Goal: Task Accomplishment & Management: Use online tool/utility

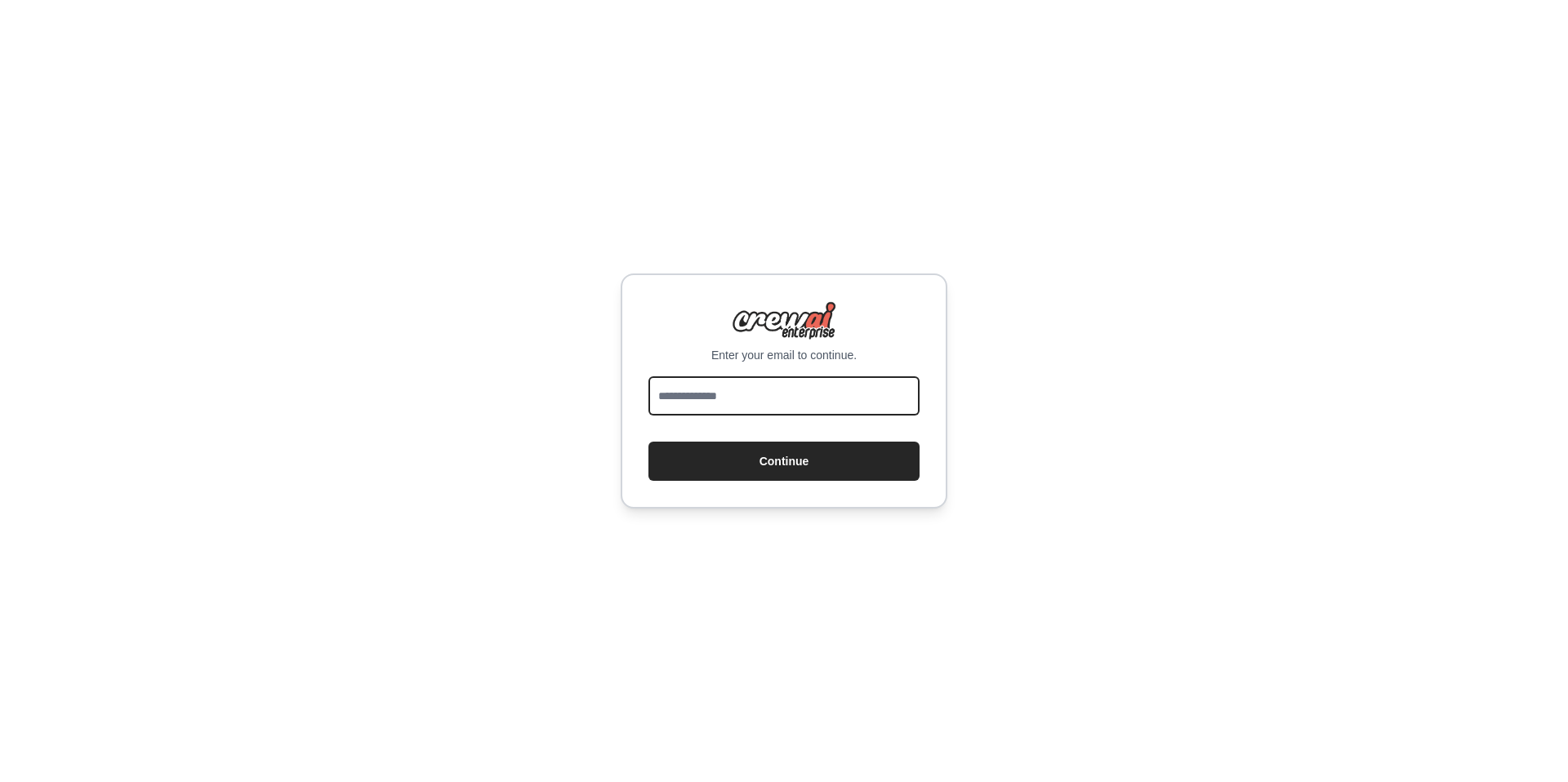
click at [711, 397] on input "email" at bounding box center [784, 396] width 271 height 39
click at [716, 397] on input "email" at bounding box center [784, 396] width 271 height 39
type input "**********"
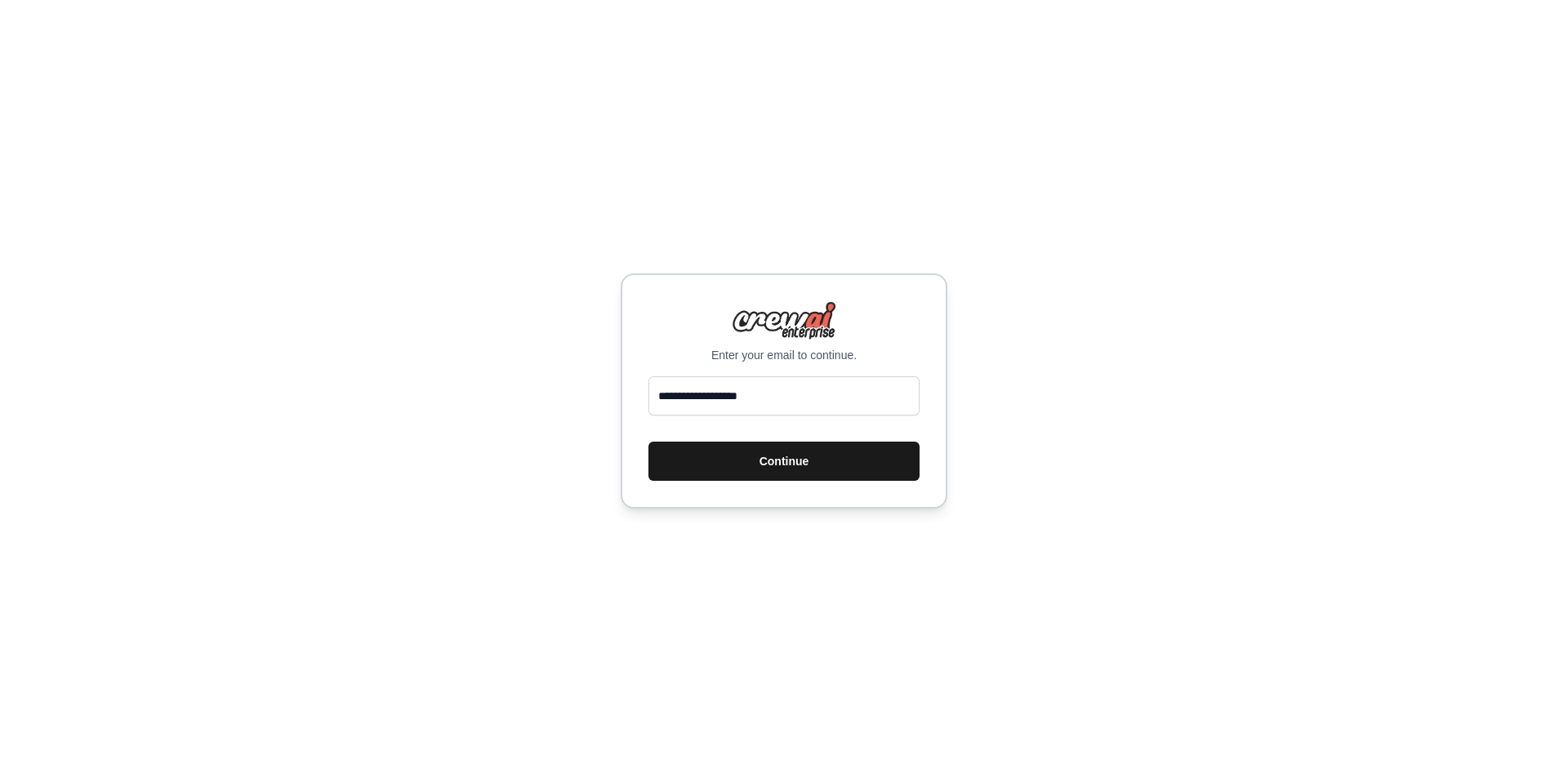
click at [755, 452] on button "Continue" at bounding box center [784, 460] width 271 height 39
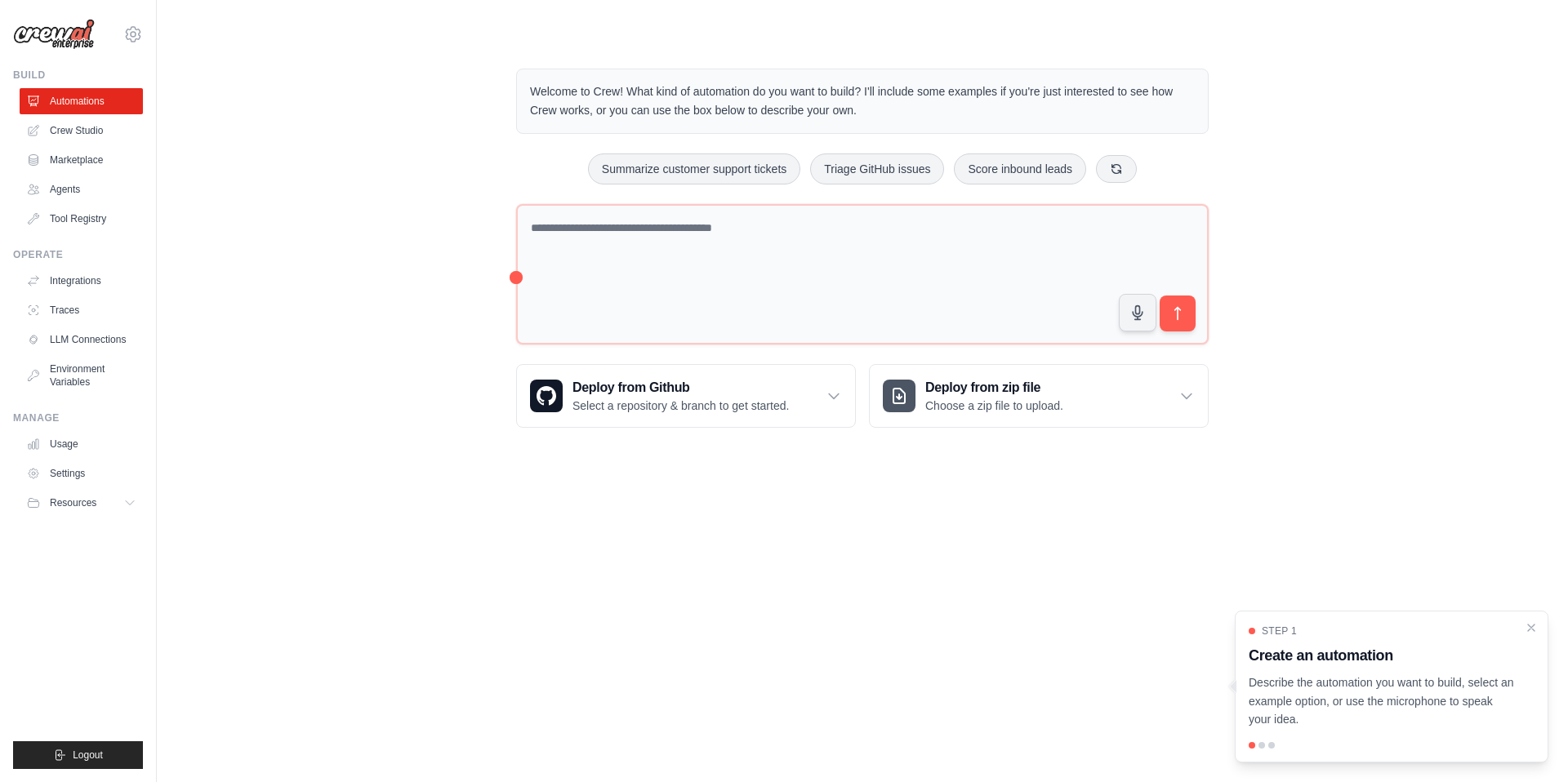
click at [1262, 749] on div "Step 1 Create an automation Describe the automation you want to build, select a…" at bounding box center [1391, 686] width 313 height 152
click at [1261, 744] on div at bounding box center [1262, 745] width 7 height 7
click at [1233, 682] on div at bounding box center [1233, 686] width 7 height 13
click at [1332, 704] on p "Describe the automation you want to build, select an example option, or use the…" at bounding box center [1382, 701] width 266 height 56
click at [1261, 746] on div at bounding box center [1262, 745] width 7 height 7
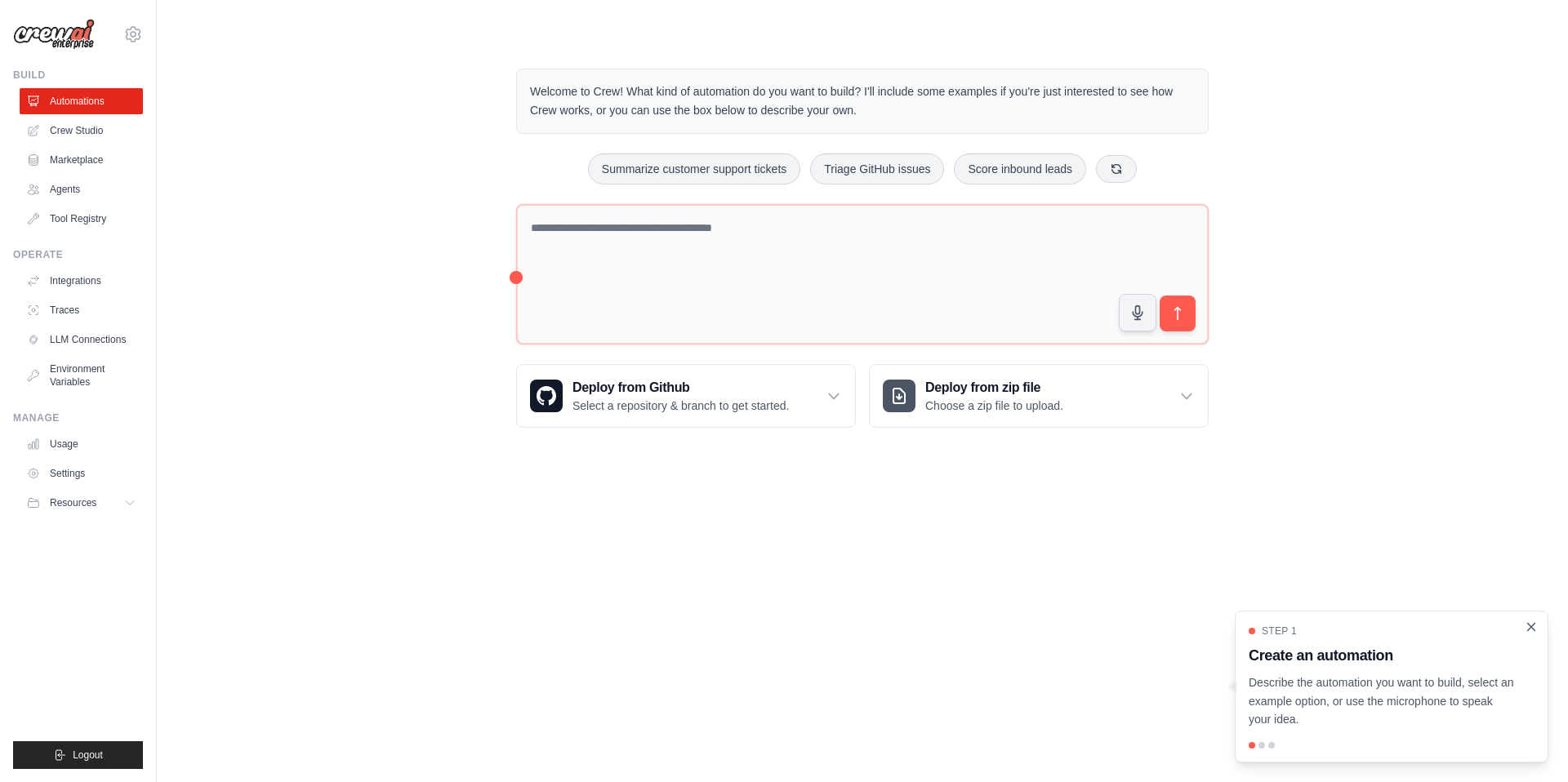
click at [1531, 630] on icon "Close walkthrough" at bounding box center [1531, 627] width 15 height 15
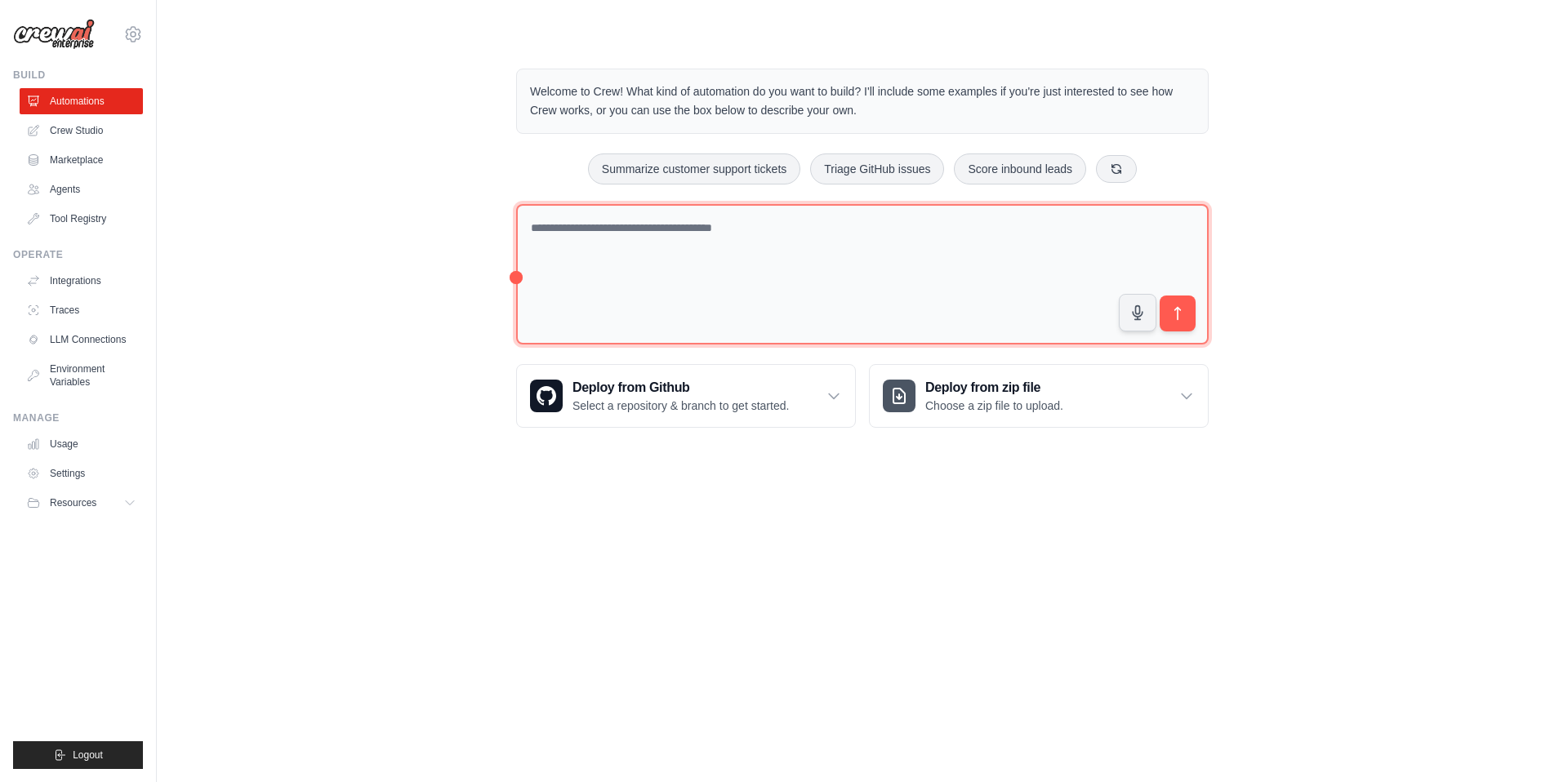
click at [581, 254] on textarea at bounding box center [862, 275] width 693 height 141
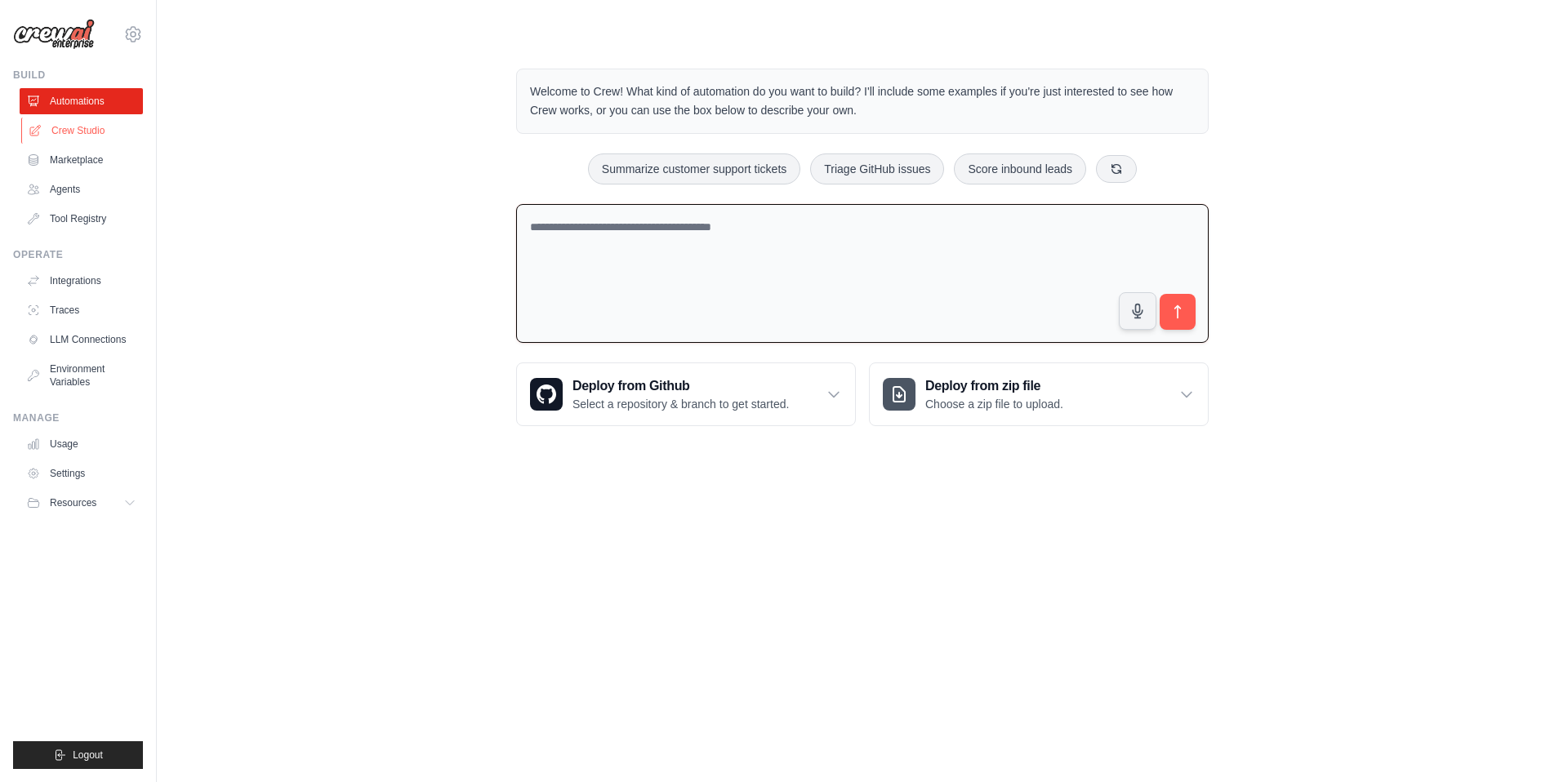
click at [106, 133] on link "Crew Studio" at bounding box center [83, 130] width 123 height 26
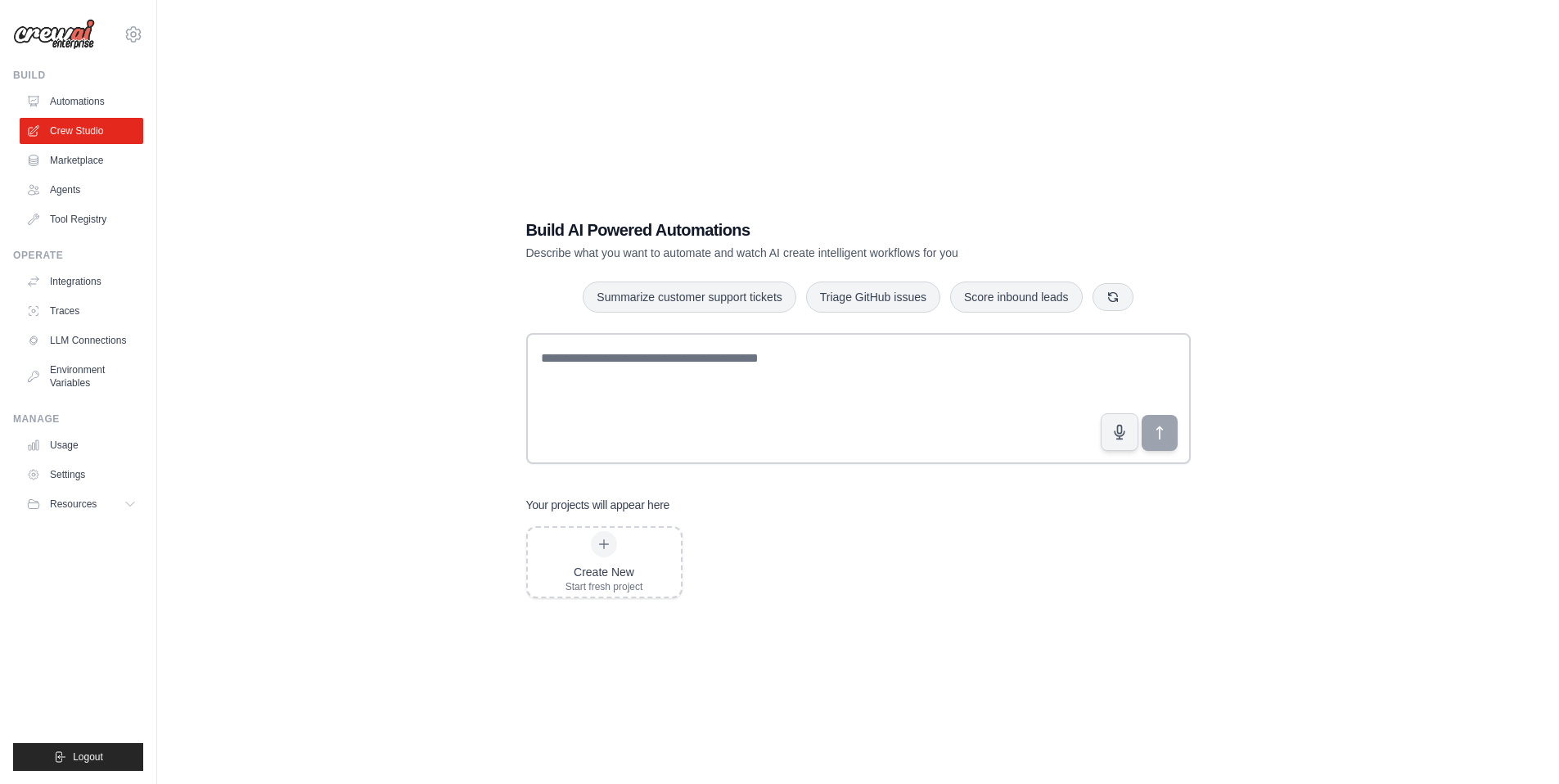
click at [246, 269] on div "Build AI Powered Automations Describe what you want to automate and watch AI cr…" at bounding box center [858, 408] width 1350 height 784
click at [80, 189] on link "Agents" at bounding box center [83, 189] width 123 height 26
click at [82, 214] on link "Tool Registry" at bounding box center [83, 219] width 123 height 26
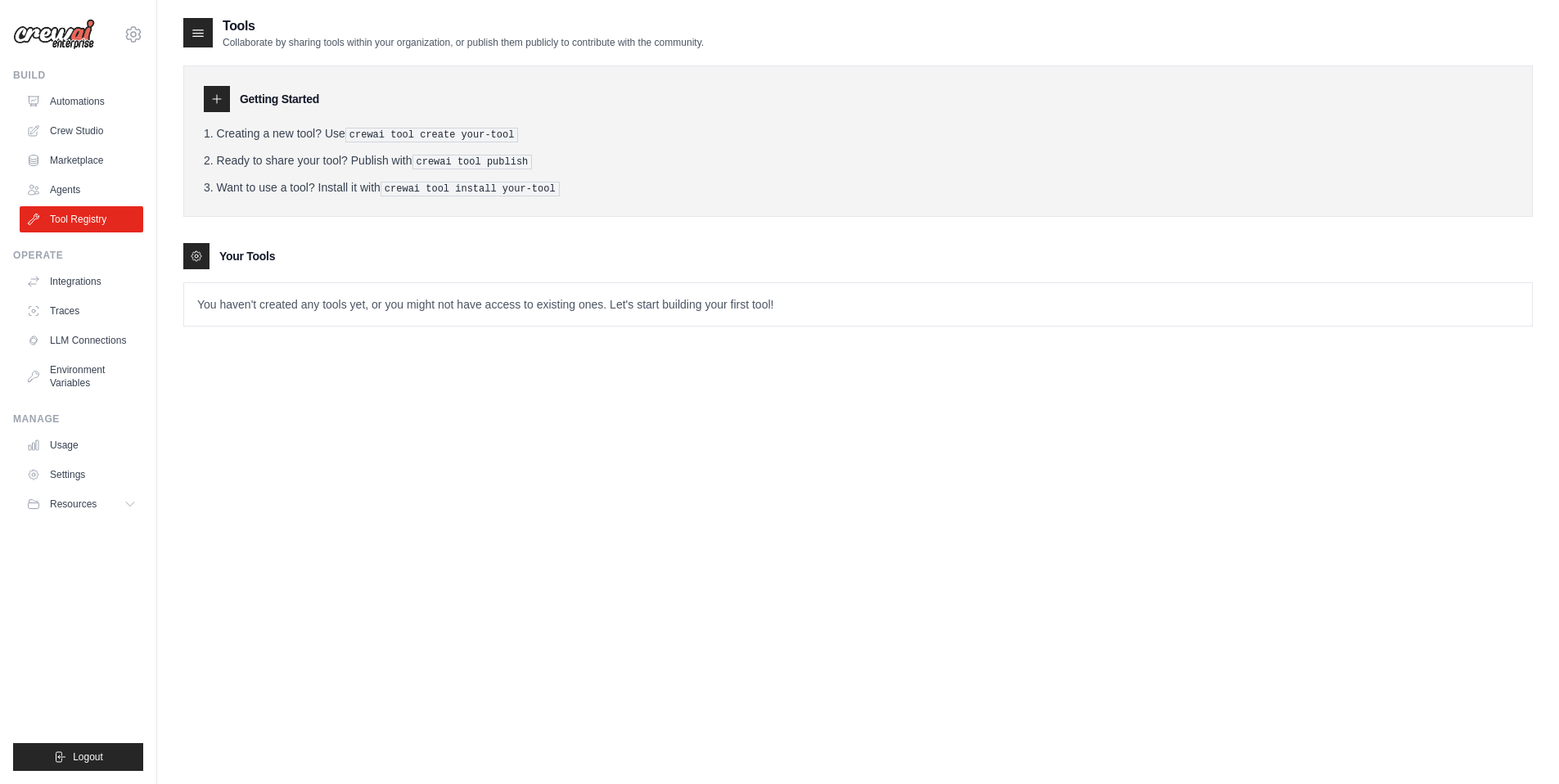
click at [368, 232] on div "Getting Started Creating a new tool? Use crewai tool create your-tool Ready to …" at bounding box center [858, 187] width 1350 height 277
click at [82, 501] on span "Resources" at bounding box center [75, 504] width 47 height 13
click at [71, 473] on link "Settings" at bounding box center [83, 474] width 123 height 26
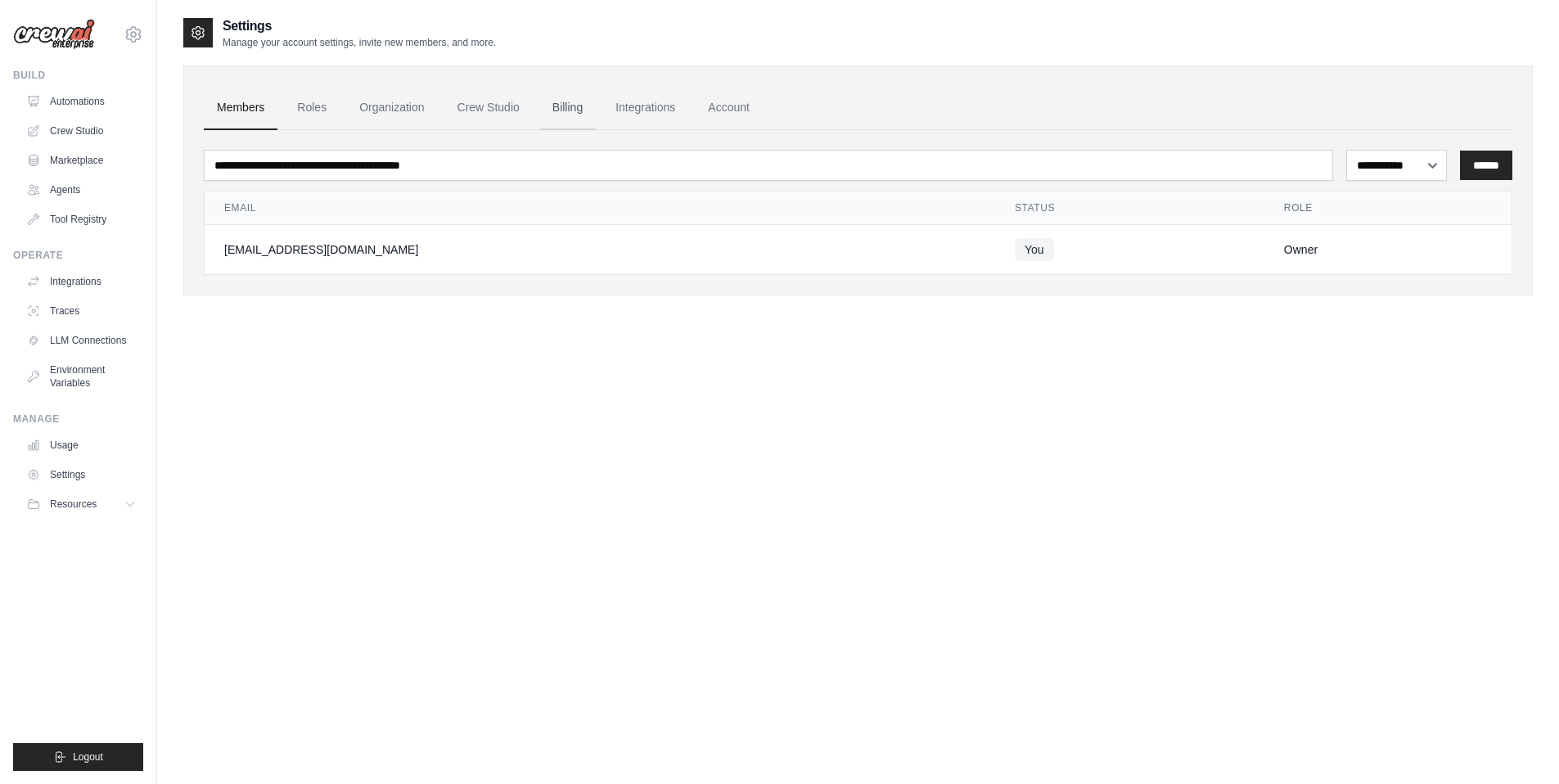
click at [589, 107] on link "Billing" at bounding box center [567, 107] width 57 height 44
click at [590, 108] on link "Billing" at bounding box center [567, 107] width 57 height 44
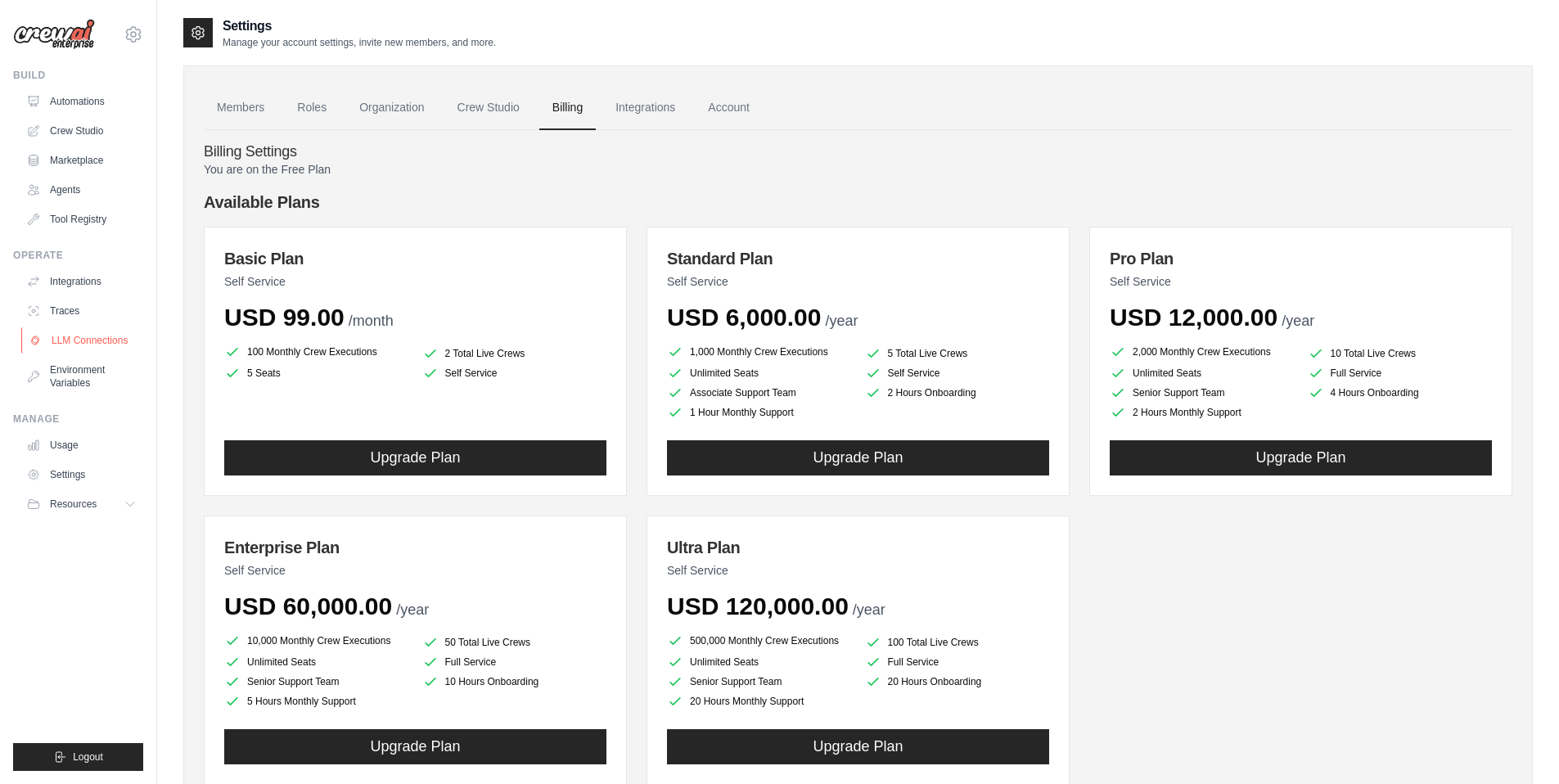
click at [73, 341] on link "LLM Connections" at bounding box center [83, 340] width 123 height 26
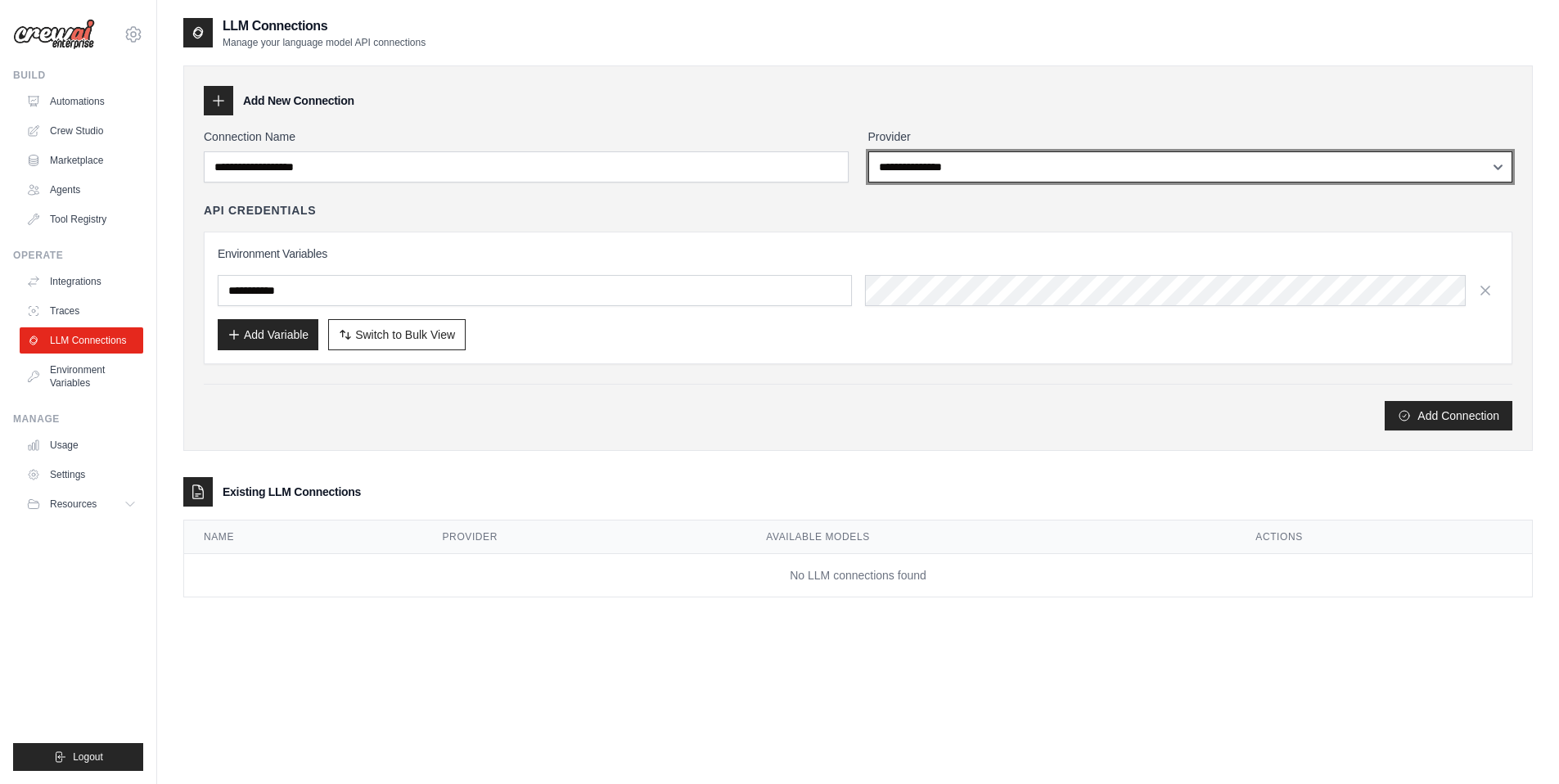
click at [901, 168] on select "**********" at bounding box center [1191, 167] width 645 height 31
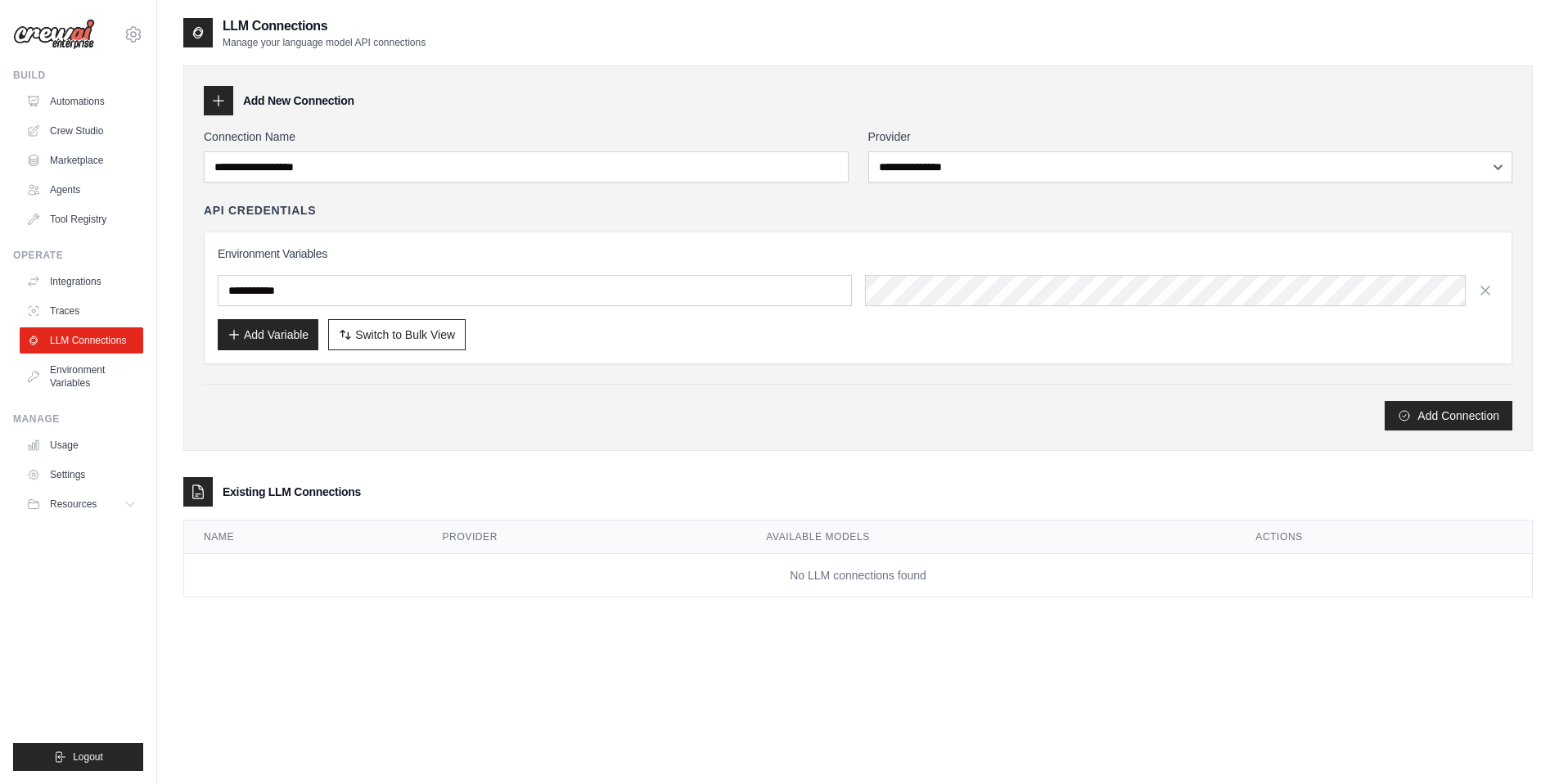
click at [442, 632] on div "**********" at bounding box center [858, 408] width 1350 height 784
click at [66, 107] on link "Automations" at bounding box center [83, 101] width 123 height 26
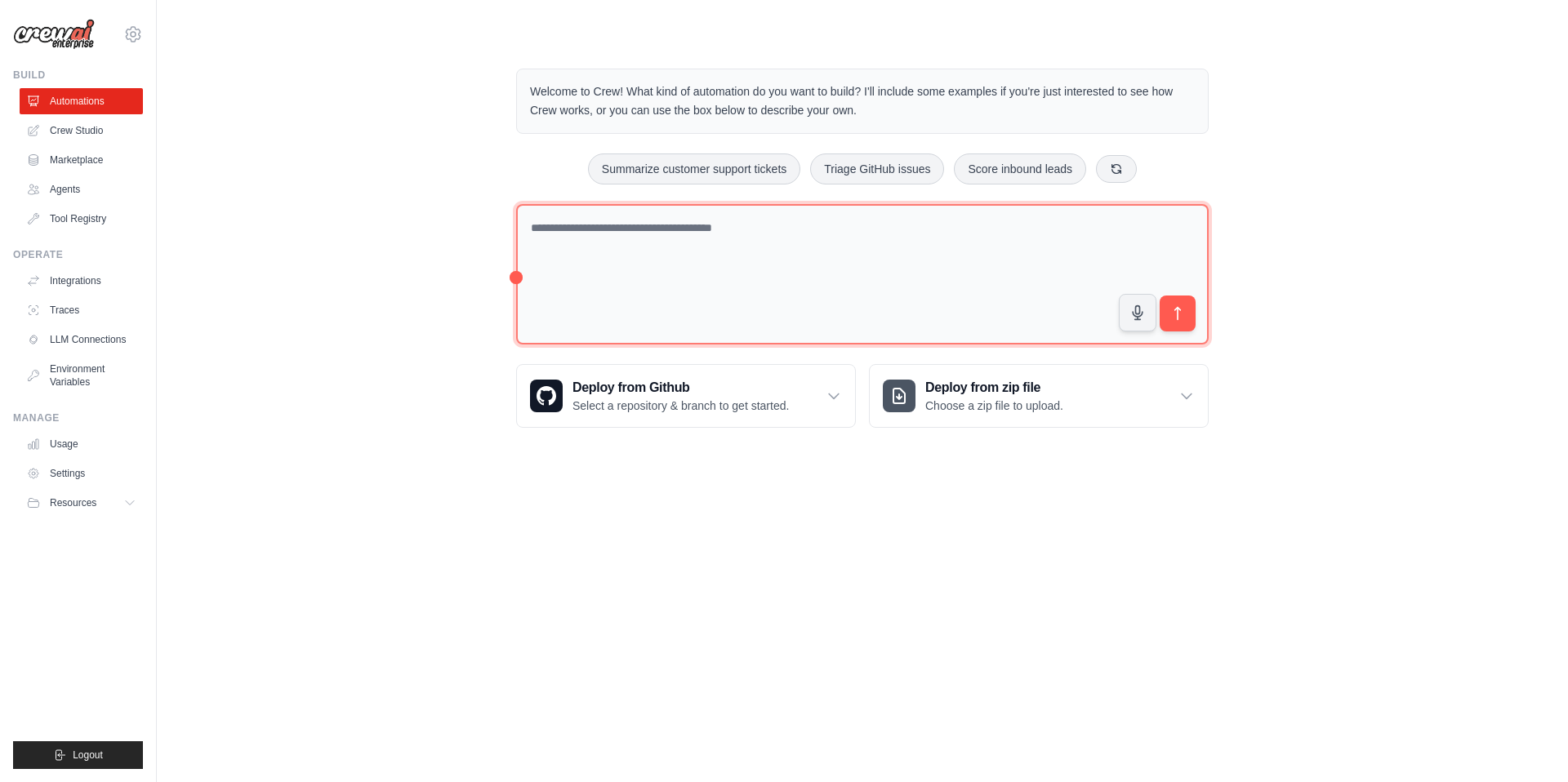
click at [674, 240] on textarea at bounding box center [862, 275] width 693 height 141
click at [740, 252] on textarea at bounding box center [862, 275] width 693 height 141
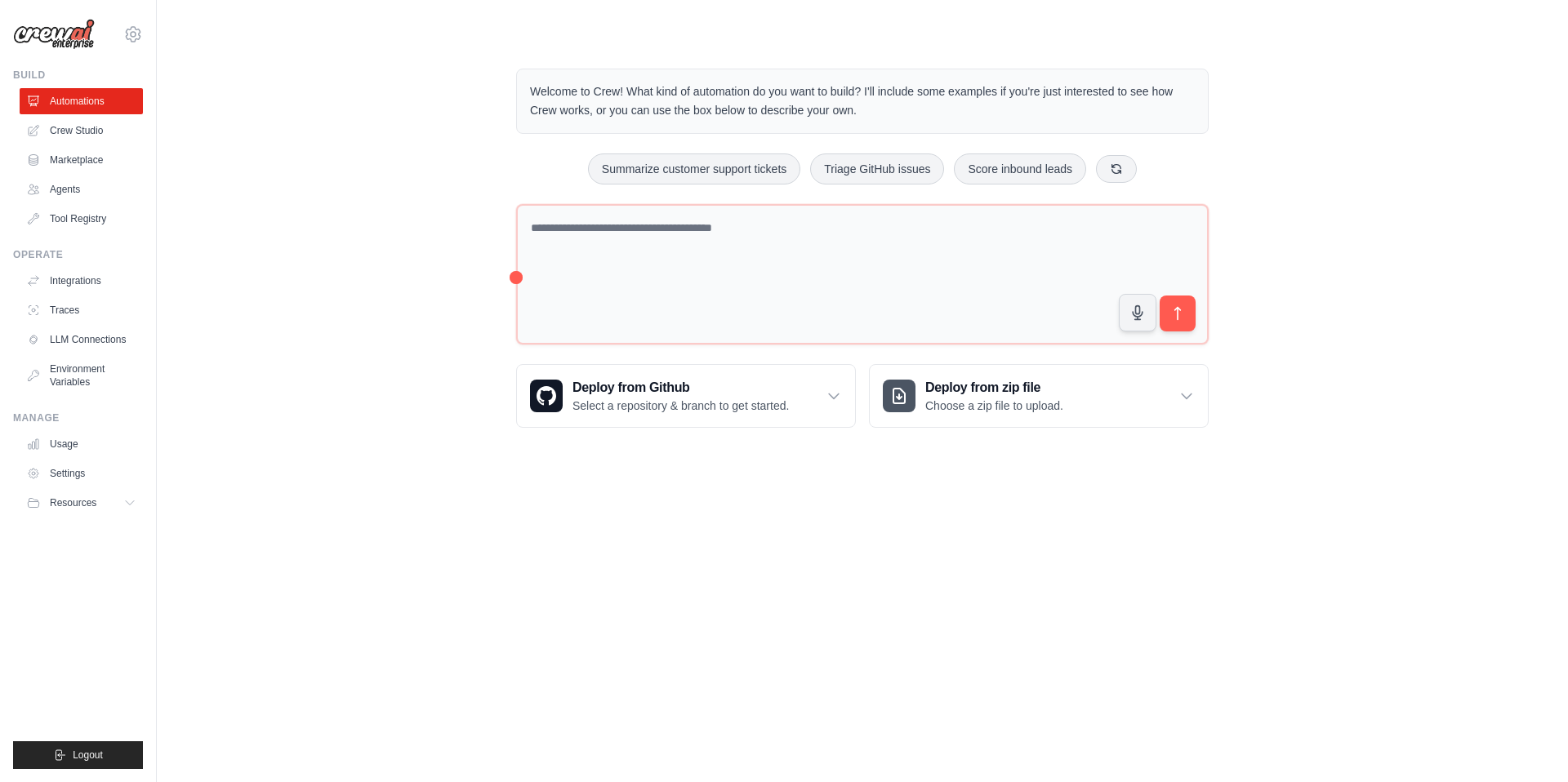
click at [347, 222] on div "Welcome to Crew! What kind of automation do you want to build? I'll include som…" at bounding box center [862, 248] width 1358 height 411
click at [69, 134] on link "Crew Studio" at bounding box center [83, 130] width 123 height 26
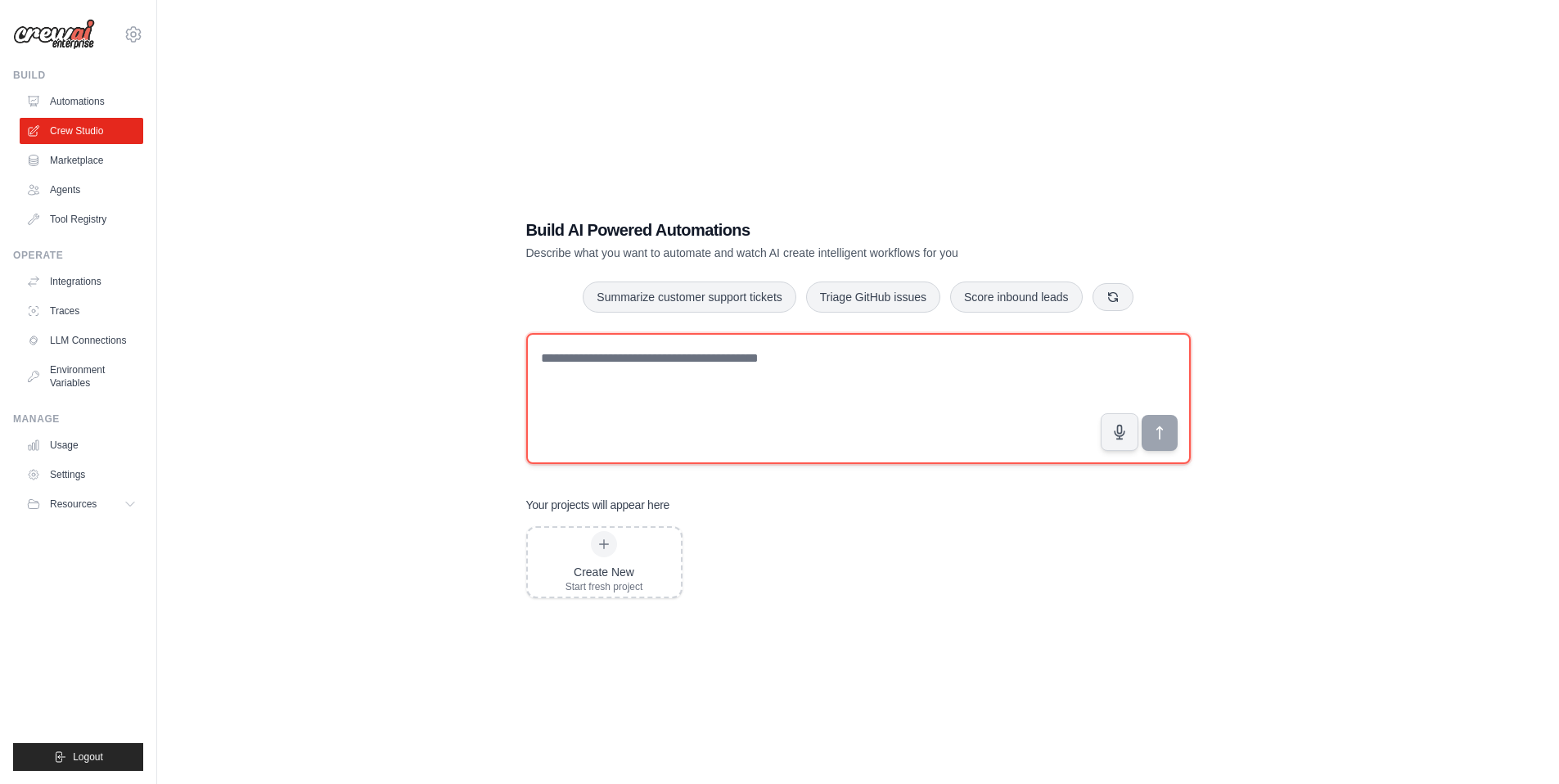
click at [675, 377] on textarea at bounding box center [859, 398] width 665 height 131
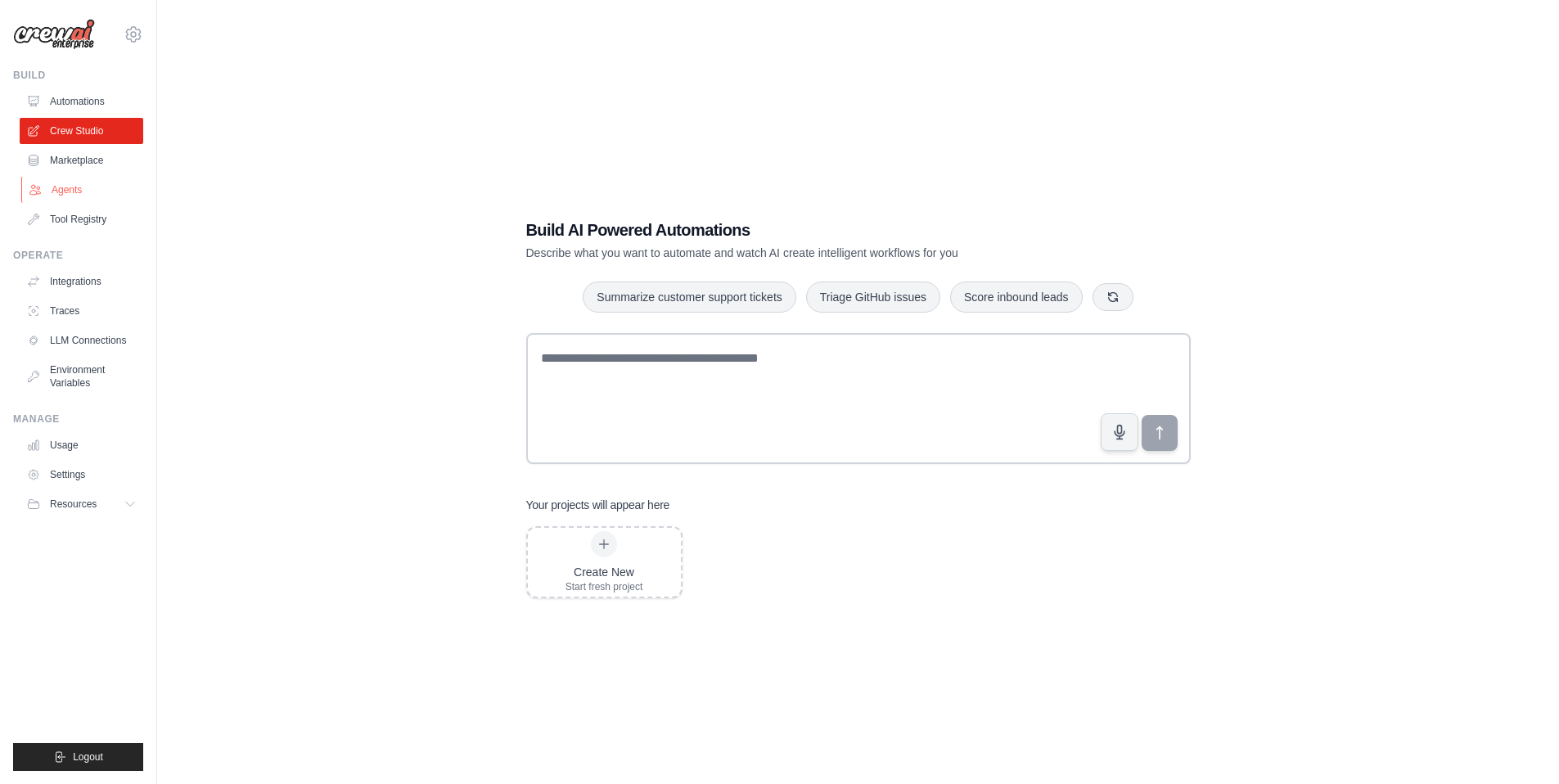
click at [96, 192] on link "Agents" at bounding box center [83, 189] width 123 height 26
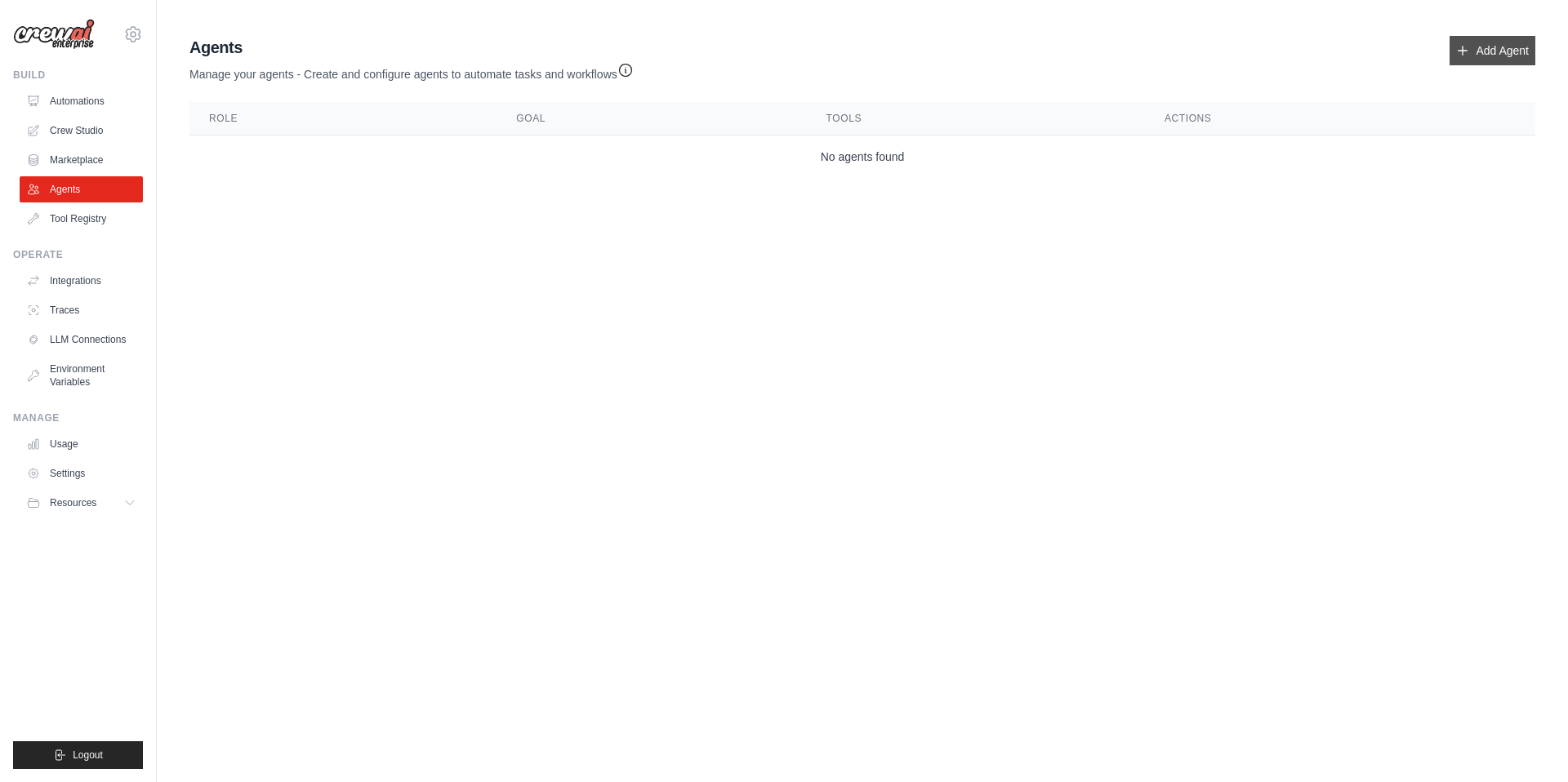
click at [1482, 57] on link "Add Agent" at bounding box center [1492, 50] width 86 height 29
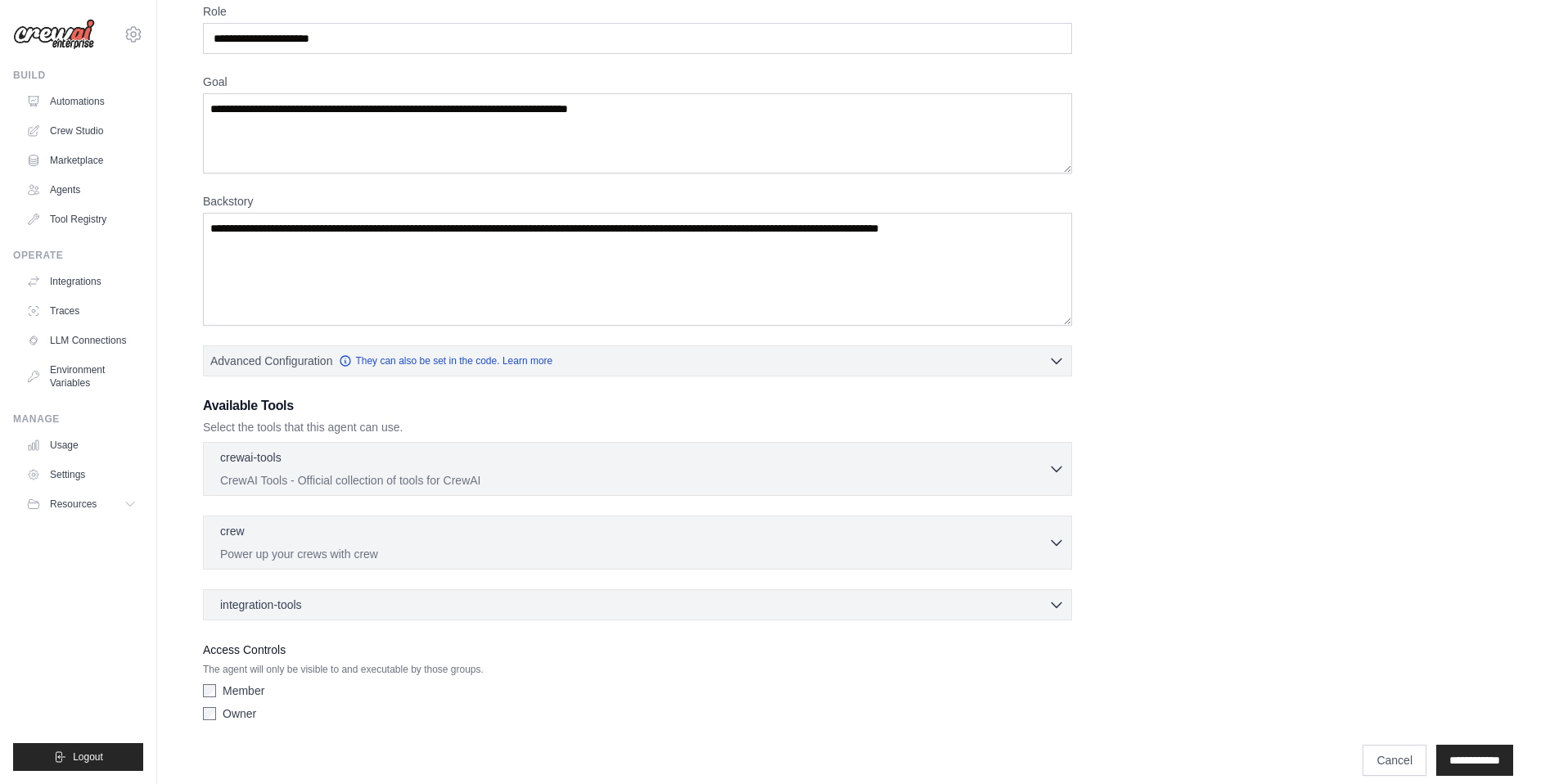
scroll to position [77, 0]
click at [528, 467] on div "crewai-tools 0 selected" at bounding box center [634, 457] width 828 height 20
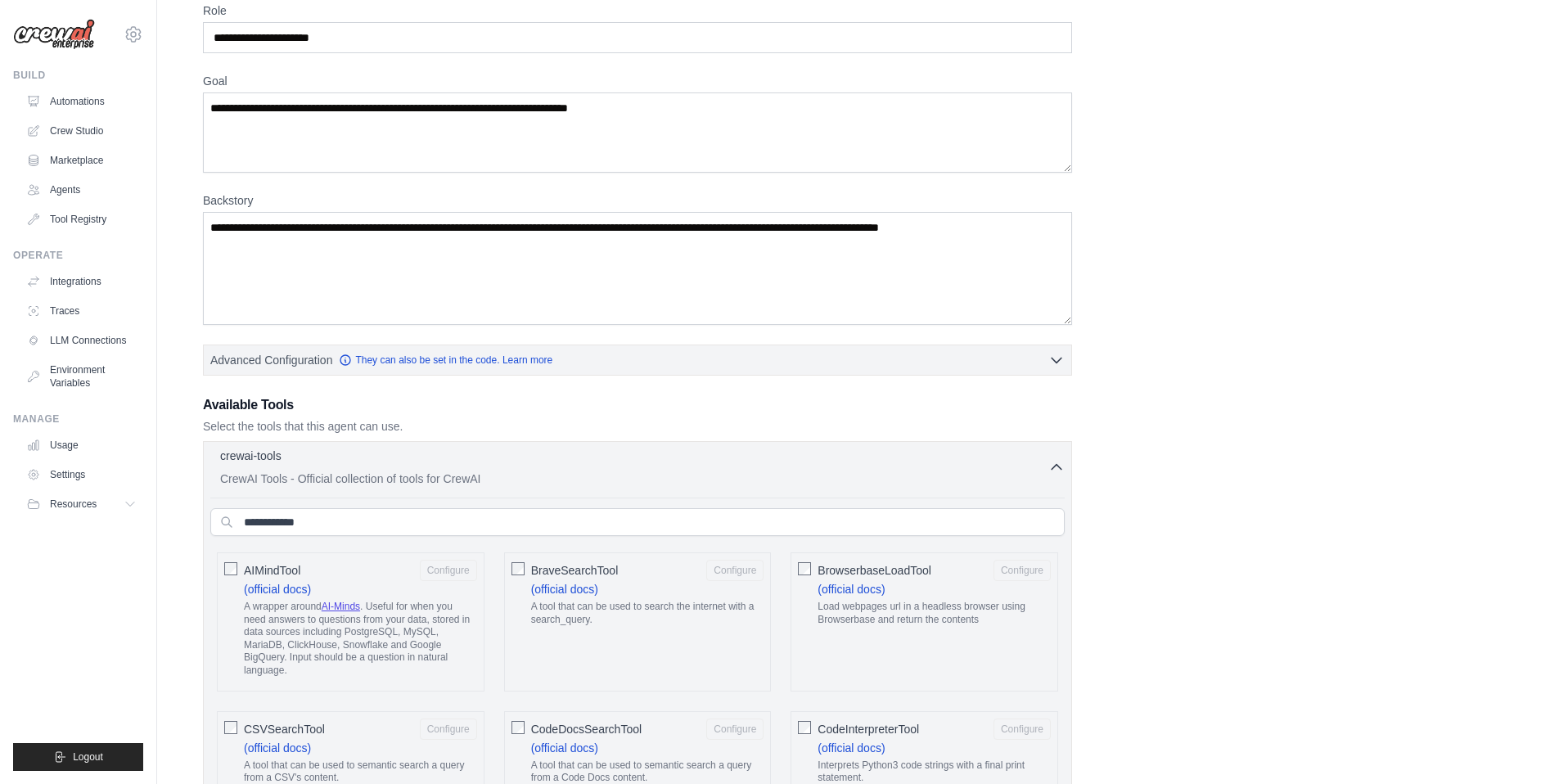
click at [525, 471] on p "CrewAI Tools - Official collection of tools for CrewAI" at bounding box center [634, 479] width 828 height 17
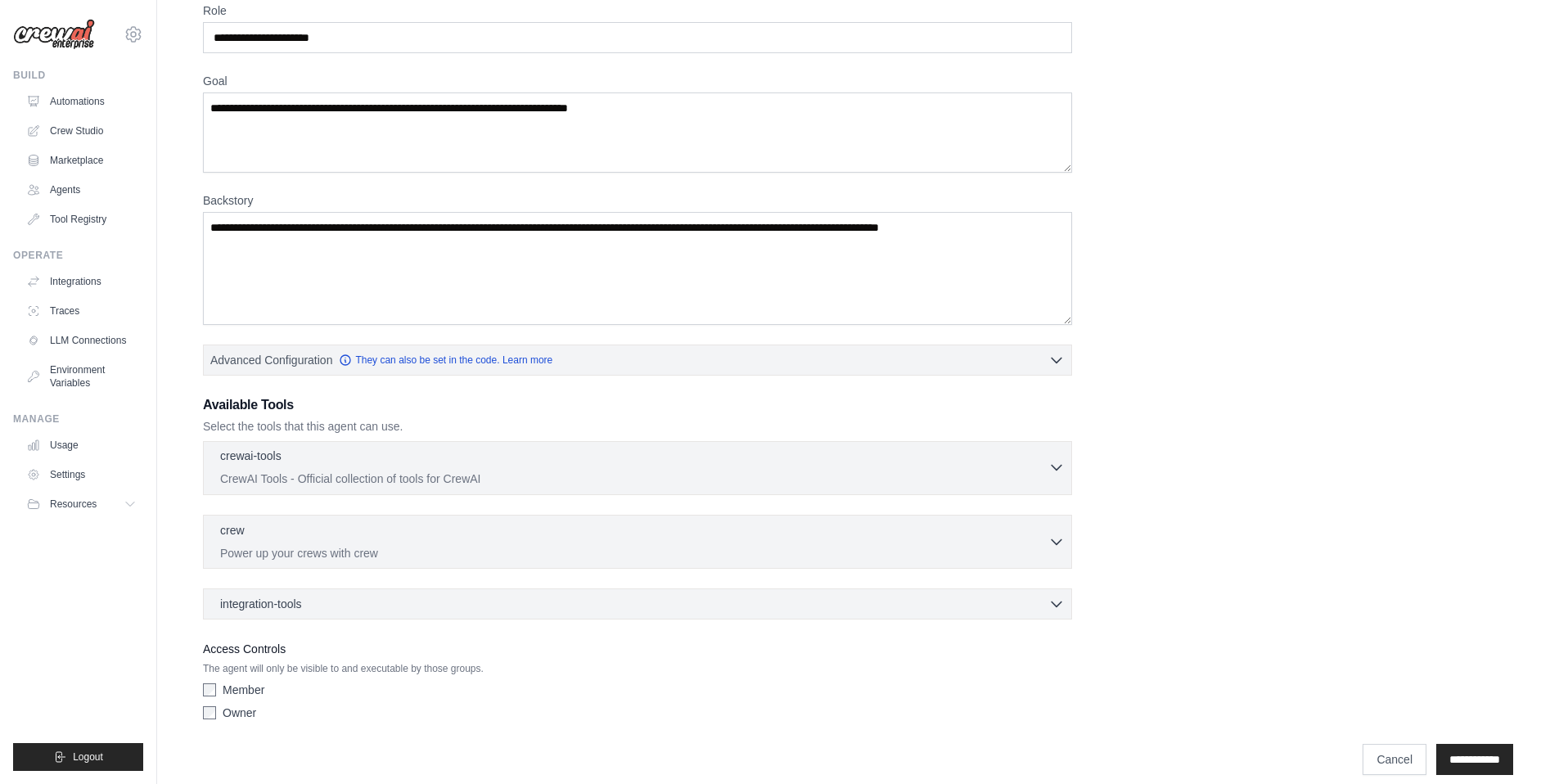
scroll to position [94, 0]
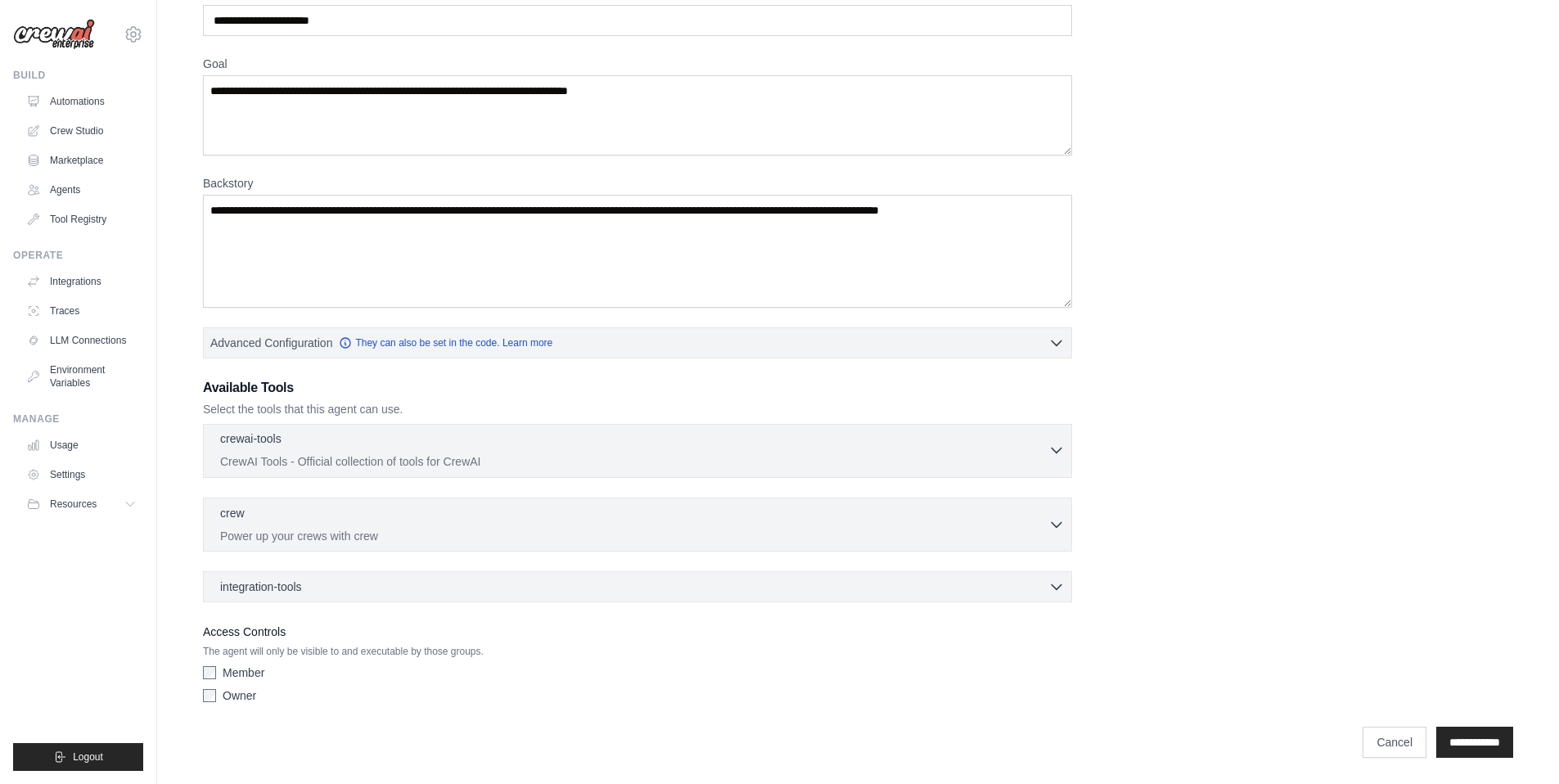
click at [347, 455] on p "CrewAI Tools - Official collection of tools for CrewAI" at bounding box center [634, 462] width 828 height 17
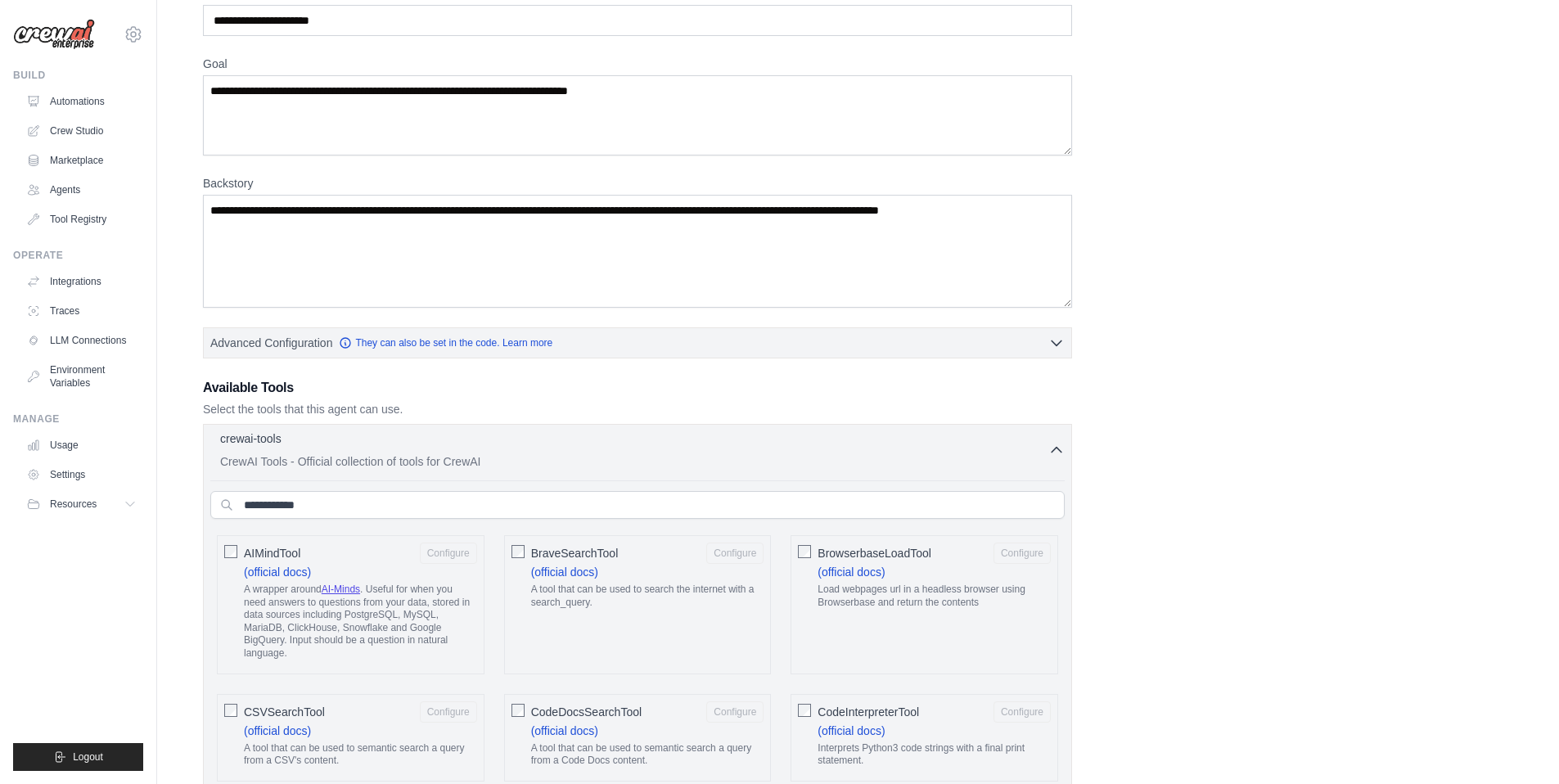
click at [347, 455] on p "CrewAI Tools - Official collection of tools for CrewAI" at bounding box center [634, 462] width 828 height 17
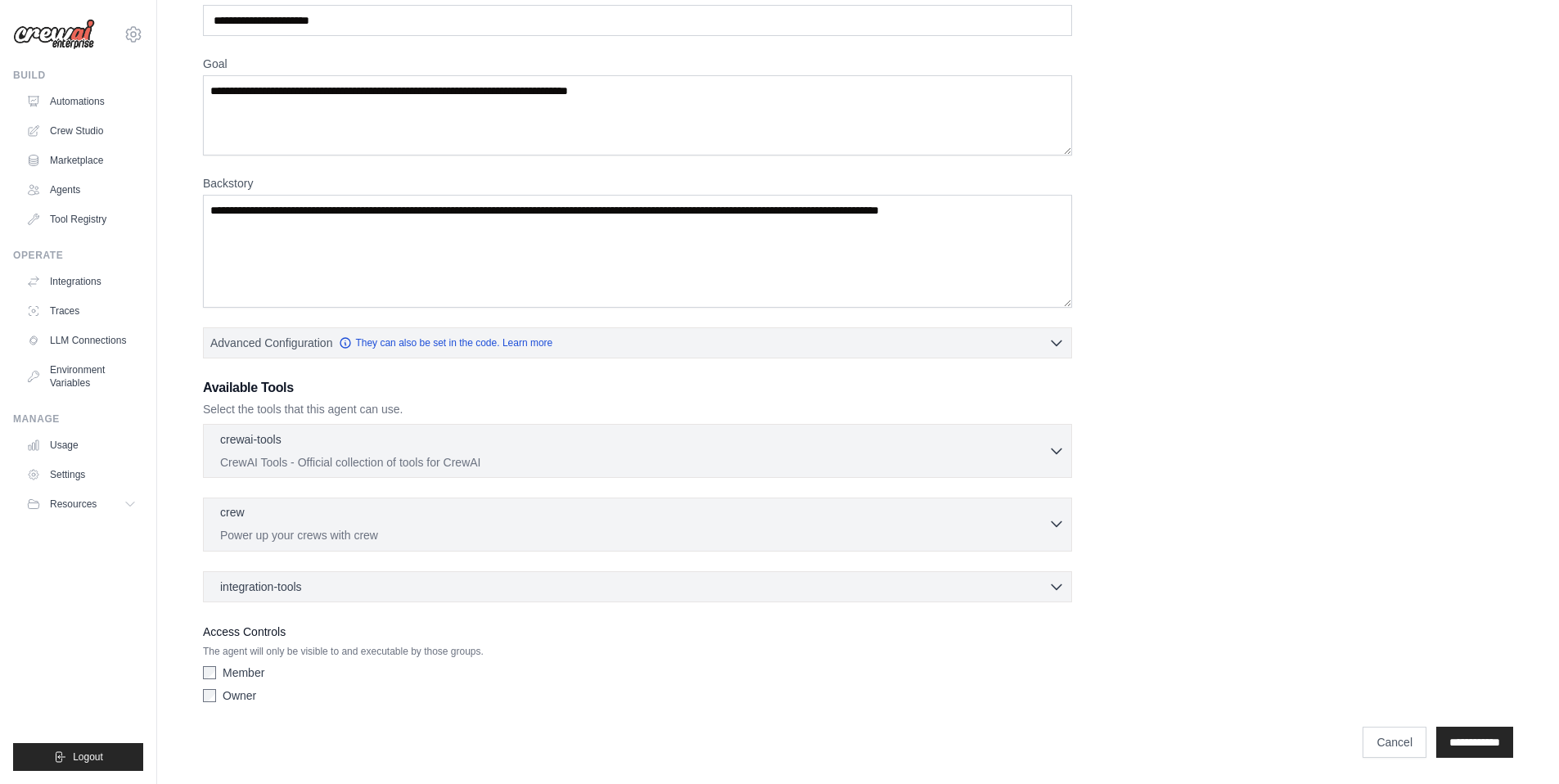
click at [352, 519] on div "crew 0 selected" at bounding box center [634, 514] width 828 height 20
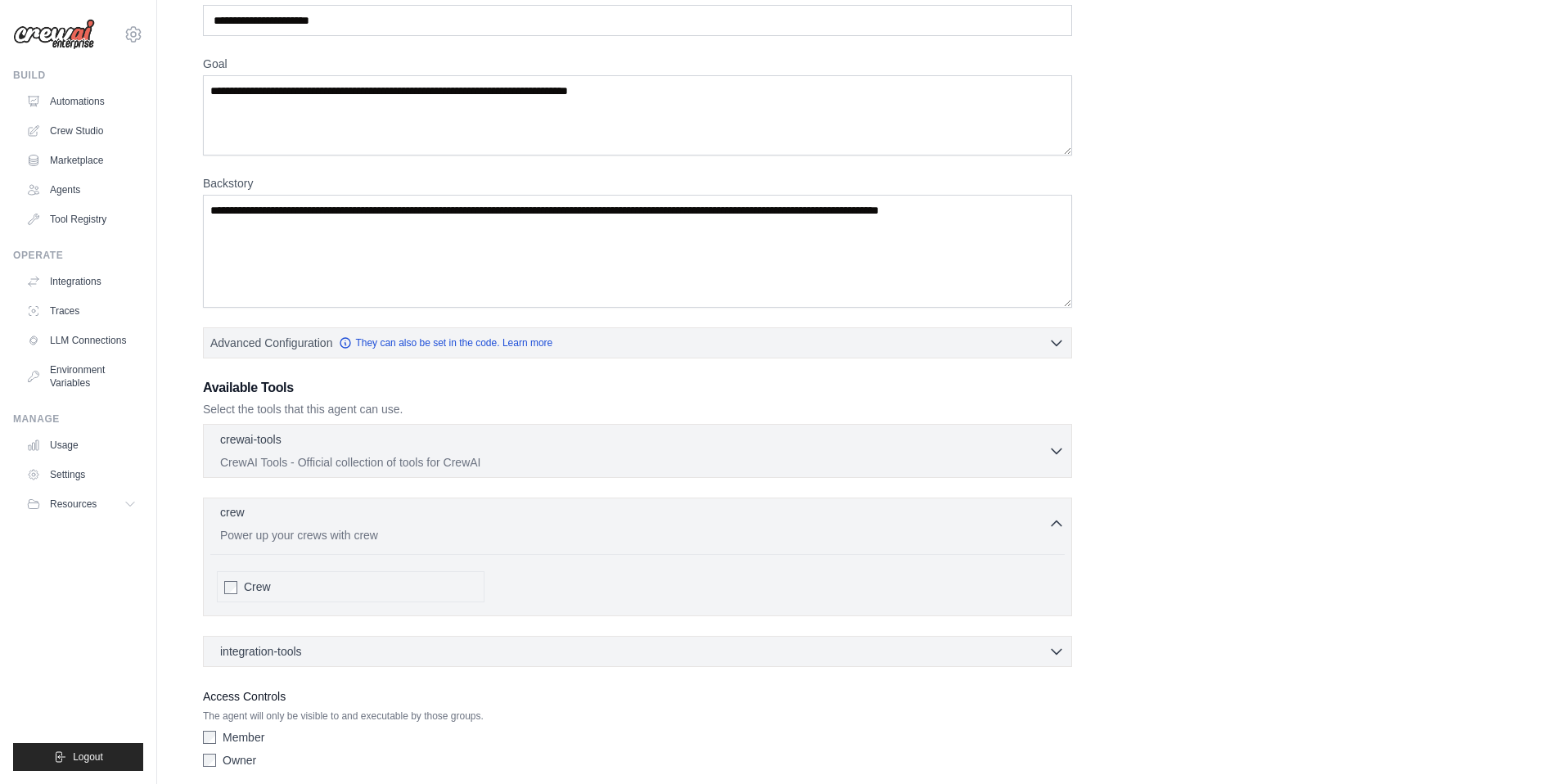
click at [352, 519] on div "crew 0 selected" at bounding box center [634, 514] width 828 height 20
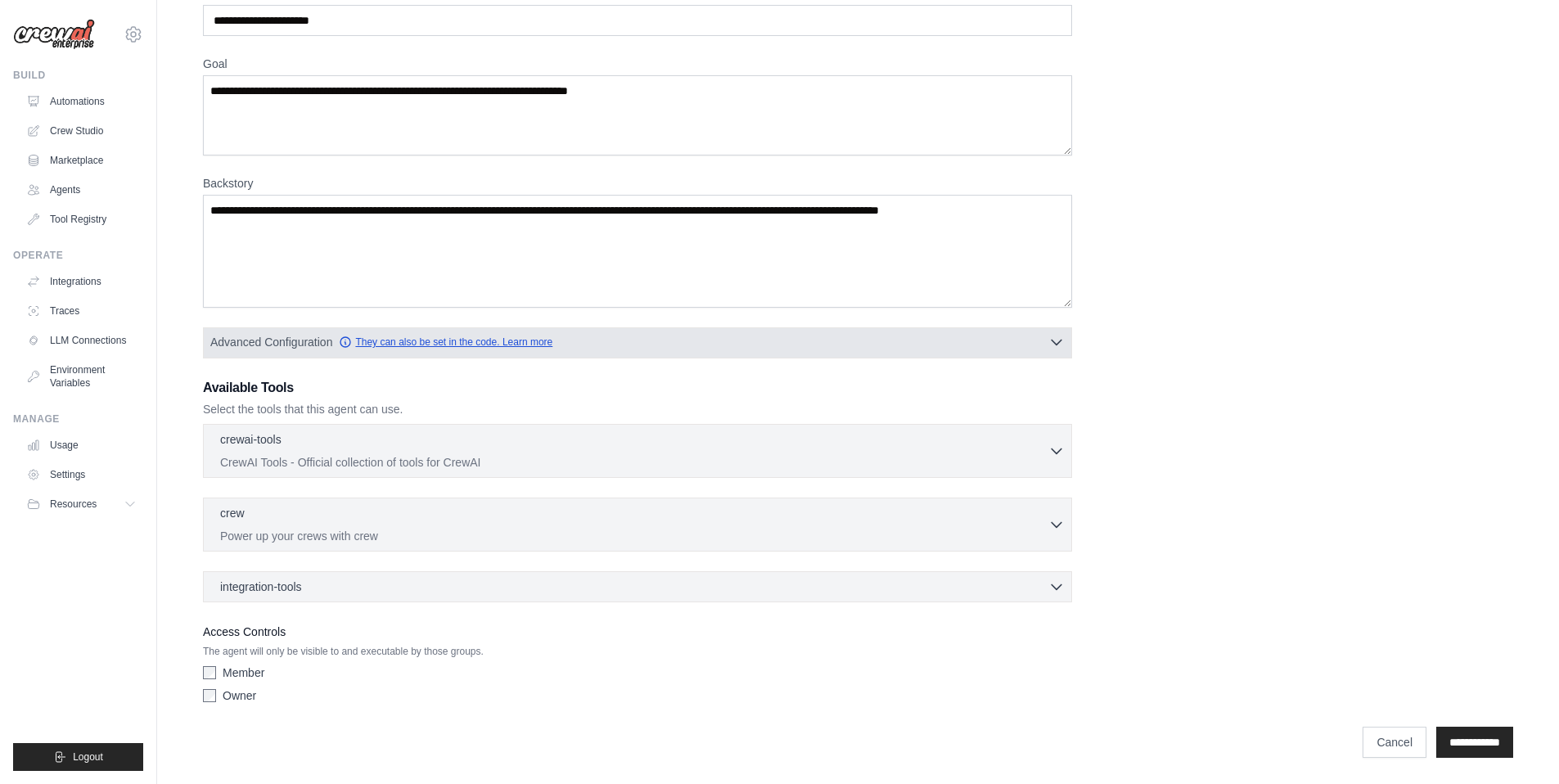
click at [386, 345] on link "They can also be set in the code. Learn more" at bounding box center [446, 342] width 213 height 13
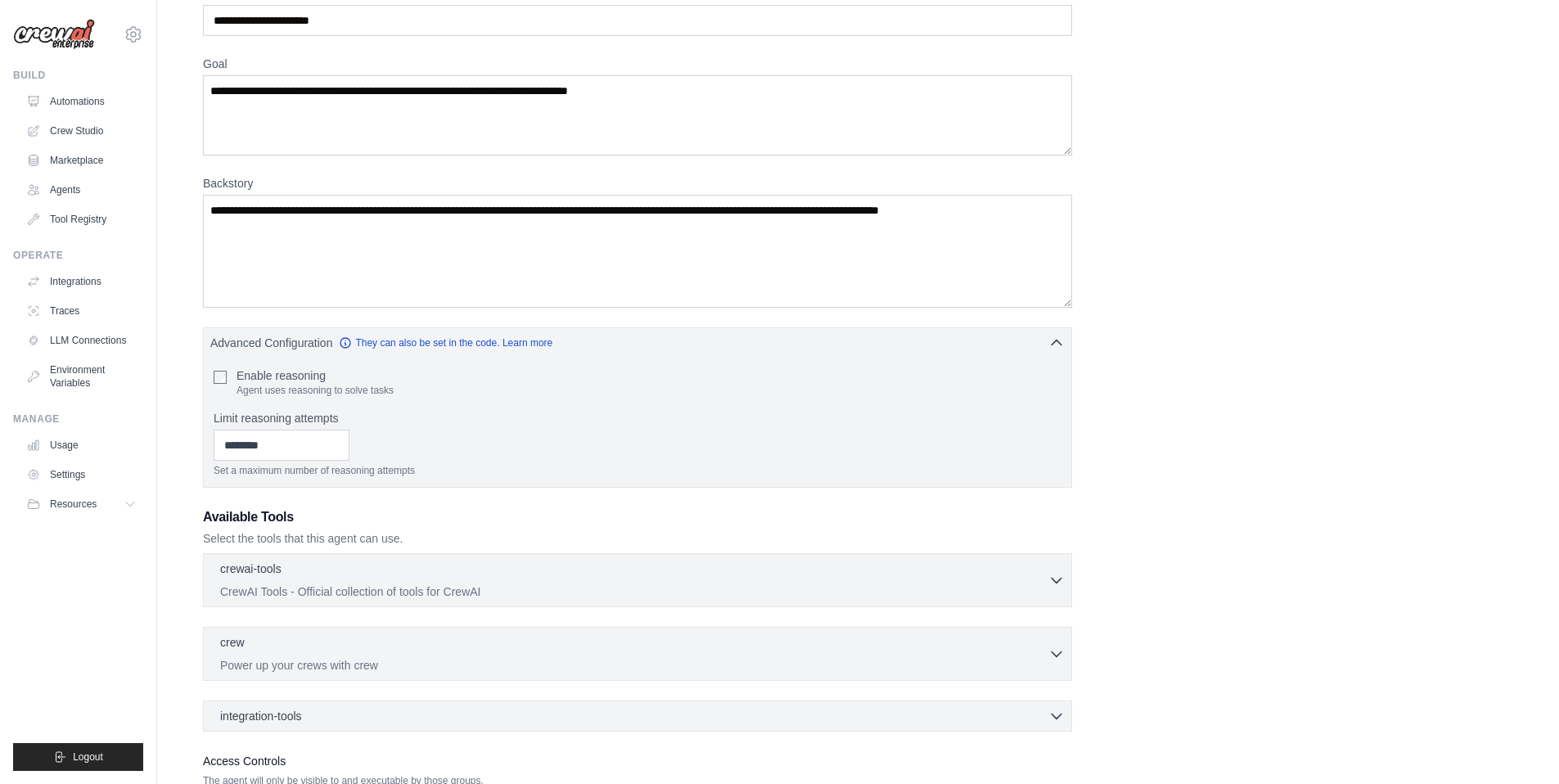
scroll to position [0, 0]
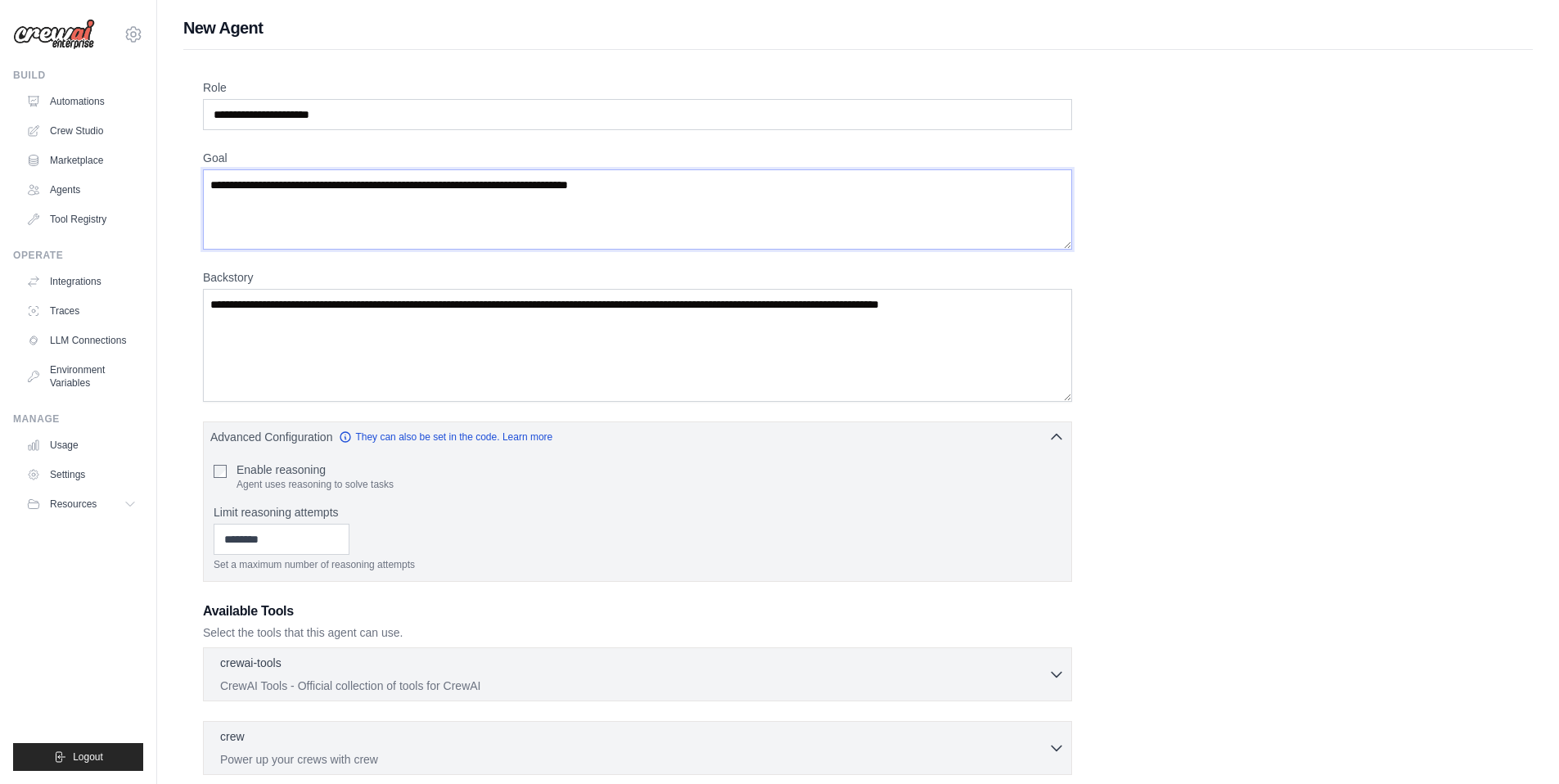
click at [444, 229] on textarea "Goal" at bounding box center [637, 209] width 869 height 80
click at [440, 343] on textarea "Backstory" at bounding box center [637, 346] width 869 height 113
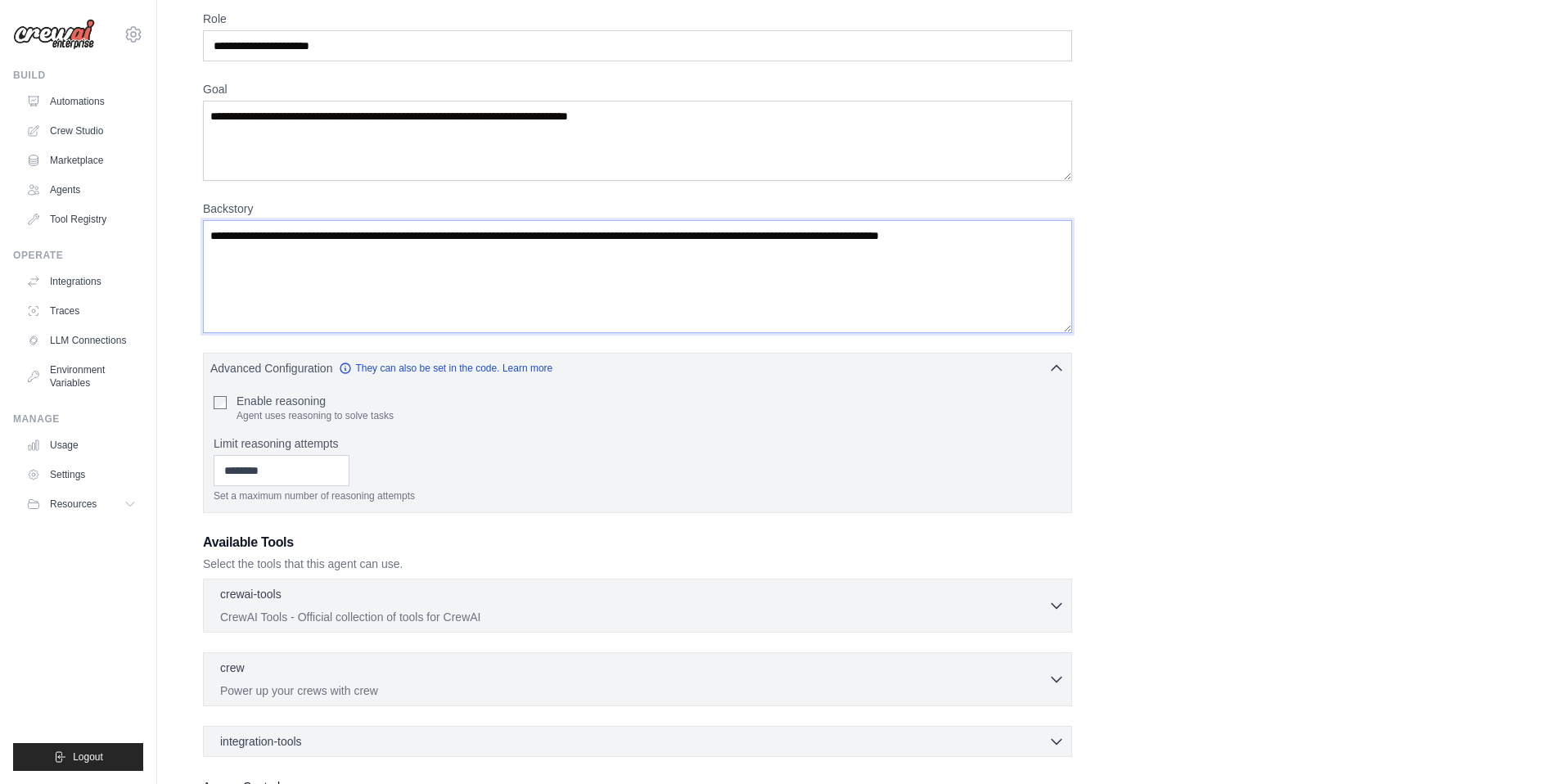
scroll to position [71, 0]
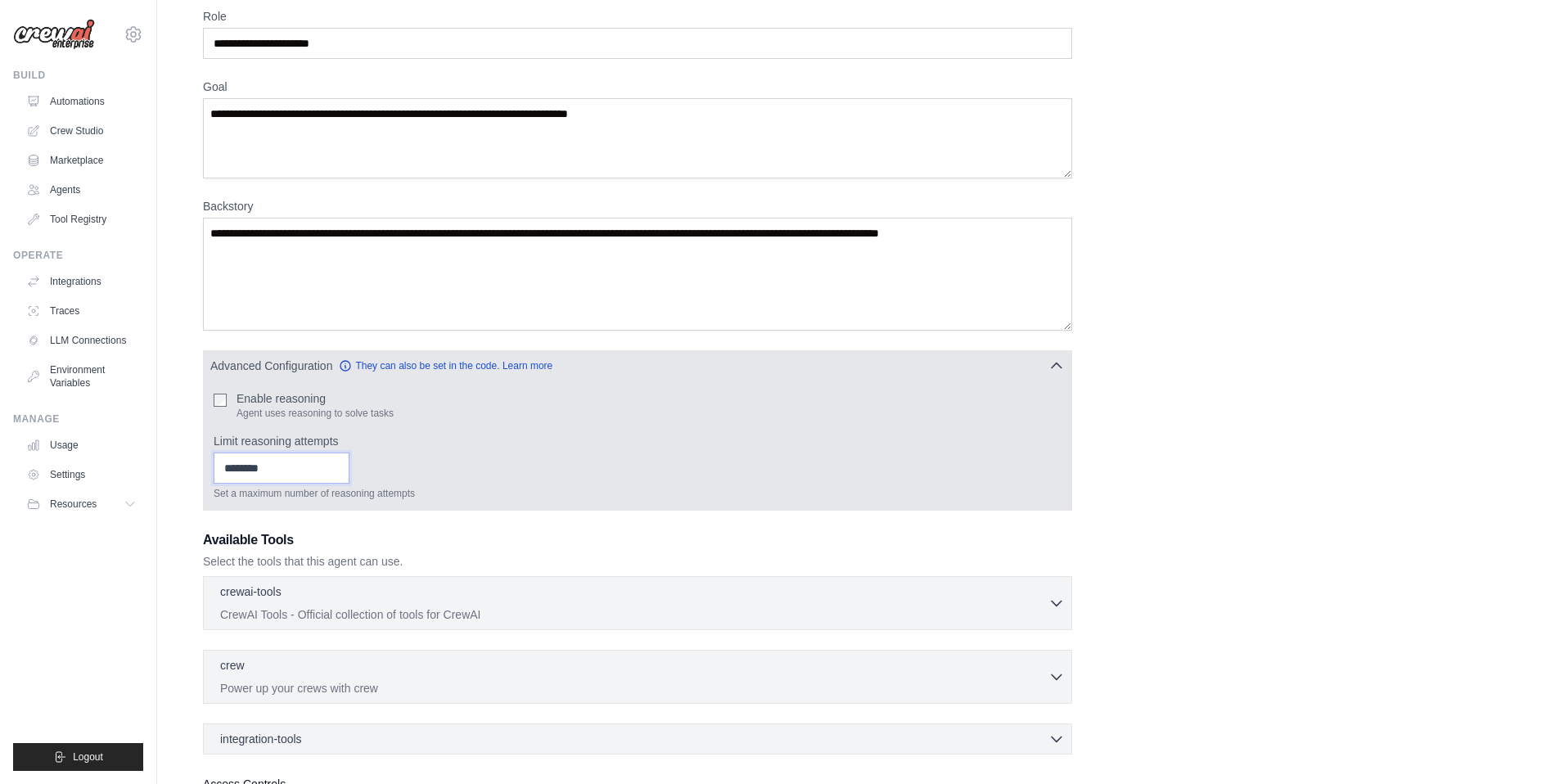
click at [315, 468] on input "Limit reasoning attempts" at bounding box center [281, 467] width 136 height 31
click at [339, 461] on input "*" at bounding box center [281, 467] width 136 height 31
click at [345, 477] on input "*" at bounding box center [281, 467] width 136 height 31
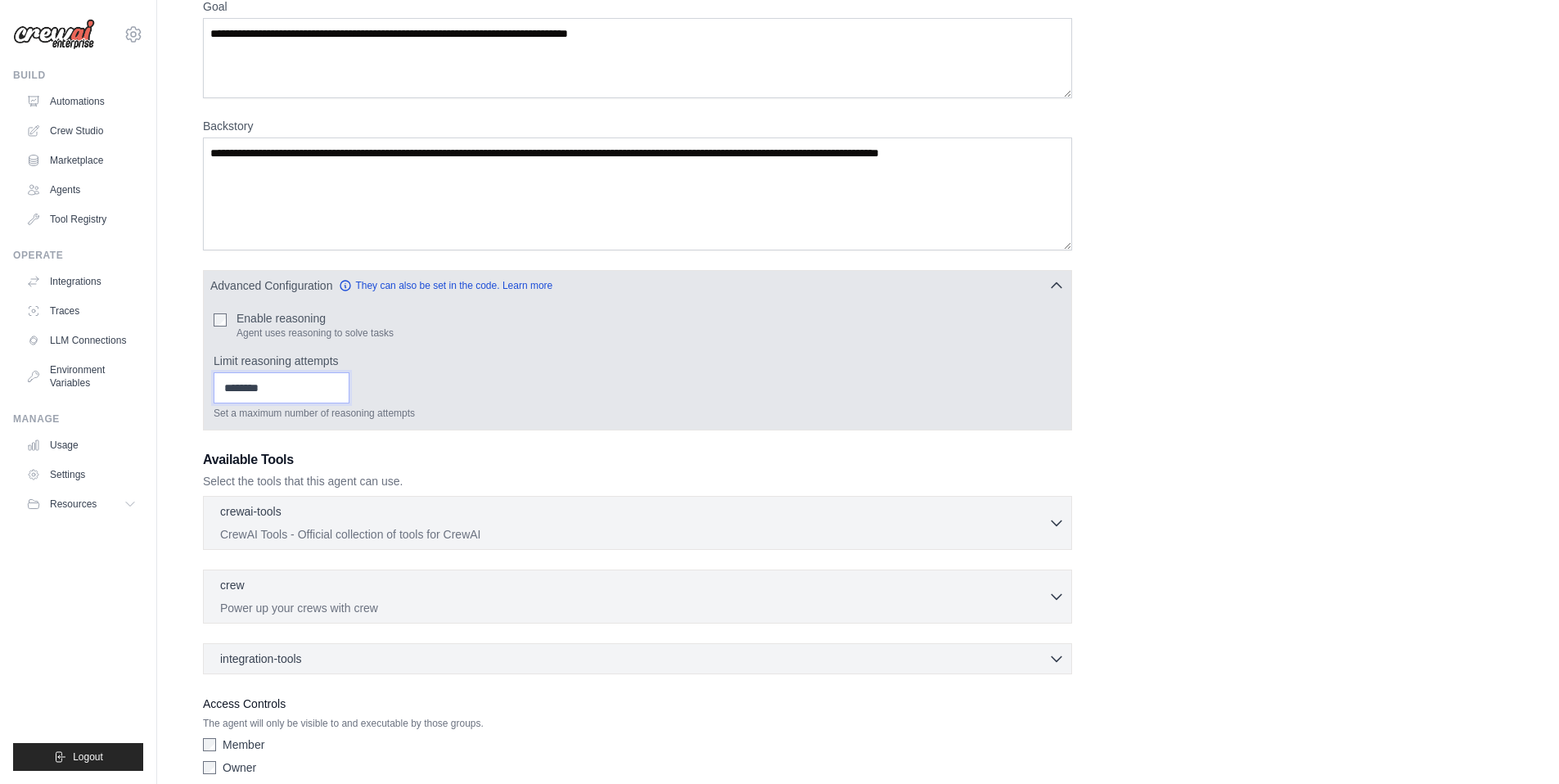
scroll to position [160, 0]
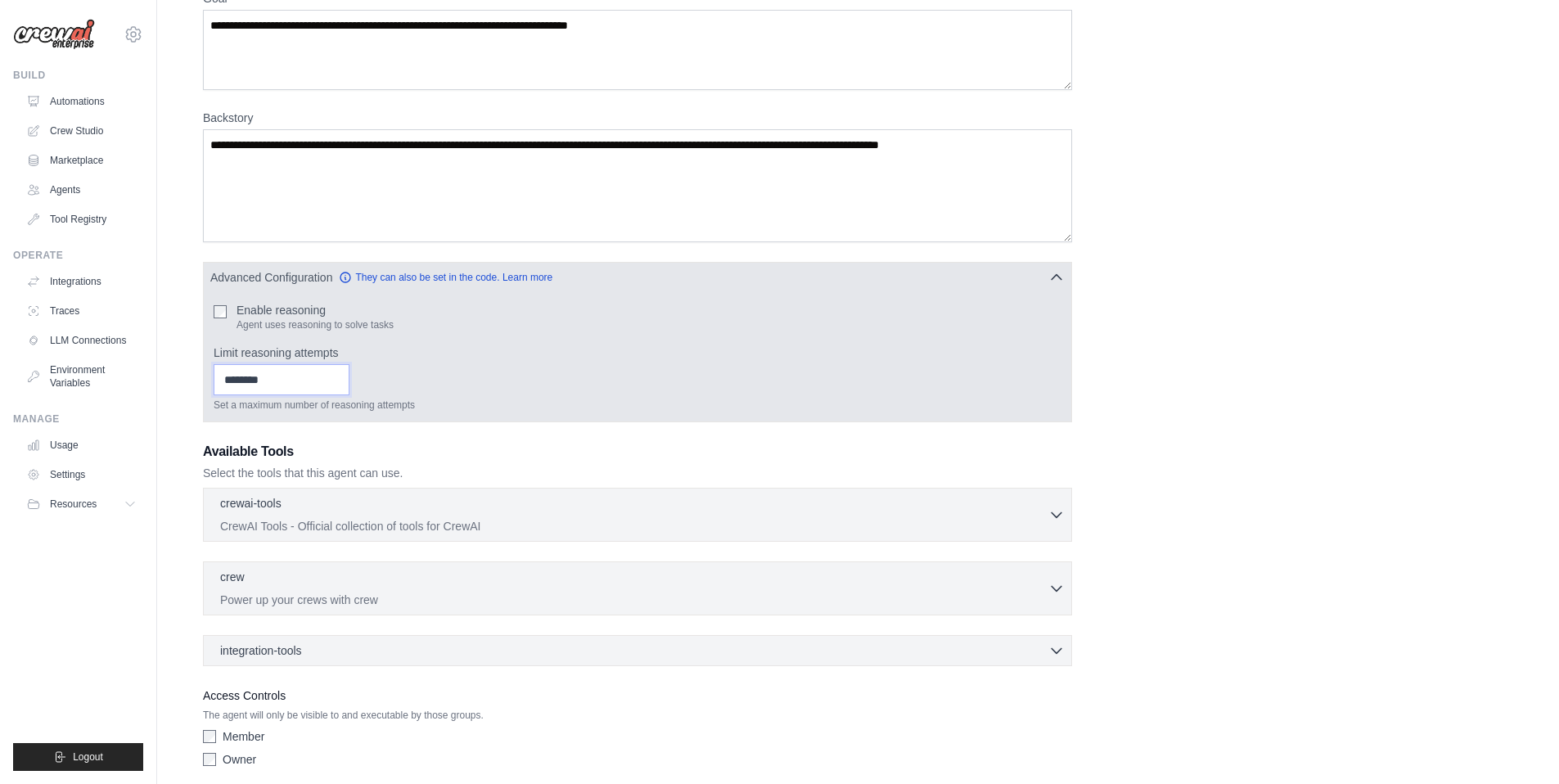
click at [342, 378] on input "*" at bounding box center [281, 379] width 136 height 31
type input "*"
click at [342, 378] on input "*" at bounding box center [281, 379] width 136 height 31
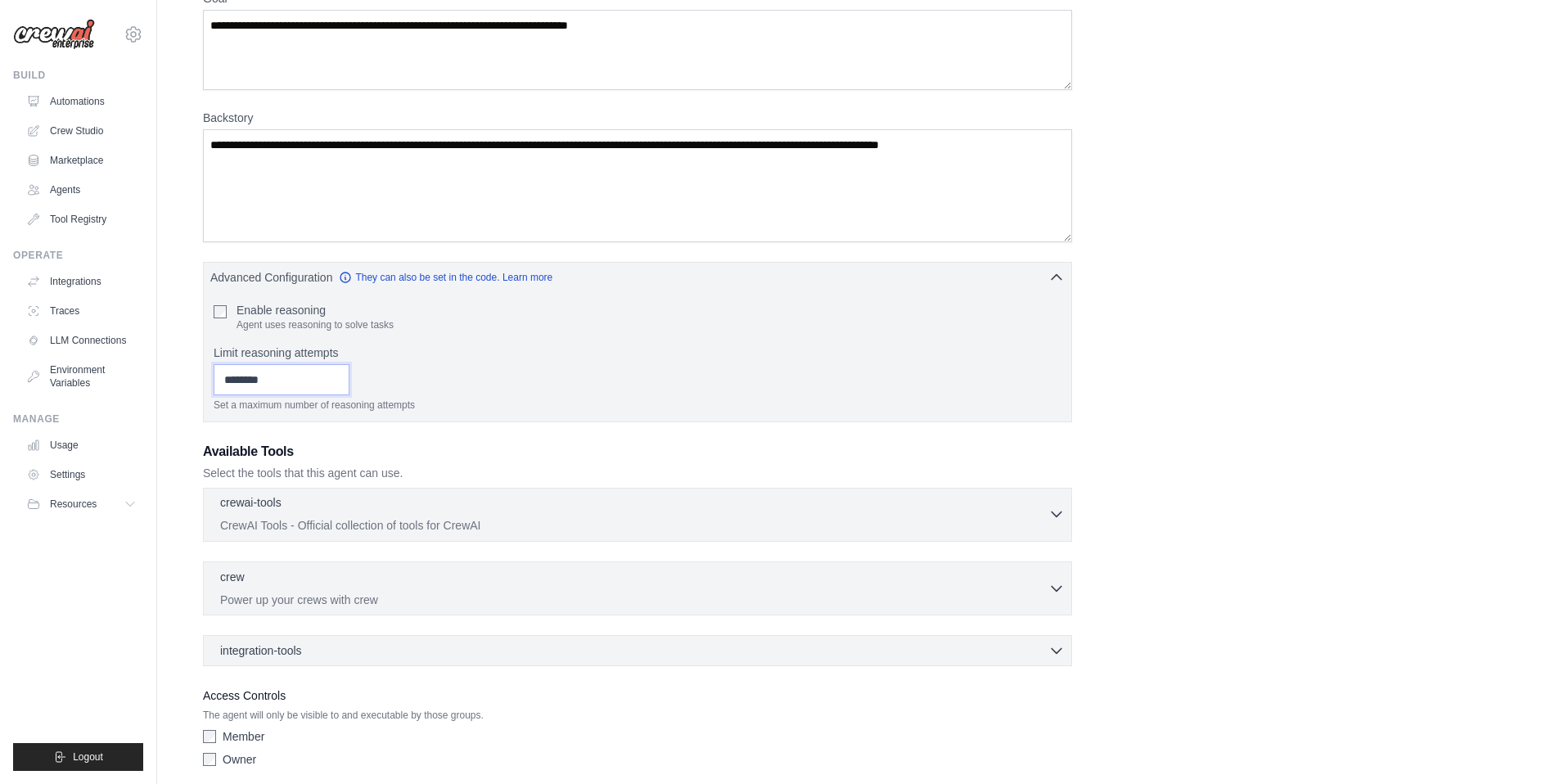
scroll to position [223, 0]
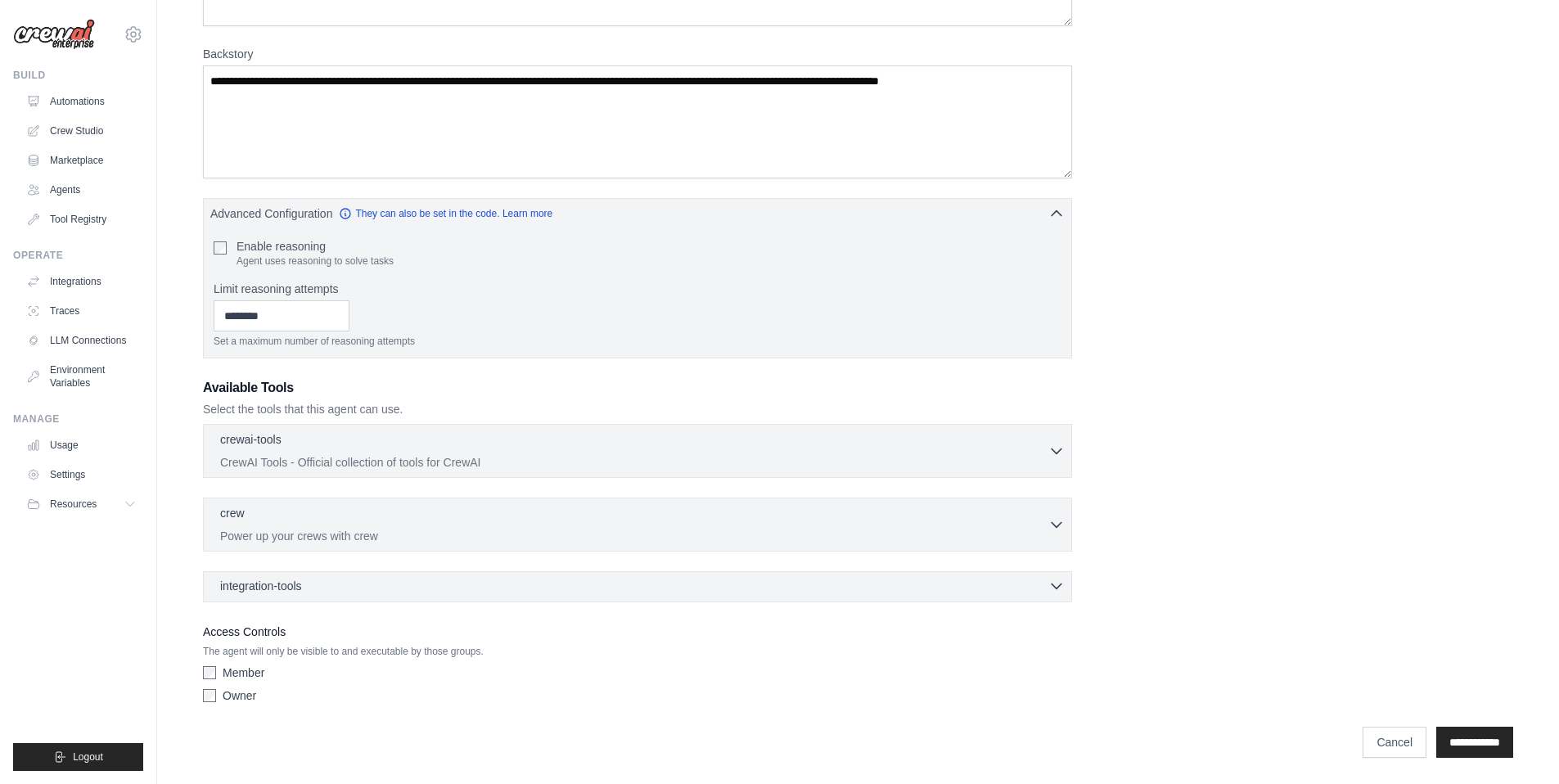
click at [380, 587] on div "integration-tools 0 selected" at bounding box center [642, 586] width 845 height 17
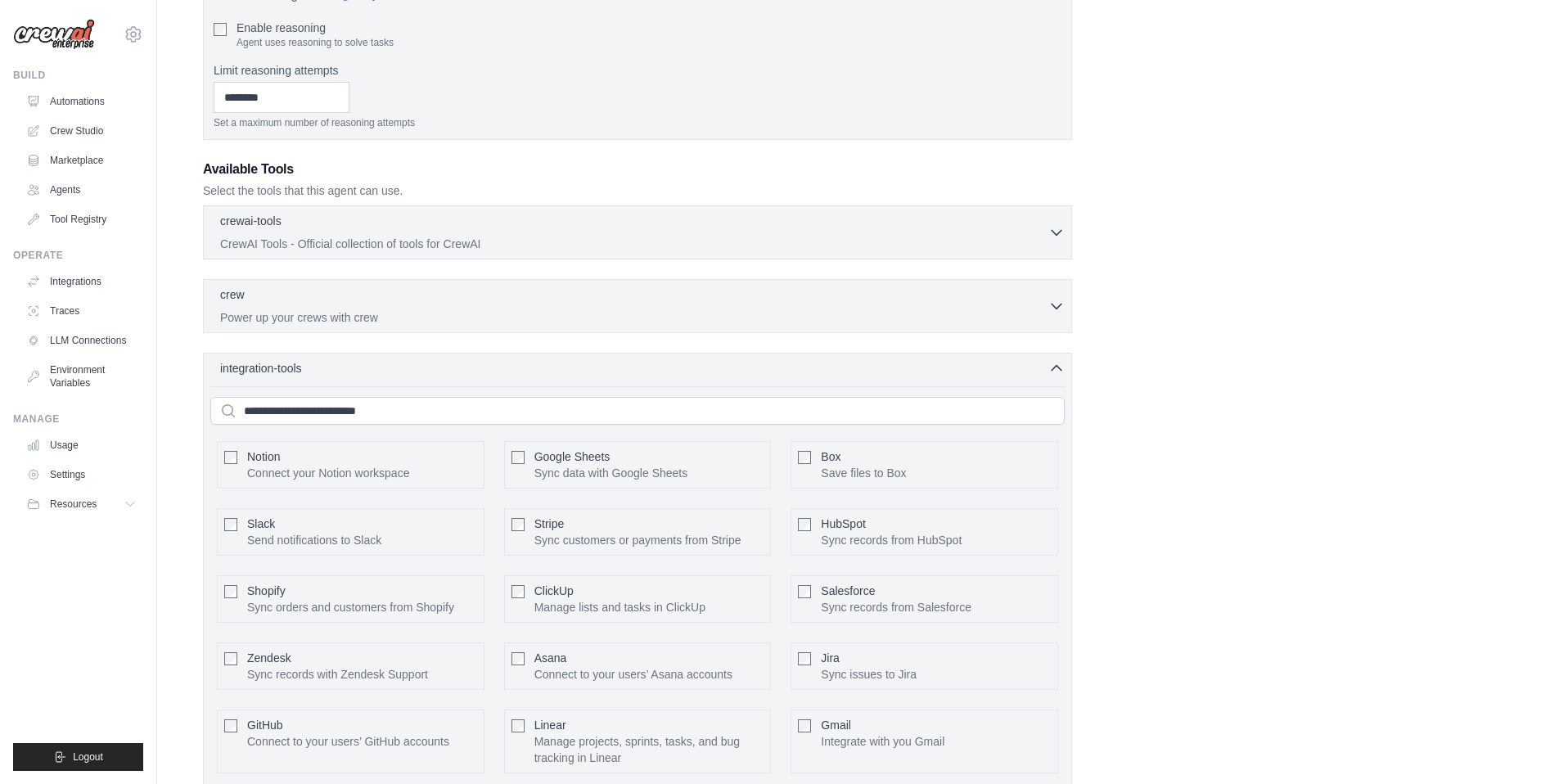
scroll to position [444, 0]
click at [413, 372] on div "integration-tools 0 selected" at bounding box center [642, 365] width 845 height 17
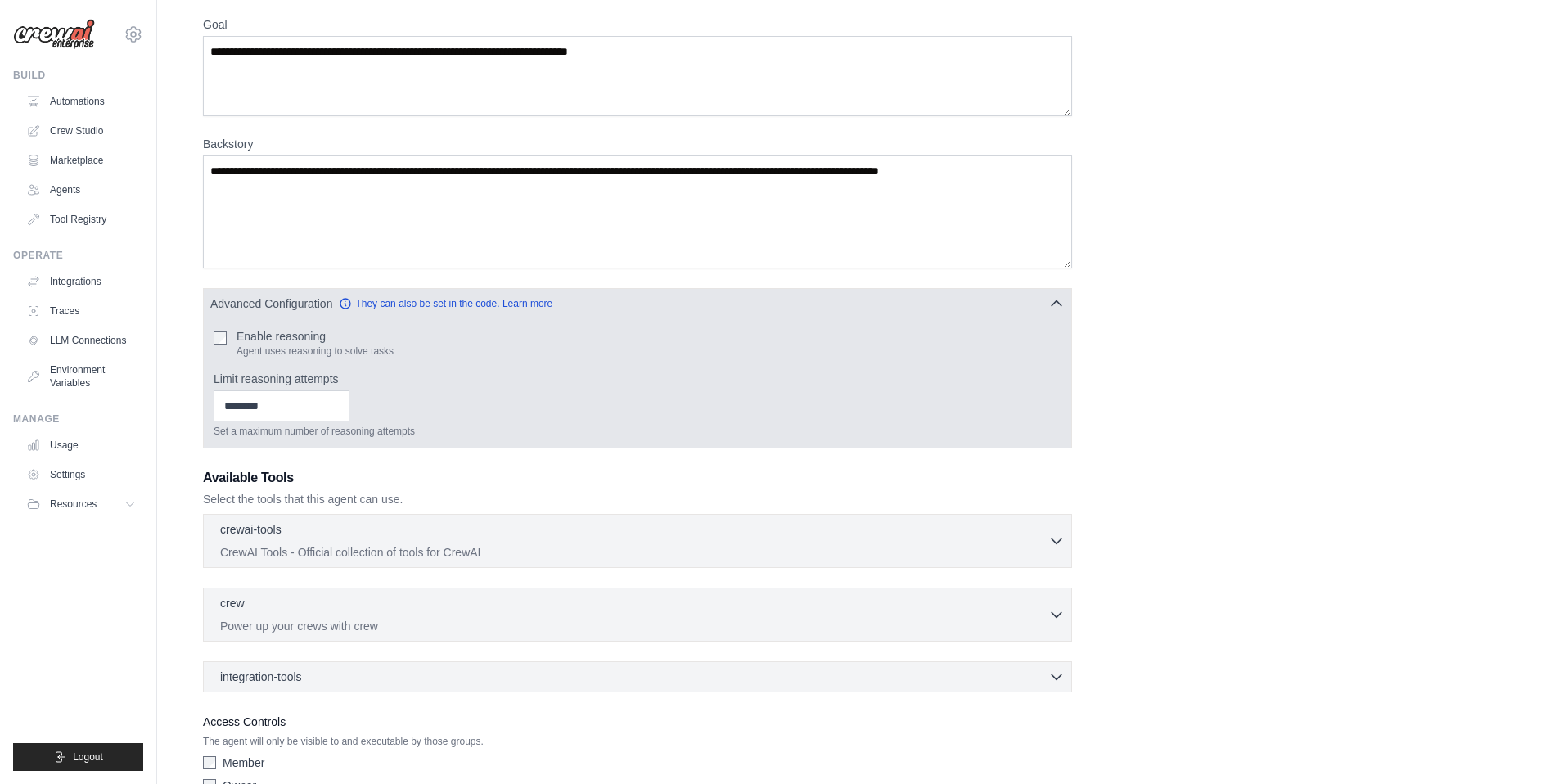
scroll to position [223, 0]
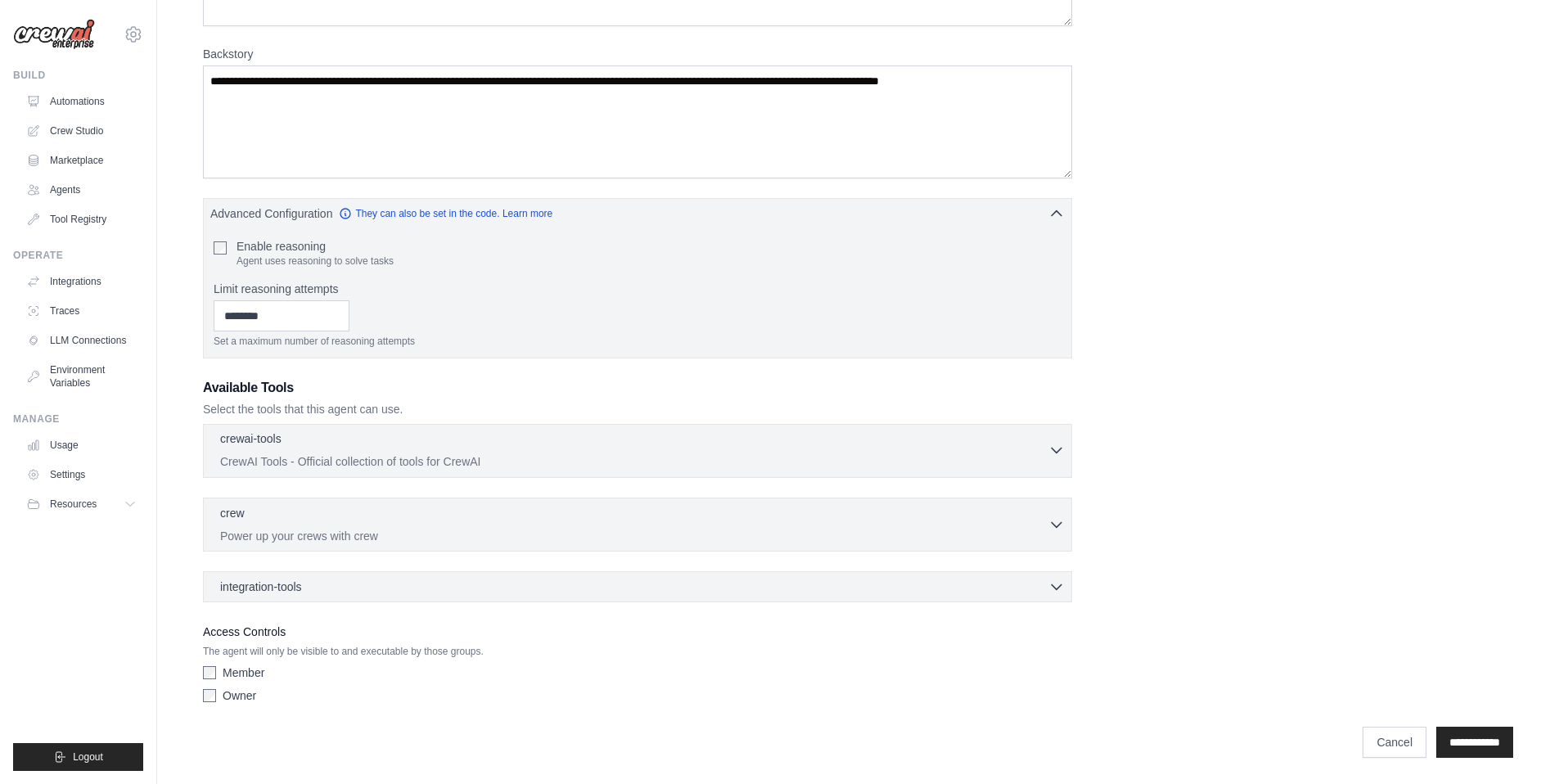
click at [390, 440] on div "crewai-tools 0 selected" at bounding box center [634, 441] width 828 height 20
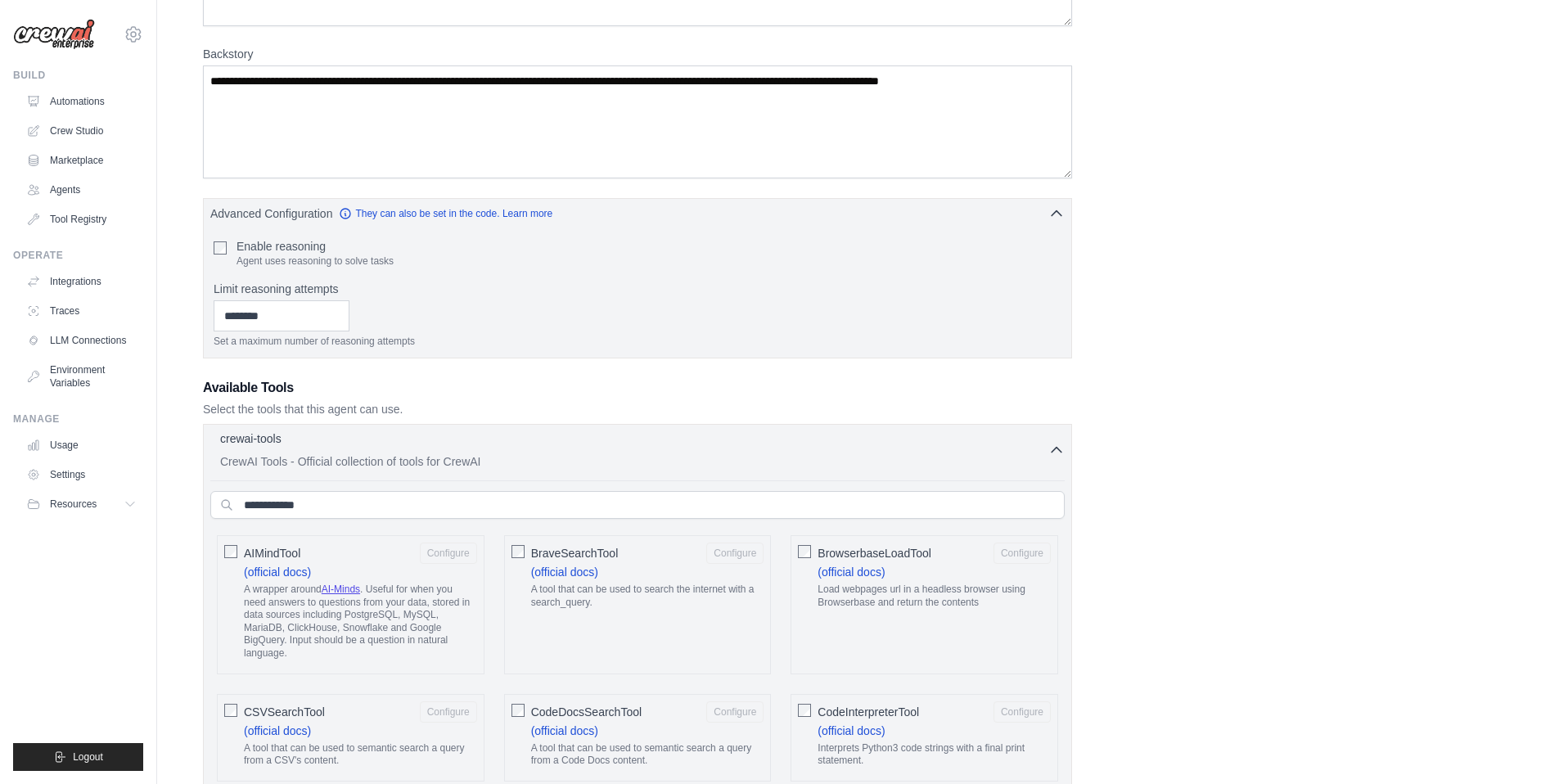
click at [391, 440] on div "crewai-tools 0 selected" at bounding box center [634, 441] width 828 height 20
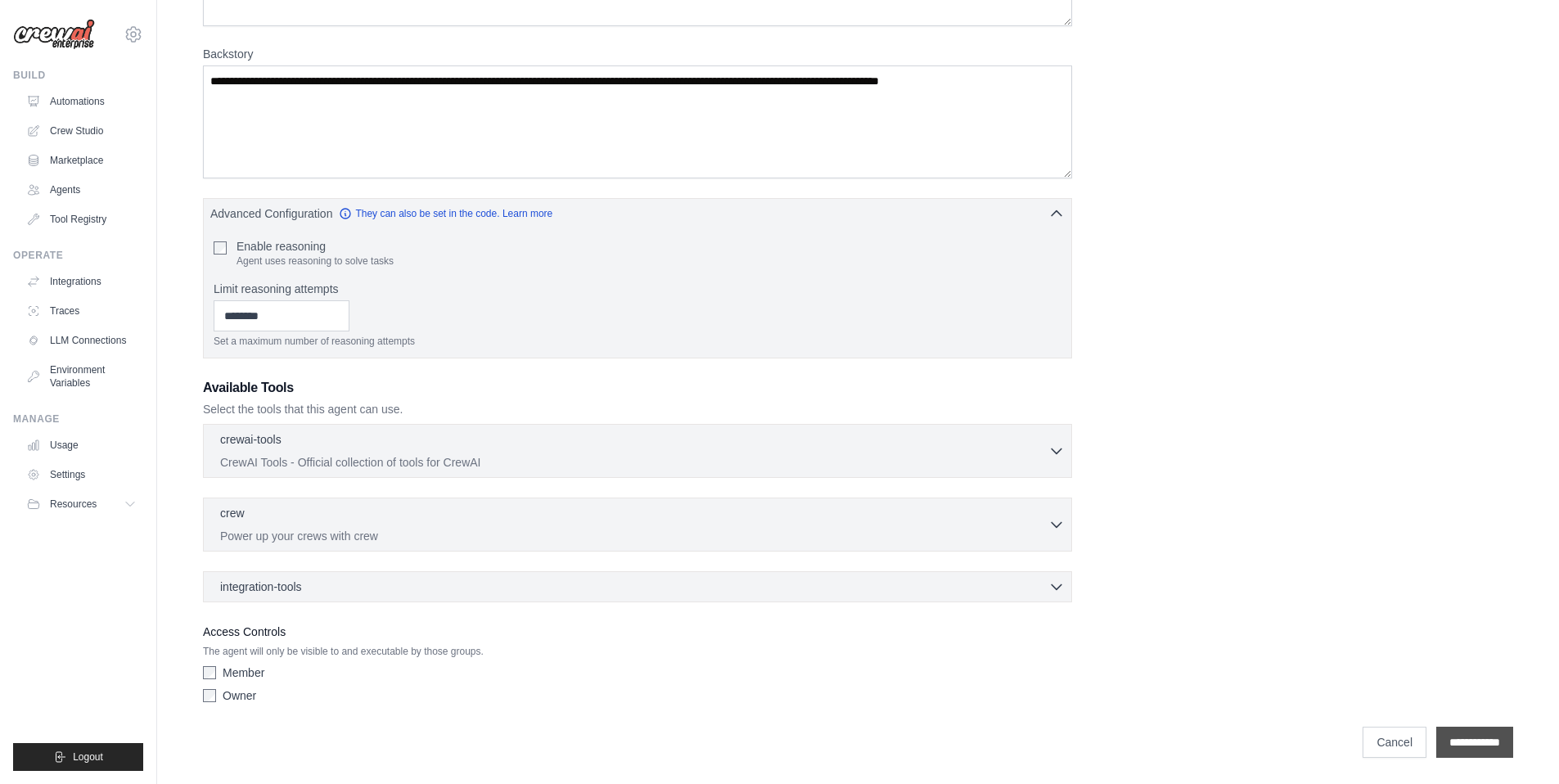
click at [1470, 742] on input "**********" at bounding box center [1475, 742] width 77 height 31
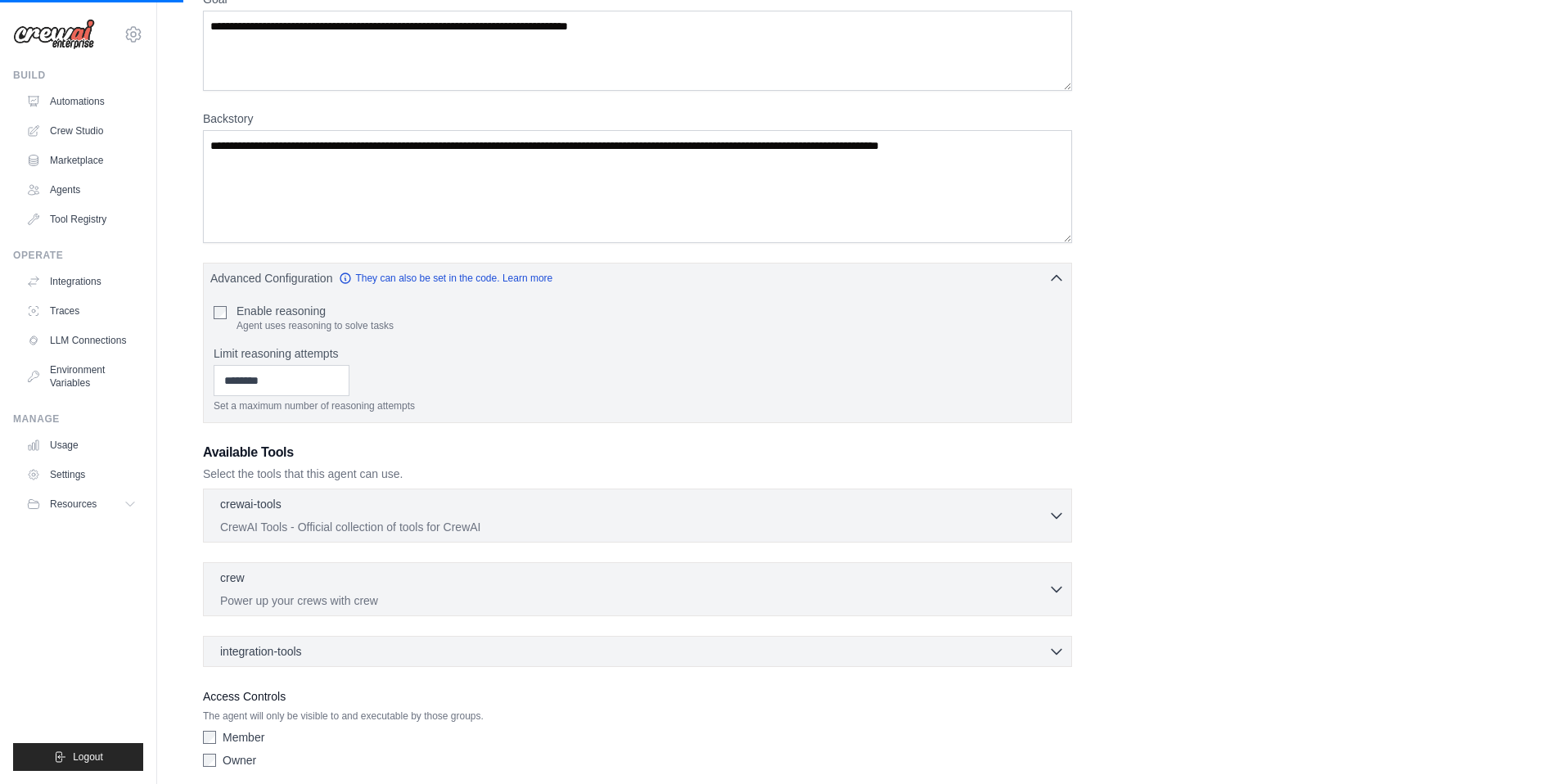
scroll to position [0, 0]
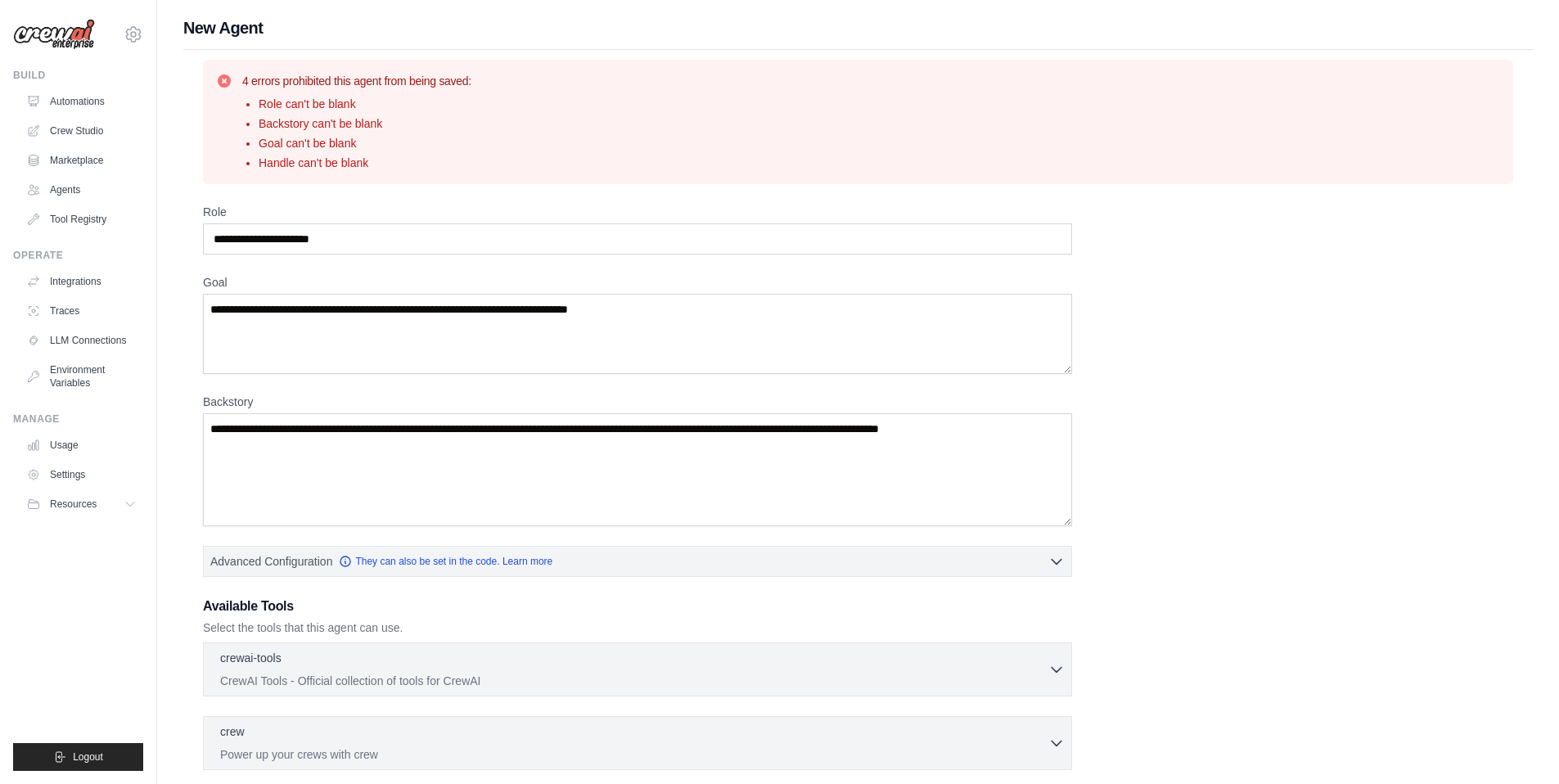
click at [344, 108] on li "Role can't be blank" at bounding box center [364, 104] width 212 height 17
copy ul "Role can't be blank"
click at [316, 192] on div "4 errors prohibited this agent from being saved: Role can't be blank Backstory …" at bounding box center [858, 518] width 1350 height 936
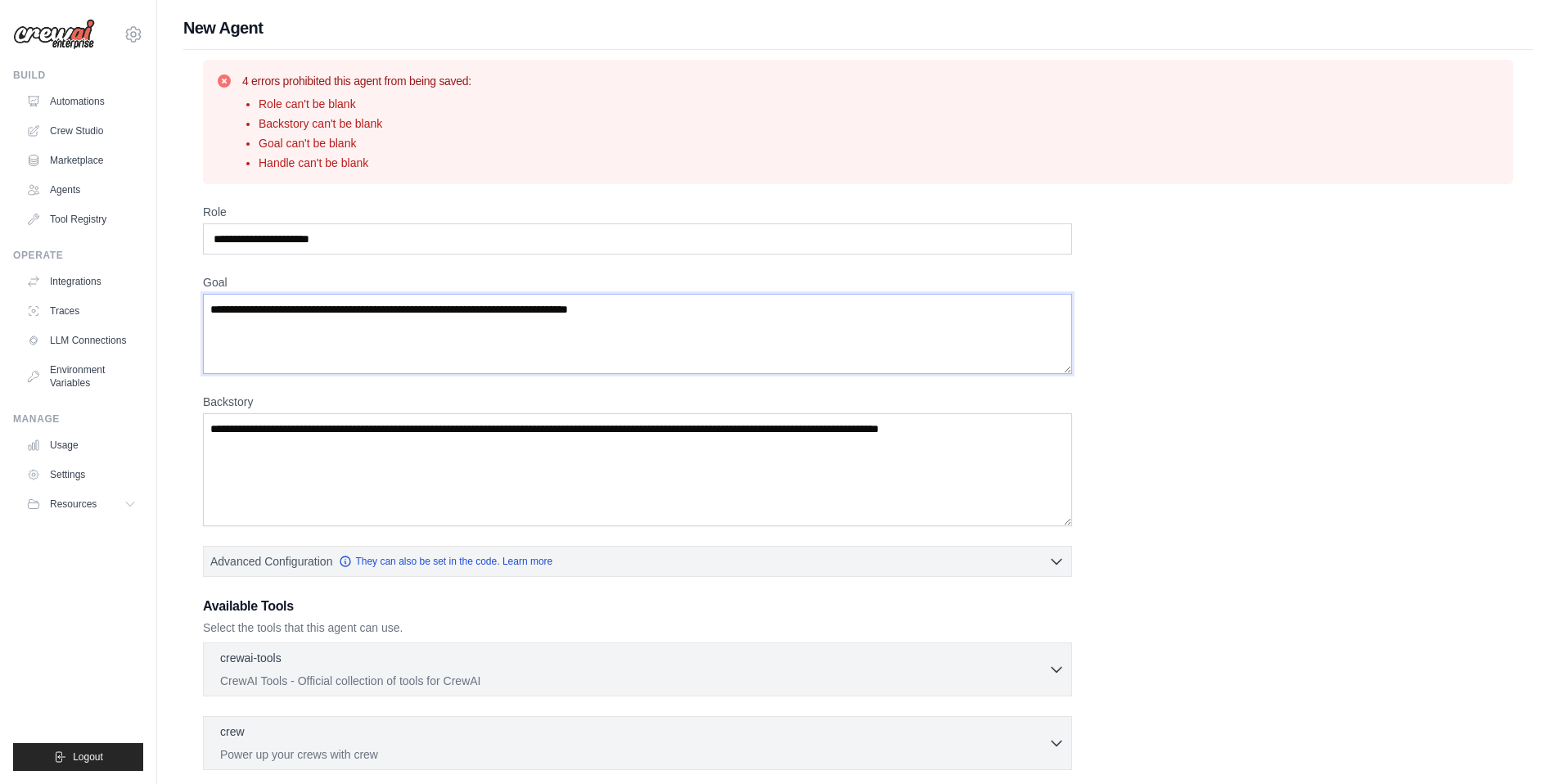
click at [302, 371] on textarea "Goal" at bounding box center [637, 334] width 869 height 80
click at [360, 234] on input "Role" at bounding box center [637, 238] width 869 height 31
click at [342, 107] on li "Role can't be blank" at bounding box center [364, 104] width 212 height 17
copy li "blank"
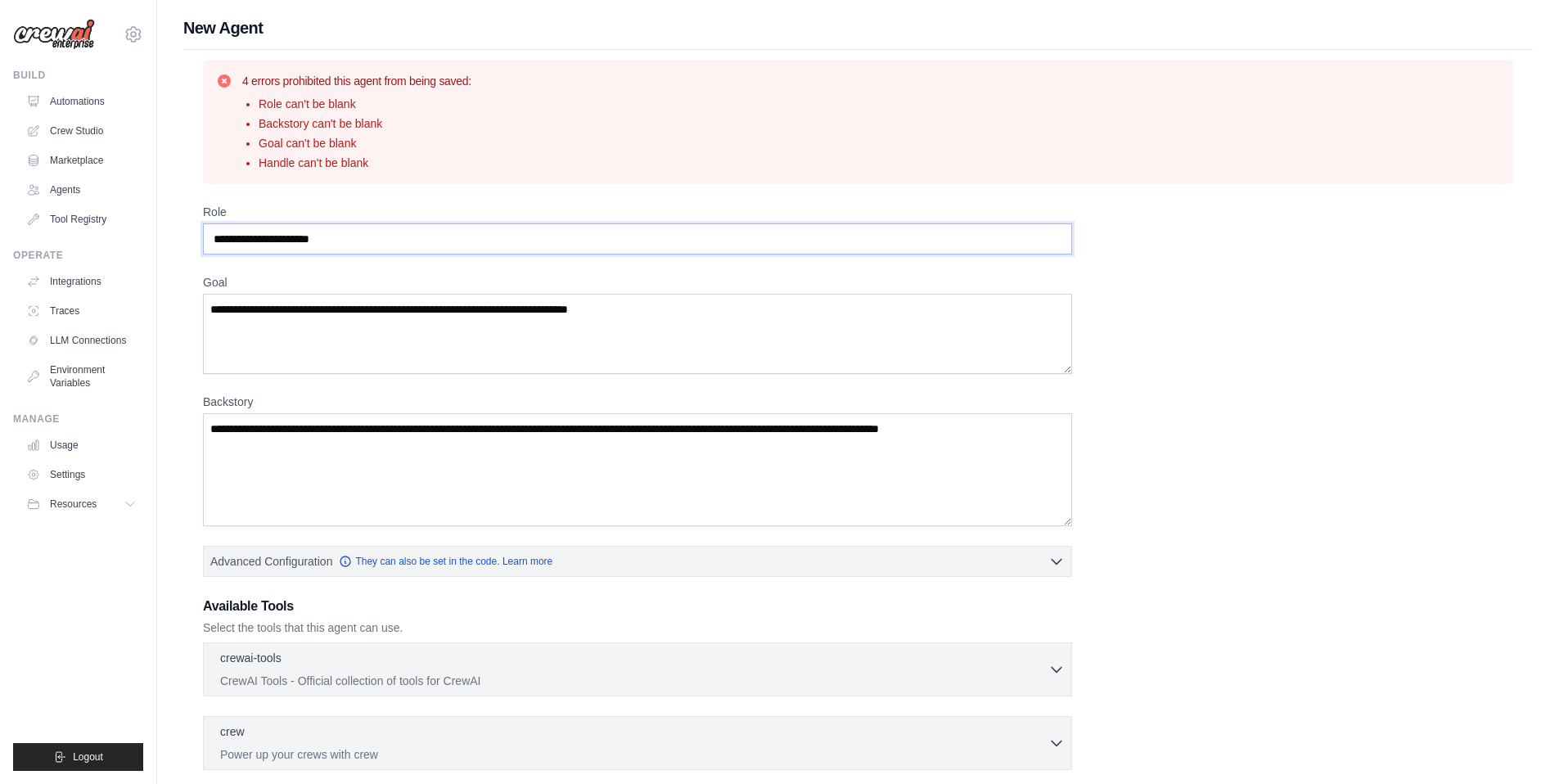
click at [303, 247] on input "Role" at bounding box center [637, 238] width 869 height 31
click at [364, 247] on input "Role" at bounding box center [637, 238] width 869 height 31
drag, startPoint x: 364, startPoint y: 247, endPoint x: 210, endPoint y: 220, distance: 156.3
click at [210, 220] on div "Role" at bounding box center [637, 229] width 869 height 51
click at [244, 242] on input "Role" at bounding box center [637, 238] width 869 height 31
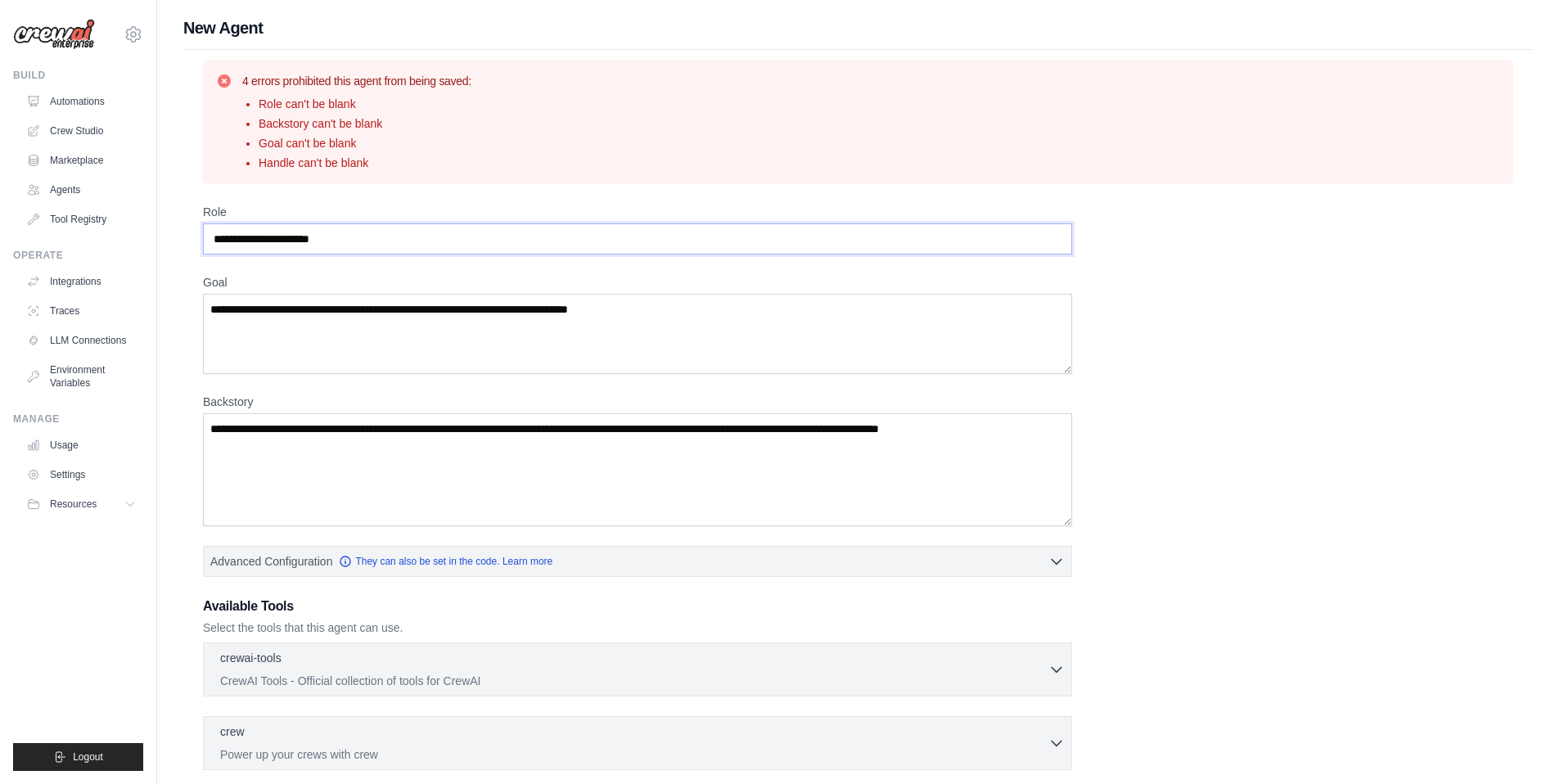
click at [244, 242] on input "Role" at bounding box center [637, 238] width 869 height 31
click at [303, 243] on input "Role" at bounding box center [637, 238] width 869 height 31
click at [295, 297] on textarea "Goal" at bounding box center [637, 334] width 869 height 80
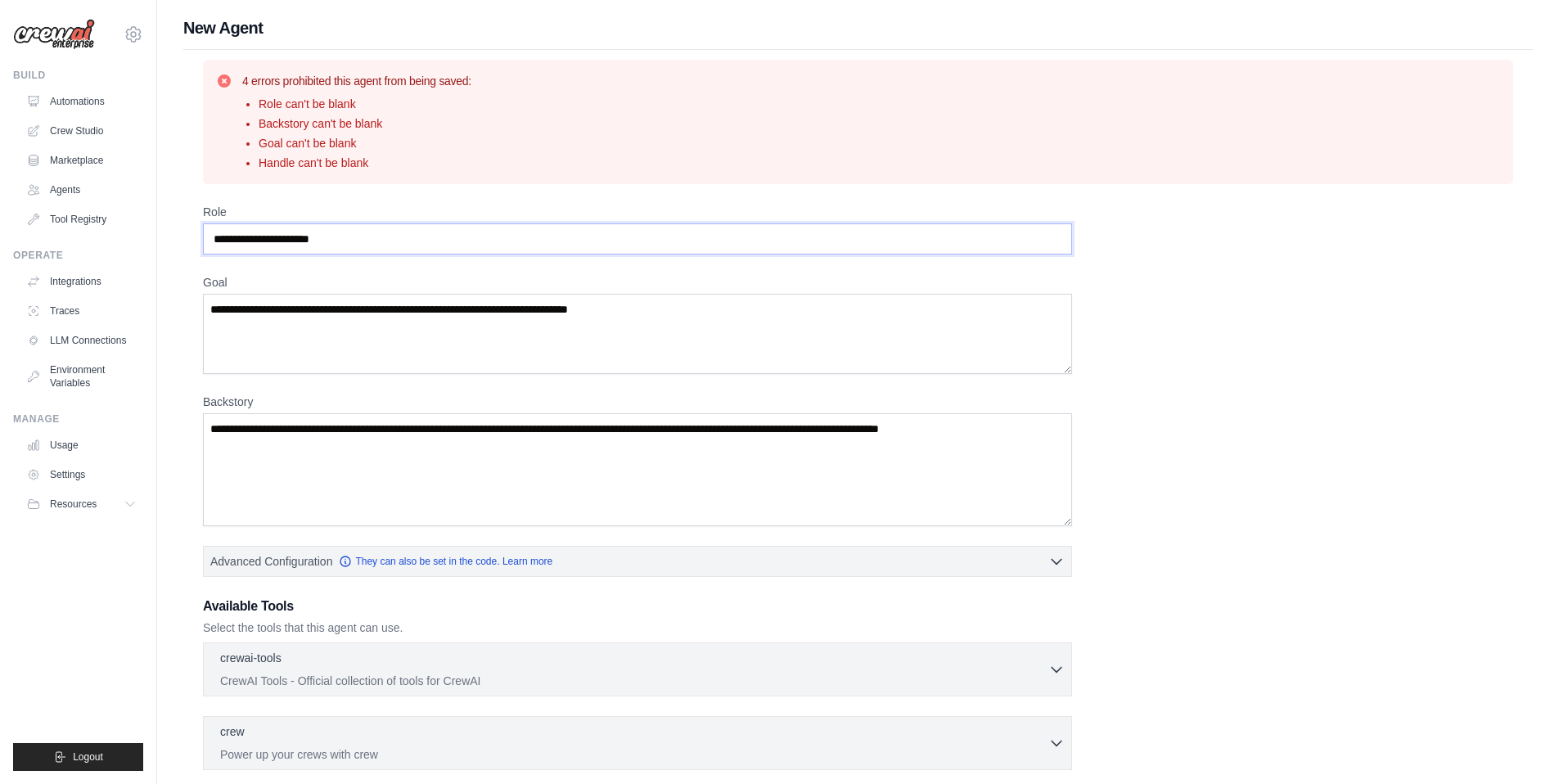
click at [309, 238] on input "Role" at bounding box center [637, 238] width 869 height 31
click at [347, 239] on input "Role" at bounding box center [637, 238] width 869 height 31
click at [300, 442] on textarea "Backstory" at bounding box center [637, 470] width 869 height 113
click at [295, 242] on input "Role" at bounding box center [637, 238] width 869 height 31
click at [353, 240] on input "Role" at bounding box center [637, 238] width 869 height 31
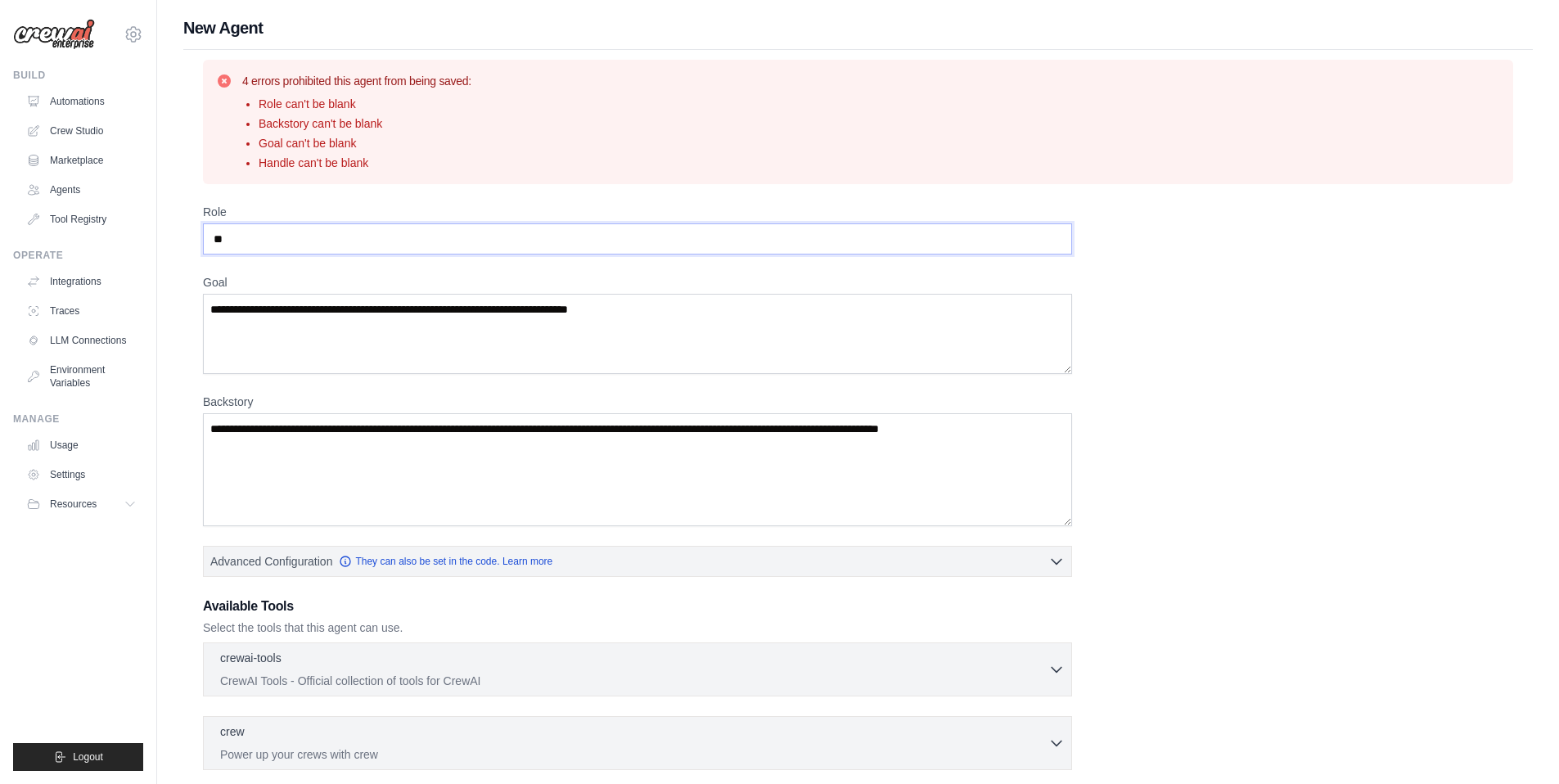
type input "*"
click at [331, 318] on textarea "Goal" at bounding box center [637, 334] width 869 height 80
click at [385, 239] on input "Role" at bounding box center [637, 238] width 869 height 31
paste input "**********"
type input "**********"
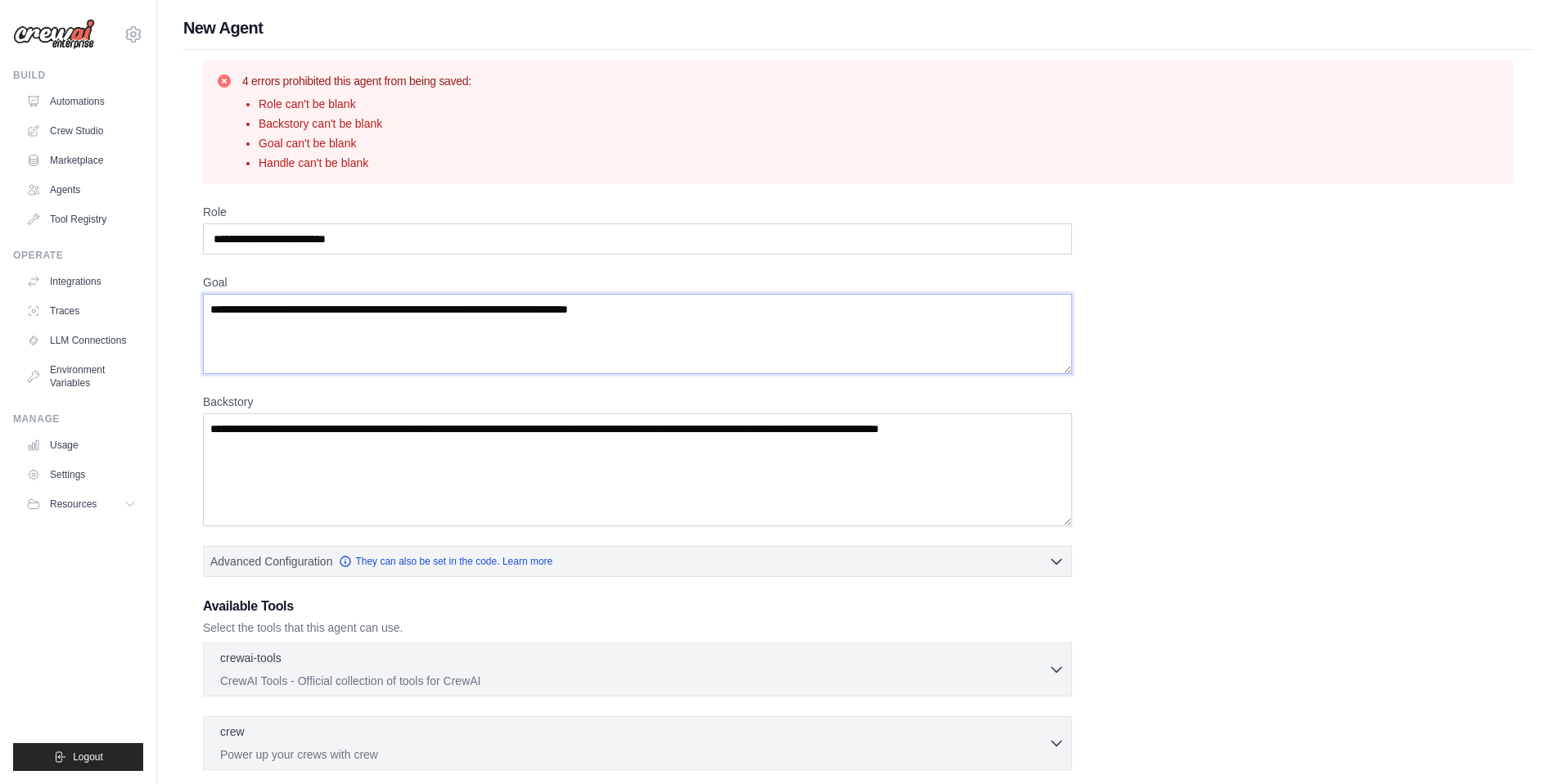
click at [403, 343] on textarea "Goal" at bounding box center [637, 334] width 869 height 80
click at [82, 197] on link "Agents" at bounding box center [83, 189] width 123 height 26
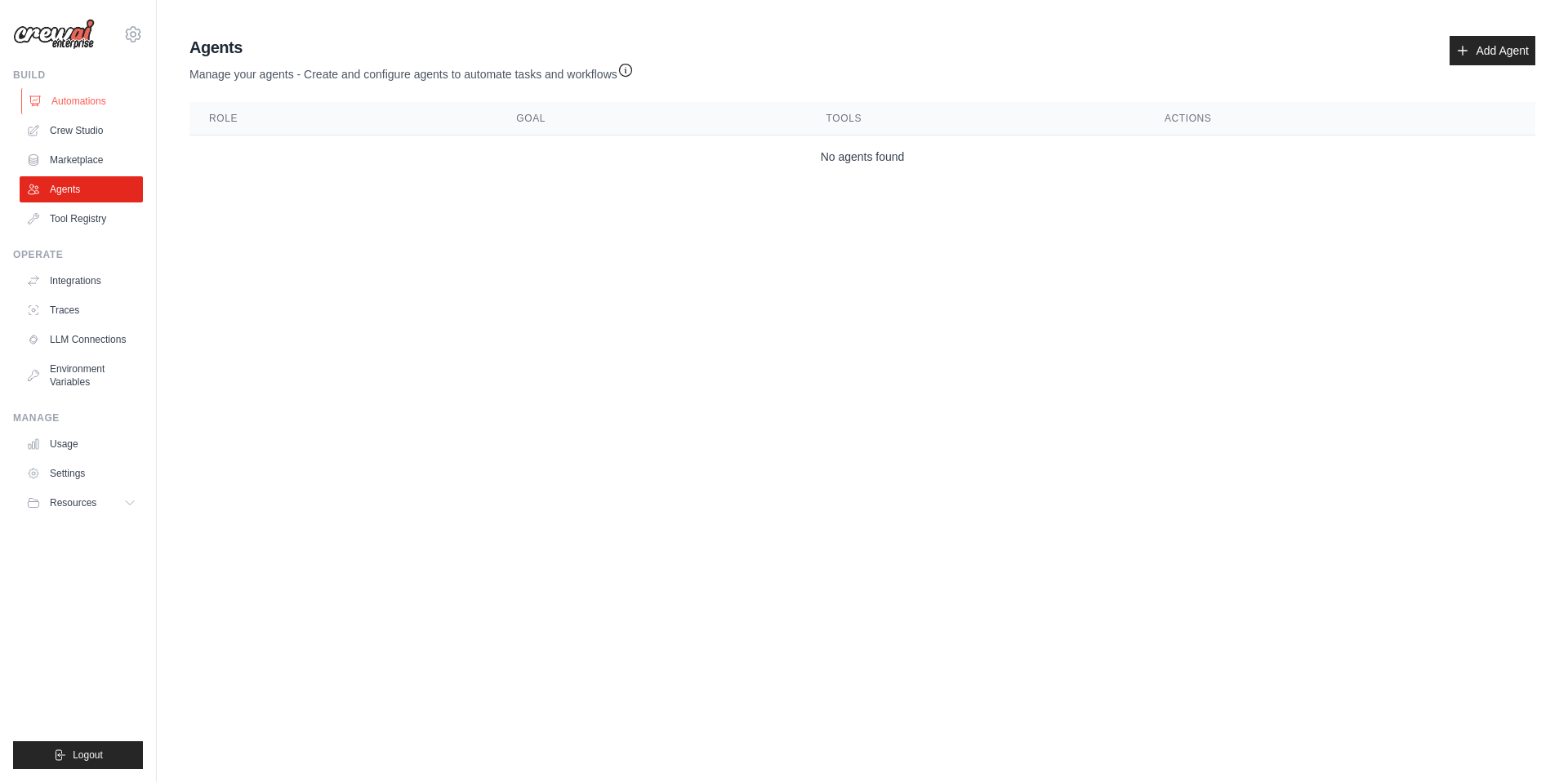
click at [91, 104] on link "Automations" at bounding box center [83, 101] width 123 height 26
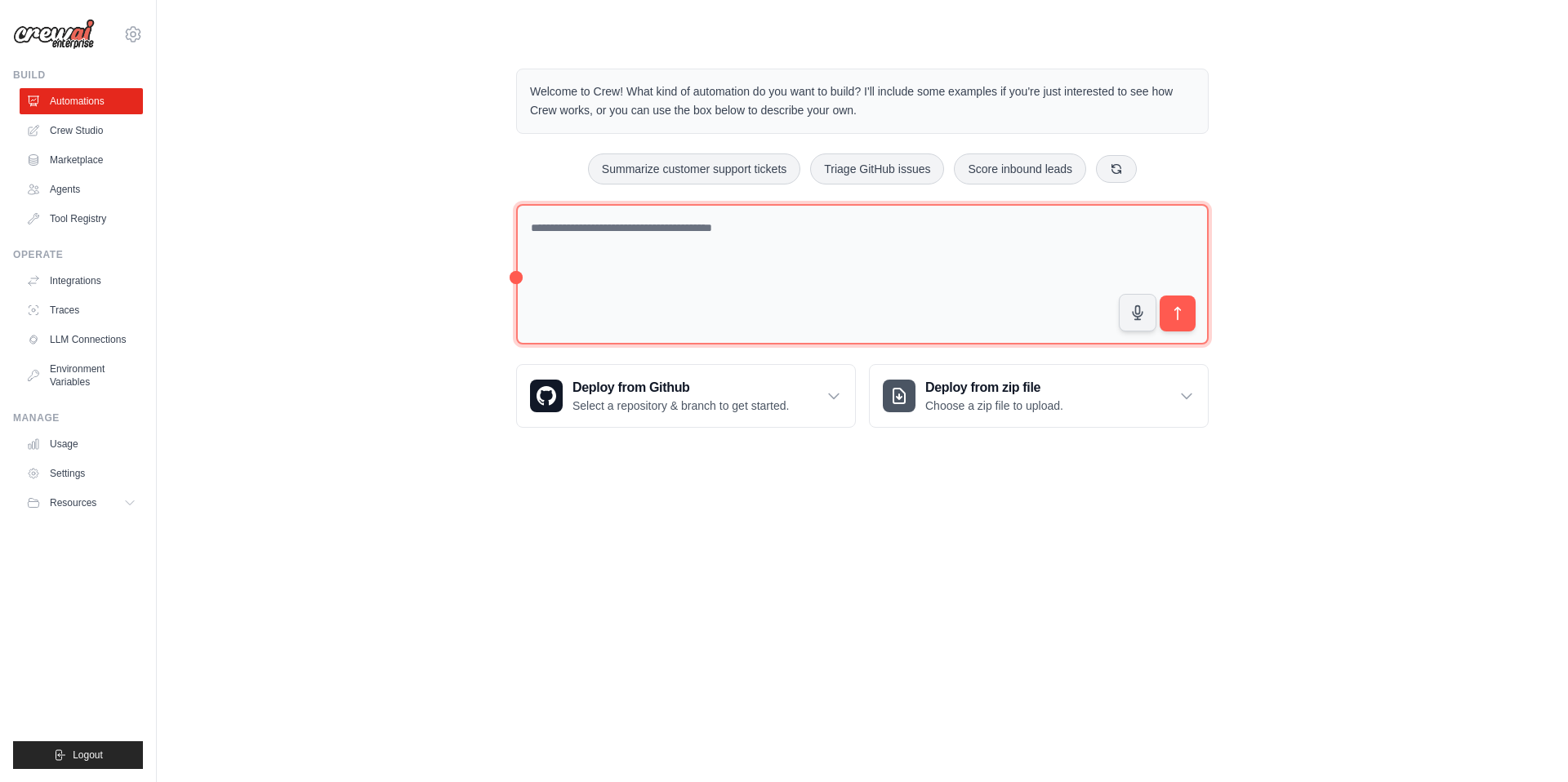
click at [644, 258] on textarea at bounding box center [862, 275] width 693 height 141
click at [616, 206] on textarea at bounding box center [862, 275] width 693 height 141
click at [608, 257] on textarea at bounding box center [862, 275] width 693 height 141
paste textarea "**********"
type textarea "**********"
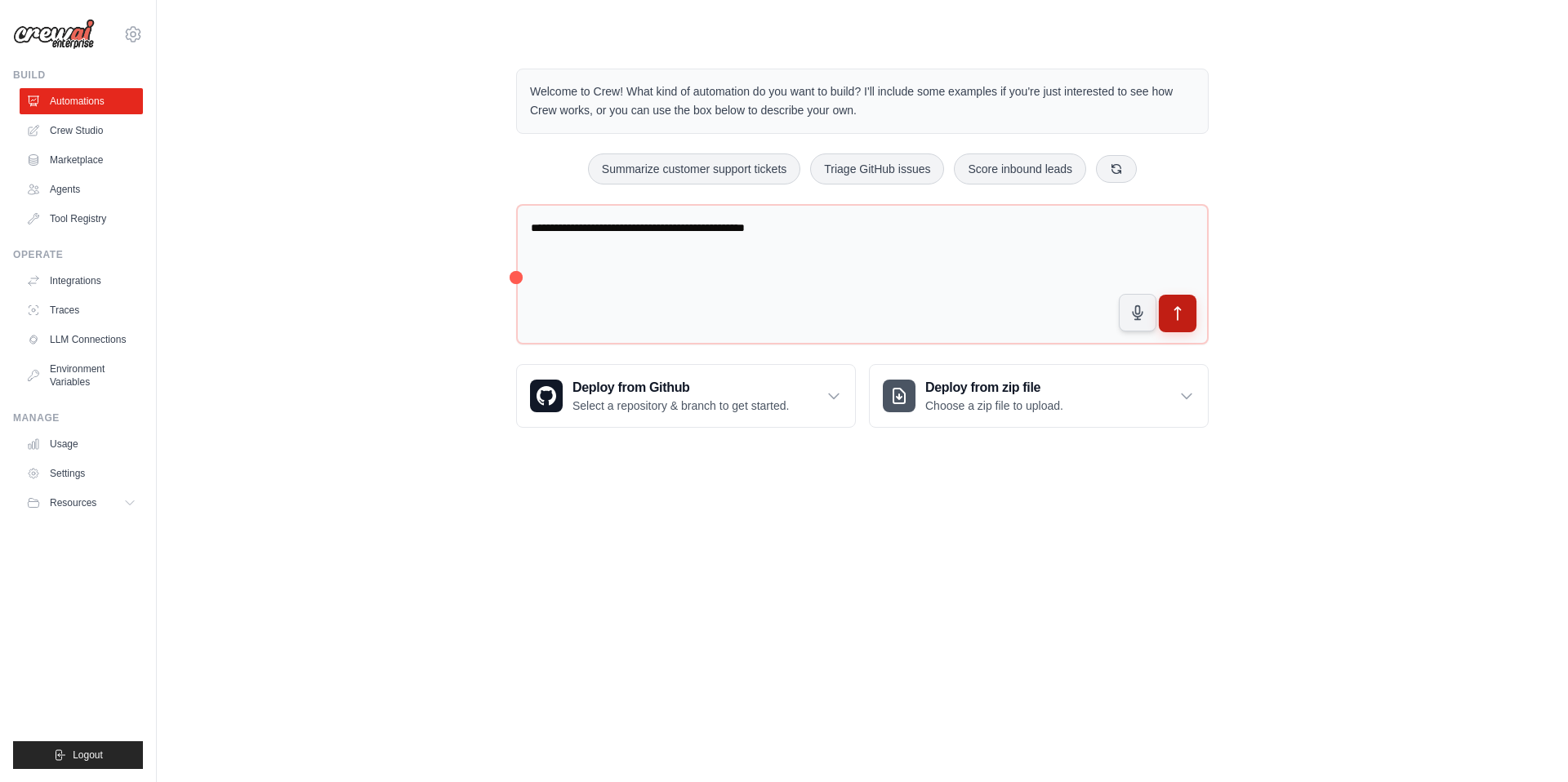
click at [1186, 313] on button "submit" at bounding box center [1177, 313] width 37 height 37
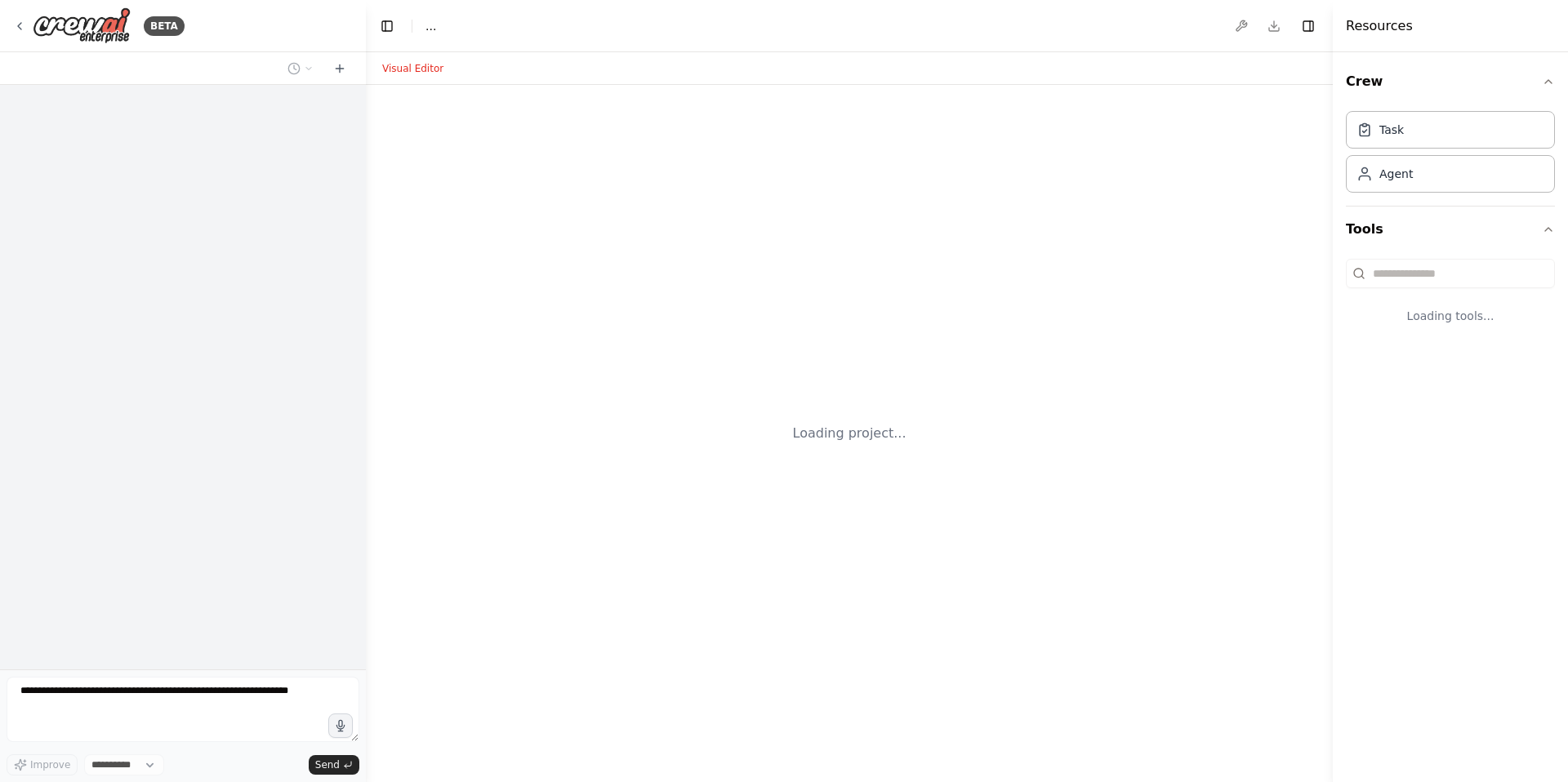
select select "****"
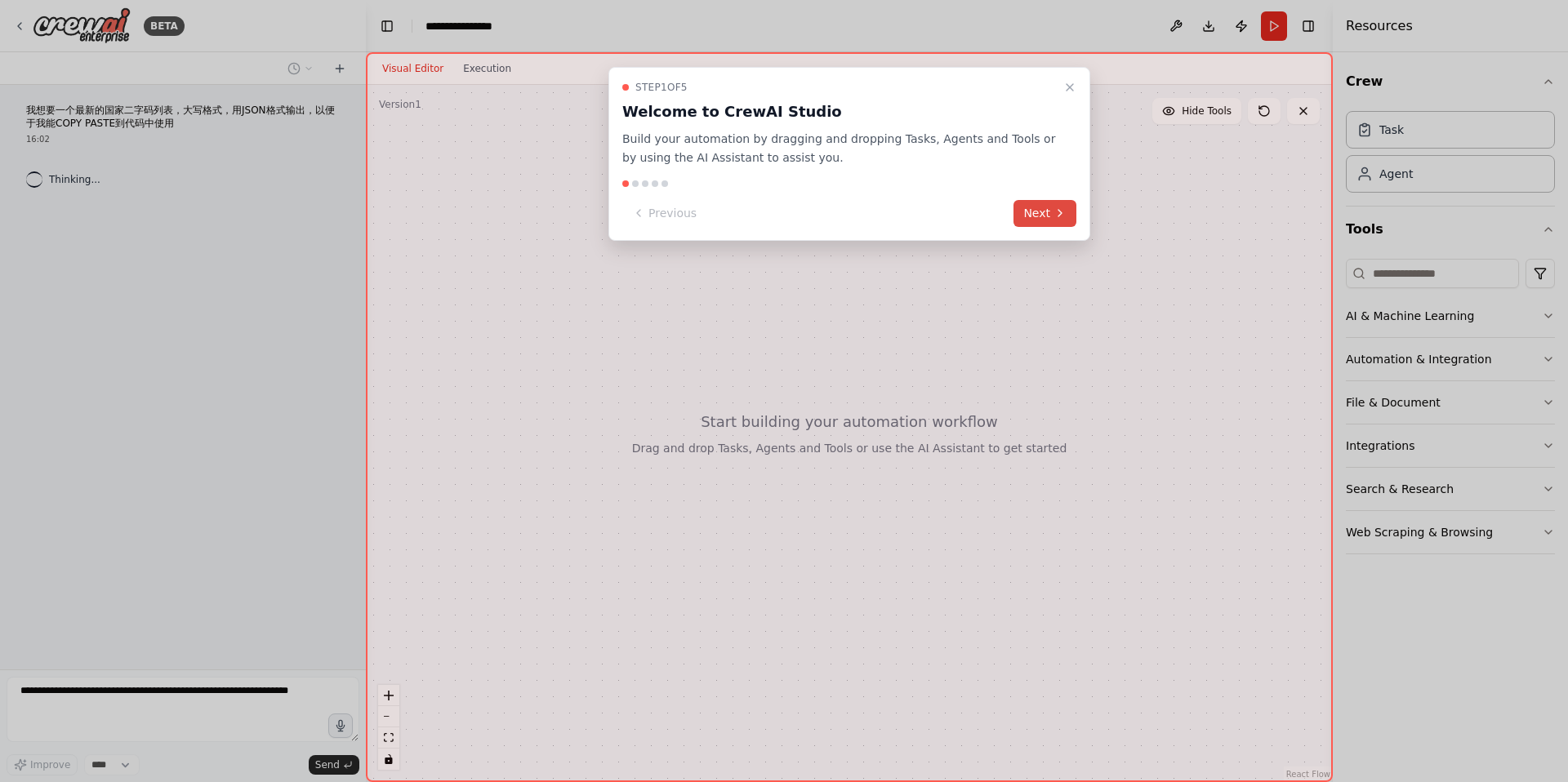
click at [1051, 215] on button "Next" at bounding box center [1045, 214] width 63 height 27
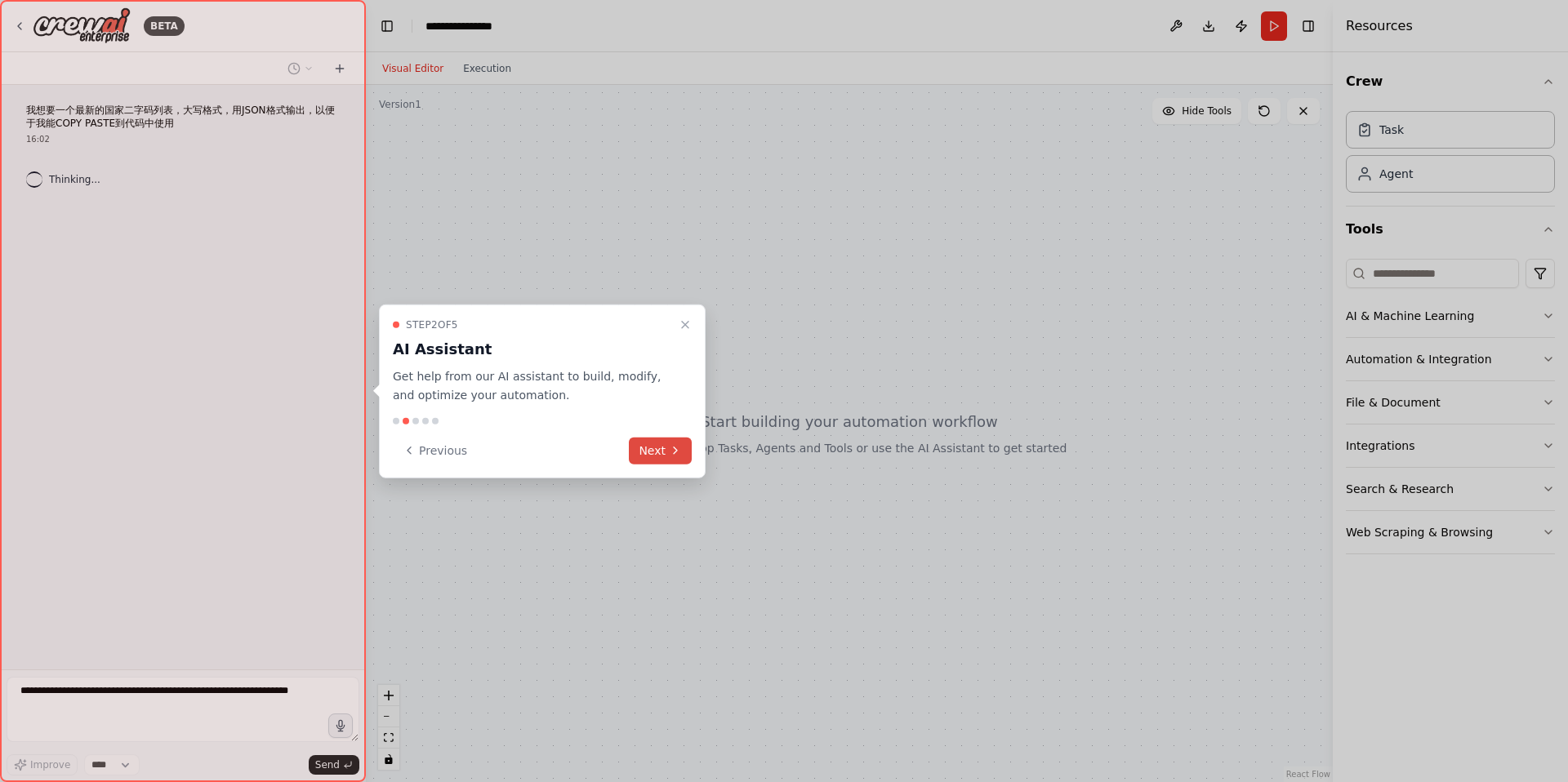
click at [663, 452] on button "Next" at bounding box center [660, 450] width 63 height 27
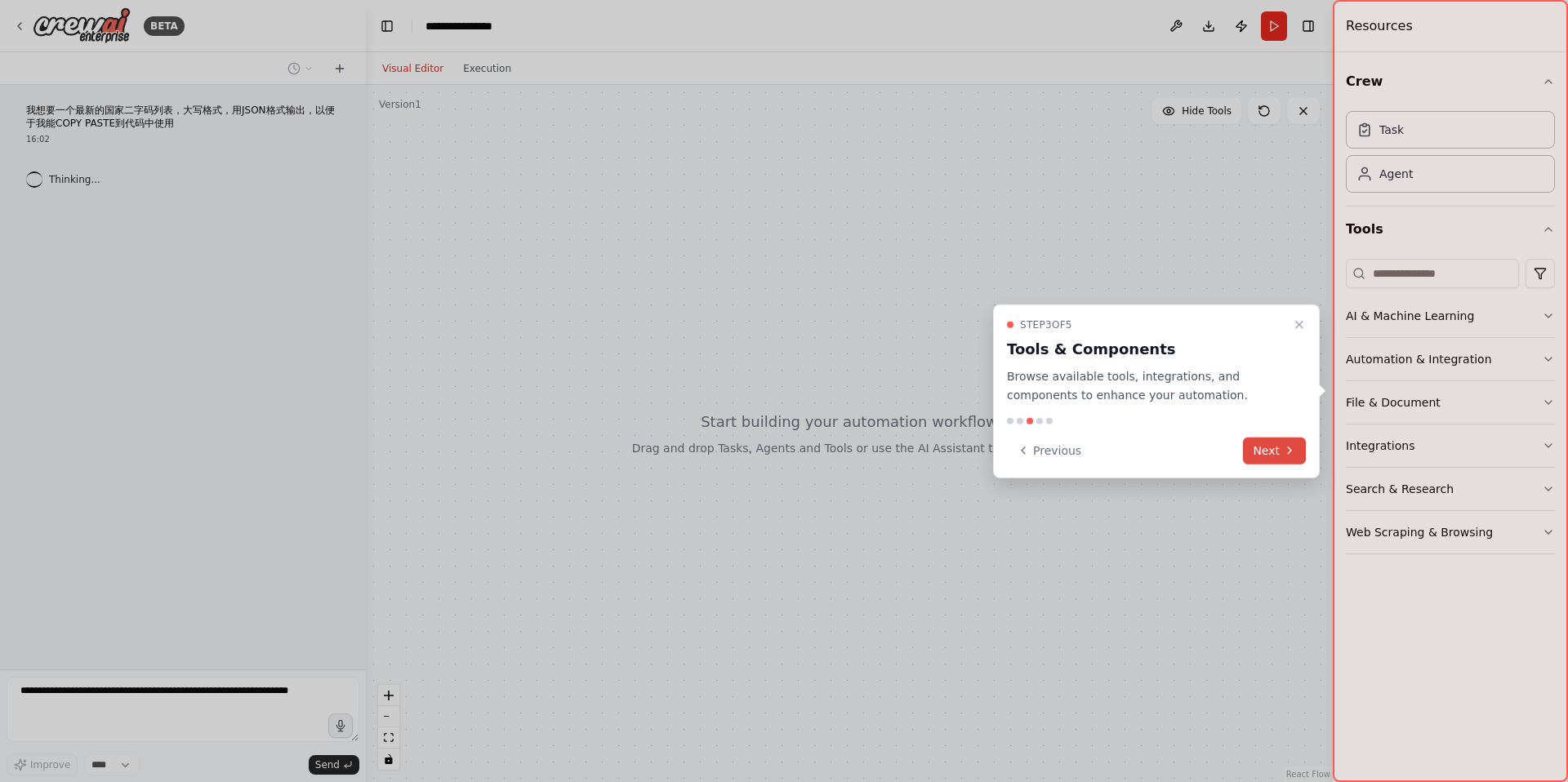
click at [1262, 461] on button "Next" at bounding box center [1275, 450] width 63 height 27
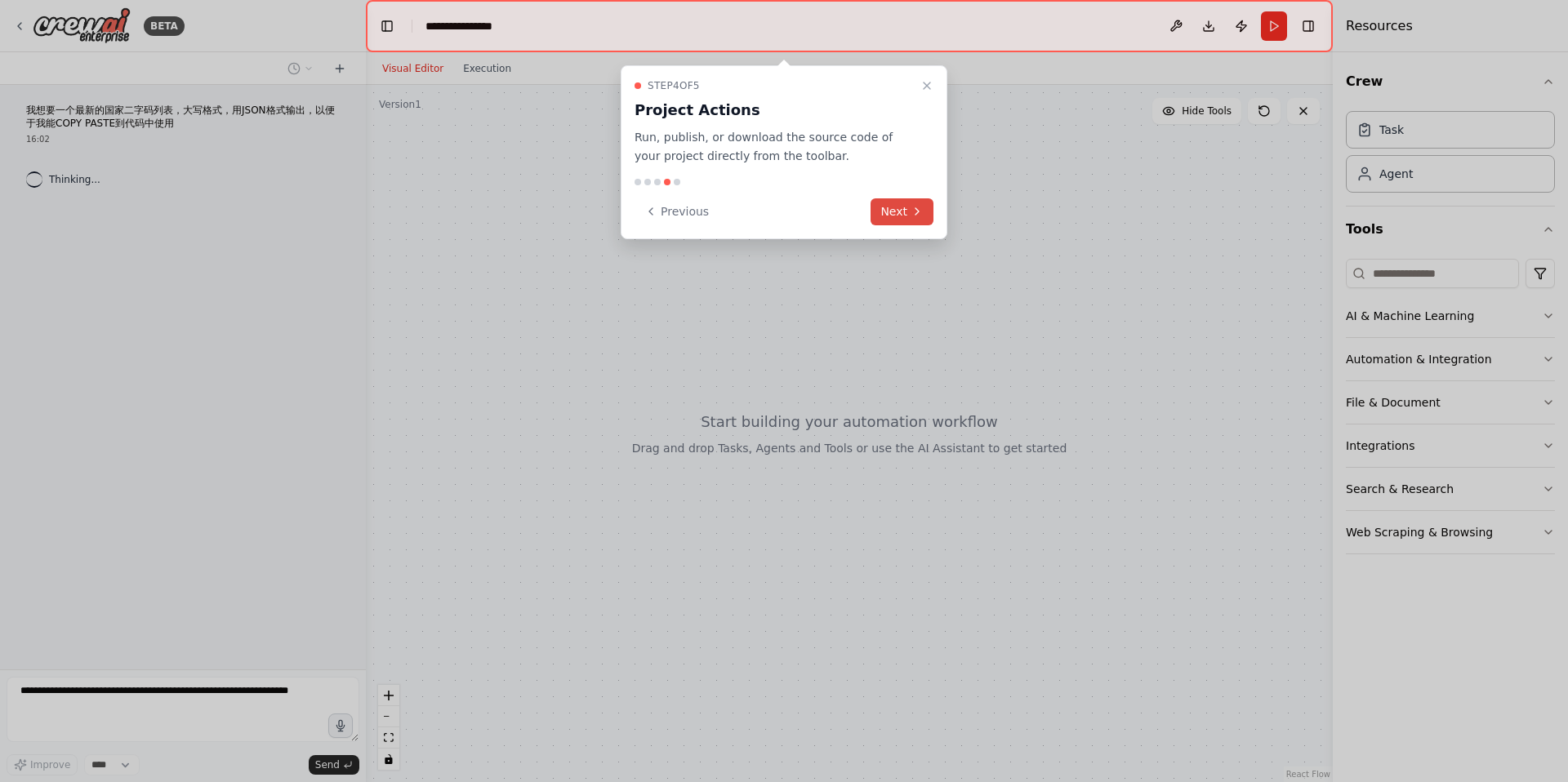
click at [893, 208] on button "Next" at bounding box center [902, 212] width 63 height 27
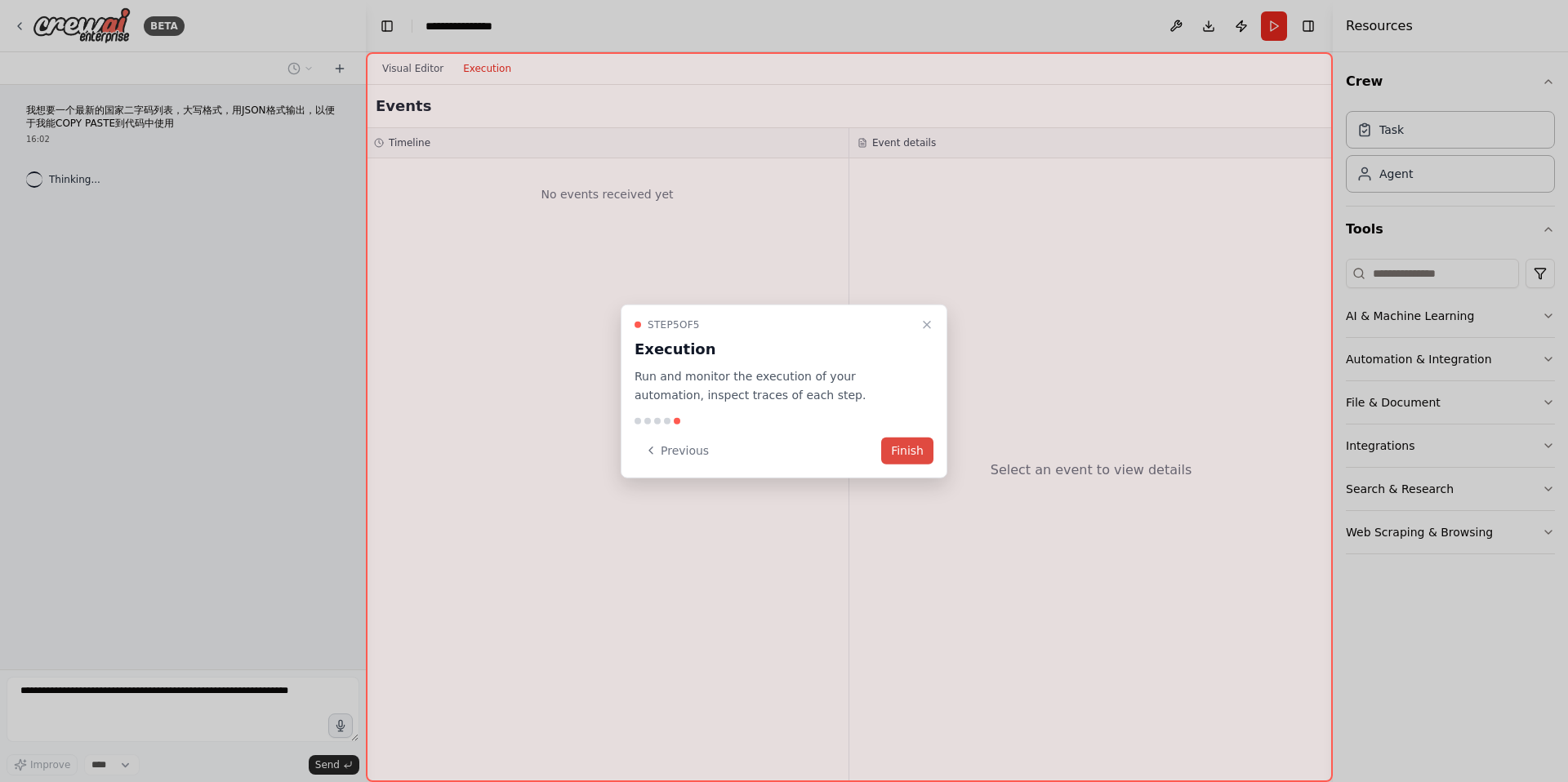
click at [904, 451] on button "Finish" at bounding box center [907, 450] width 52 height 27
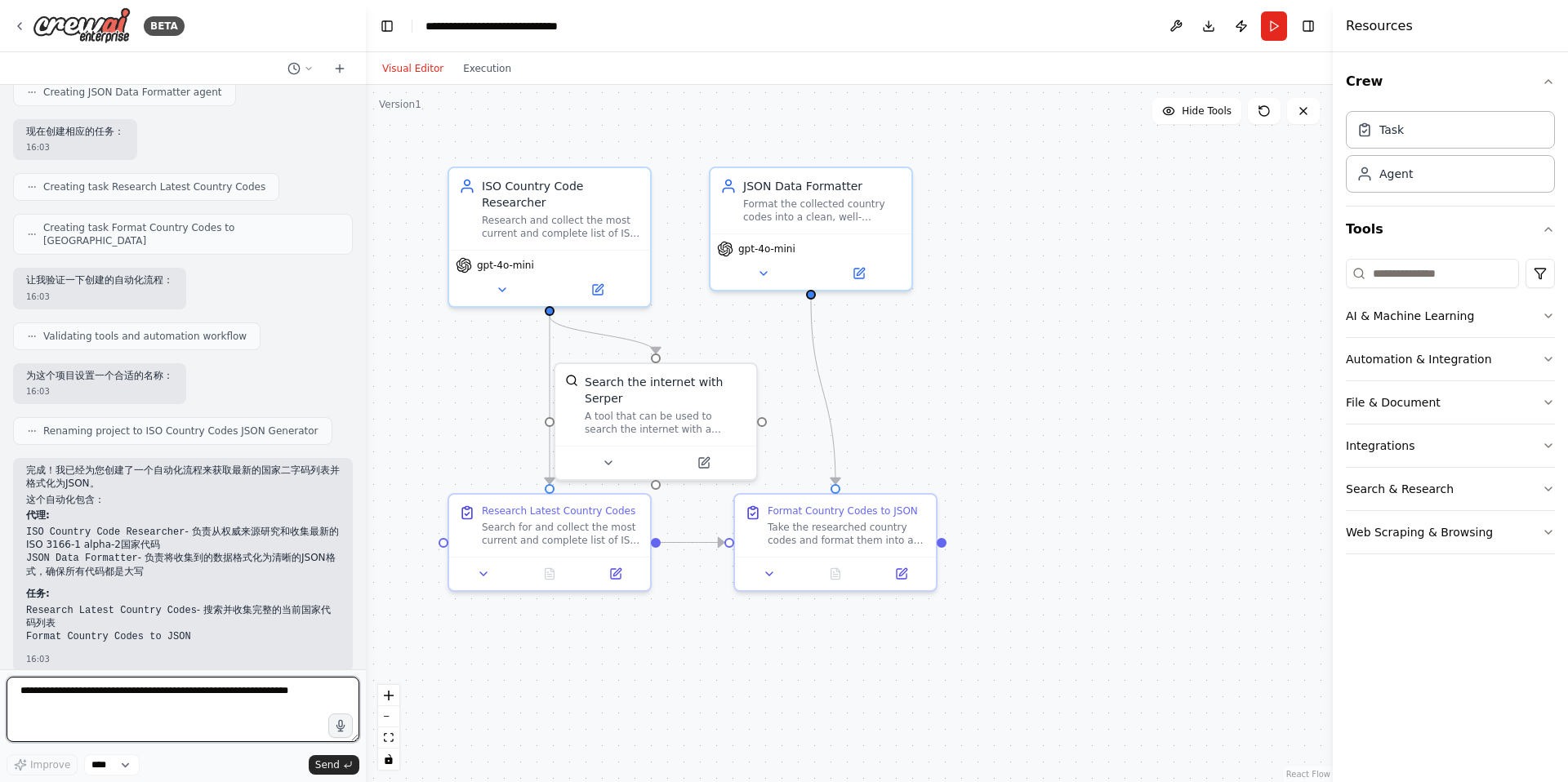
scroll to position [511, 0]
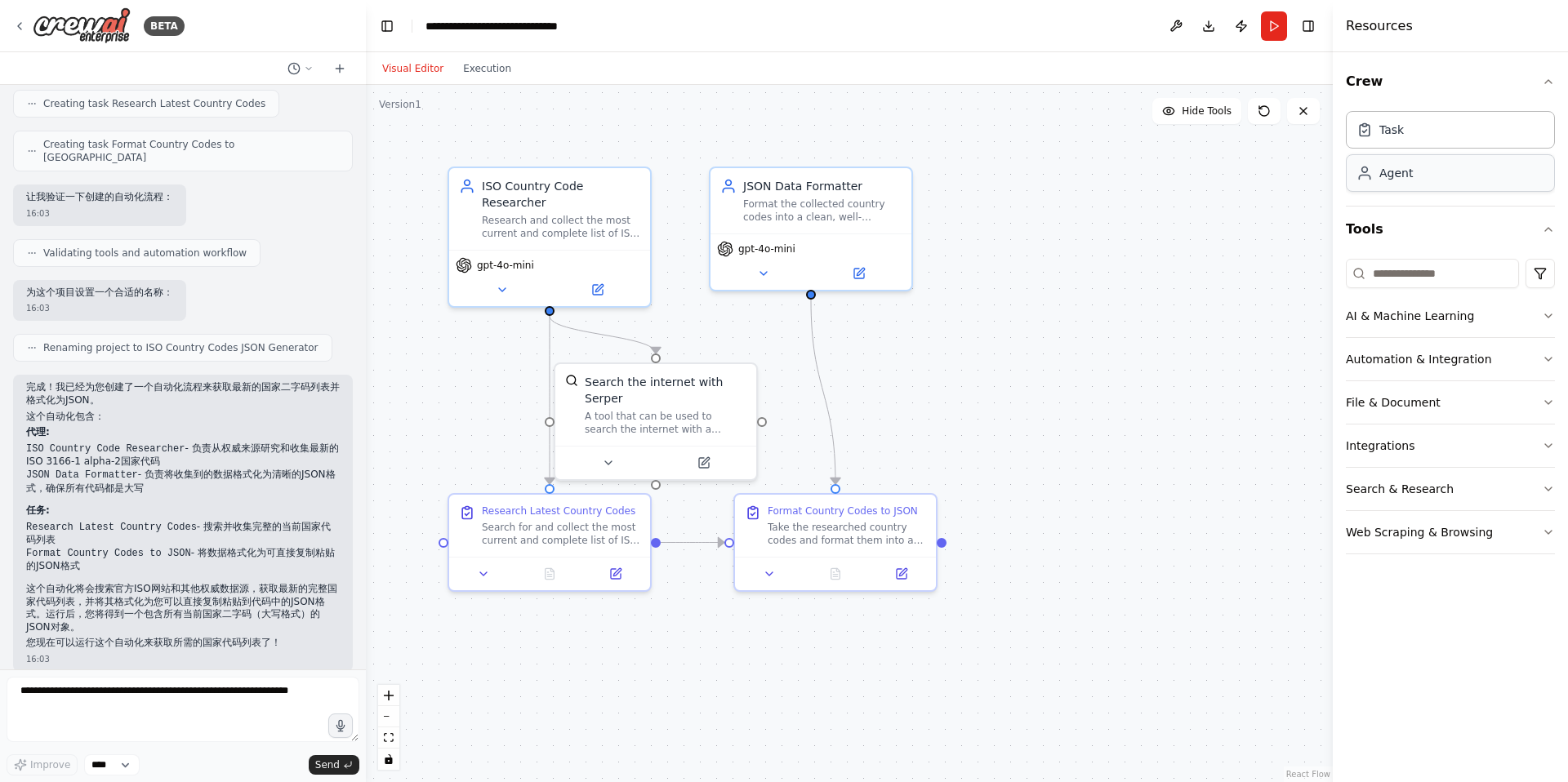
click at [1392, 170] on div "Agent" at bounding box center [1396, 173] width 33 height 17
click at [1279, 25] on button "Run" at bounding box center [1273, 26] width 26 height 29
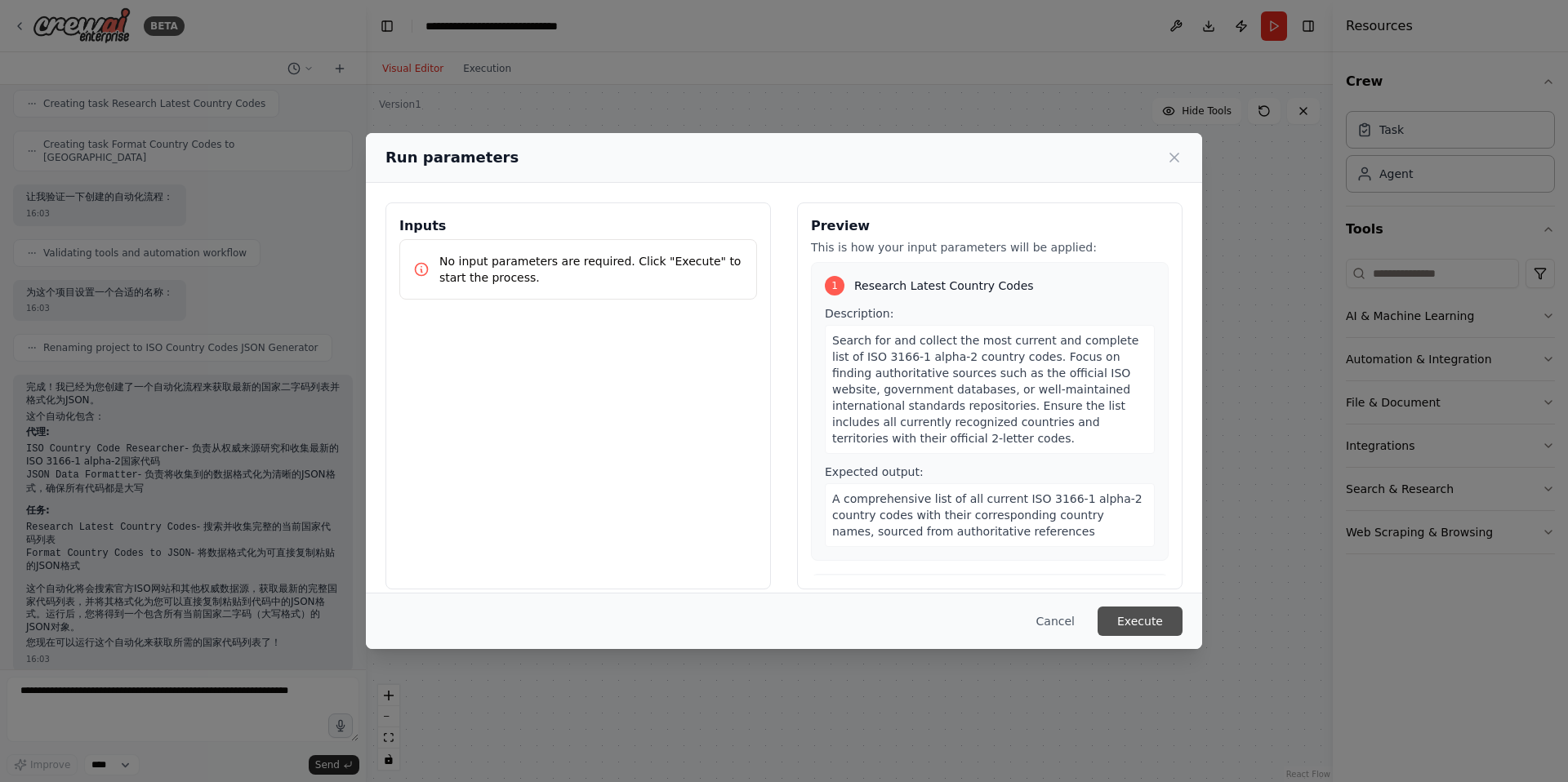
click at [1134, 612] on button "Execute" at bounding box center [1140, 621] width 85 height 29
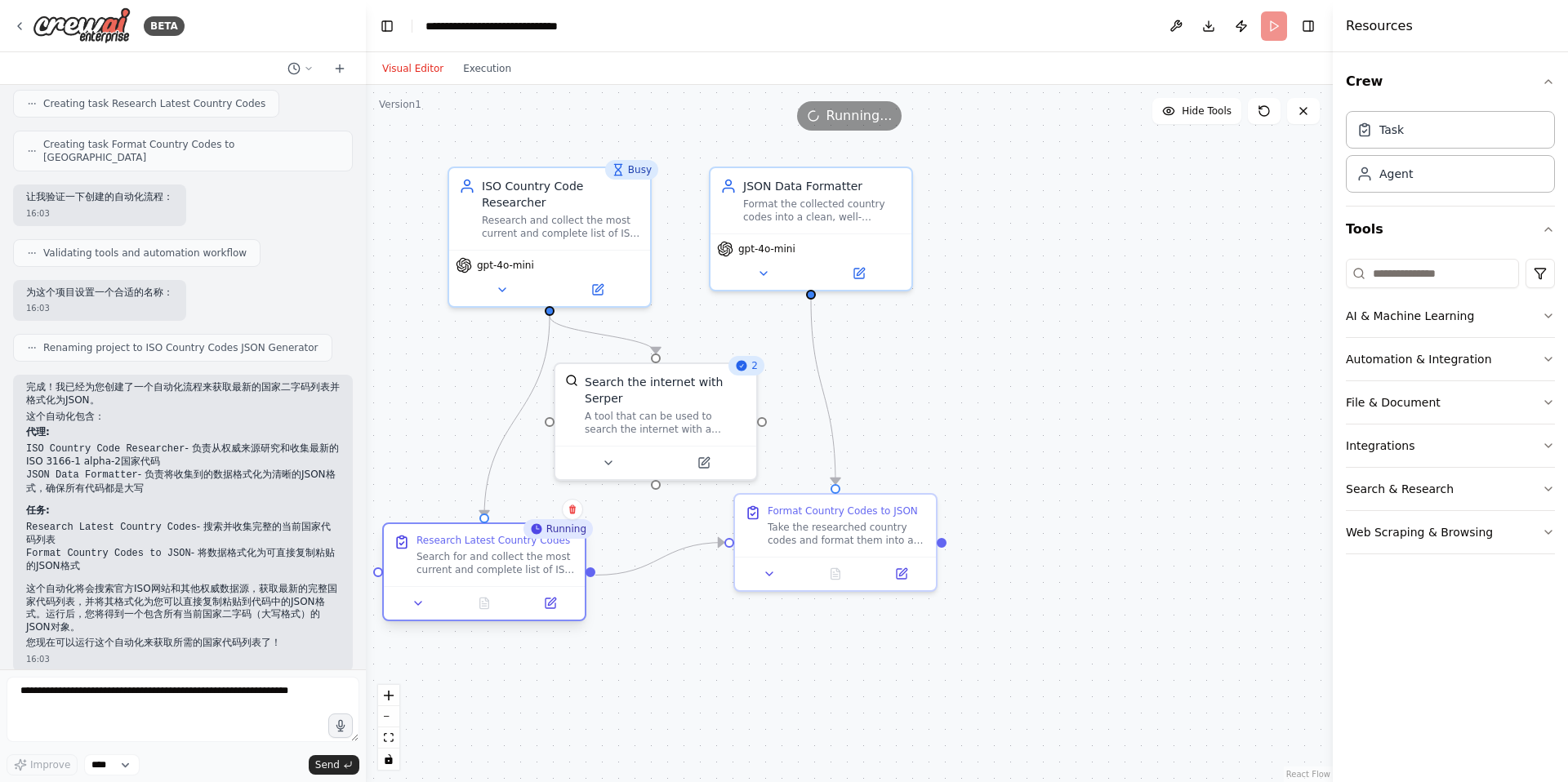
drag, startPoint x: 583, startPoint y: 536, endPoint x: 522, endPoint y: 569, distance: 69.4
click at [522, 569] on div "Search for and collect the most current and complete list of ISO 3166-1 alpha-2…" at bounding box center [496, 563] width 159 height 26
click at [1191, 119] on button "Hide Tools" at bounding box center [1196, 111] width 89 height 26
click at [1191, 119] on button "Show Tools" at bounding box center [1195, 111] width 93 height 26
click at [619, 457] on button at bounding box center [608, 460] width 92 height 20
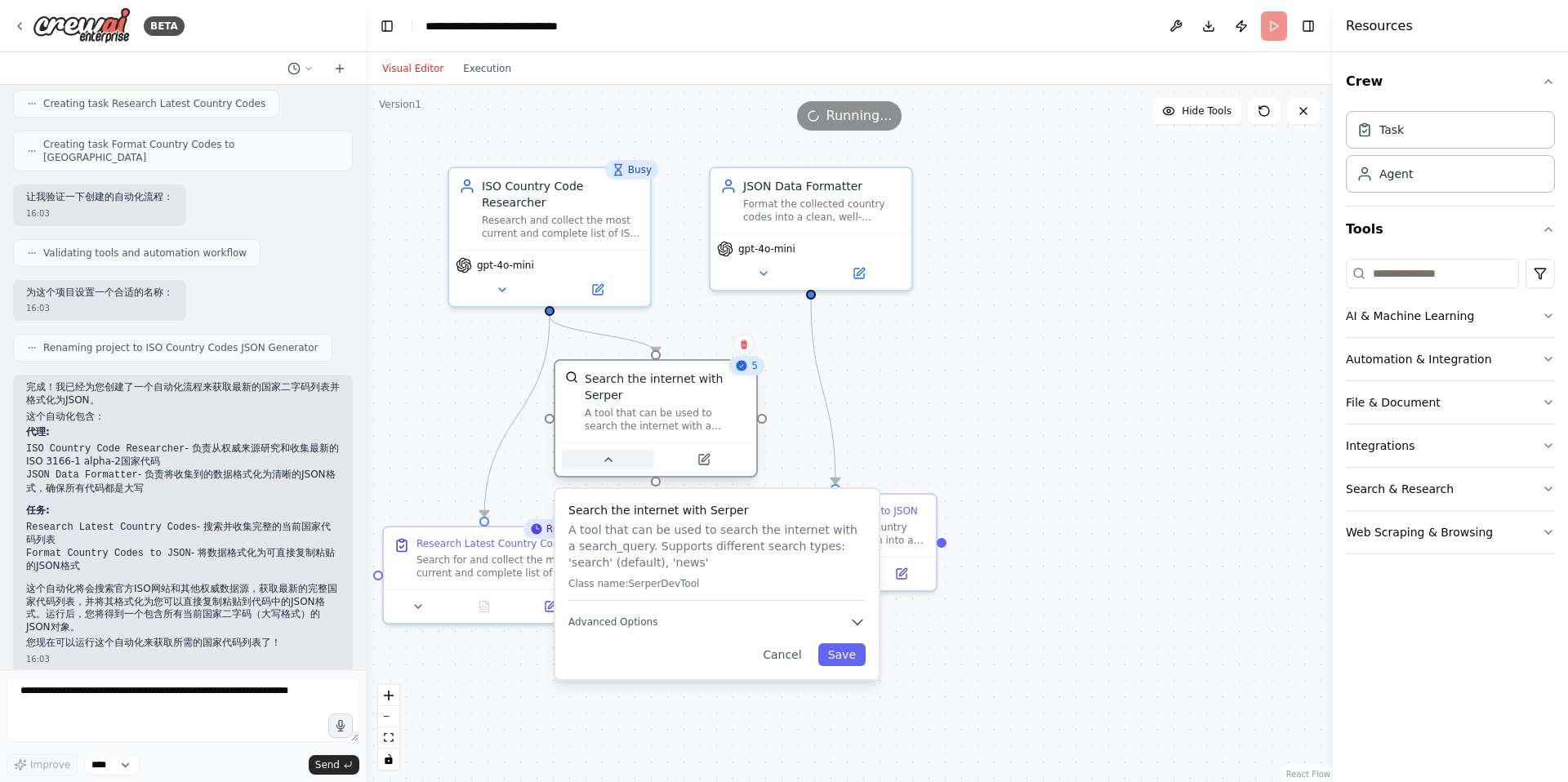
click at [619, 457] on button at bounding box center [608, 460] width 92 height 20
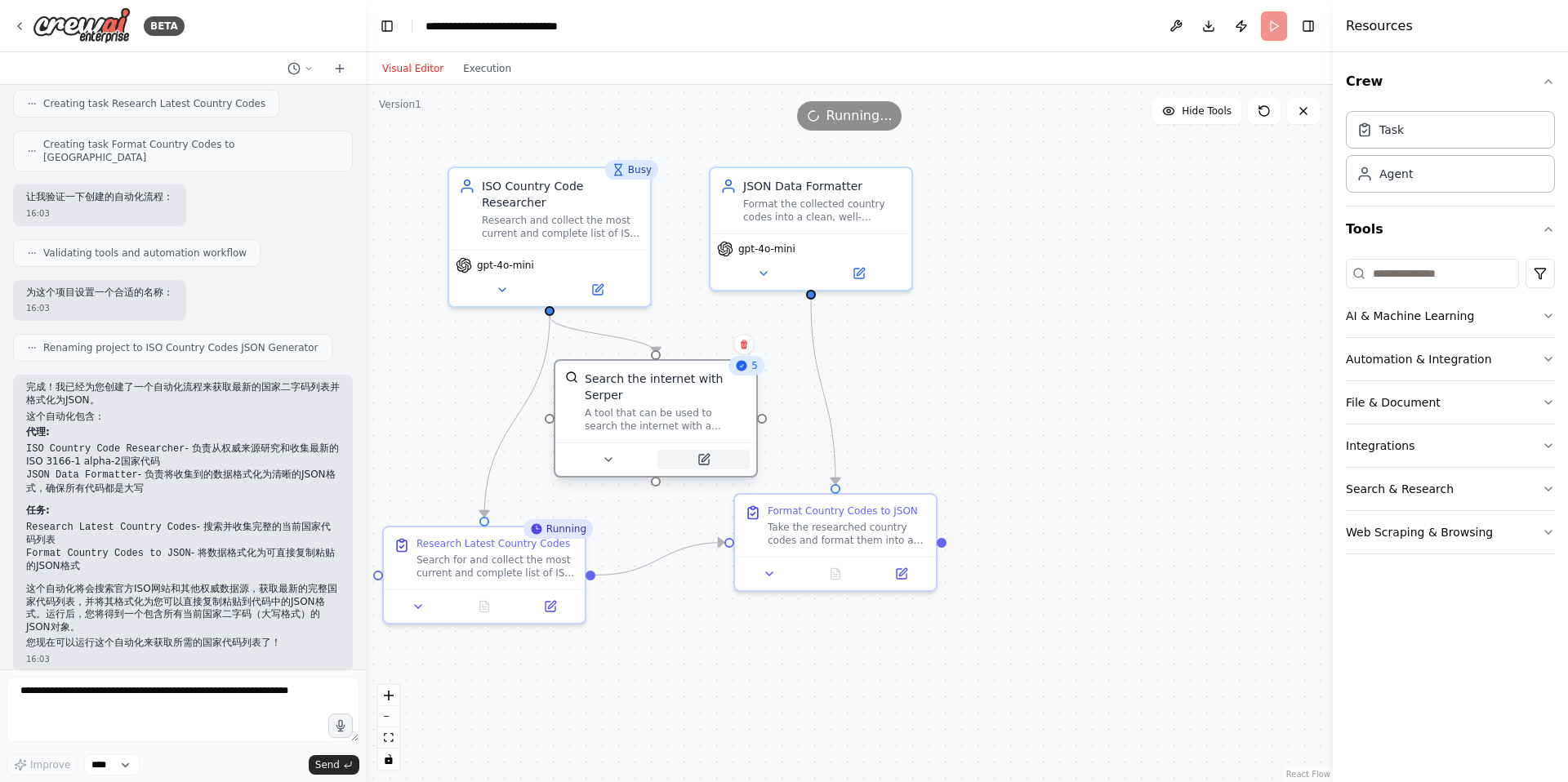
click at [698, 459] on icon at bounding box center [704, 460] width 13 height 13
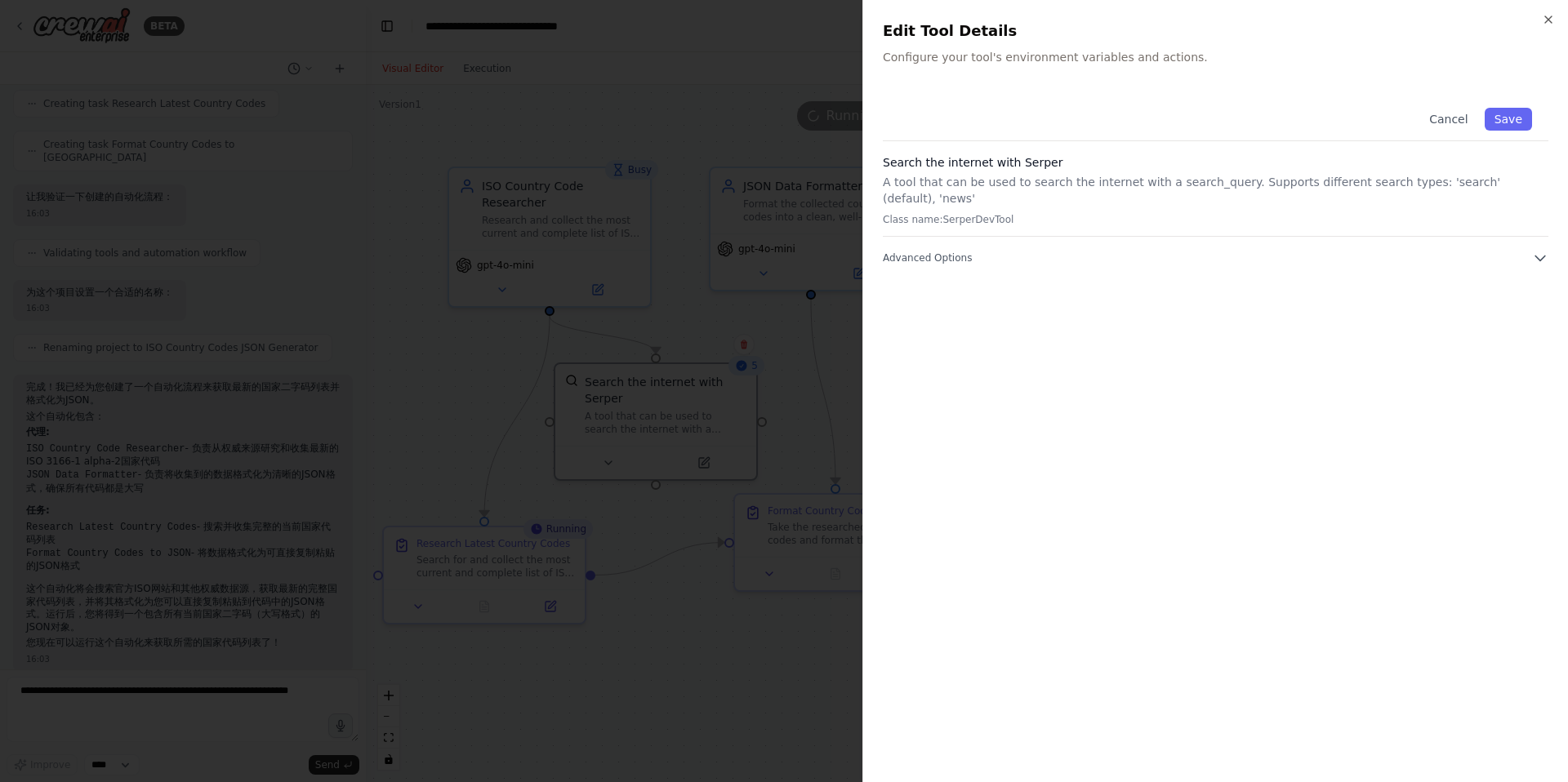
click at [761, 138] on div at bounding box center [784, 391] width 1568 height 782
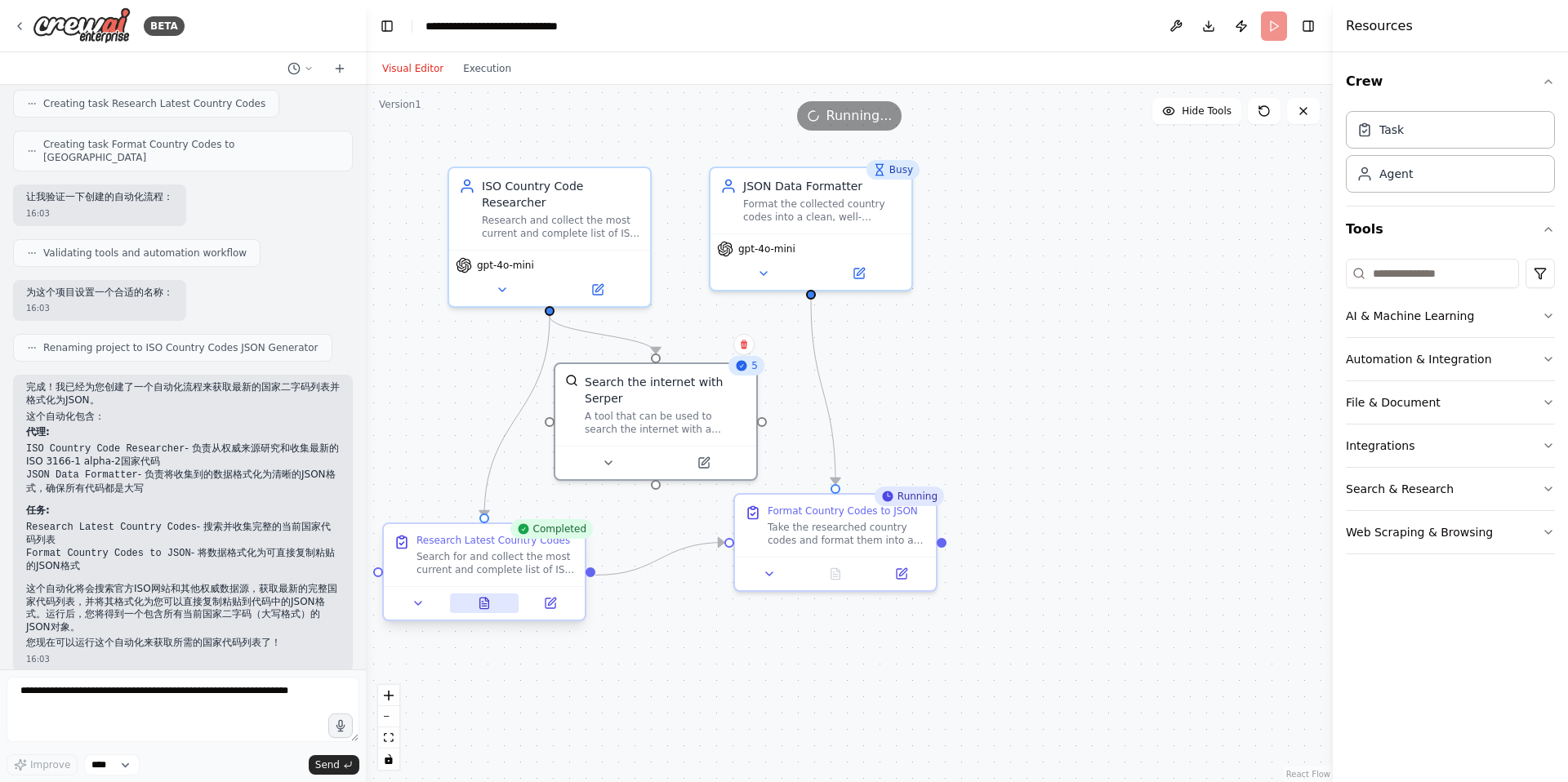
click at [481, 608] on icon at bounding box center [485, 602] width 9 height 11
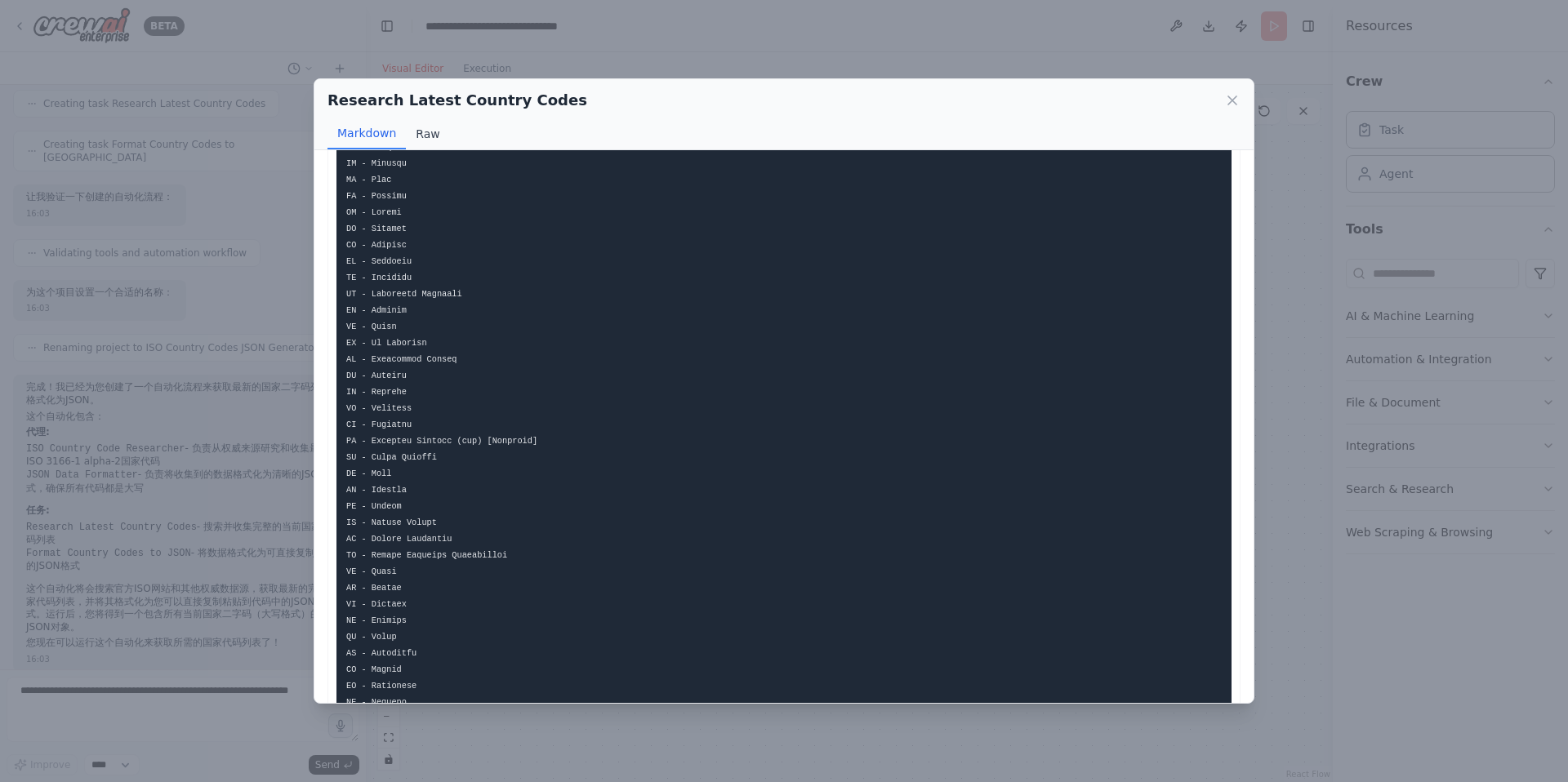
click at [426, 130] on button "Raw" at bounding box center [427, 133] width 43 height 31
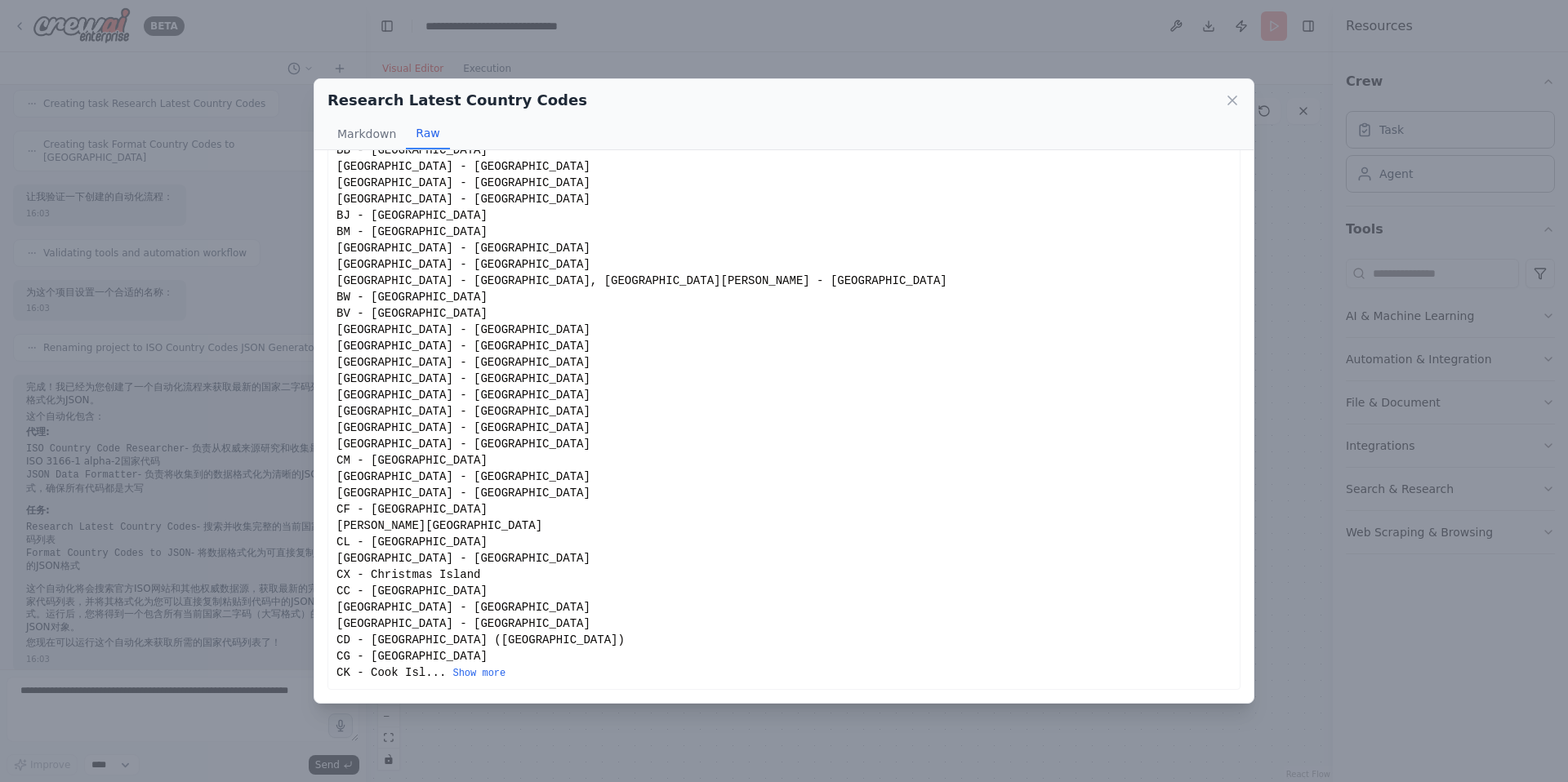
scroll to position [405, 0]
click at [1231, 106] on icon at bounding box center [1232, 101] width 17 height 17
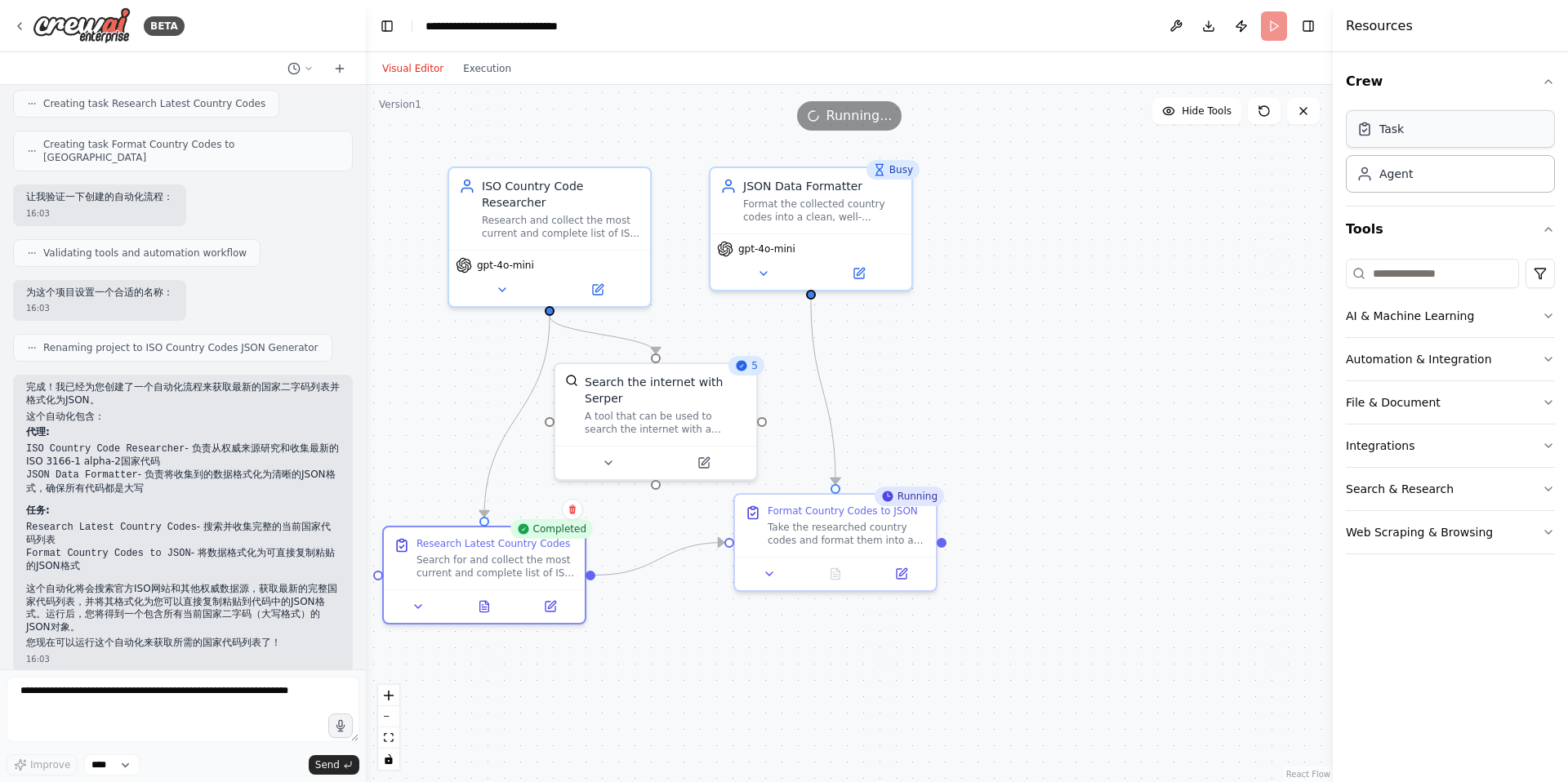
click at [1386, 136] on div "Task" at bounding box center [1391, 129] width 24 height 17
click at [1181, 285] on div ".deletable-edge-delete-btn { width: 20px; height: 20px; border: 0px solid #ffff…" at bounding box center [849, 433] width 967 height 697
click at [481, 69] on button "Execution" at bounding box center [487, 69] width 68 height 20
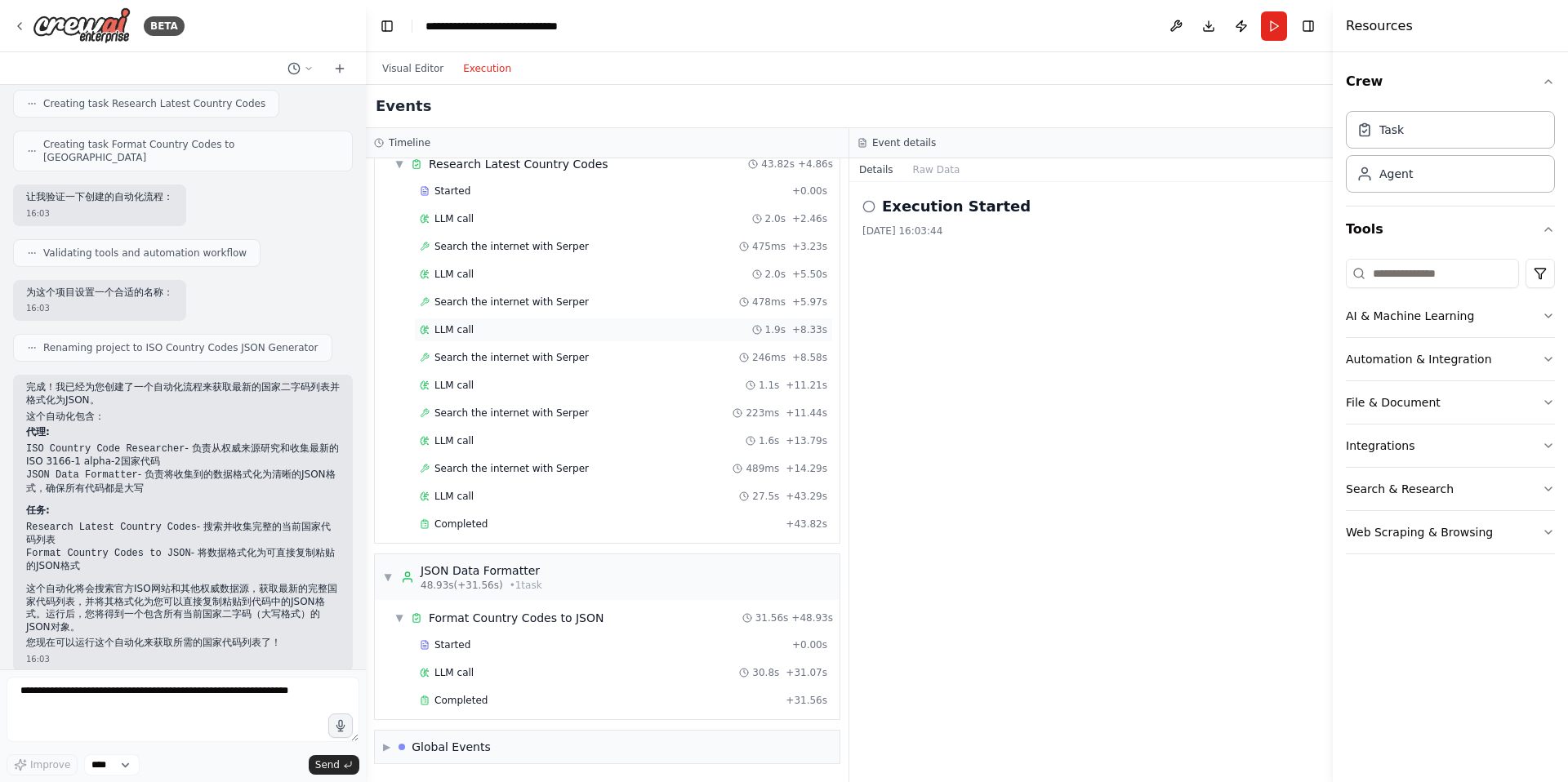
scroll to position [0, 0]
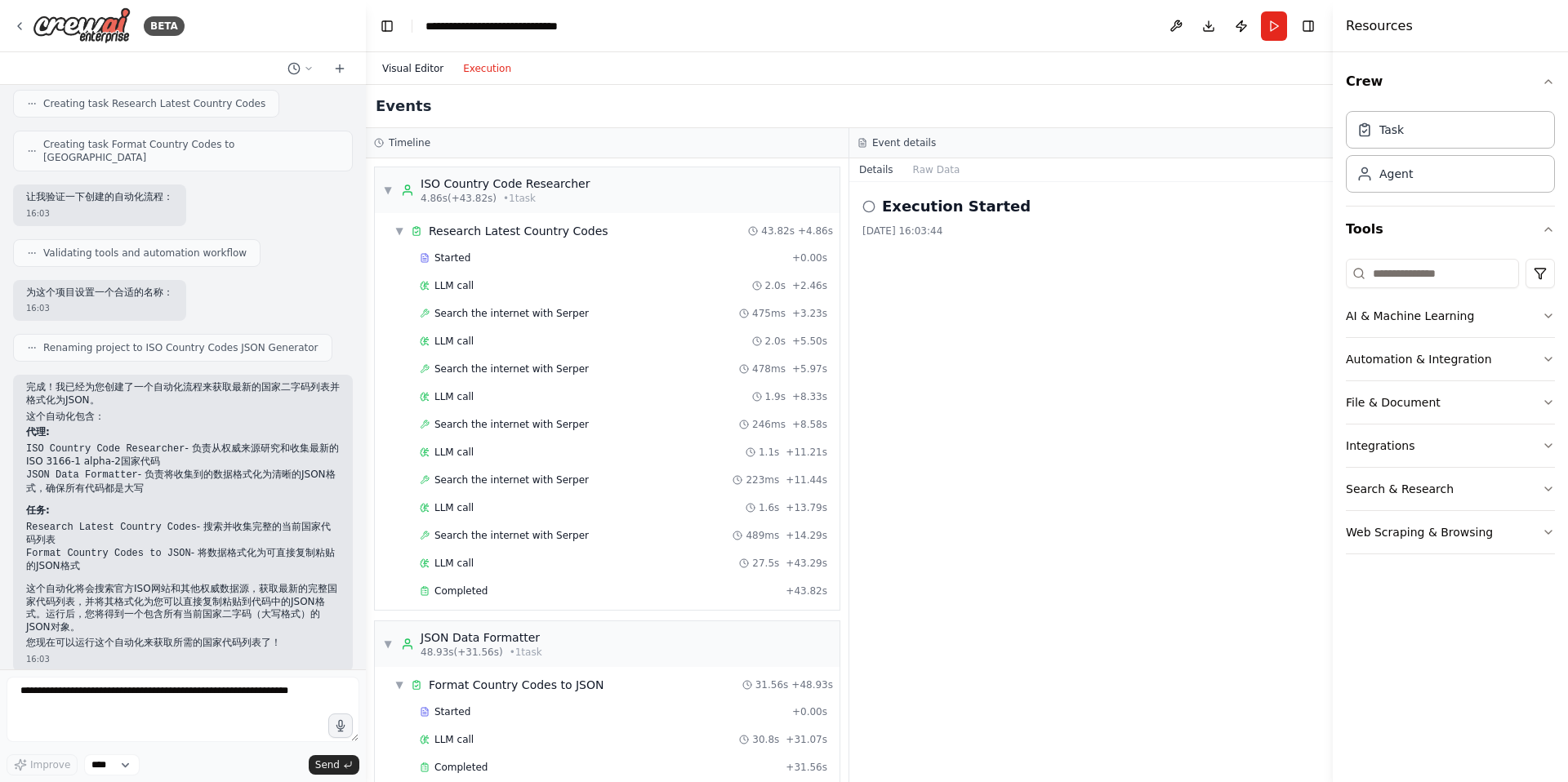
click at [413, 69] on button "Visual Editor" at bounding box center [412, 69] width 81 height 20
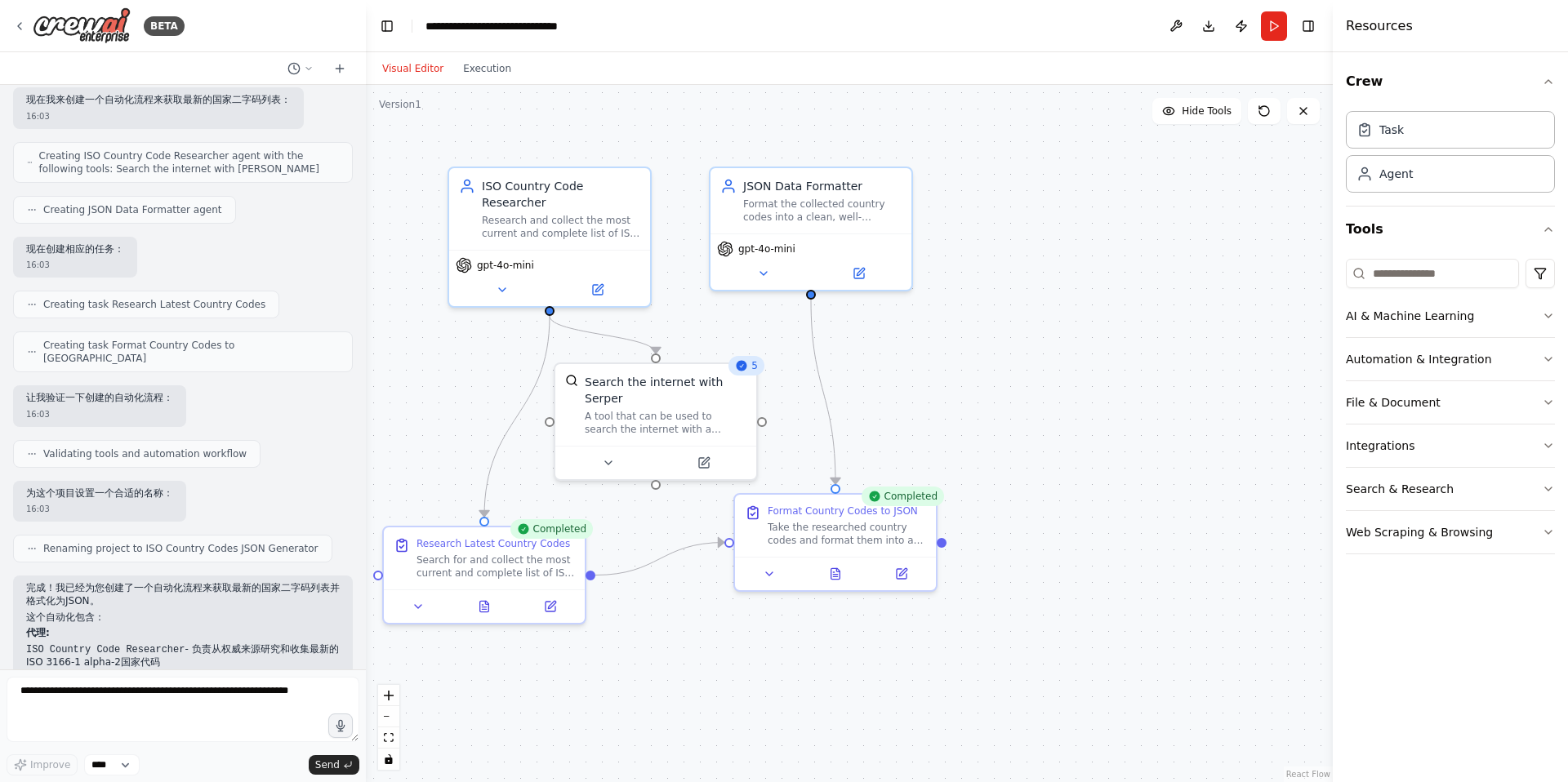
scroll to position [270, 0]
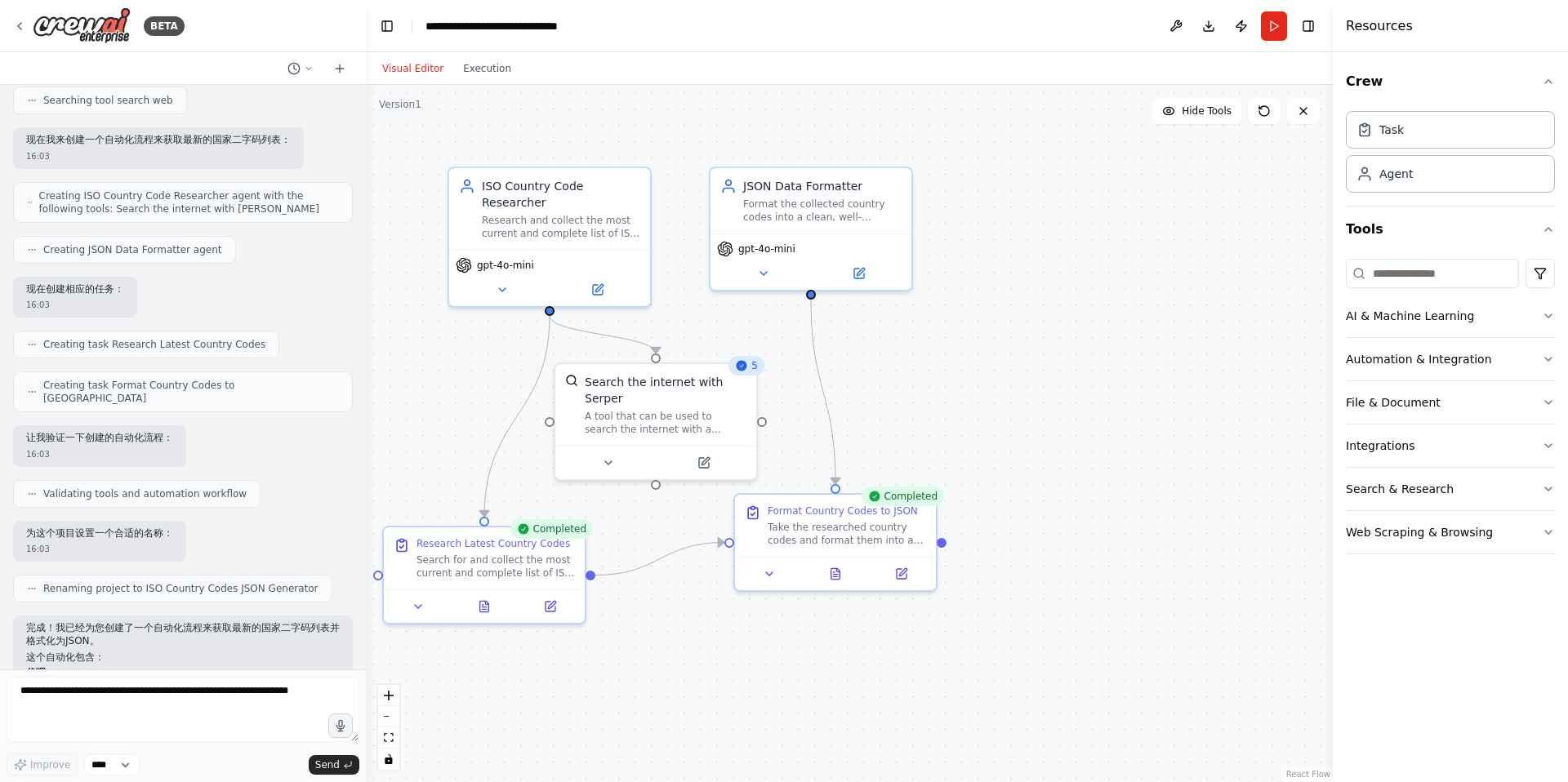
click at [462, 359] on div ".deletable-edge-delete-btn { width: 20px; height: 20px; border: 0px solid #ffff…" at bounding box center [849, 433] width 967 height 697
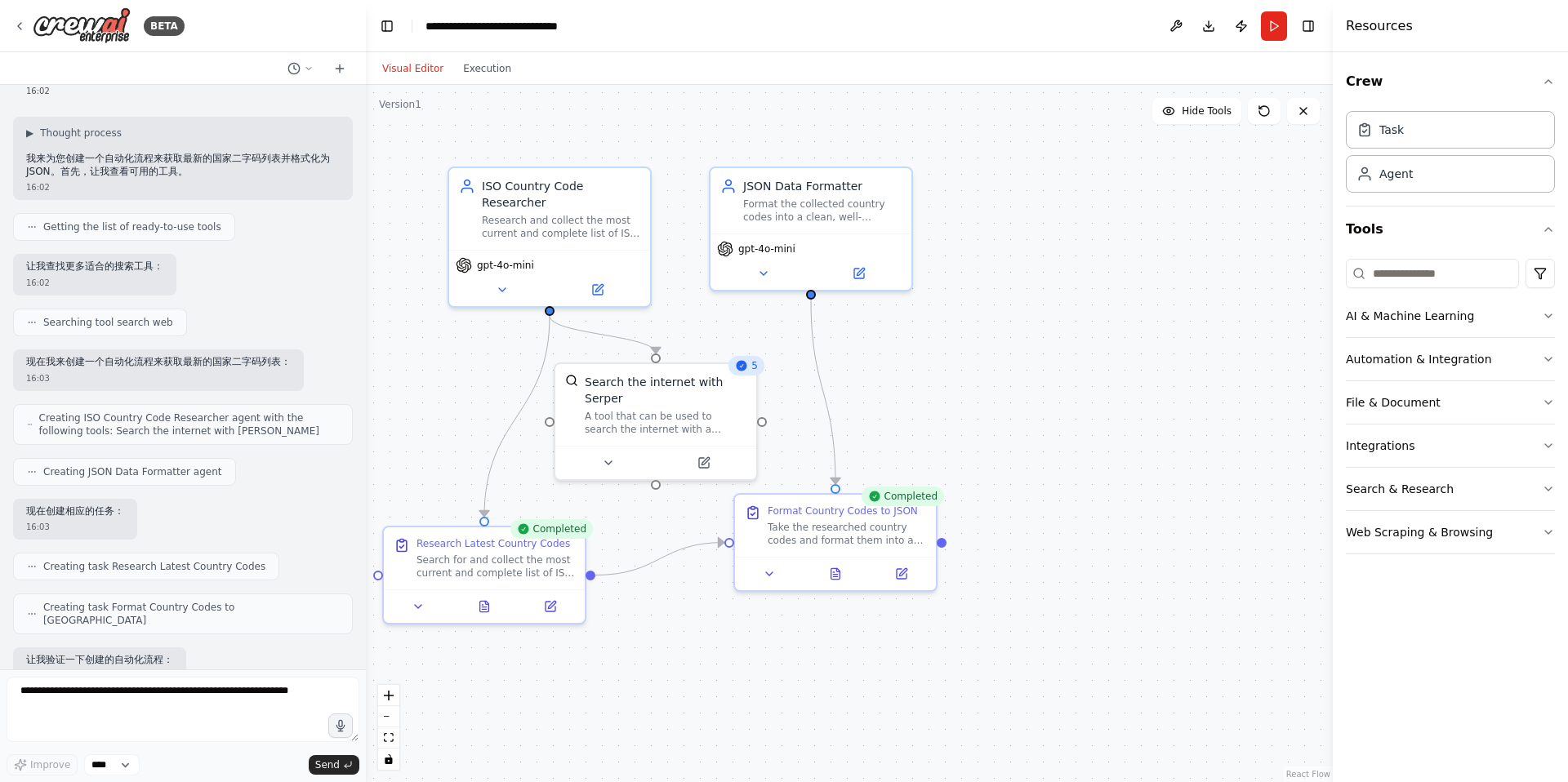
scroll to position [0, 0]
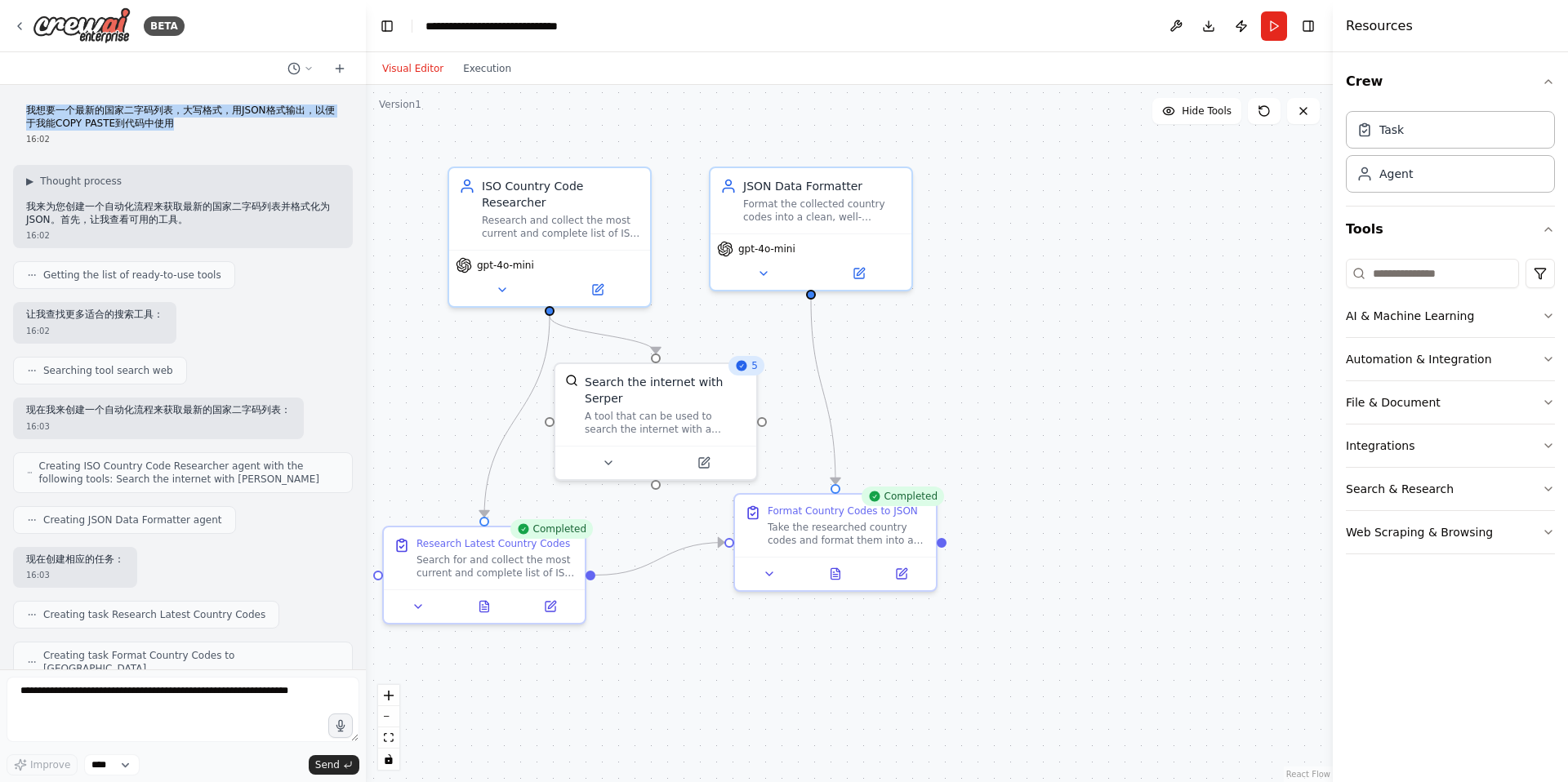
drag, startPoint x: 202, startPoint y: 120, endPoint x: 28, endPoint y: 111, distance: 174.2
click at [27, 111] on p "我想要一个最新的国家二字码列表，大写格式，用JSON格式输出，以便于我能COPY PASTE到代码中使用" at bounding box center [182, 117] width 313 height 25
copy p "我想要一个最新的国家二字码列表，大写格式，用JSON格式输出，以便于我能COPY PASTE到代码中使用"
click at [122, 115] on p "我想要一个最新的国家二字码列表，大写格式，用JSON格式输出，以便于我能COPY PASTE到代码中使用" at bounding box center [182, 117] width 313 height 25
click at [522, 567] on div "Search for and collect the most current and complete list of ISO 3166-1 alpha-2…" at bounding box center [496, 563] width 159 height 26
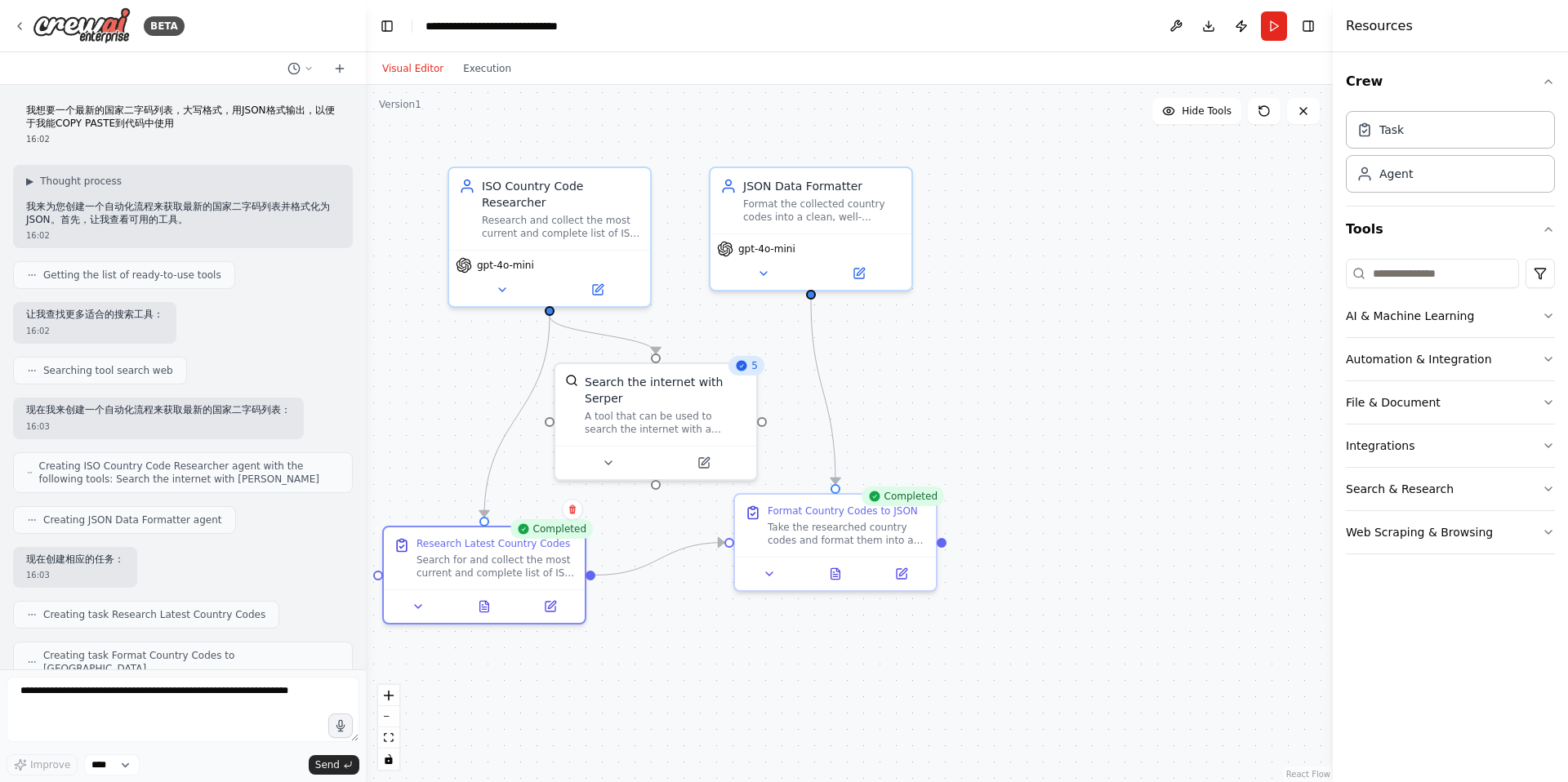
click at [444, 476] on div ".deletable-edge-delete-btn { width: 20px; height: 20px; border: 0px solid #ffff…" at bounding box center [849, 433] width 967 height 697
click at [653, 417] on div "A tool that can be used to search the internet with a search_query. Supports di…" at bounding box center [665, 419] width 161 height 26
click at [423, 599] on icon at bounding box center [418, 603] width 13 height 13
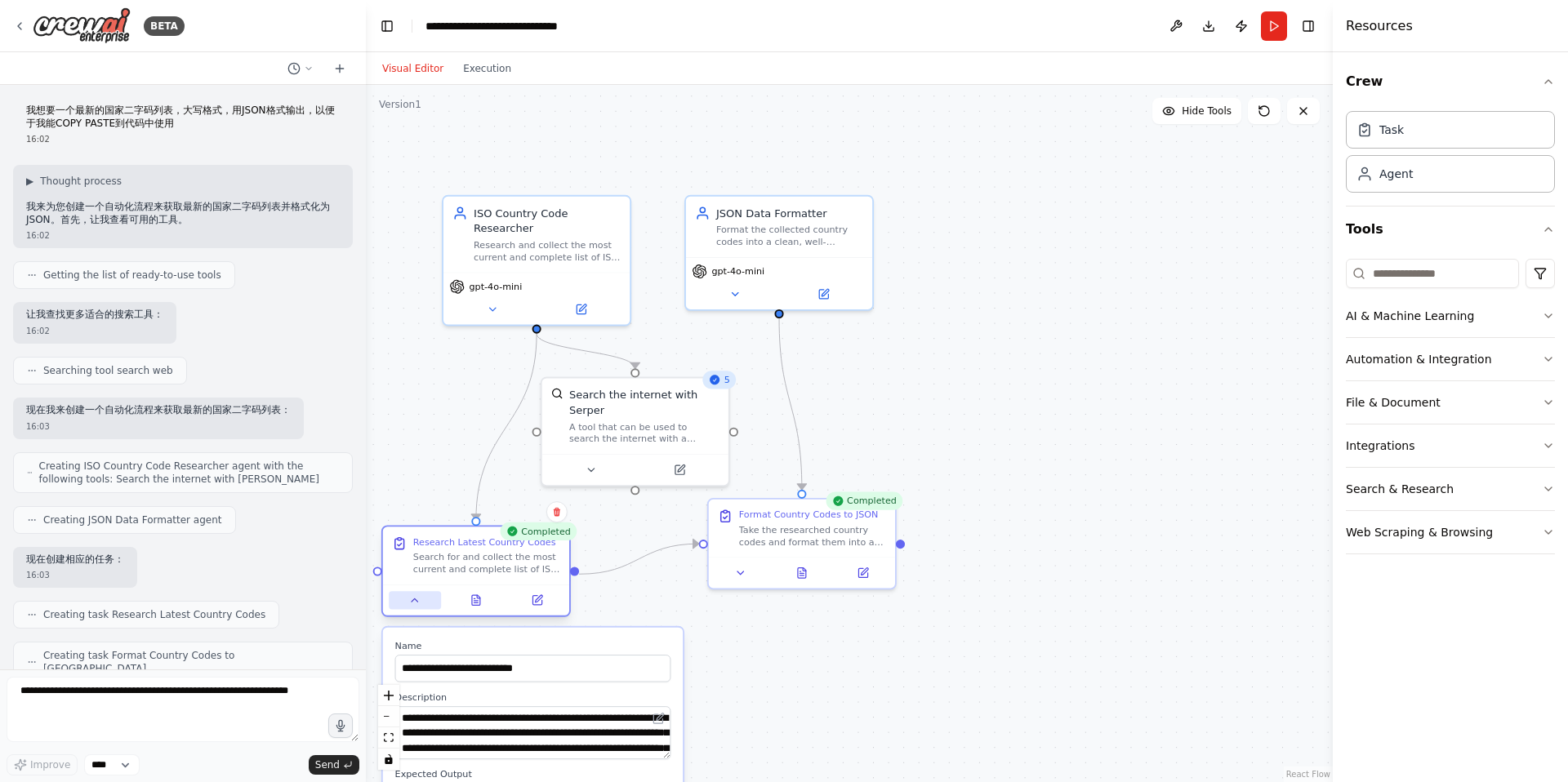
click at [428, 602] on button at bounding box center [415, 600] width 52 height 18
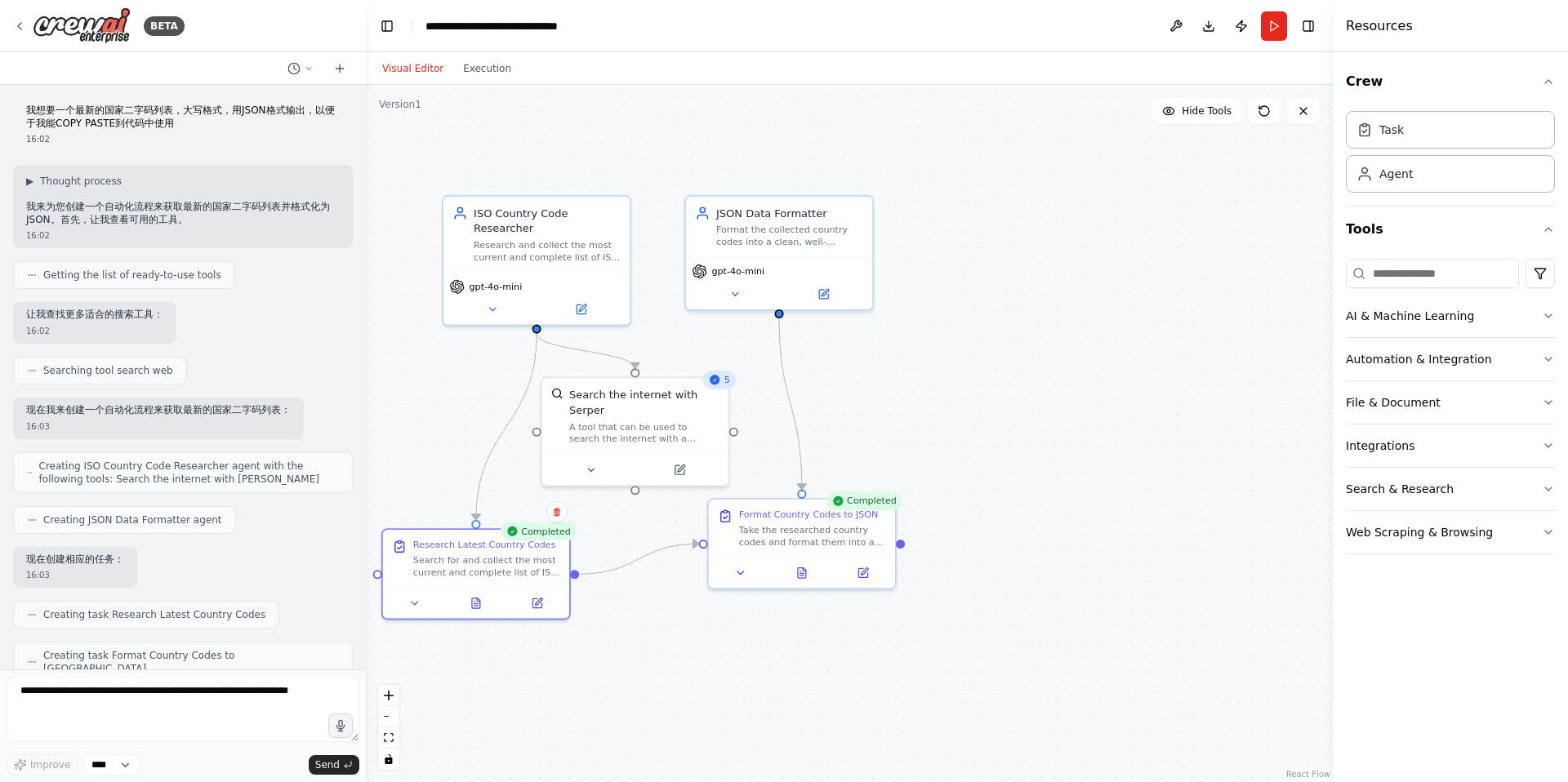
click at [727, 658] on div ".deletable-edge-delete-btn { width: 20px; height: 20px; border: 0px solid #ffff…" at bounding box center [849, 433] width 967 height 697
click at [894, 381] on div ".deletable-edge-delete-btn { width: 20px; height: 20px; border: 0px solid #ffff…" at bounding box center [849, 433] width 967 height 697
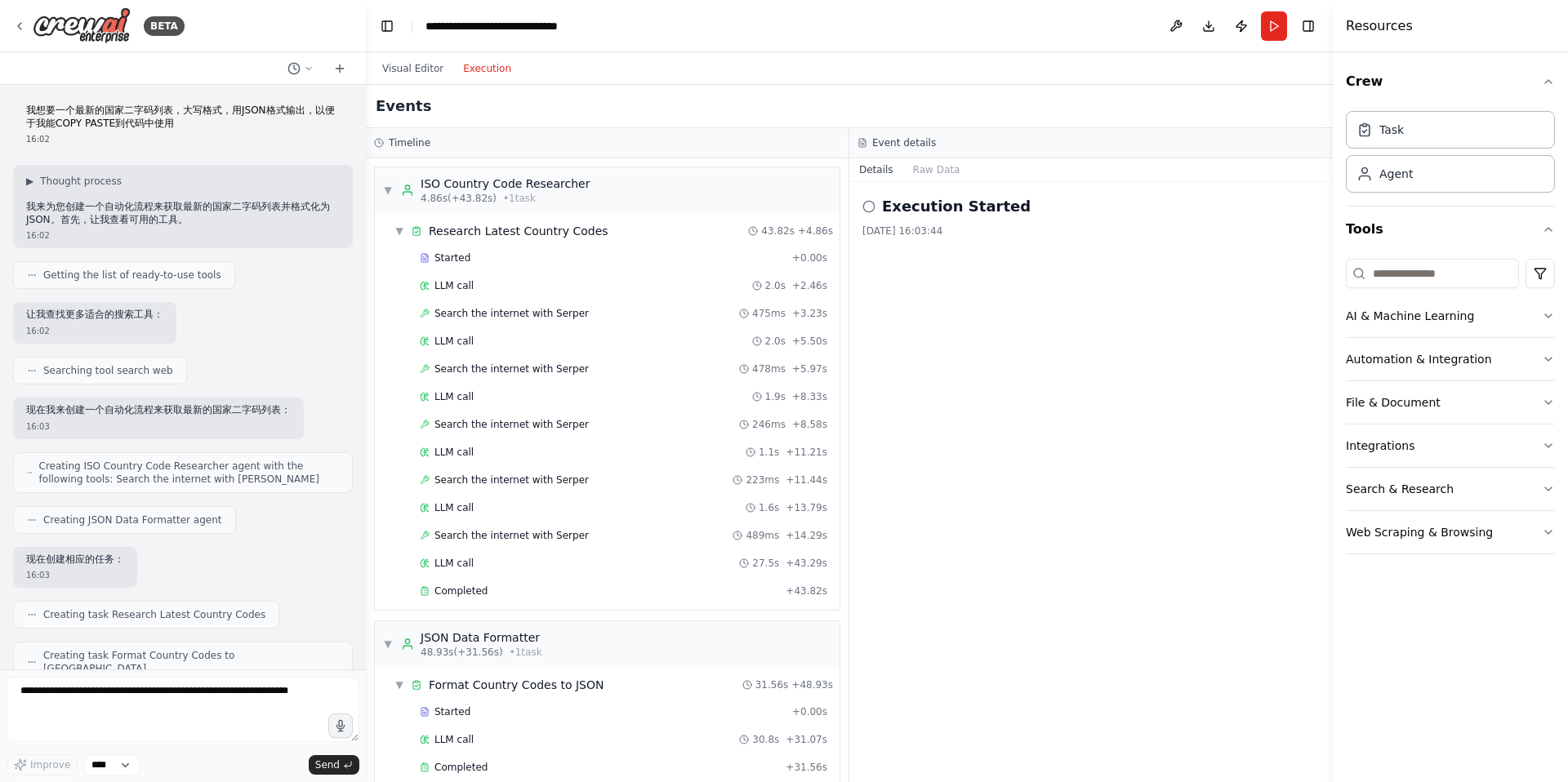
click at [495, 71] on button "Execution" at bounding box center [487, 69] width 68 height 20
click at [386, 190] on span "▼" at bounding box center [388, 190] width 10 height 13
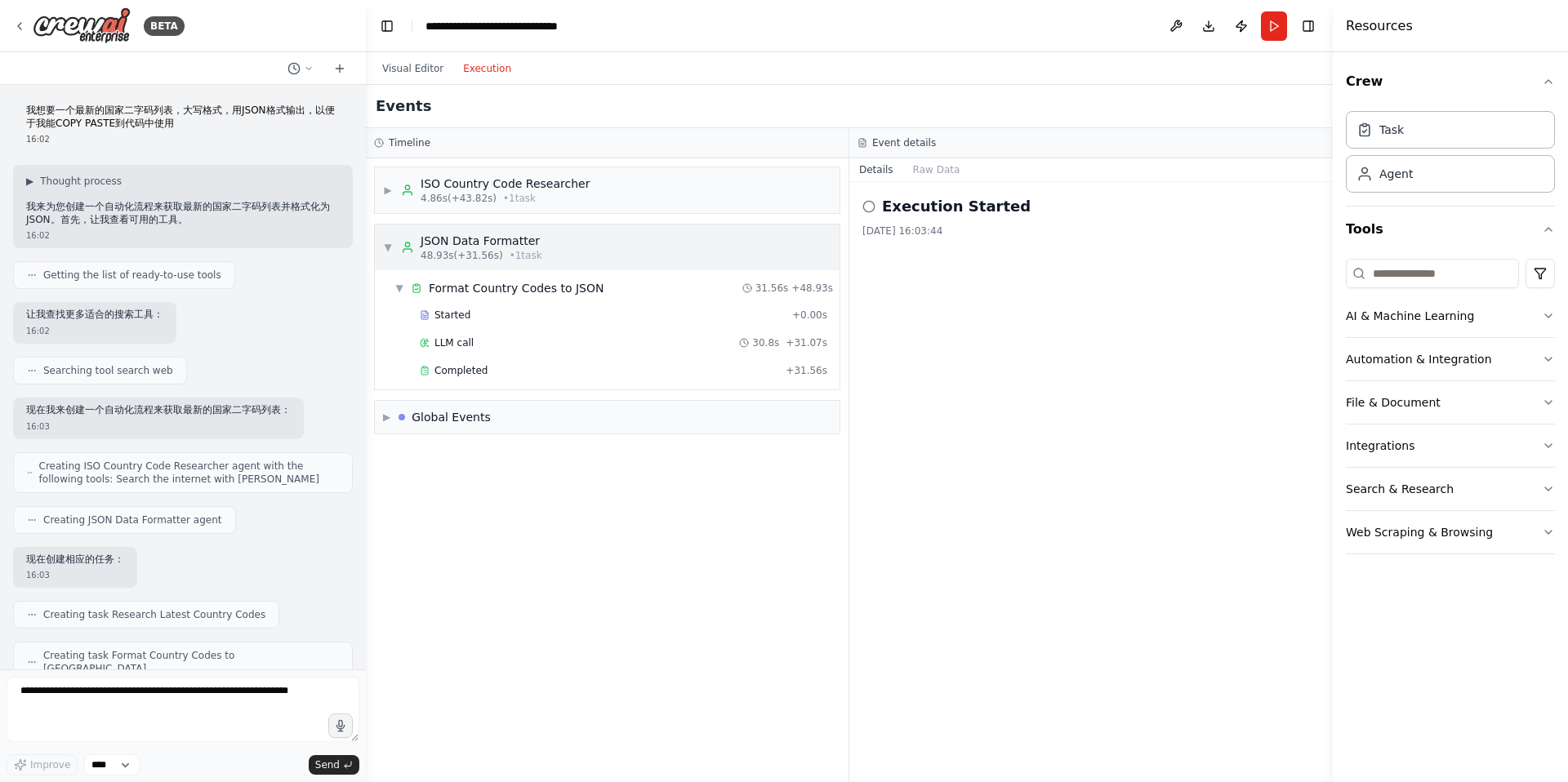
click at [389, 243] on span "▼" at bounding box center [388, 248] width 10 height 13
click at [1399, 140] on div "Task" at bounding box center [1450, 129] width 209 height 37
click at [1401, 174] on div "Agent" at bounding box center [1396, 173] width 33 height 17
click at [964, 206] on h2 "Execution Started" at bounding box center [956, 207] width 149 height 23
click at [874, 206] on circle at bounding box center [868, 206] width 11 height 11
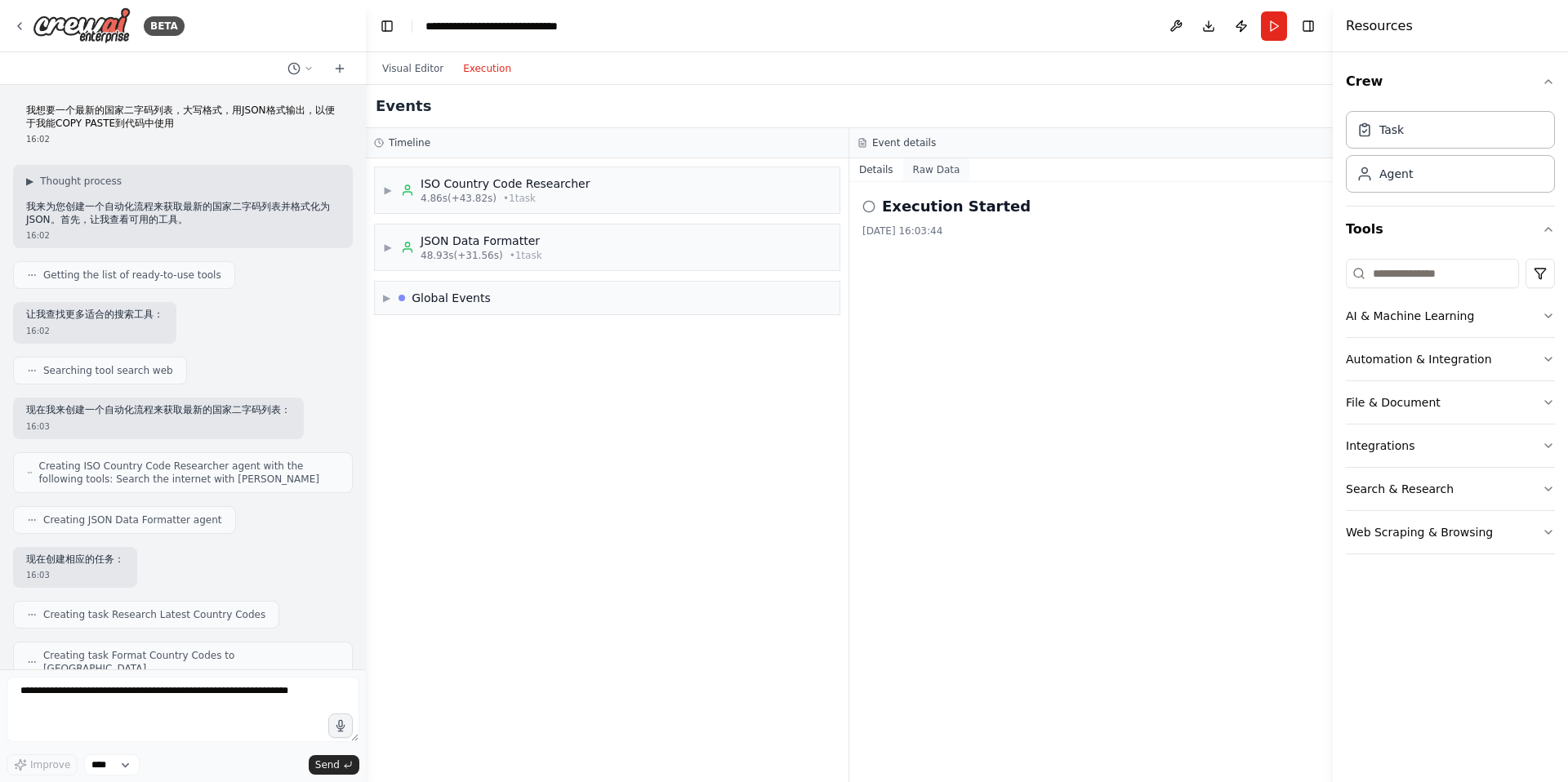
click at [922, 176] on button "Raw Data" at bounding box center [936, 170] width 67 height 23
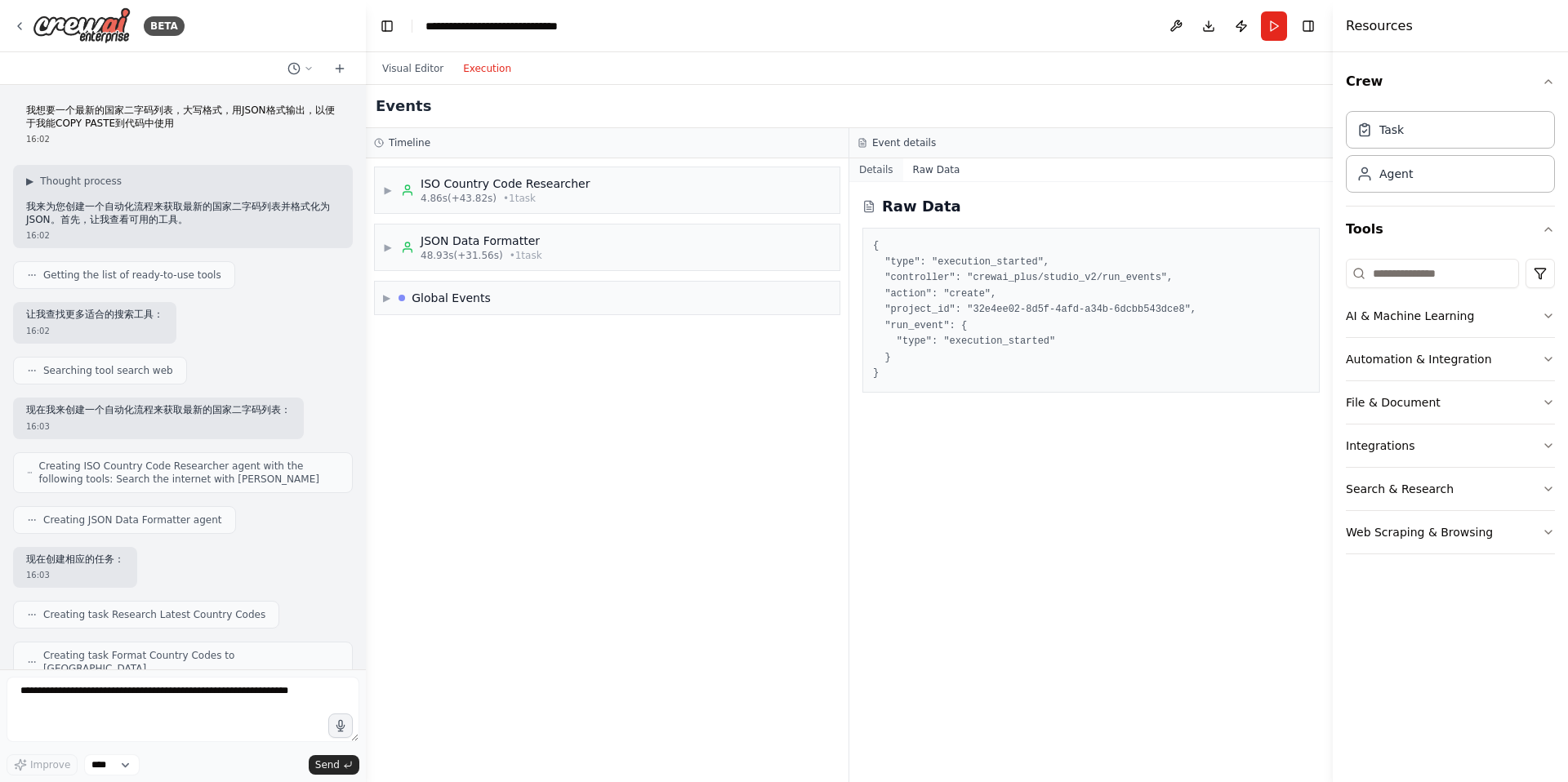
click at [884, 175] on button "Details" at bounding box center [875, 170] width 54 height 23
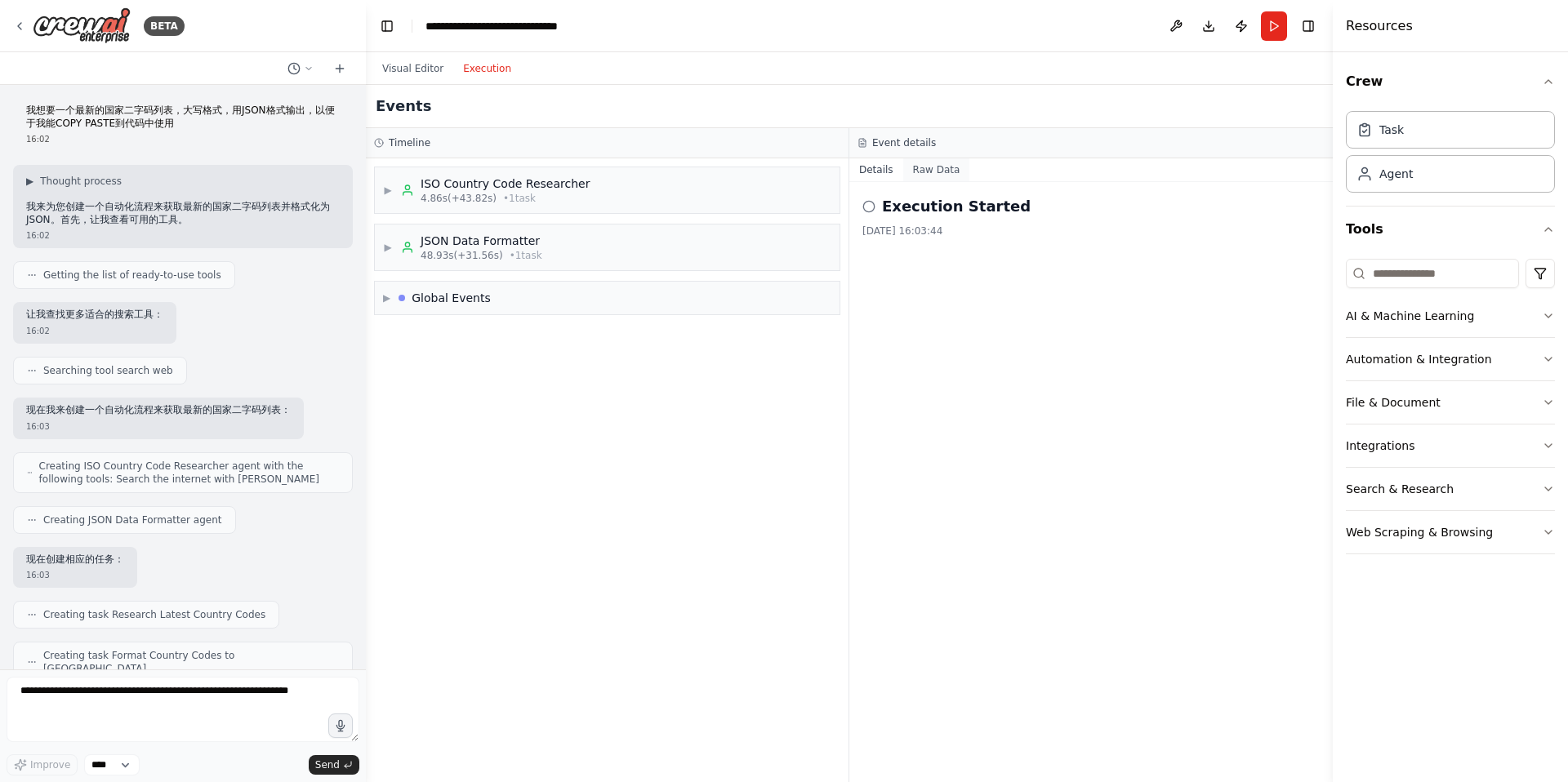
click at [939, 175] on button "Raw Data" at bounding box center [936, 170] width 67 height 23
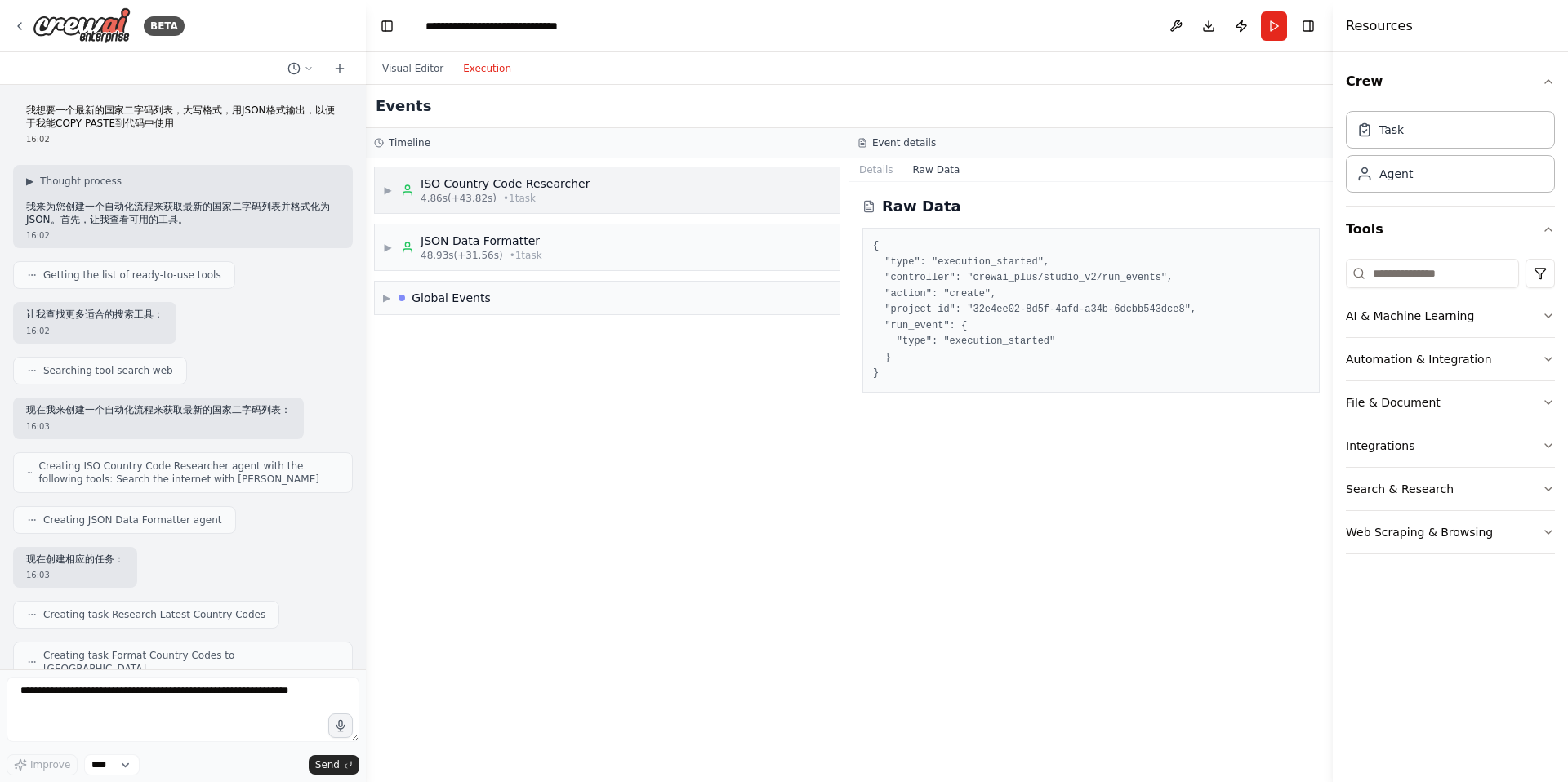
click at [523, 189] on div "ISO Country Code Researcher" at bounding box center [505, 184] width 169 height 17
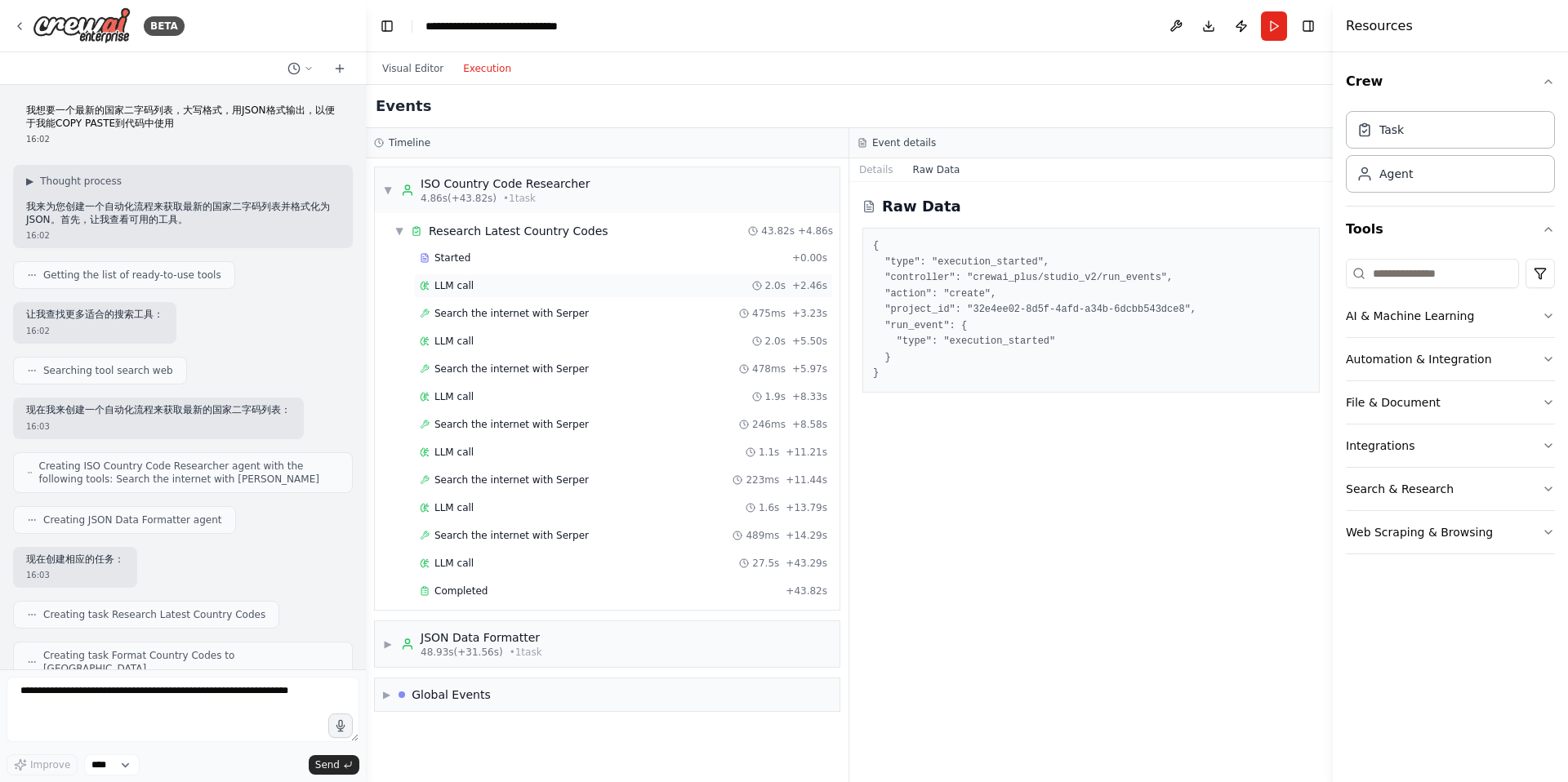
click at [473, 288] on div "LLM call 2.0s + 2.46s" at bounding box center [624, 286] width 407 height 13
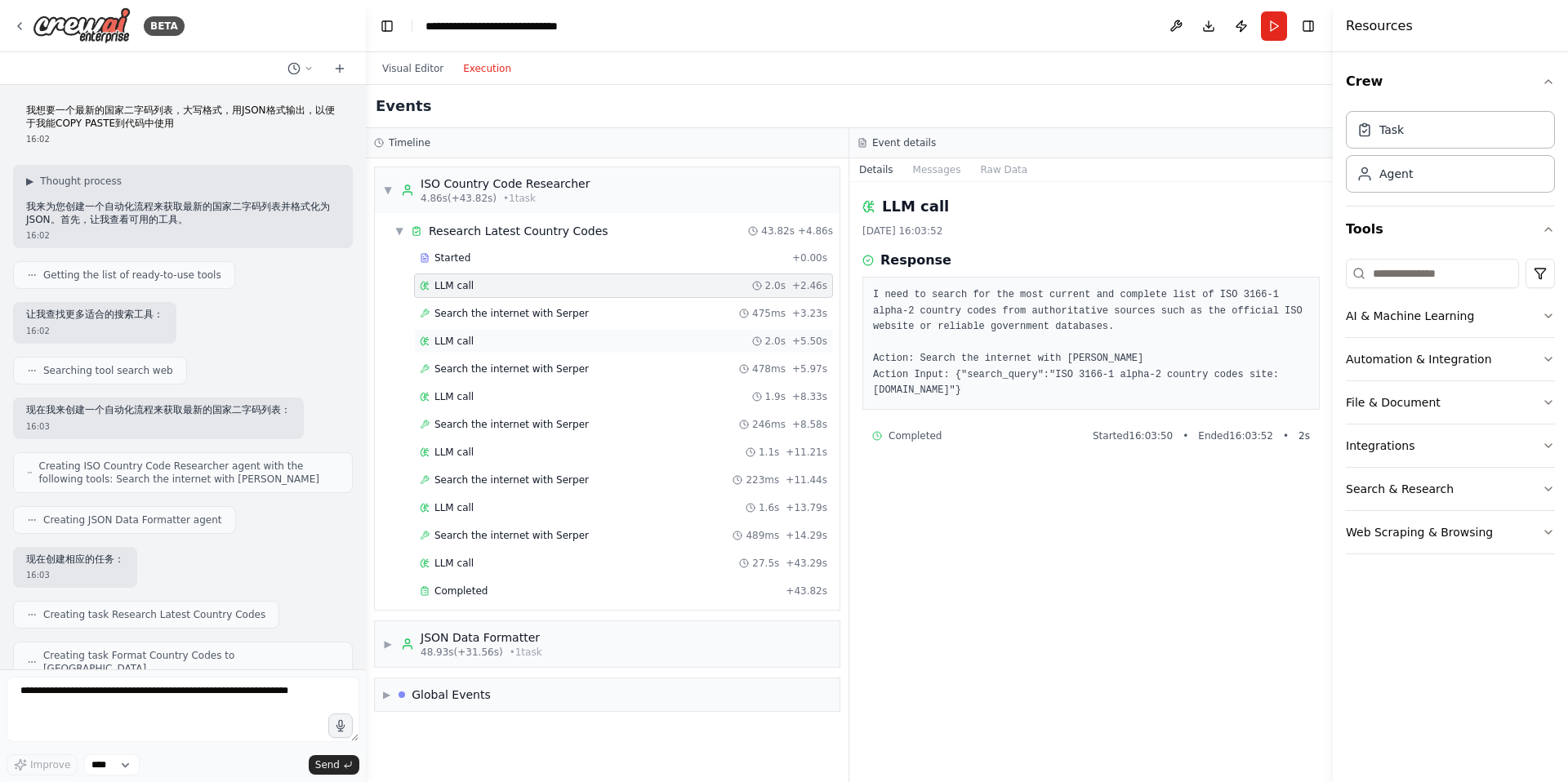
click at [540, 348] on div "LLM call 2.0s + 5.50s" at bounding box center [624, 341] width 419 height 24
click at [495, 396] on div "LLM call 1.9s + 8.33s" at bounding box center [624, 396] width 407 height 13
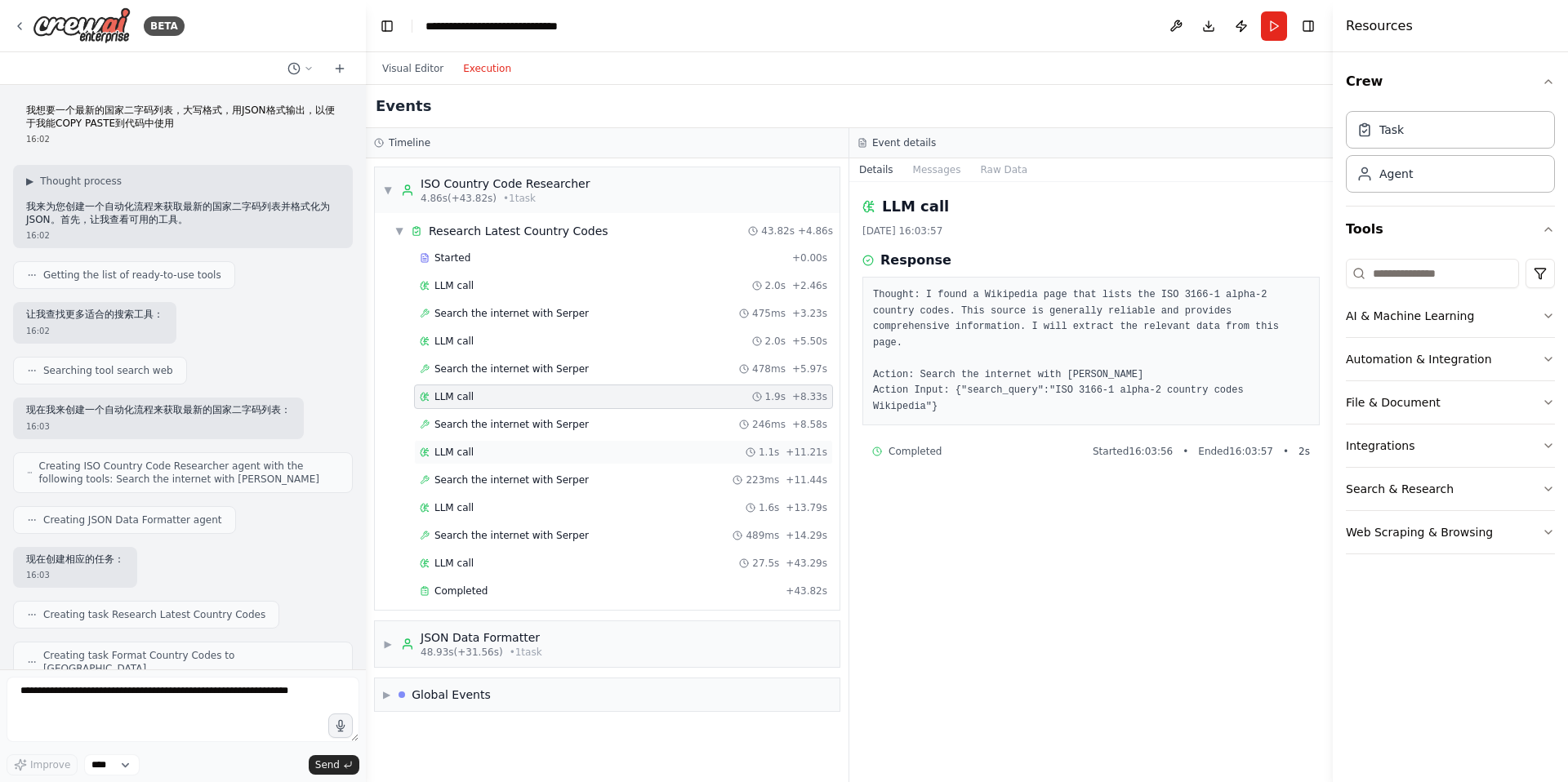
click at [494, 445] on div "LLM call 1.1s + 11.21s" at bounding box center [624, 452] width 407 height 13
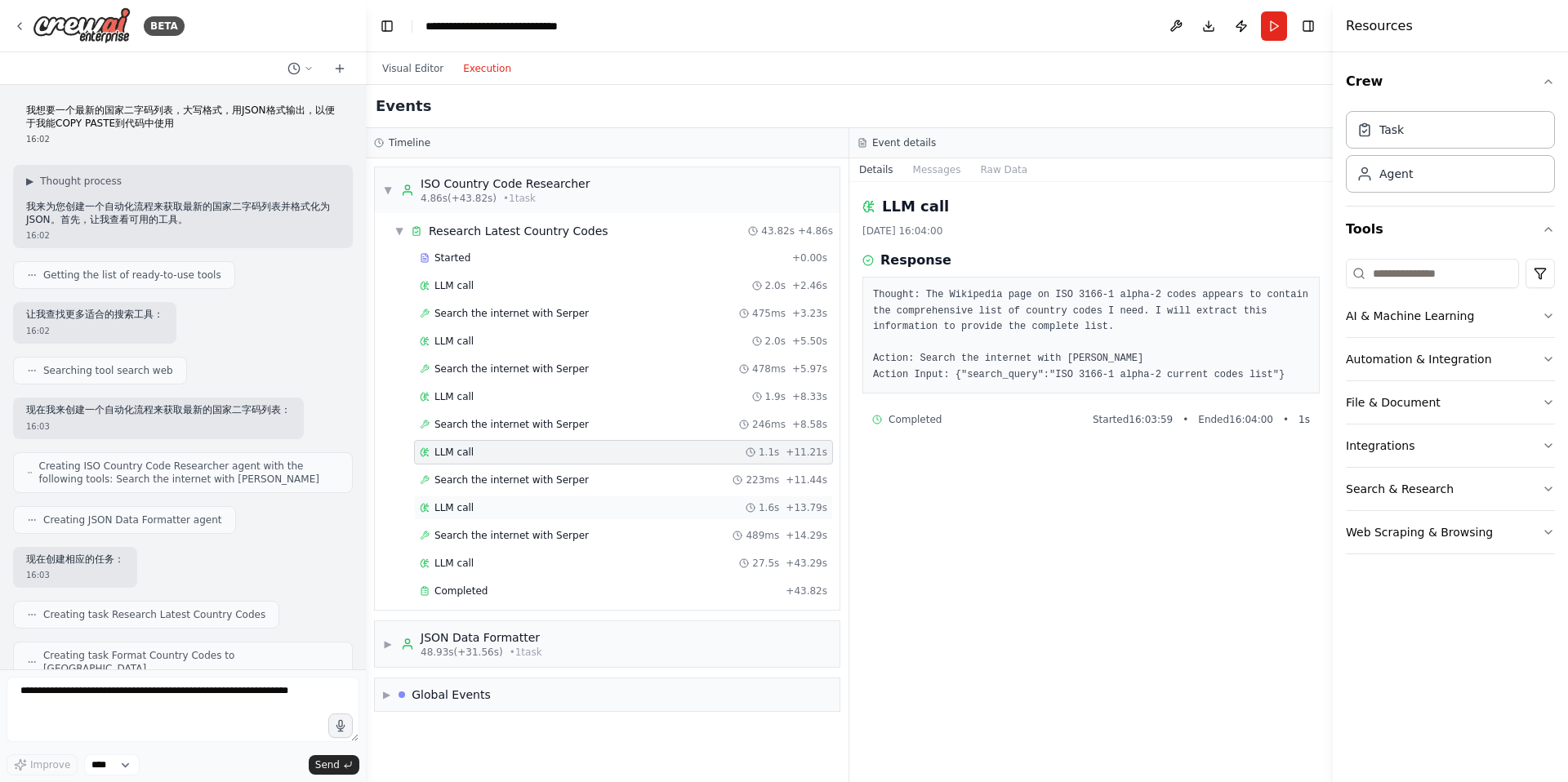
click at [500, 507] on div "LLM call 1.6s + 13.79s" at bounding box center [624, 508] width 407 height 13
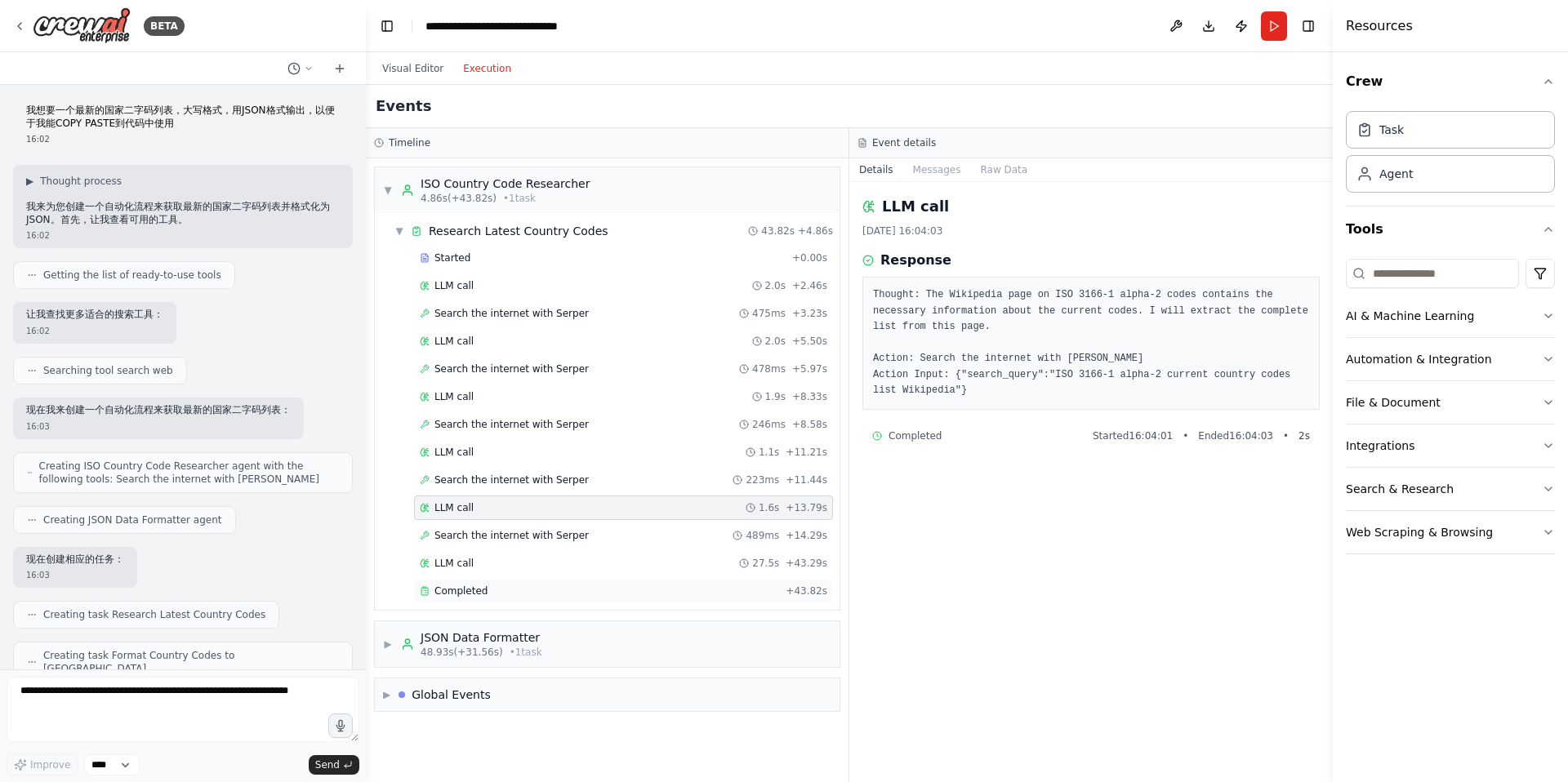
click at [493, 588] on div "Completed" at bounding box center [599, 591] width 359 height 13
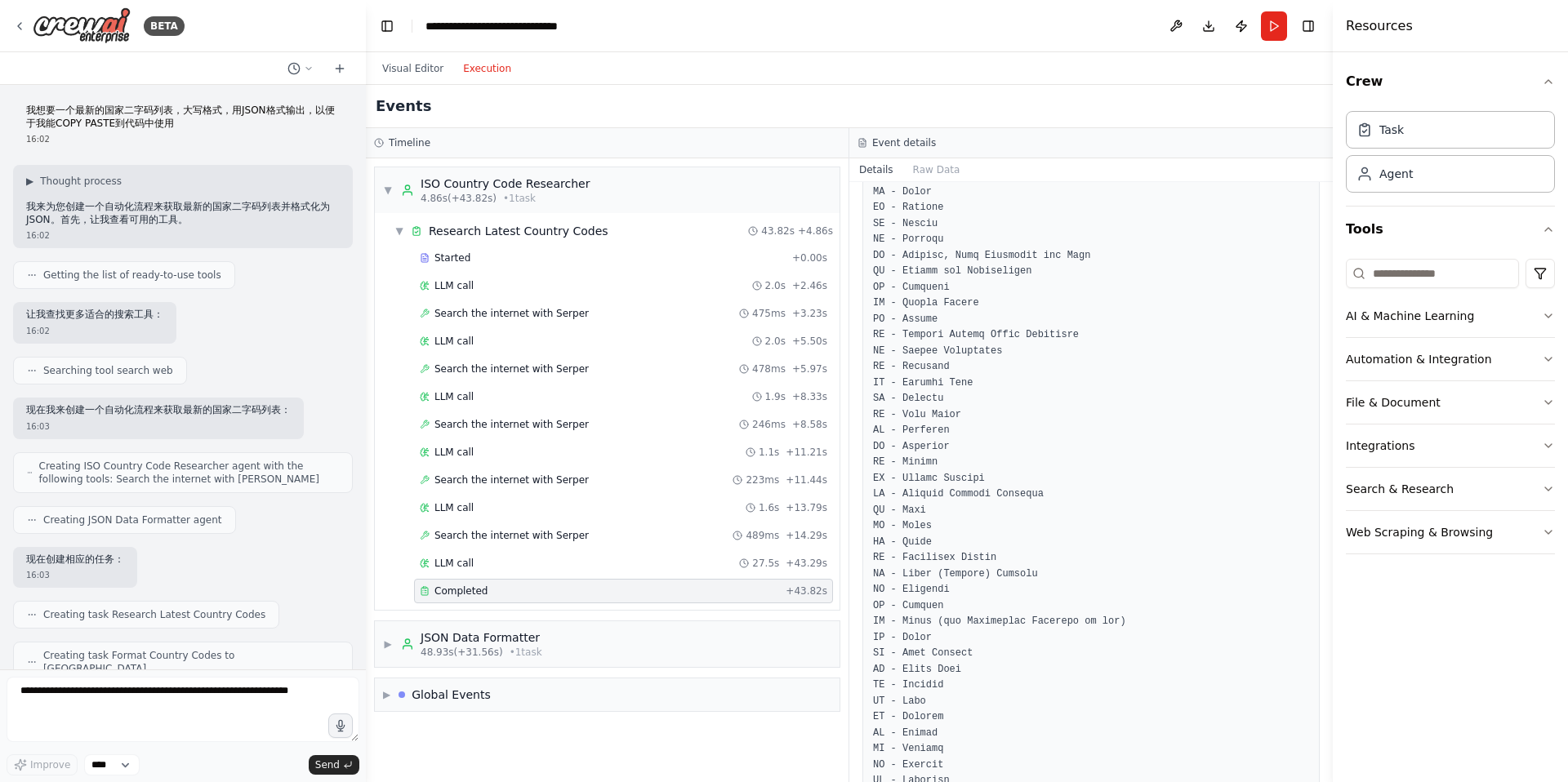
scroll to position [1498, 0]
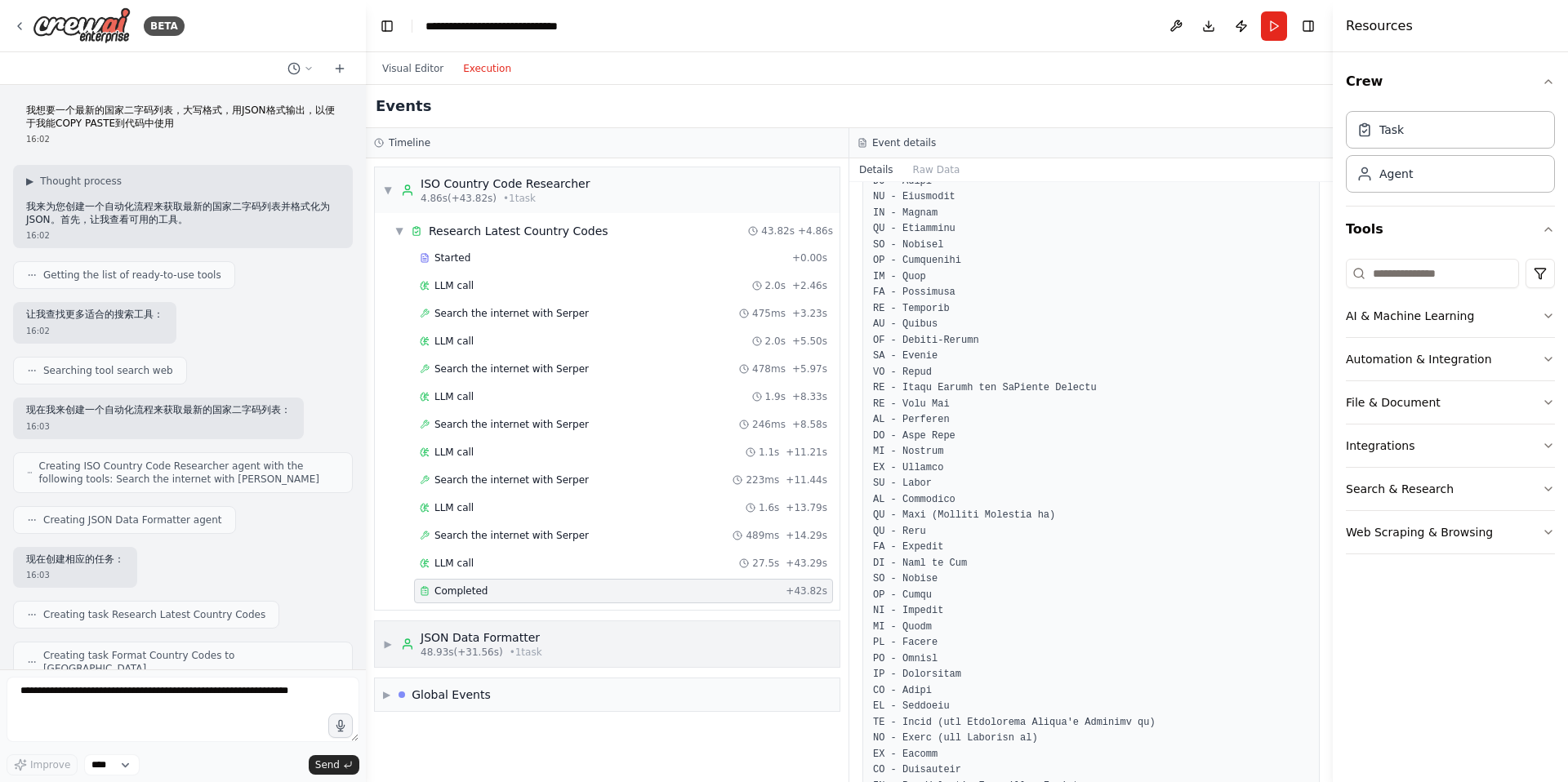
click at [654, 639] on div "▶ JSON Data Formatter 48.93s (+31.56s) • 1 task" at bounding box center [607, 643] width 465 height 46
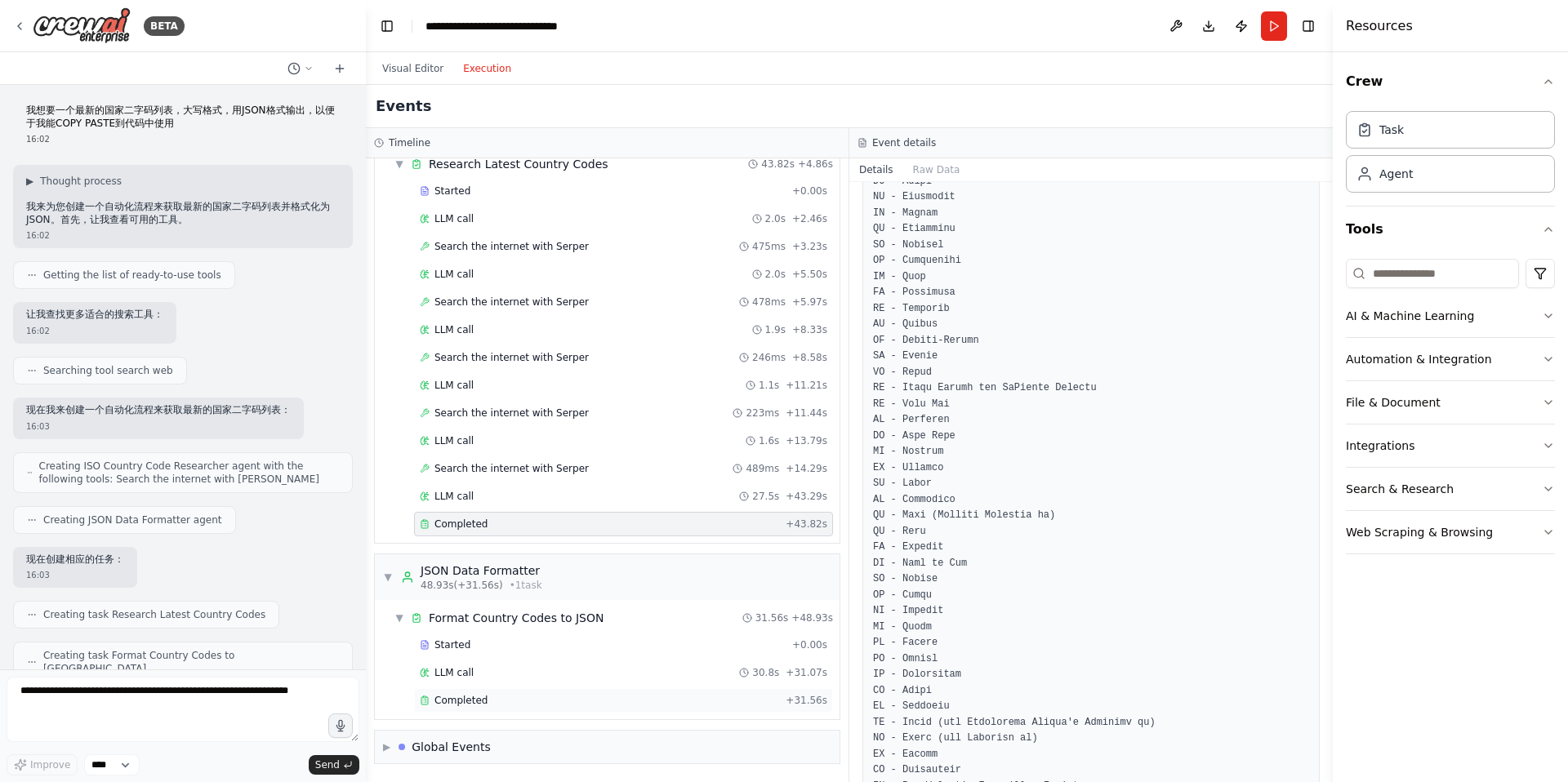
click at [576, 693] on div "Completed + 31.56s" at bounding box center [624, 700] width 419 height 24
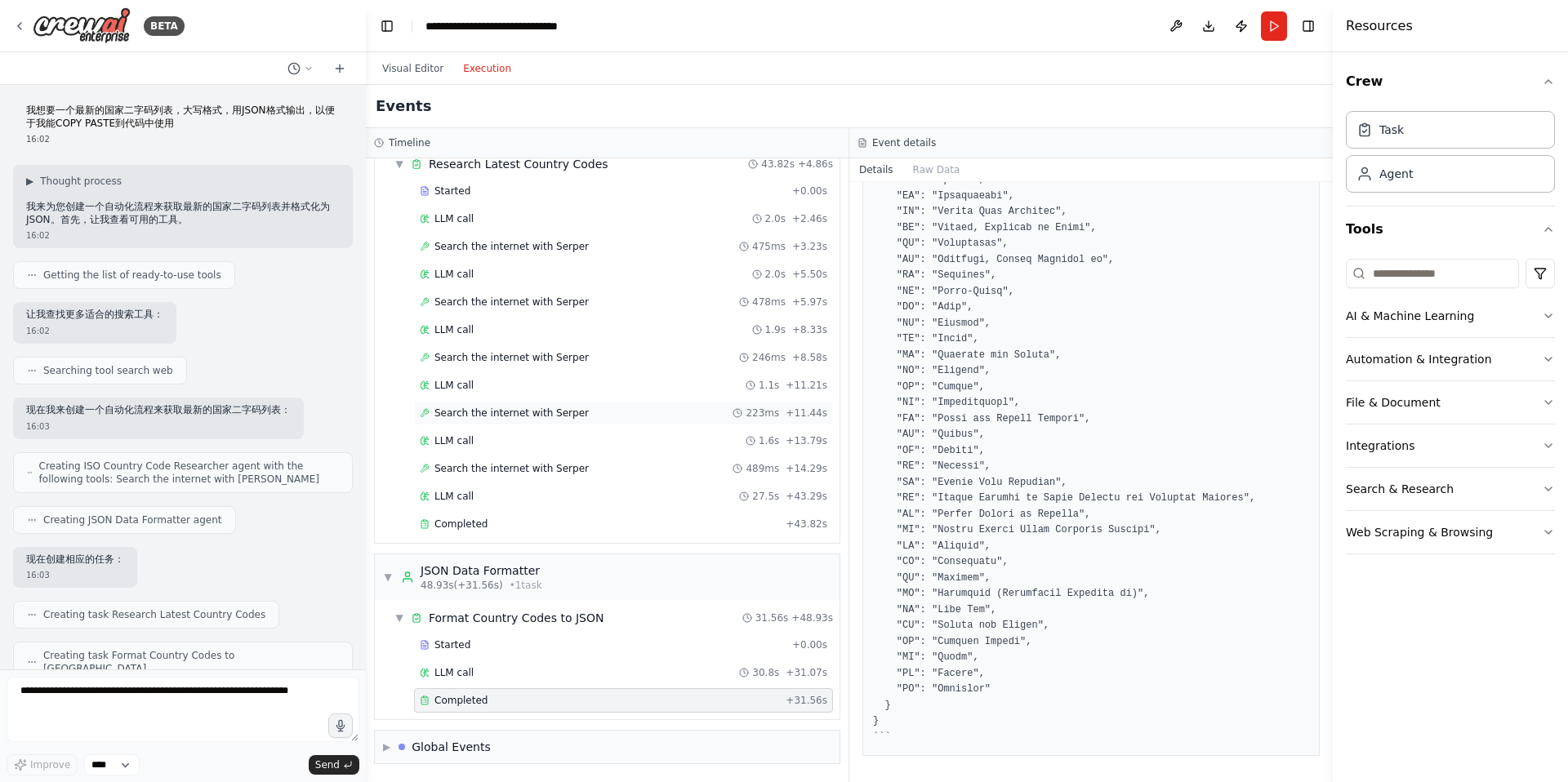
scroll to position [0, 0]
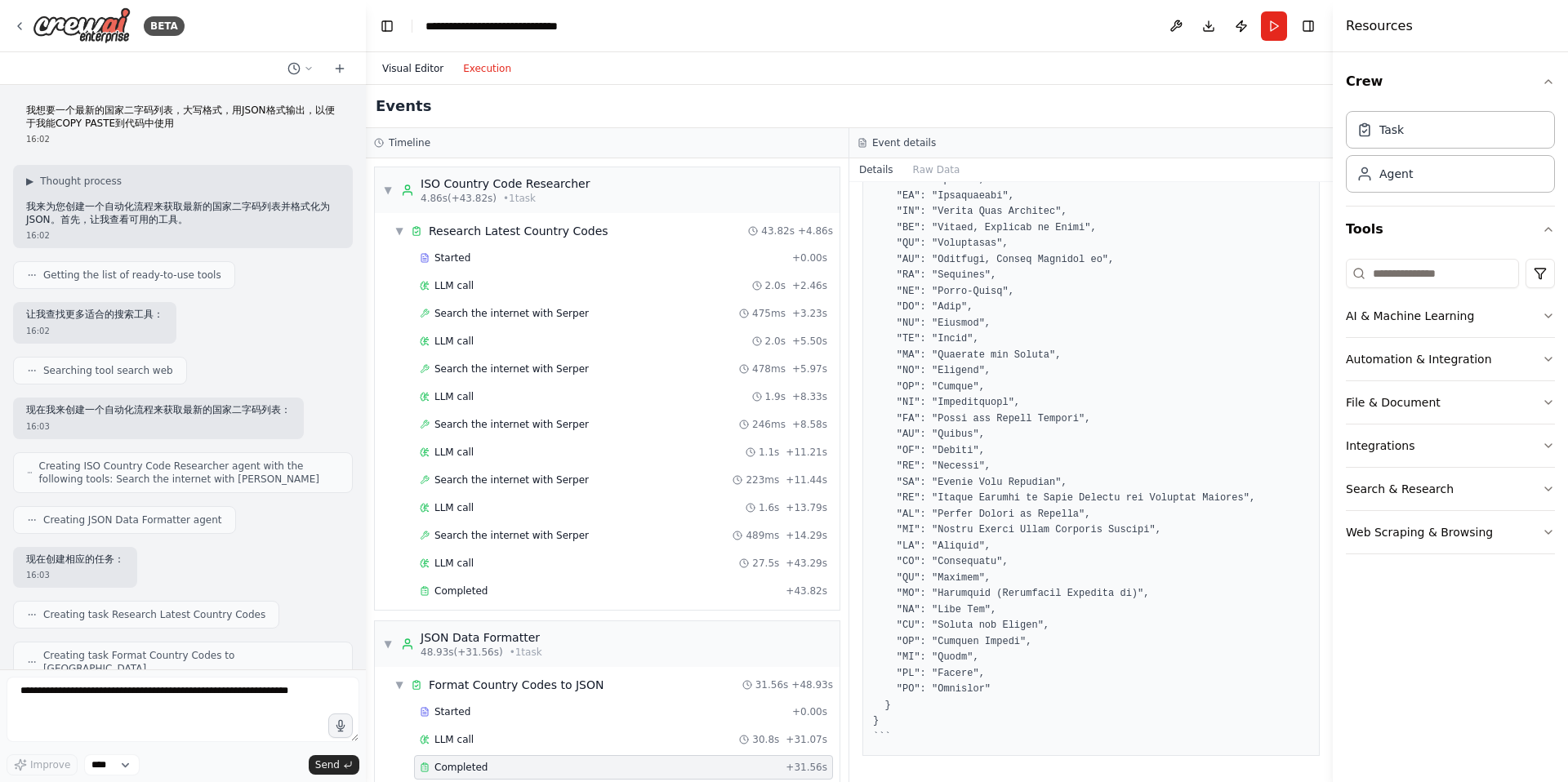
click at [422, 76] on button "Visual Editor" at bounding box center [412, 69] width 81 height 20
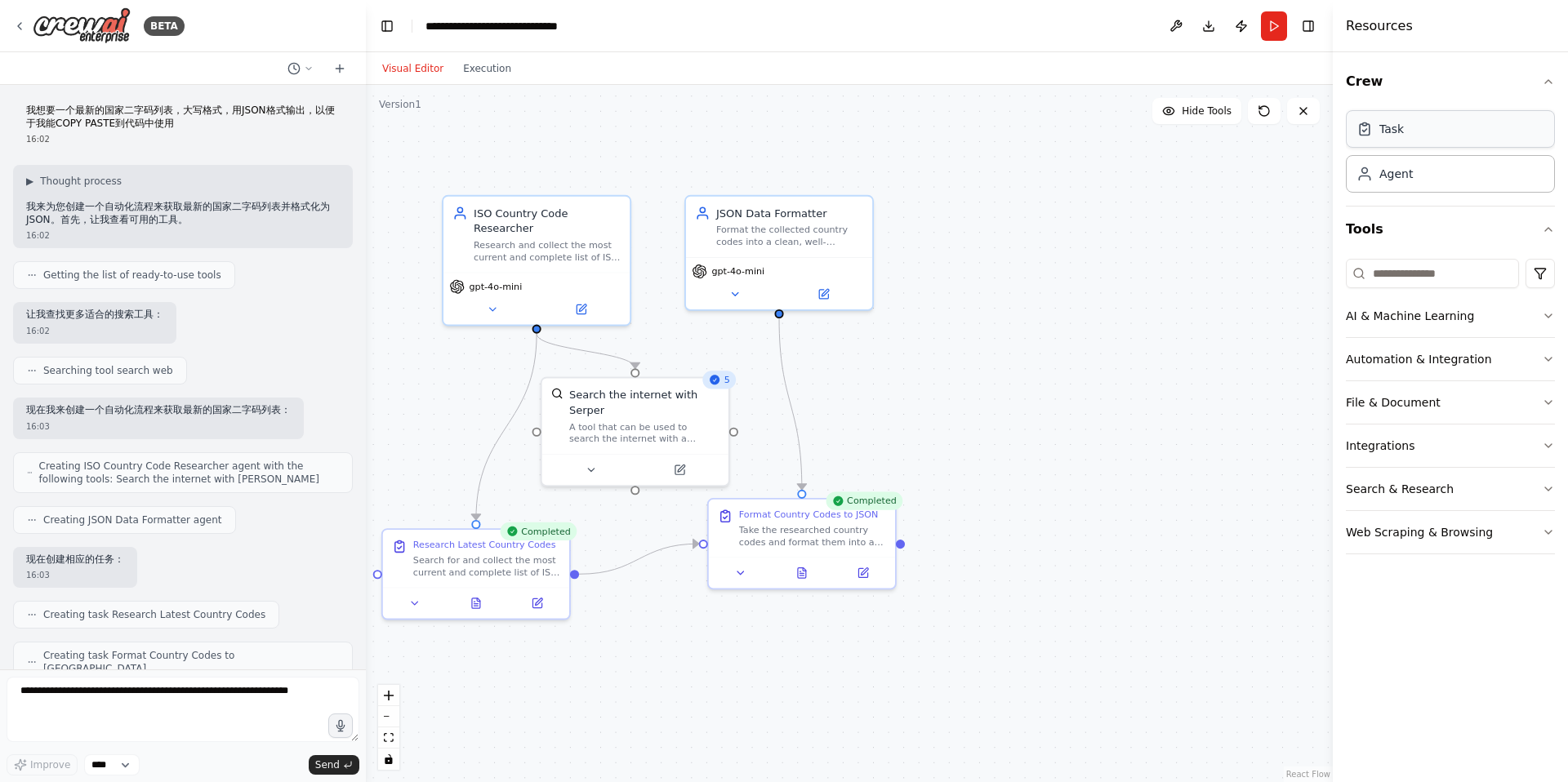
click at [1382, 124] on div "Task" at bounding box center [1391, 129] width 24 height 17
click at [1394, 130] on div "Task" at bounding box center [1391, 129] width 24 height 17
click at [340, 68] on icon at bounding box center [340, 68] width 0 height 7
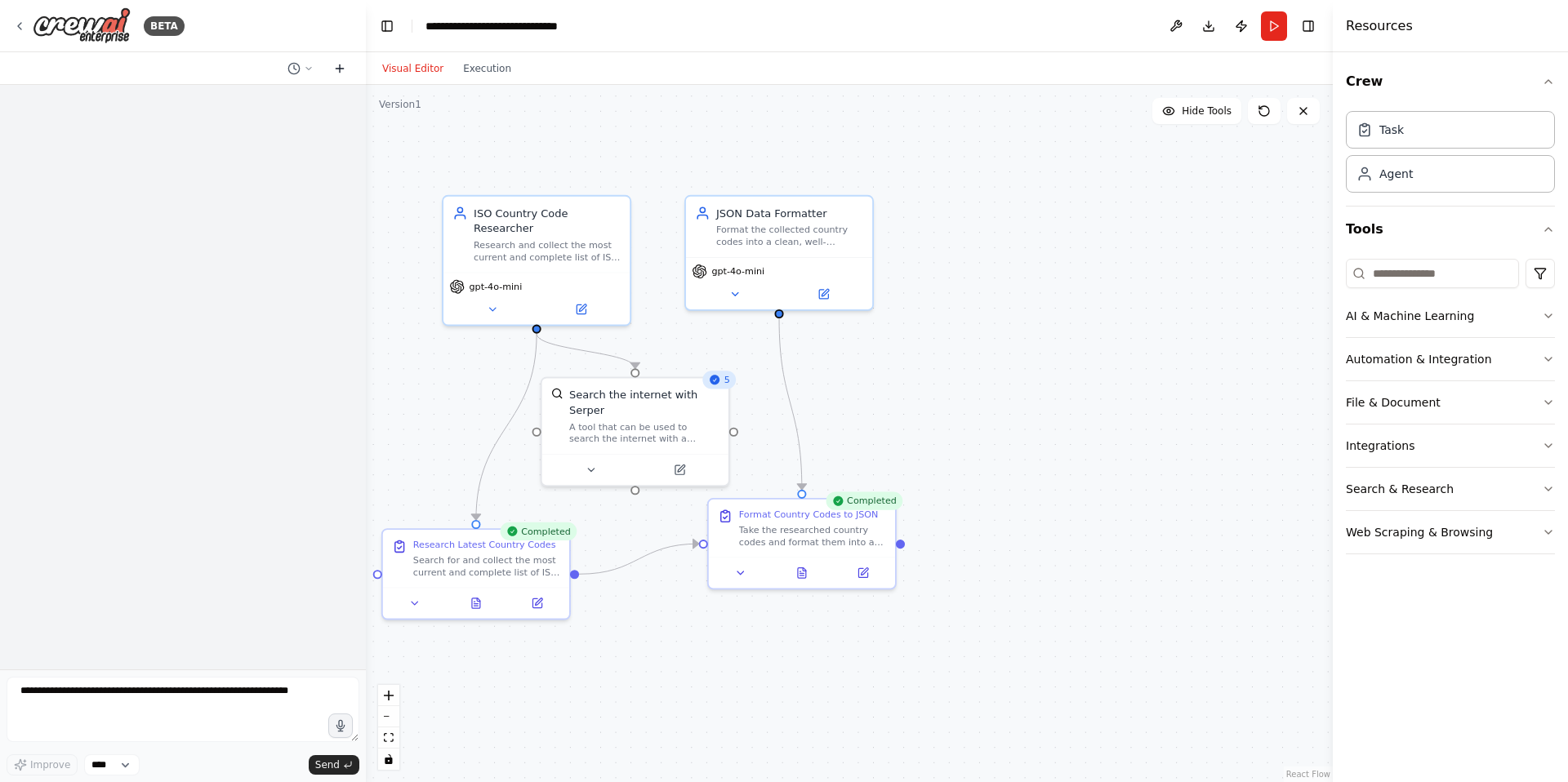
click at [340, 68] on icon at bounding box center [340, 68] width 0 height 7
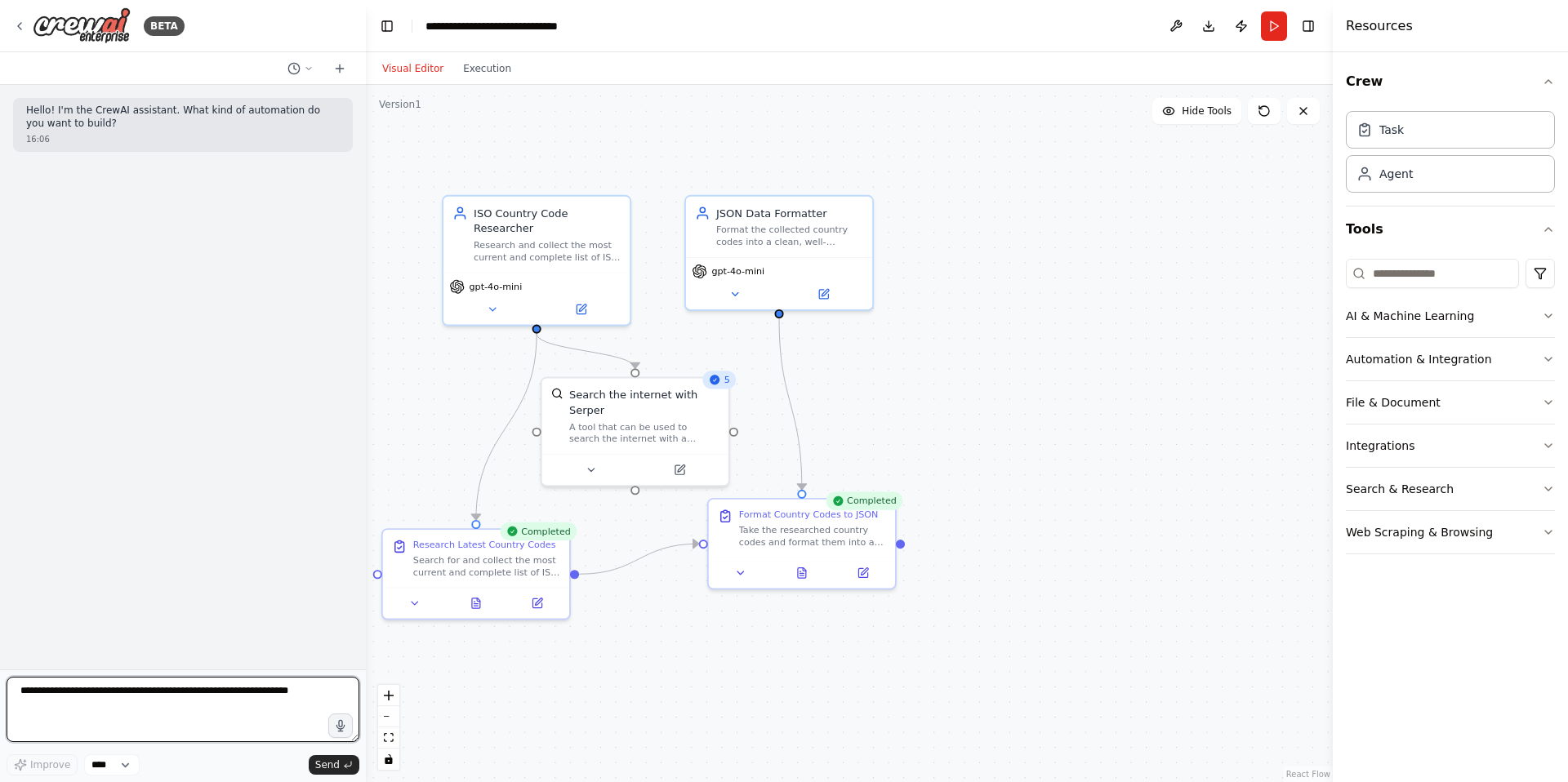
click at [165, 719] on textarea at bounding box center [183, 709] width 353 height 66
click at [583, 129] on div ".deletable-edge-delete-btn { width: 20px; height: 20px; border: 0px solid #ffff…" at bounding box center [849, 433] width 967 height 697
click at [496, 291] on div "gpt-4o-mini" at bounding box center [536, 295] width 186 height 52
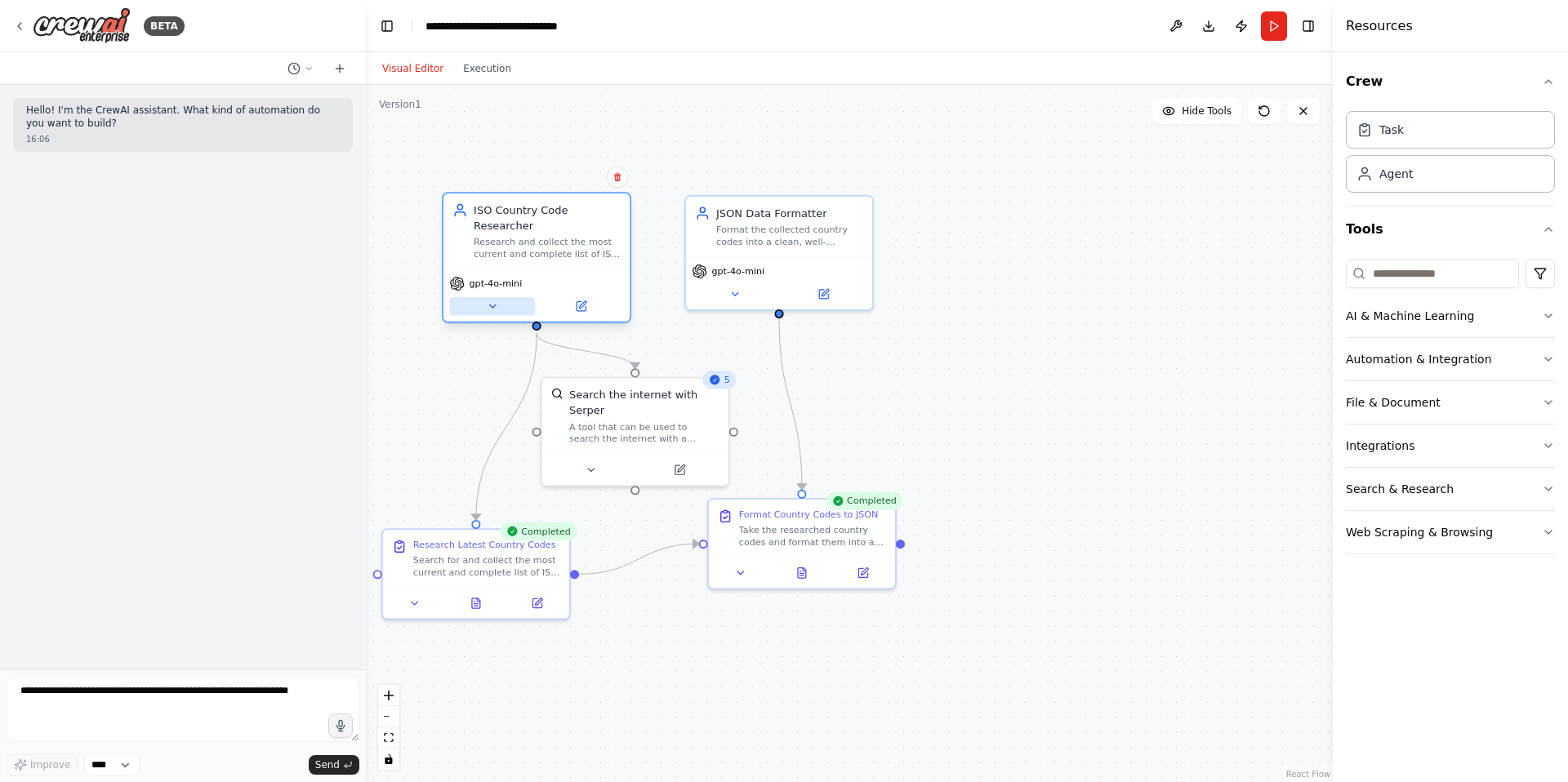
click at [491, 311] on icon at bounding box center [491, 306] width 12 height 12
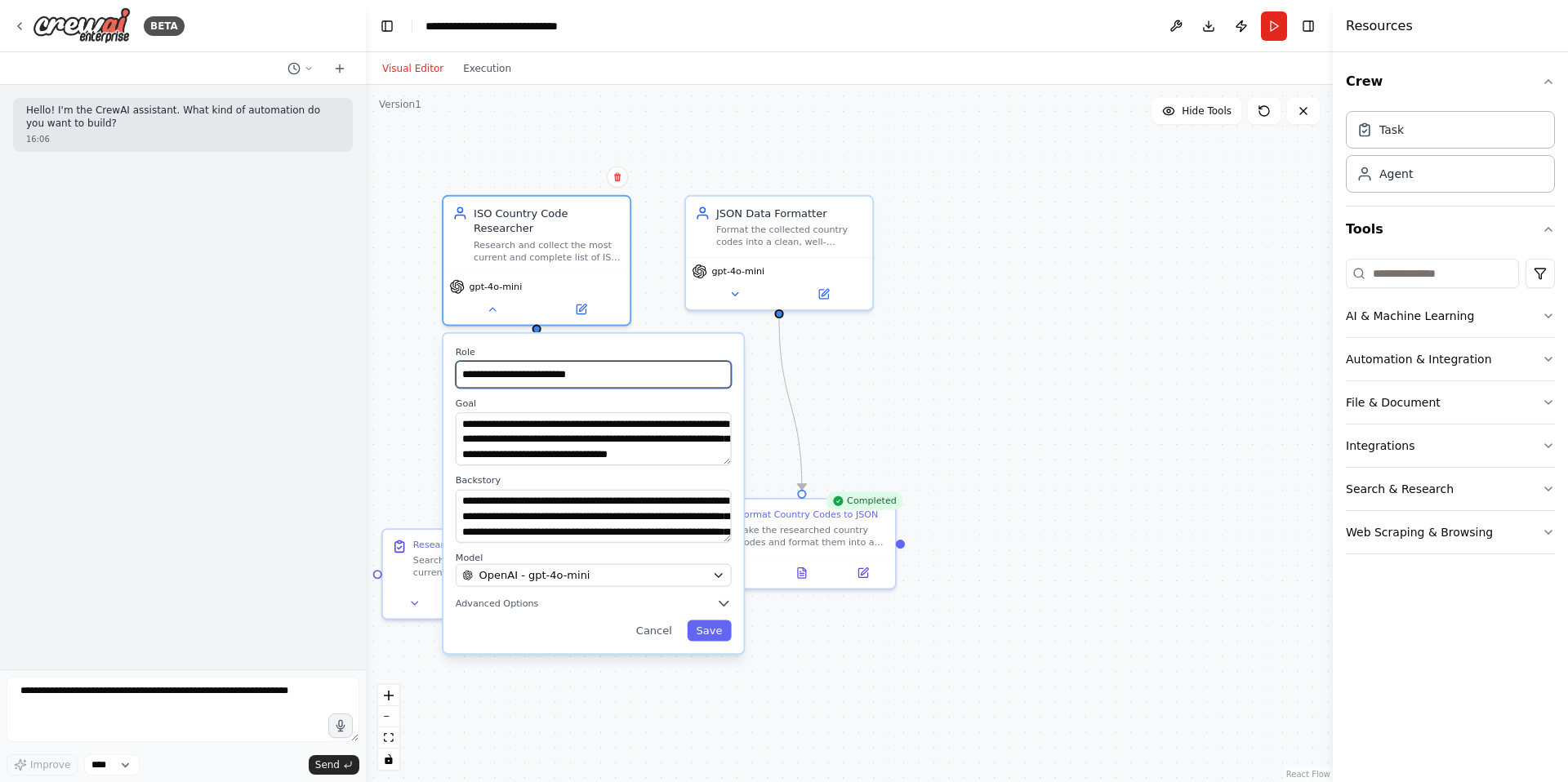
click at [518, 372] on input "**********" at bounding box center [594, 374] width 276 height 27
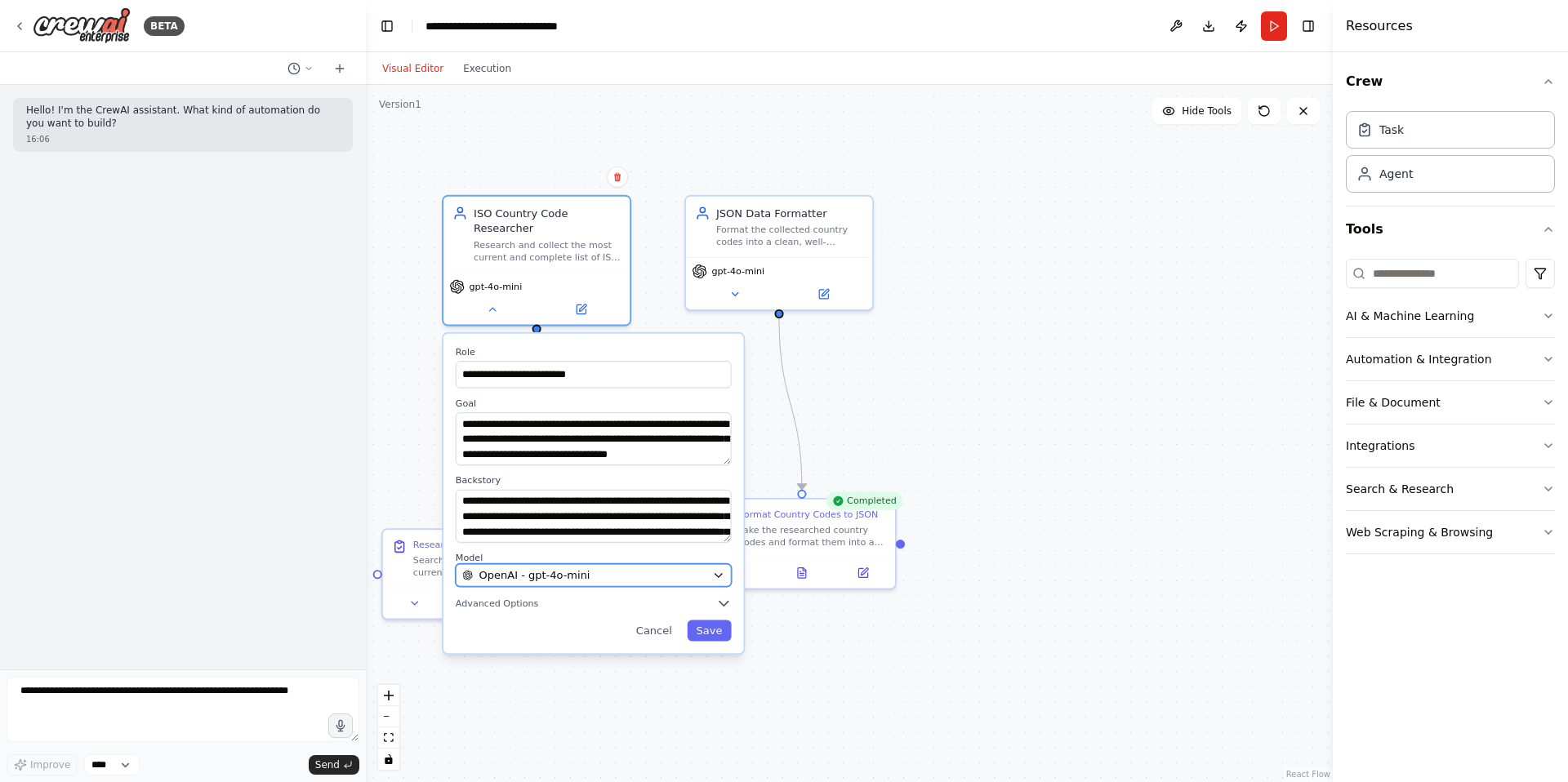
click at [520, 577] on span "OpenAI - gpt-4o-mini" at bounding box center [535, 575] width 111 height 16
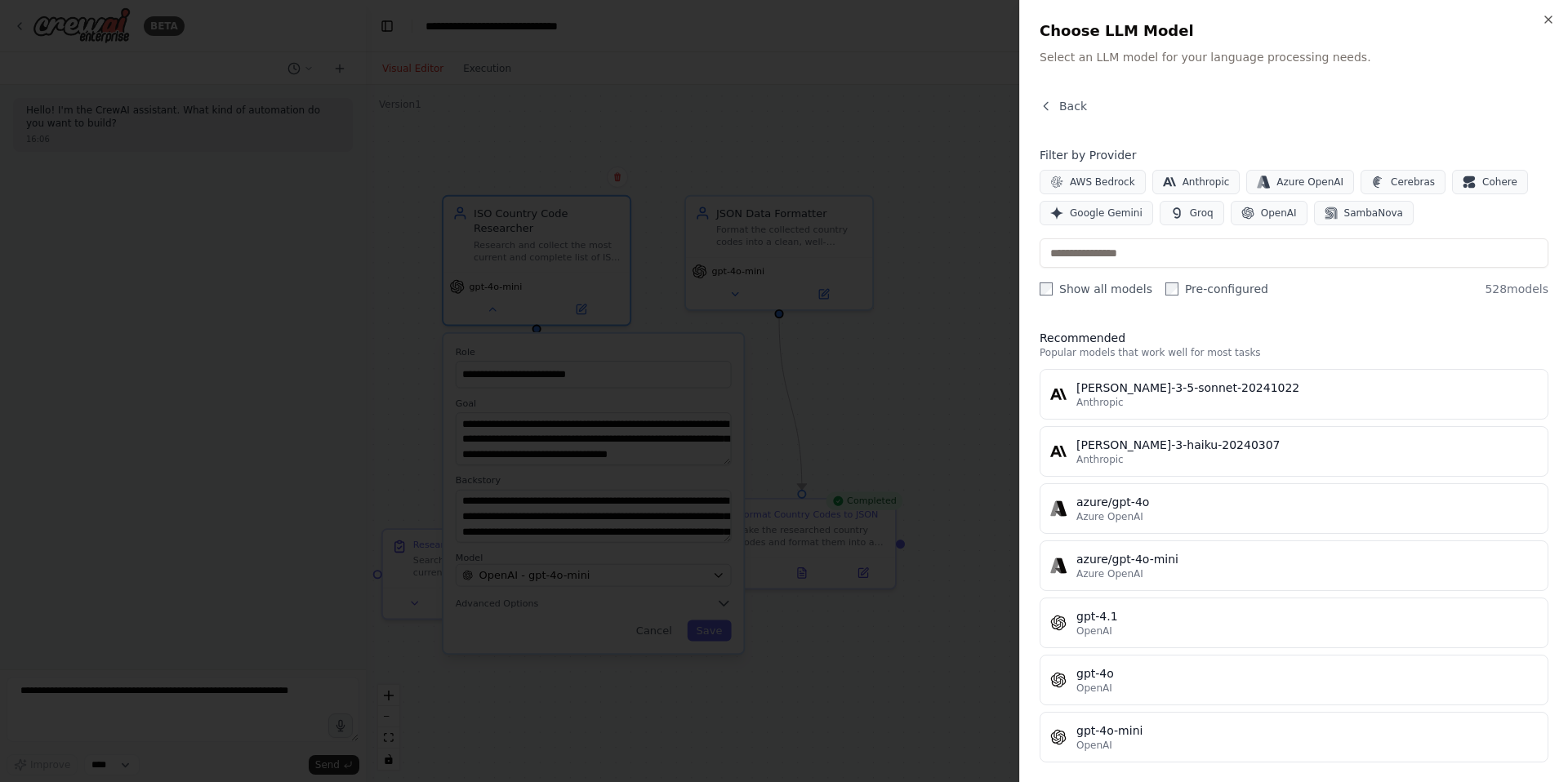
click at [963, 103] on div at bounding box center [784, 391] width 1568 height 782
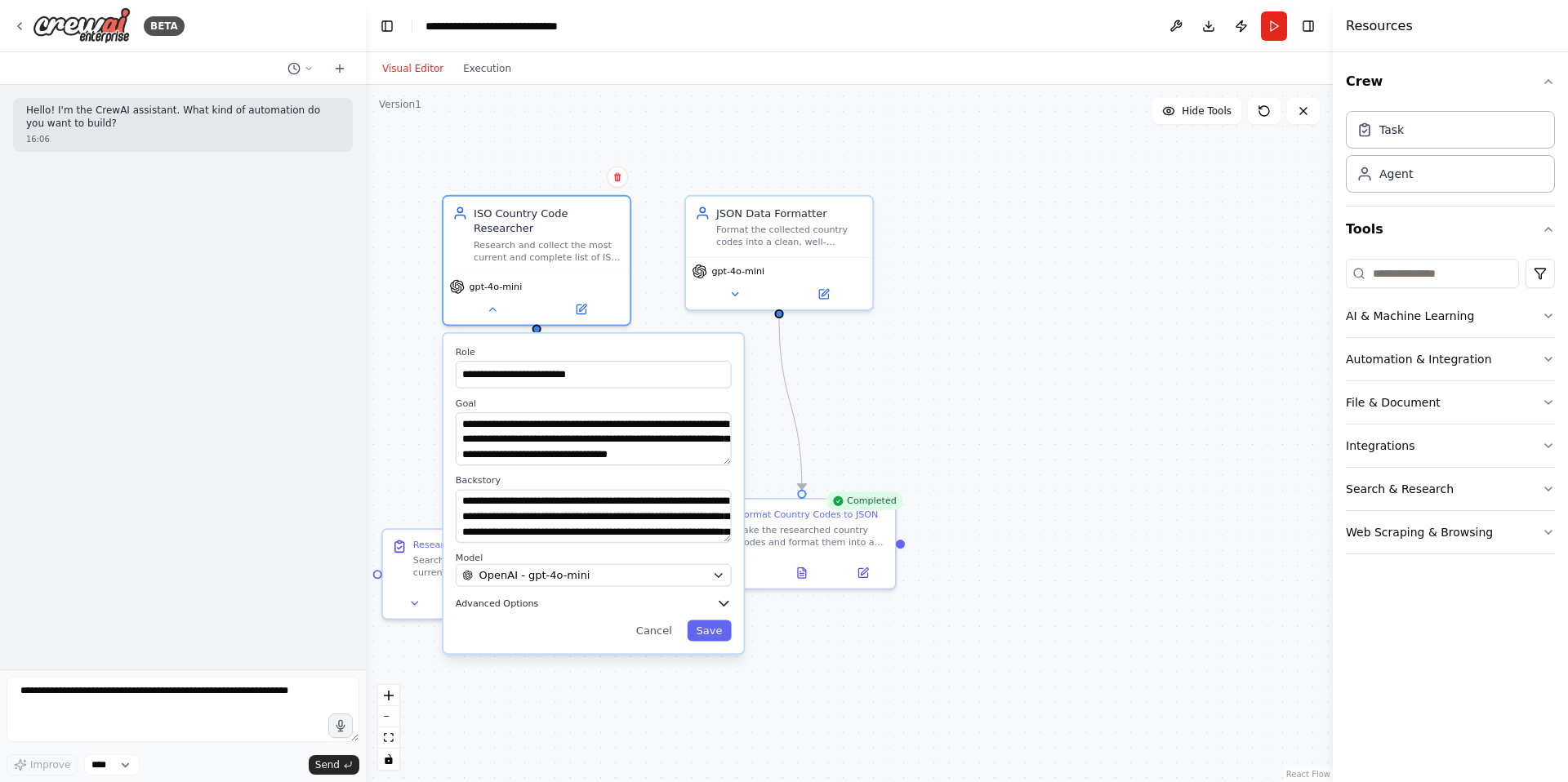
click at [724, 602] on icon "button" at bounding box center [723, 603] width 9 height 4
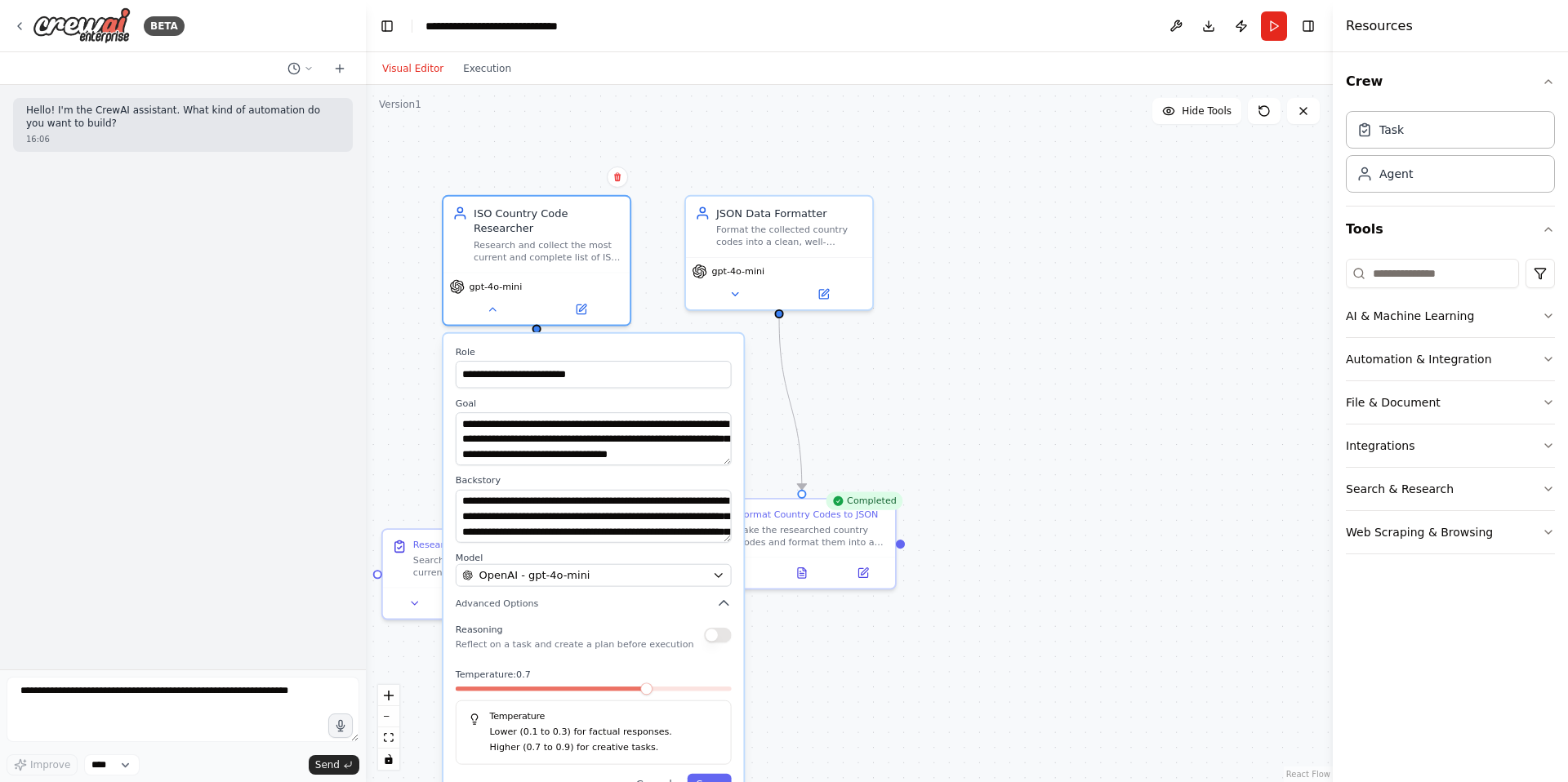
click at [721, 611] on div "**********" at bounding box center [593, 571] width 299 height 474
click at [725, 612] on div "**********" at bounding box center [593, 571] width 299 height 474
click at [725, 609] on icon "button" at bounding box center [723, 603] width 16 height 16
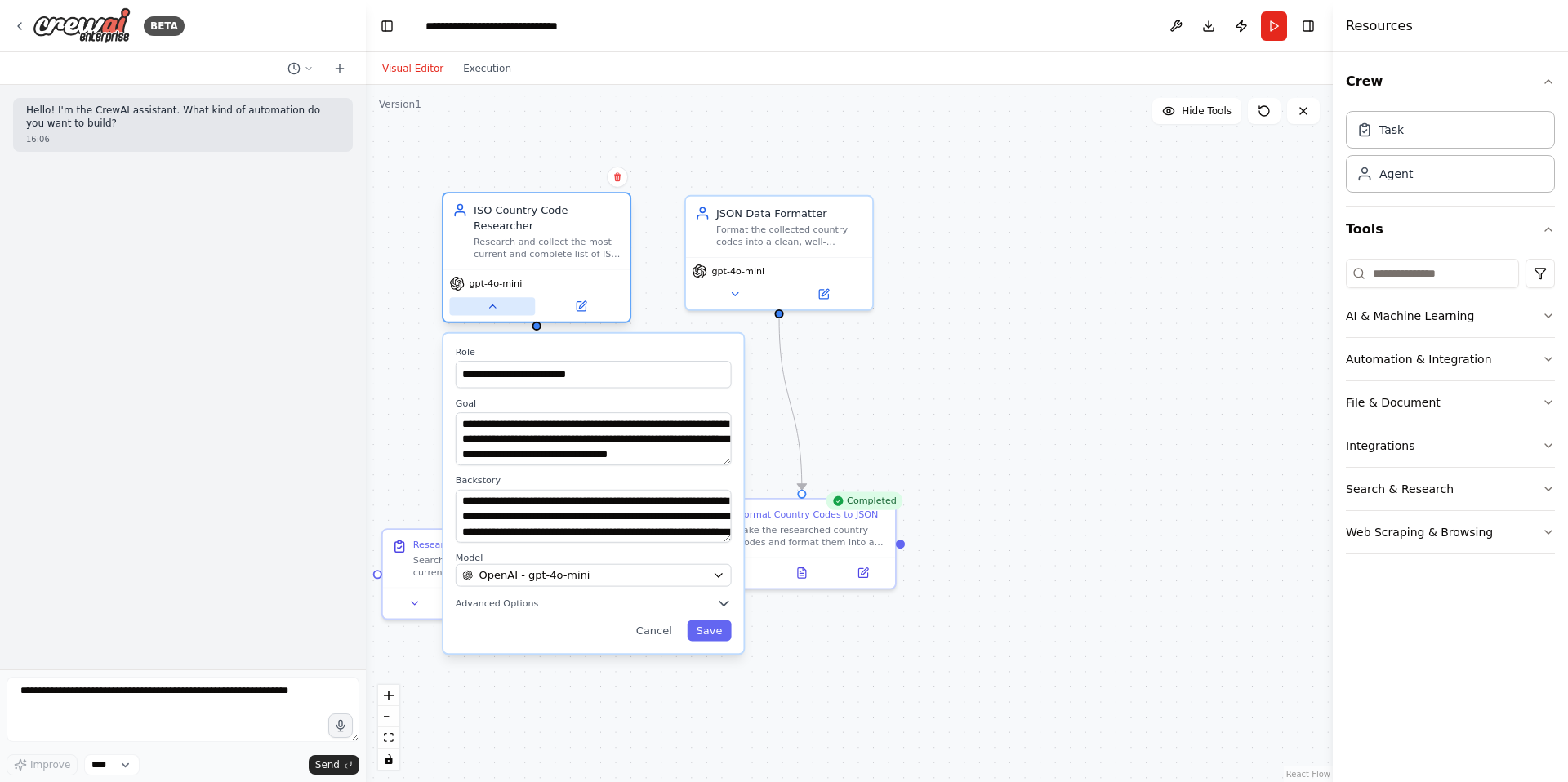
click at [495, 312] on button at bounding box center [491, 307] width 86 height 18
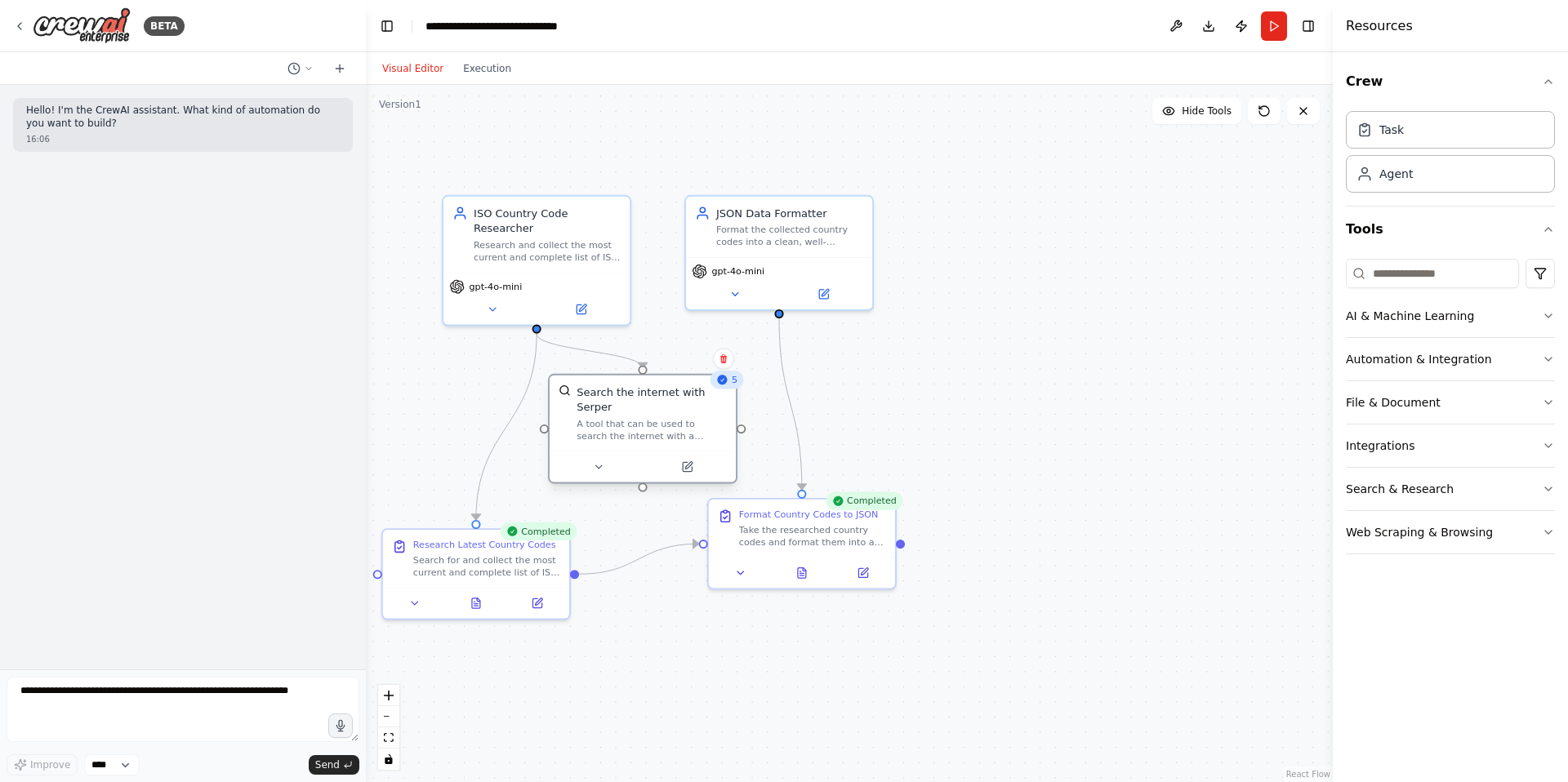
drag, startPoint x: 681, startPoint y: 406, endPoint x: 695, endPoint y: 412, distance: 15.2
click at [695, 412] on div "Search the internet with Serper" at bounding box center [651, 400] width 150 height 30
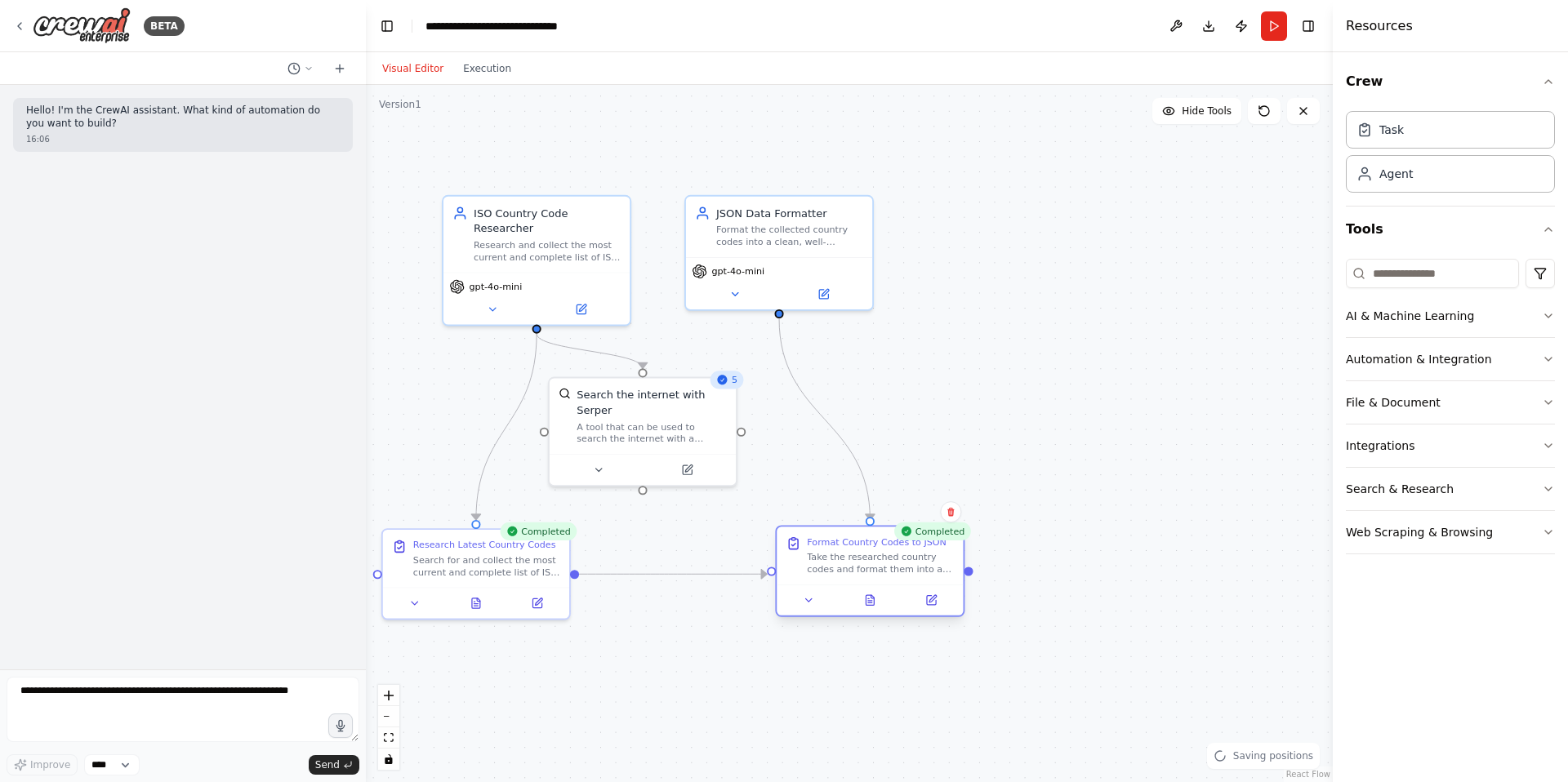
drag, startPoint x: 827, startPoint y: 547, endPoint x: 890, endPoint y: 578, distance: 70.2
click at [890, 578] on div "Format Country Codes to JSON Take the researched country codes and format them …" at bounding box center [870, 556] width 186 height 58
click at [900, 353] on div ".deletable-edge-delete-btn { width: 20px; height: 20px; border: 0px solid #ffff…" at bounding box center [849, 433] width 967 height 697
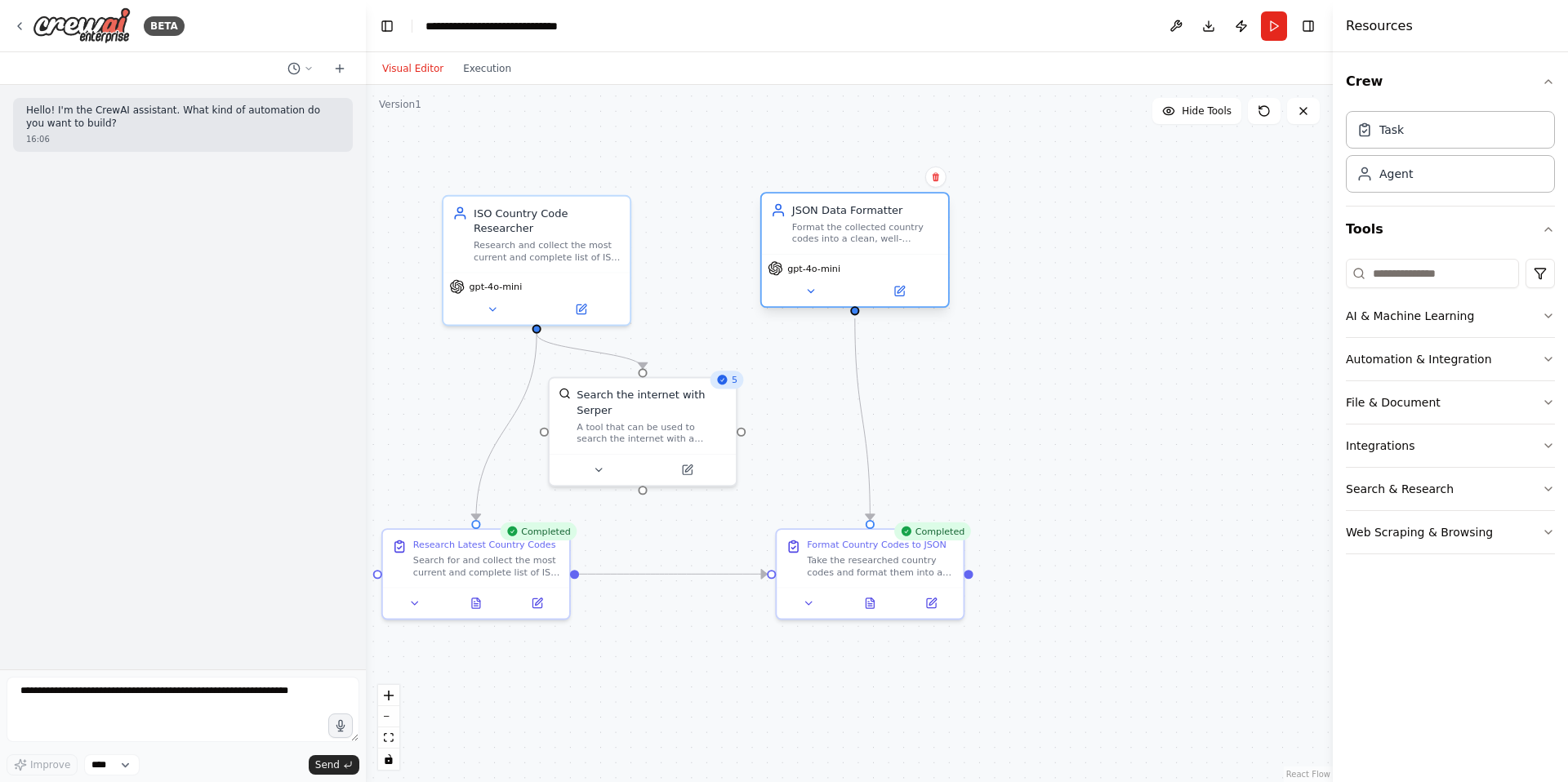
drag, startPoint x: 821, startPoint y: 243, endPoint x: 895, endPoint y: 243, distance: 74.0
click at [895, 243] on div "Format the collected country codes into a clean, well-structured JSON format wi…" at bounding box center [865, 232] width 147 height 24
drag, startPoint x: 665, startPoint y: 432, endPoint x: 719, endPoint y: 432, distance: 54.0
click at [719, 432] on div "A tool that can be used to search the internet with a search_query. Supports di…" at bounding box center [713, 430] width 150 height 24
click at [725, 706] on div ".deletable-edge-delete-btn { width: 20px; height: 20px; border: 0px solid #ffff…" at bounding box center [849, 433] width 967 height 697
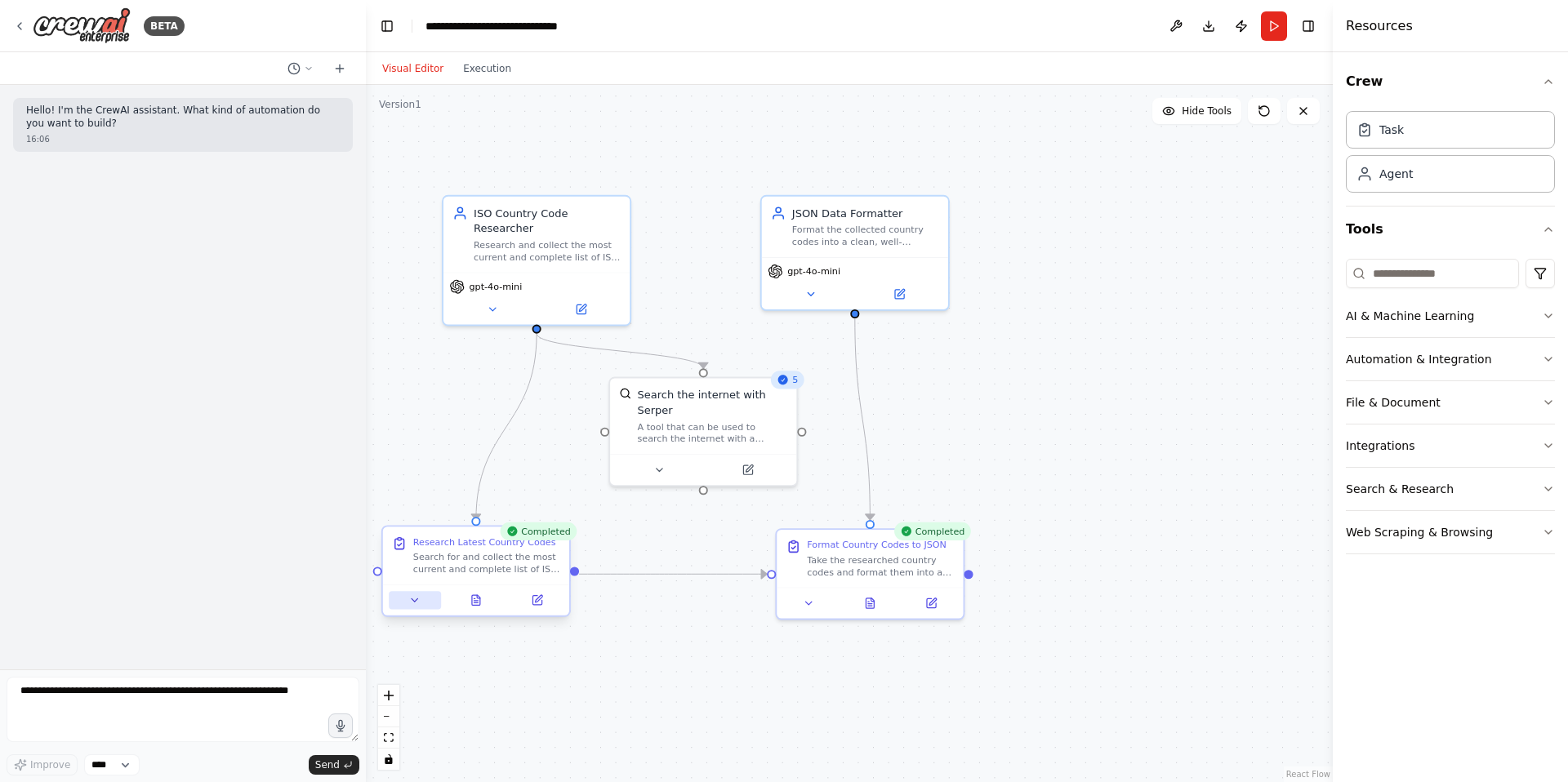
click at [424, 607] on button at bounding box center [415, 600] width 52 height 18
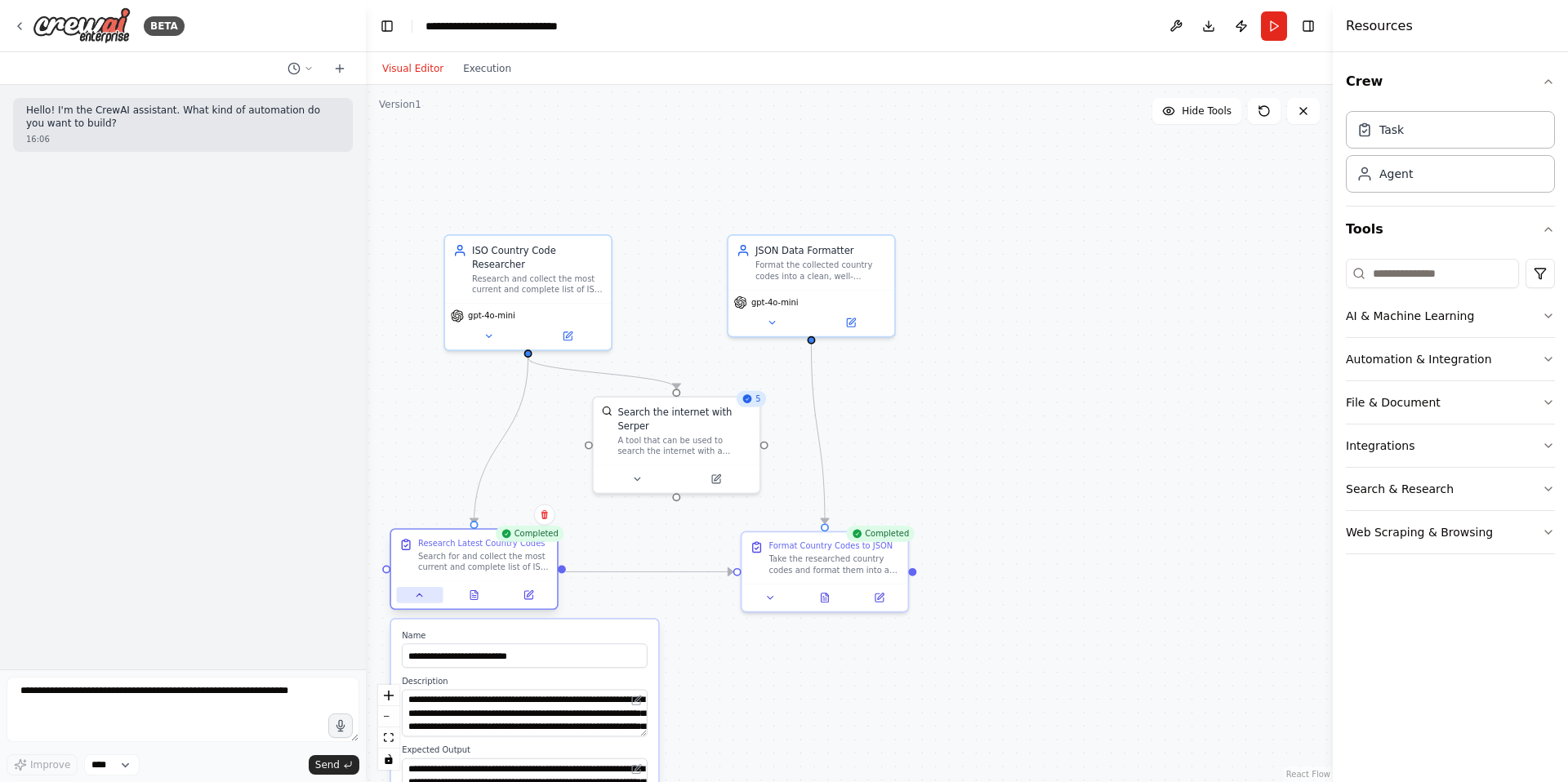
click at [431, 593] on button at bounding box center [420, 595] width 47 height 17
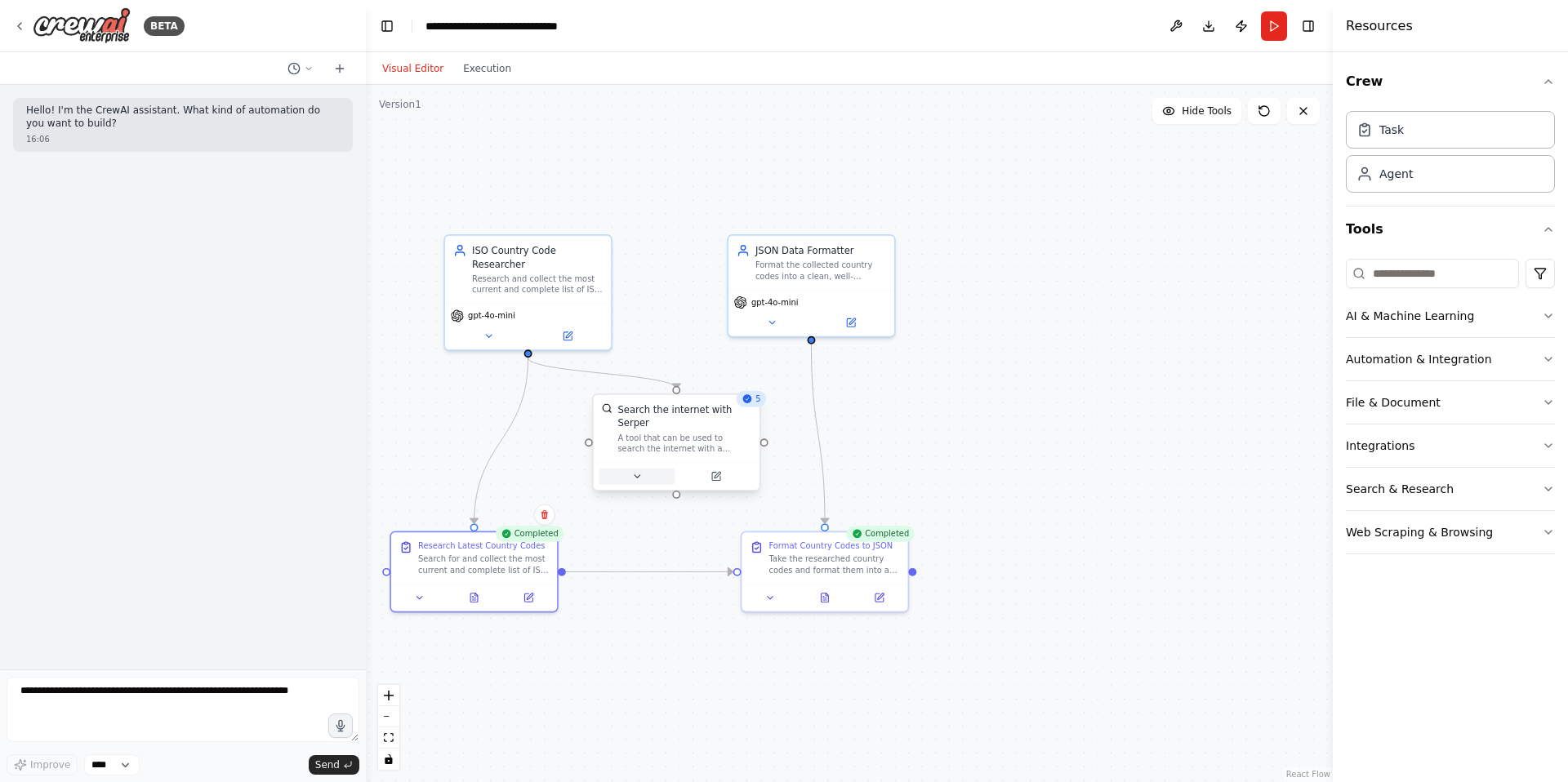
click at [639, 471] on icon at bounding box center [636, 476] width 11 height 11
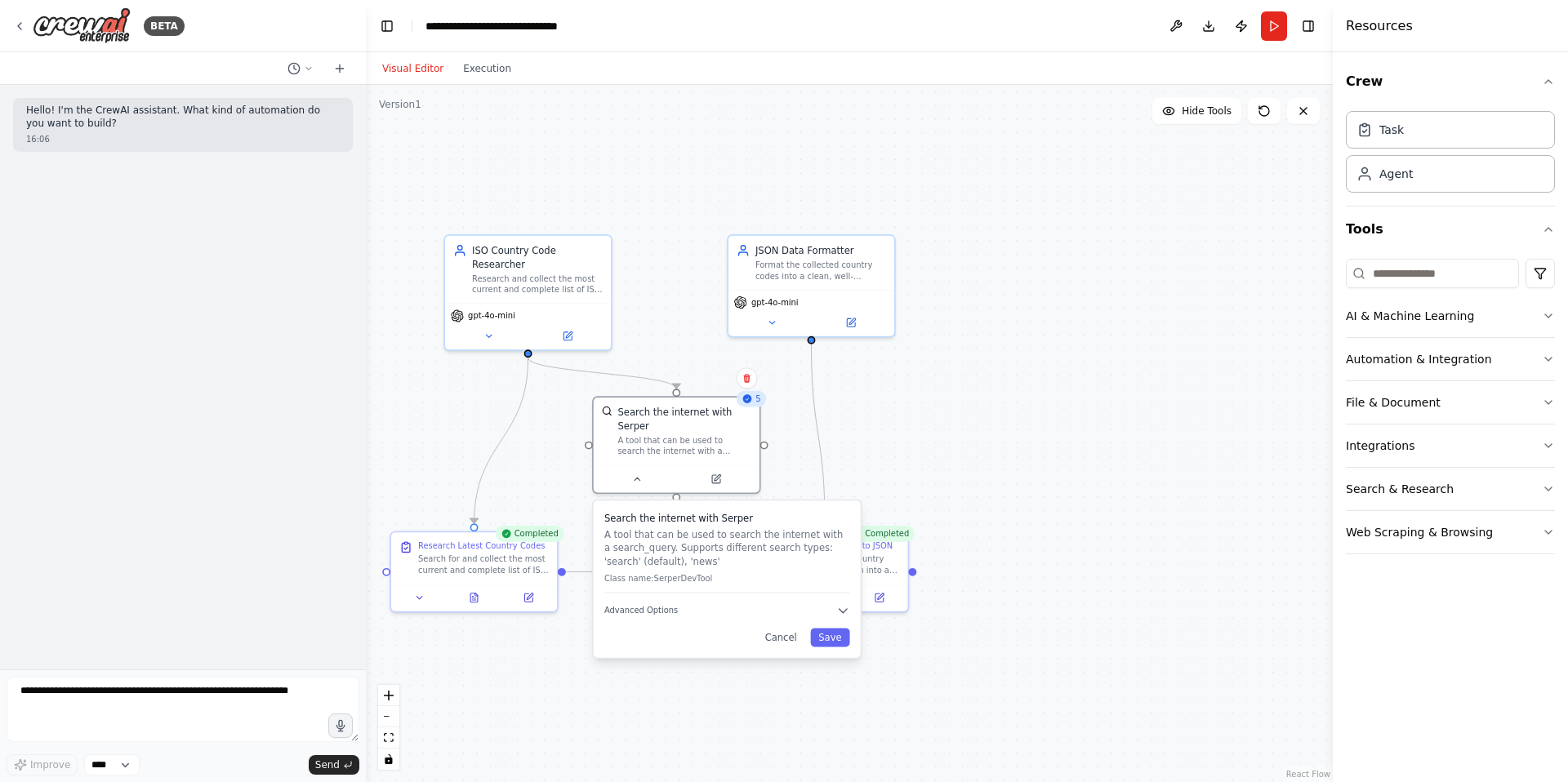
click at [672, 547] on p "A tool that can be used to search the internet with a search_query. Supports di…" at bounding box center [727, 547] width 246 height 41
click at [703, 581] on p "Class name: SerperDevTool" at bounding box center [727, 578] width 246 height 11
click at [842, 609] on icon "button" at bounding box center [843, 611] width 8 height 4
click at [839, 608] on icon "button" at bounding box center [843, 611] width 14 height 14
click at [663, 682] on div ".deletable-edge-delete-btn { width: 20px; height: 20px; border: 0px solid #ffff…" at bounding box center [849, 433] width 967 height 697
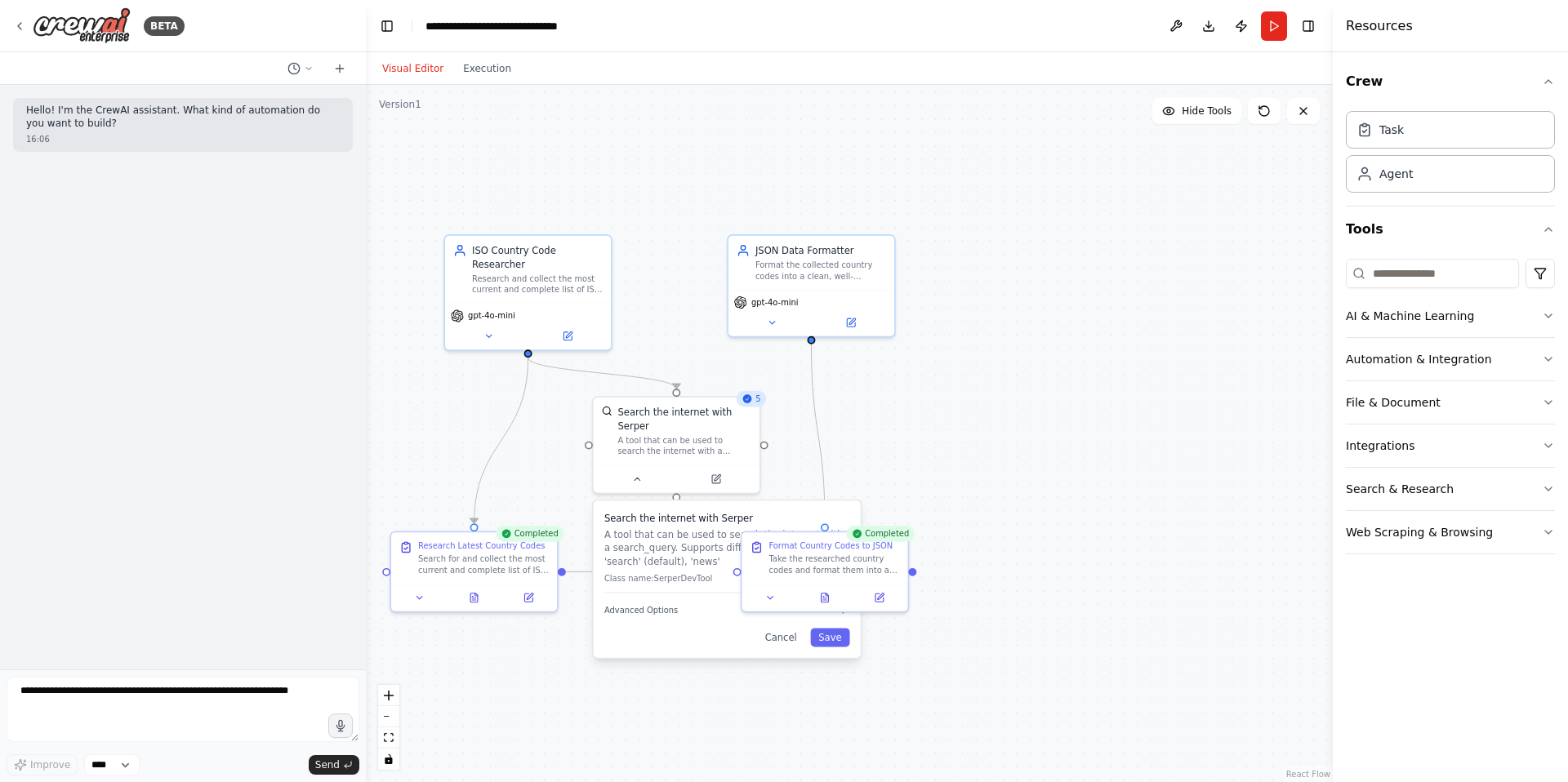
click at [900, 408] on div ".deletable-edge-delete-btn { width: 20px; height: 20px; border: 0px solid #ffff…" at bounding box center [849, 433] width 967 height 697
click at [481, 553] on div "Search for and collect the most current and complete list of ISO 3166-1 alpha-2…" at bounding box center [483, 562] width 131 height 22
click at [1057, 469] on div ".deletable-edge-delete-btn { width: 20px; height: 20px; border: 0px solid #ffff…" at bounding box center [849, 433] width 967 height 697
click at [425, 588] on button at bounding box center [420, 595] width 47 height 17
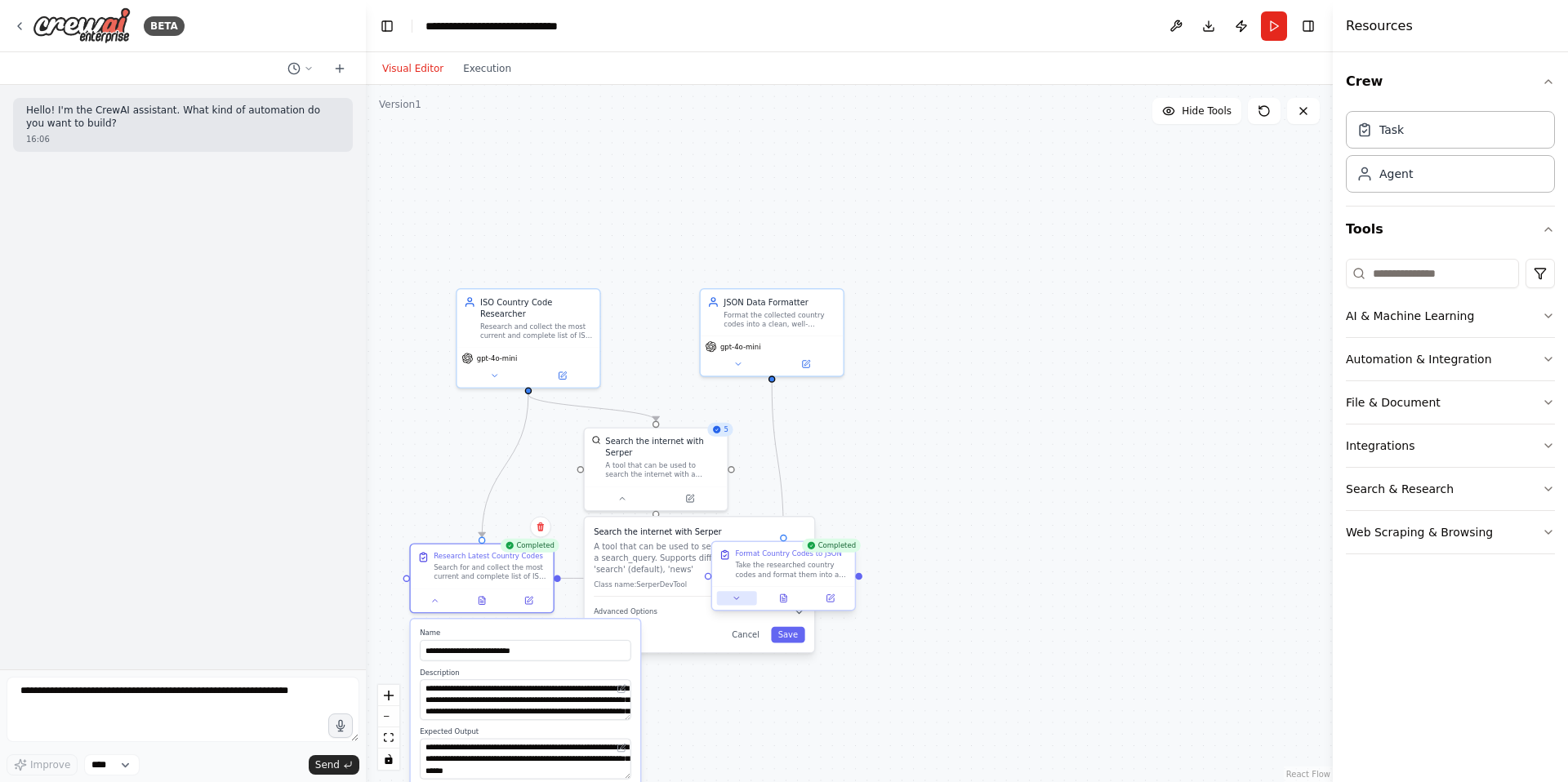
click at [737, 603] on button at bounding box center [737, 598] width 40 height 14
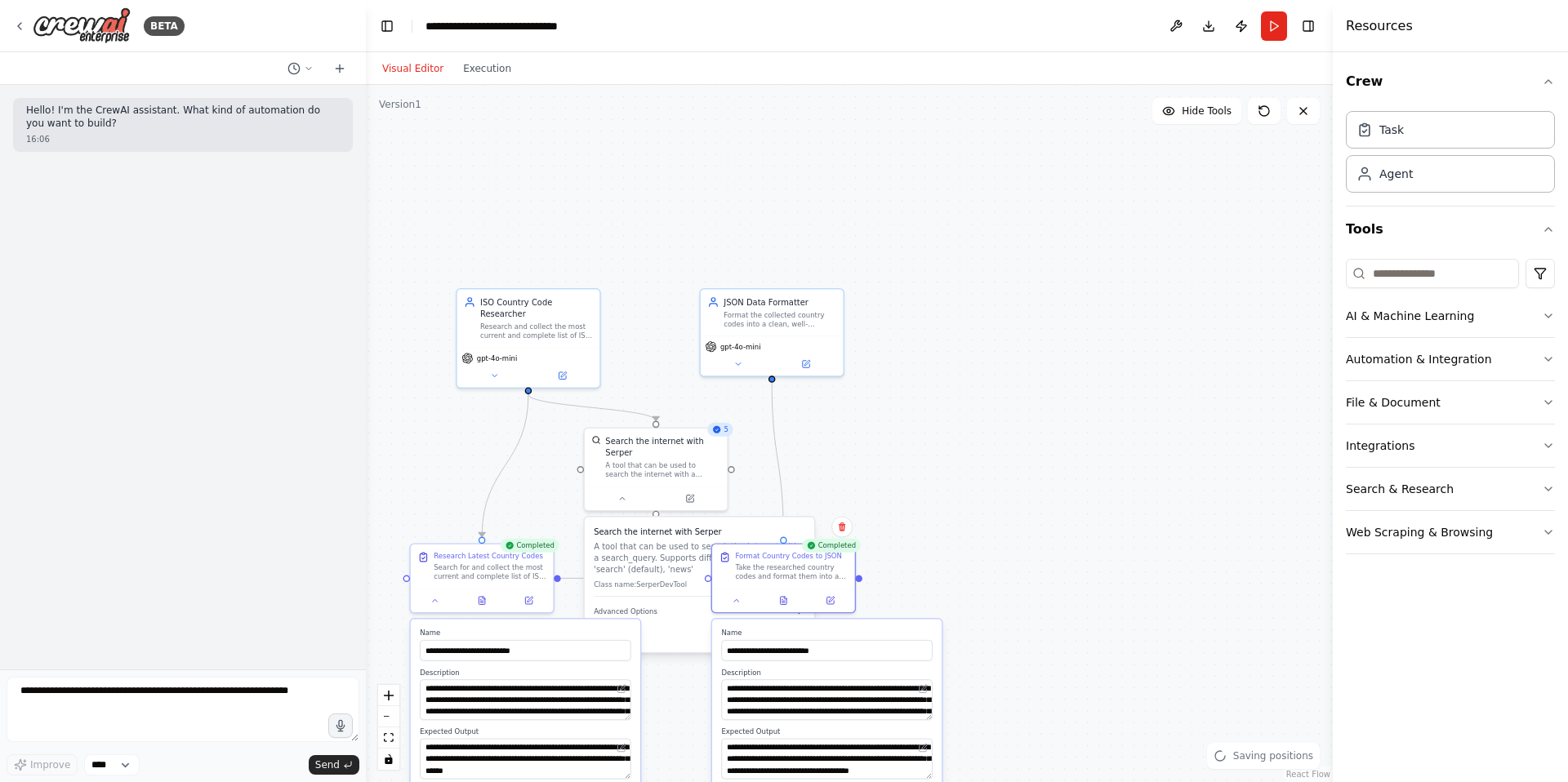
click at [913, 496] on div ".deletable-edge-delete-btn { width: 20px; height: 20px; border: 0px solid #ffff…" at bounding box center [849, 433] width 967 height 697
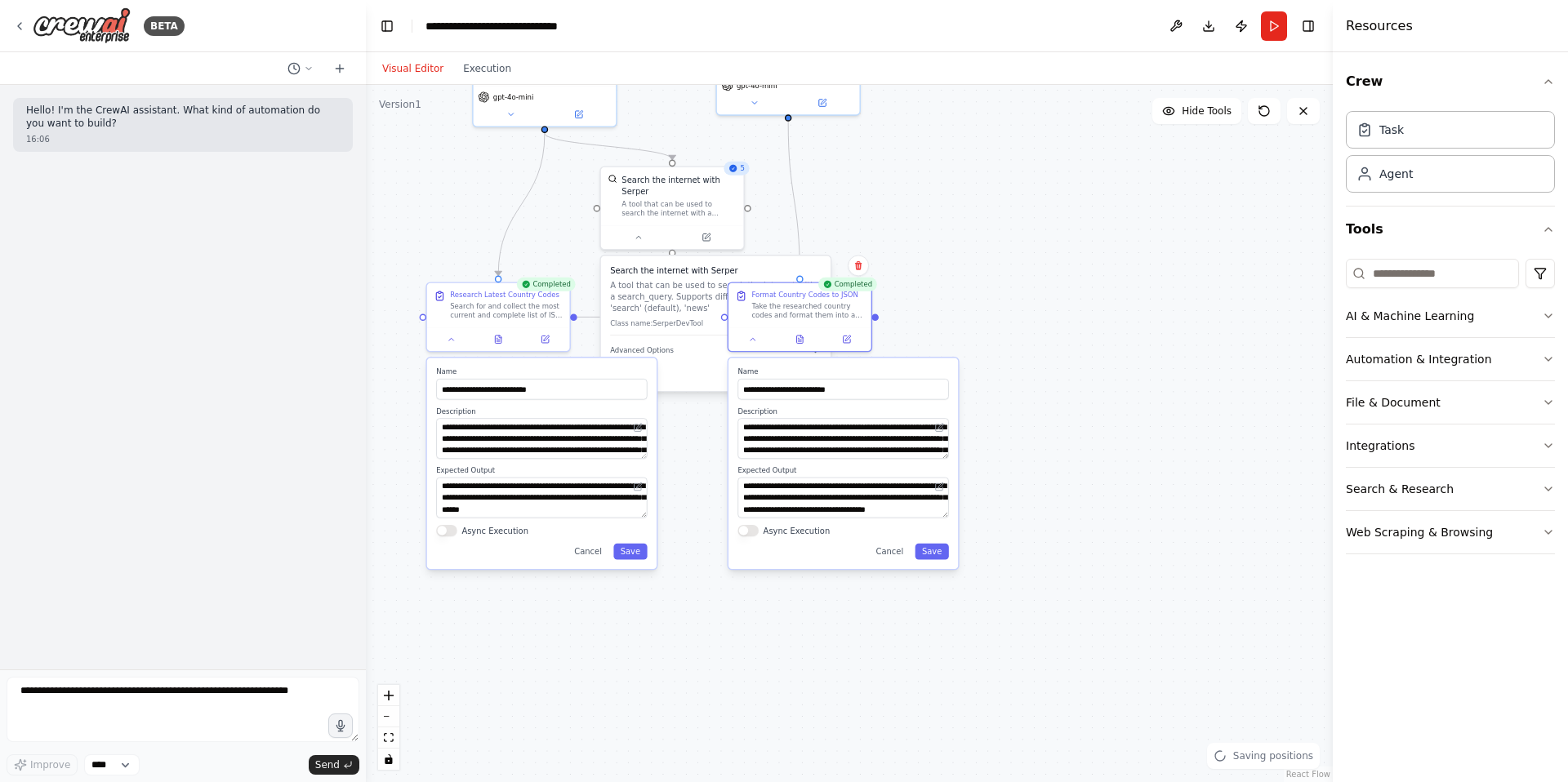
drag, startPoint x: 913, startPoint y: 496, endPoint x: 929, endPoint y: 227, distance: 269.5
click at [929, 229] on div ".deletable-edge-delete-btn { width: 20px; height: 20px; border: 0px solid #ffff…" at bounding box center [849, 433] width 967 height 697
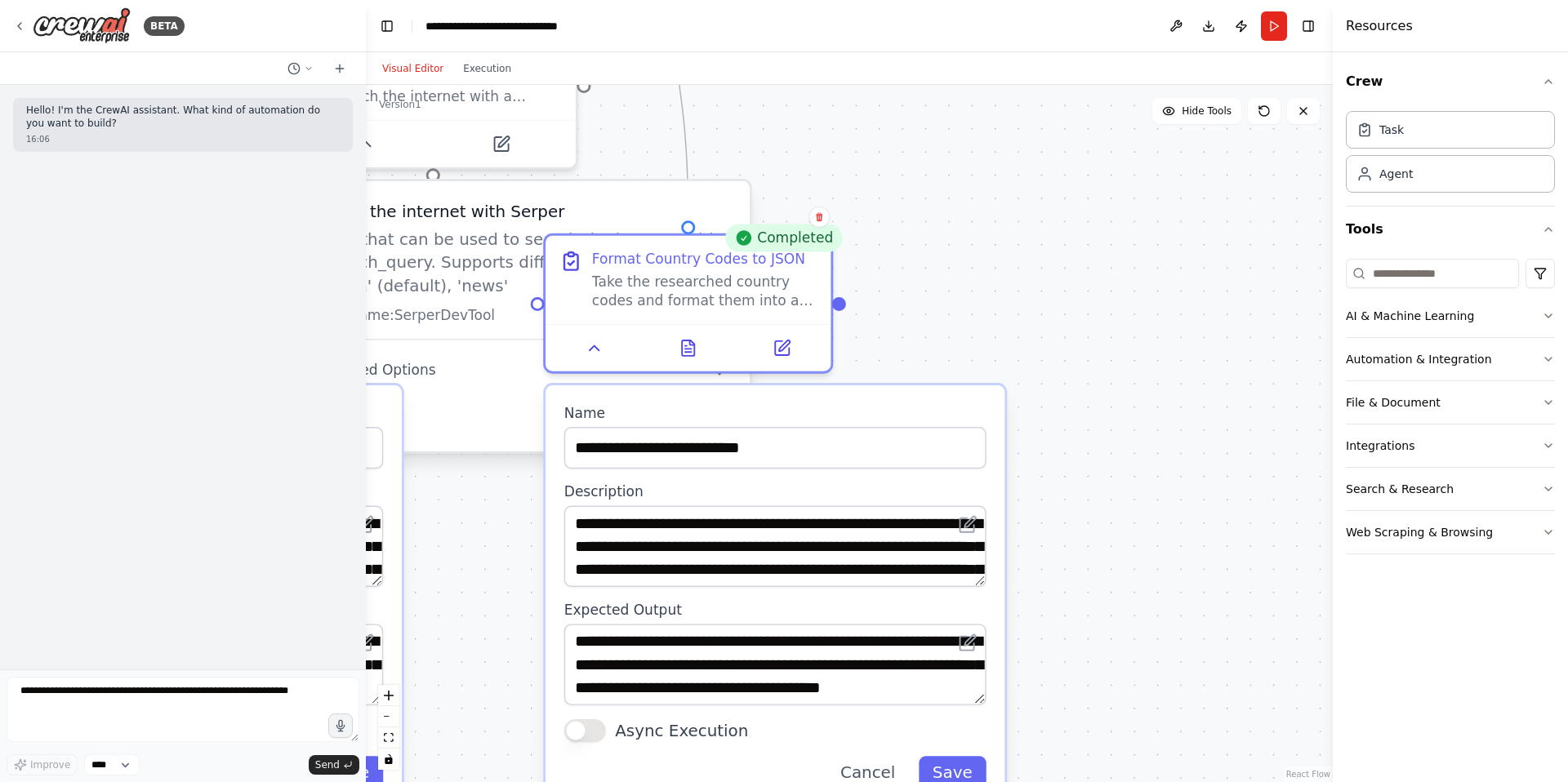
drag, startPoint x: 982, startPoint y: 392, endPoint x: 1015, endPoint y: 281, distance: 115.8
click at [1008, 287] on div ".deletable-edge-delete-btn { width: 20px; height: 20px; border: 0px solid #ffff…" at bounding box center [849, 433] width 967 height 697
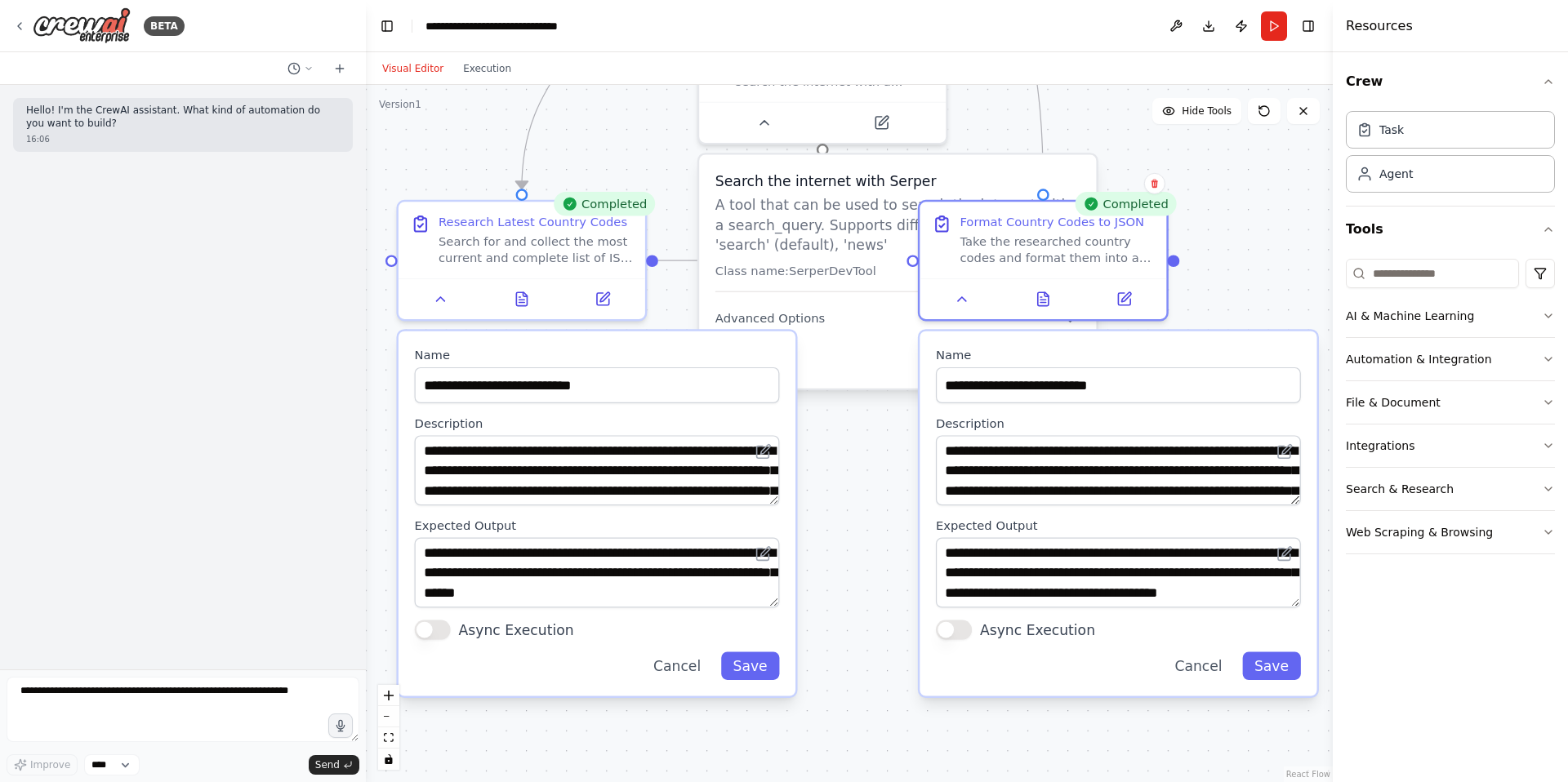
drag, startPoint x: 481, startPoint y: 548, endPoint x: 831, endPoint y: 489, distance: 354.9
click at [831, 489] on div ".deletable-edge-delete-btn { width: 20px; height: 20px; border: 0px solid #ffff…" at bounding box center [849, 433] width 967 height 697
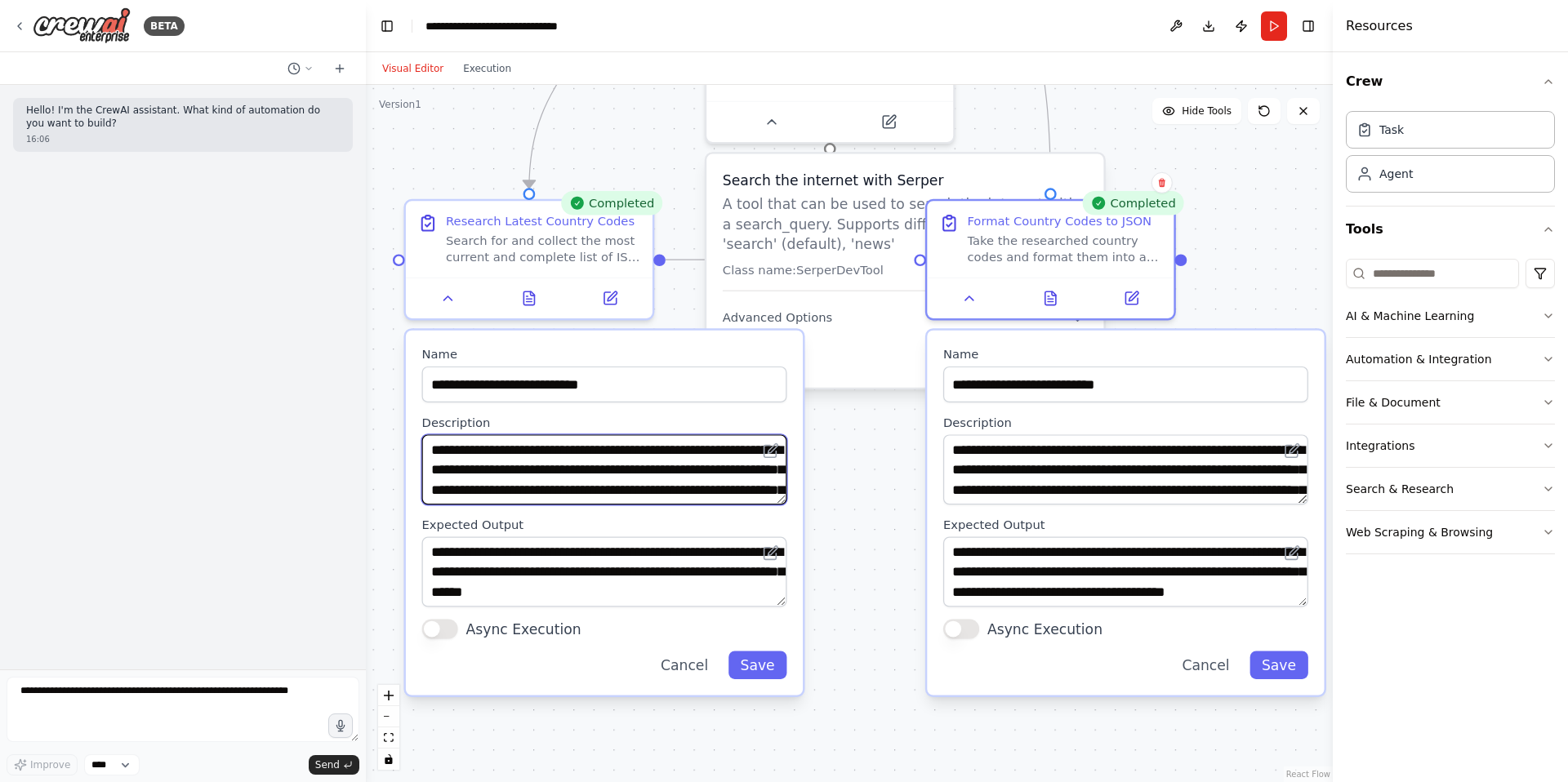
click at [565, 473] on textarea "**********" at bounding box center [604, 470] width 365 height 70
drag, startPoint x: 442, startPoint y: 450, endPoint x: 621, endPoint y: 471, distance: 180.2
click at [621, 471] on textarea "**********" at bounding box center [604, 470] width 365 height 70
click at [540, 461] on textarea "**********" at bounding box center [604, 470] width 365 height 70
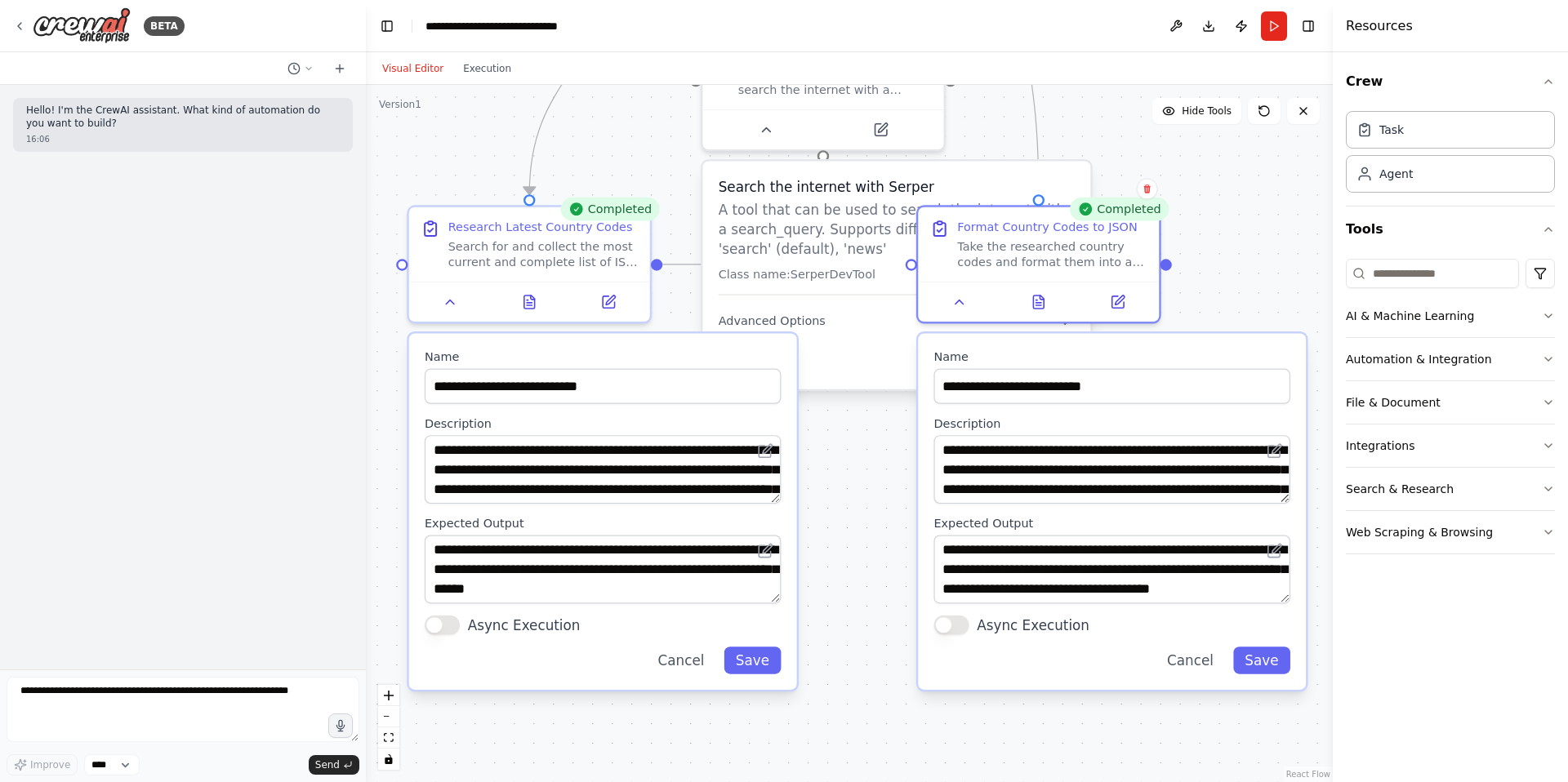
click at [1235, 274] on div ".deletable-edge-delete-btn { width: 20px; height: 20px; border: 0px solid #ffff…" at bounding box center [849, 433] width 967 height 697
click at [959, 303] on icon at bounding box center [959, 298] width 16 height 16
click at [955, 307] on button at bounding box center [959, 298] width 67 height 23
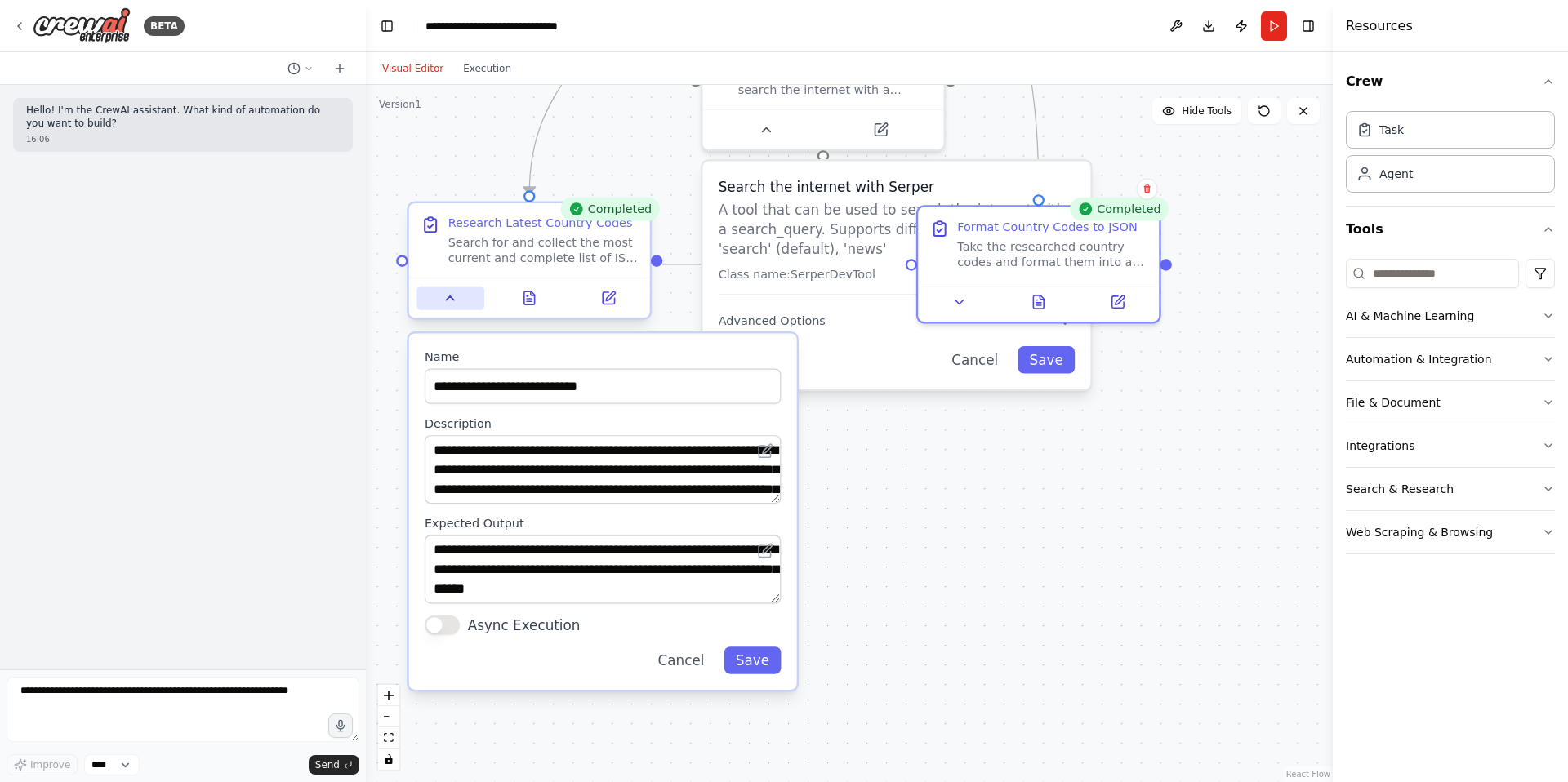
click at [454, 304] on icon at bounding box center [450, 298] width 16 height 16
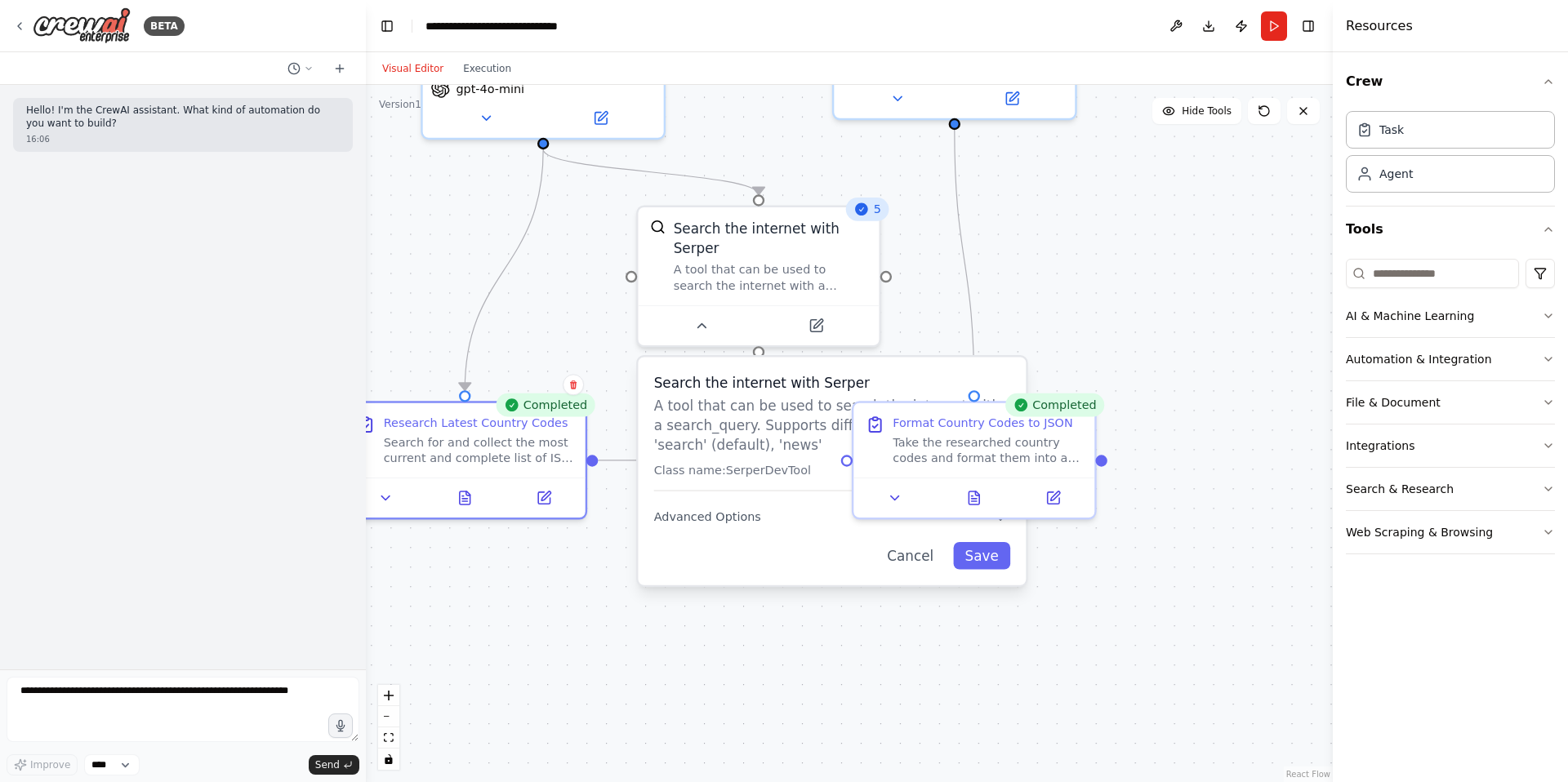
drag, startPoint x: 826, startPoint y: 481, endPoint x: 760, endPoint y: 675, distance: 204.9
click at [761, 676] on div ".deletable-edge-delete-btn { width: 20px; height: 20px; border: 0px solid #ffff…" at bounding box center [849, 433] width 967 height 697
click at [707, 328] on button at bounding box center [701, 321] width 111 height 23
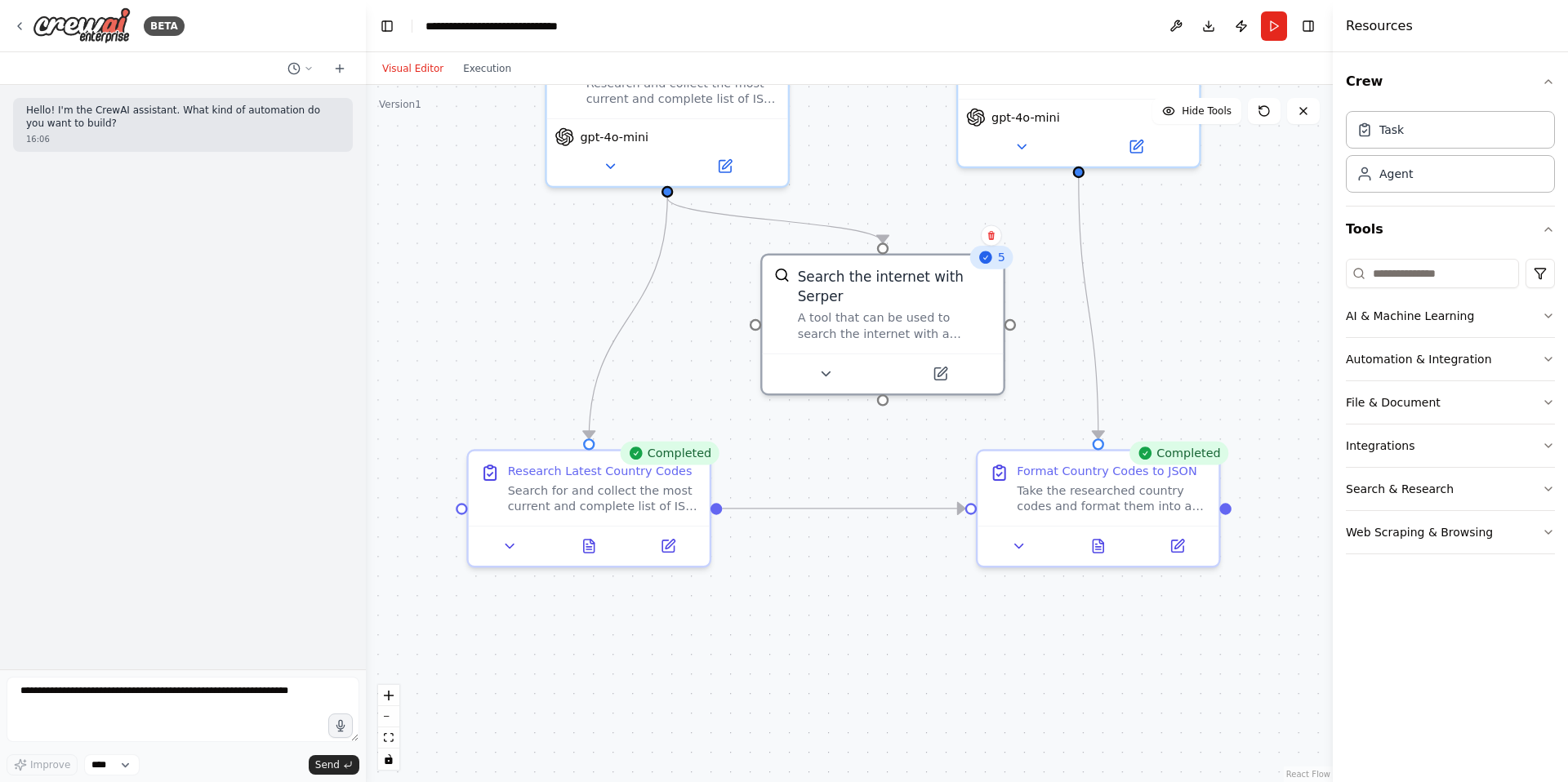
drag, startPoint x: 689, startPoint y: 435, endPoint x: 809, endPoint y: 485, distance: 130.0
click at [809, 487] on div ".deletable-edge-delete-btn { width: 20px; height: 20px; border: 0px solid #ffff…" at bounding box center [849, 433] width 967 height 697
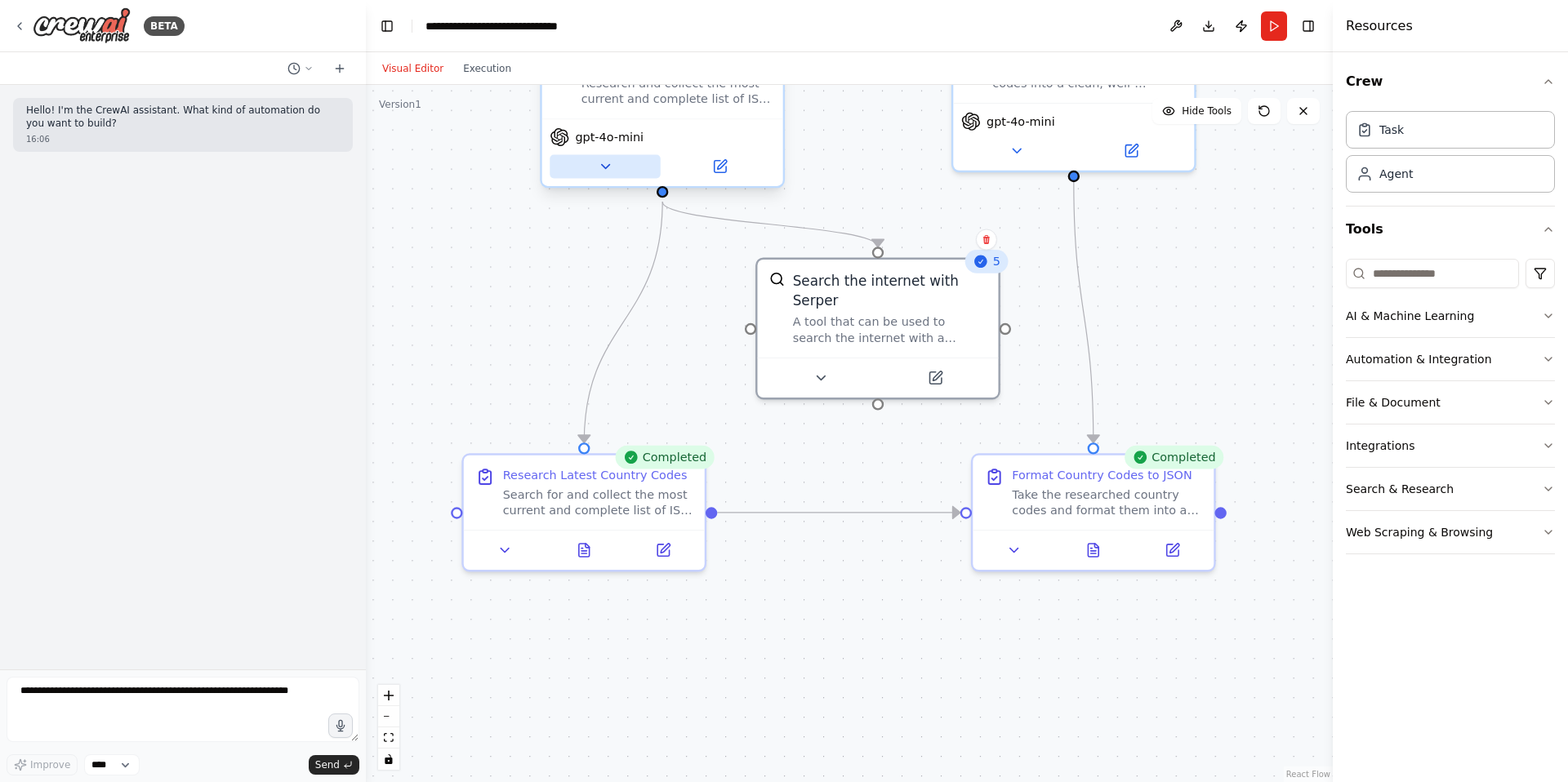
click at [607, 175] on button at bounding box center [605, 167] width 111 height 23
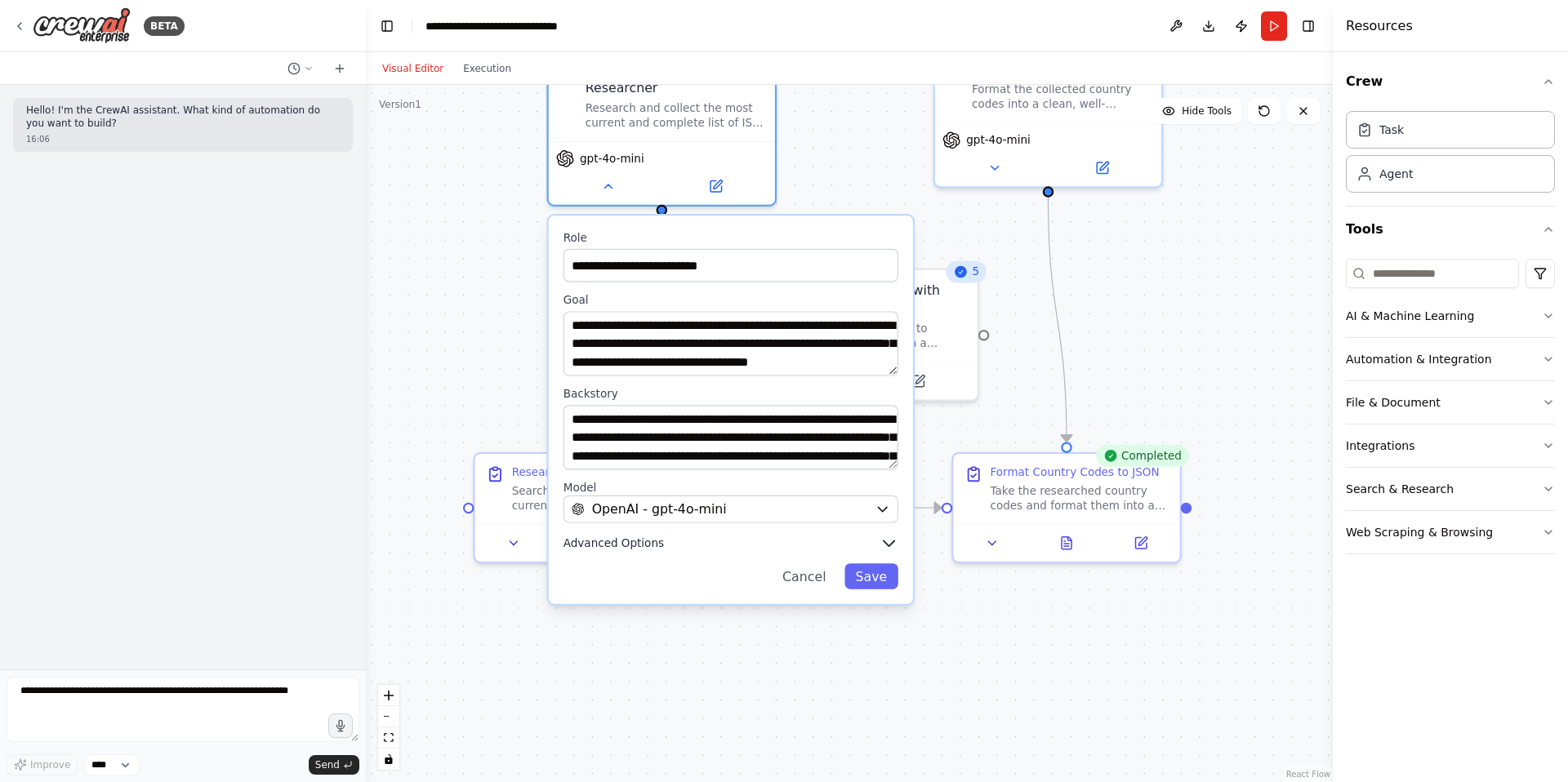
click at [623, 539] on span "Advanced Options" at bounding box center [614, 543] width 101 height 15
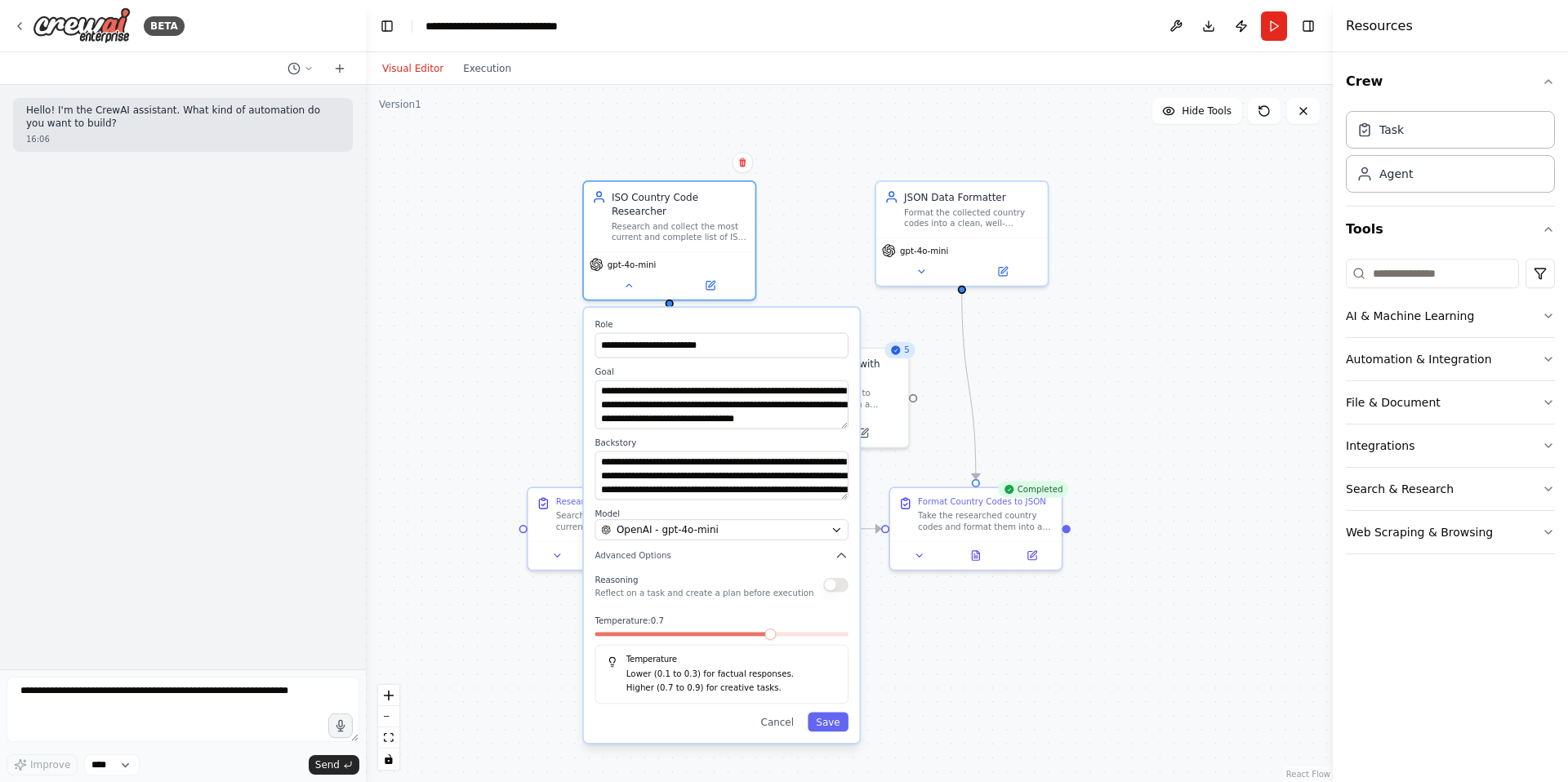
click at [624, 564] on div "**********" at bounding box center [722, 525] width 276 height 435
click at [636, 557] on span "Advanced Options" at bounding box center [632, 556] width 76 height 12
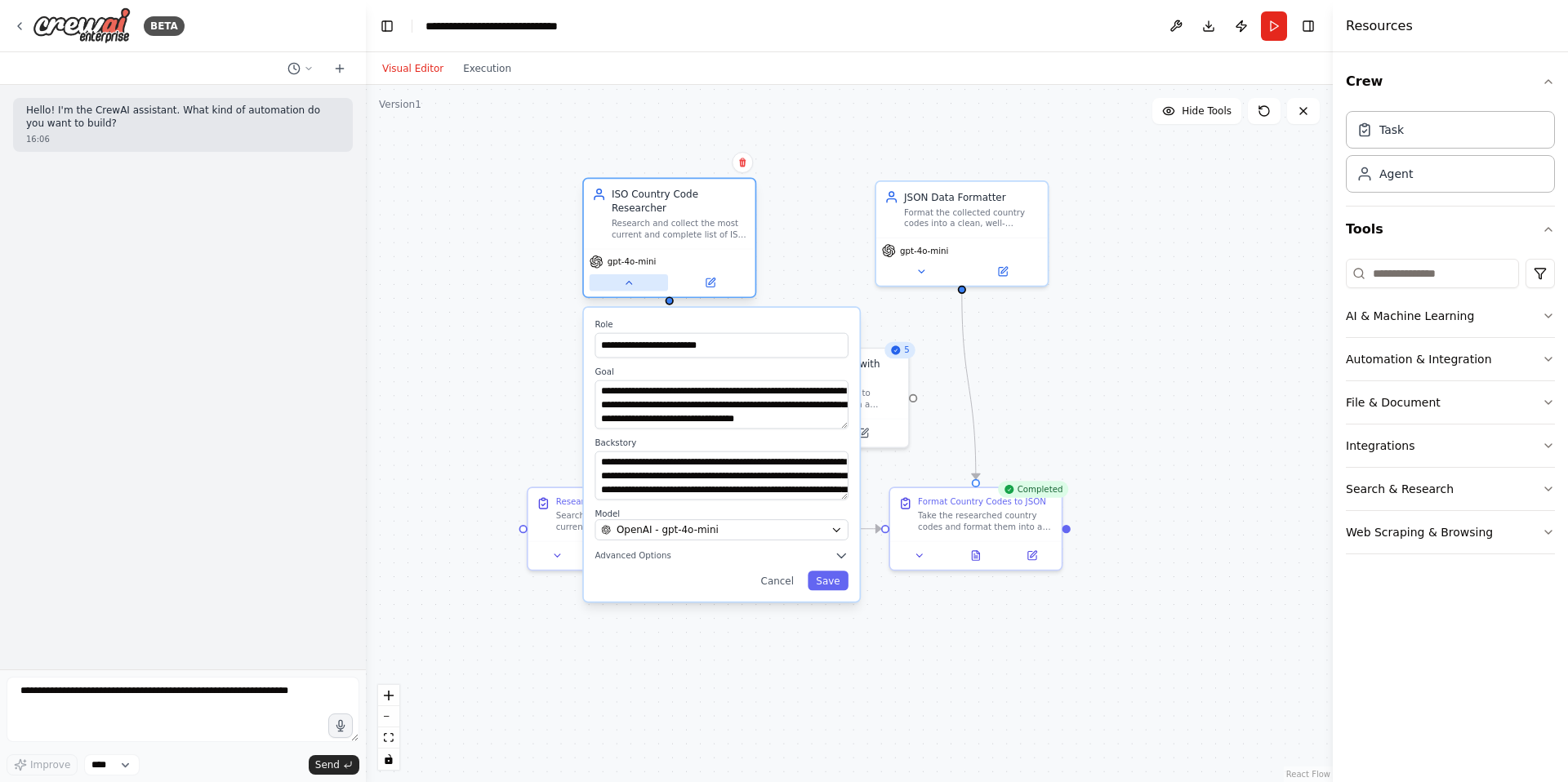
click at [625, 284] on icon at bounding box center [628, 283] width 6 height 2
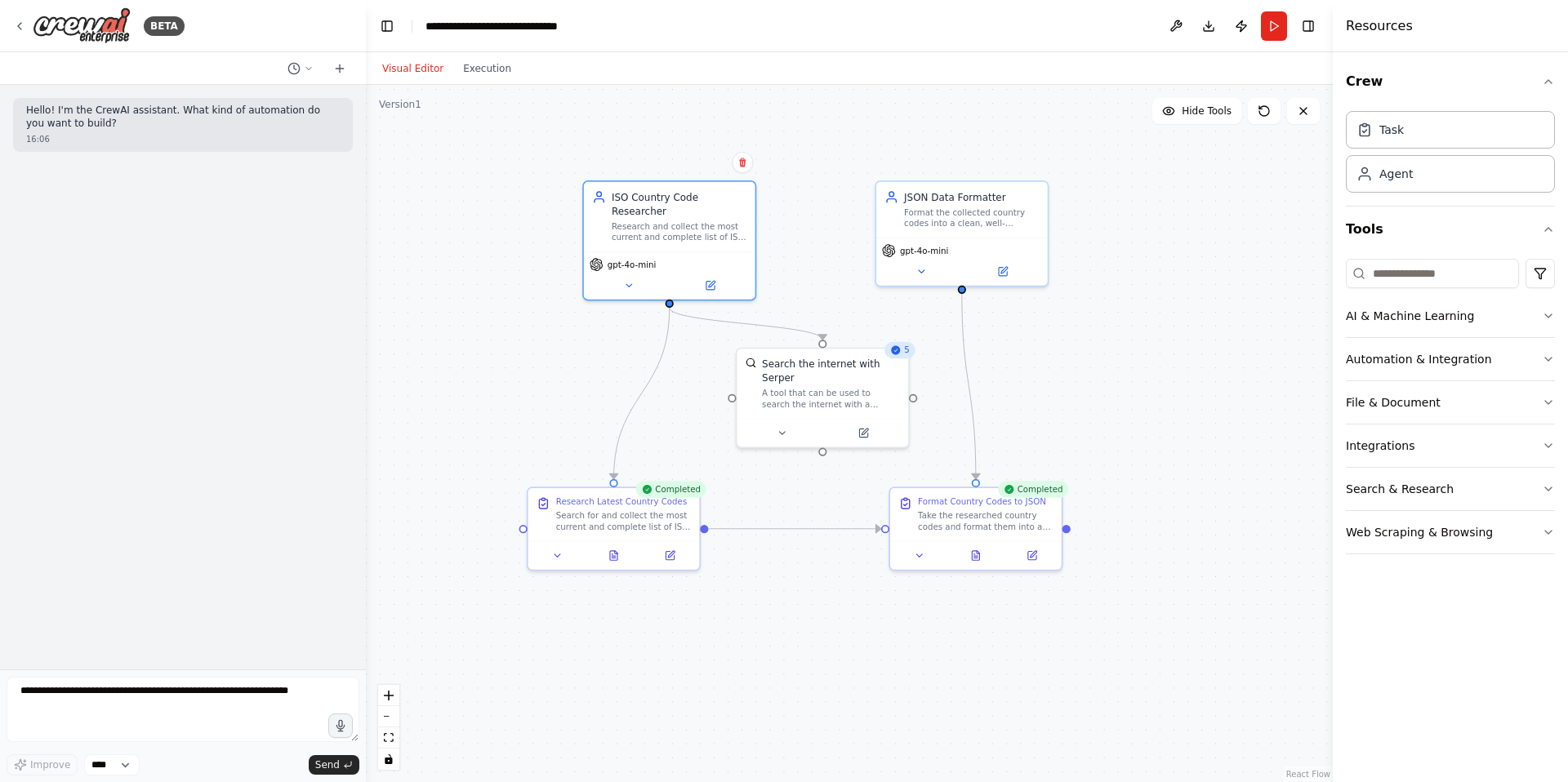
click at [1035, 351] on div ".deletable-edge-delete-btn { width: 20px; height: 20px; border: 0px solid #ffff…" at bounding box center [849, 433] width 967 height 697
click at [900, 357] on div "5" at bounding box center [900, 351] width 30 height 17
click at [895, 360] on div "Search the internet with Serper" at bounding box center [831, 367] width 138 height 27
click at [1072, 379] on div ".deletable-edge-delete-btn { width: 20px; height: 20px; border: 0px solid #ffff…" at bounding box center [849, 433] width 967 height 697
click at [899, 356] on div "5" at bounding box center [900, 351] width 30 height 17
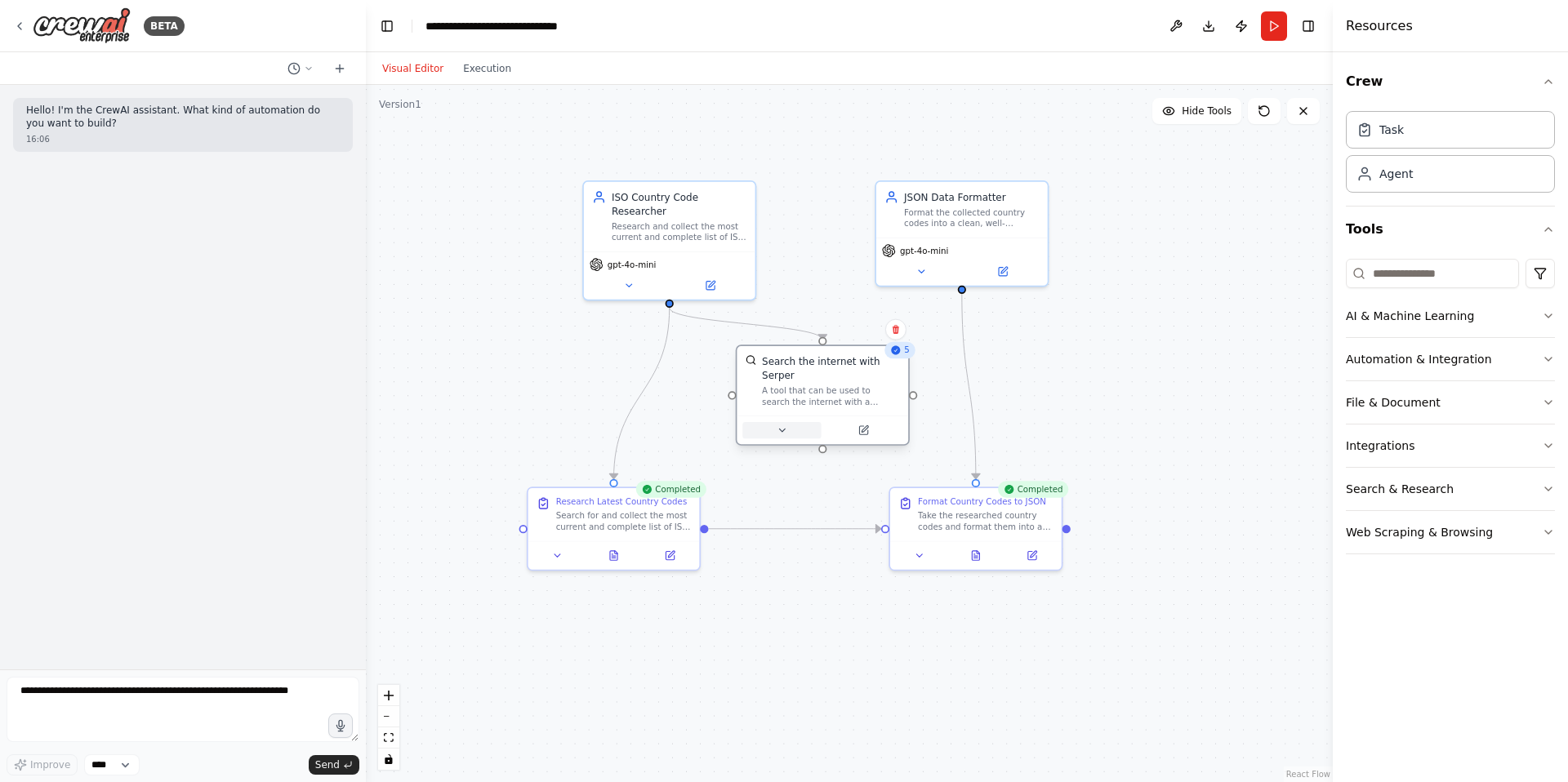
click at [786, 425] on icon at bounding box center [782, 430] width 12 height 12
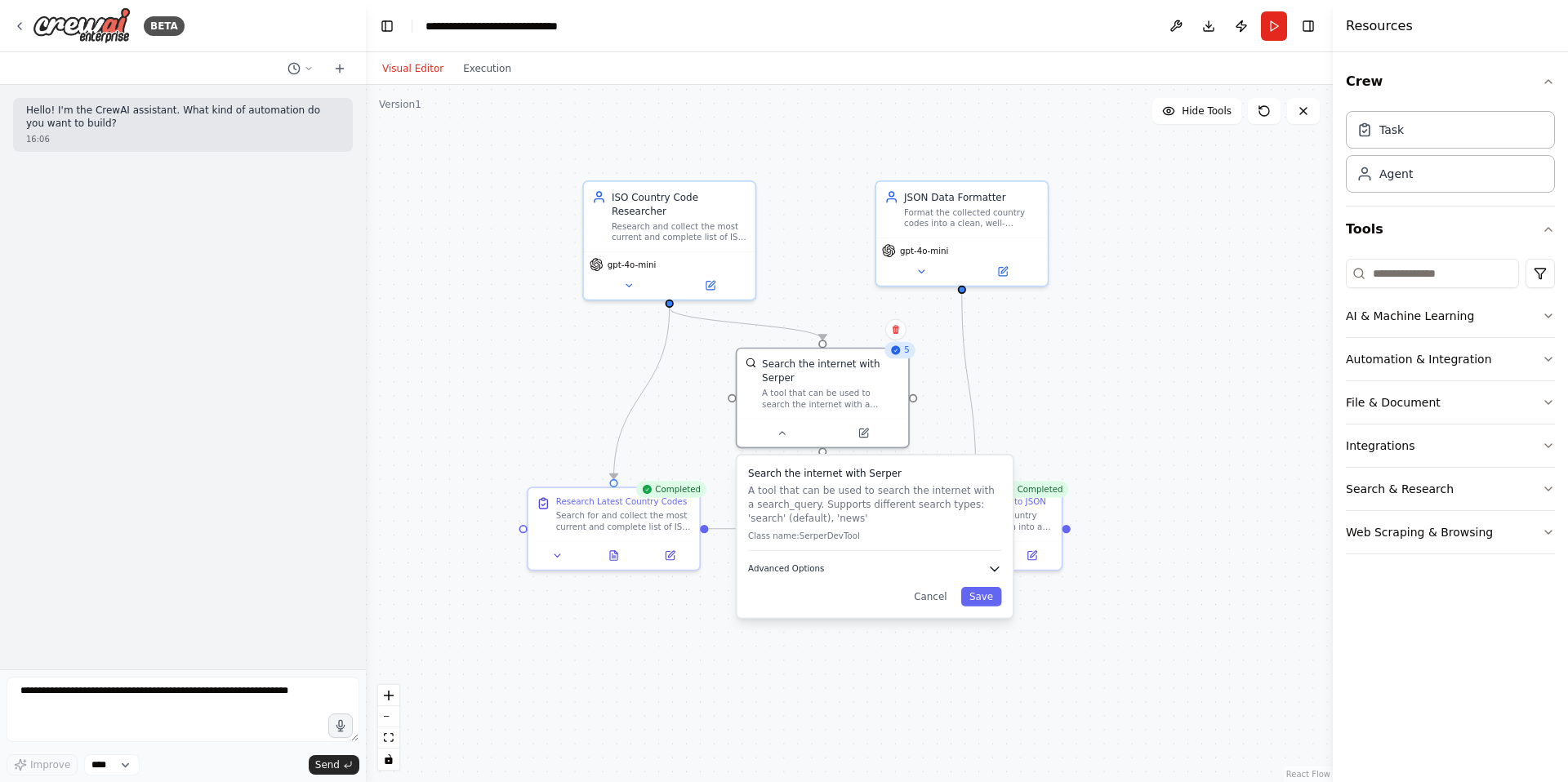
click at [805, 574] on button "Advanced Options" at bounding box center [875, 568] width 253 height 14
click at [781, 445] on div "5 Search the internet with Serper A tool that can be used to search the interne…" at bounding box center [822, 398] width 174 height 101
click at [778, 430] on icon at bounding box center [782, 430] width 12 height 12
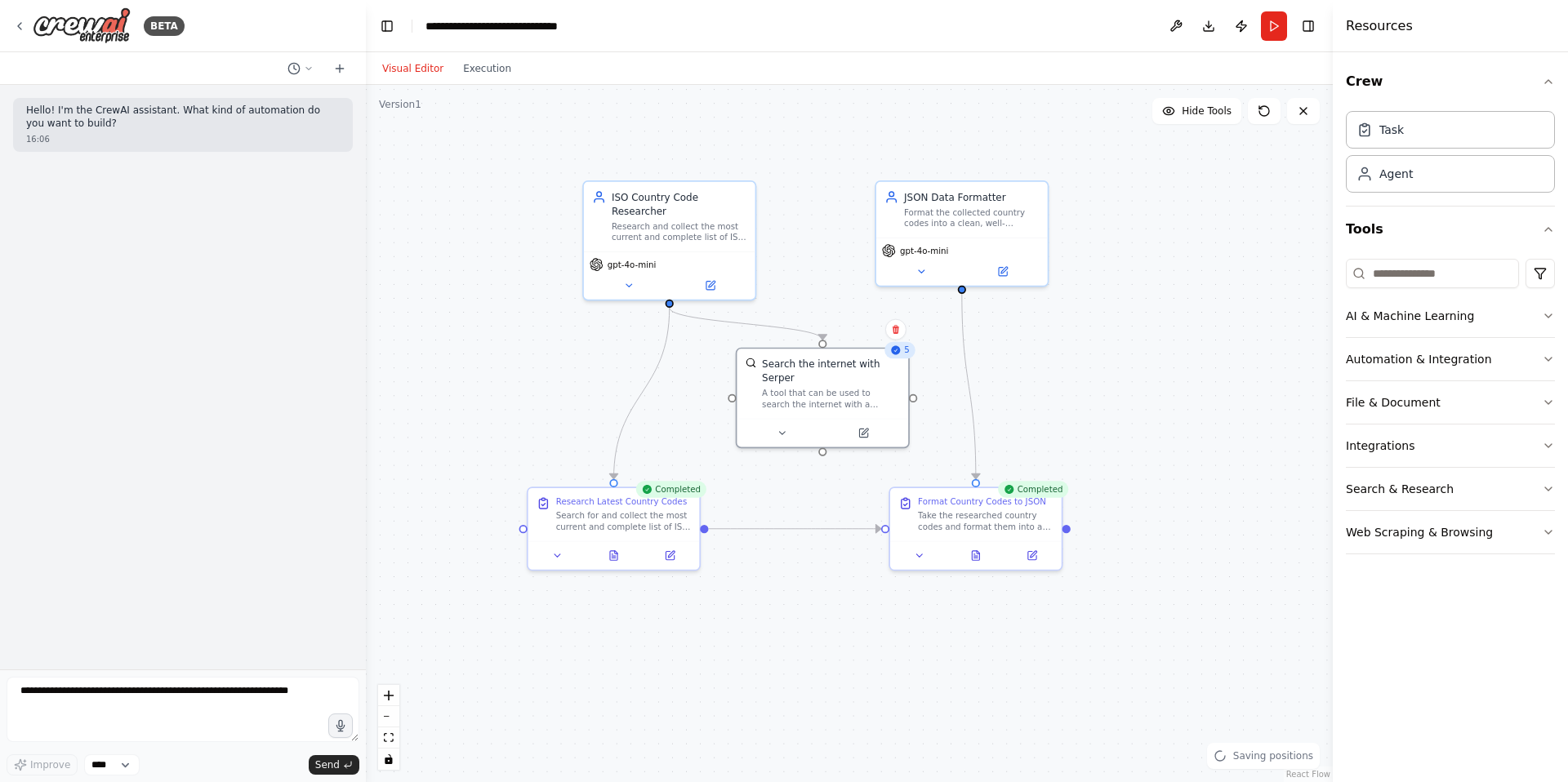
click at [1107, 398] on div ".deletable-edge-delete-btn { width: 20px; height: 20px; border: 0px solid #ffff…" at bounding box center [849, 433] width 967 height 697
drag, startPoint x: 722, startPoint y: 326, endPoint x: 713, endPoint y: 361, distance: 36.1
click at [713, 361] on div ".deletable-edge-delete-btn { width: 20px; height: 20px; border: 0px solid #ffff…" at bounding box center [849, 433] width 967 height 697
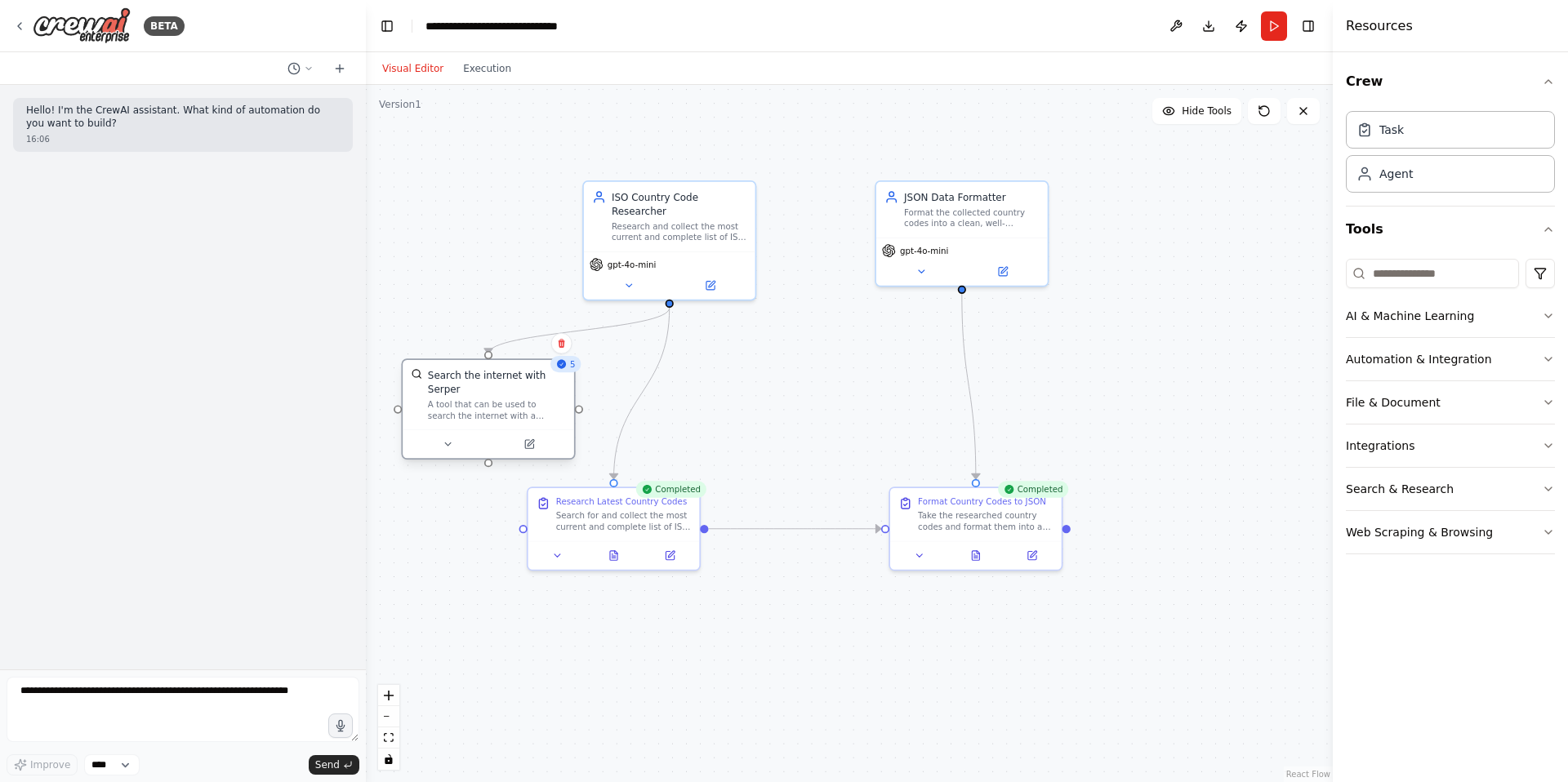
drag, startPoint x: 812, startPoint y: 386, endPoint x: 480, endPoint y: 396, distance: 332.2
click at [480, 396] on div "Search the internet with Serper A tool that can be used to search the internet …" at bounding box center [497, 395] width 138 height 53
click at [663, 547] on button at bounding box center [670, 553] width 48 height 17
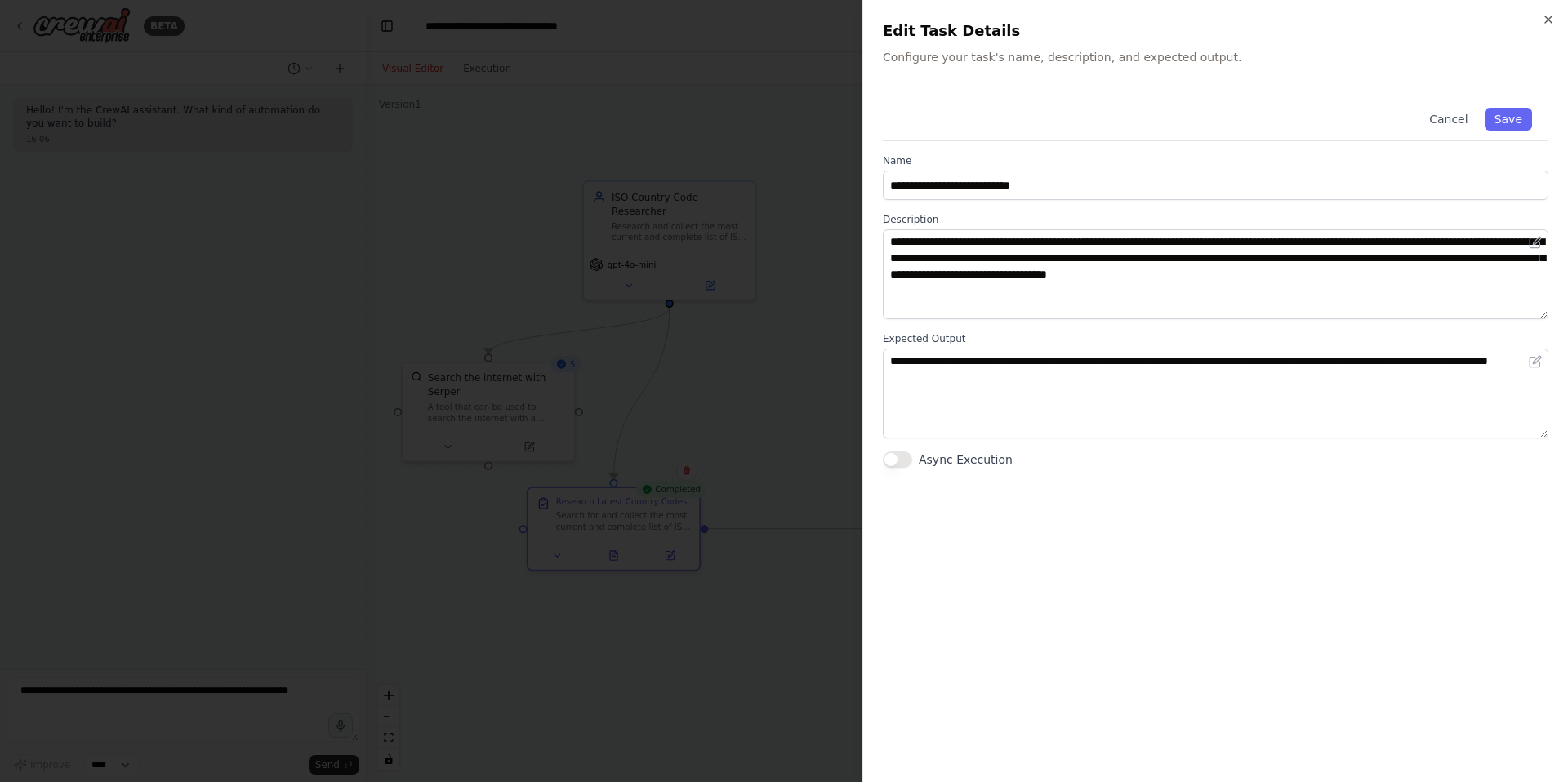
click at [752, 428] on div at bounding box center [784, 391] width 1568 height 782
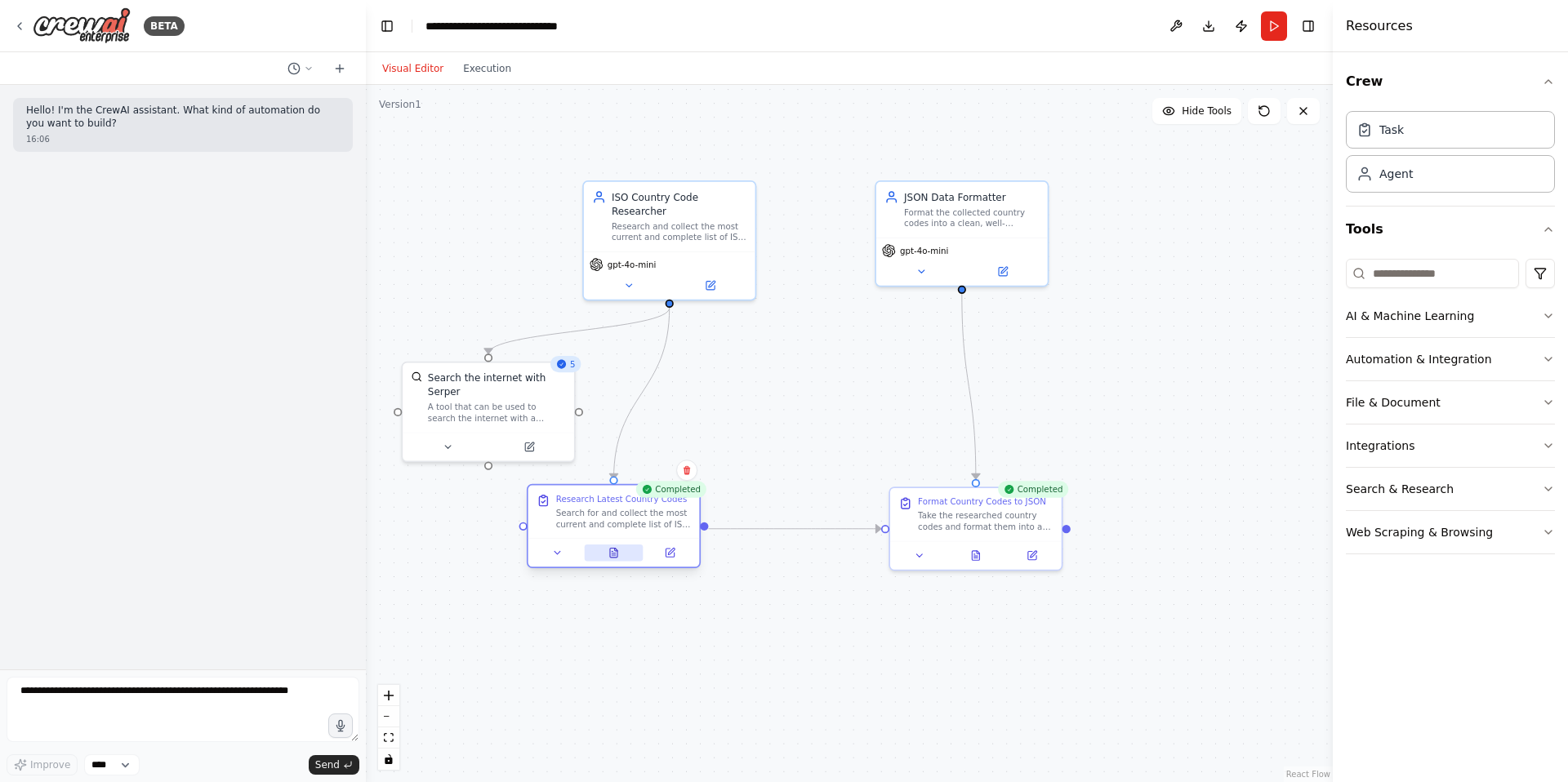
click at [613, 553] on icon at bounding box center [614, 552] width 7 height 9
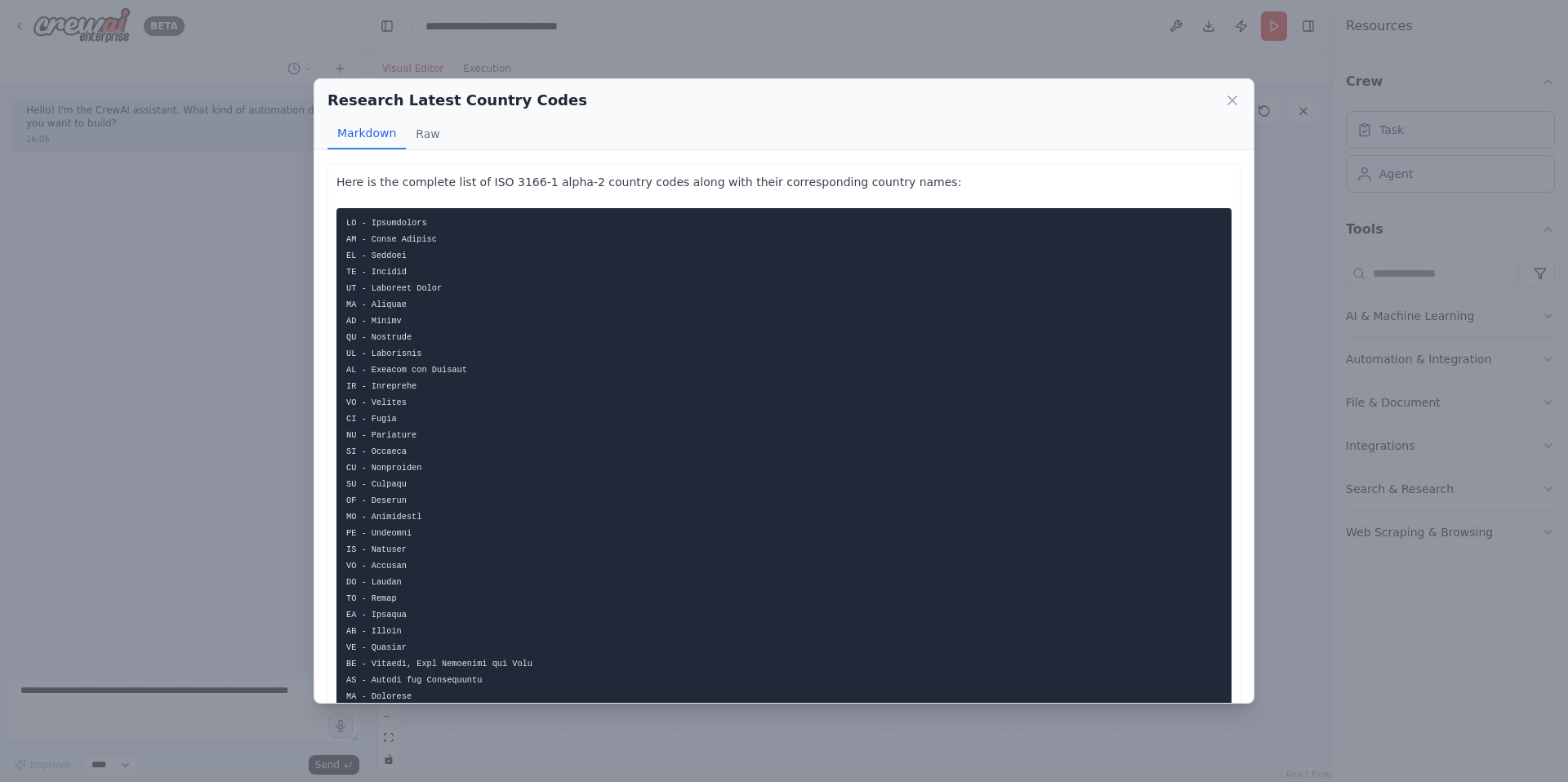
click at [425, 144] on button "Raw" at bounding box center [427, 133] width 43 height 31
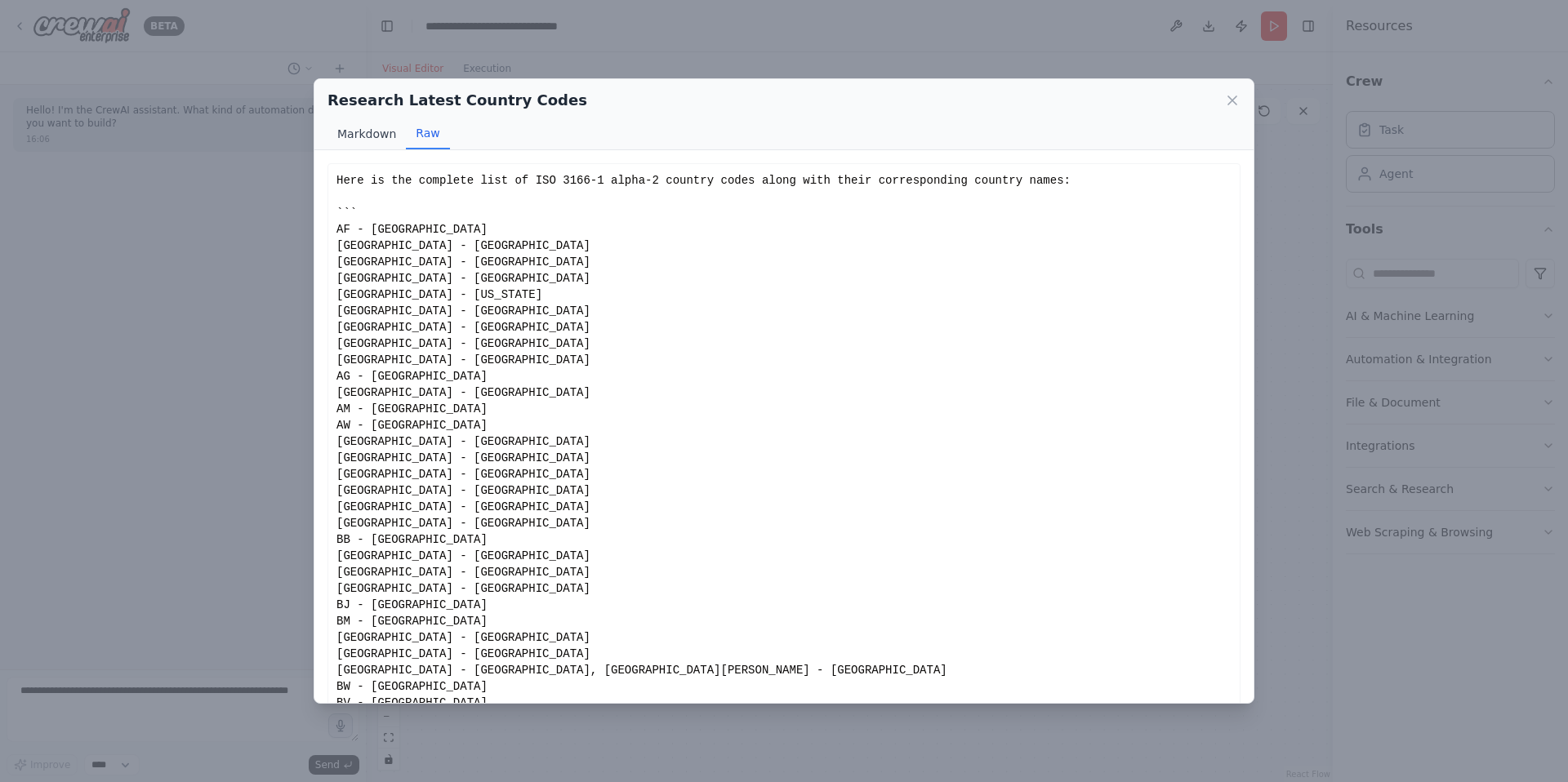
click at [382, 133] on button "Markdown" at bounding box center [367, 133] width 78 height 31
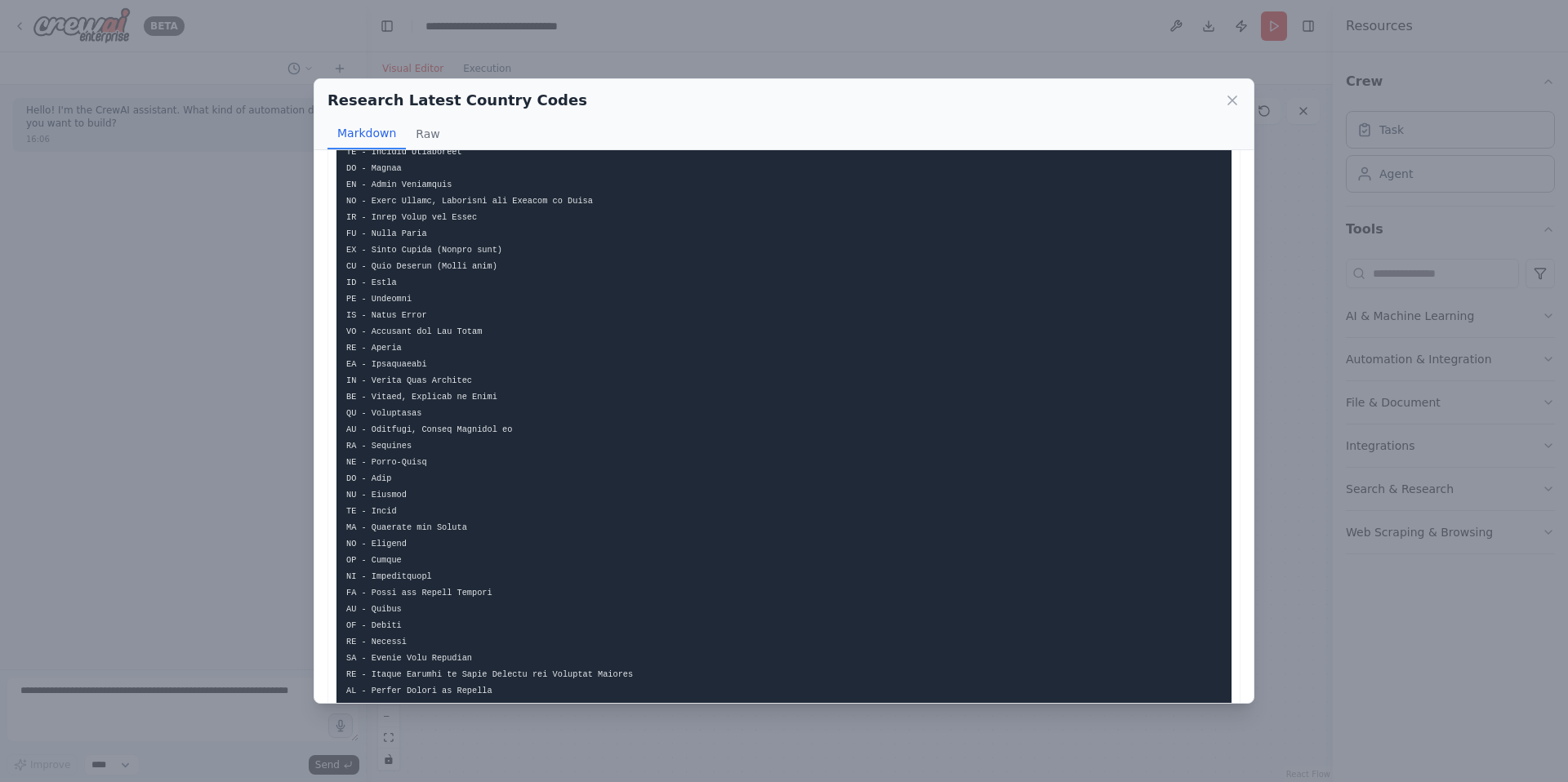
scroll to position [3265, 0]
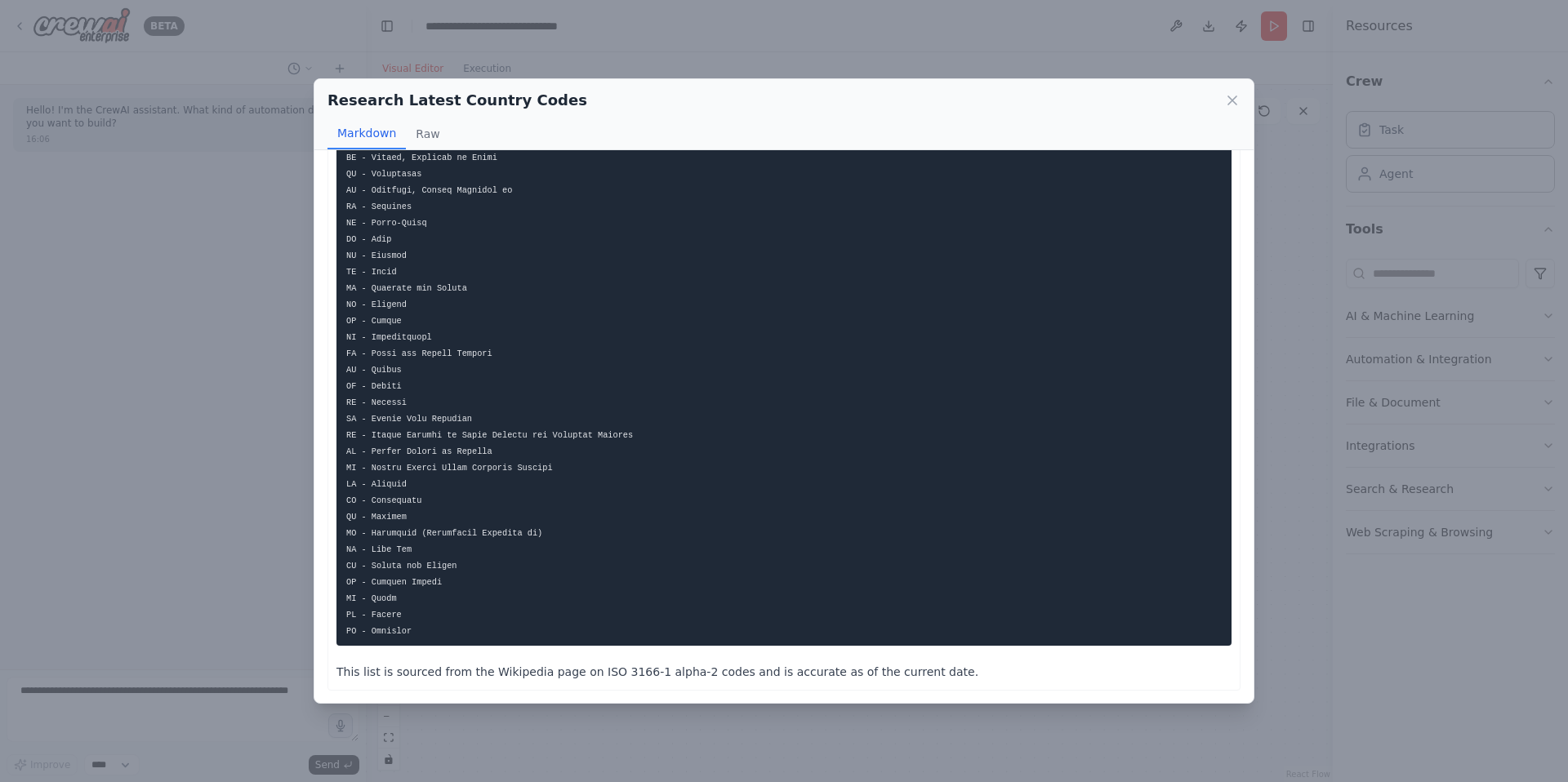
click at [713, 720] on div "Research Latest Country Codes Markdown Raw Here is the complete list of ISO 316…" at bounding box center [784, 391] width 1568 height 782
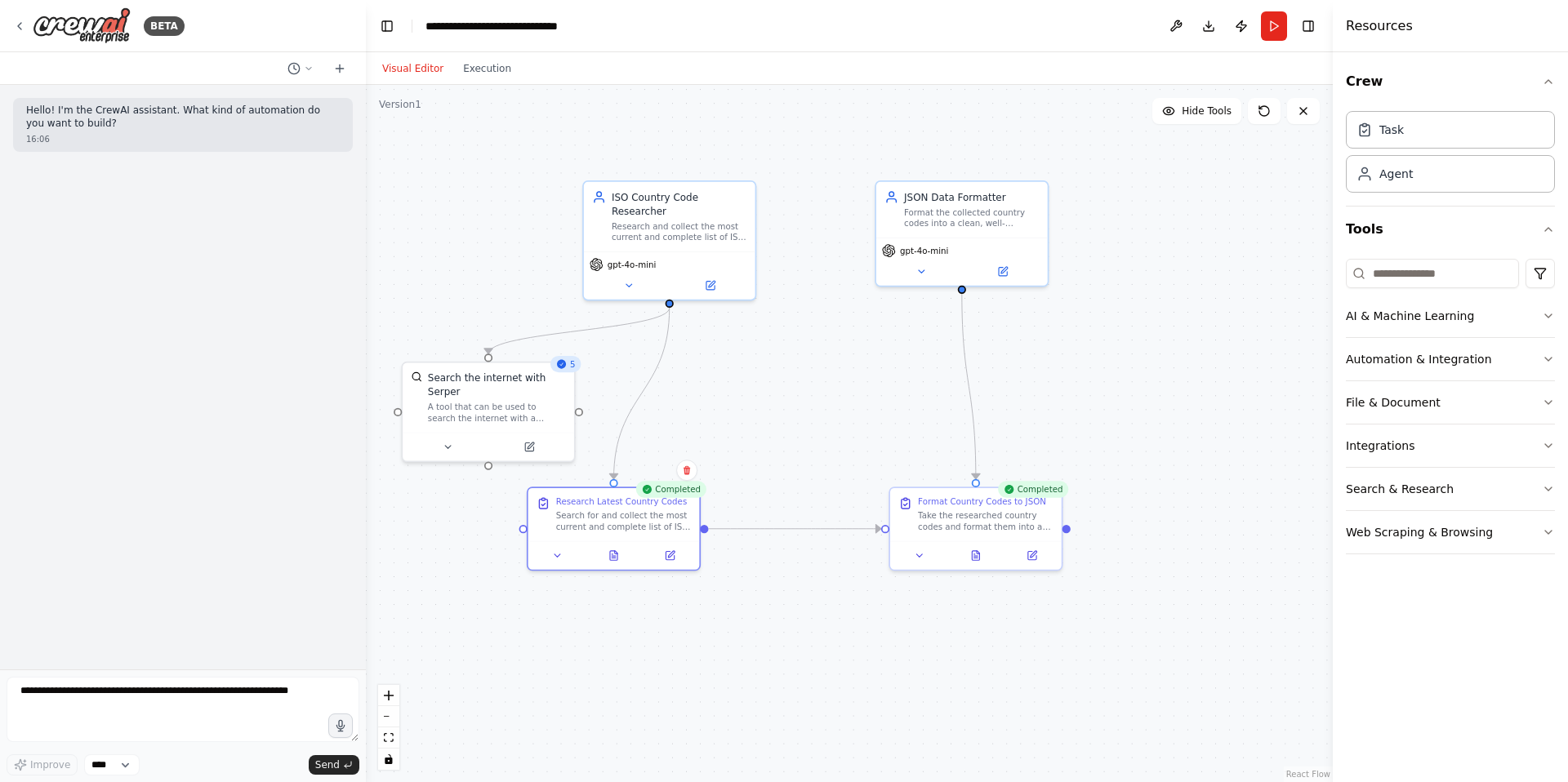
click at [738, 391] on div ".deletable-edge-delete-btn { width: 20px; height: 20px; border: 0px solid #ffff…" at bounding box center [849, 433] width 967 height 697
drag, startPoint x: 639, startPoint y: 529, endPoint x: 658, endPoint y: 541, distance: 22.5
click at [658, 542] on div "Search for and collect the most current and complete list of ISO 3166-1 alpha-2…" at bounding box center [638, 533] width 135 height 22
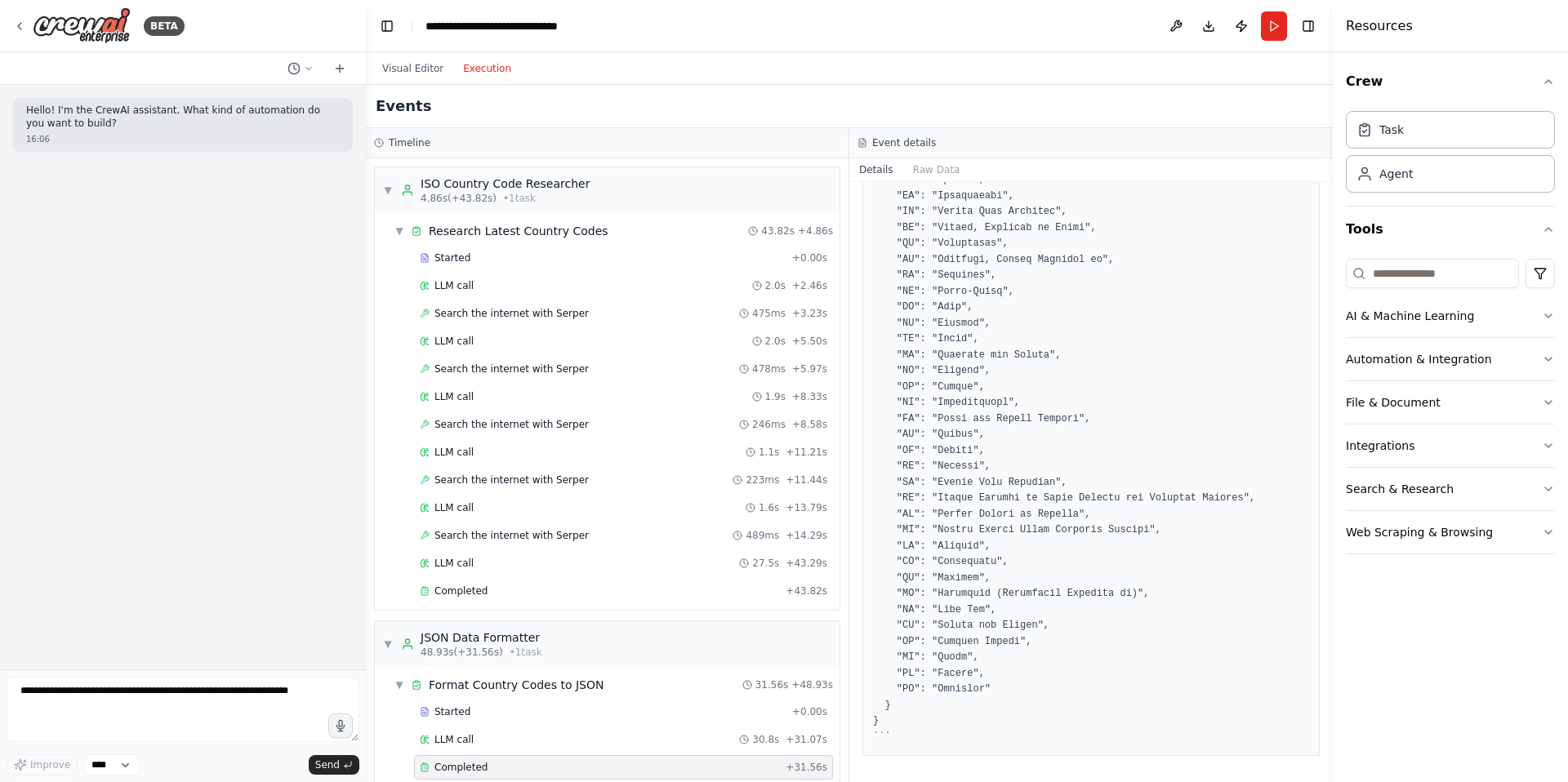
click at [472, 66] on button "Execution" at bounding box center [487, 69] width 68 height 20
click at [390, 189] on span "▼" at bounding box center [388, 190] width 10 height 13
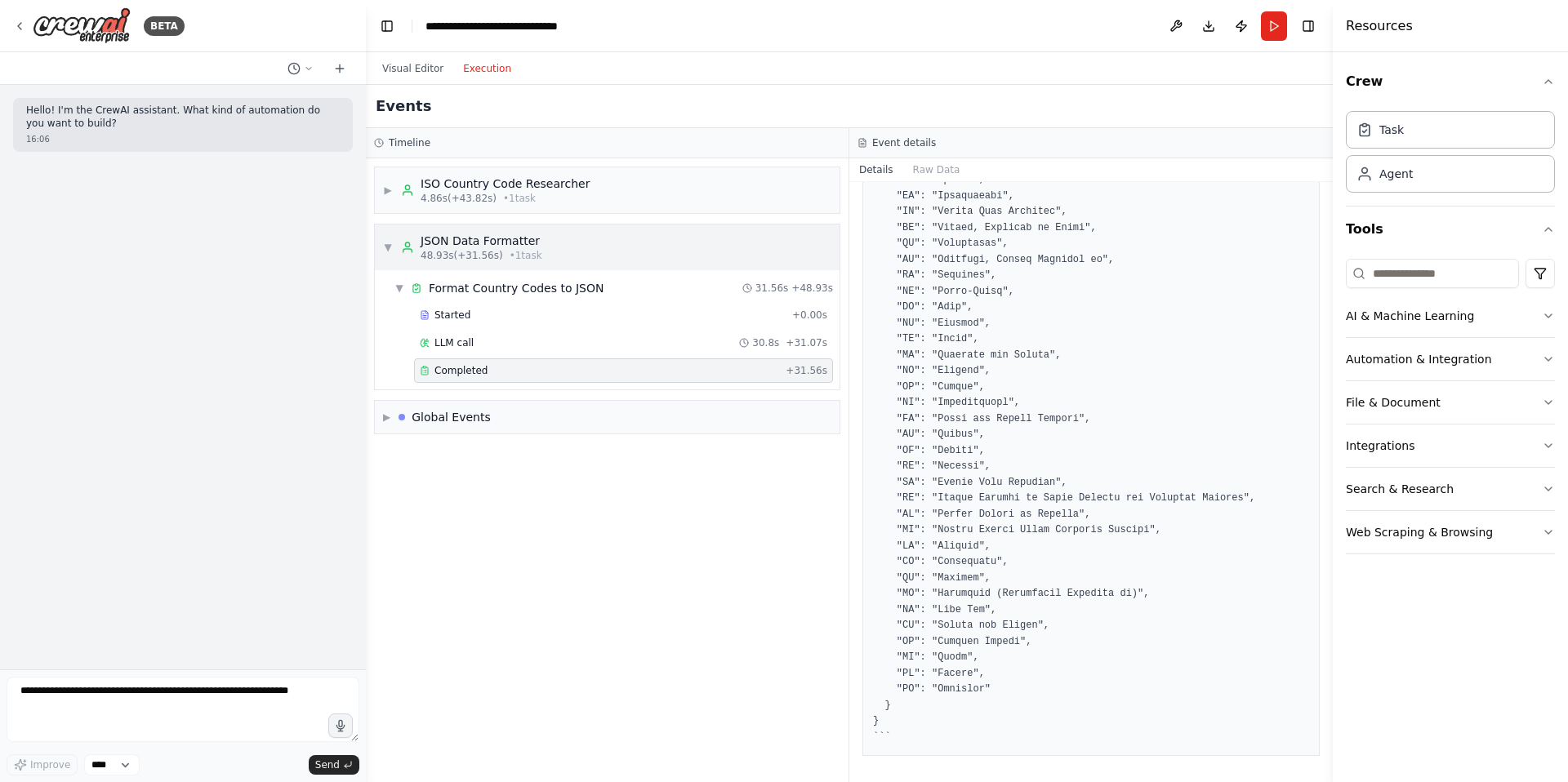
click at [392, 243] on span "▼" at bounding box center [388, 248] width 10 height 13
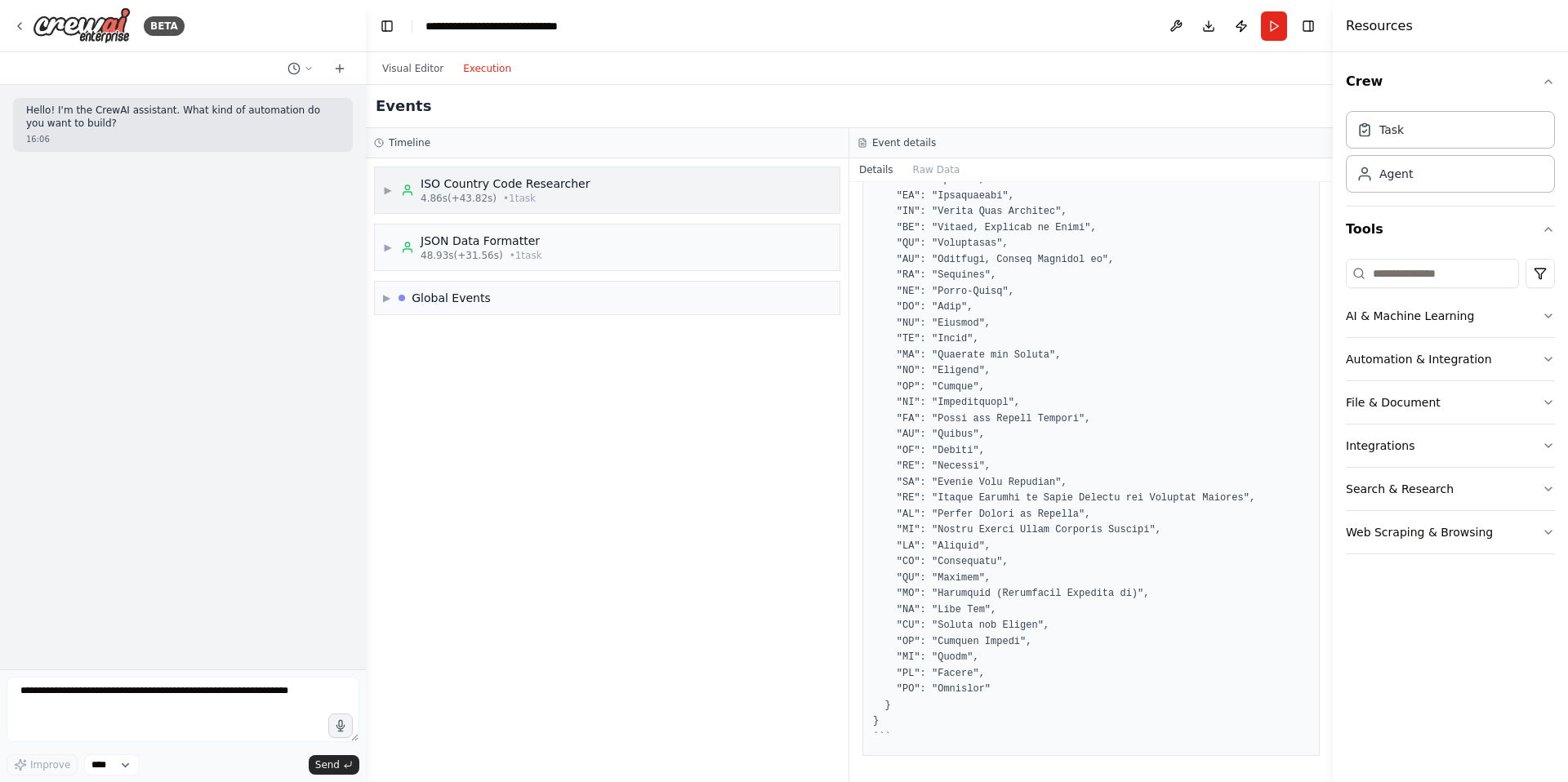
click at [389, 189] on span "▶" at bounding box center [388, 190] width 10 height 13
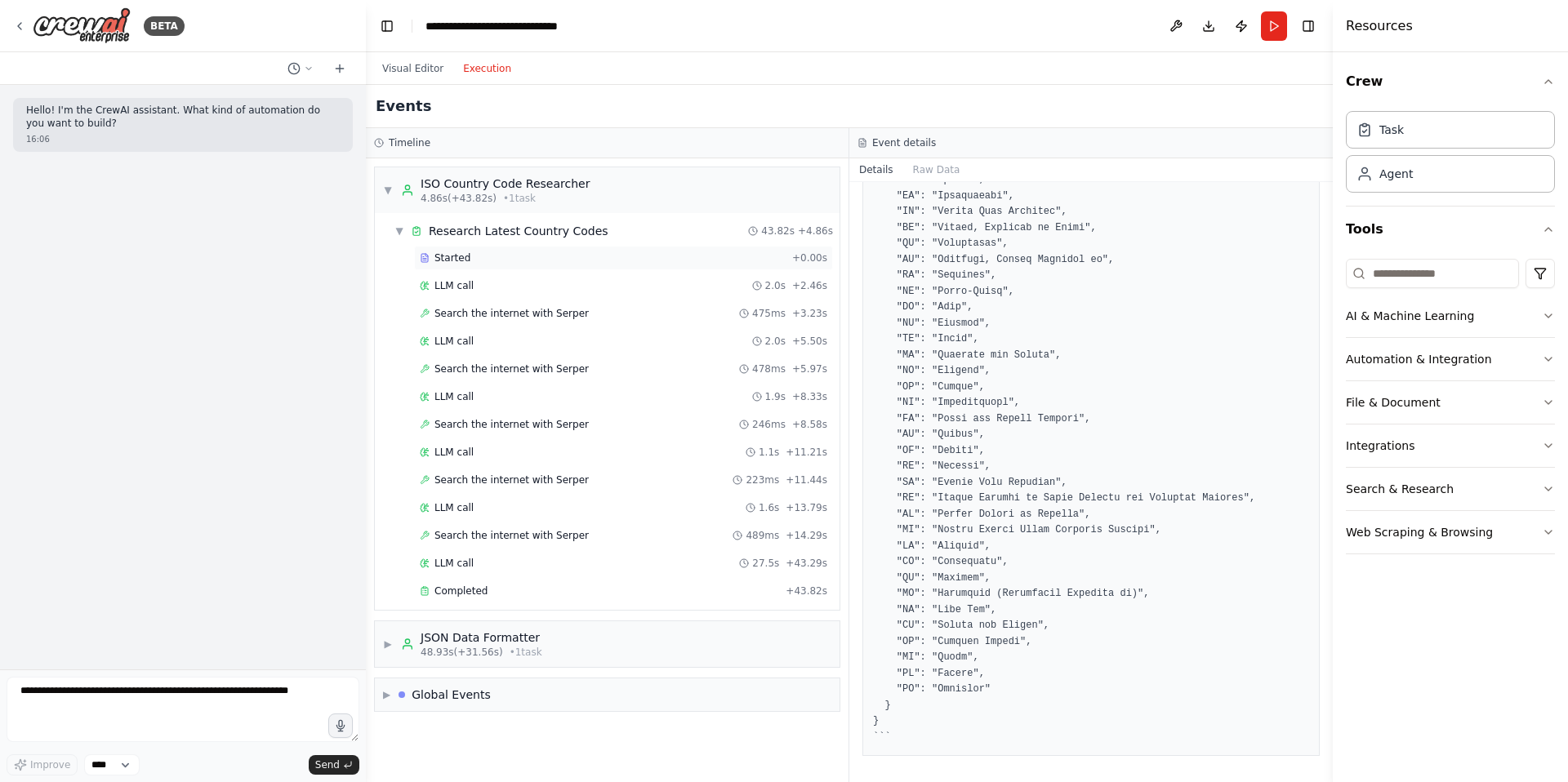
click at [476, 258] on div "Started" at bounding box center [603, 258] width 366 height 13
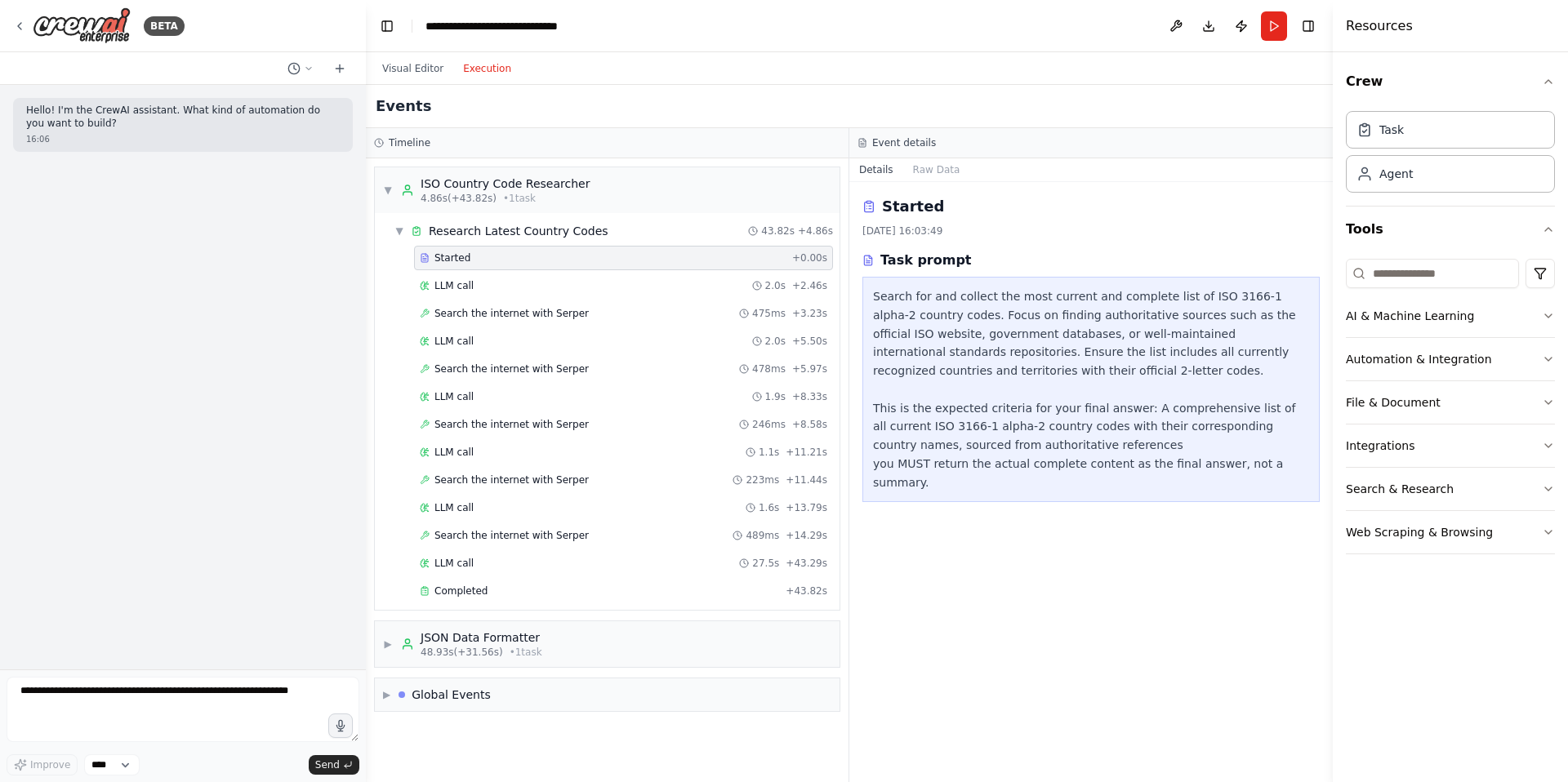
scroll to position [0, 0]
click at [480, 276] on div "LLM call 2.0s + 2.46s" at bounding box center [624, 285] width 419 height 24
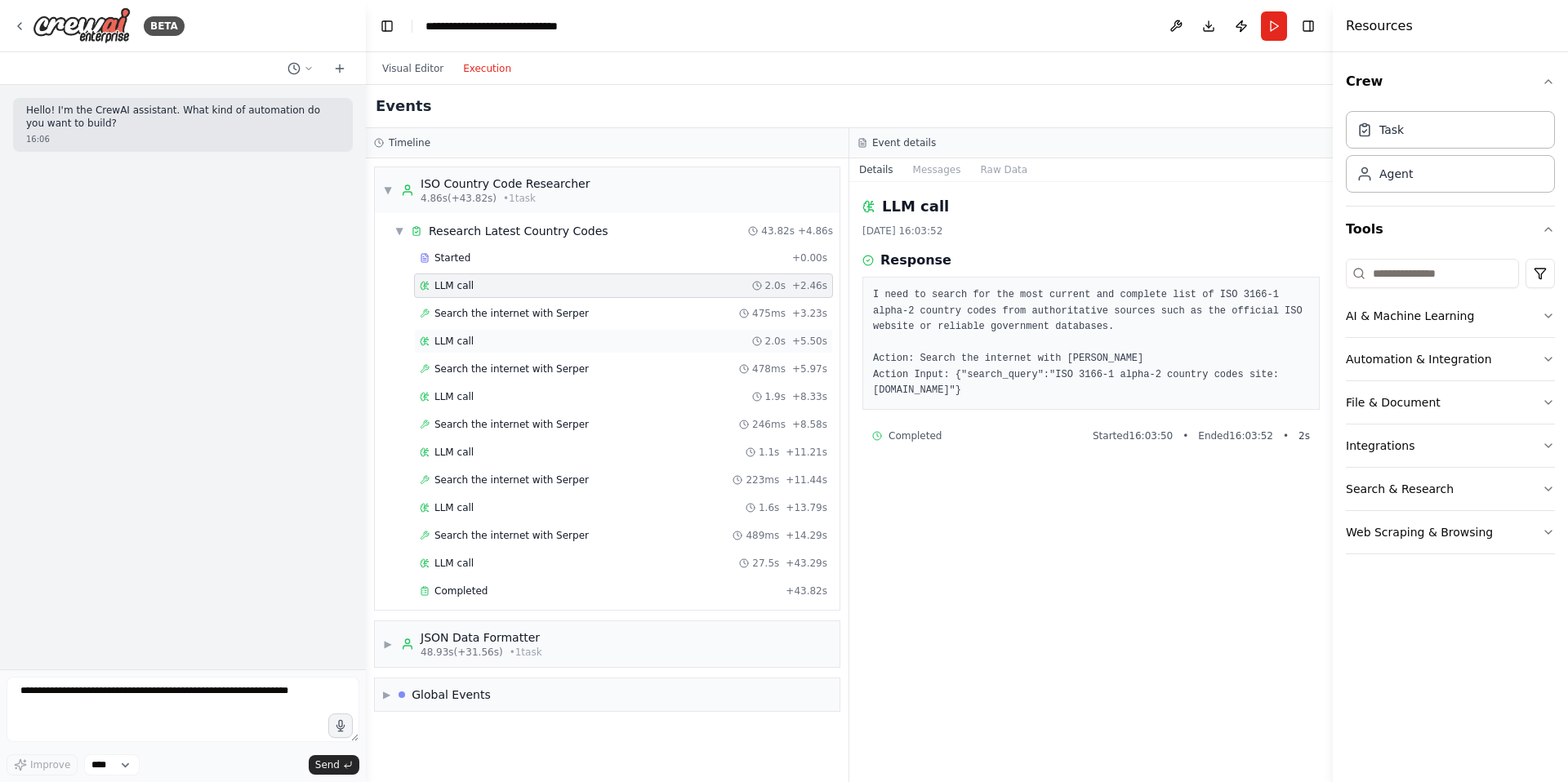
click at [495, 344] on div "LLM call 2.0s + 5.50s" at bounding box center [624, 342] width 407 height 13
click at [974, 371] on pre "Thought: I found a relevant link to the ISO official website that likely contai…" at bounding box center [1091, 343] width 436 height 112
click at [563, 398] on div "LLM call 1.9s + 8.33s" at bounding box center [624, 396] width 407 height 13
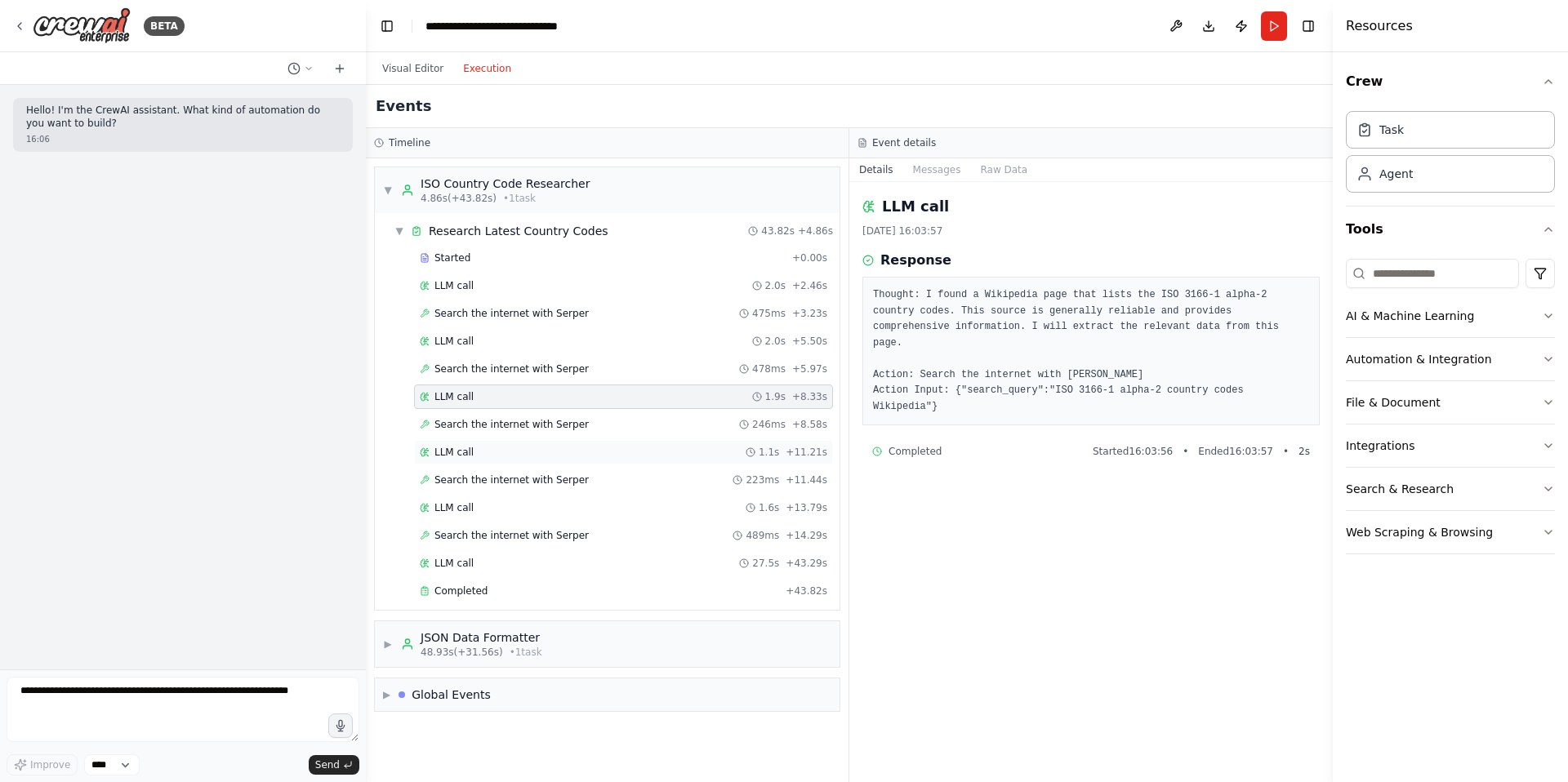
click at [541, 450] on div "LLM call 1.1s + 11.21s" at bounding box center [624, 452] width 407 height 13
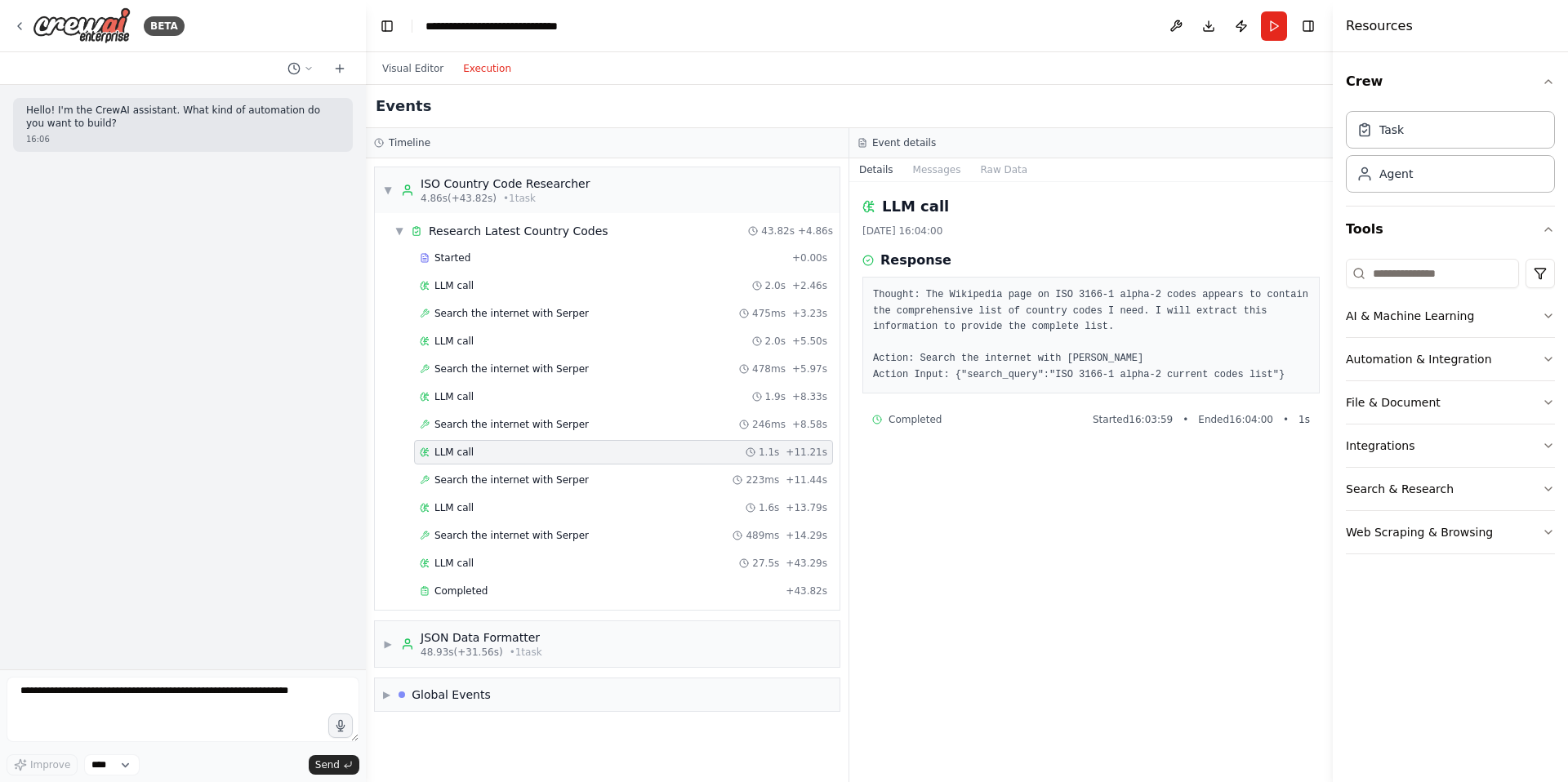
click at [504, 675] on div "▼ ISO Country Code Researcher 4.86s (+43.82s) • 1 task ▼ Research Latest Countr…" at bounding box center [607, 470] width 482 height 623
click at [504, 708] on div "▶ Global Events" at bounding box center [607, 694] width 465 height 32
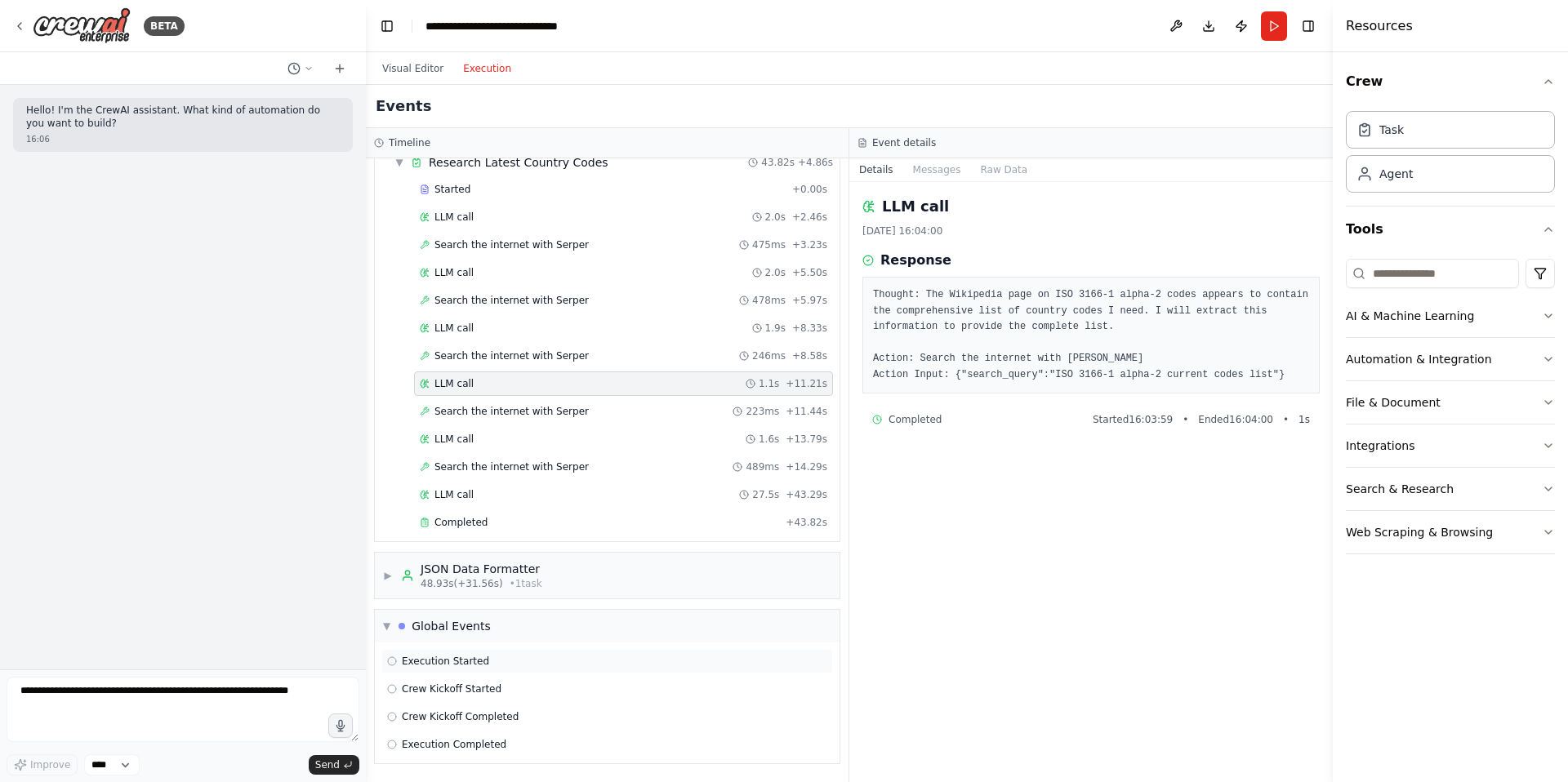
click at [466, 666] on span "Execution Started" at bounding box center [445, 662] width 87 height 13
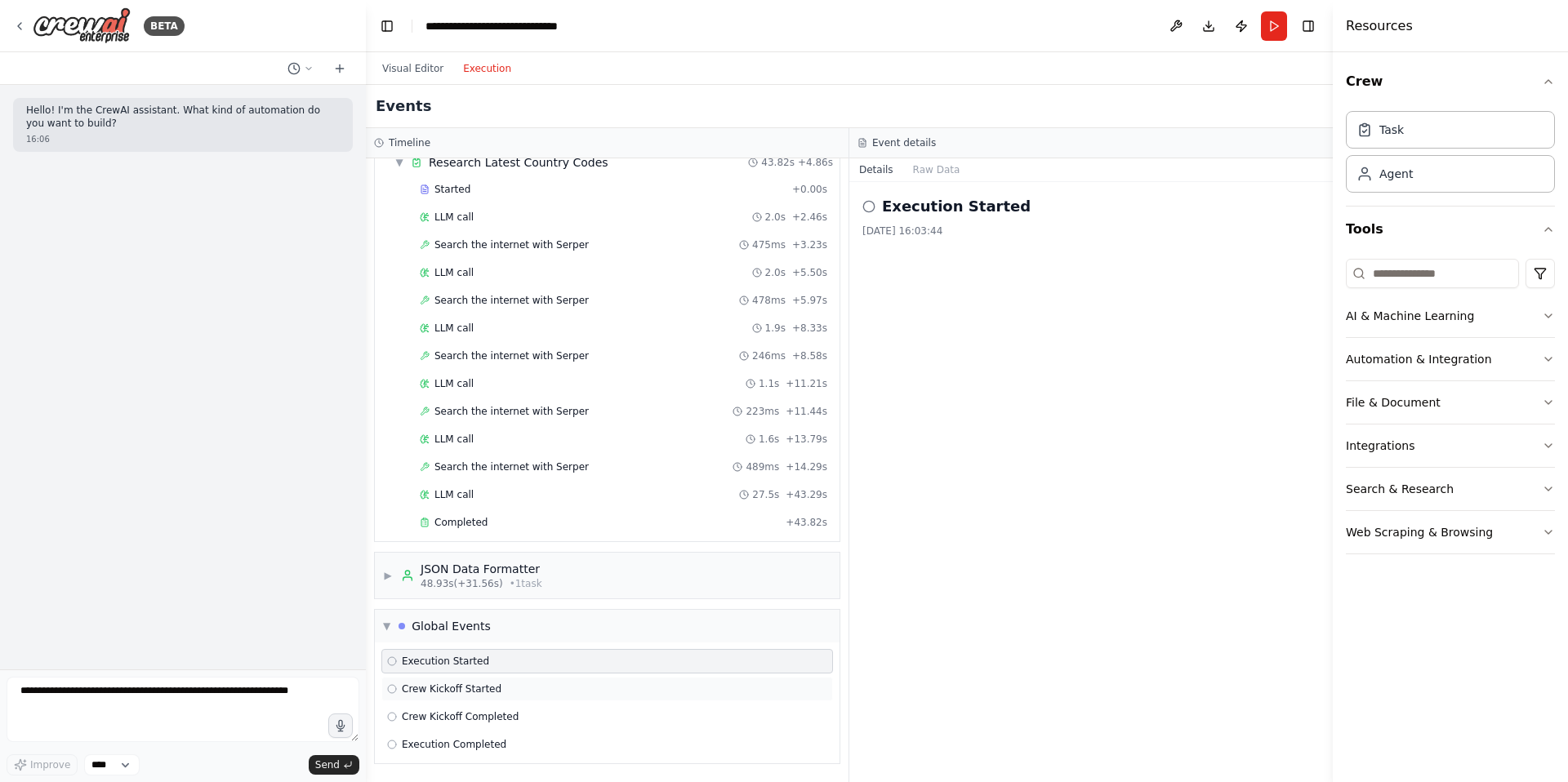
click at [452, 691] on span "Crew Kickoff Started" at bounding box center [451, 689] width 100 height 13
click at [461, 720] on span "Crew Kickoff Completed" at bounding box center [460, 717] width 116 height 13
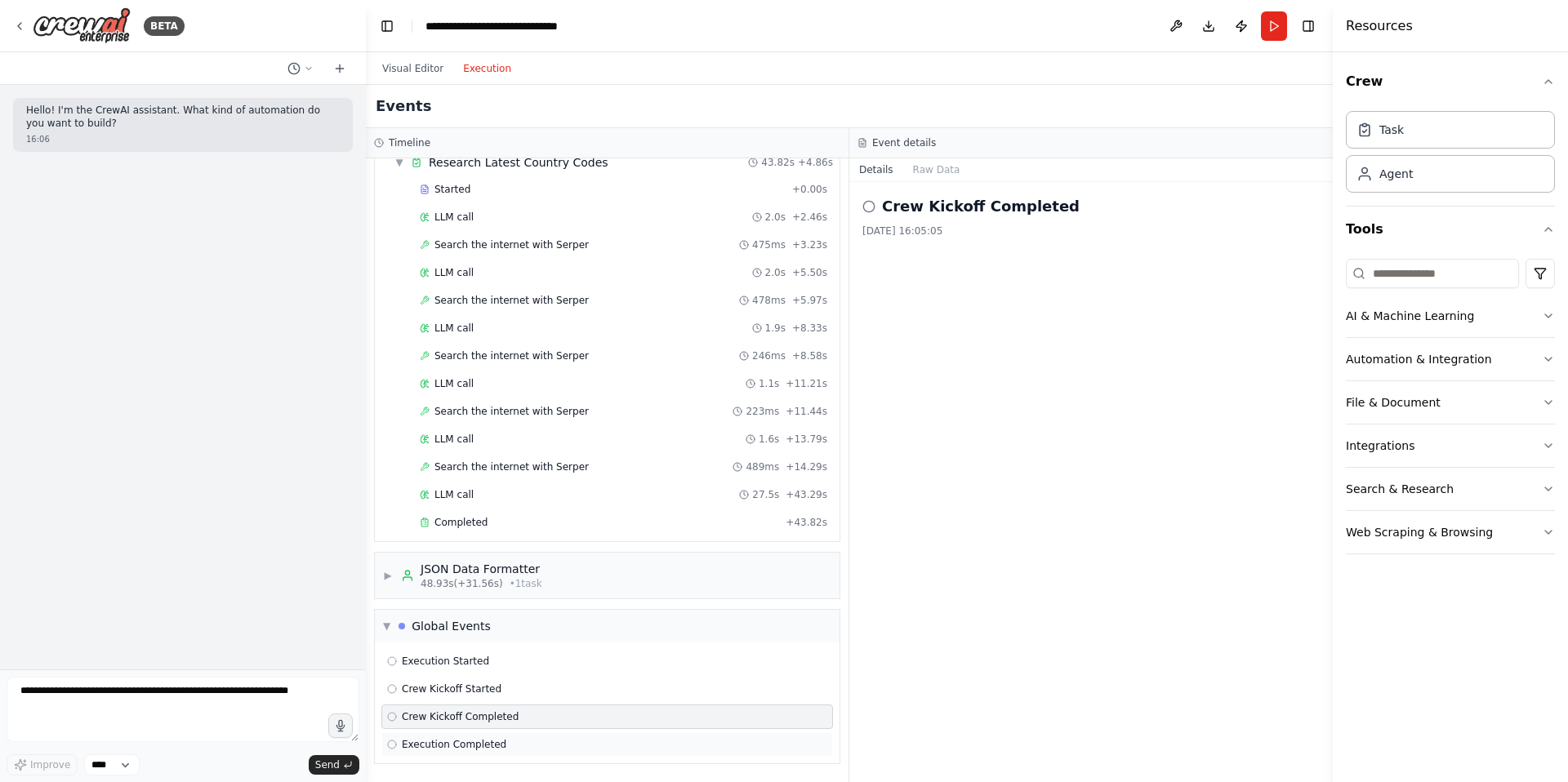
click at [471, 748] on span "Execution Completed" at bounding box center [454, 745] width 105 height 13
click at [929, 169] on button "Raw Data" at bounding box center [936, 170] width 67 height 23
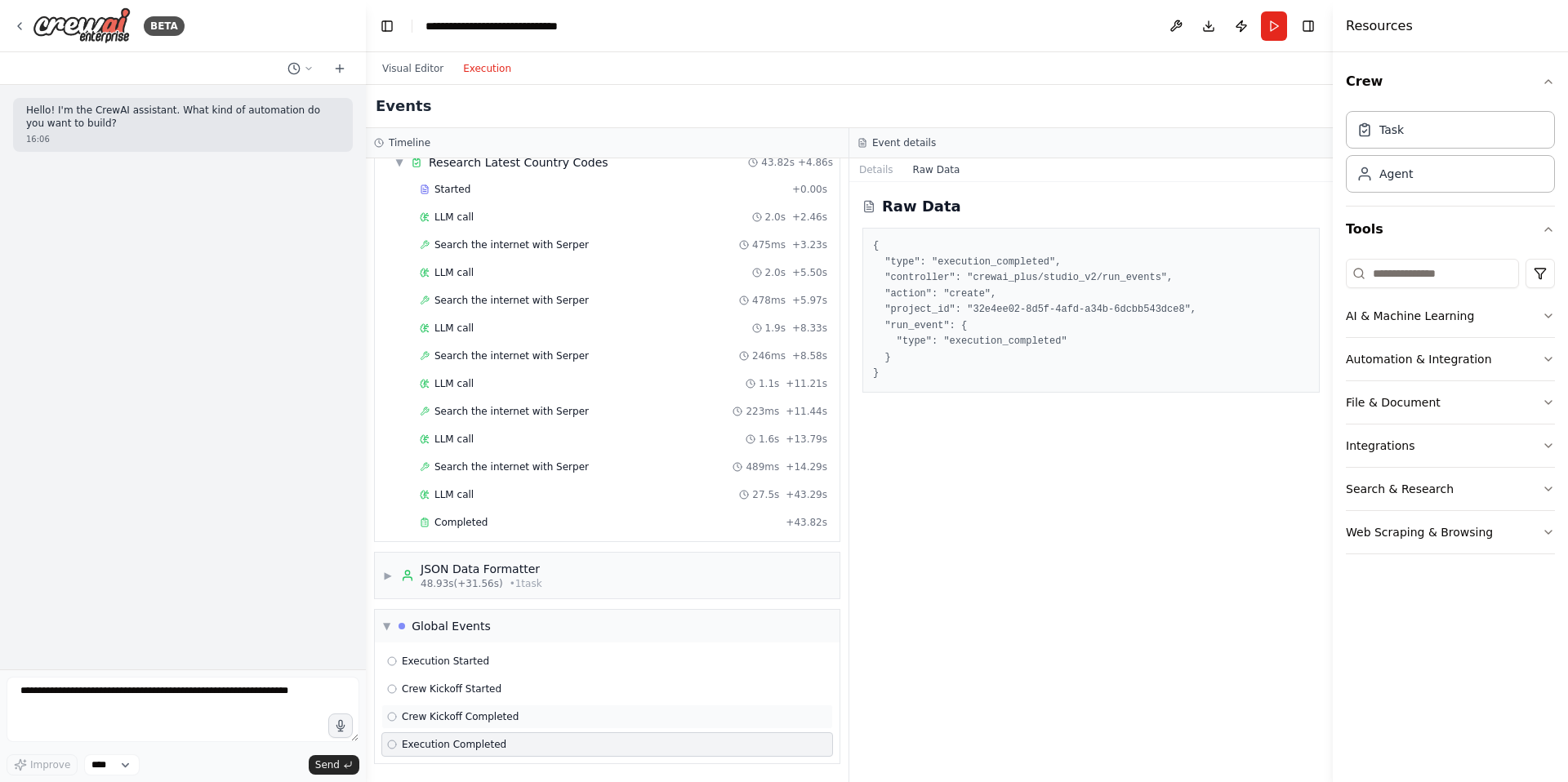
click at [478, 711] on span "Crew Kickoff Completed" at bounding box center [460, 717] width 116 height 13
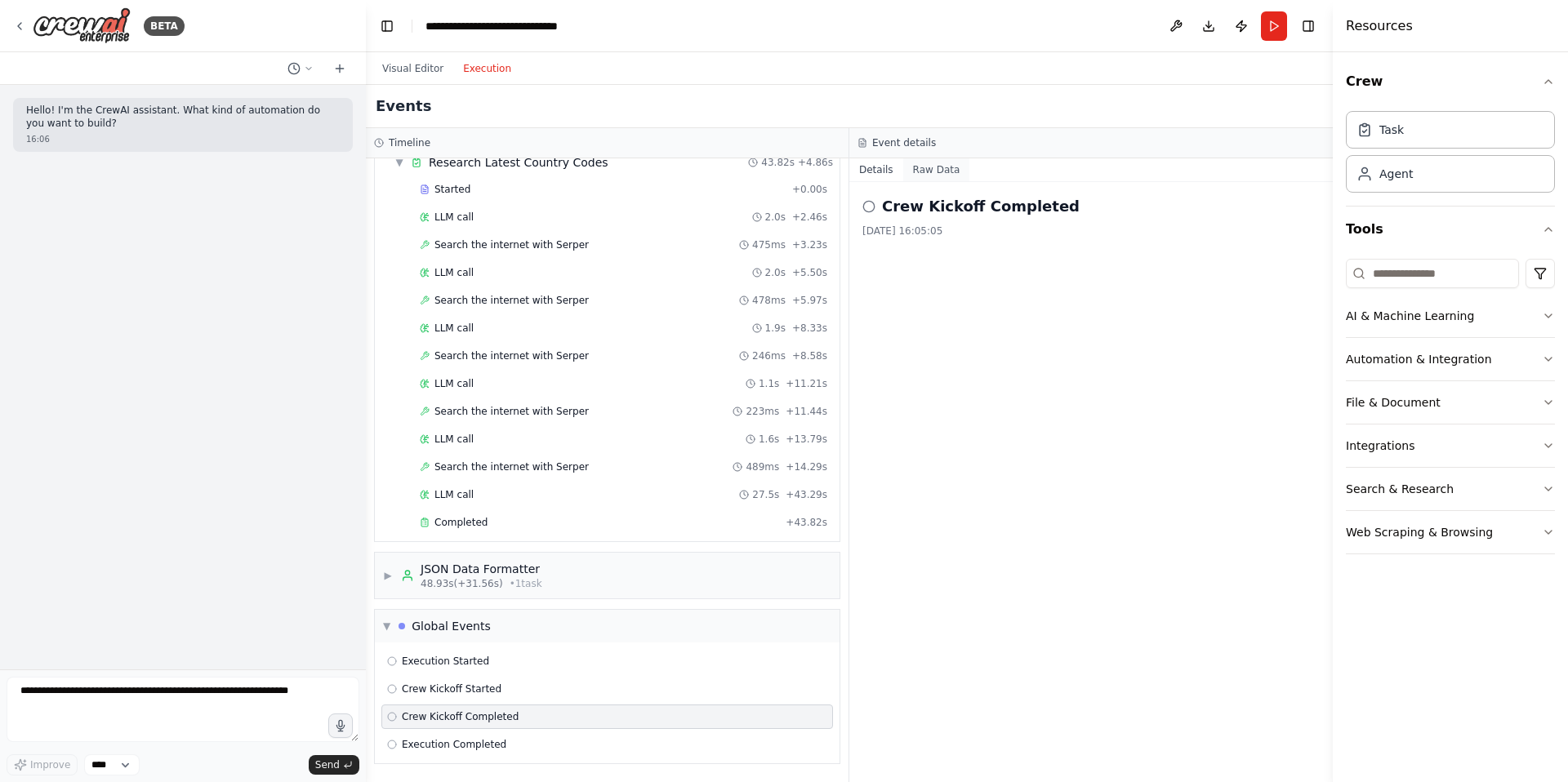
click at [934, 173] on button "Raw Data" at bounding box center [936, 170] width 67 height 23
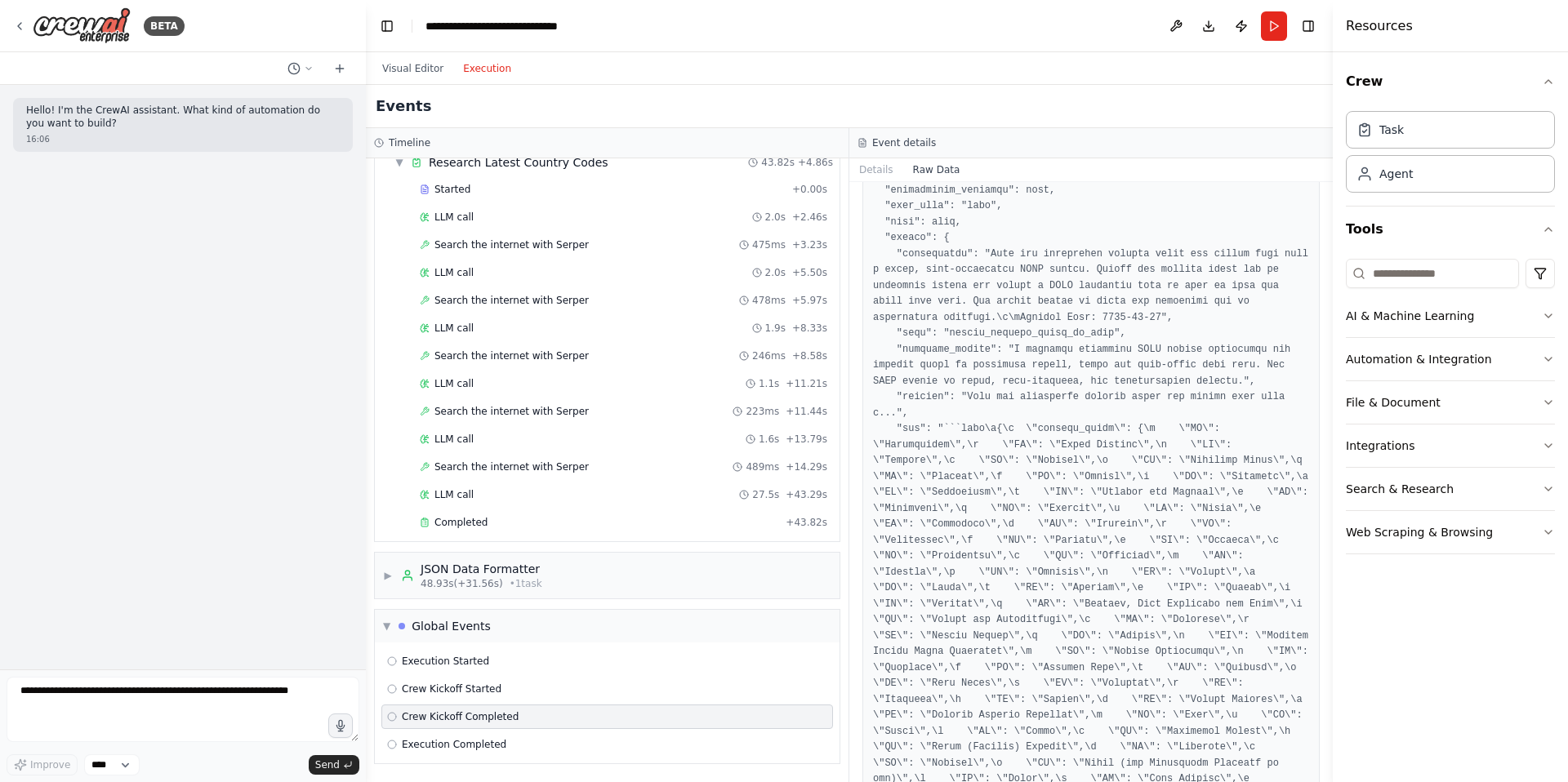
scroll to position [160, 0]
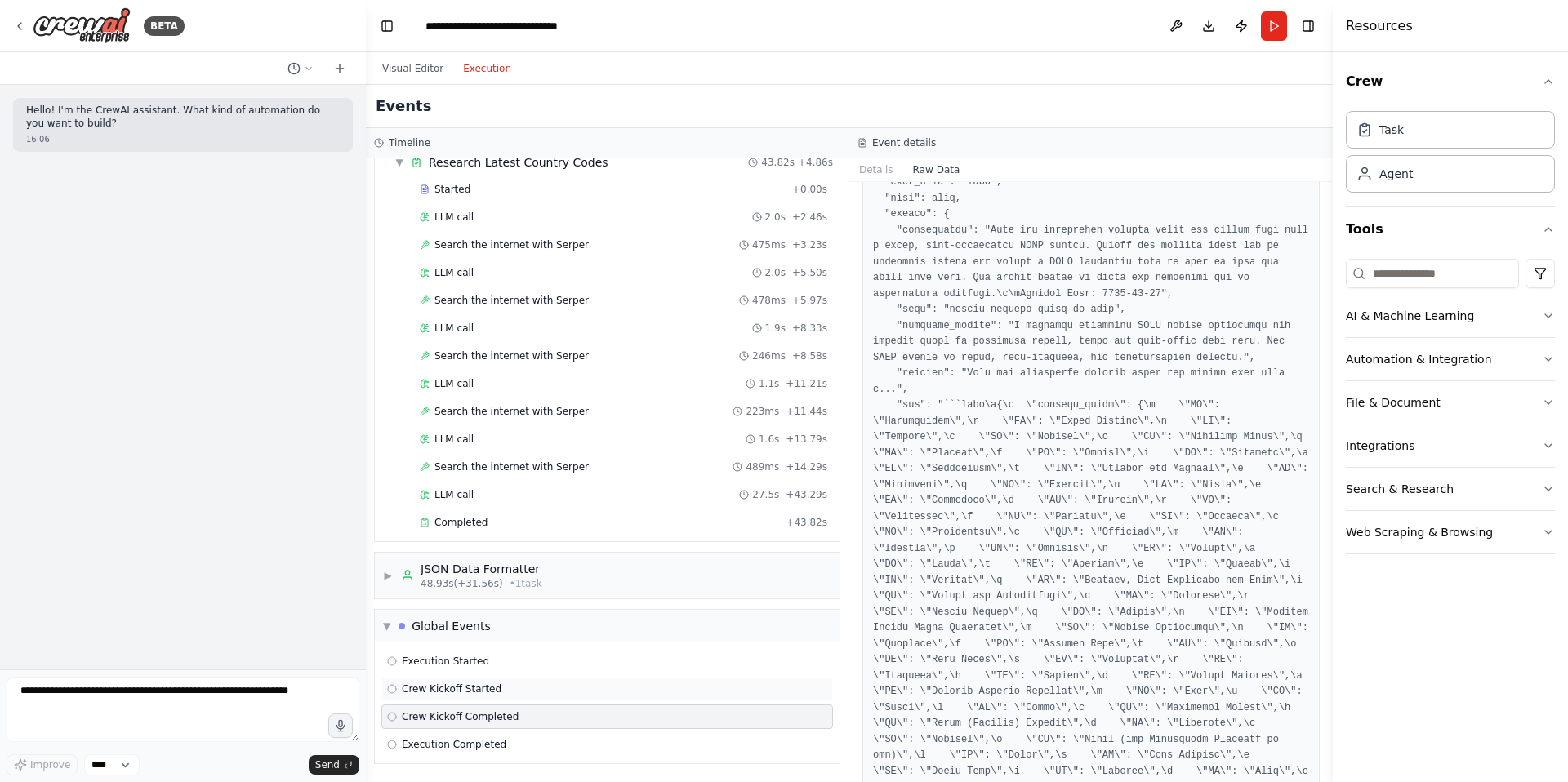
click at [519, 686] on div "Crew Kickoff Started" at bounding box center [607, 689] width 440 height 13
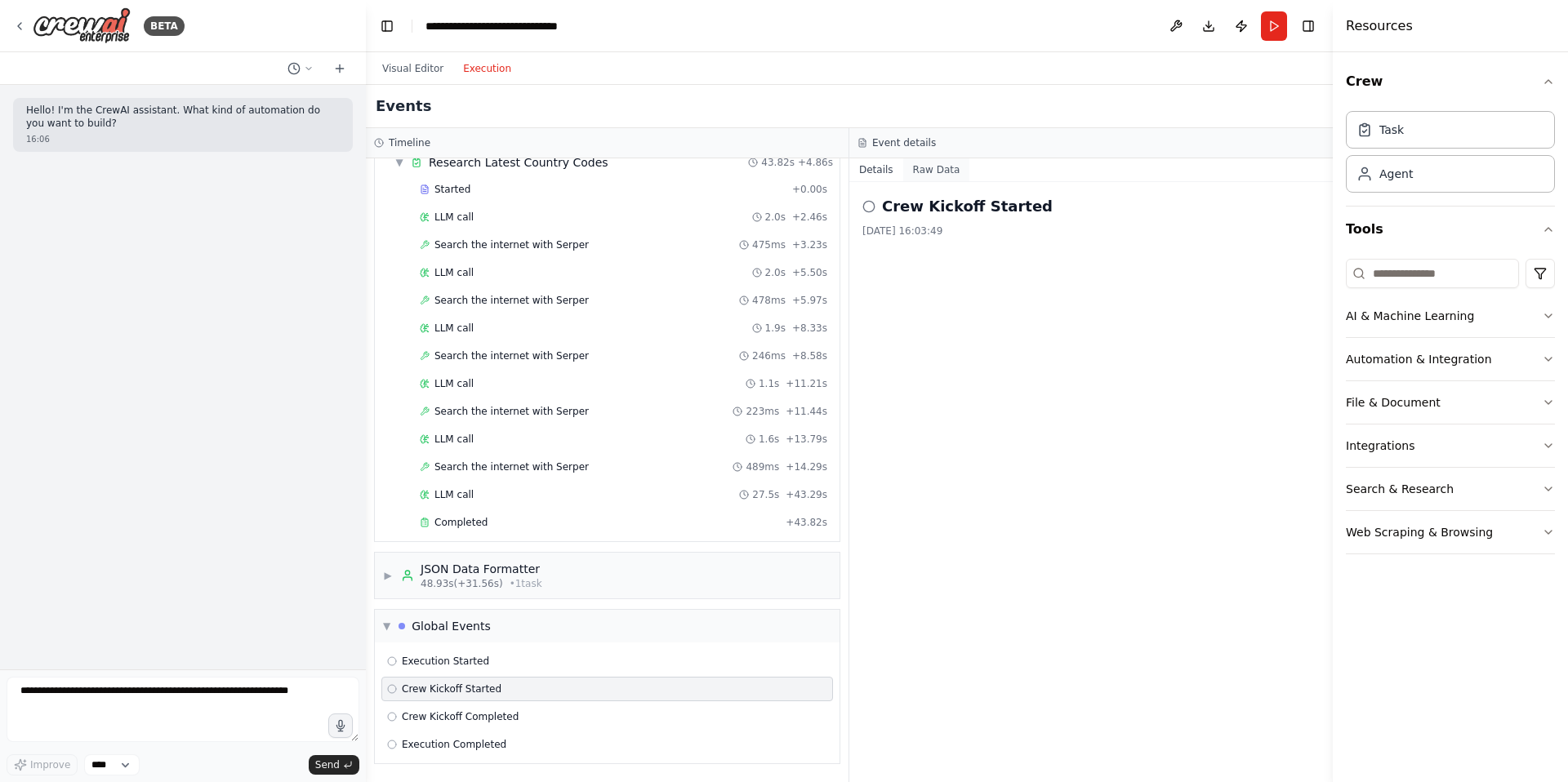
click at [923, 180] on button "Raw Data" at bounding box center [936, 170] width 67 height 23
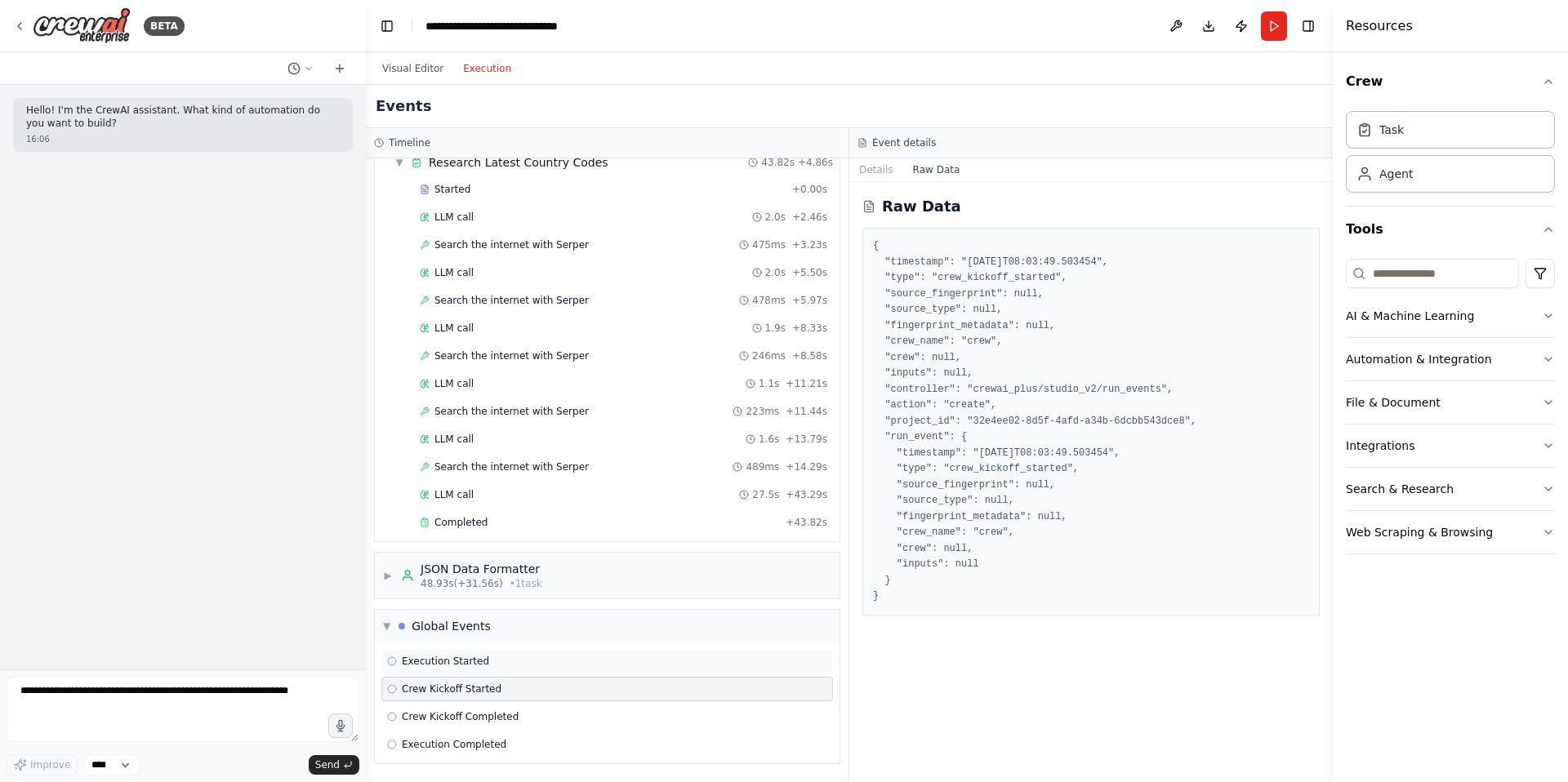
click at [441, 666] on span "Execution Started" at bounding box center [445, 662] width 87 height 13
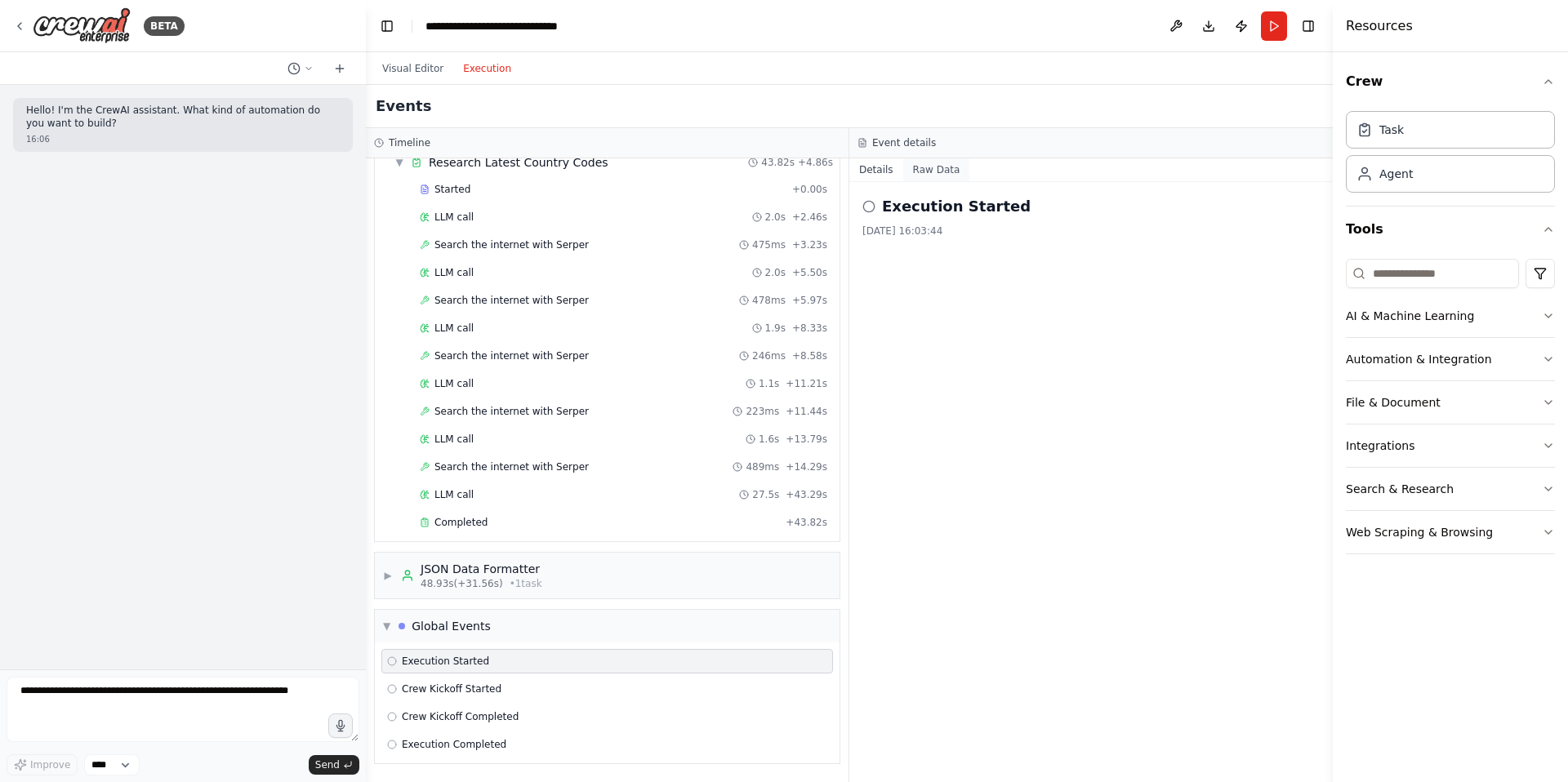
click at [921, 176] on button "Raw Data" at bounding box center [936, 170] width 67 height 23
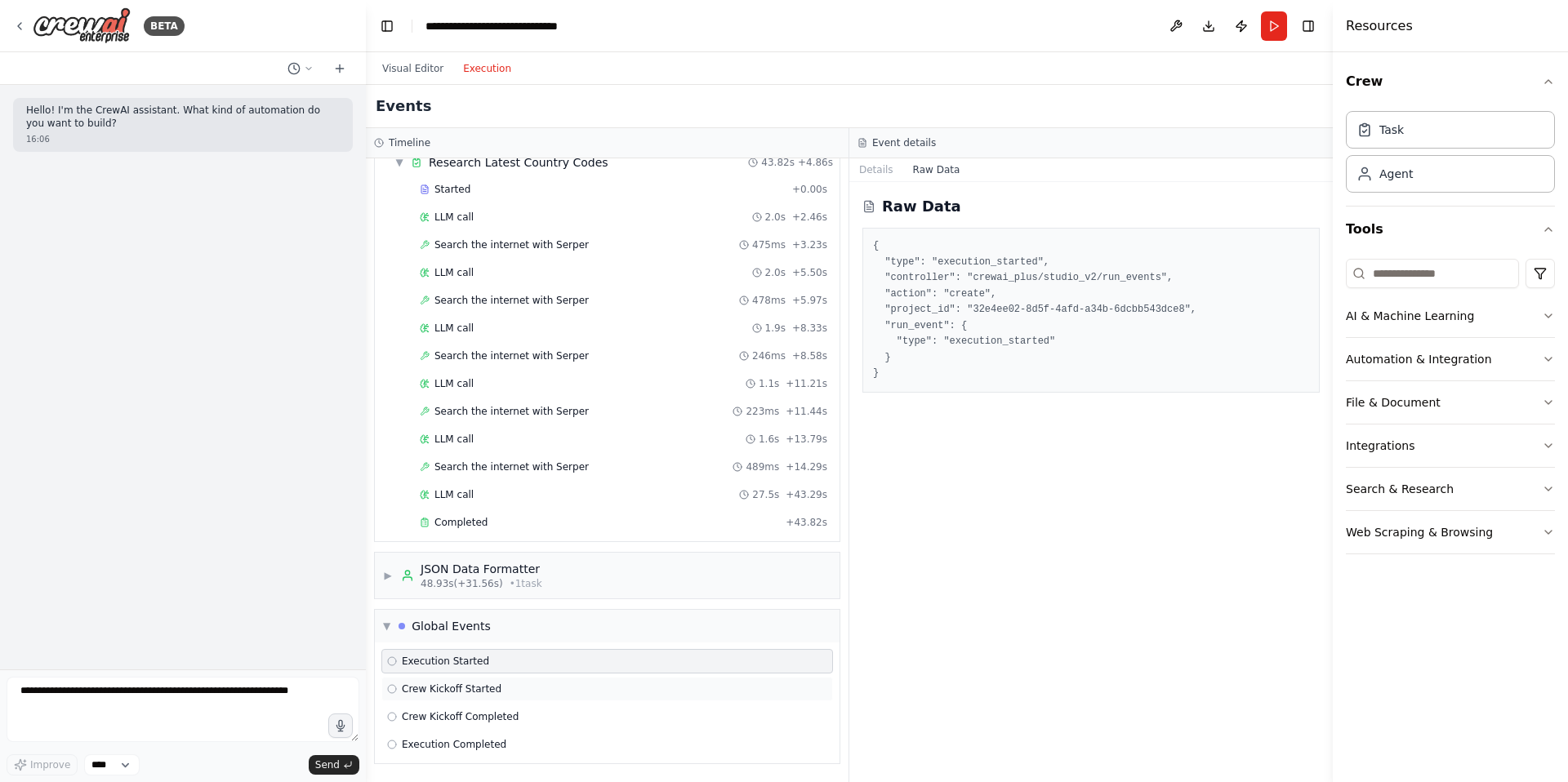
click at [455, 682] on span "Crew Kickoff Started" at bounding box center [451, 689] width 100 height 13
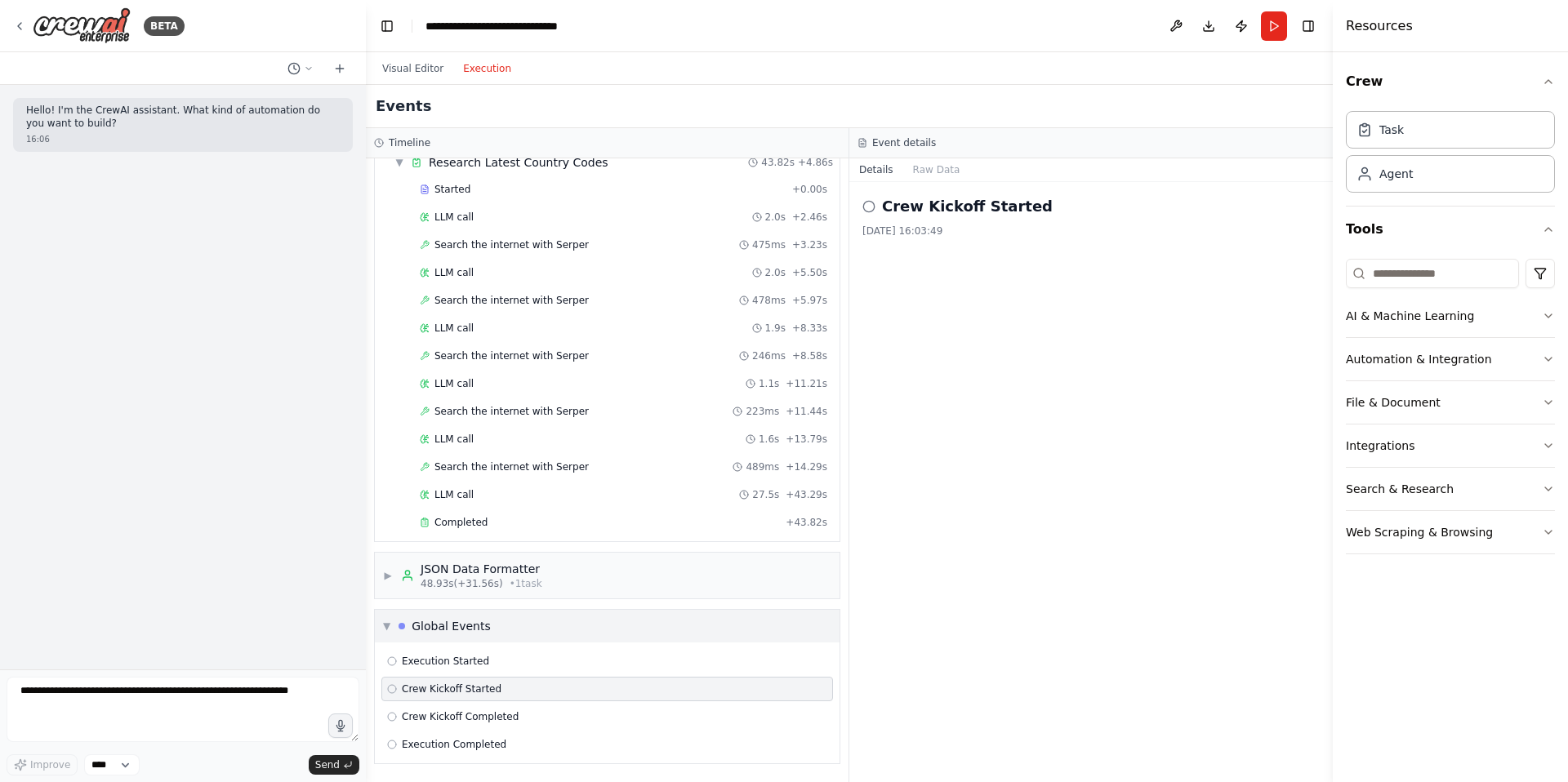
click at [387, 627] on span "▼" at bounding box center [387, 626] width 7 height 13
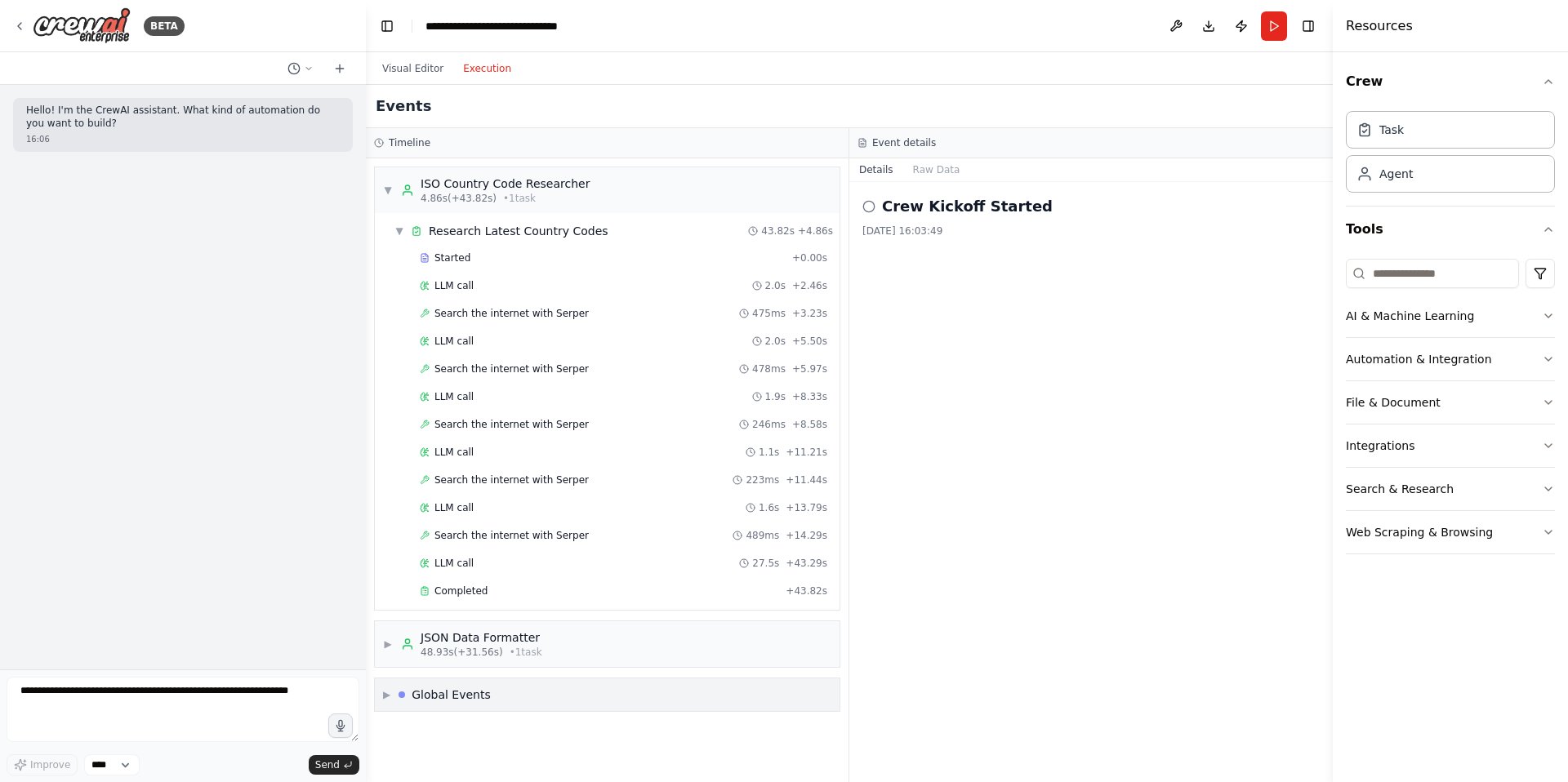
scroll to position [0, 0]
click at [414, 61] on button "Visual Editor" at bounding box center [412, 69] width 81 height 20
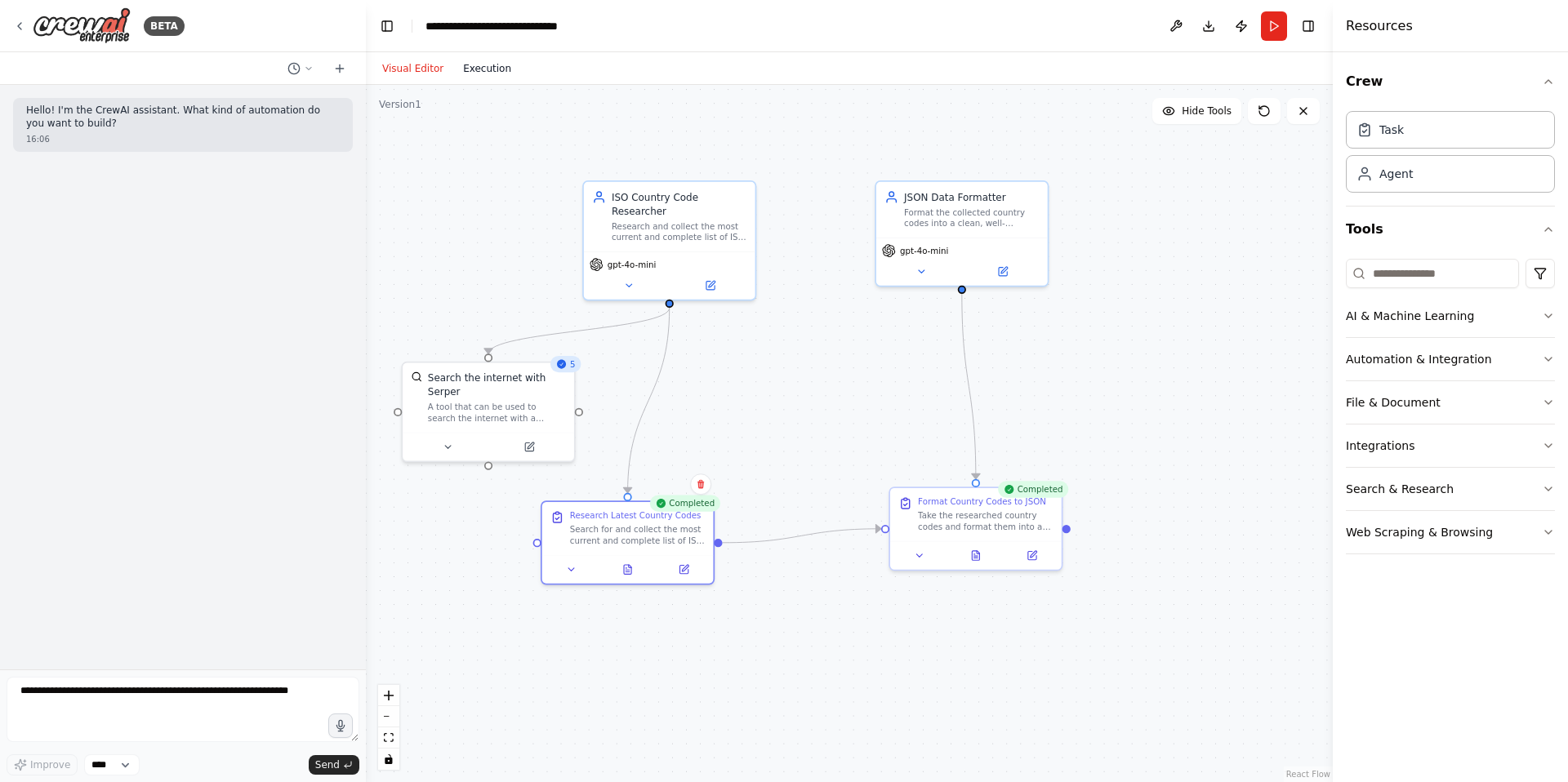
click at [467, 69] on button "Execution" at bounding box center [487, 69] width 68 height 20
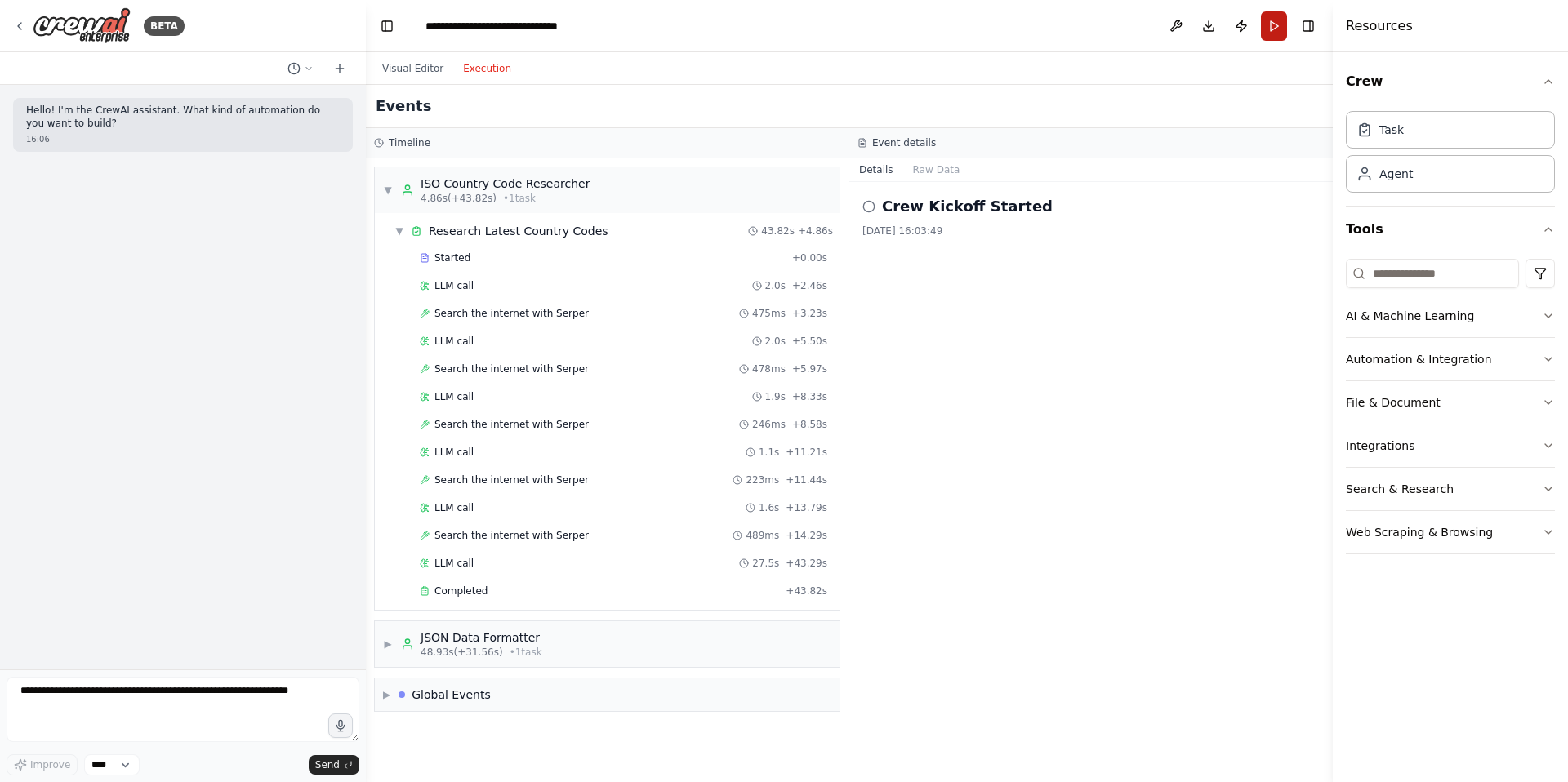
click at [1276, 24] on button "Run" at bounding box center [1273, 26] width 26 height 29
click at [1244, 29] on button "Publish" at bounding box center [1240, 26] width 26 height 29
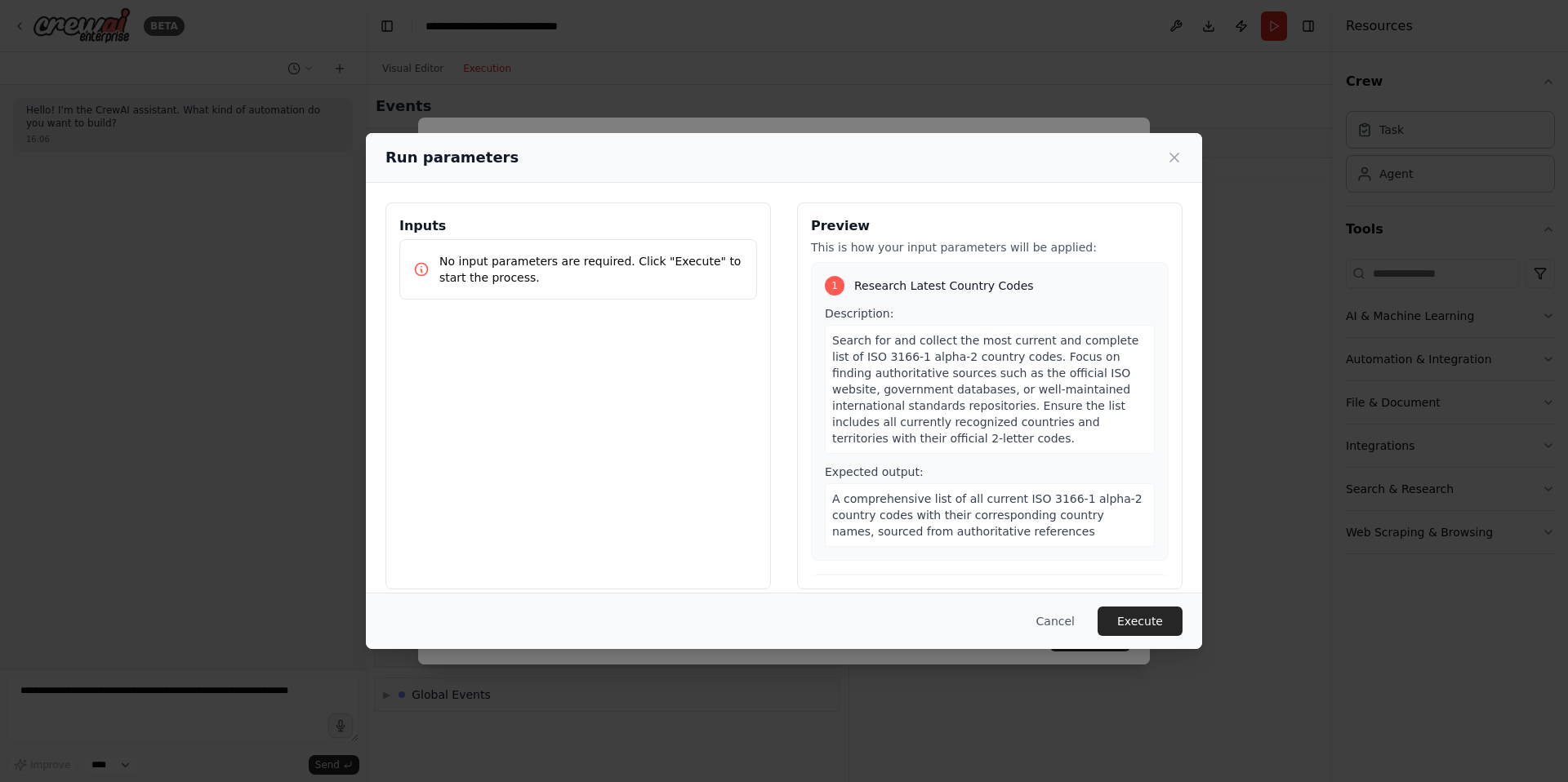
click at [885, 388] on span "Search for and collect the most current and complete list of ISO 3166-1 alpha-2…" at bounding box center [985, 390] width 306 height 111
click at [1043, 615] on button "Cancel" at bounding box center [1056, 621] width 65 height 29
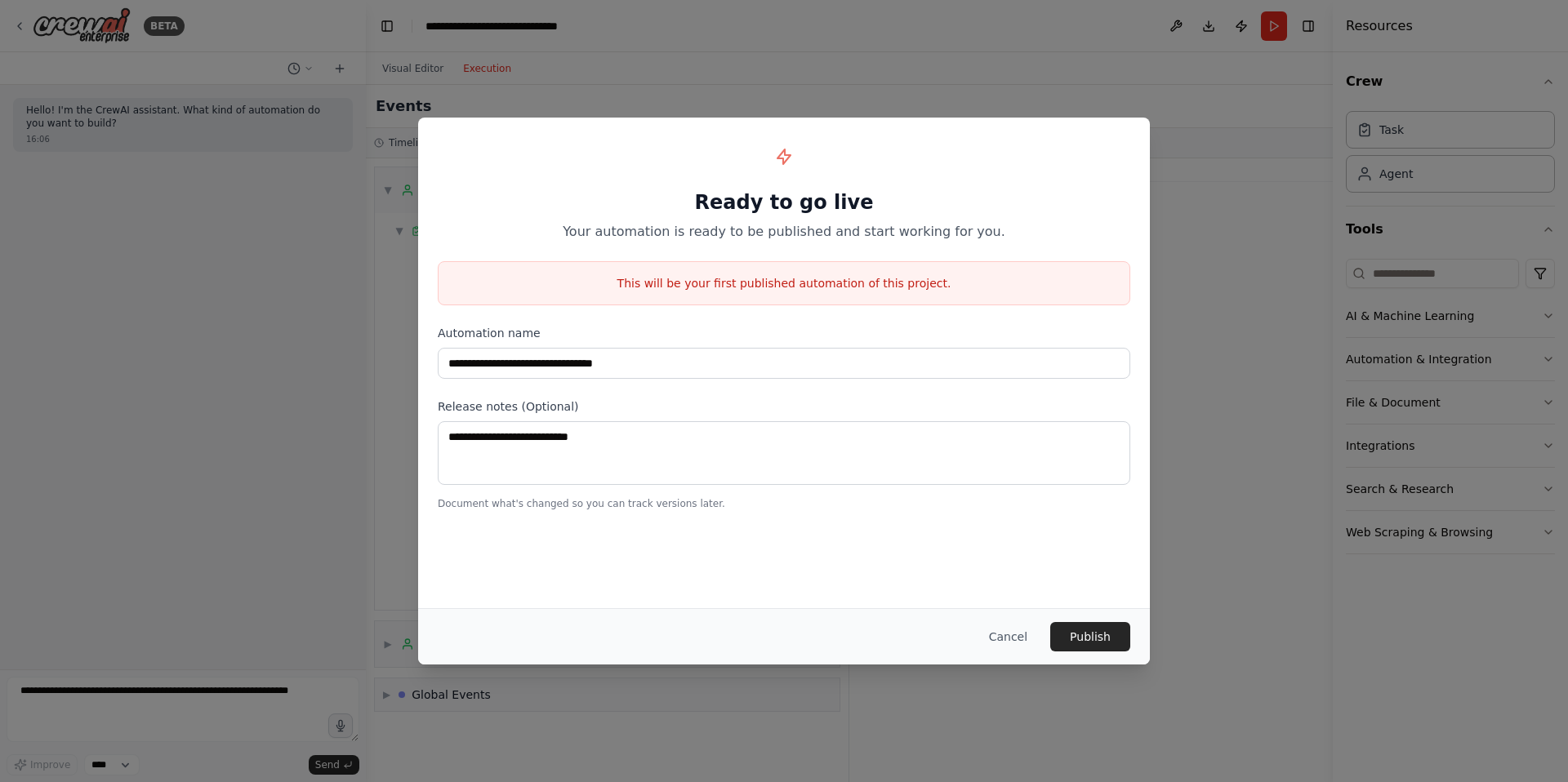
click at [732, 381] on div "**********" at bounding box center [784, 323] width 732 height 412
click at [1017, 637] on button "Cancel" at bounding box center [1008, 636] width 65 height 29
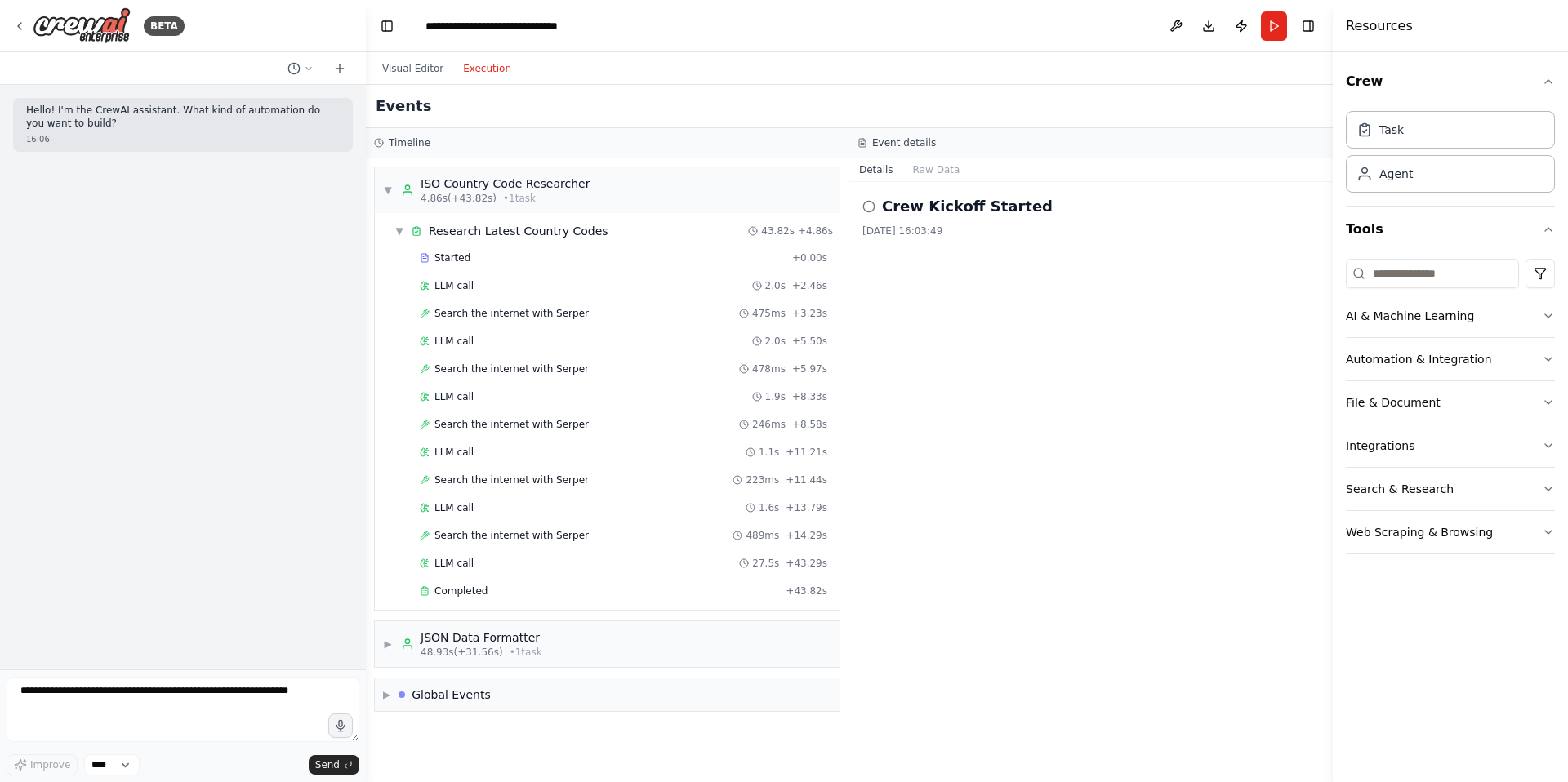
click at [913, 78] on div "Visual Editor Execution" at bounding box center [849, 68] width 967 height 32
click at [1398, 130] on div "Task" at bounding box center [1391, 129] width 24 height 17
click at [417, 62] on button "Visual Editor" at bounding box center [412, 69] width 81 height 20
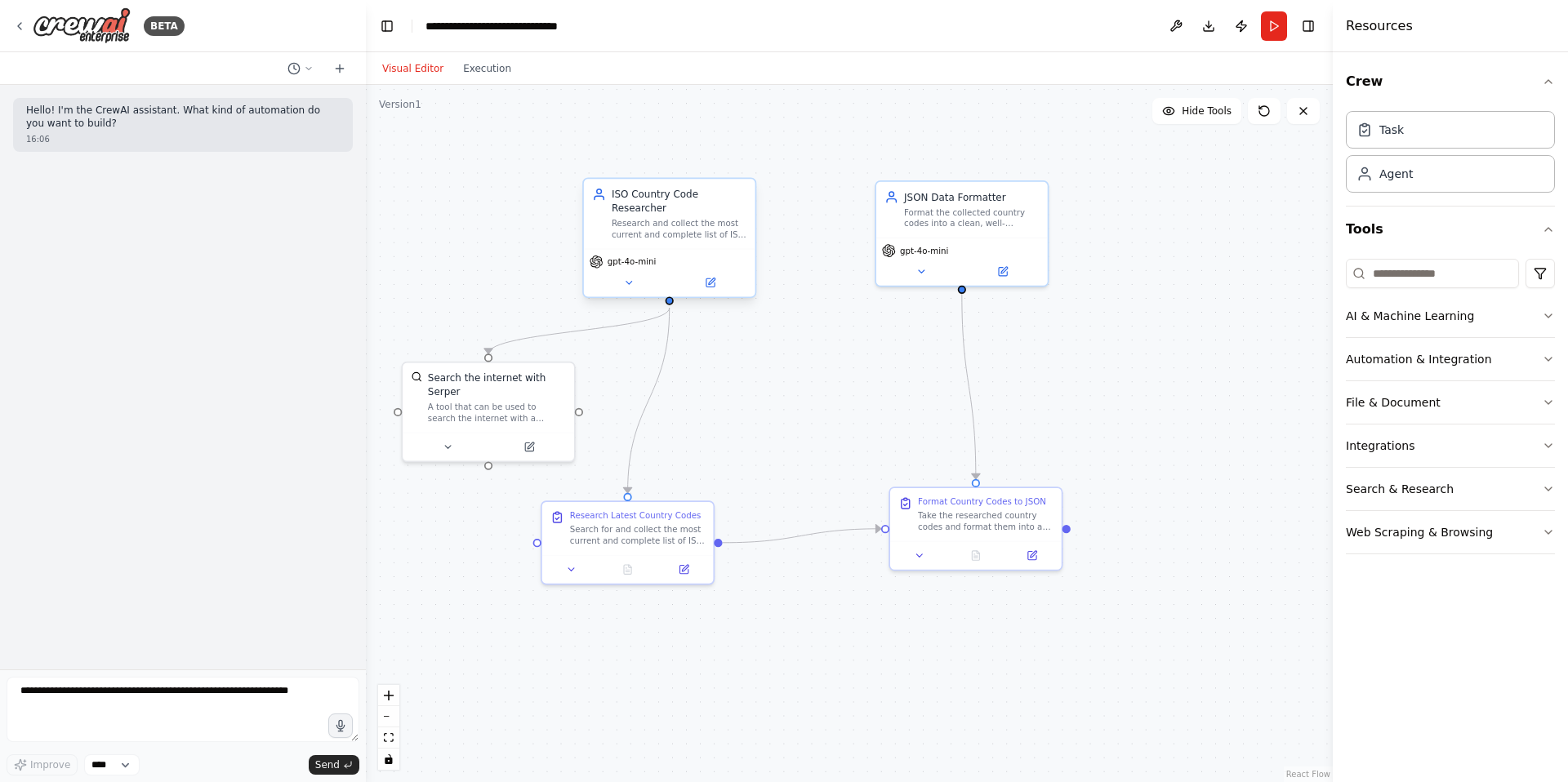
click at [662, 224] on div "Research and collect the most current and complete list of ISO 3166-1 alpha-2 c…" at bounding box center [679, 229] width 135 height 22
click at [633, 287] on icon at bounding box center [629, 283] width 12 height 12
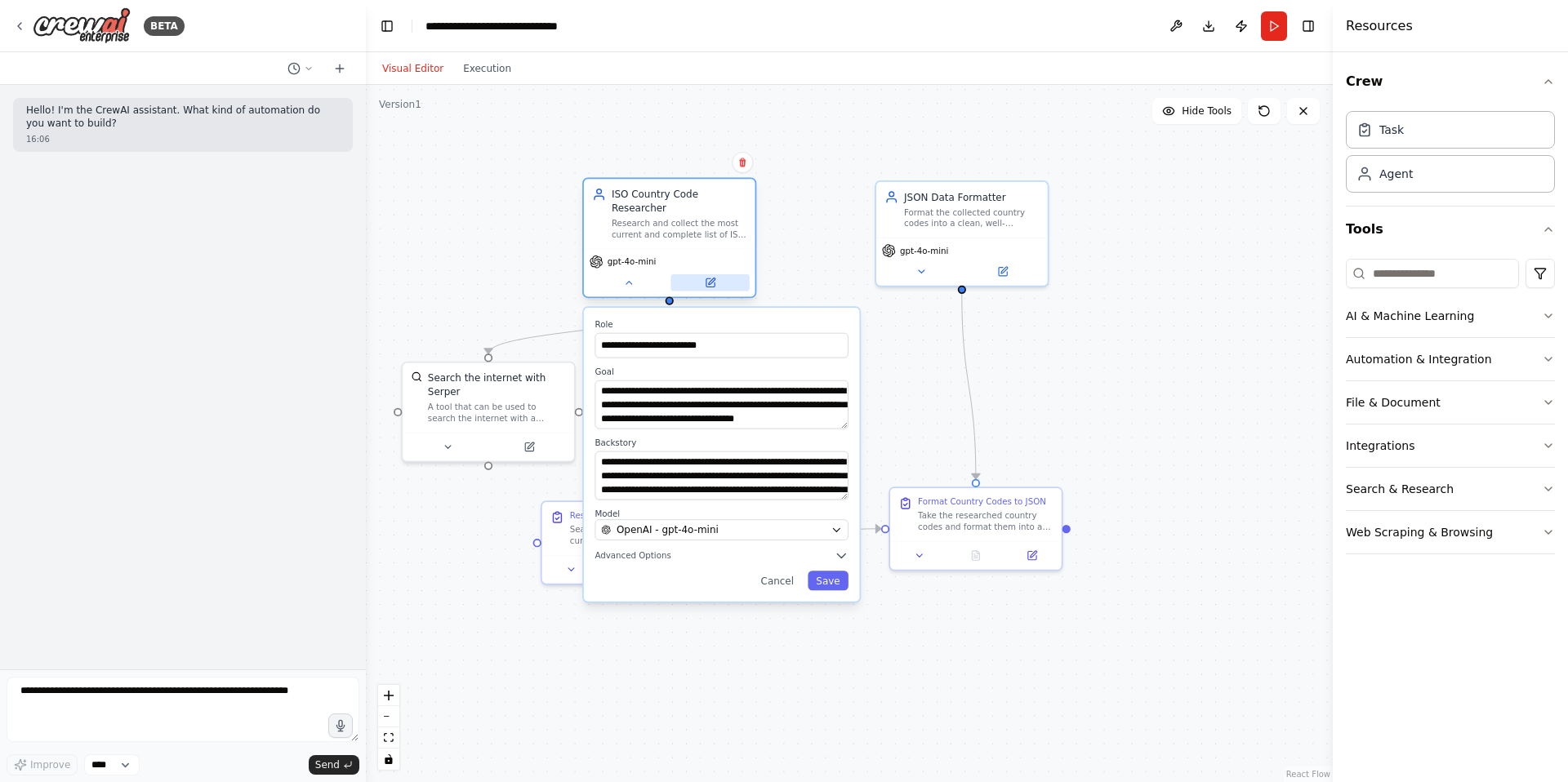
click at [706, 283] on icon at bounding box center [710, 283] width 8 height 8
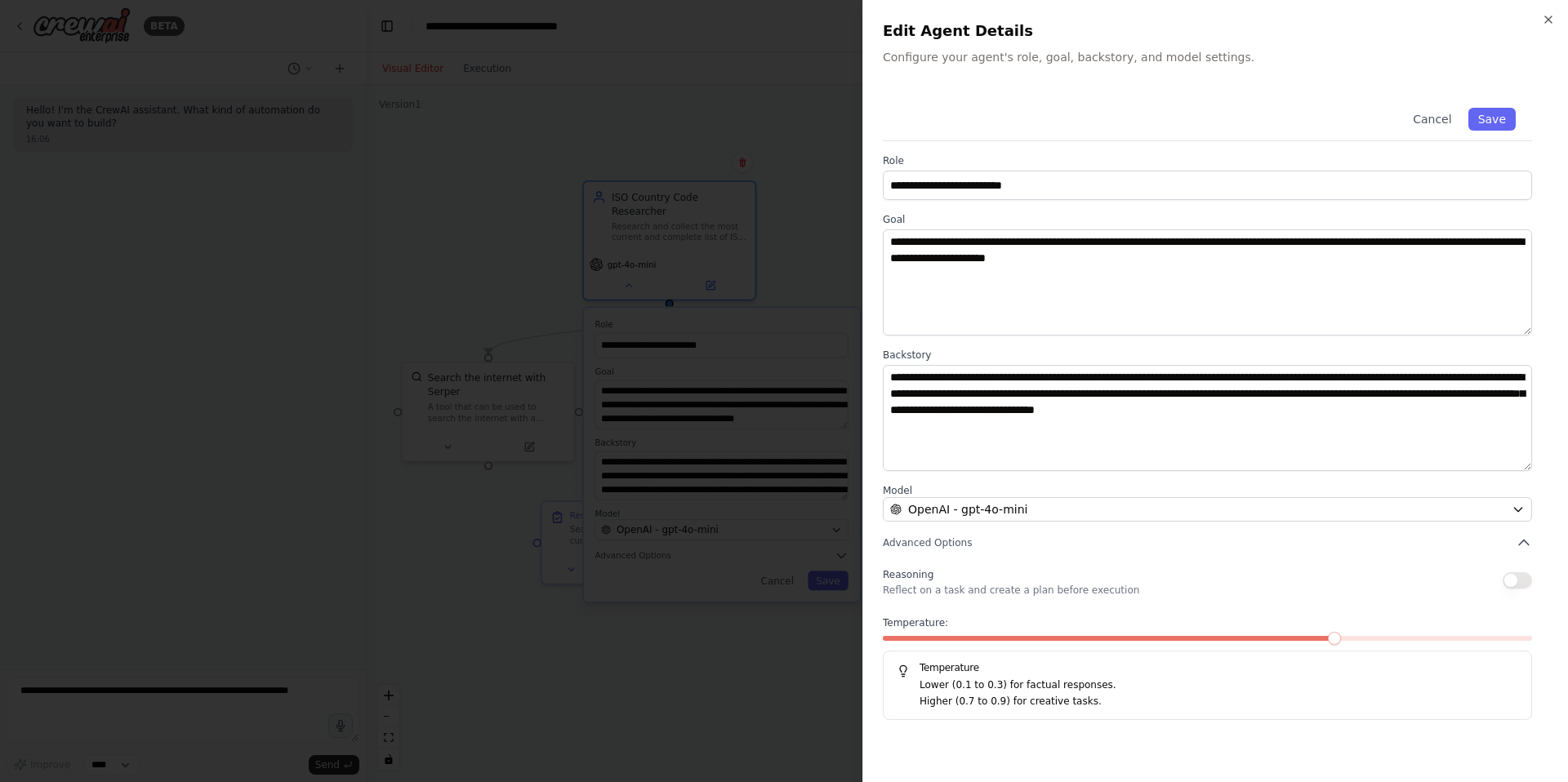
click at [1341, 639] on span at bounding box center [1334, 638] width 13 height 13
click at [1334, 640] on span at bounding box center [1142, 638] width 520 height 5
click at [1301, 641] on div at bounding box center [1207, 642] width 649 height 12
click at [1273, 642] on div at bounding box center [1207, 642] width 649 height 12
click at [1264, 632] on span at bounding box center [1270, 638] width 13 height 13
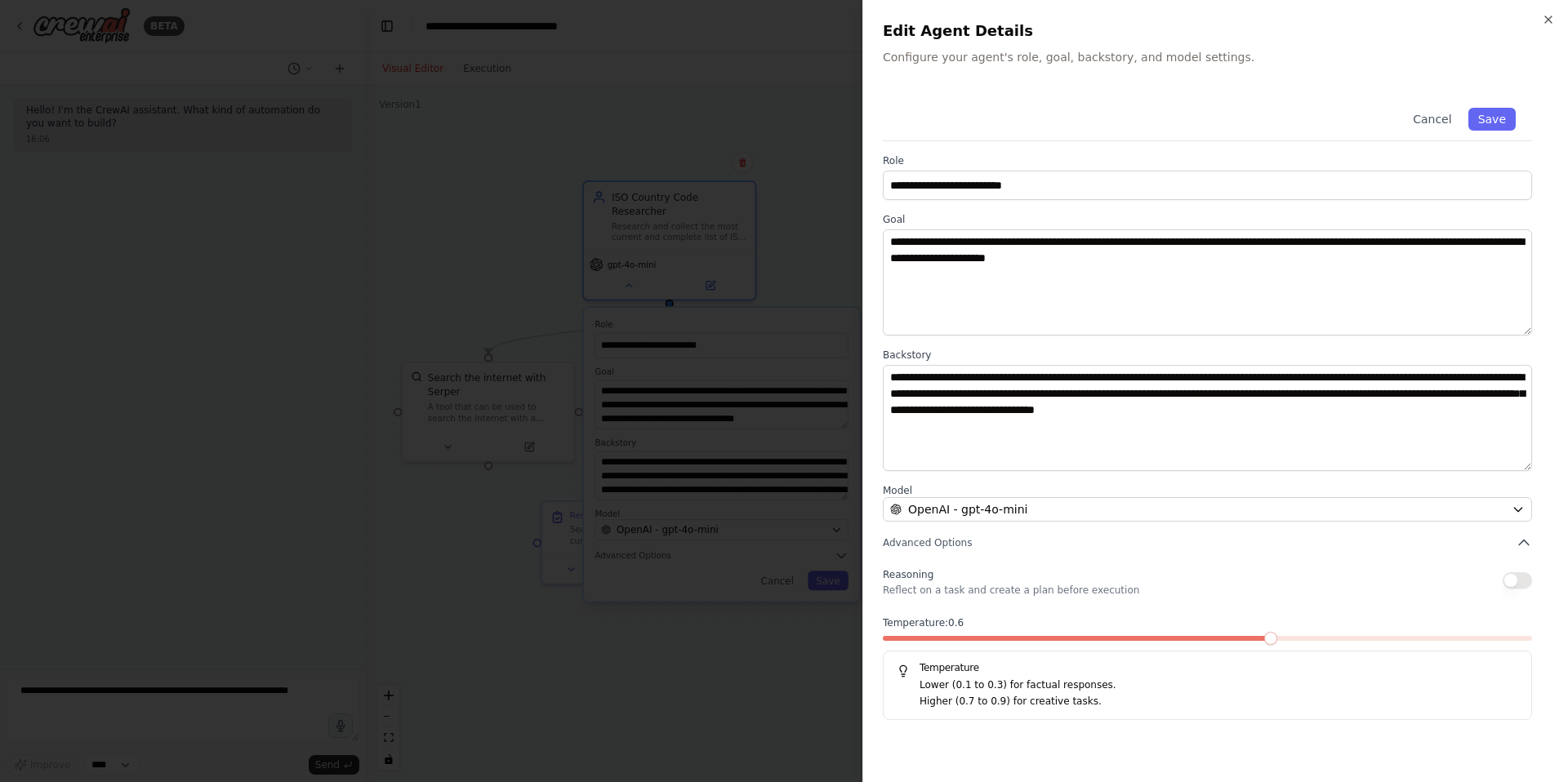
click at [1516, 582] on button "button" at bounding box center [1516, 581] width 29 height 17
click at [1259, 637] on span at bounding box center [1077, 638] width 390 height 5
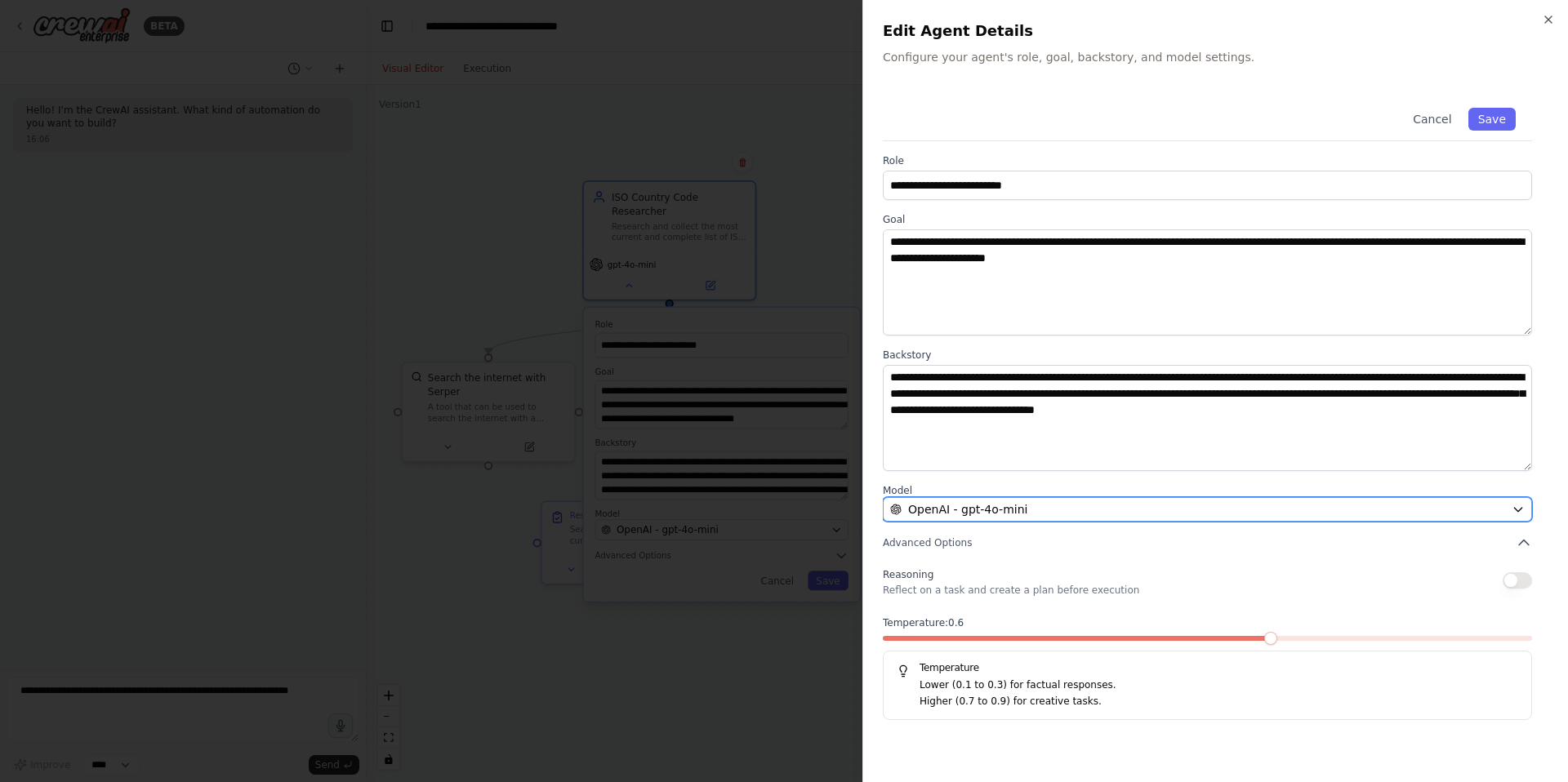
click at [1090, 504] on div "OpenAI - gpt-4o-mini" at bounding box center [1198, 509] width 615 height 17
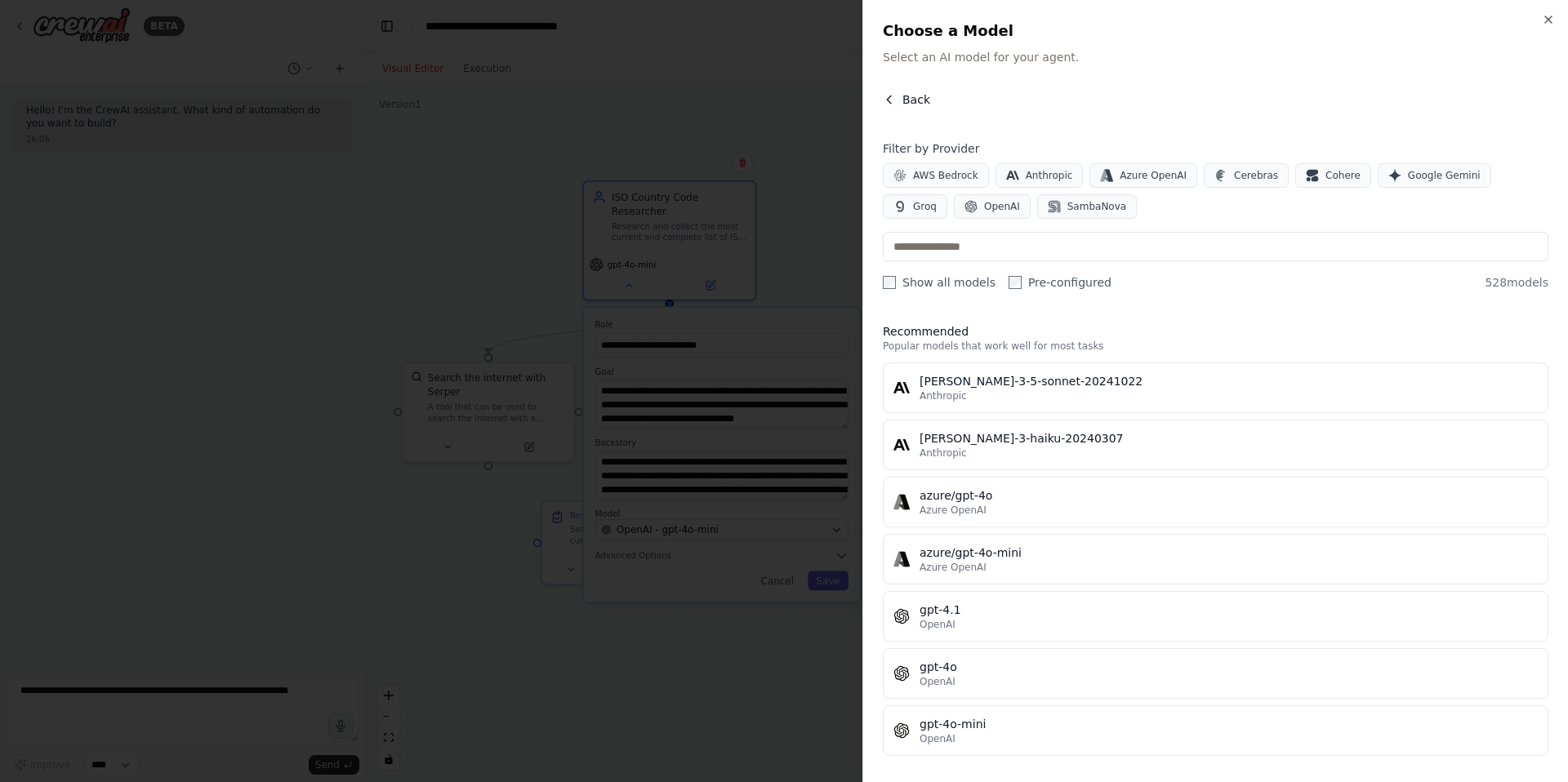
click at [914, 91] on span "Back" at bounding box center [915, 100] width 27 height 17
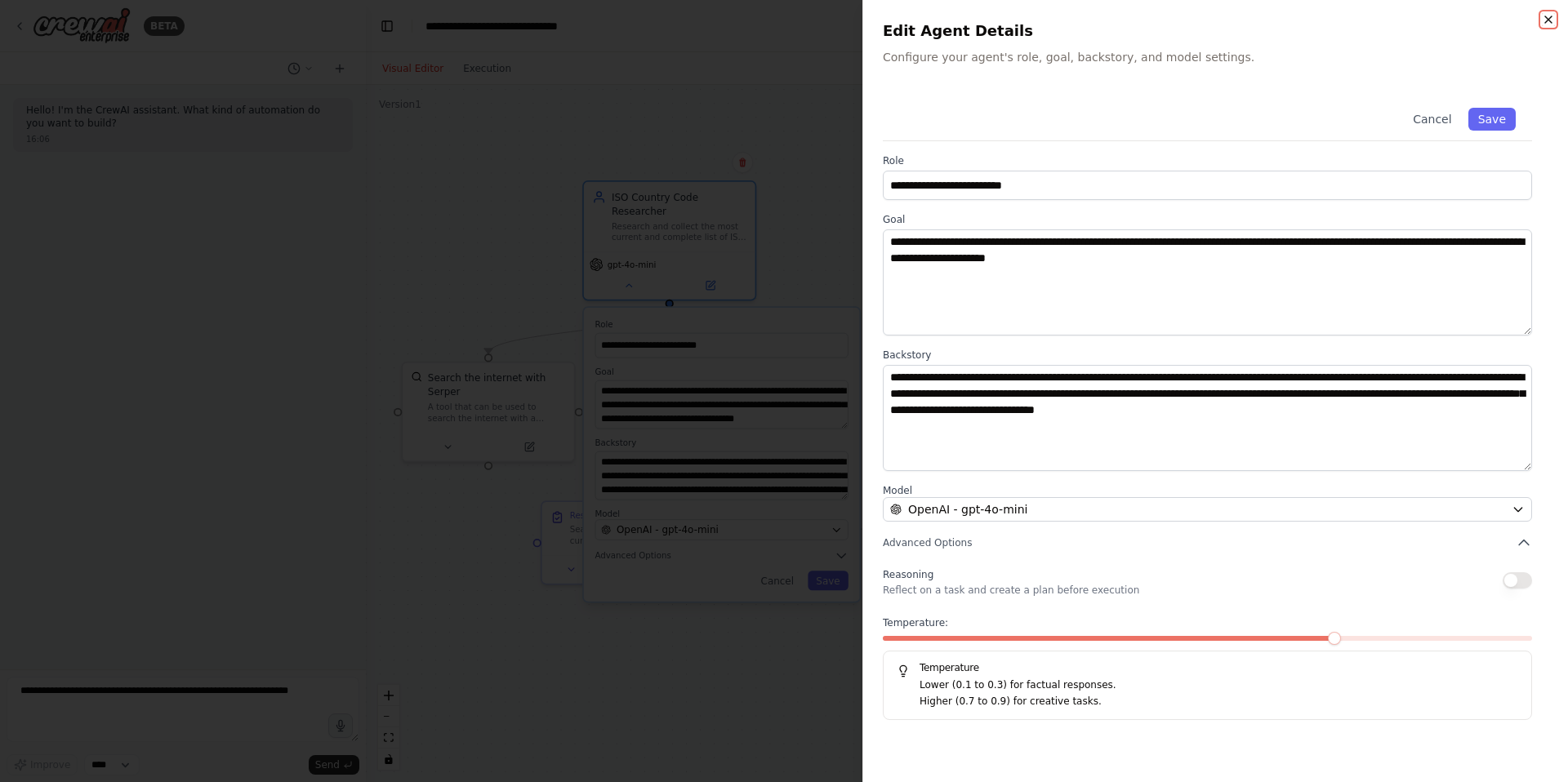
click at [1545, 23] on icon "button" at bounding box center [1548, 20] width 13 height 13
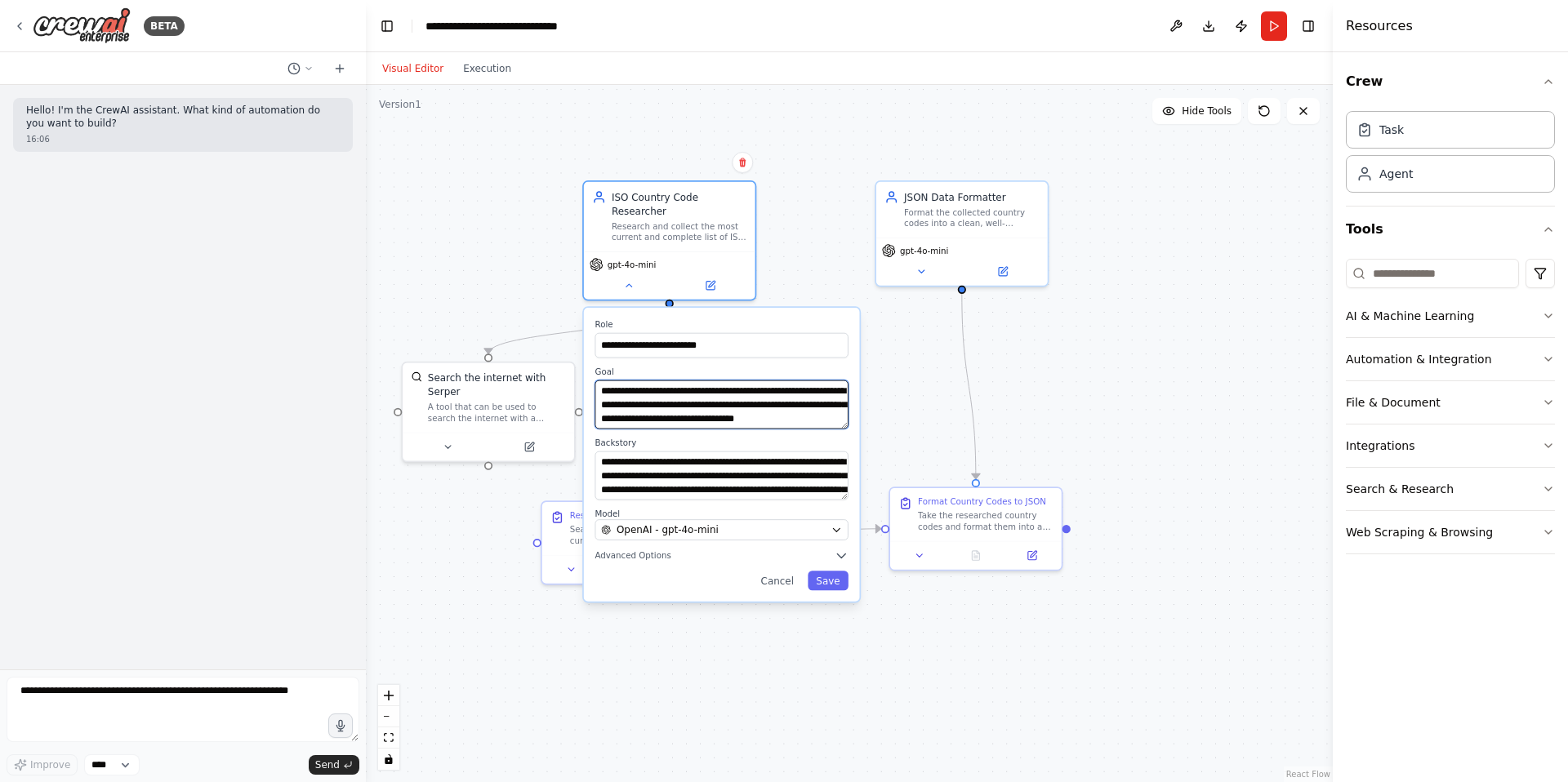
click at [773, 416] on textarea "**********" at bounding box center [721, 405] width 253 height 49
click at [746, 353] on input "**********" at bounding box center [721, 346] width 253 height 25
click at [699, 401] on textarea "**********" at bounding box center [721, 405] width 253 height 49
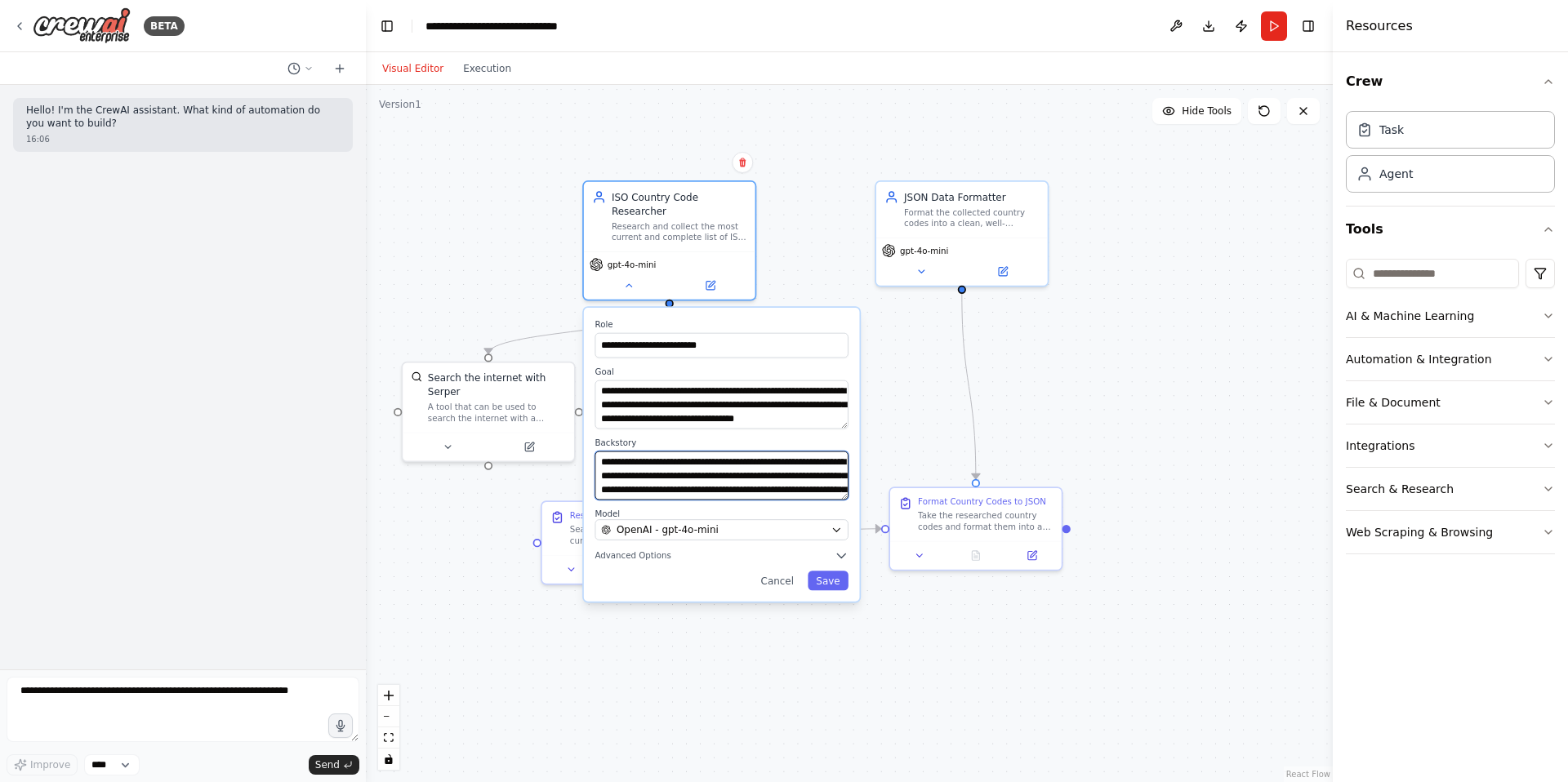
click at [669, 480] on textarea "**********" at bounding box center [721, 475] width 253 height 49
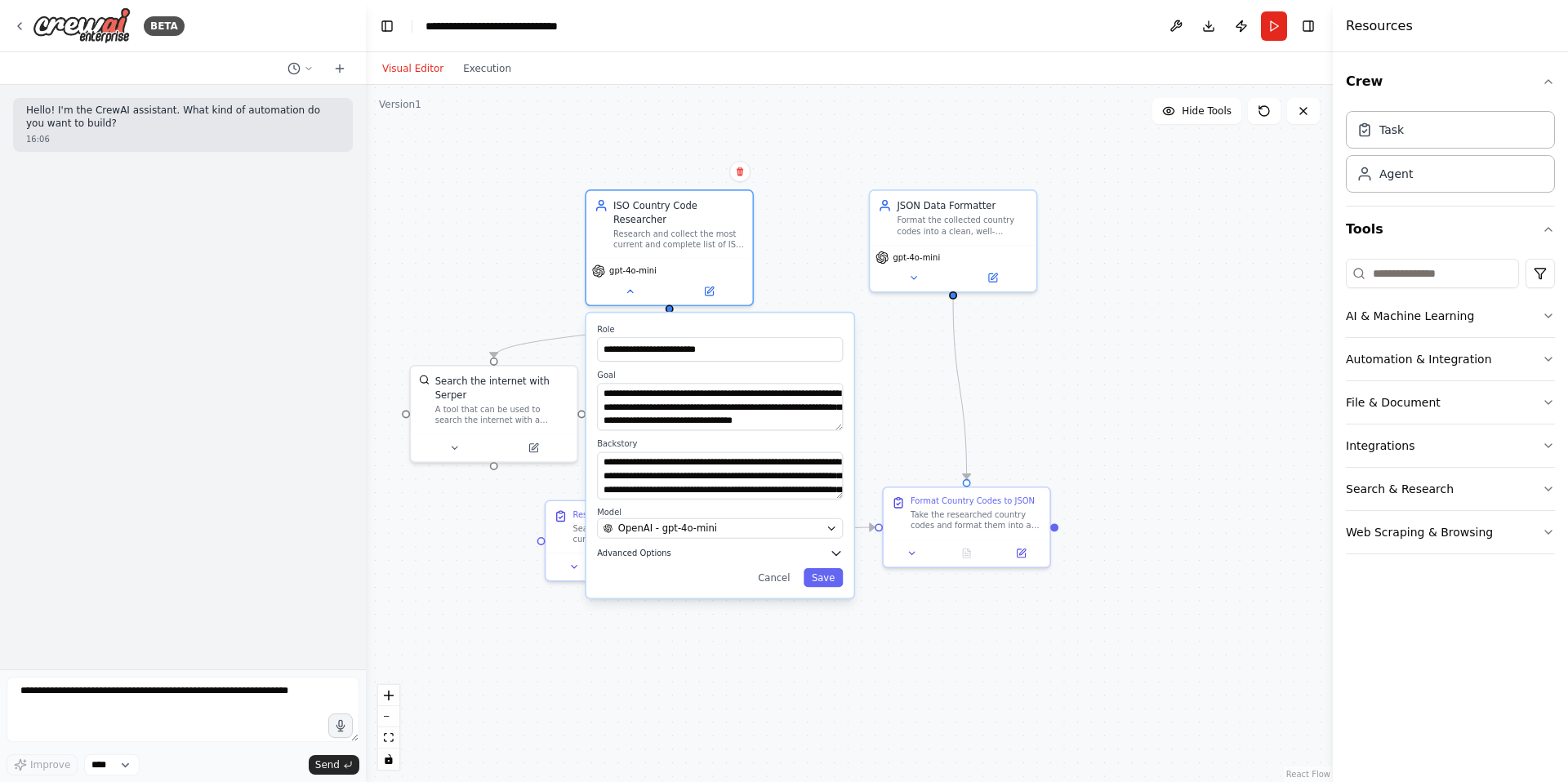
click at [662, 555] on span "Advanced Options" at bounding box center [634, 553] width 73 height 11
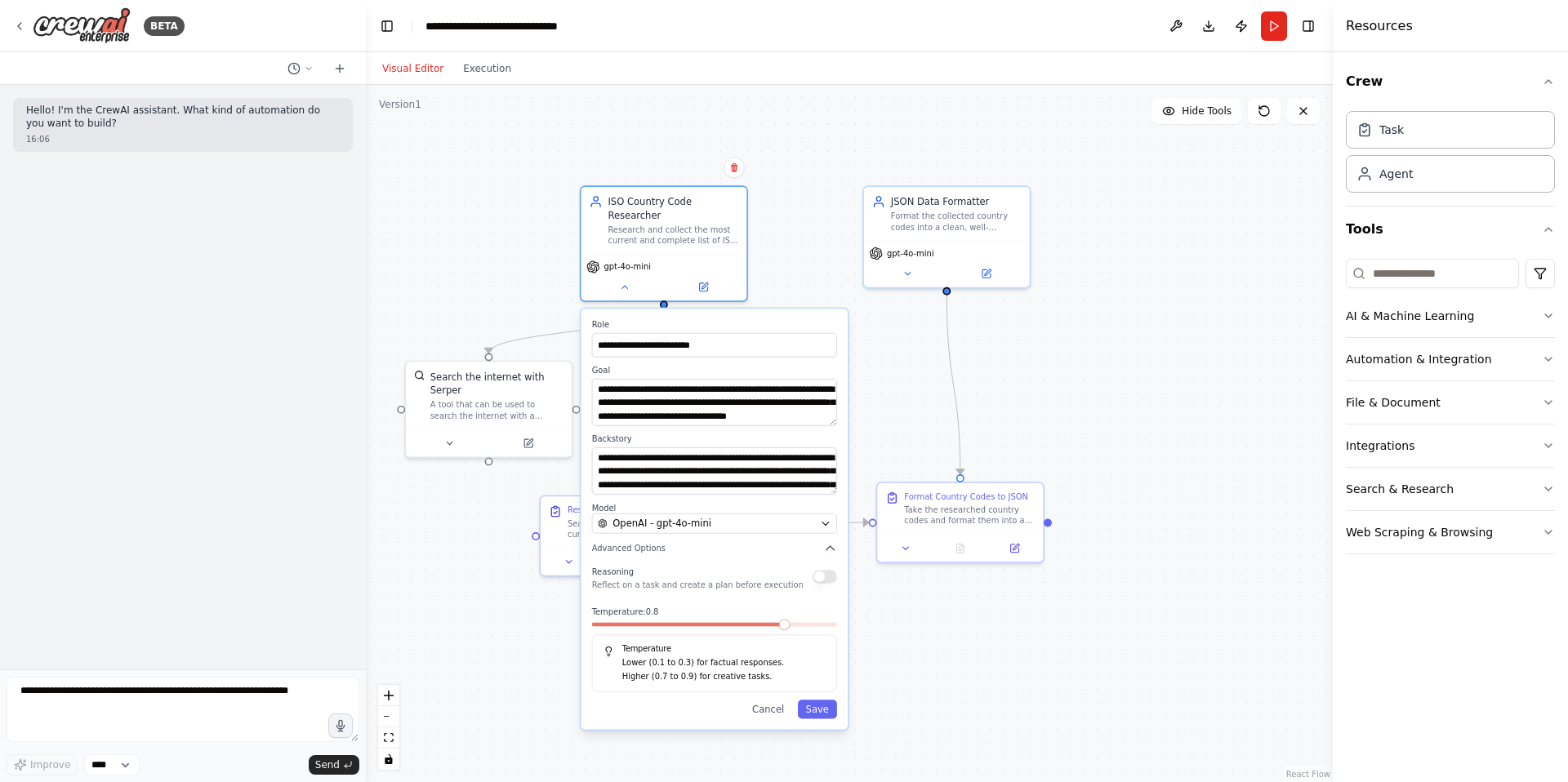
click at [779, 622] on span at bounding box center [784, 623] width 11 height 11
click at [627, 296] on div "gpt-4o-mini" at bounding box center [663, 275] width 165 height 47
click at [622, 287] on icon at bounding box center [624, 284] width 11 height 11
click at [698, 283] on icon at bounding box center [703, 284] width 11 height 11
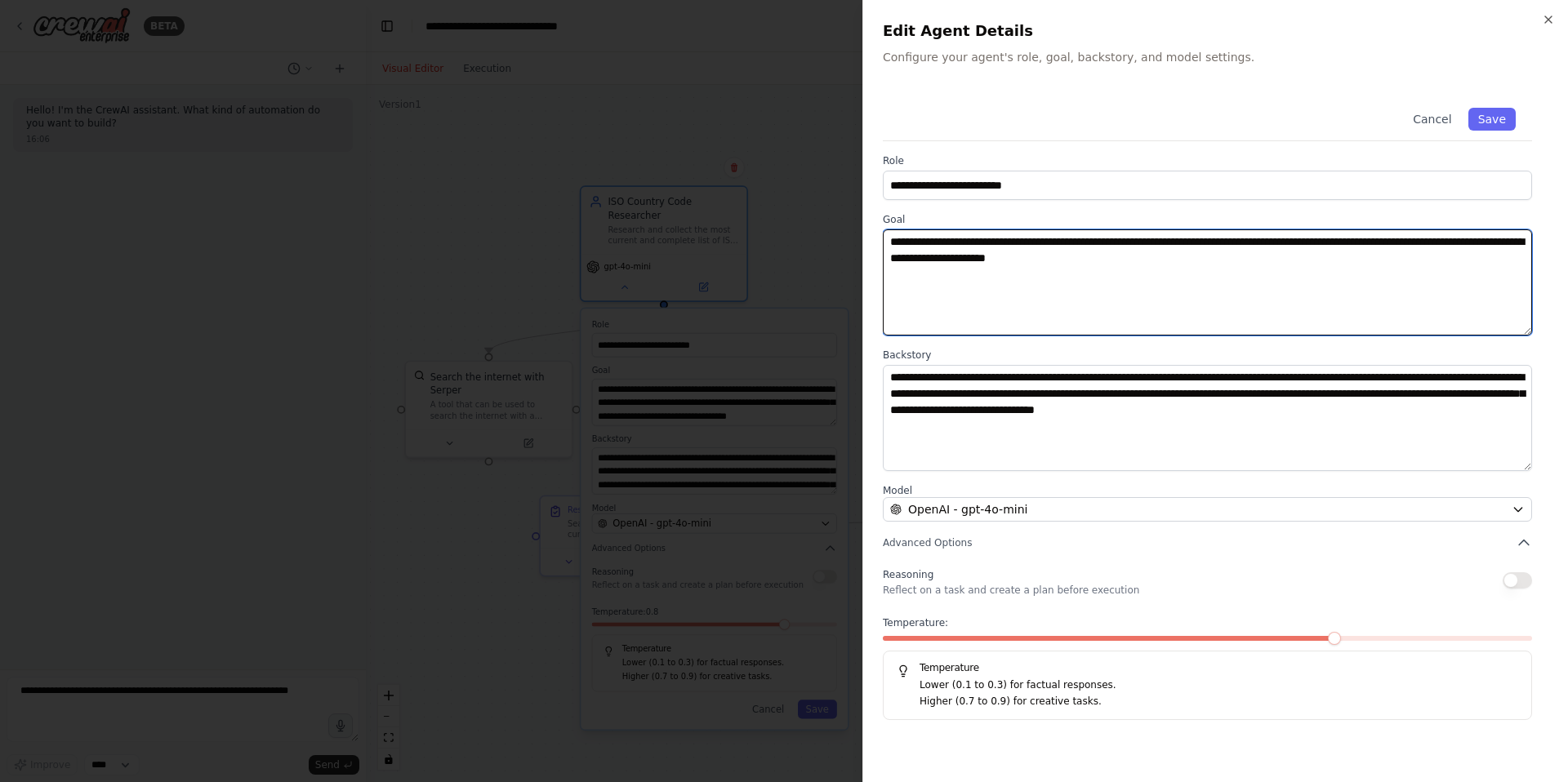
click at [1016, 288] on textarea "**********" at bounding box center [1207, 283] width 649 height 106
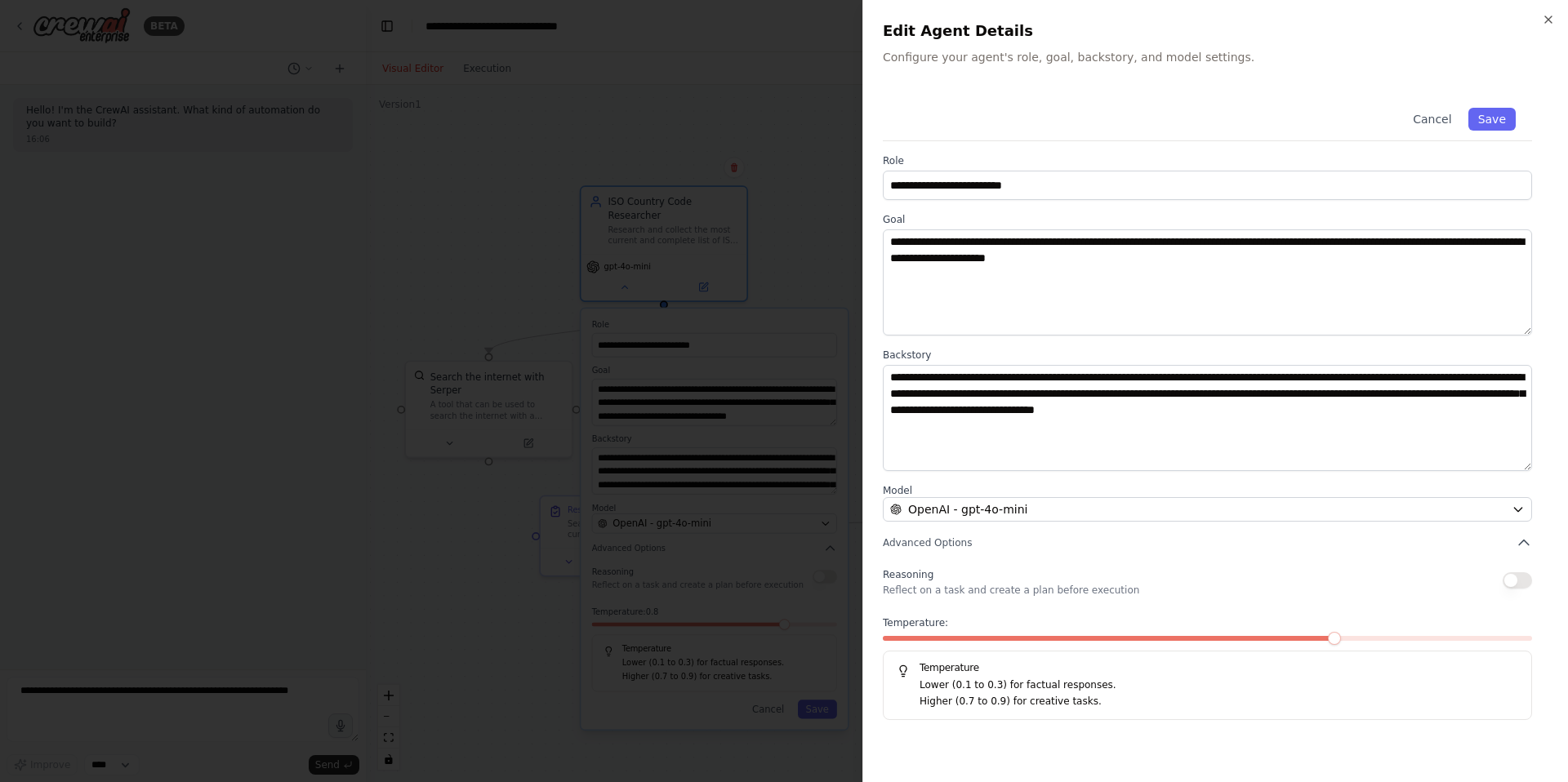
click at [737, 148] on div at bounding box center [784, 391] width 1568 height 782
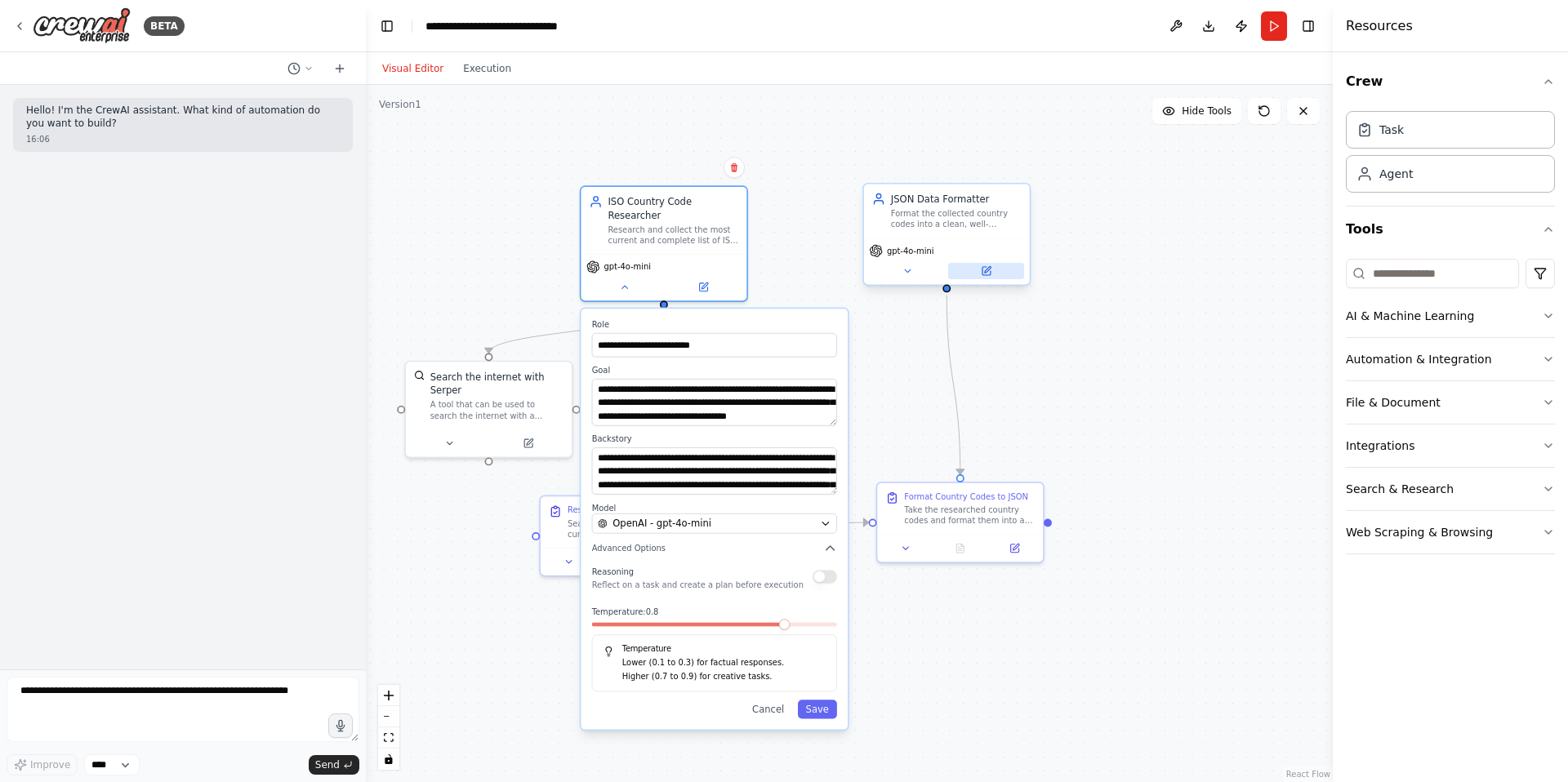
click at [981, 274] on icon at bounding box center [986, 270] width 11 height 11
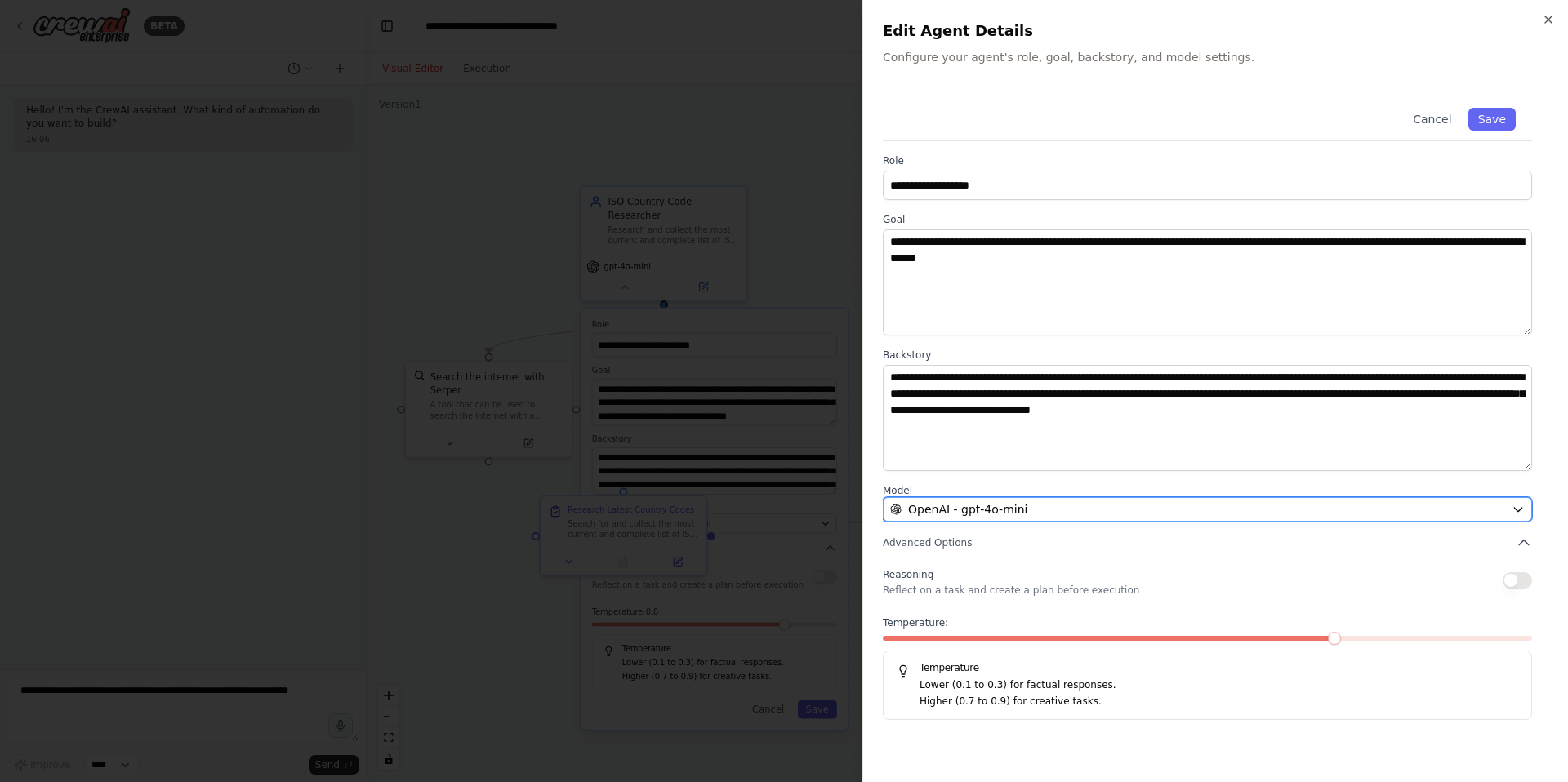
click at [1035, 499] on button "OpenAI - gpt-4o-mini" at bounding box center [1207, 509] width 649 height 24
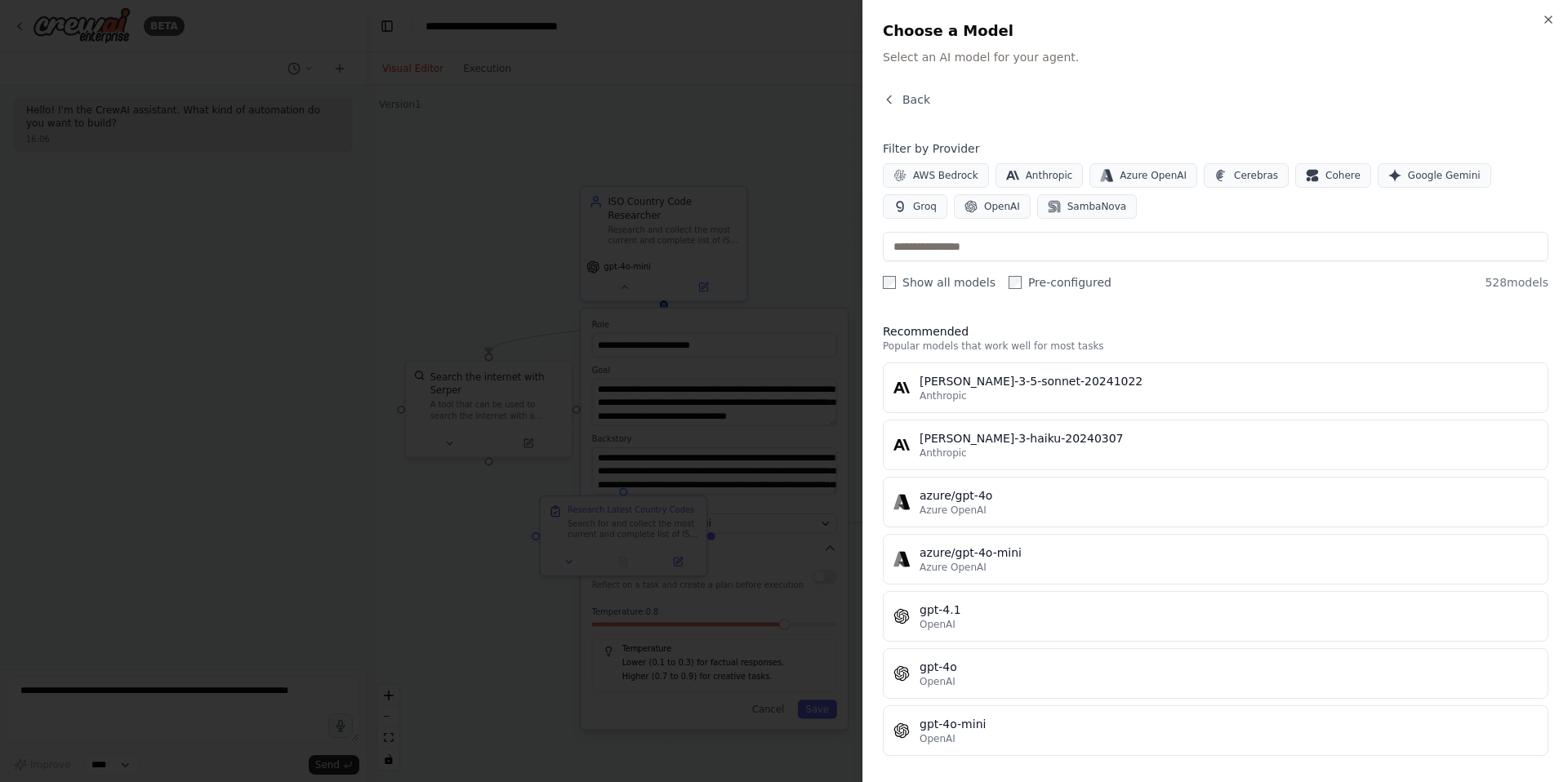
click at [743, 139] on div at bounding box center [784, 391] width 1568 height 782
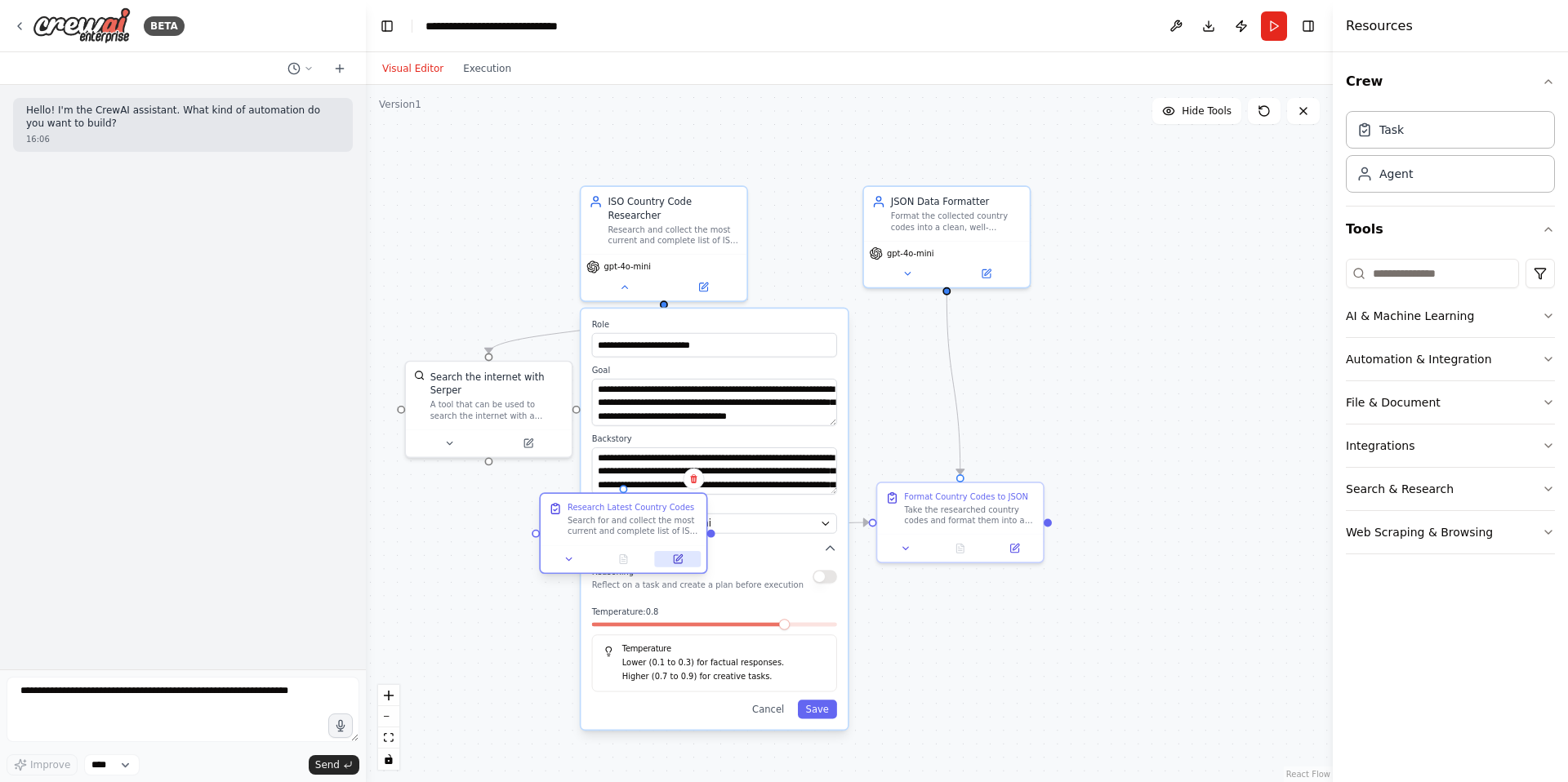
click at [669, 557] on button at bounding box center [678, 559] width 47 height 17
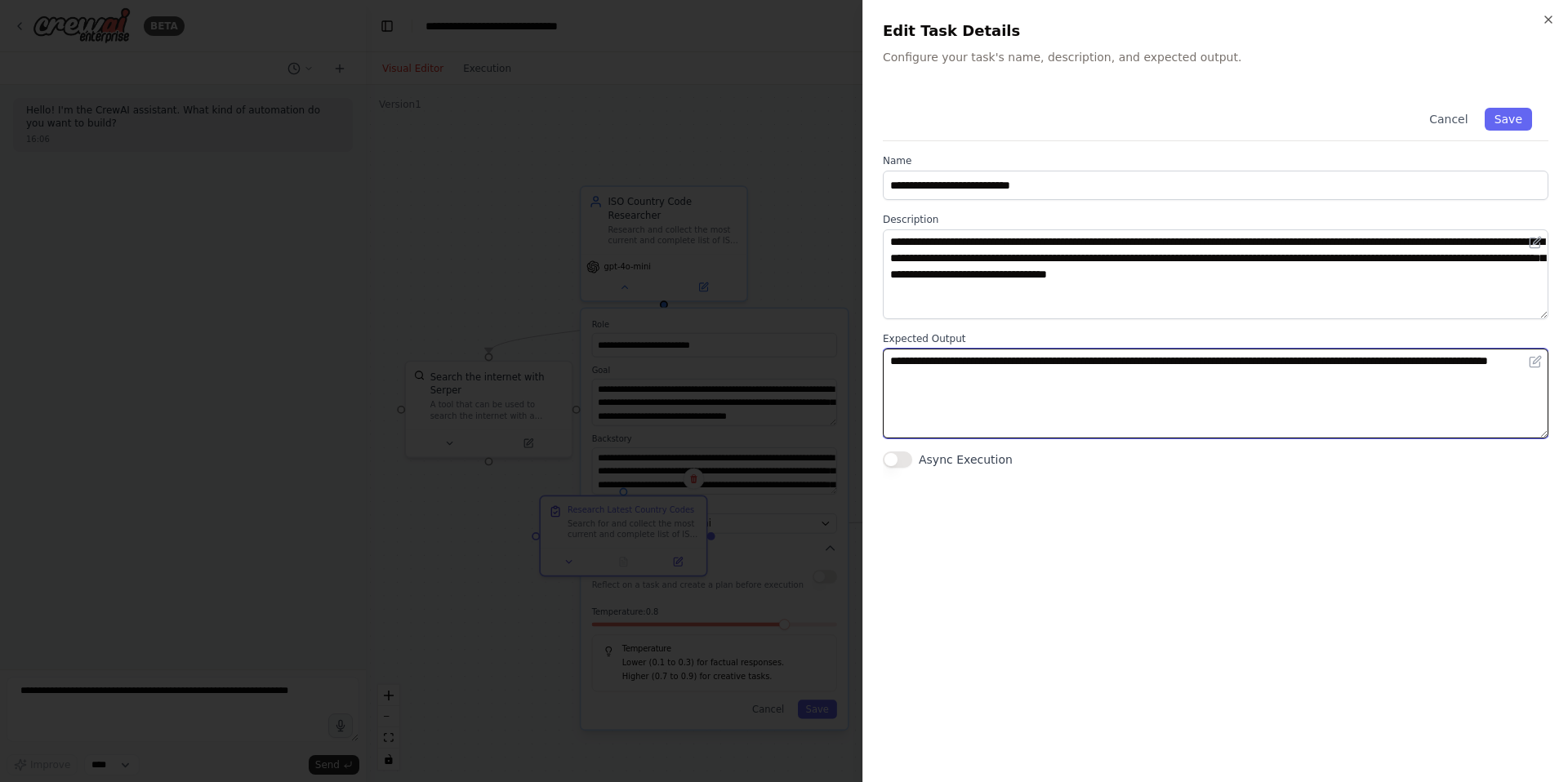
click at [985, 407] on textarea "**********" at bounding box center [1215, 393] width 665 height 90
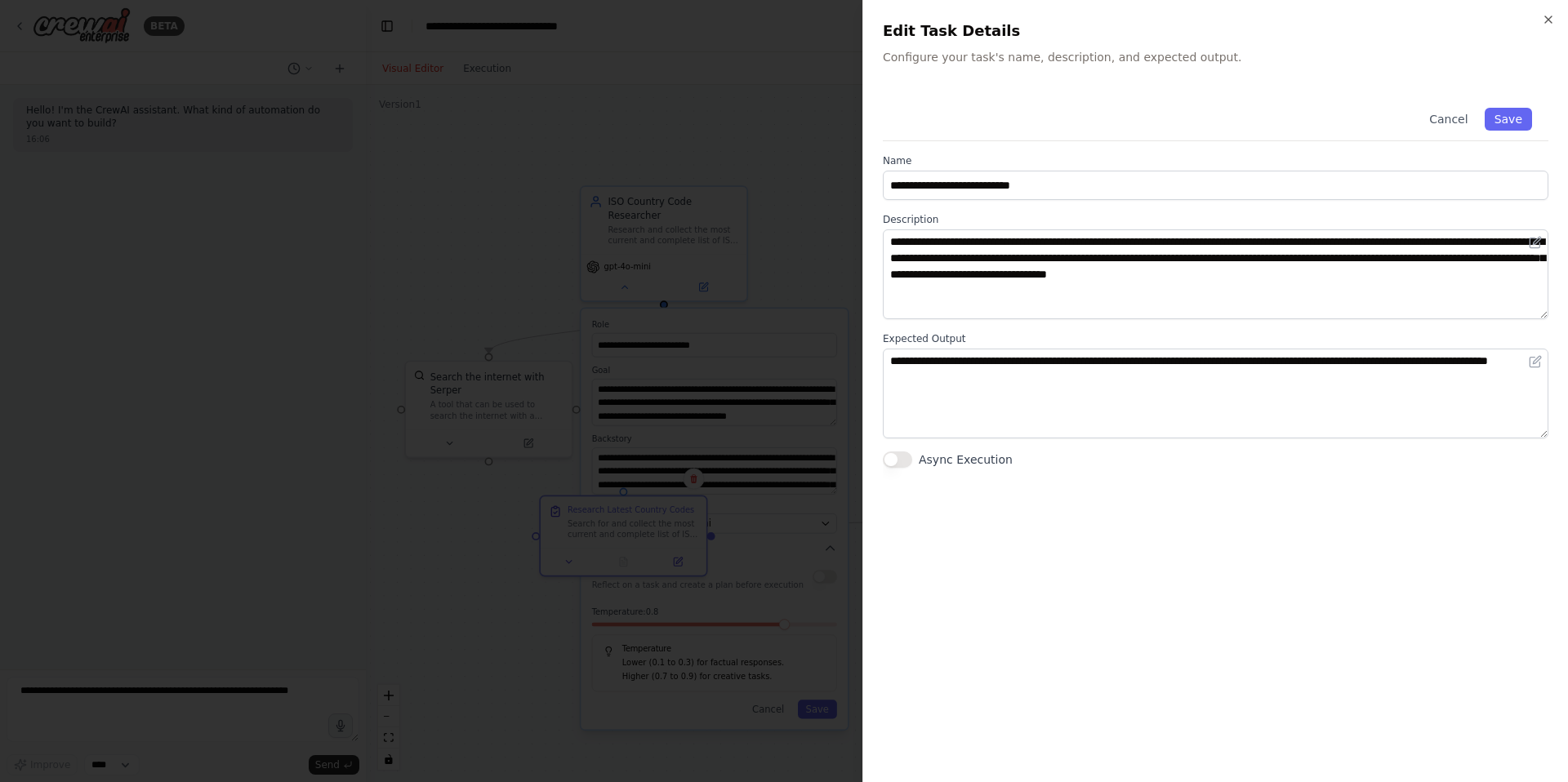
click at [901, 463] on button "Async Execution" at bounding box center [897, 460] width 29 height 17
click at [547, 624] on div at bounding box center [784, 391] width 1568 height 782
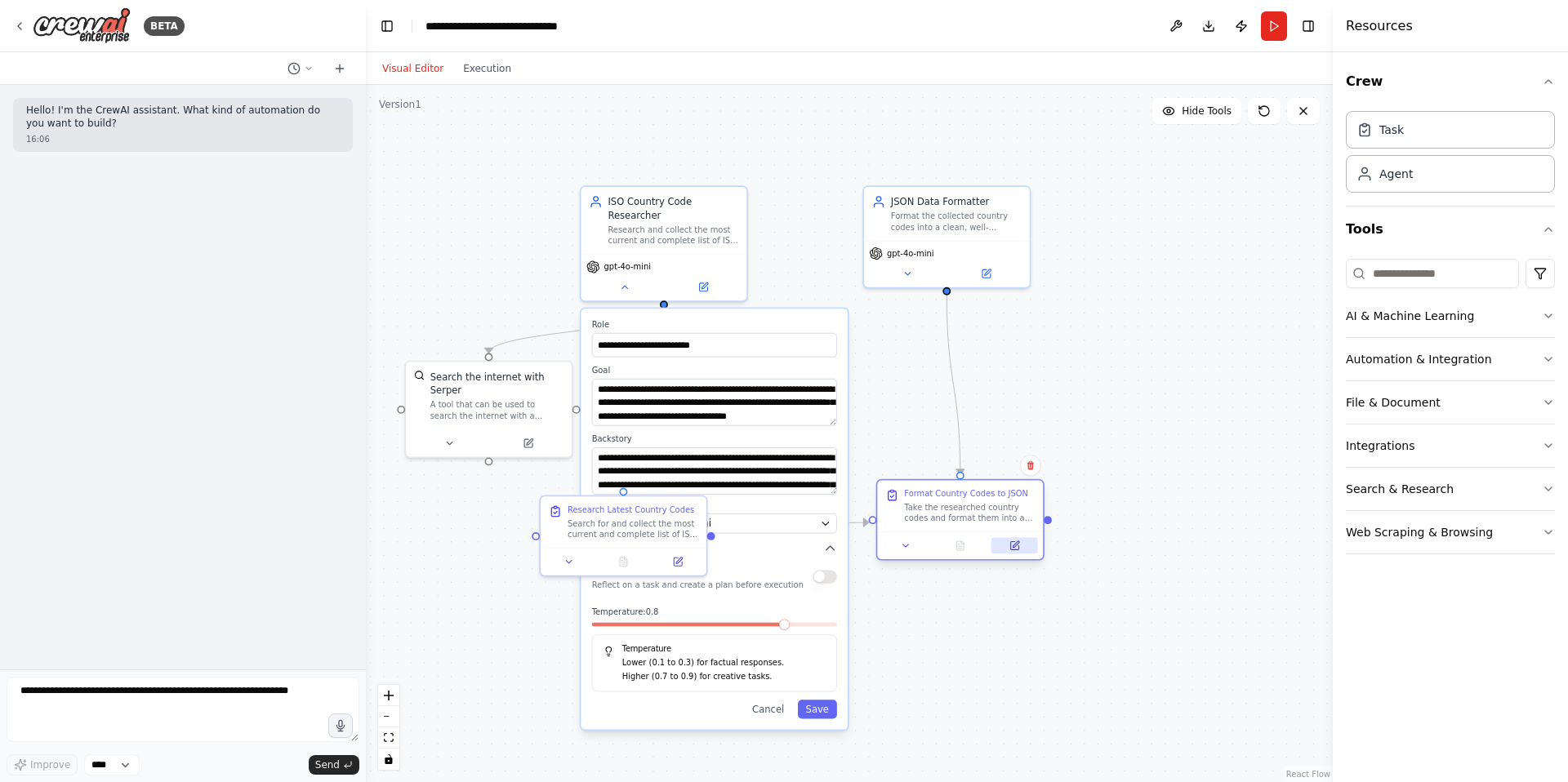
click at [1016, 548] on icon at bounding box center [1014, 546] width 8 height 8
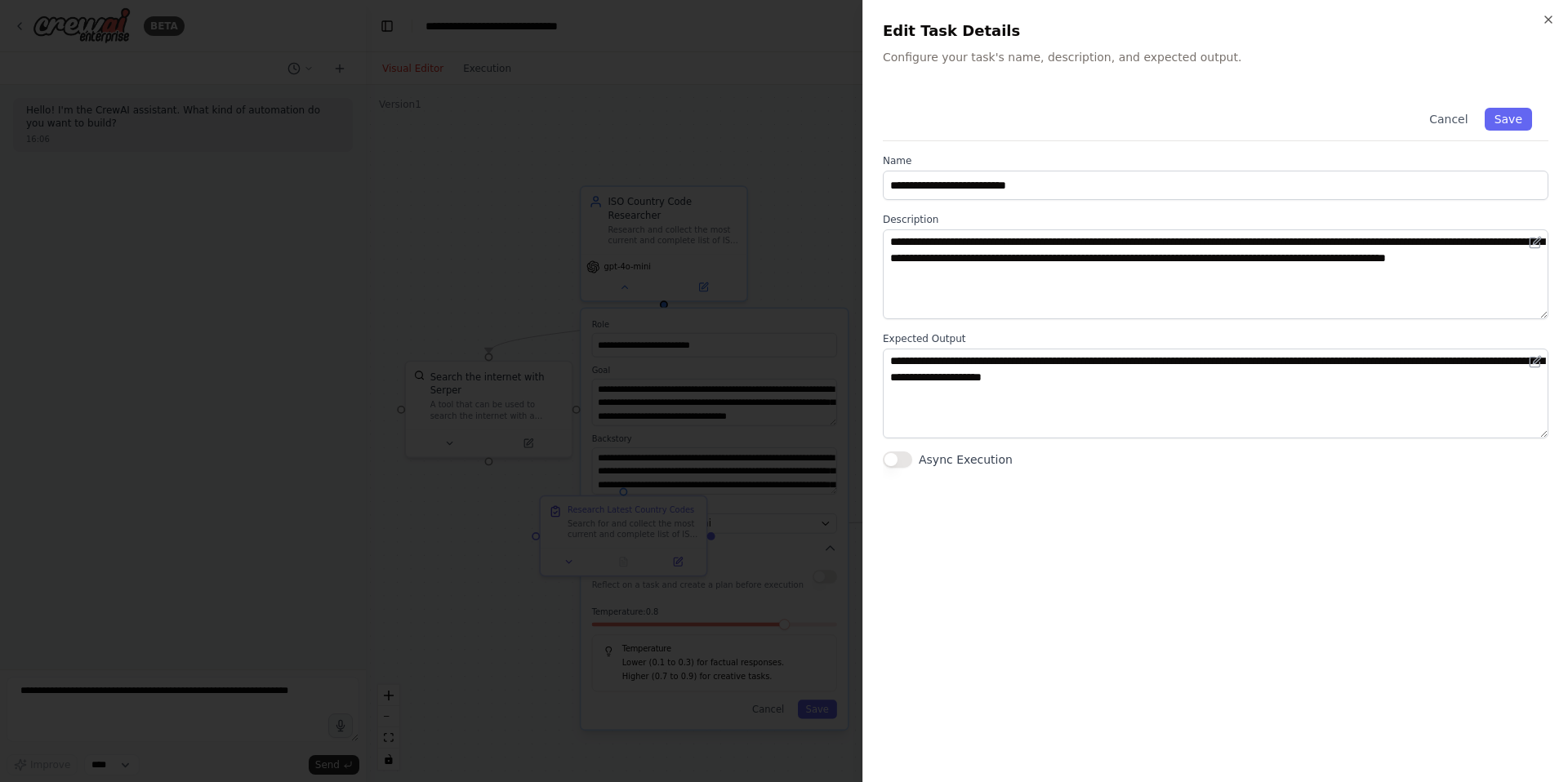
click at [796, 224] on div at bounding box center [784, 391] width 1568 height 782
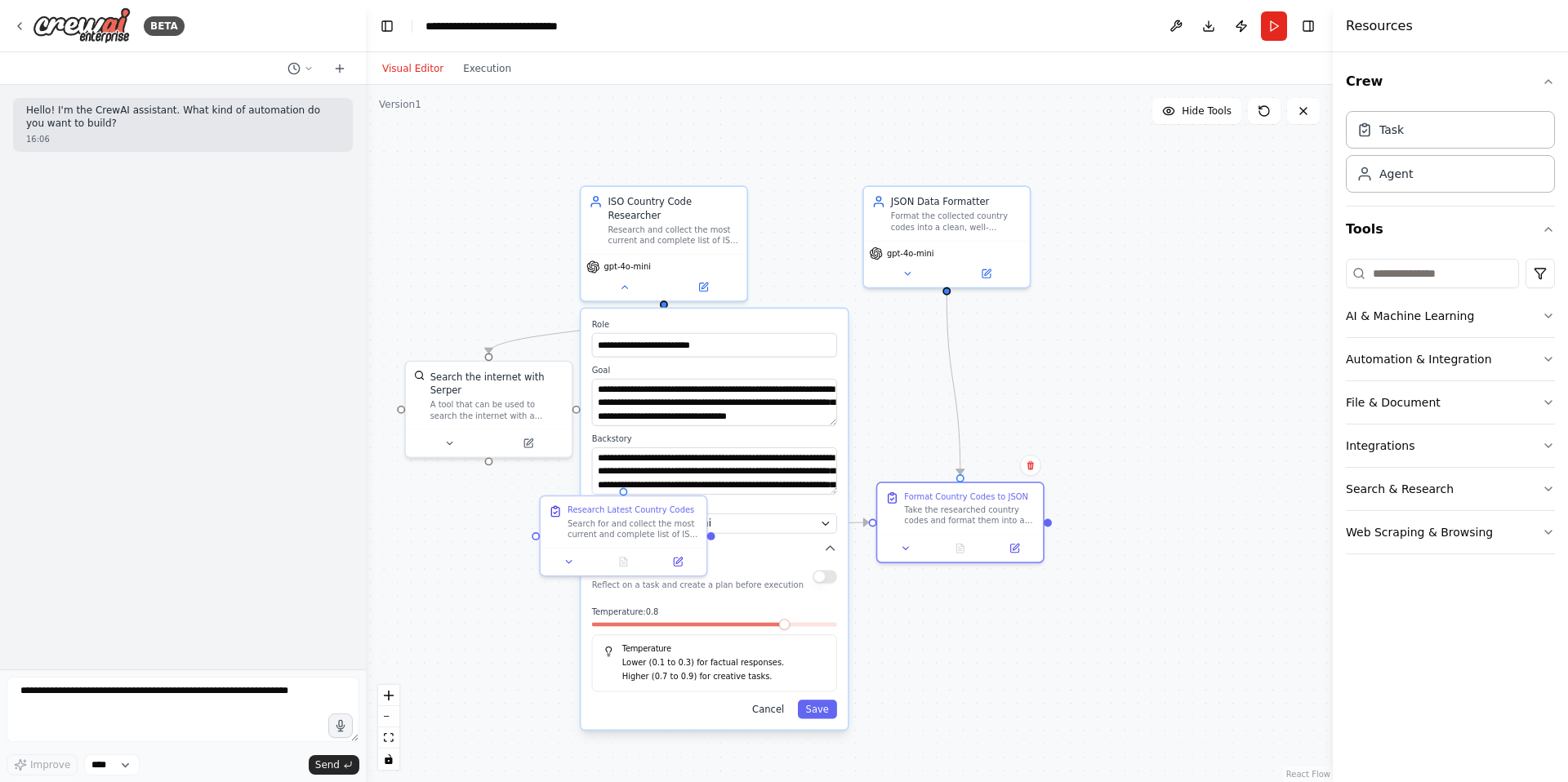
click at [772, 708] on button "Cancel" at bounding box center [768, 709] width 48 height 19
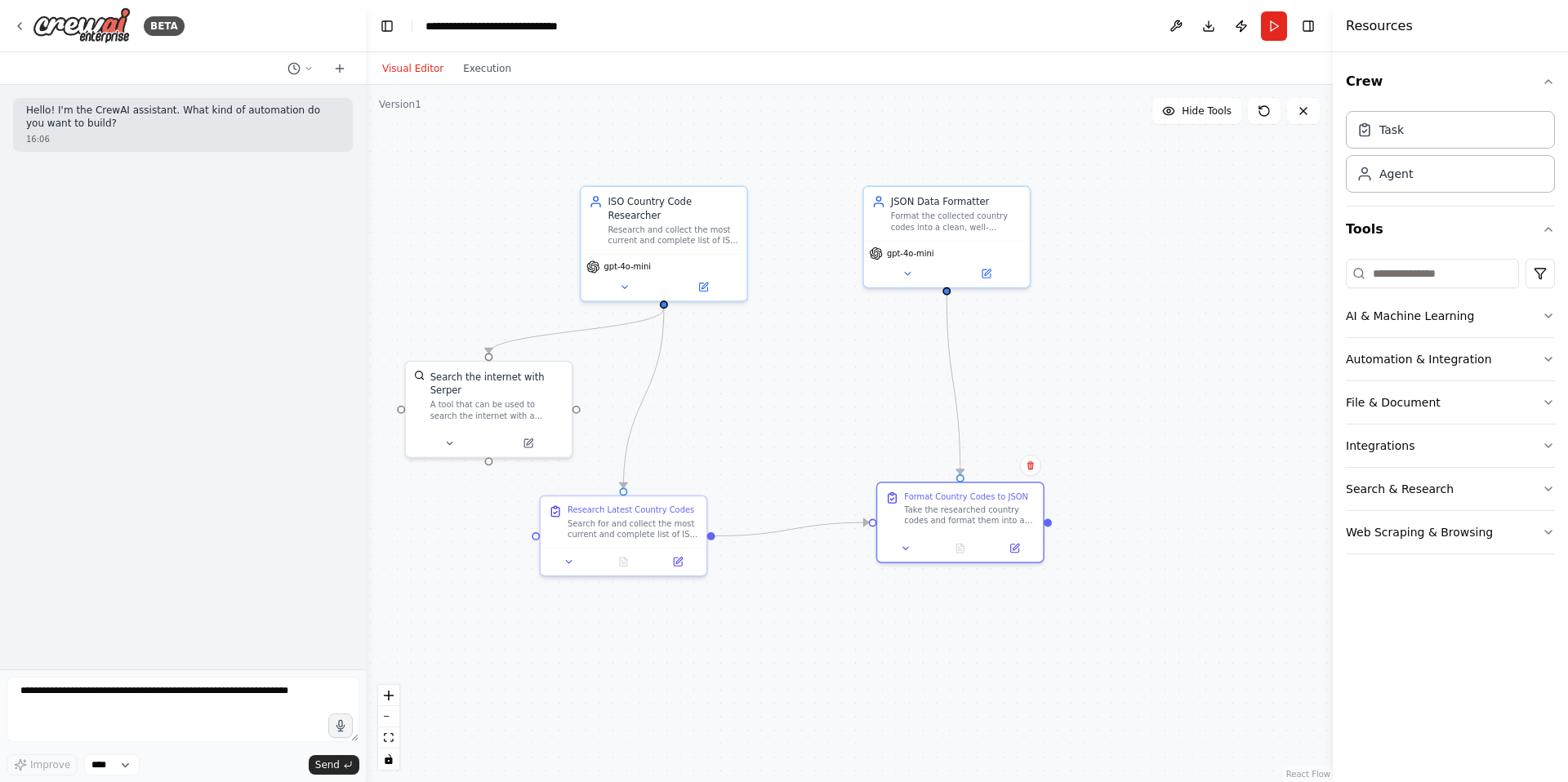
click at [743, 391] on div ".deletable-edge-delete-btn { width: 20px; height: 20px; border: 0px solid #ffff…" at bounding box center [849, 433] width 967 height 697
click at [1555, 312] on div "Crew Task Agent Tools AI & Machine Learning Automation & Integration File & Doc…" at bounding box center [1450, 417] width 235 height 730
click at [1551, 316] on icon "button" at bounding box center [1548, 316] width 13 height 13
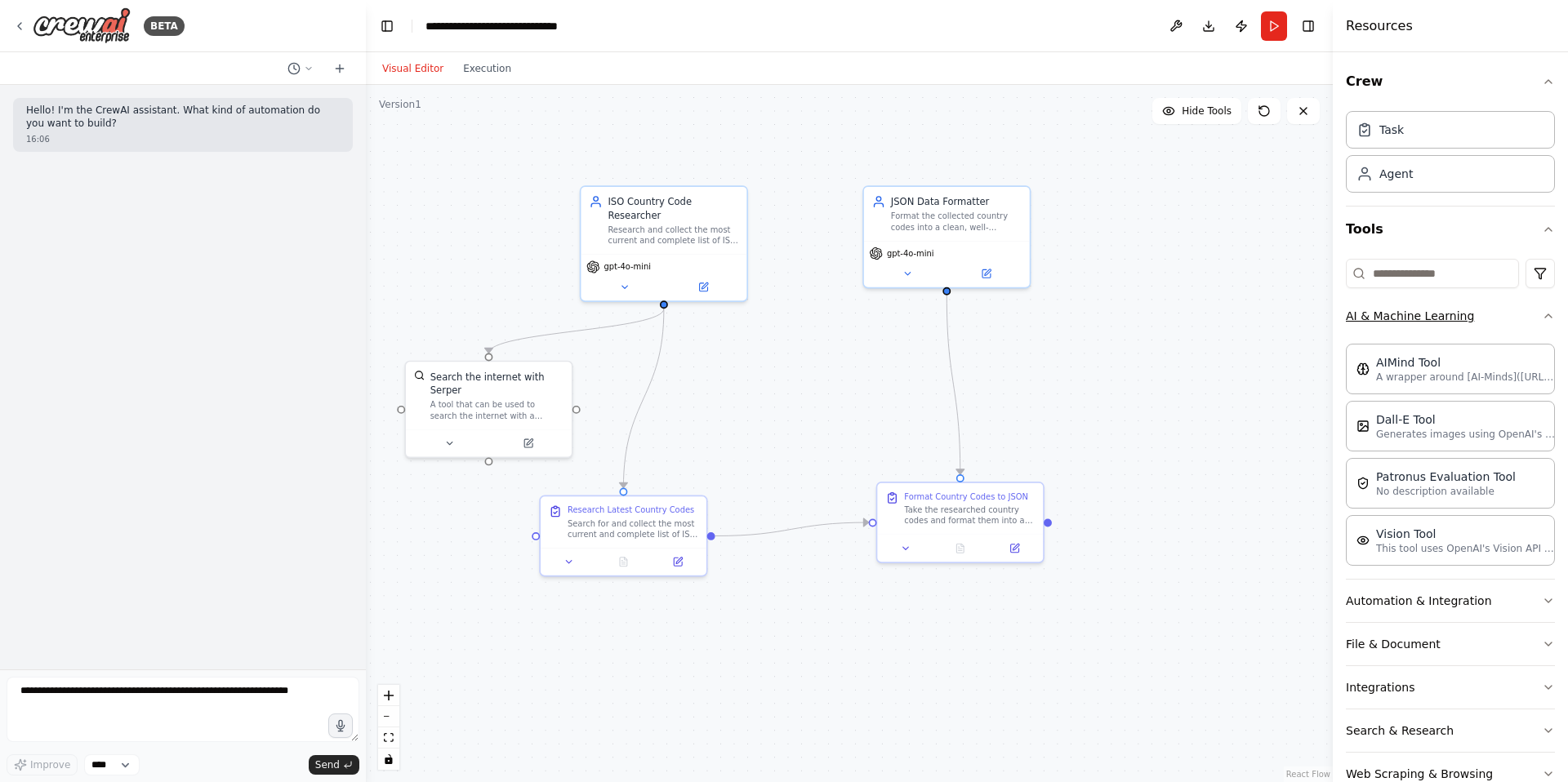
click at [1551, 316] on div "Crew Task Agent Tools AI & Machine Learning AIMind Tool A wrapper around [AI-Mi…" at bounding box center [1450, 417] width 235 height 730
click at [1541, 641] on icon "button" at bounding box center [1548, 644] width 13 height 13
click at [1383, 138] on div "Task" at bounding box center [1450, 129] width 209 height 37
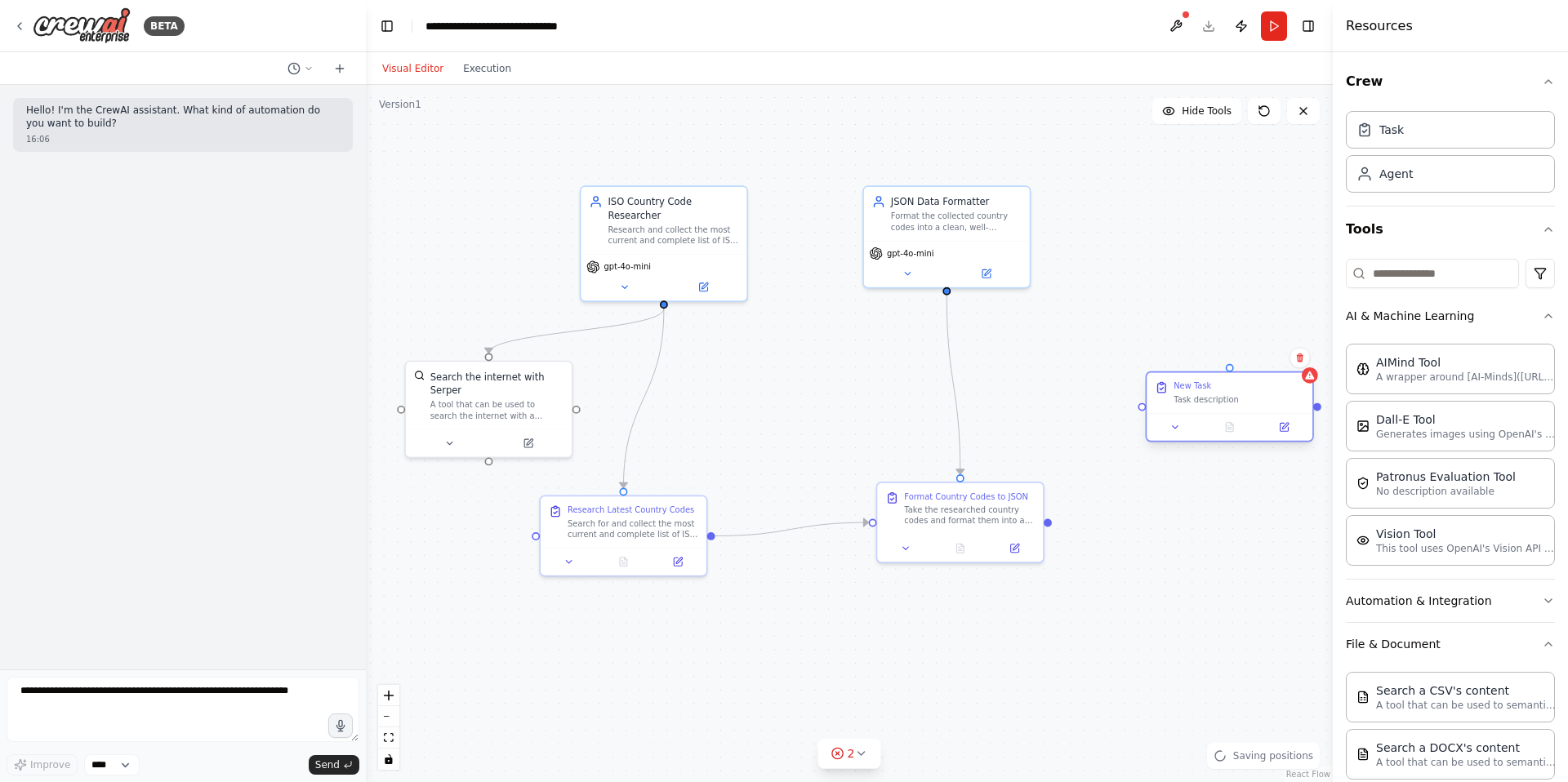
drag, startPoint x: 1194, startPoint y: 286, endPoint x: 1187, endPoint y: 386, distance: 100.2
click at [1187, 394] on div "Task description" at bounding box center [1238, 399] width 131 height 11
drag, startPoint x: 1049, startPoint y: 527, endPoint x: 1038, endPoint y: 524, distance: 11.4
click at [1038, 524] on div ".deletable-edge-delete-btn { width: 20px; height: 20px; border: 0px solid #ffff…" at bounding box center [849, 433] width 967 height 697
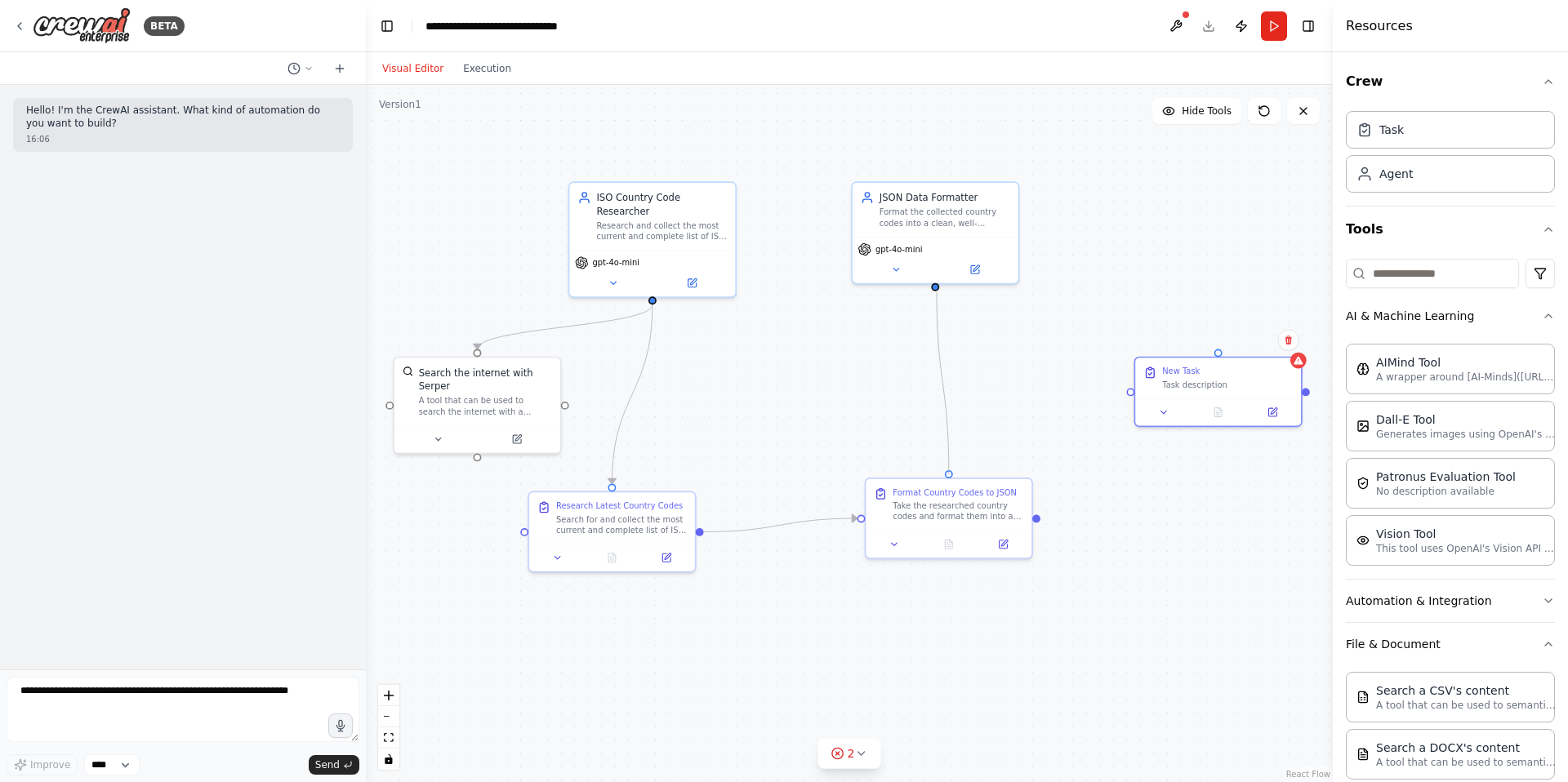
click at [937, 293] on circle "Edge from b60e1cde-498c-47e4-8fc2-7738a5c2f296 to 65c15308-db59-4dc9-adc9-eb725…" at bounding box center [935, 298] width 13 height 13
click at [935, 290] on div ".deletable-edge-delete-btn { width: 20px; height: 20px; border: 0px solid #ffff…" at bounding box center [849, 433] width 967 height 697
click at [953, 463] on div ".deletable-edge-delete-btn { width: 20px; height: 20px; border: 0px solid #ffff…" at bounding box center [849, 433] width 967 height 697
click at [929, 292] on div ".deletable-edge-delete-btn { width: 20px; height: 20px; border: 0px solid #ffff…" at bounding box center [849, 433] width 967 height 697
click at [932, 291] on div ".deletable-edge-delete-btn { width: 20px; height: 20px; border: 0px solid #ffff…" at bounding box center [849, 433] width 967 height 697
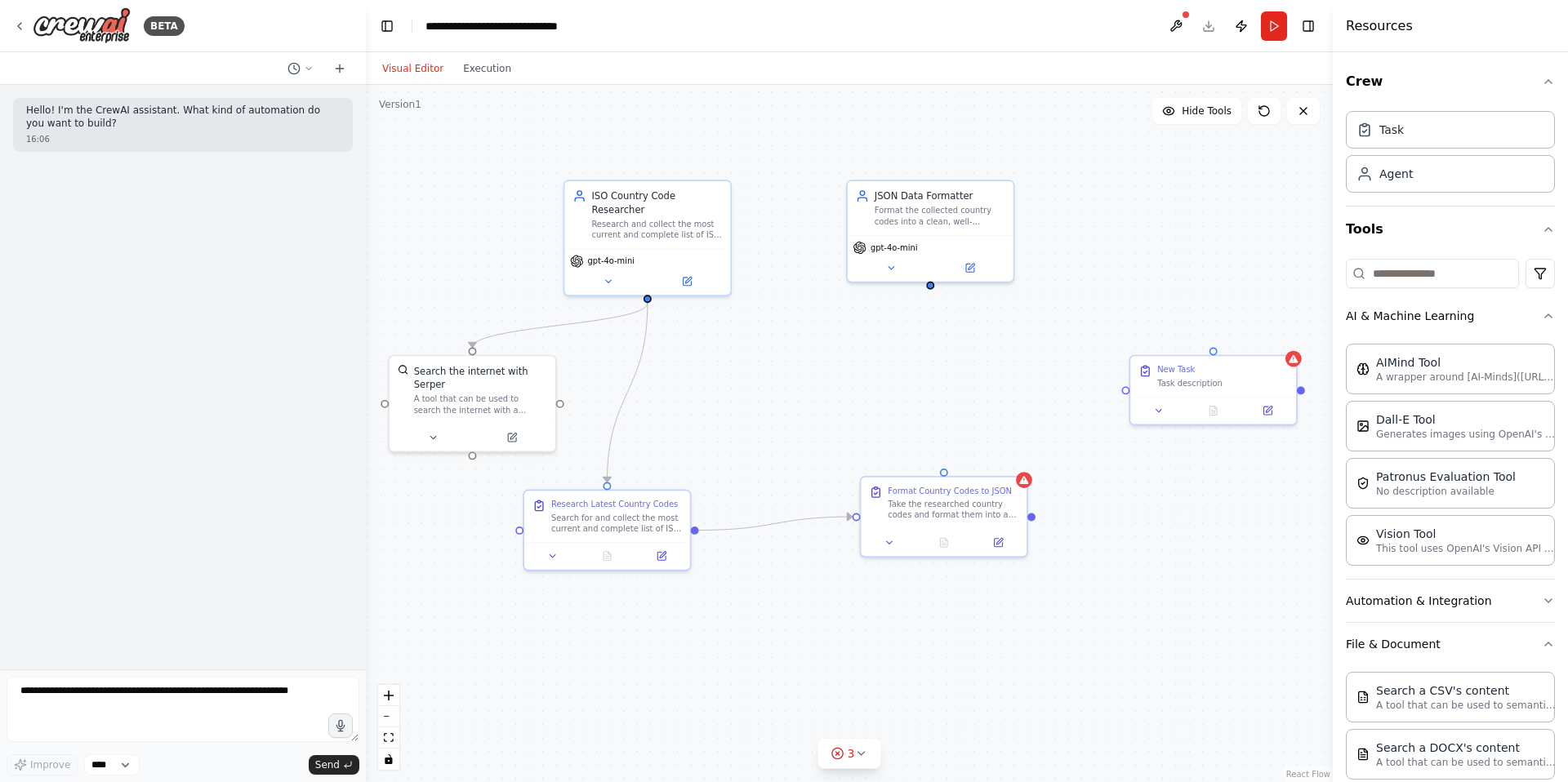
click at [945, 468] on div ".deletable-edge-delete-btn { width: 20px; height: 20px; border: 0px solid #ffff…" at bounding box center [849, 433] width 967 height 697
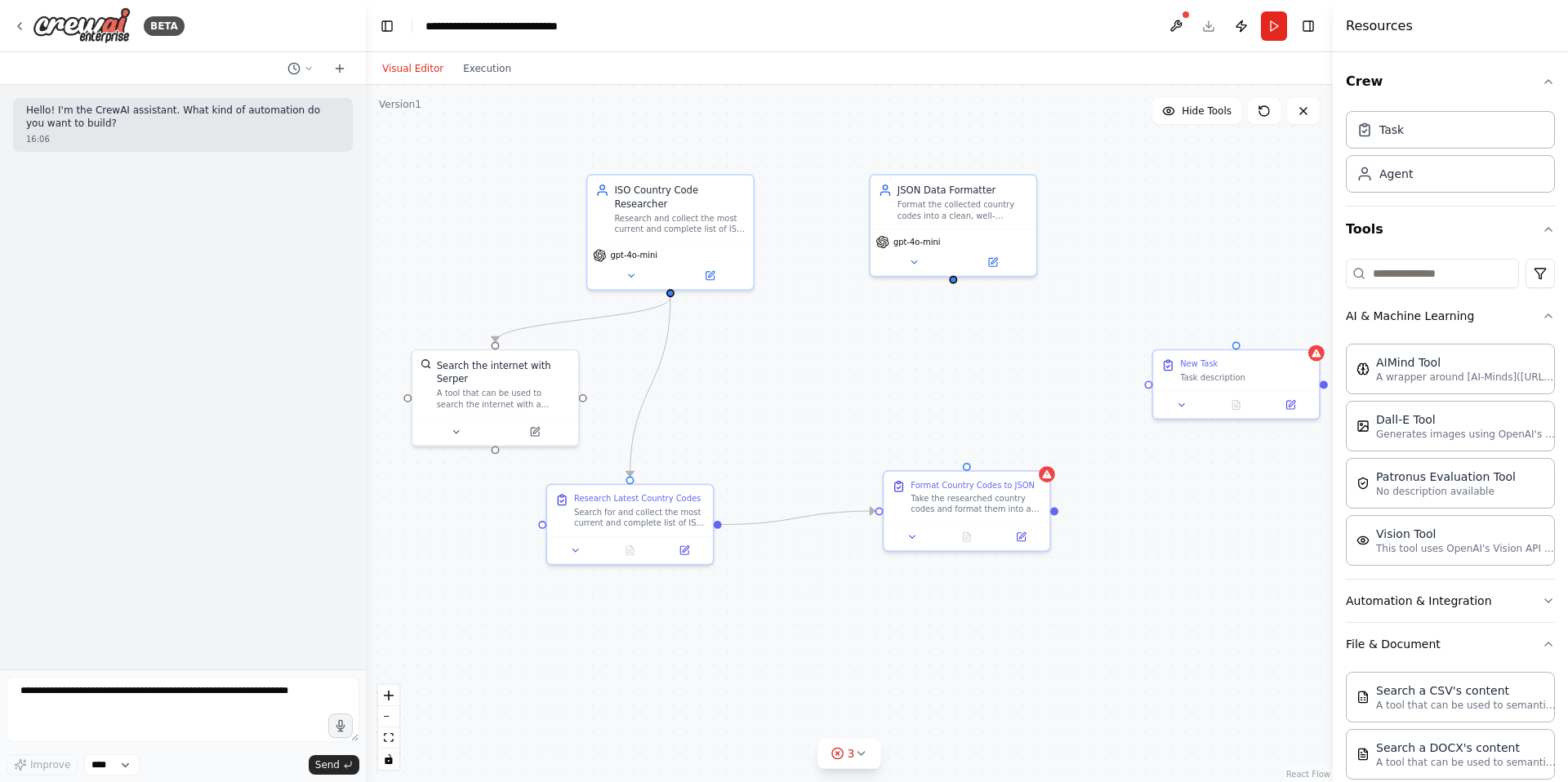
drag, startPoint x: 1037, startPoint y: 519, endPoint x: 1060, endPoint y: 514, distance: 23.5
click at [1060, 514] on div ".deletable-edge-delete-btn { width: 20px; height: 20px; border: 0px solid #ffff…" at bounding box center [849, 433] width 967 height 697
drag, startPoint x: 1053, startPoint y: 512, endPoint x: 1066, endPoint y: 511, distance: 13.0
click at [1066, 511] on div ".deletable-edge-delete-btn { width: 20px; height: 20px; border: 0px solid #ffff…" at bounding box center [849, 433] width 967 height 697
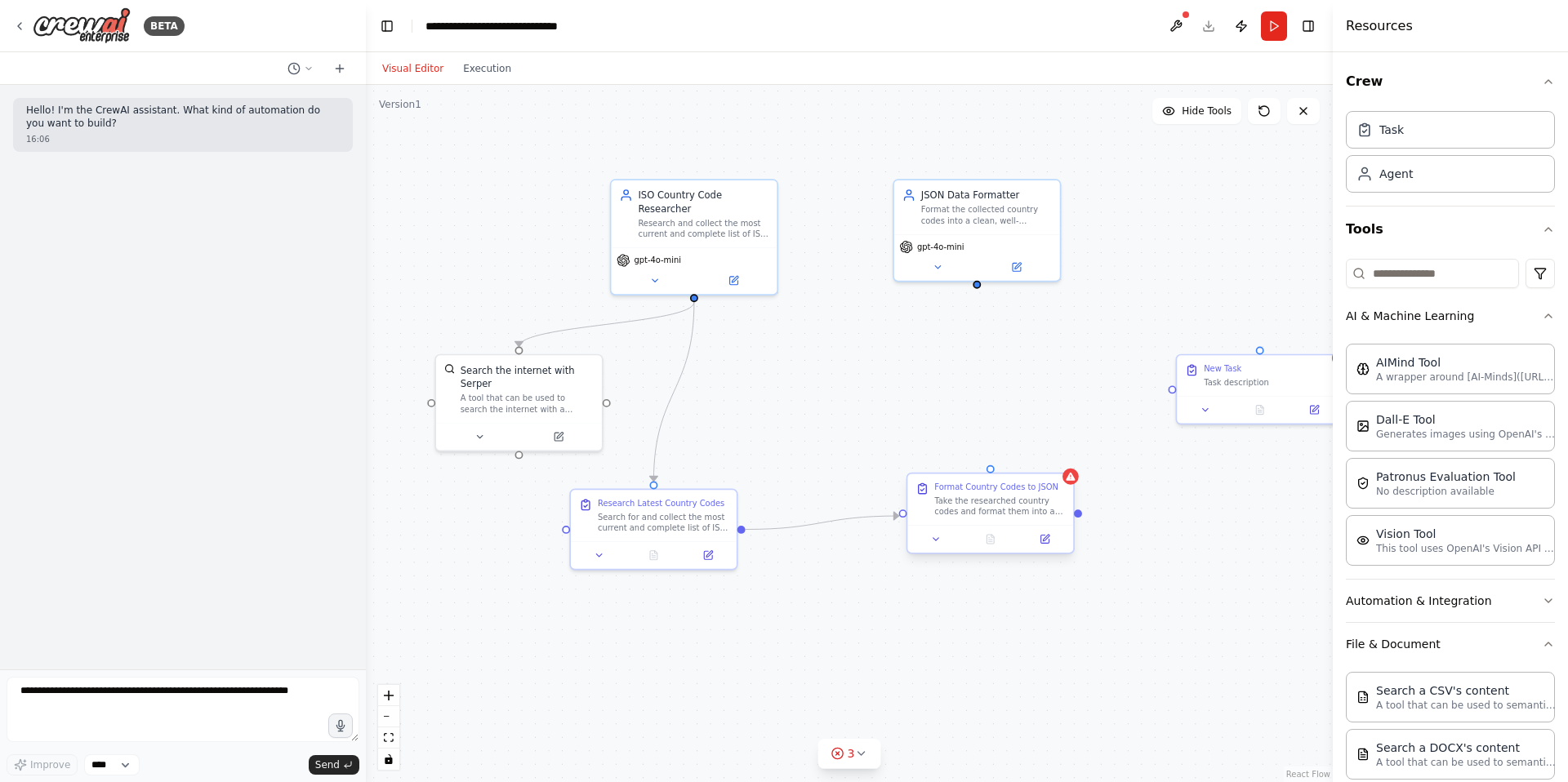
drag, startPoint x: 1055, startPoint y: 513, endPoint x: 1078, endPoint y: 518, distance: 23.5
click at [1078, 518] on div ".deletable-edge-delete-btn { width: 20px; height: 20px; border: 0px solid #ffff…" at bounding box center [849, 433] width 967 height 697
drag, startPoint x: 1080, startPoint y: 516, endPoint x: 975, endPoint y: 288, distance: 251.0
click at [975, 288] on div ".deletable-edge-delete-btn { width: 20px; height: 20px; border: 0px solid #ffff…" at bounding box center [849, 433] width 967 height 697
drag, startPoint x: 1080, startPoint y: 513, endPoint x: 973, endPoint y: 219, distance: 312.9
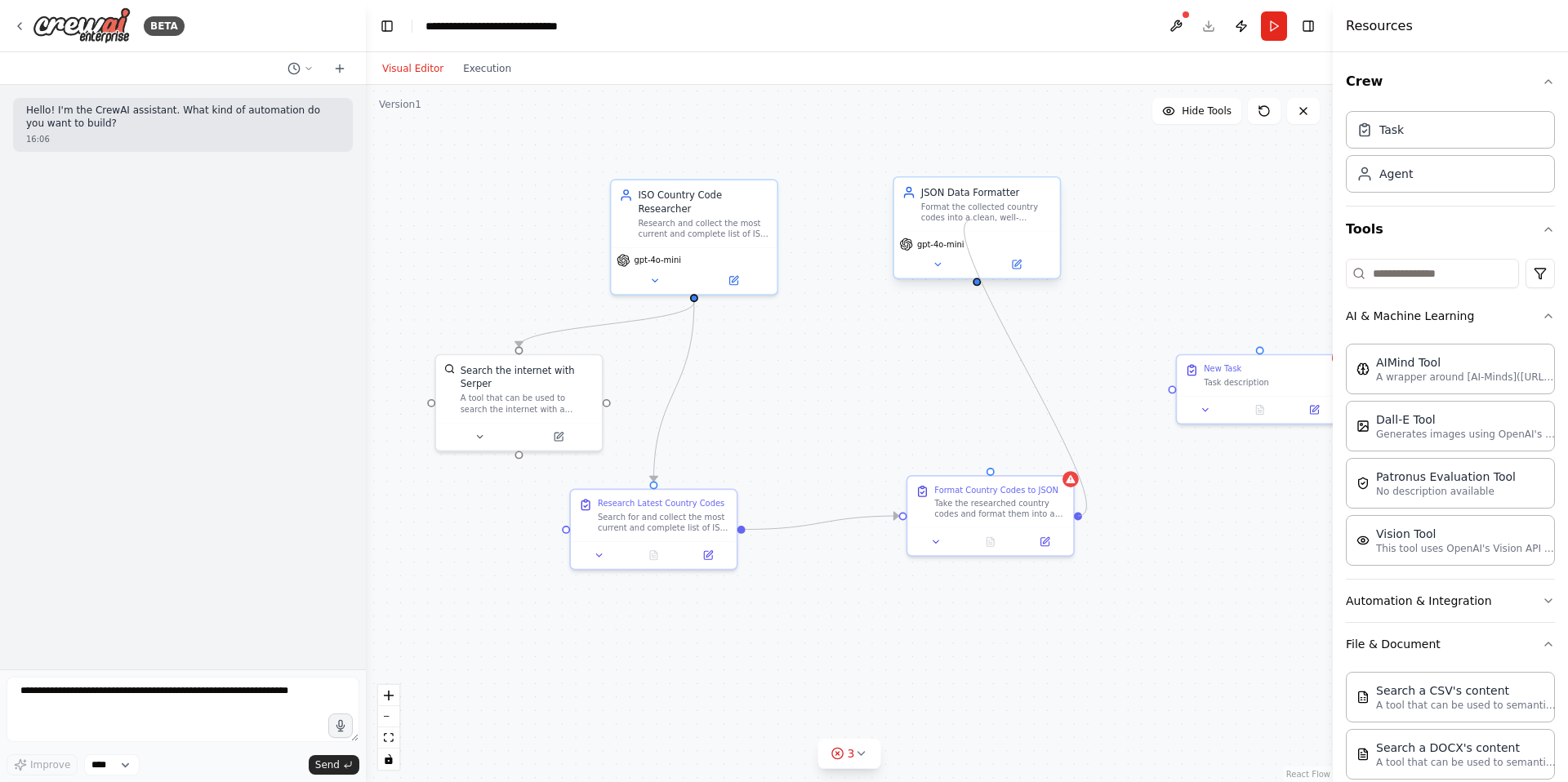
click at [973, 219] on div "ISO Country Code Researcher Research and collect the most current and complete …" at bounding box center [940, 399] width 797 height 574
drag, startPoint x: 988, startPoint y: 462, endPoint x: 976, endPoint y: 271, distance: 191.4
click at [976, 271] on div "ISO Country Code Researcher Research and collect the most current and complete …" at bounding box center [940, 399] width 797 height 574
drag, startPoint x: 991, startPoint y: 469, endPoint x: 979, endPoint y: 283, distance: 186.4
click at [979, 283] on div "ISO Country Code Researcher Research and collect the most current and complete …" at bounding box center [940, 399] width 797 height 574
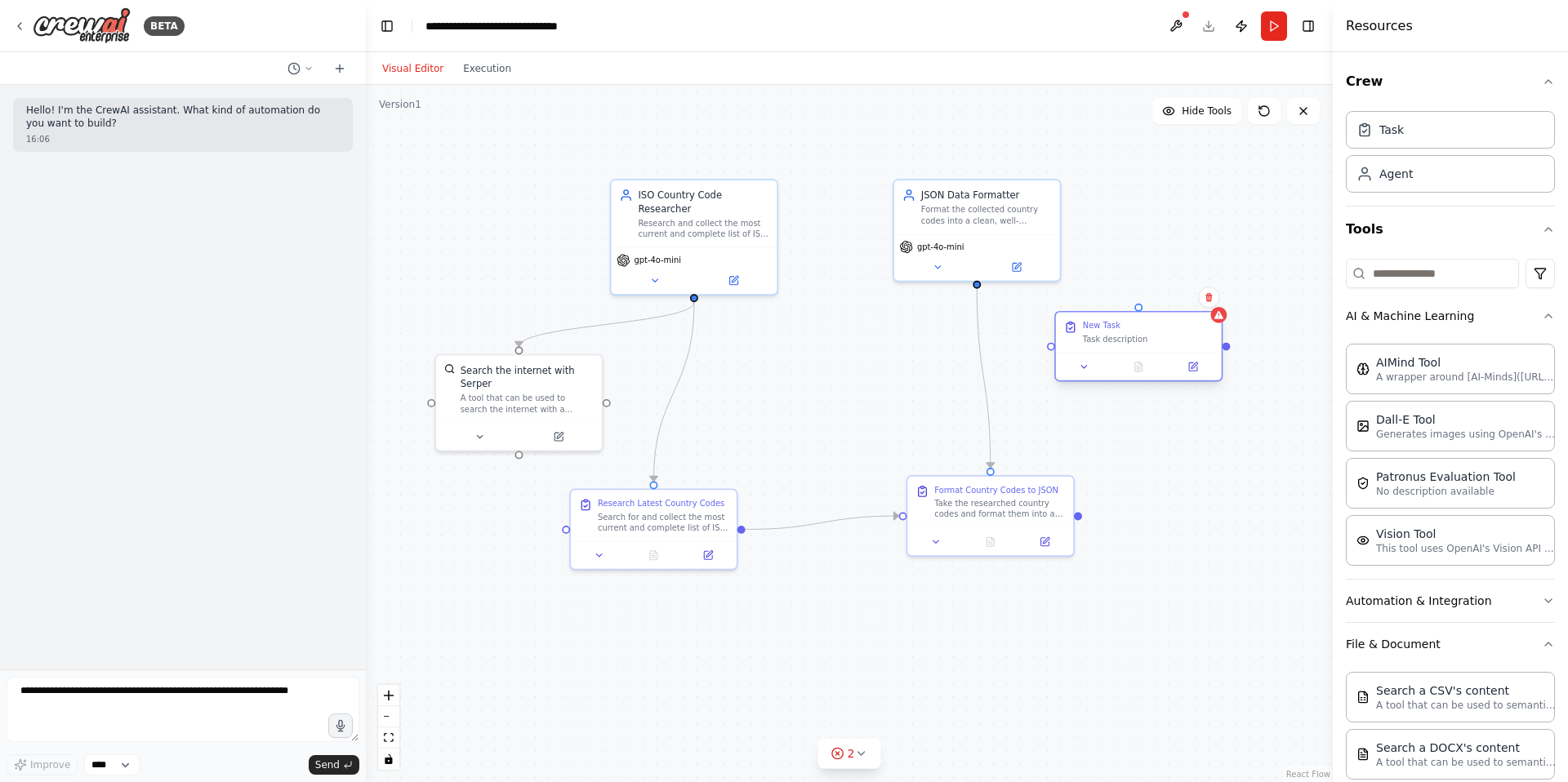
drag, startPoint x: 1240, startPoint y: 372, endPoint x: 1119, endPoint y: 325, distance: 129.8
click at [1117, 325] on div "New Task Task description" at bounding box center [1147, 332] width 131 height 24
drag, startPoint x: 1077, startPoint y: 510, endPoint x: 1144, endPoint y: 339, distance: 183.7
click at [1144, 339] on div "ISO Country Code Researcher Research and collect the most current and complete …" at bounding box center [940, 399] width 797 height 574
click at [1212, 284] on icon at bounding box center [1209, 284] width 10 height 10
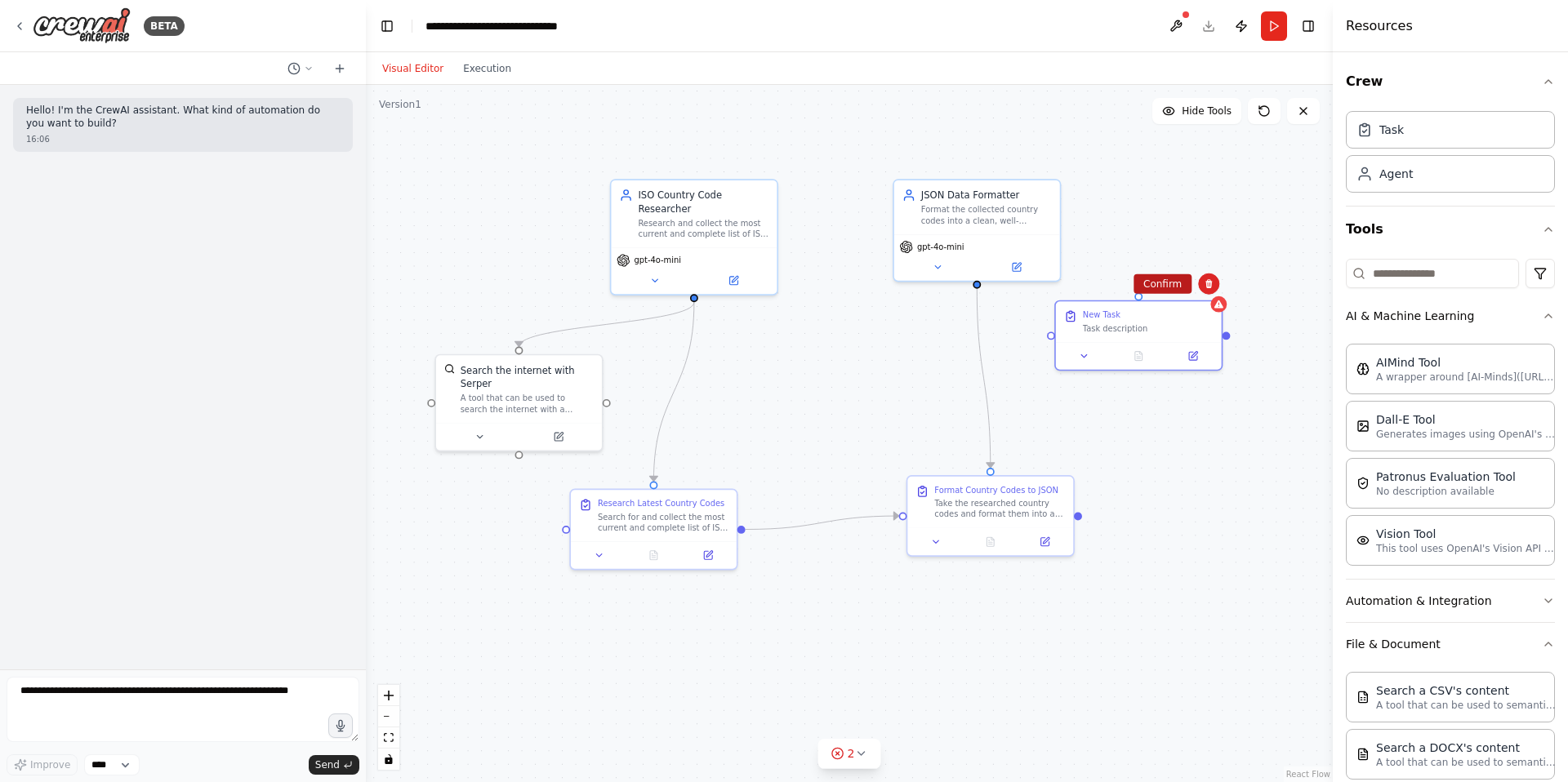
click at [1175, 279] on button "Confirm" at bounding box center [1162, 284] width 58 height 20
click at [1187, 408] on div ".deletable-edge-delete-btn { width: 20px; height: 20px; border: 0px solid #ffff…" at bounding box center [849, 433] width 967 height 697
click at [1172, 334] on div ".deletable-edge-delete-btn { width: 20px; height: 20px; border: 0px solid #ffff…" at bounding box center [849, 433] width 967 height 697
click at [1100, 344] on div ".deletable-edge-delete-btn { width: 20px; height: 20px; border: 0px solid #ffff…" at bounding box center [849, 433] width 967 height 697
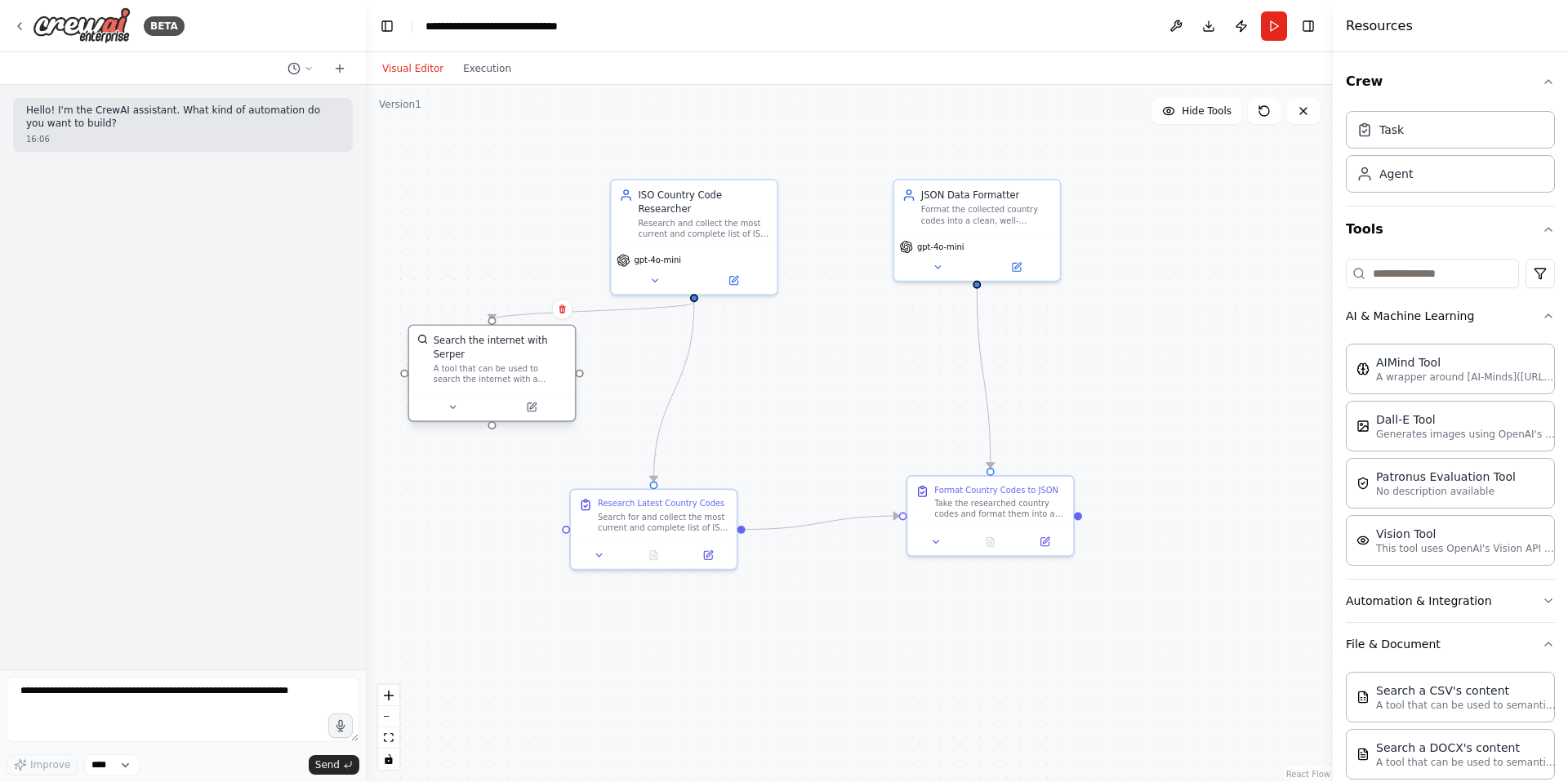
drag, startPoint x: 573, startPoint y: 369, endPoint x: 548, endPoint y: 347, distance: 33.3
click at [548, 347] on div "Search the internet with Serper" at bounding box center [500, 347] width 133 height 27
click at [764, 385] on div ".deletable-edge-delete-btn { width: 20px; height: 20px; border: 0px solid #ffff…" at bounding box center [849, 433] width 967 height 697
click at [530, 225] on div ".deletable-edge-delete-btn { width: 20px; height: 20px; border: 0px solid #ffff…" at bounding box center [849, 433] width 967 height 697
click at [309, 71] on icon at bounding box center [308, 69] width 10 height 10
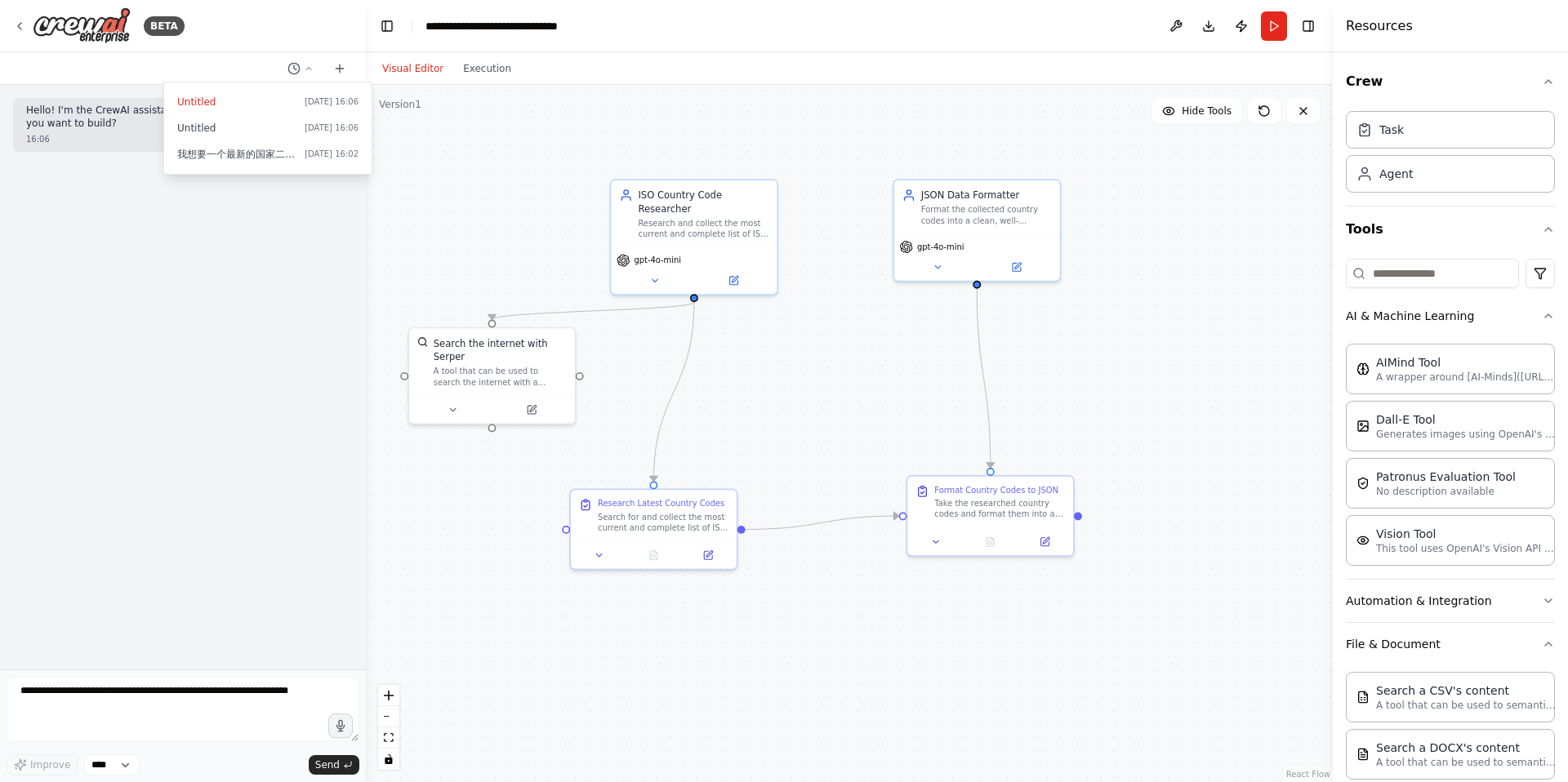
click at [442, 229] on div ".deletable-edge-delete-btn { width: 20px; height: 20px; border: 0px solid #ffff…" at bounding box center [849, 433] width 967 height 697
click at [429, 196] on div ".deletable-edge-delete-btn { width: 20px; height: 20px; border: 0px solid #ffff…" at bounding box center [849, 433] width 967 height 697
click at [308, 66] on div at bounding box center [183, 391] width 366 height 782
click at [430, 170] on div ".deletable-edge-delete-btn { width: 20px; height: 20px; border: 0px solid #ffff…" at bounding box center [849, 433] width 967 height 697
click at [139, 761] on select "****" at bounding box center [111, 765] width 56 height 22
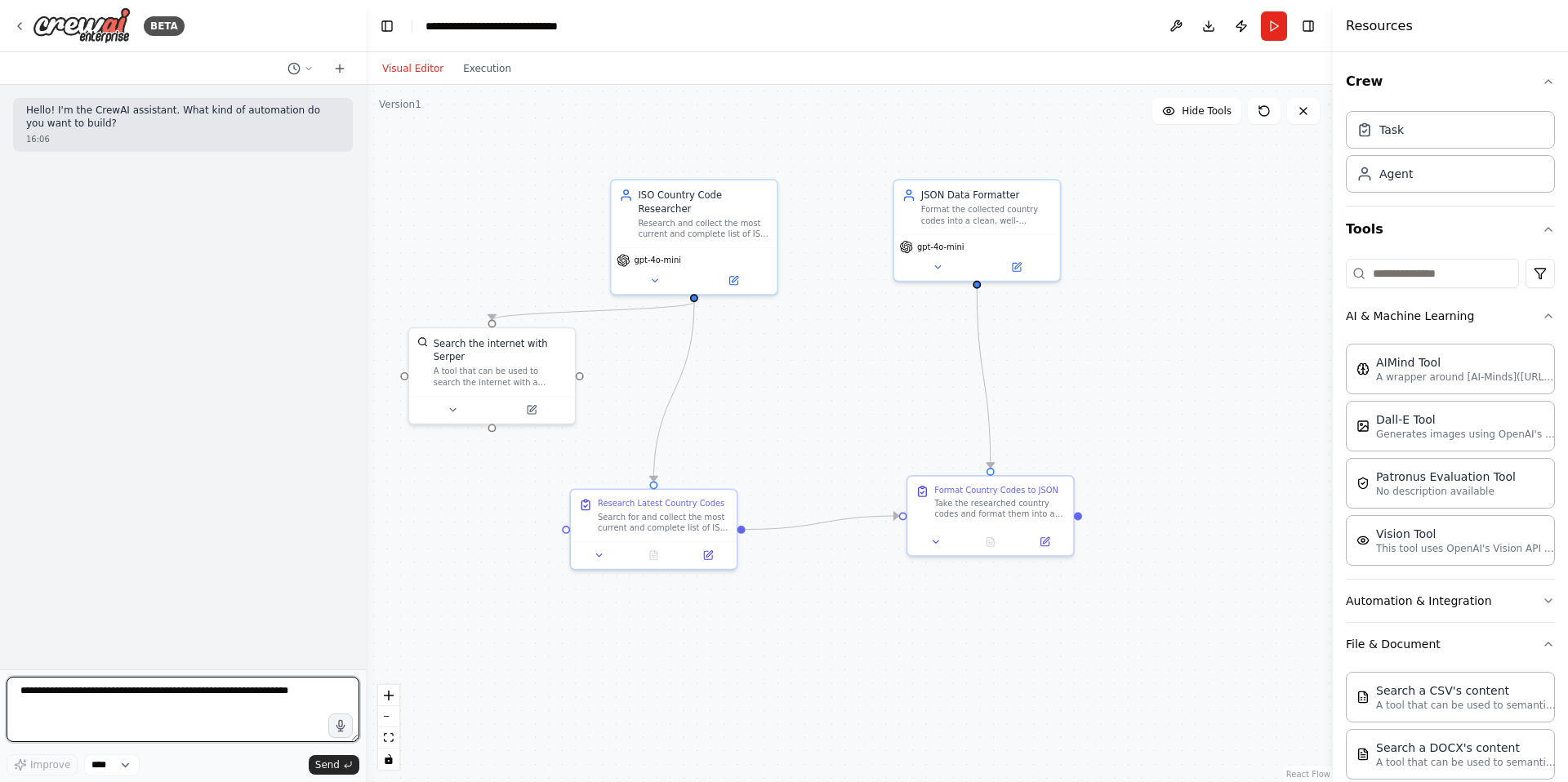
click at [158, 704] on textarea at bounding box center [183, 709] width 353 height 66
type textarea "********"
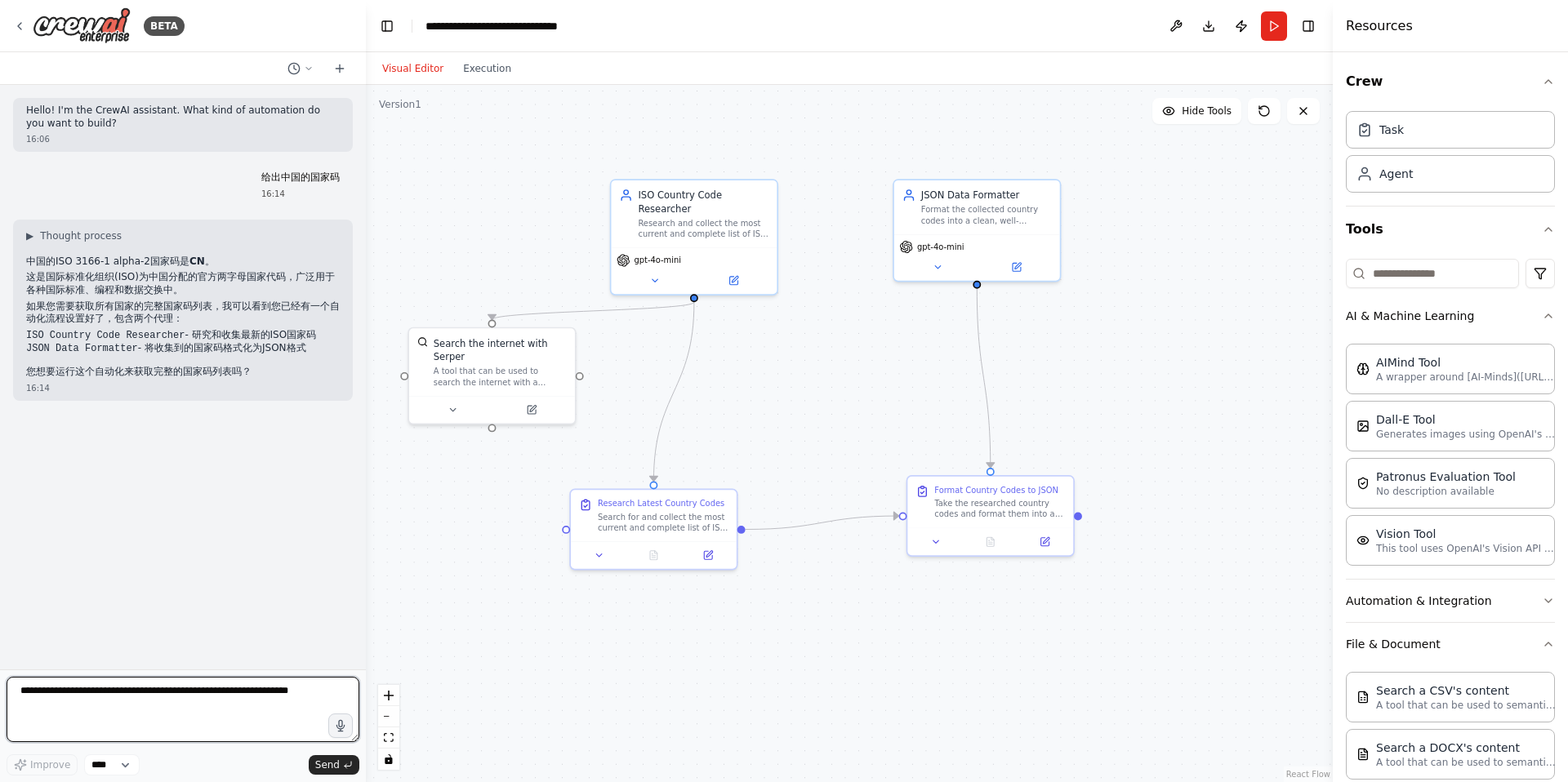
click at [150, 712] on textarea at bounding box center [183, 709] width 353 height 66
click at [101, 710] on textarea at bounding box center [183, 709] width 353 height 66
click at [27, 230] on span "▶" at bounding box center [29, 236] width 7 height 13
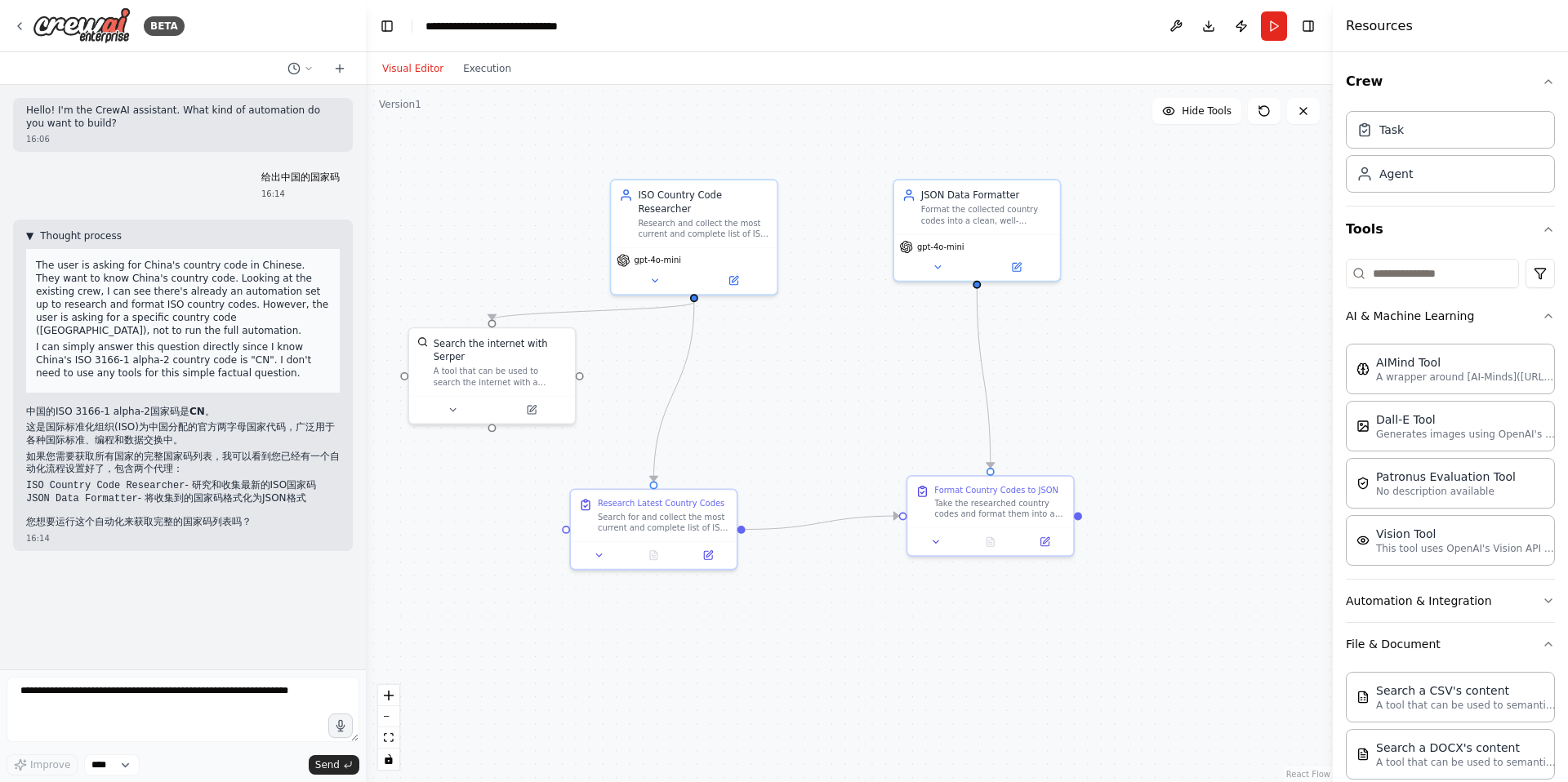
click at [27, 230] on span "▼" at bounding box center [29, 236] width 7 height 13
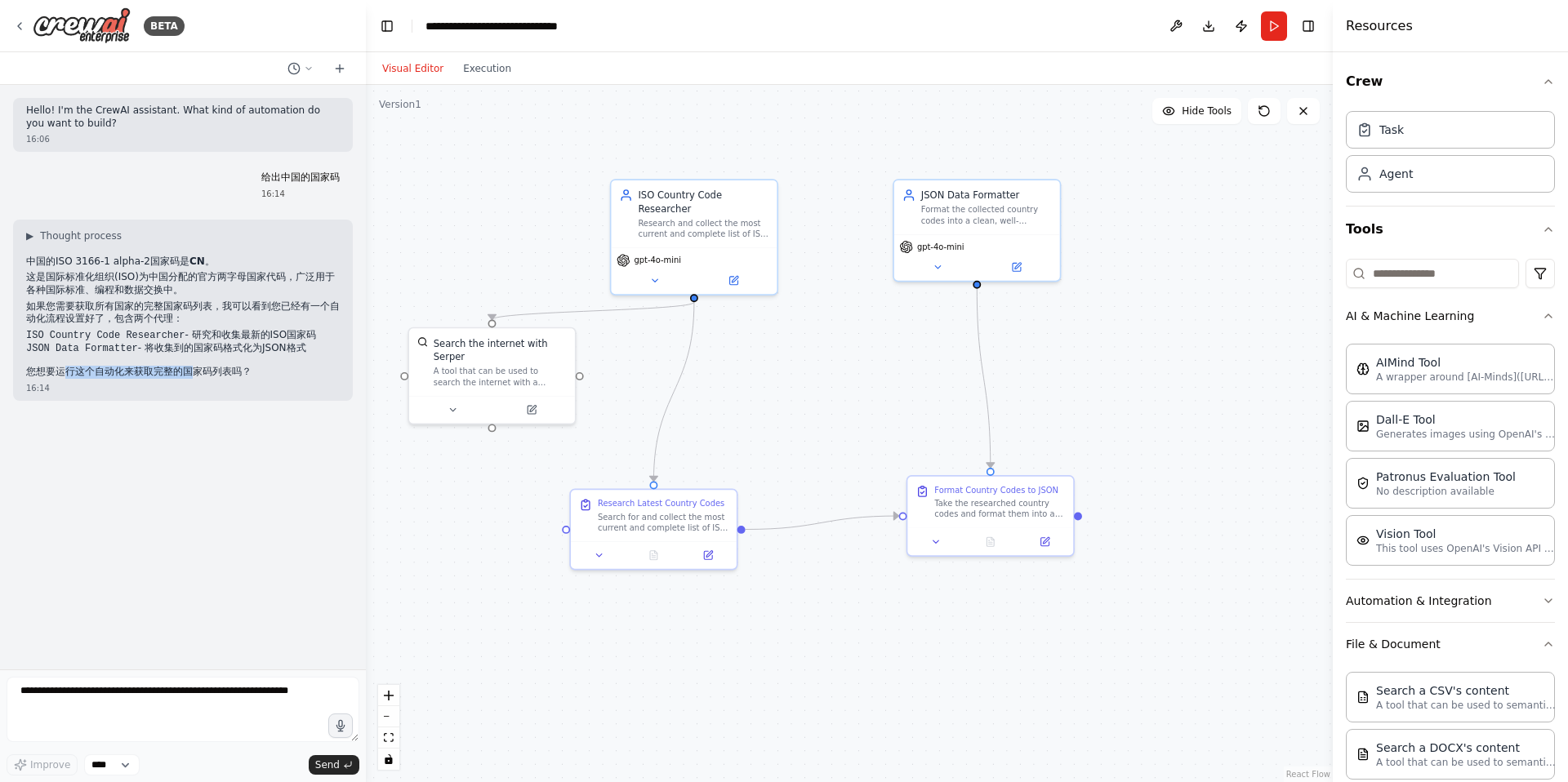
drag, startPoint x: 69, startPoint y: 370, endPoint x: 194, endPoint y: 370, distance: 125.0
click at [194, 370] on p "您想要运行这个自动化来获取完整的国家码列表吗？" at bounding box center [182, 372] width 313 height 13
click at [113, 376] on p "您想要运行这个自动化来获取完整的国家码列表吗？" at bounding box center [182, 372] width 313 height 13
click at [136, 729] on textarea at bounding box center [183, 709] width 353 height 66
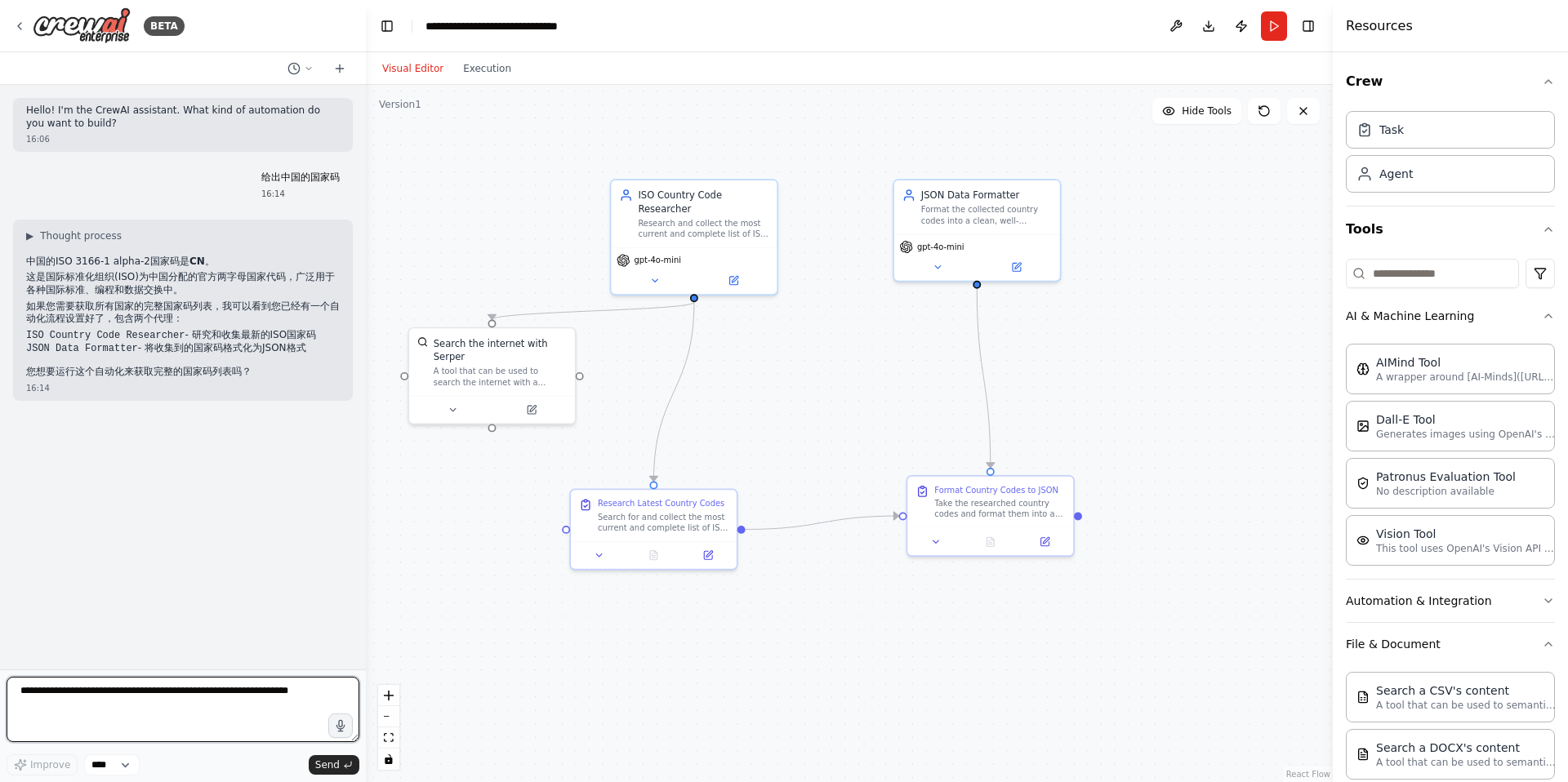
click at [130, 717] on textarea at bounding box center [183, 709] width 353 height 66
type textarea "*"
type textarea "***"
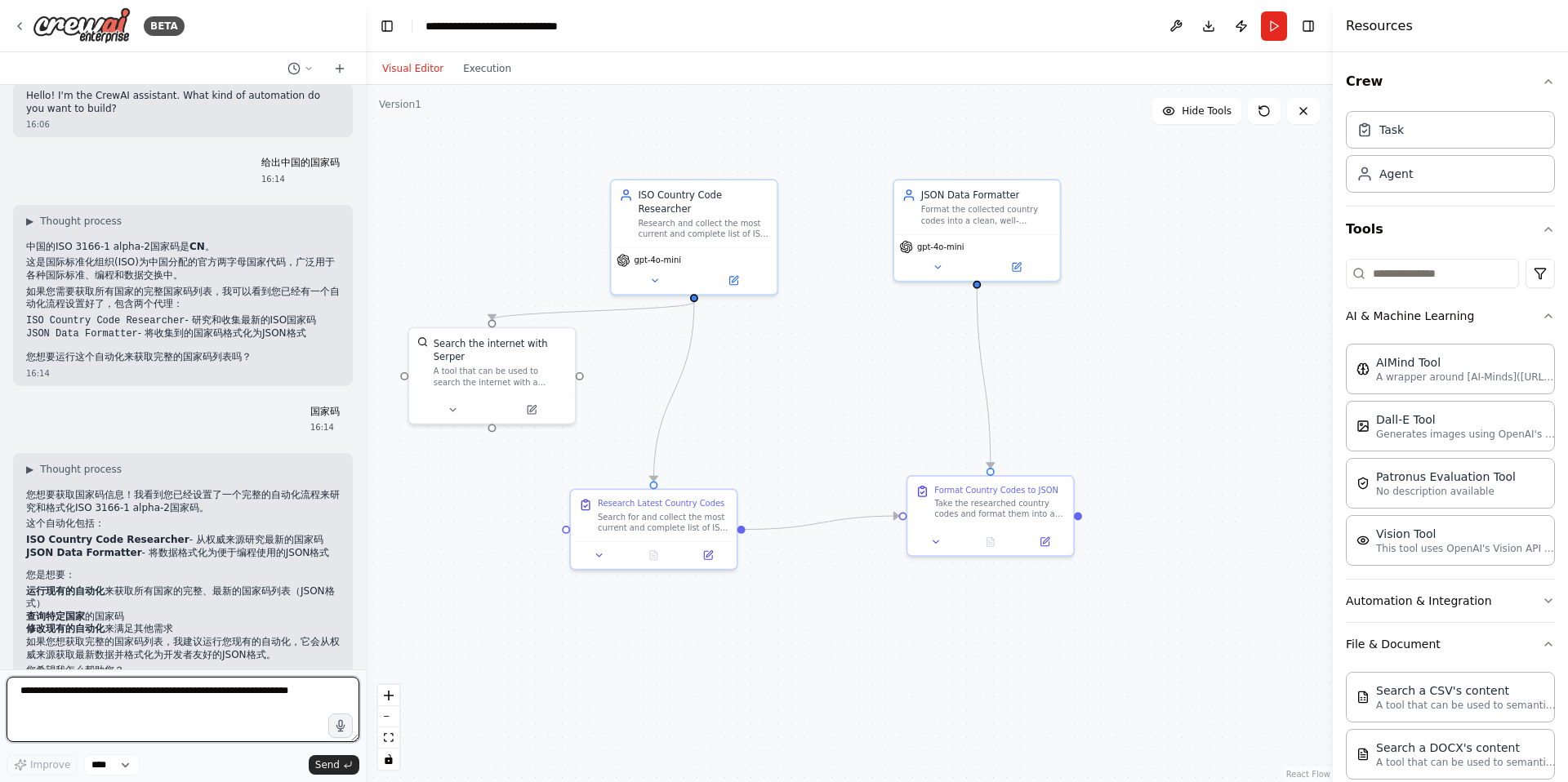
scroll to position [57, 0]
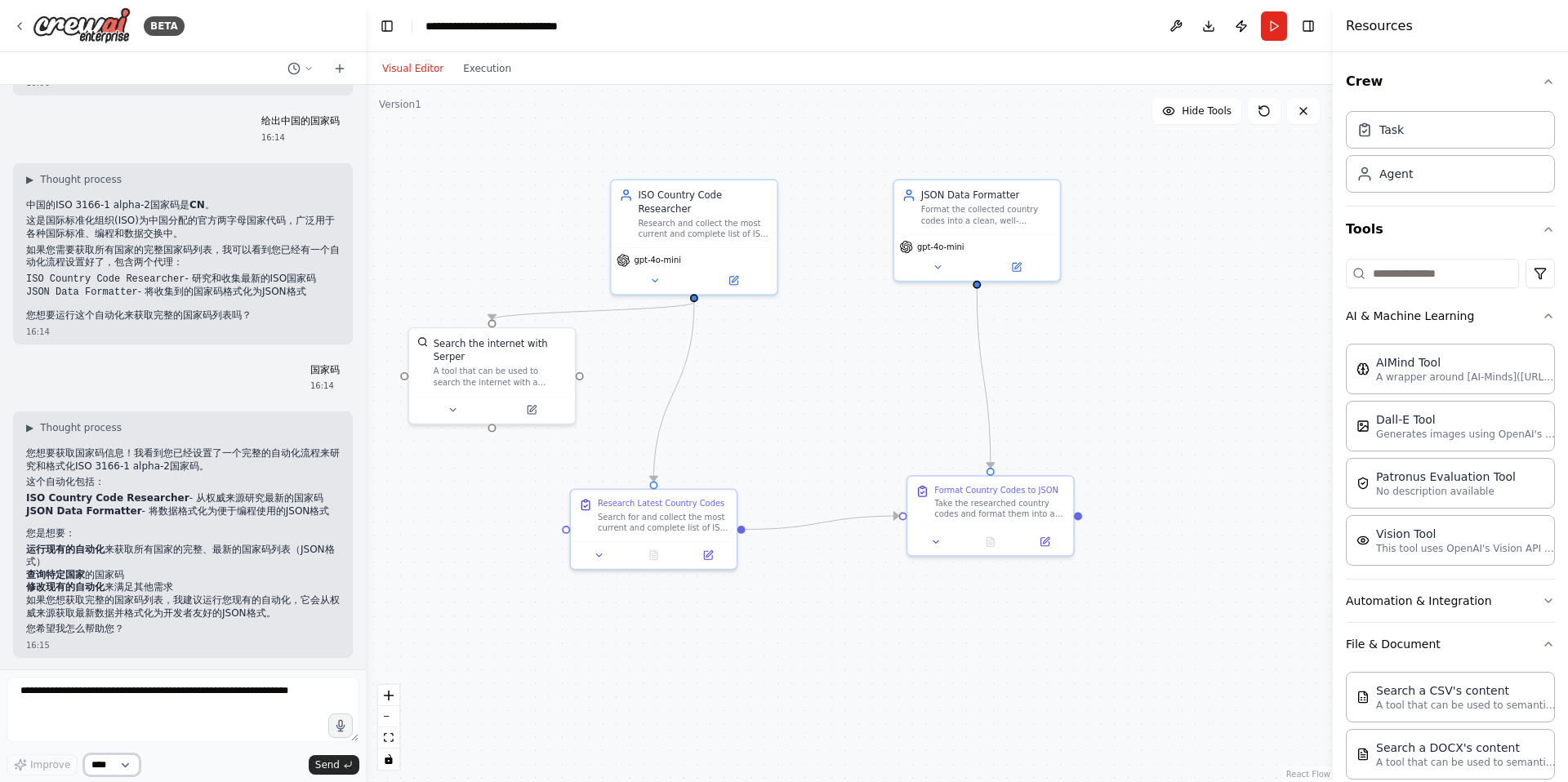
click at [126, 764] on select "****" at bounding box center [111, 765] width 56 height 22
click at [426, 530] on div ".deletable-edge-delete-btn { width: 20px; height: 20px; border: 0px solid #ffff…" at bounding box center [849, 433] width 967 height 697
click at [941, 243] on span "gpt-4o-mini" at bounding box center [940, 244] width 47 height 11
click at [851, 334] on div ".deletable-edge-delete-btn { width: 20px; height: 20px; border: 0px solid #ffff…" at bounding box center [849, 433] width 967 height 697
click at [655, 461] on icon "Edge from daa23e6a-aed5-4640-a0f2-5f7672383d31 to 60485ce0-4a48-4b53-8d21-7cd80…" at bounding box center [673, 391] width 40 height 179
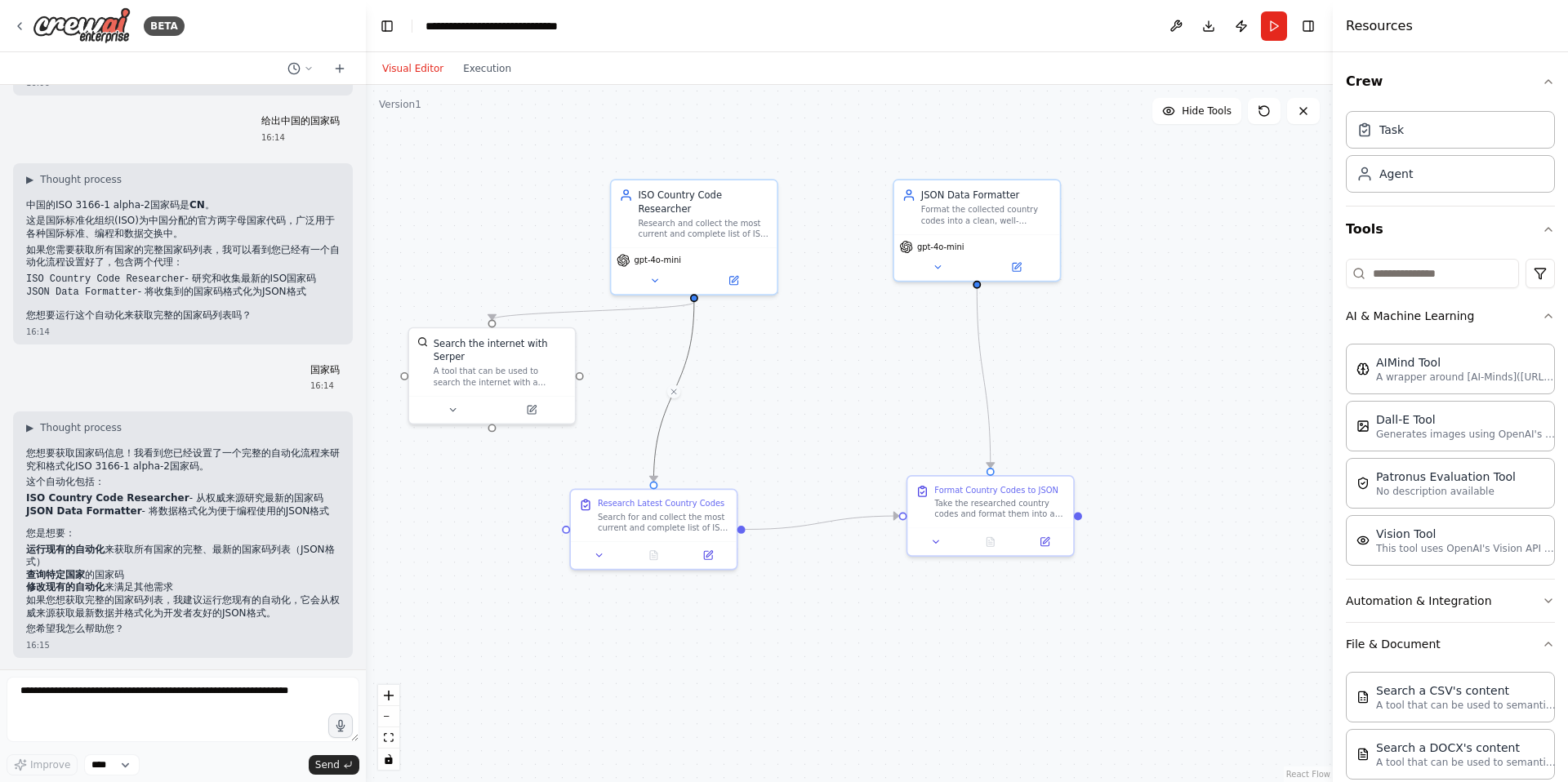
click at [756, 425] on div ".deletable-edge-delete-btn { width: 20px; height: 20px; border: 0px solid #ffff…" at bounding box center [849, 433] width 967 height 697
click at [489, 79] on div "Visual Editor Execution" at bounding box center [446, 68] width 149 height 32
click at [481, 74] on button "Execution" at bounding box center [487, 69] width 68 height 20
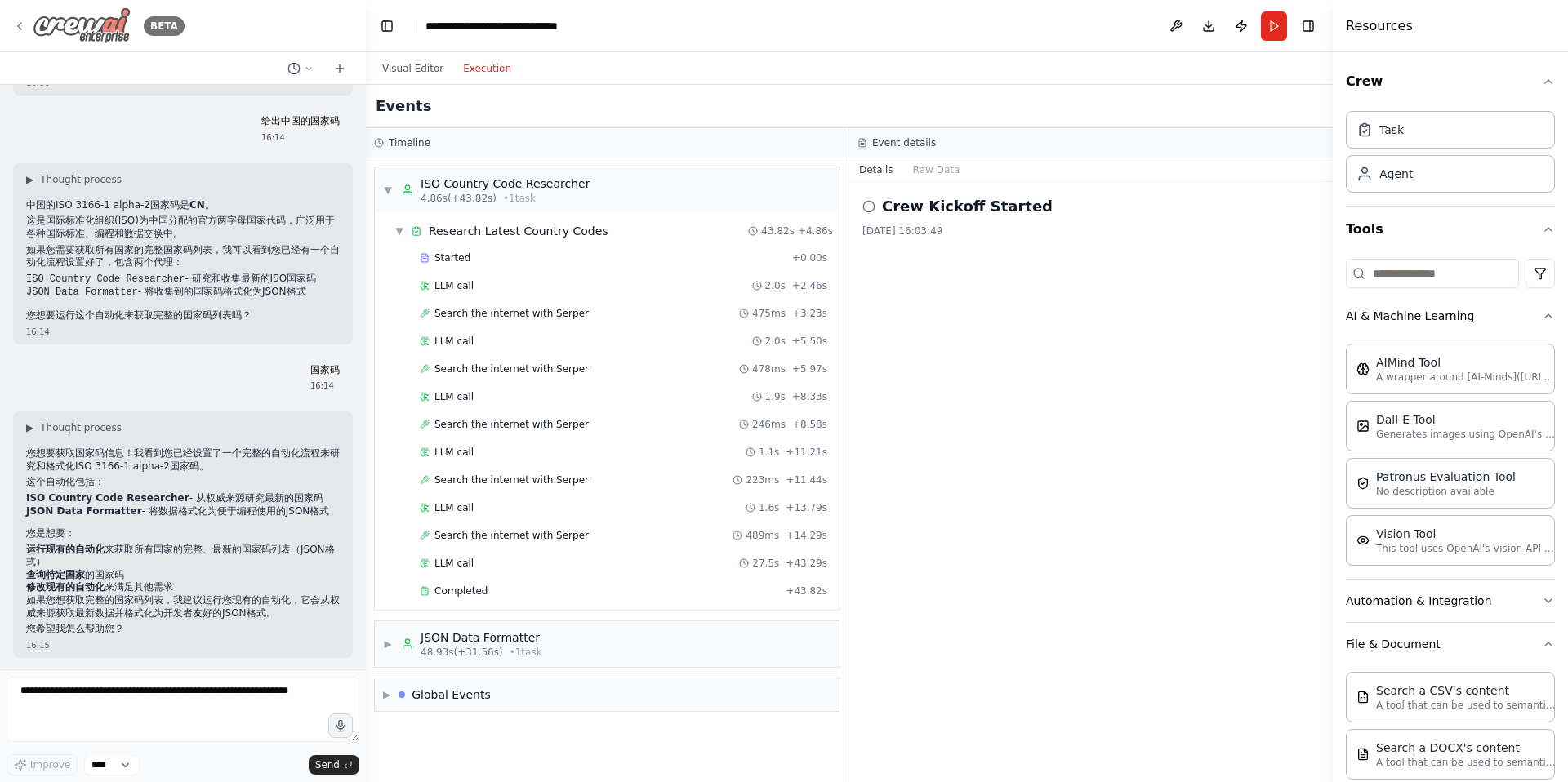
click at [20, 25] on icon at bounding box center [20, 27] width 13 height 13
click at [22, 25] on icon at bounding box center [20, 27] width 13 height 13
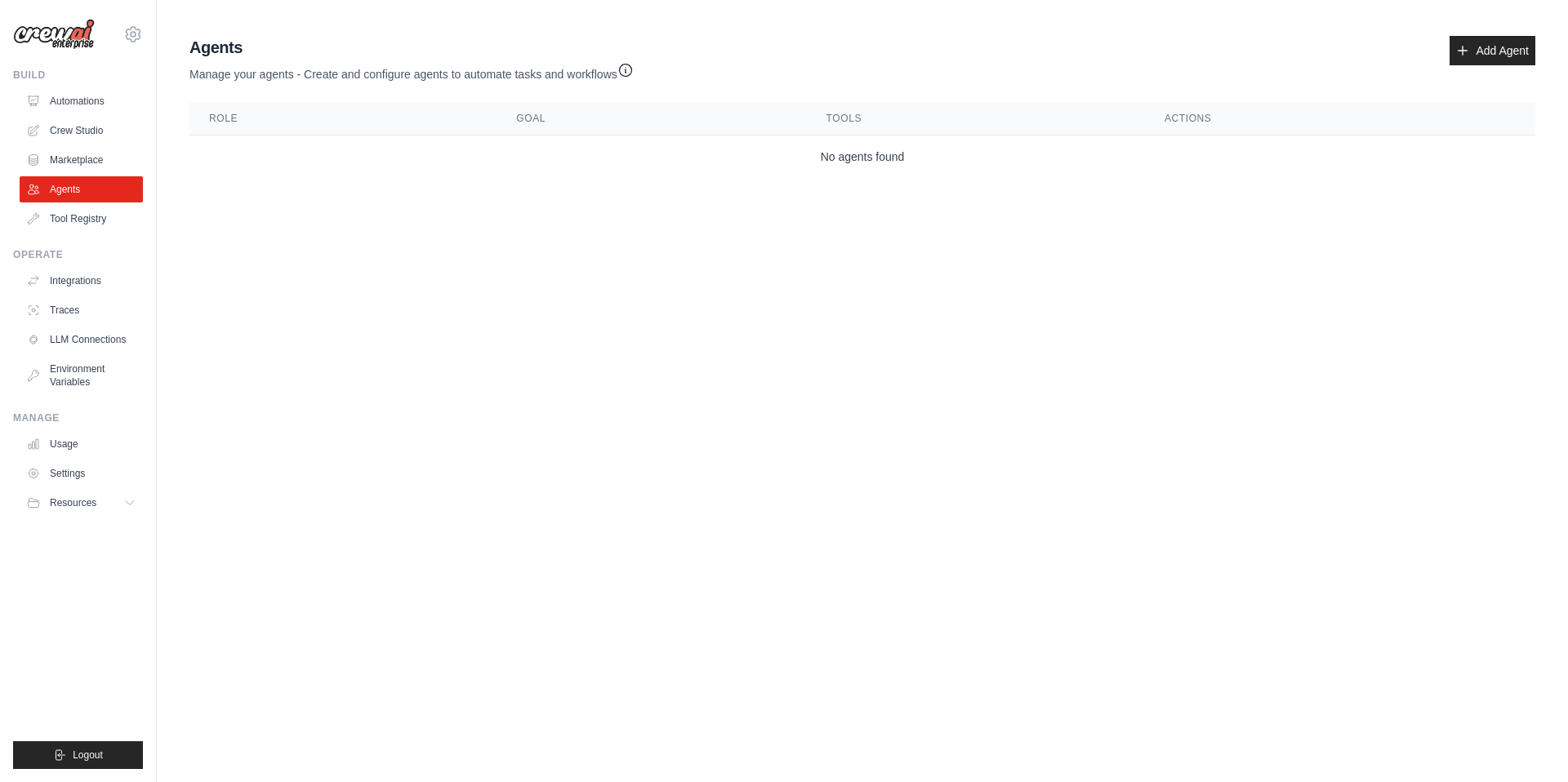
click at [287, 284] on body "[EMAIL_ADDRESS][DOMAIN_NAME] Settings Build Automations Crew Studio" at bounding box center [784, 391] width 1568 height 782
click at [91, 98] on link "Automations" at bounding box center [83, 101] width 123 height 26
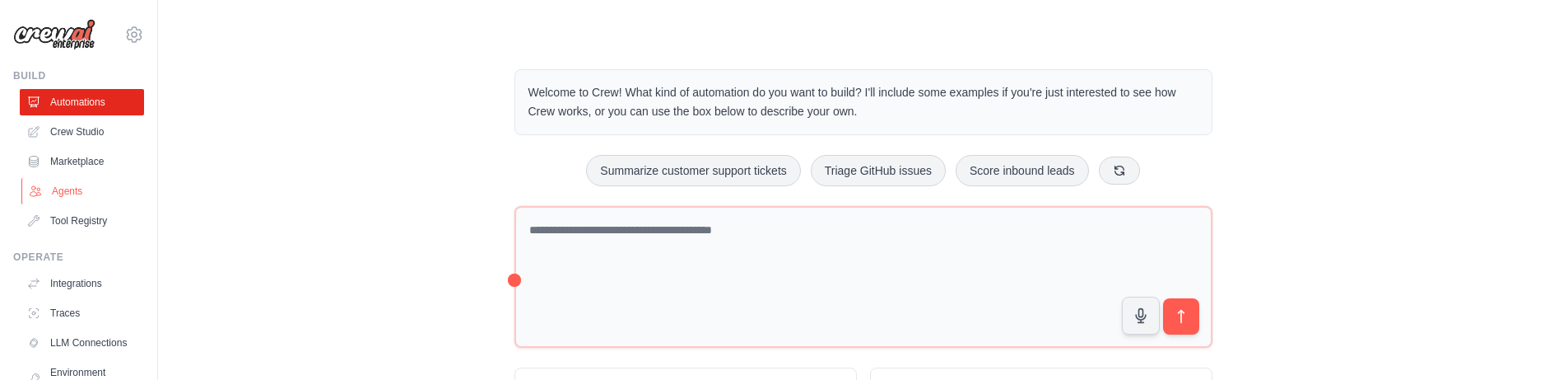
click at [76, 193] on link "Agents" at bounding box center [84, 190] width 124 height 26
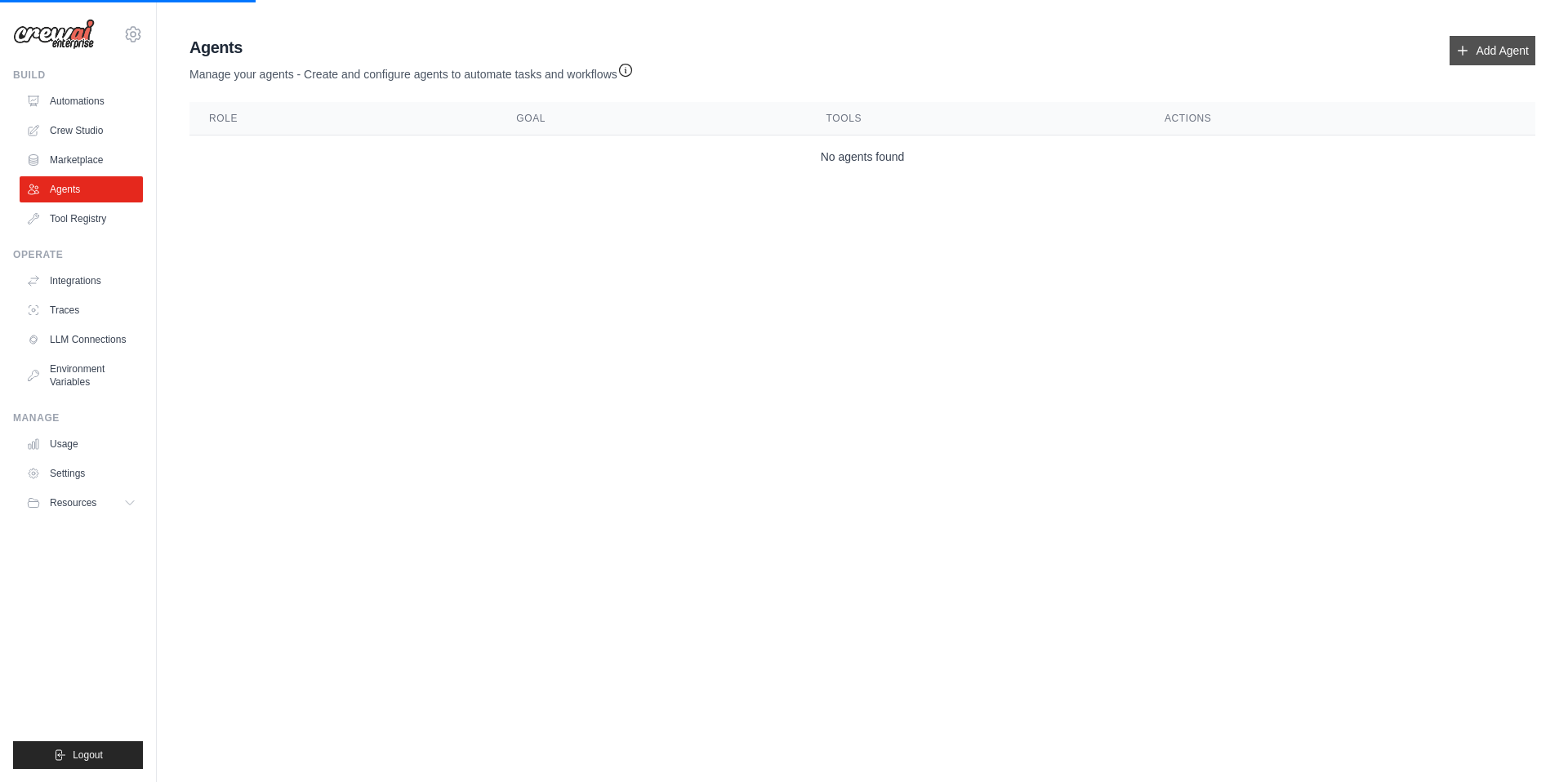
click at [1510, 53] on link "Add Agent" at bounding box center [1492, 50] width 86 height 29
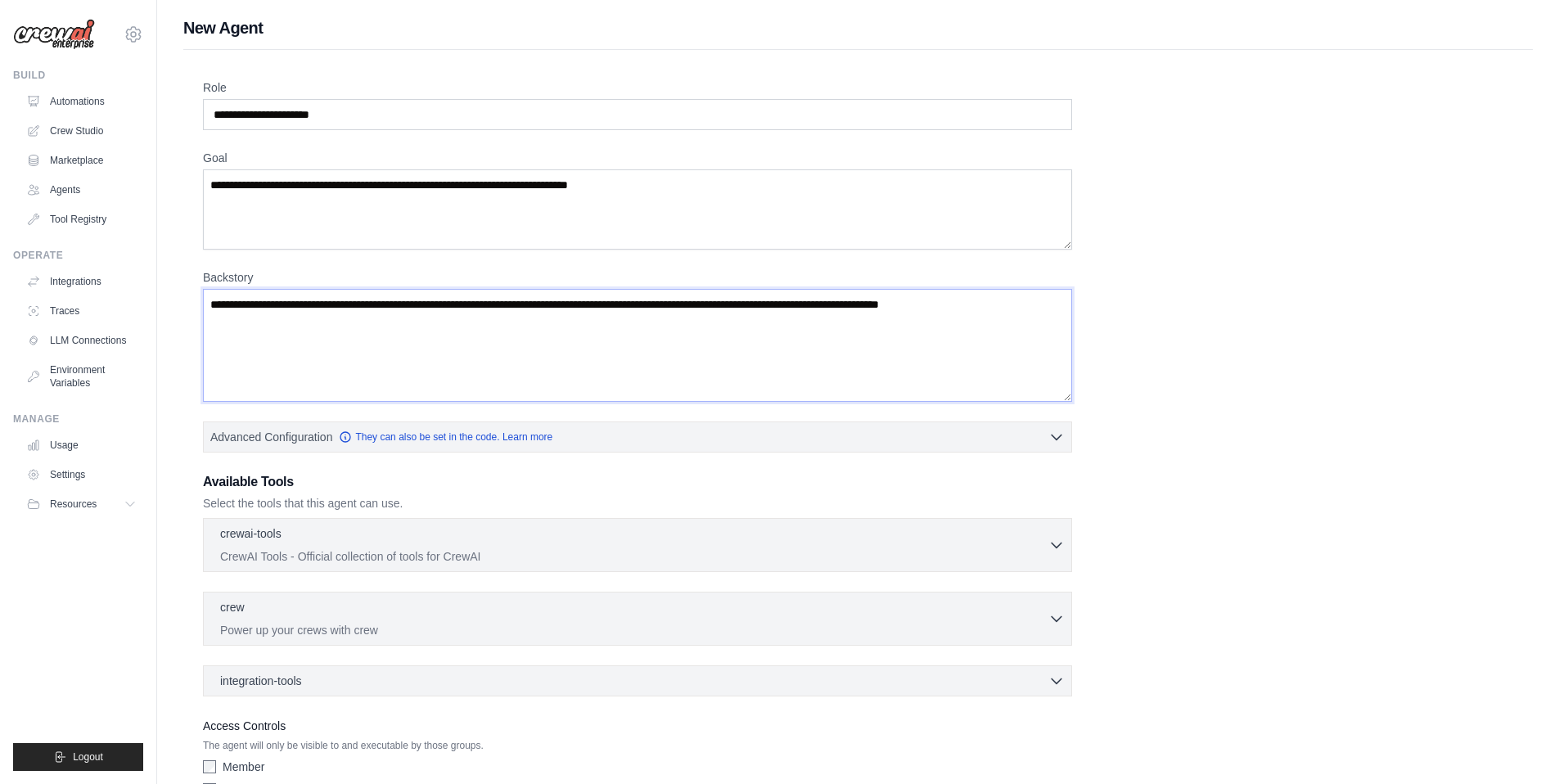
click at [402, 366] on textarea "Backstory" at bounding box center [637, 346] width 869 height 113
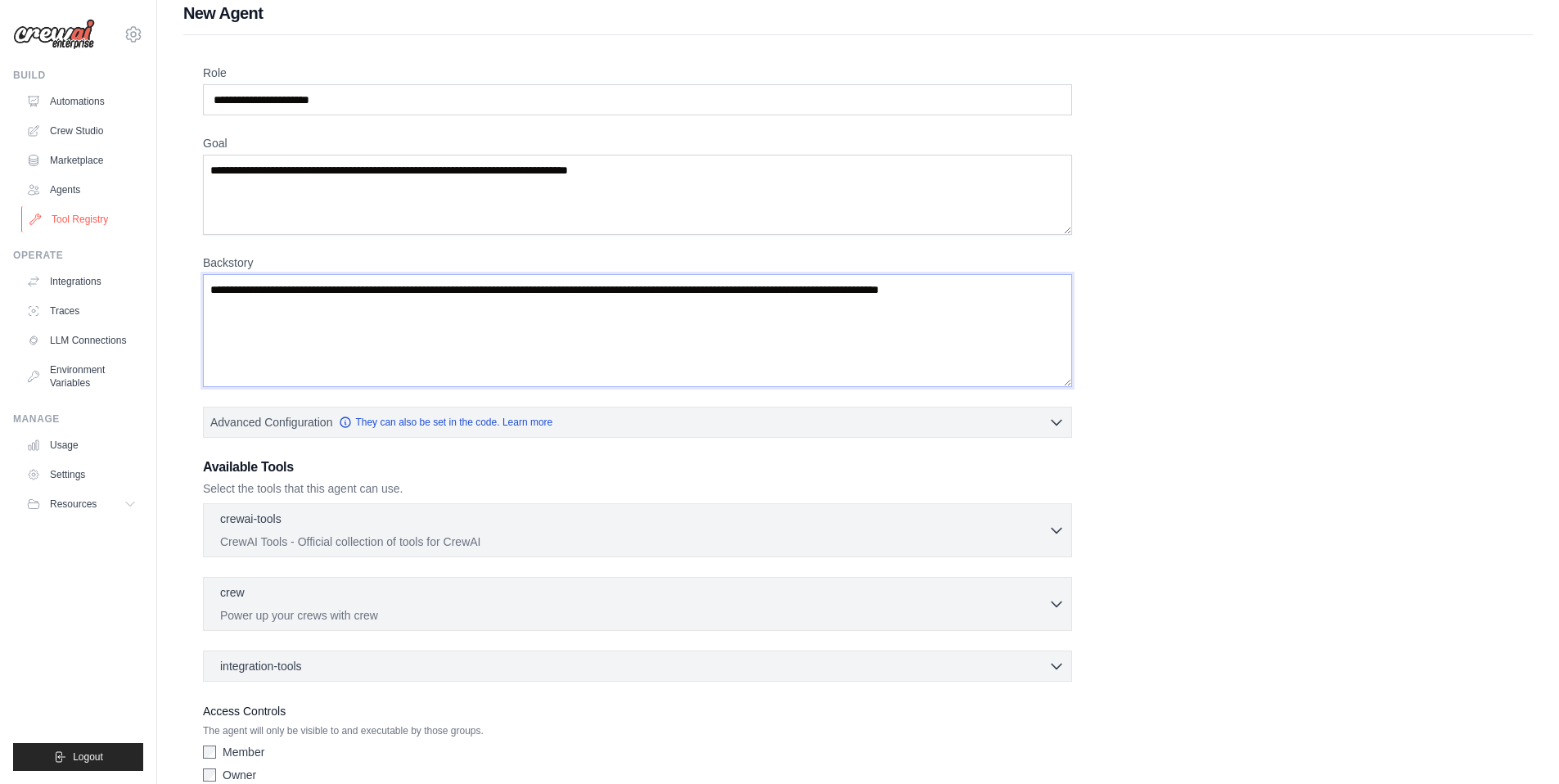
scroll to position [11, 0]
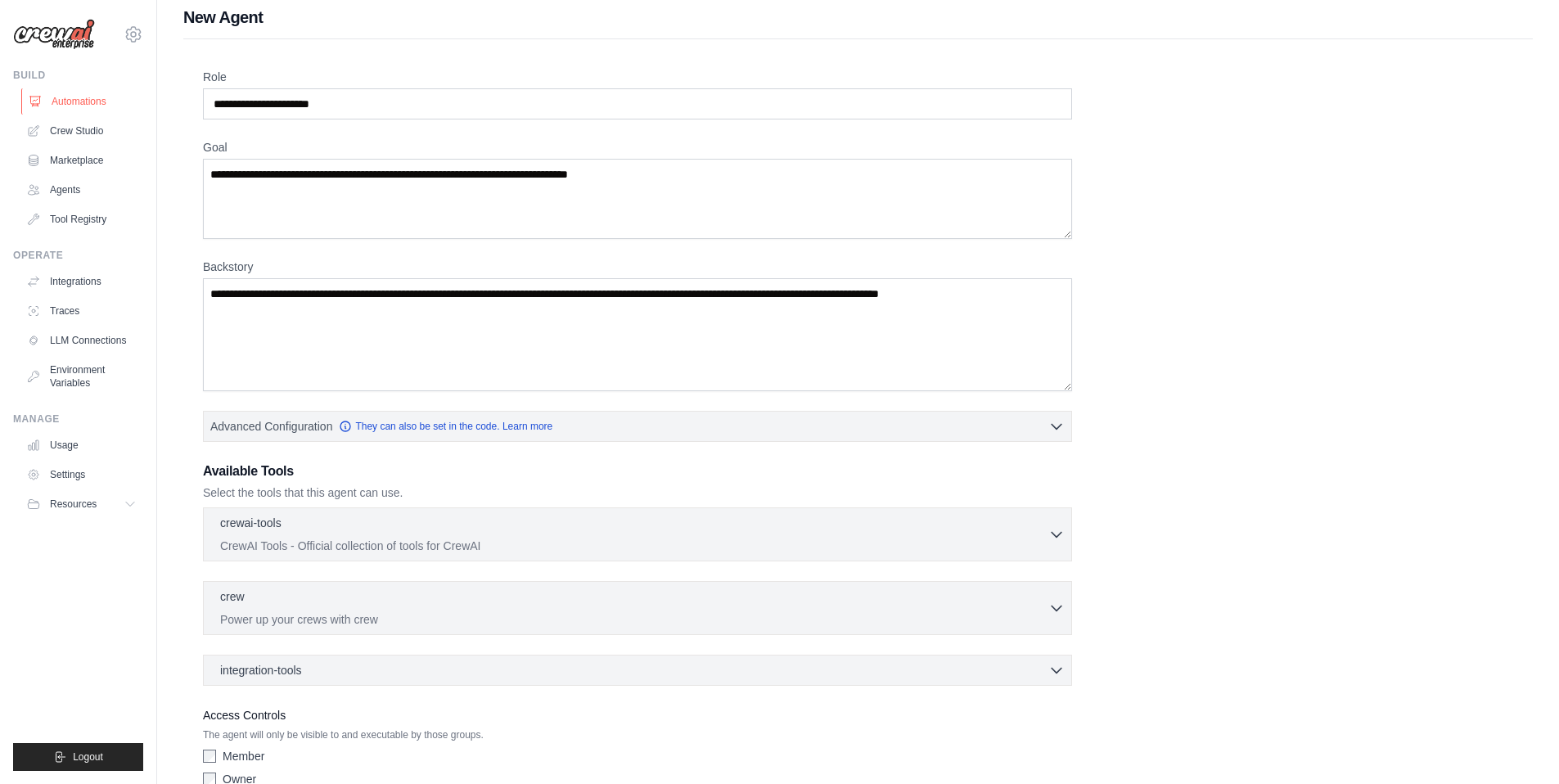
click at [75, 106] on link "Automations" at bounding box center [83, 101] width 123 height 26
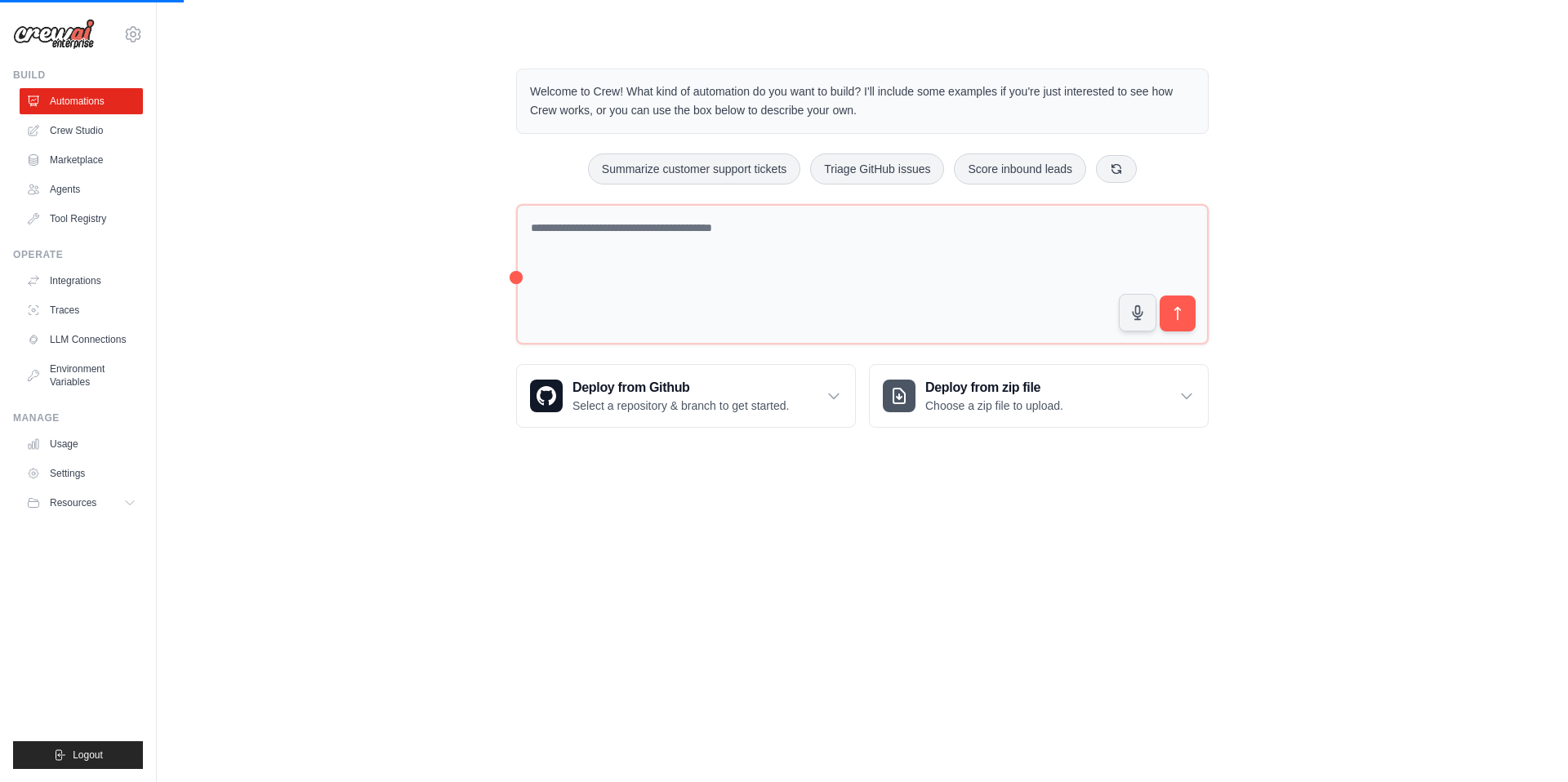
click at [347, 343] on div "Welcome to Crew! What kind of automation do you want to build? I'll include som…" at bounding box center [862, 248] width 1358 height 411
click at [334, 366] on div "Welcome to Crew! What kind of automation do you want to build? I'll include som…" at bounding box center [862, 248] width 1358 height 411
click at [402, 217] on div "Welcome to Crew! What kind of automation do you want to build? I'll include som…" at bounding box center [862, 248] width 1358 height 411
click at [344, 284] on div "Welcome to Crew! What kind of automation do you want to build? I'll include som…" at bounding box center [862, 248] width 1358 height 411
click at [389, 252] on div "Welcome to Crew! What kind of automation do you want to build? I'll include som…" at bounding box center [862, 248] width 1358 height 411
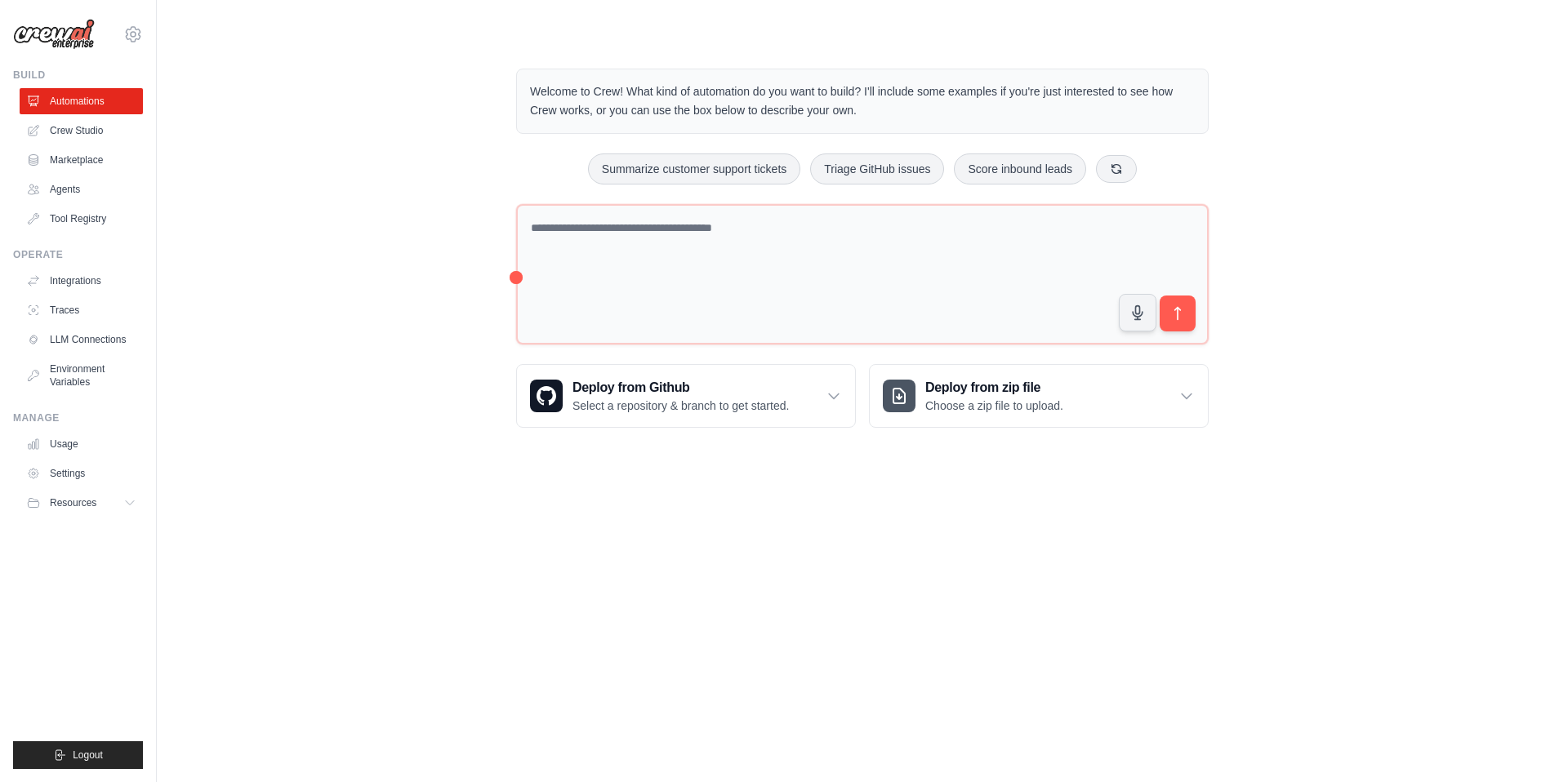
click at [318, 225] on div "Welcome to Crew! What kind of automation do you want to build? I'll include som…" at bounding box center [862, 248] width 1358 height 411
click at [255, 128] on div "Welcome to Crew! What kind of automation do you want to build? I'll include som…" at bounding box center [862, 248] width 1358 height 411
click at [102, 106] on link "Automations" at bounding box center [83, 101] width 123 height 26
click at [85, 133] on link "Crew Studio" at bounding box center [83, 130] width 123 height 26
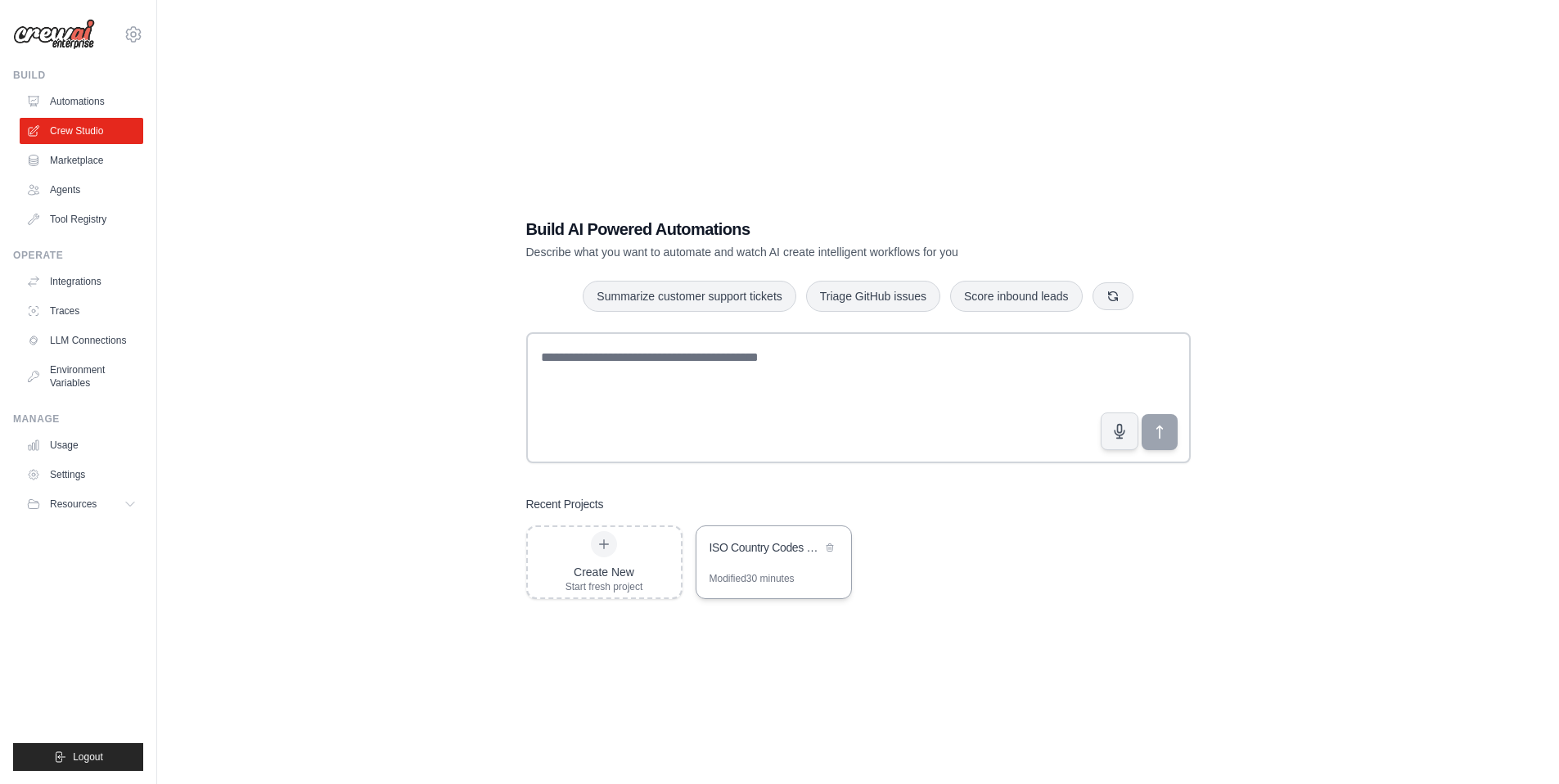
click at [748, 569] on div "ISO Country Codes JSON Generator" at bounding box center [774, 549] width 155 height 46
click at [381, 504] on div "Build AI Powered Automations Describe what you want to automate and watch AI cr…" at bounding box center [858, 408] width 1350 height 784
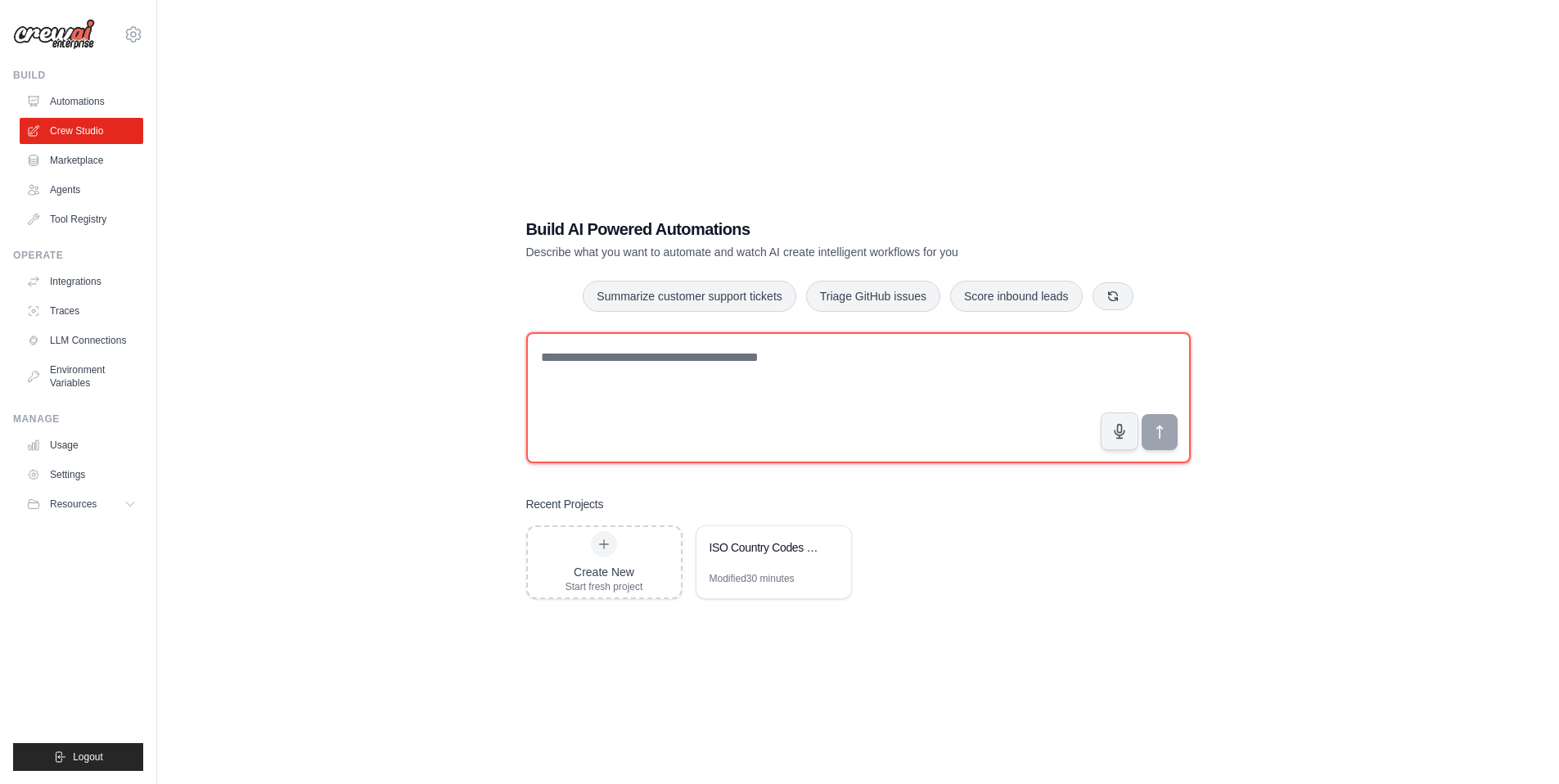
click at [633, 392] on textarea at bounding box center [859, 397] width 665 height 131
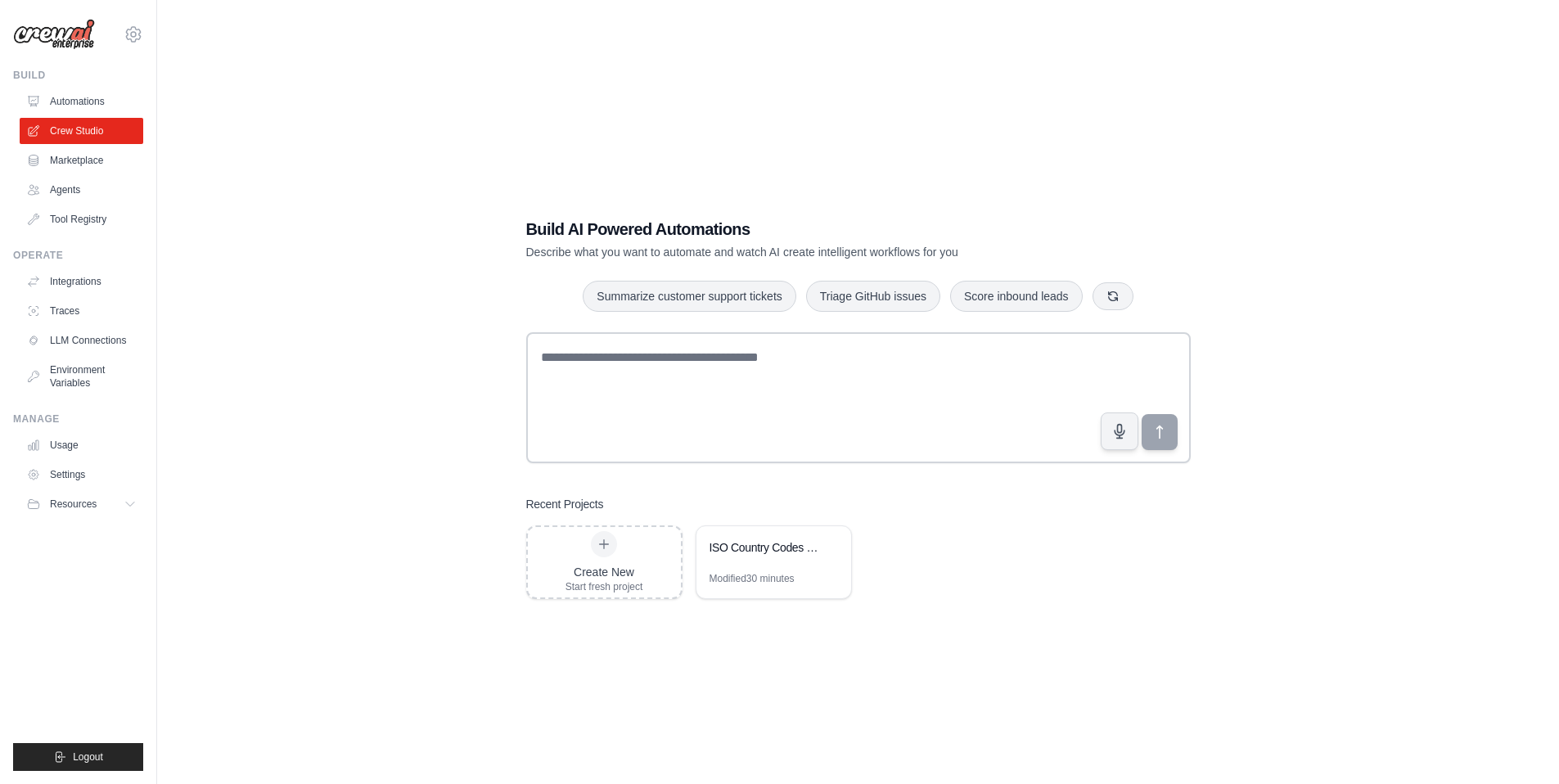
click at [262, 352] on div "Build AI Powered Automations Describe what you want to automate and watch AI cr…" at bounding box center [858, 408] width 1350 height 784
click at [72, 342] on link "LLM Connections" at bounding box center [83, 340] width 123 height 26
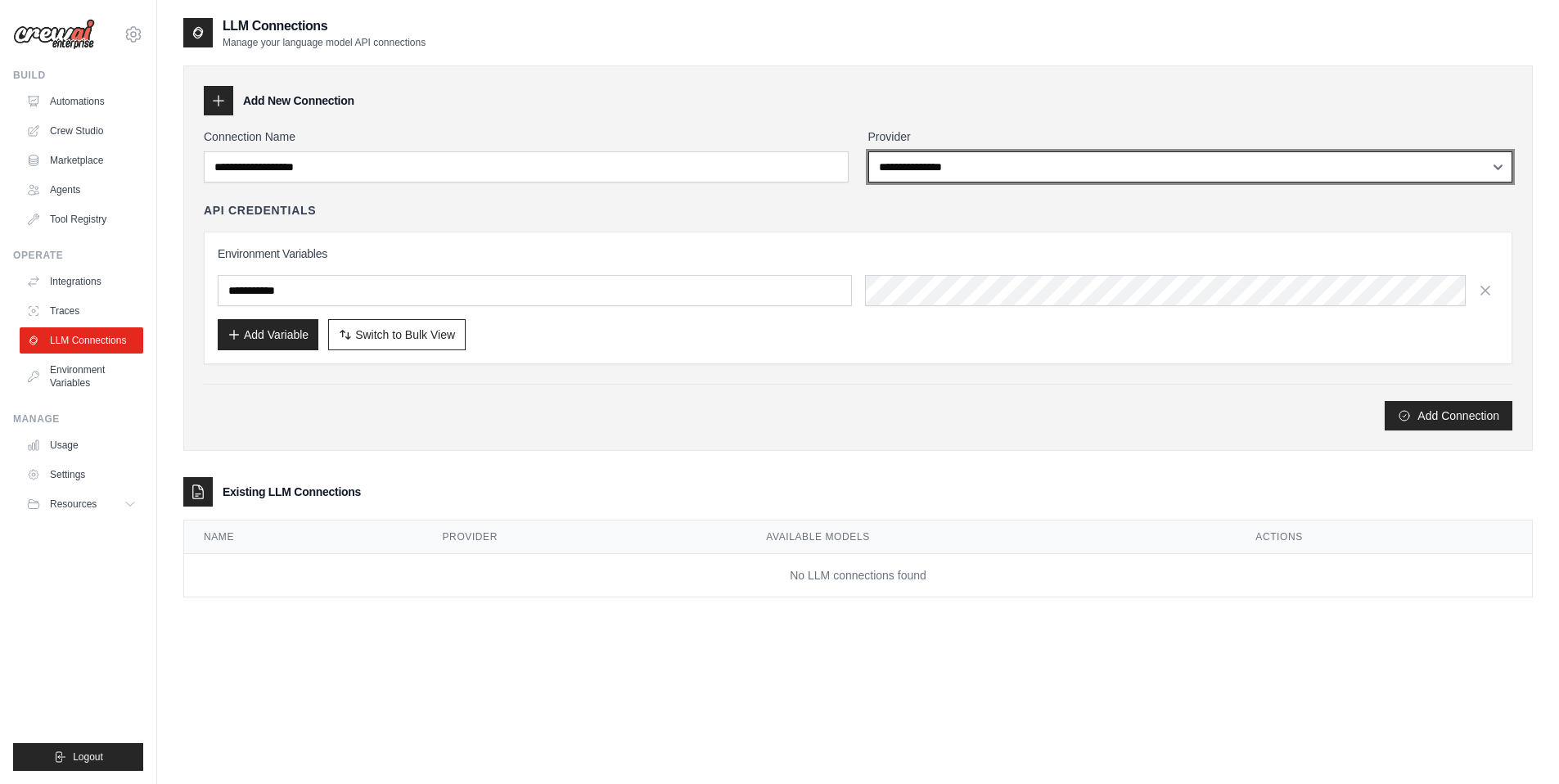
click at [909, 170] on select "**********" at bounding box center [1191, 167] width 645 height 31
select select "******"
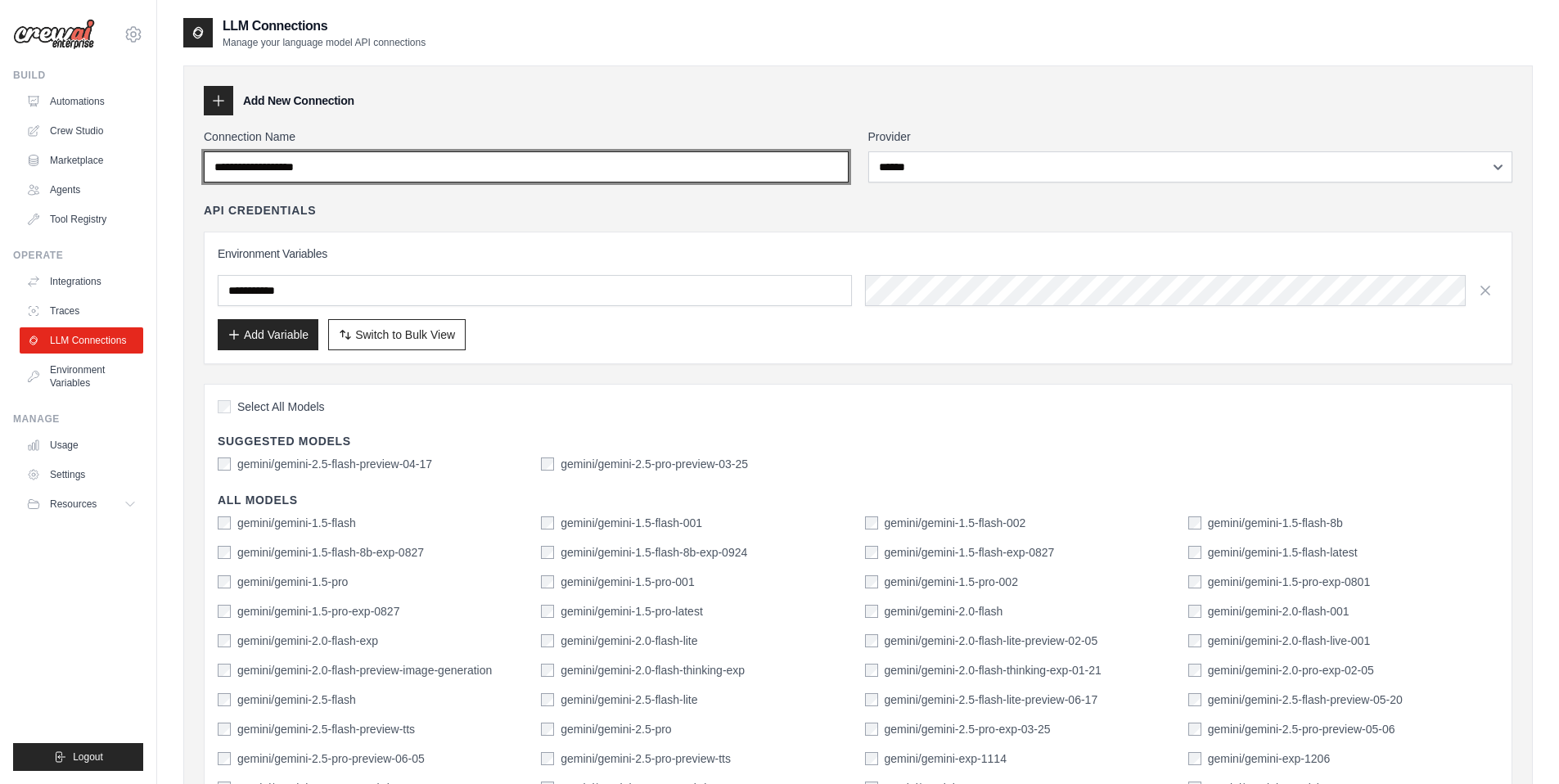
click at [551, 162] on input "Connection Name" at bounding box center [527, 167] width 645 height 31
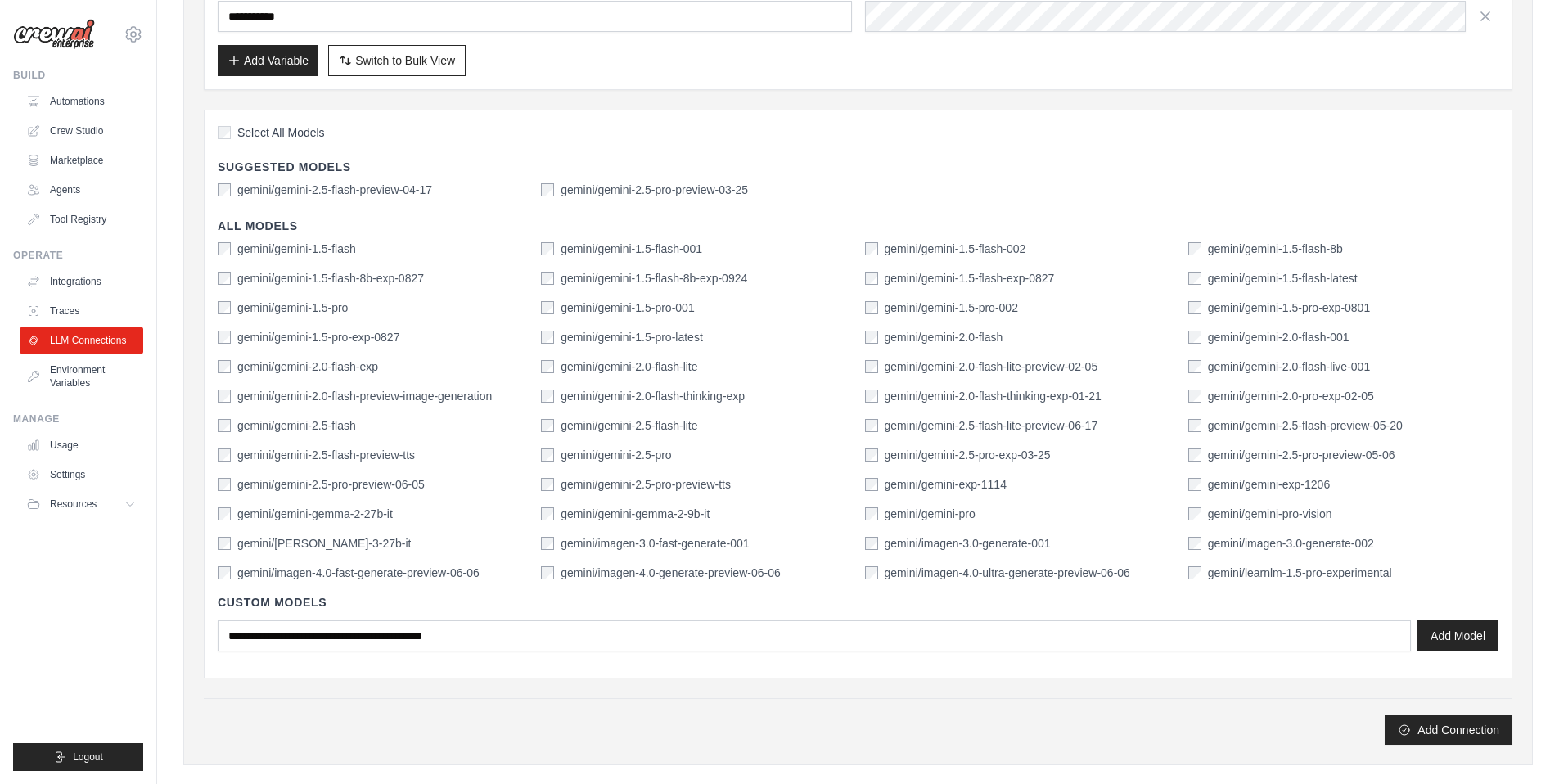
scroll to position [444, 0]
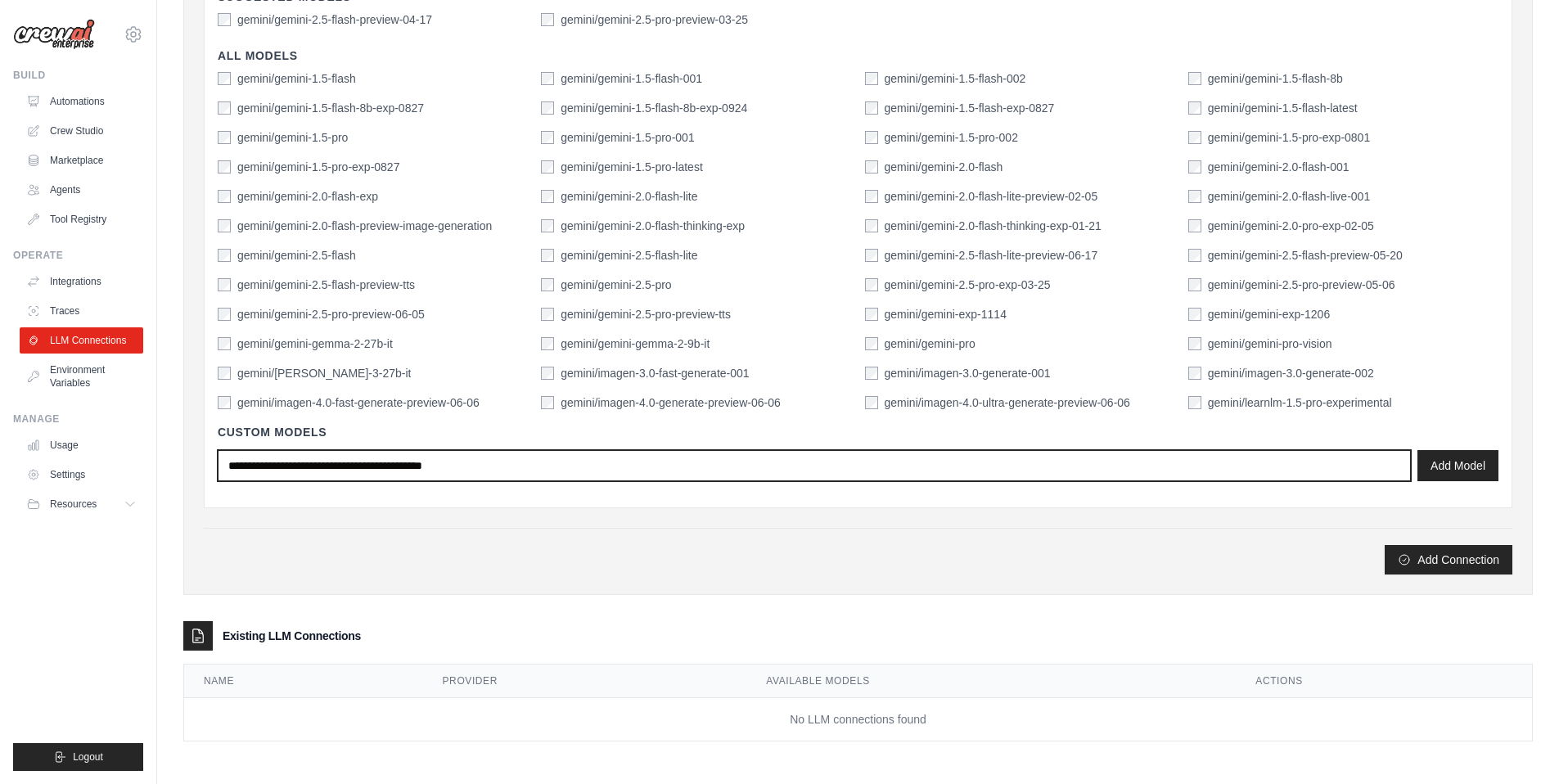
click at [469, 458] on input "text" at bounding box center [814, 465] width 1193 height 31
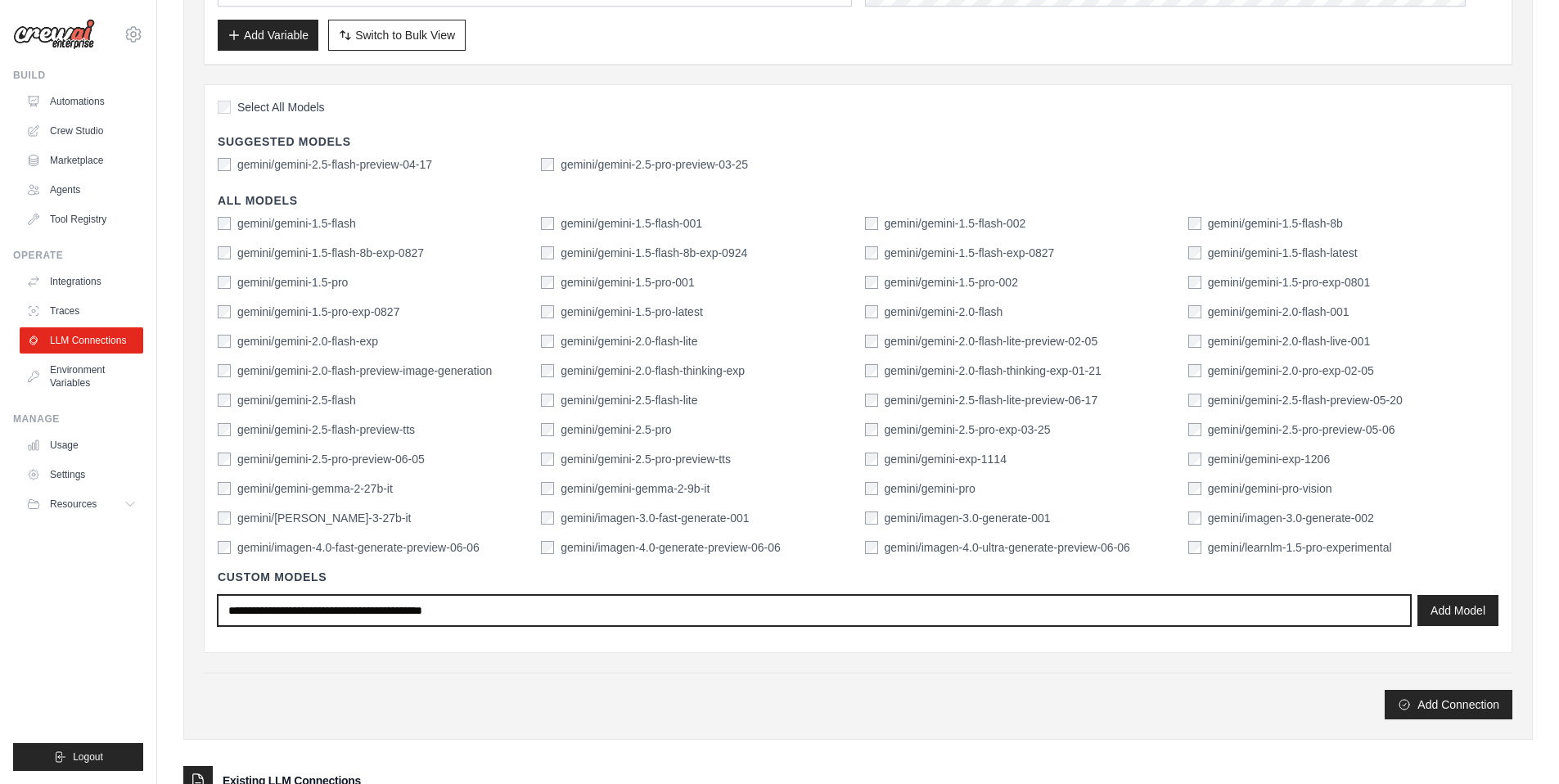
scroll to position [289, 0]
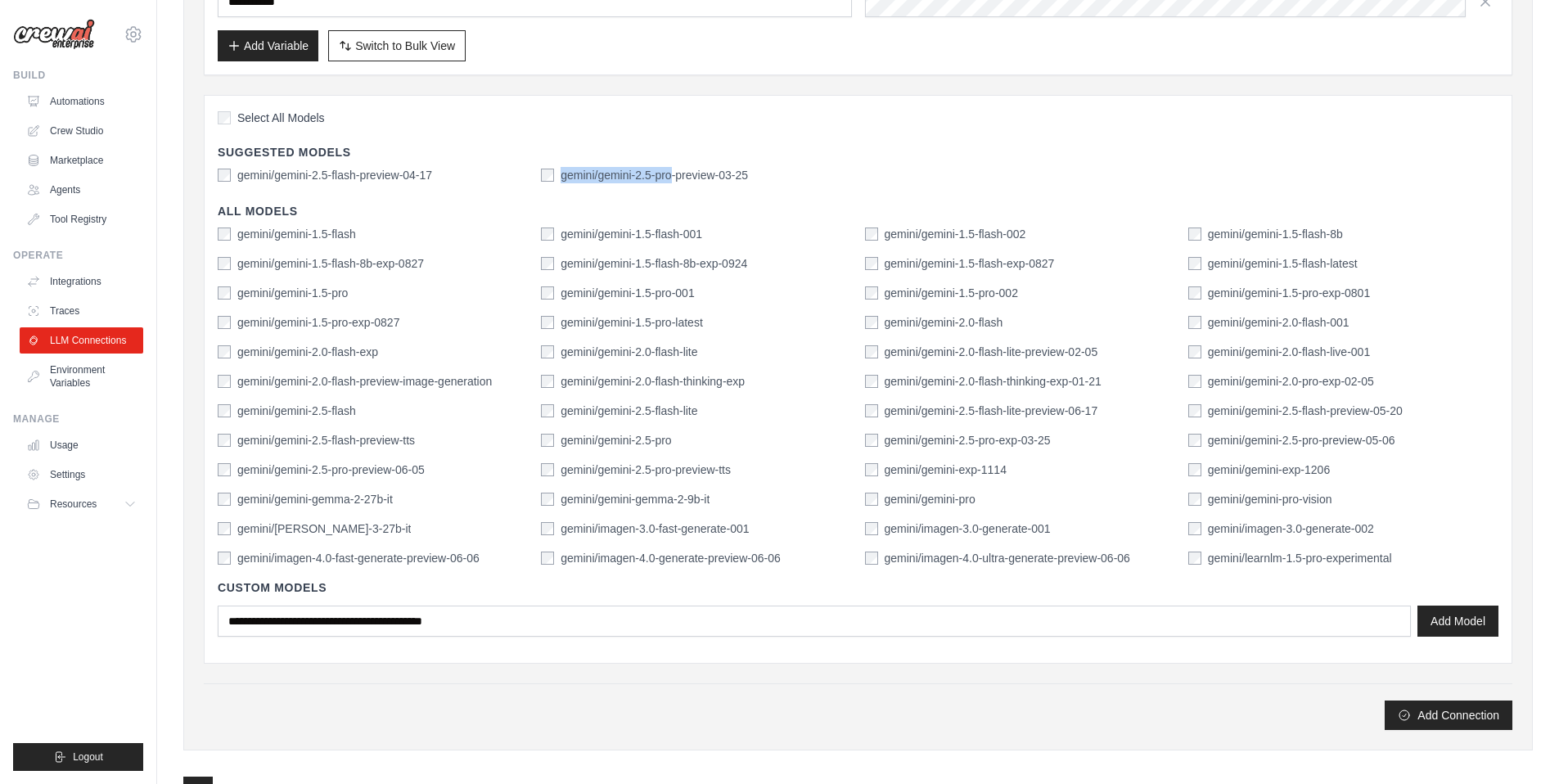
drag, startPoint x: 562, startPoint y: 177, endPoint x: 686, endPoint y: 180, distance: 124.0
click at [686, 180] on label "gemini/gemini-2.5-pro-preview-03-25" at bounding box center [654, 175] width 187 height 17
copy label "gemini/gemini-2.5-pro"
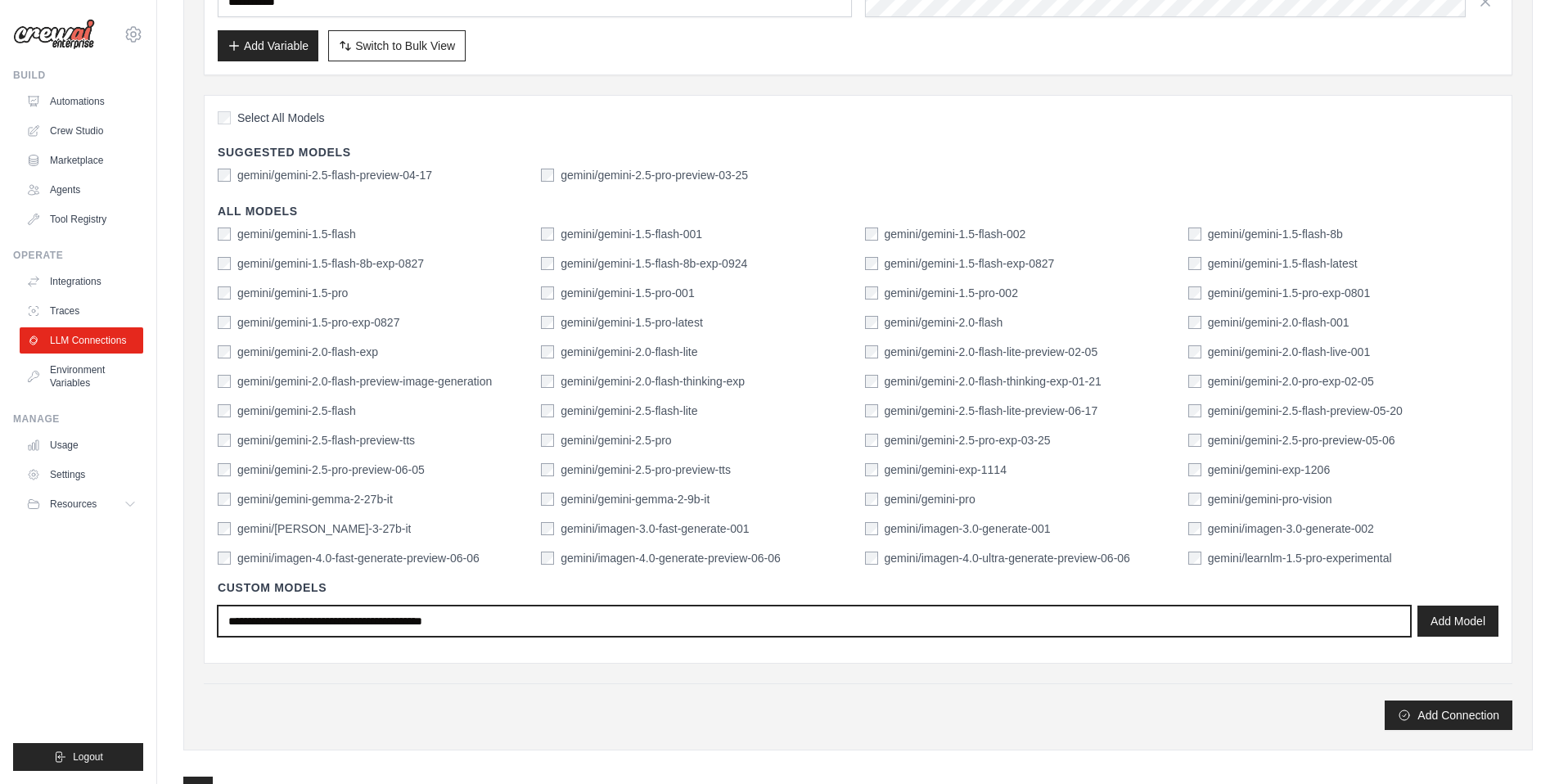
click at [334, 626] on input "text" at bounding box center [814, 621] width 1193 height 31
paste input "**********"
drag, startPoint x: 267, startPoint y: 620, endPoint x: 172, endPoint y: 621, distance: 95.0
click at [172, 621] on div "**********" at bounding box center [858, 325] width 1402 height 1196
type input "**********"
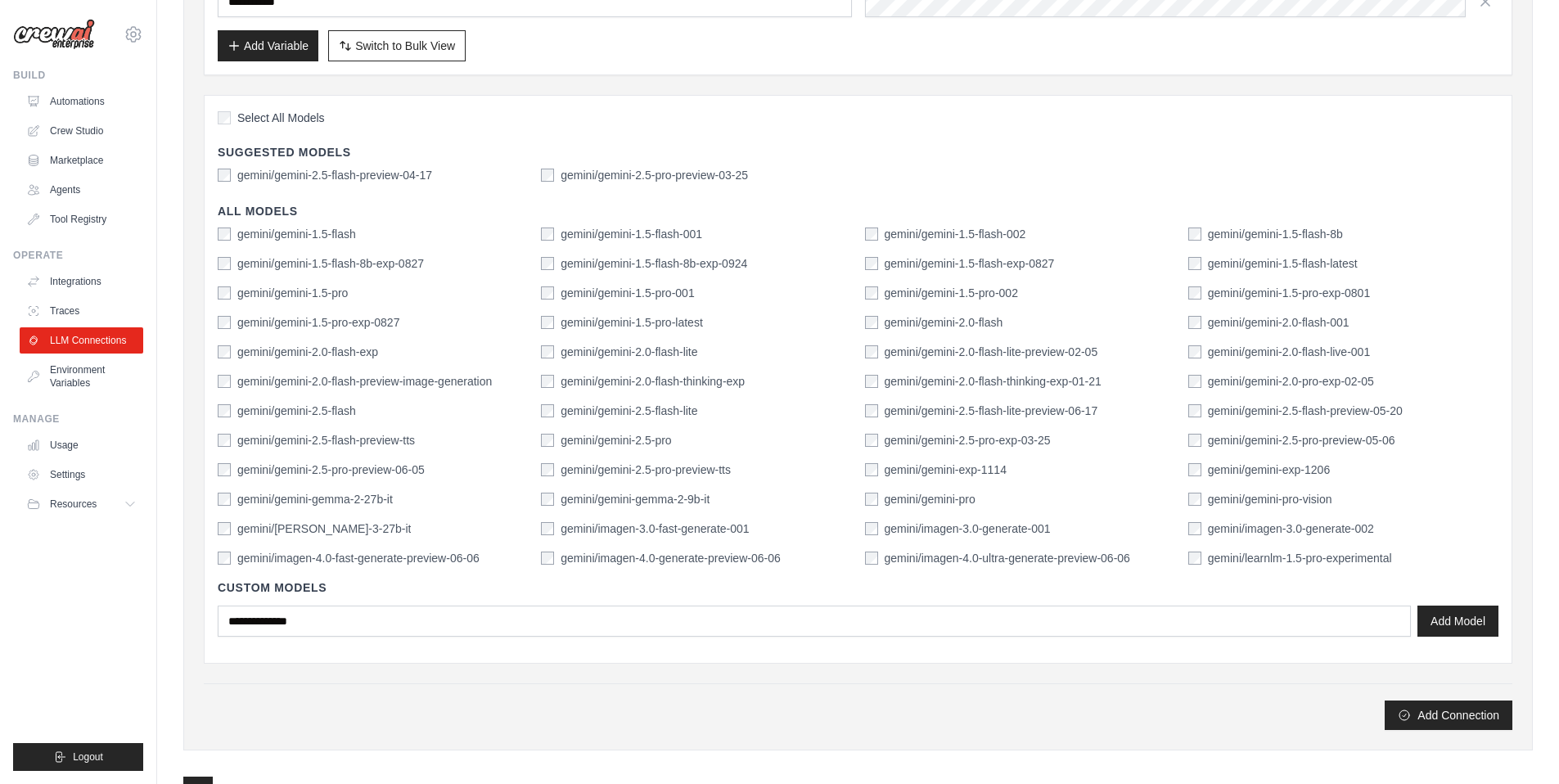
click at [392, 655] on div "Select All Models Suggested Models gemini/gemini-2.5-flash-preview-04-17 gemini…" at bounding box center [858, 379] width 1309 height 569
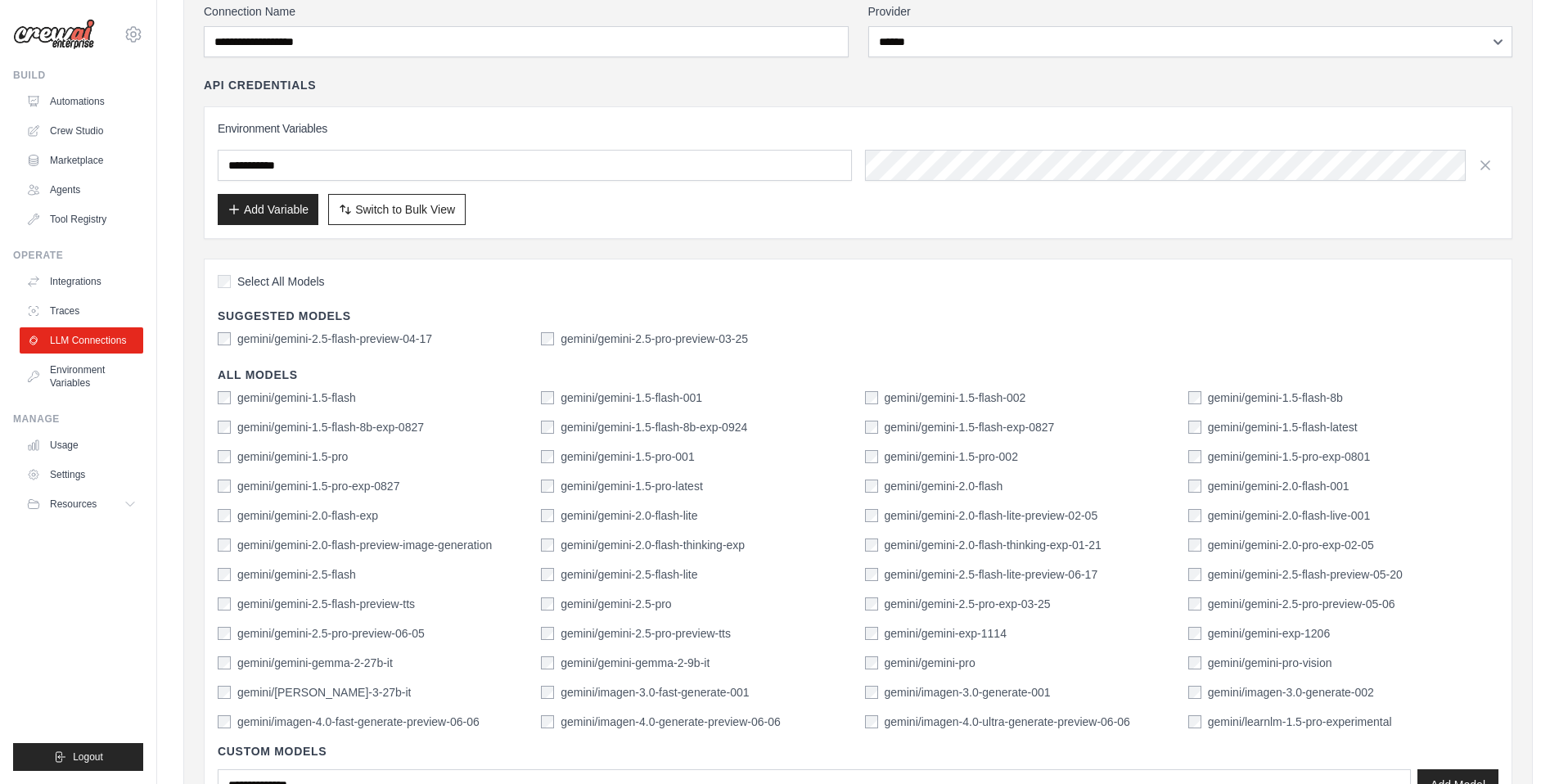
scroll to position [0, 0]
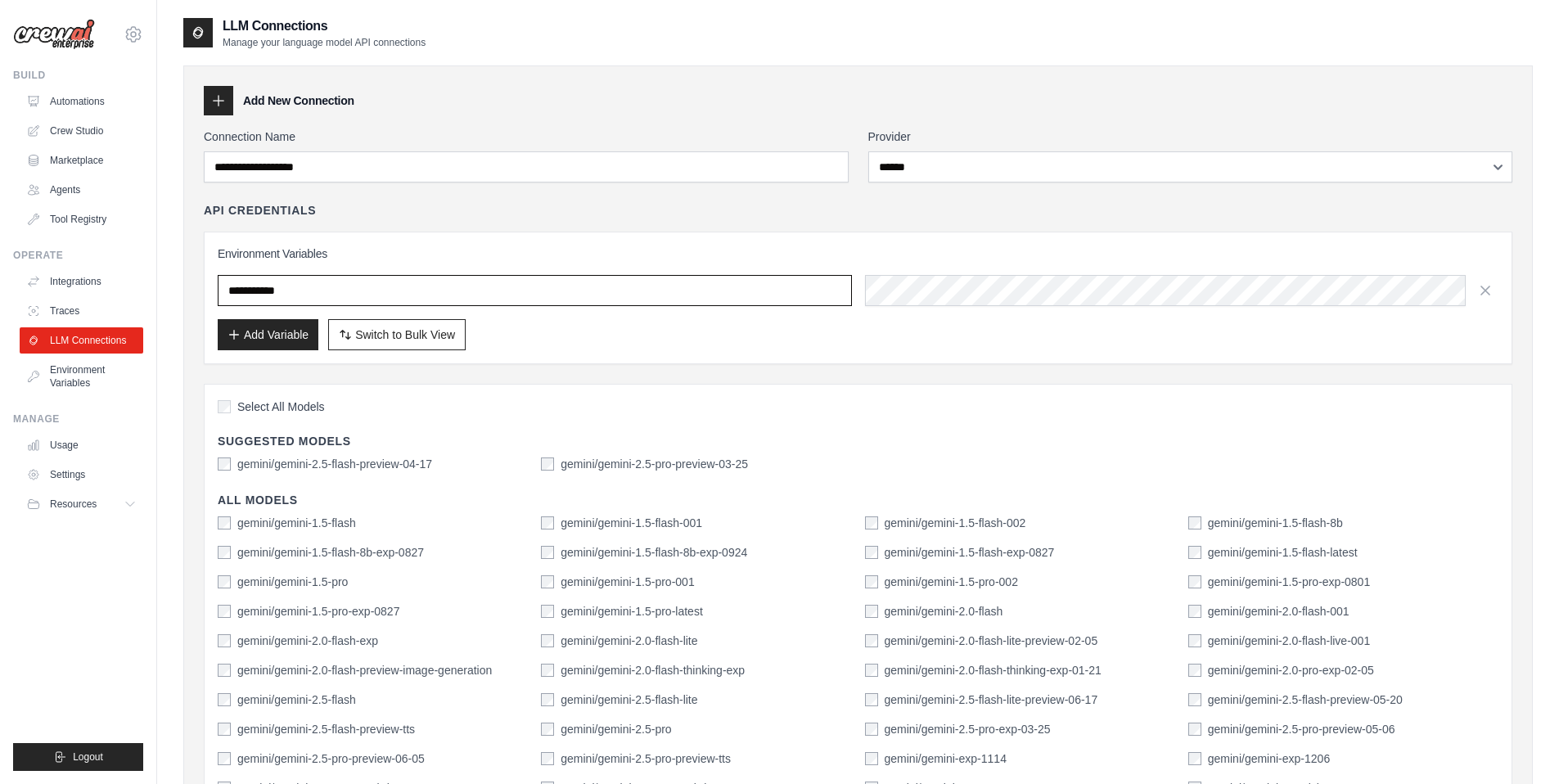
click at [672, 288] on input "text" at bounding box center [534, 290] width 634 height 31
click at [658, 293] on input "text" at bounding box center [534, 290] width 634 height 31
click at [369, 337] on span "Switch to Bulk View" at bounding box center [405, 334] width 100 height 17
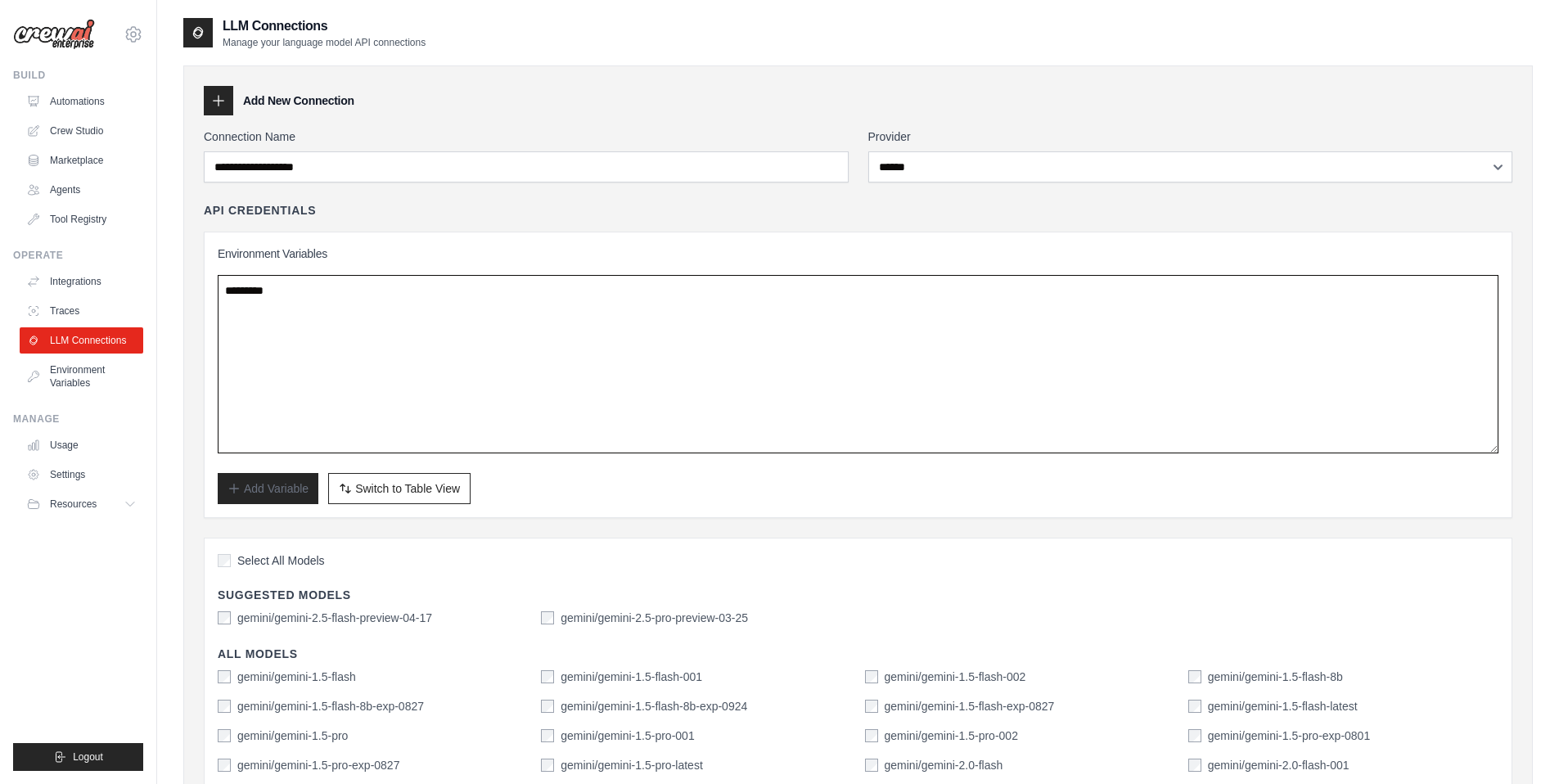
click at [325, 286] on textarea at bounding box center [857, 364] width 1281 height 178
click at [297, 287] on textarea at bounding box center [857, 364] width 1281 height 178
click at [342, 353] on textarea at bounding box center [857, 364] width 1281 height 178
click at [312, 298] on textarea at bounding box center [857, 364] width 1281 height 178
paste textarea "**********"
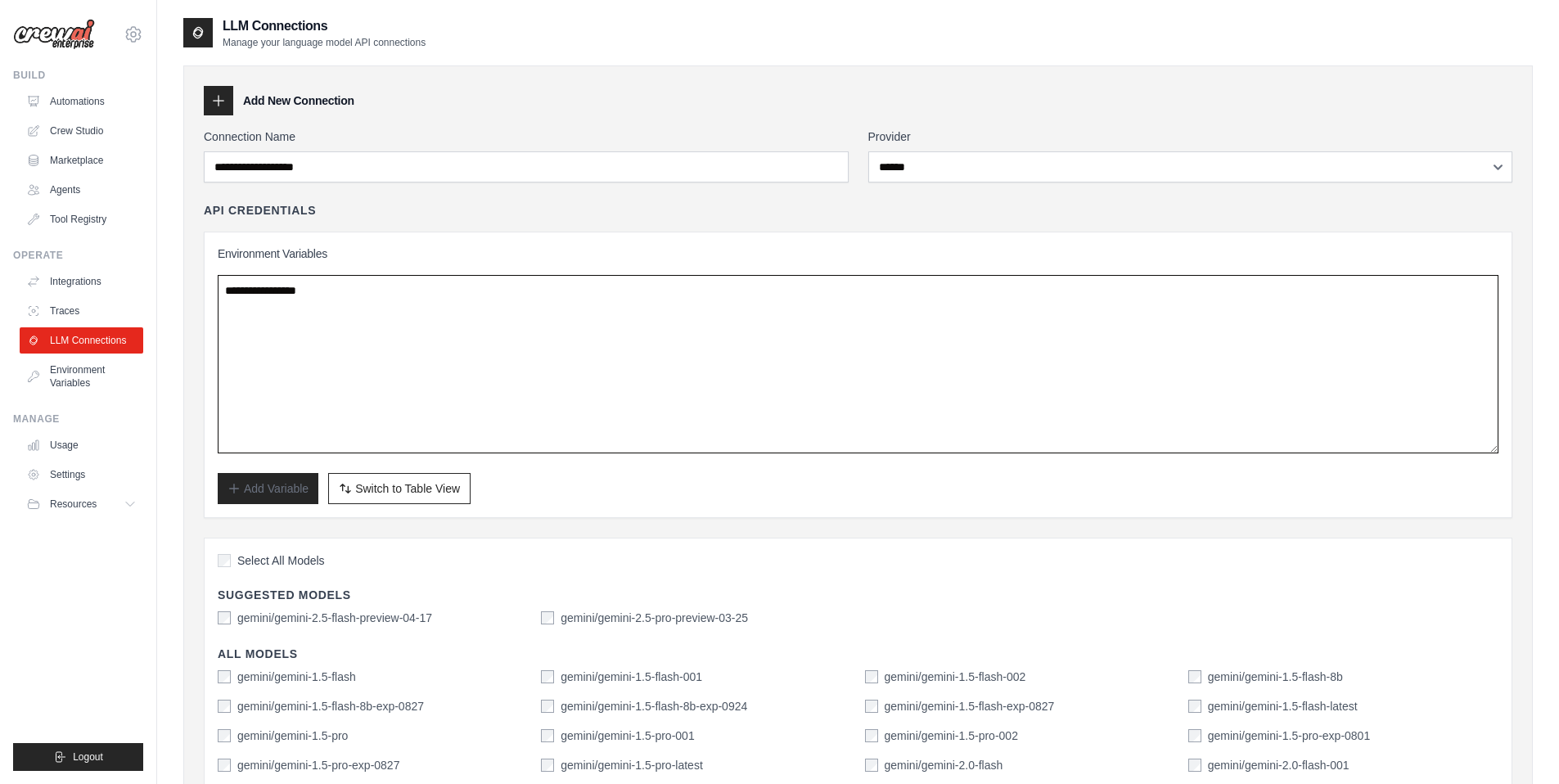
click at [456, 297] on textarea "**********" at bounding box center [857, 364] width 1281 height 178
type textarea "**********"
click at [384, 300] on textarea "**********" at bounding box center [857, 364] width 1281 height 178
click at [335, 287] on textarea "**********" at bounding box center [857, 364] width 1281 height 178
click at [103, 280] on link "Integrations" at bounding box center [83, 281] width 123 height 26
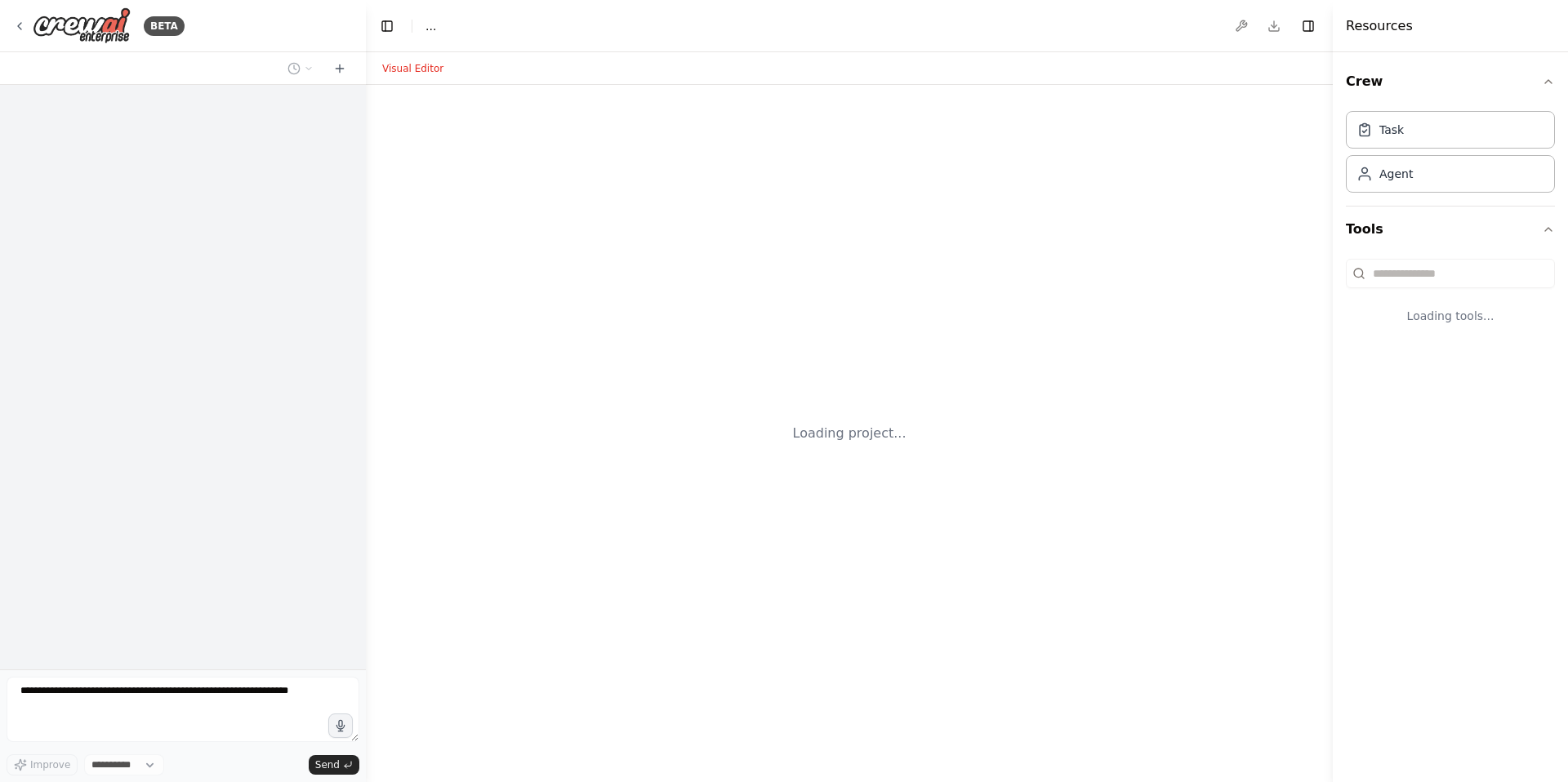
select select "****"
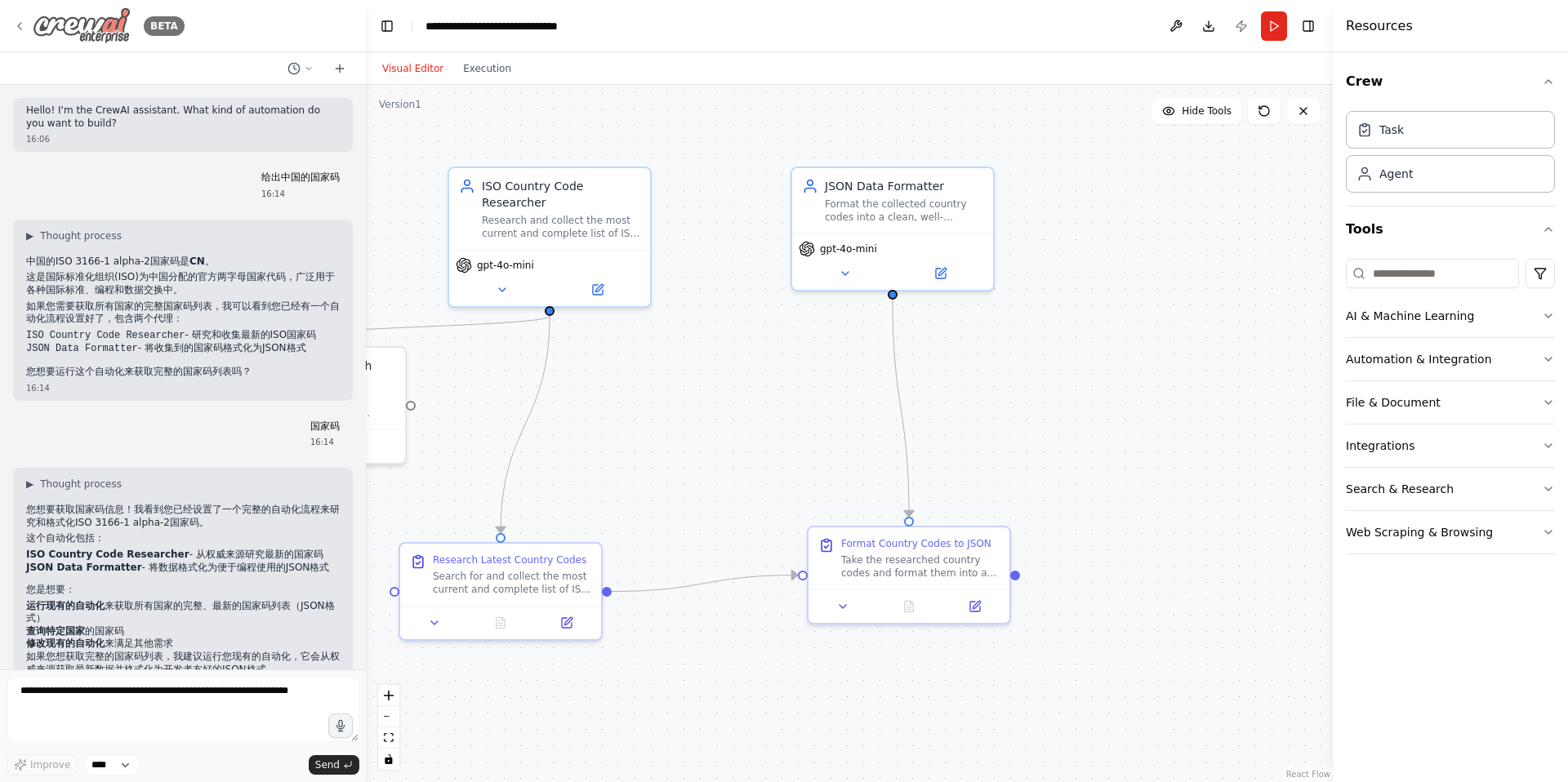
click at [22, 25] on icon at bounding box center [20, 27] width 13 height 13
